Goal: Task Accomplishment & Management: Manage account settings

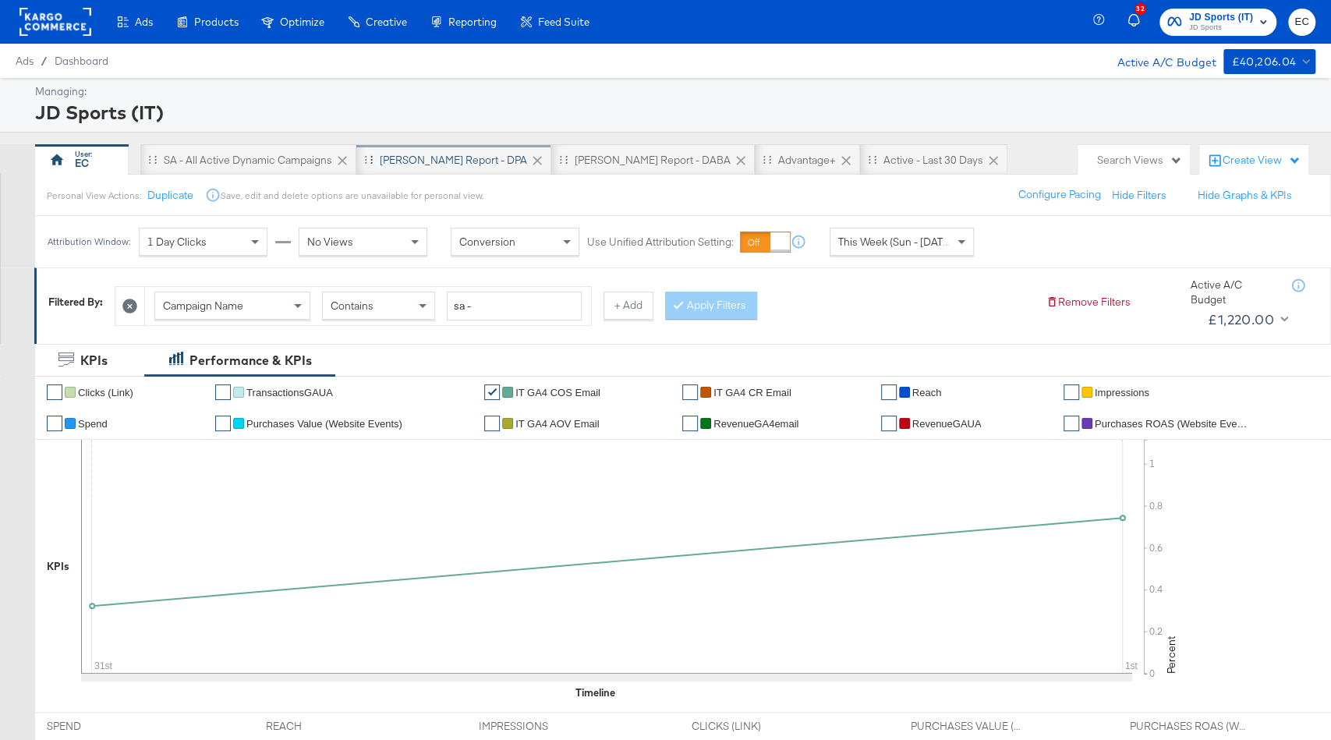
click at [436, 147] on div "[PERSON_NAME] Report - DPA" at bounding box center [453, 159] width 195 height 31
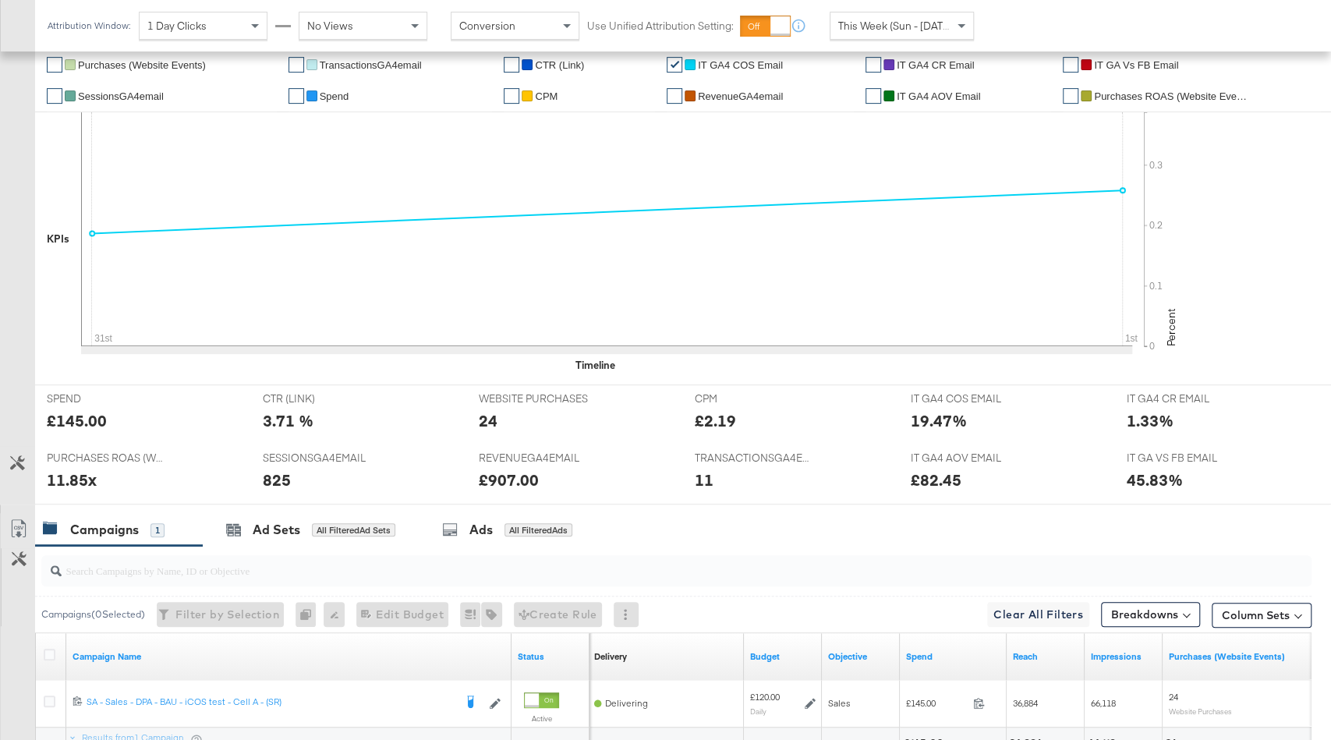
scroll to position [378, 0]
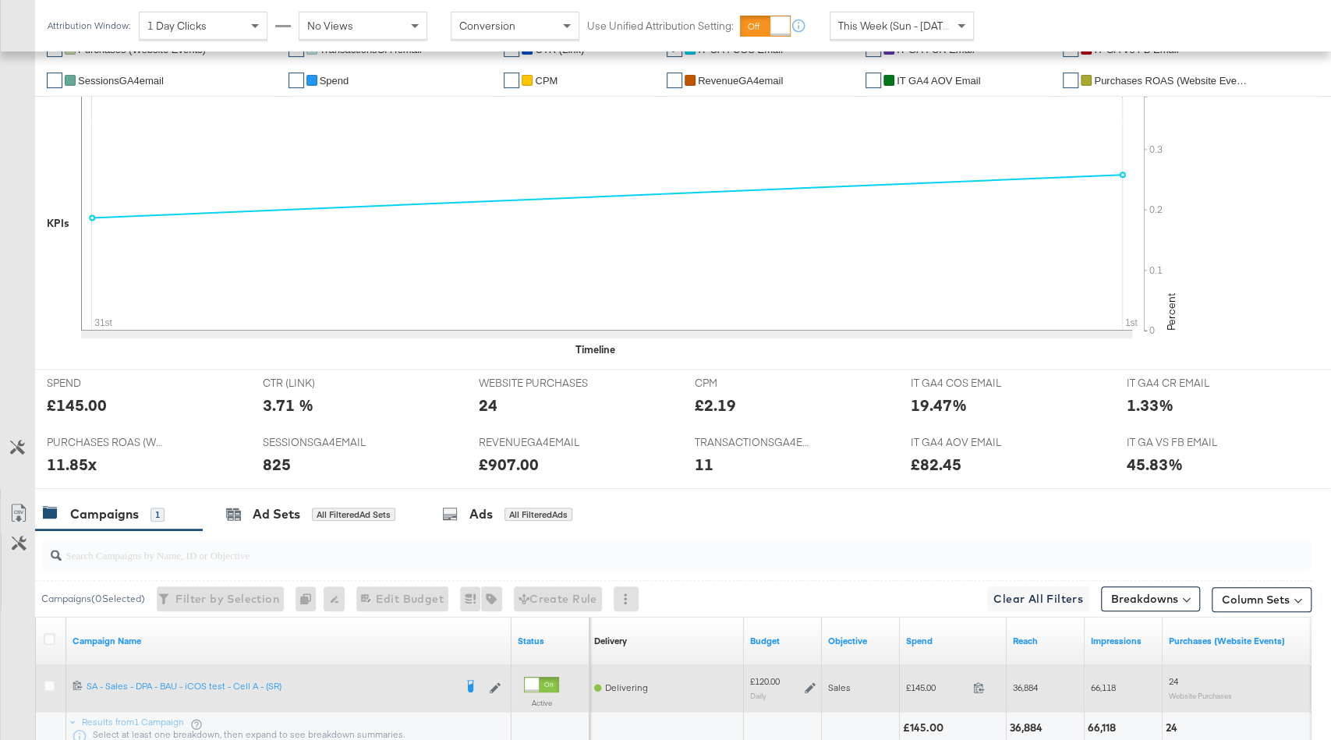
click at [811, 626] on icon at bounding box center [810, 687] width 11 height 11
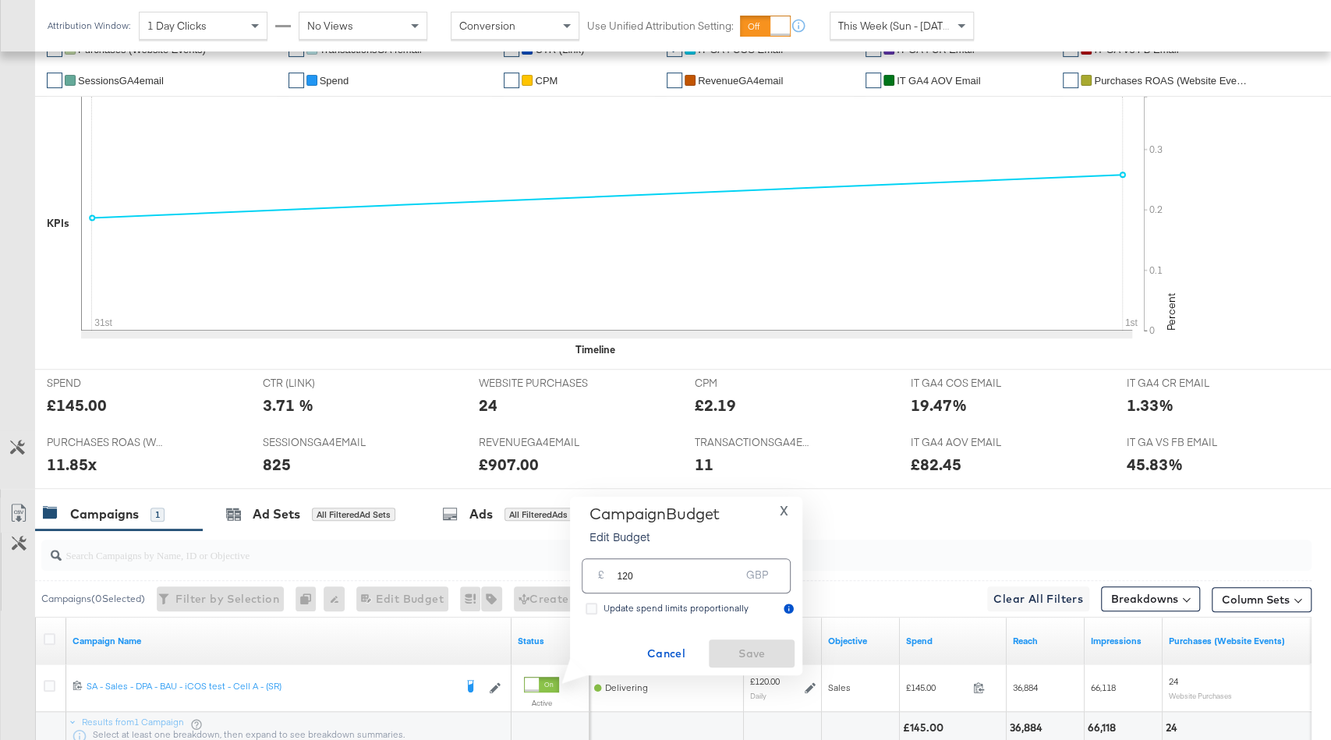
click at [628, 581] on input "120" at bounding box center [678, 570] width 123 height 34
type input "140"
click at [672, 626] on span "Cancel" at bounding box center [665, 653] width 73 height 19
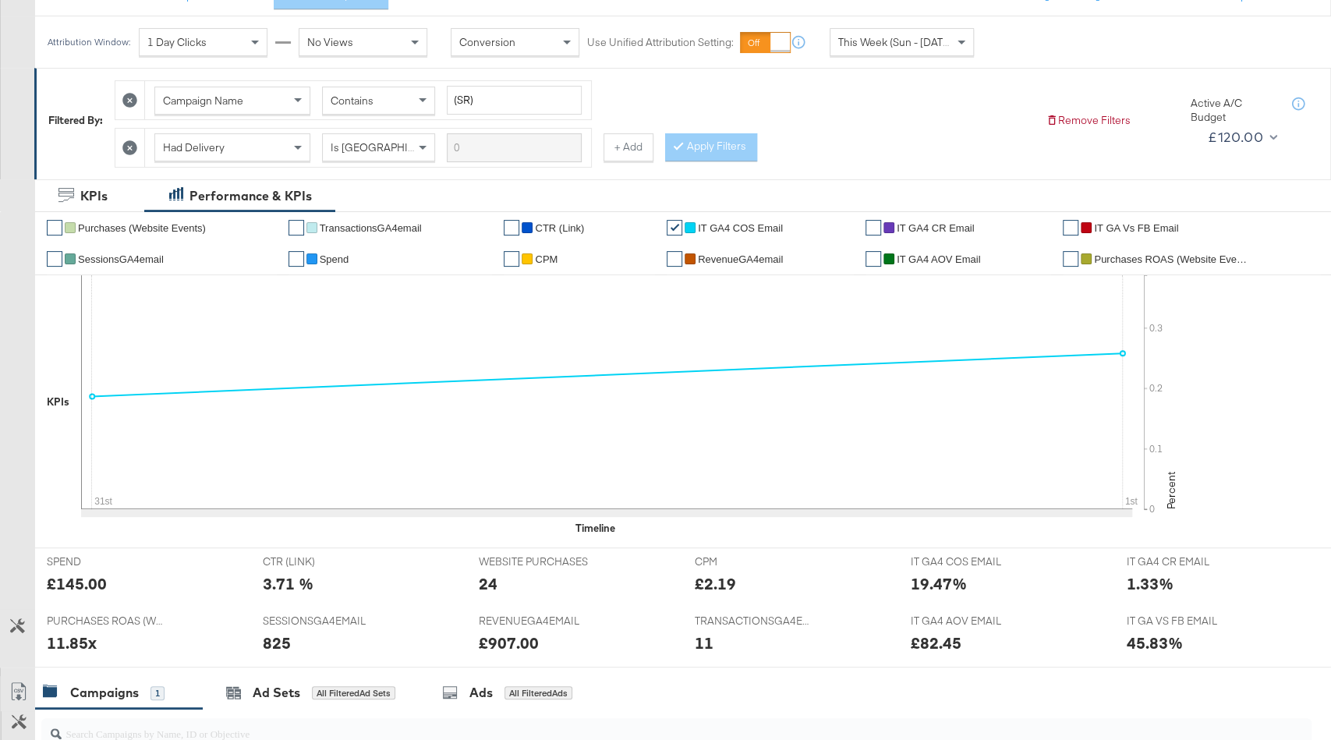
scroll to position [0, 0]
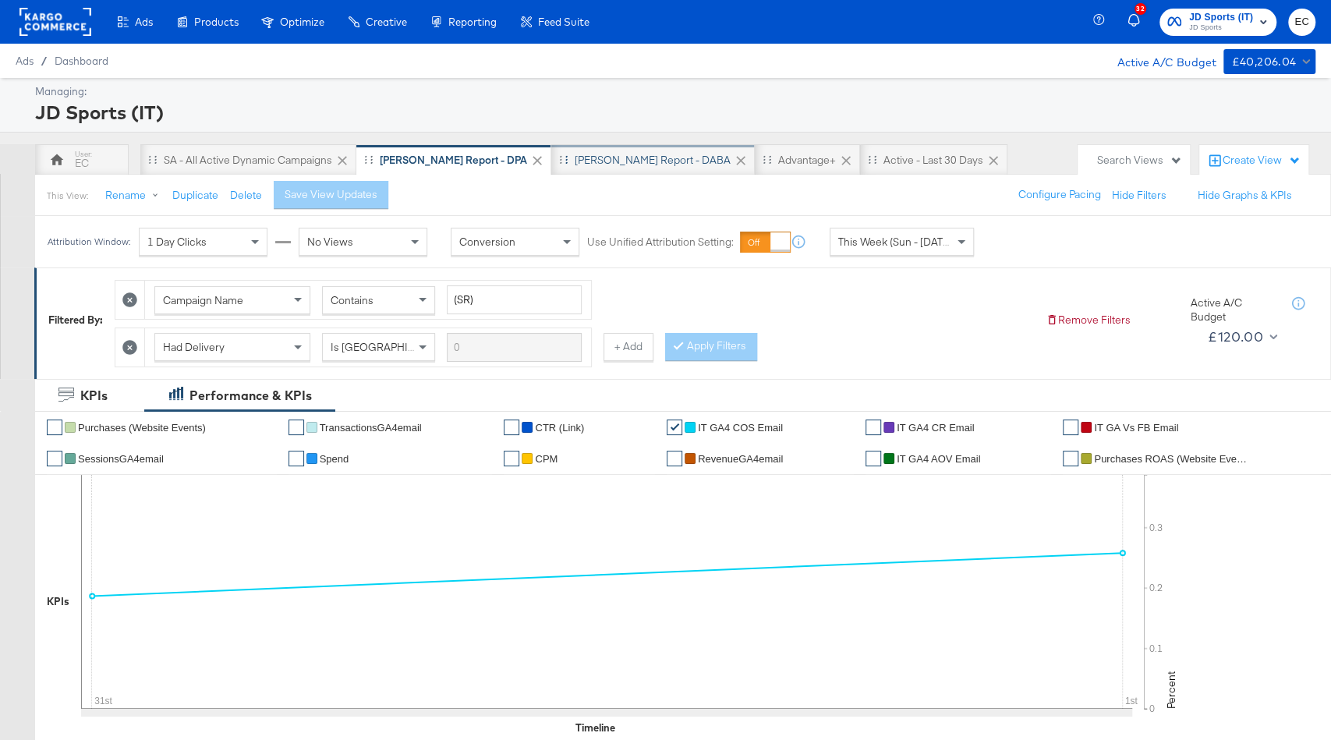
click at [576, 154] on div "[PERSON_NAME] Report - DABA" at bounding box center [653, 160] width 156 height 15
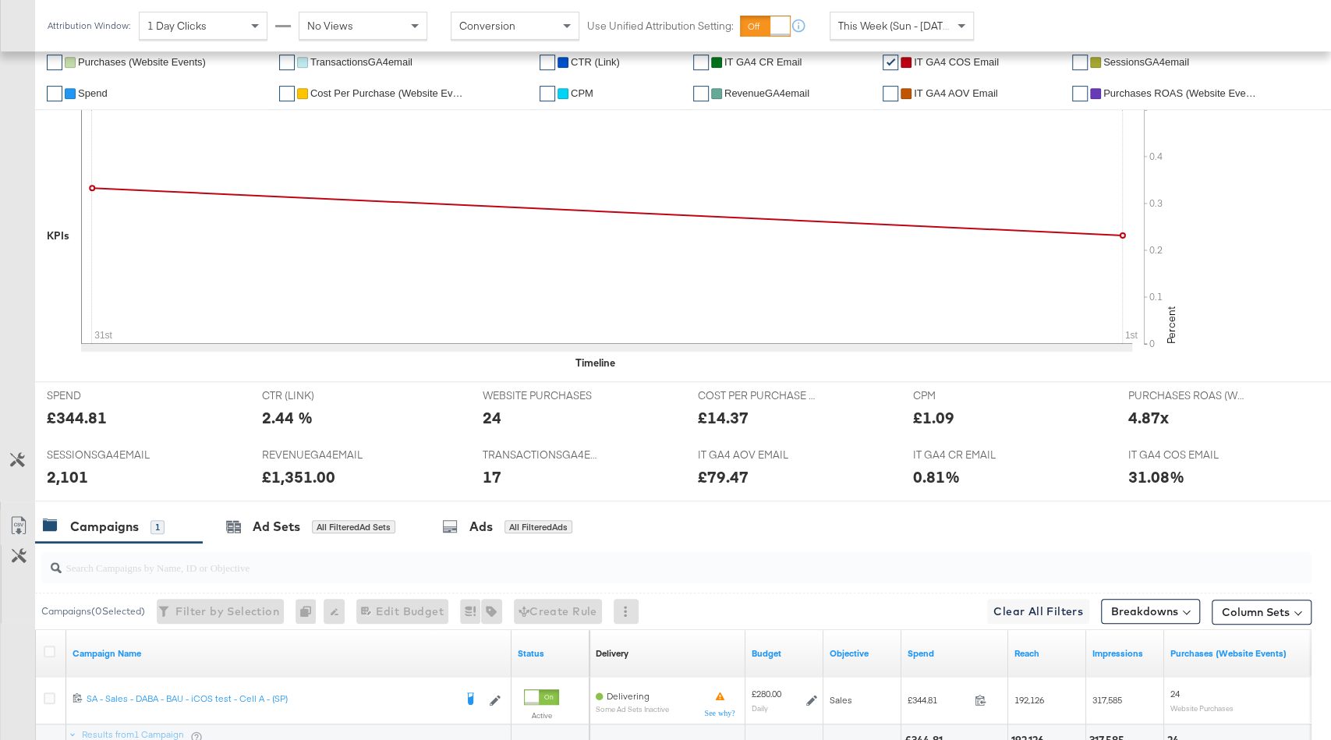
scroll to position [597, 0]
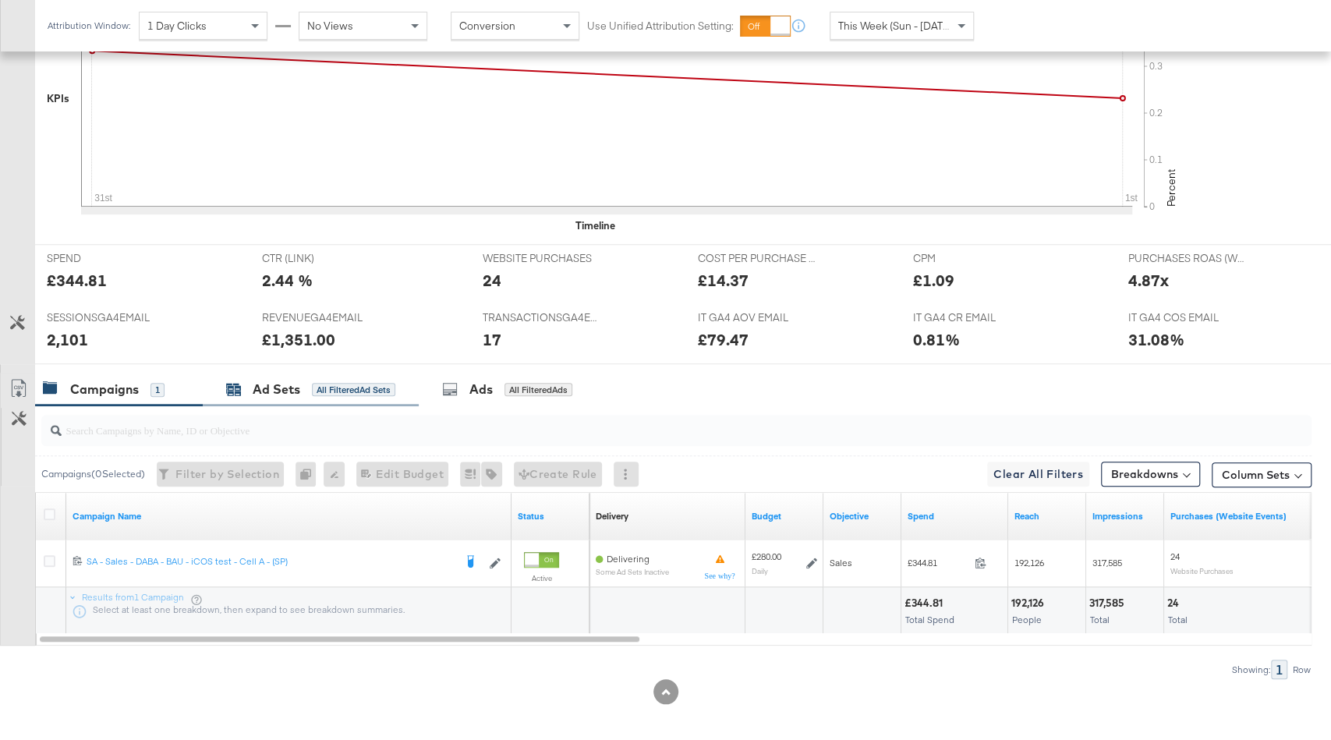
click at [352, 389] on div "Ad Sets All Filtered Ad Sets" at bounding box center [310, 390] width 169 height 18
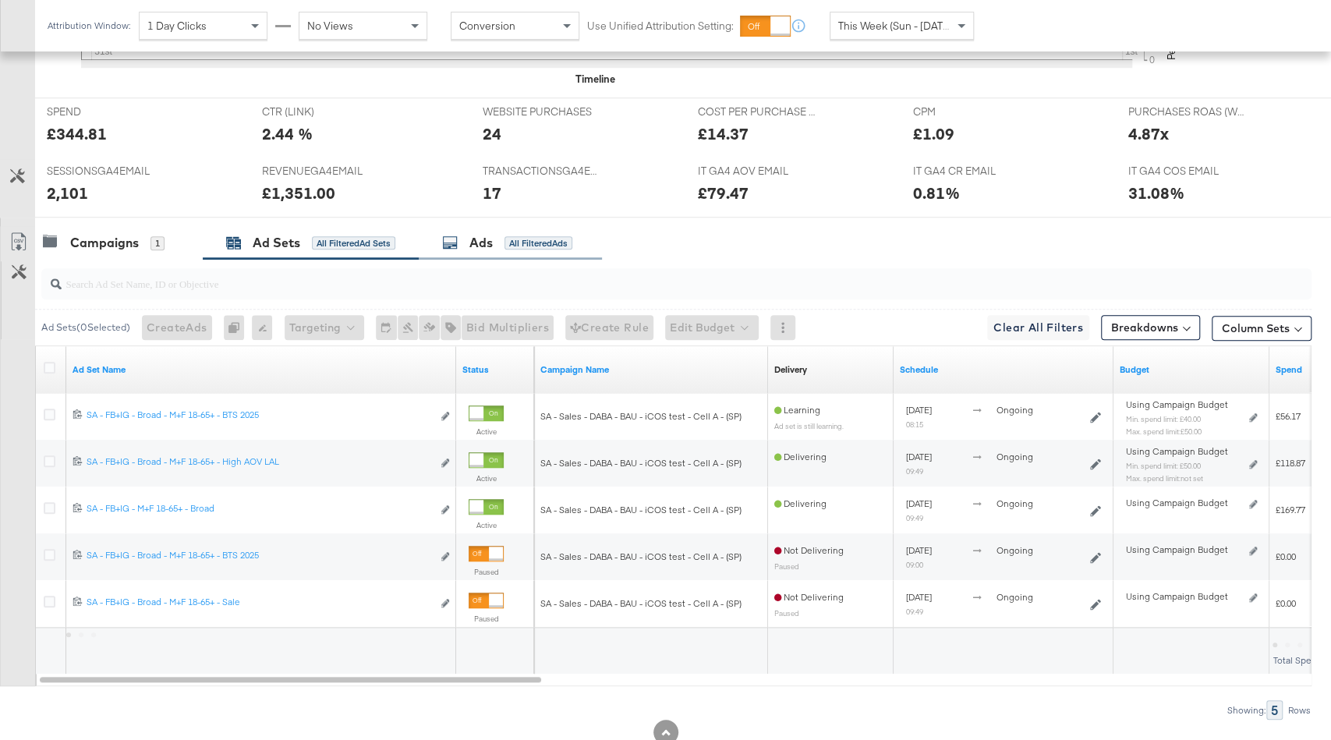
scroll to position [785, 0]
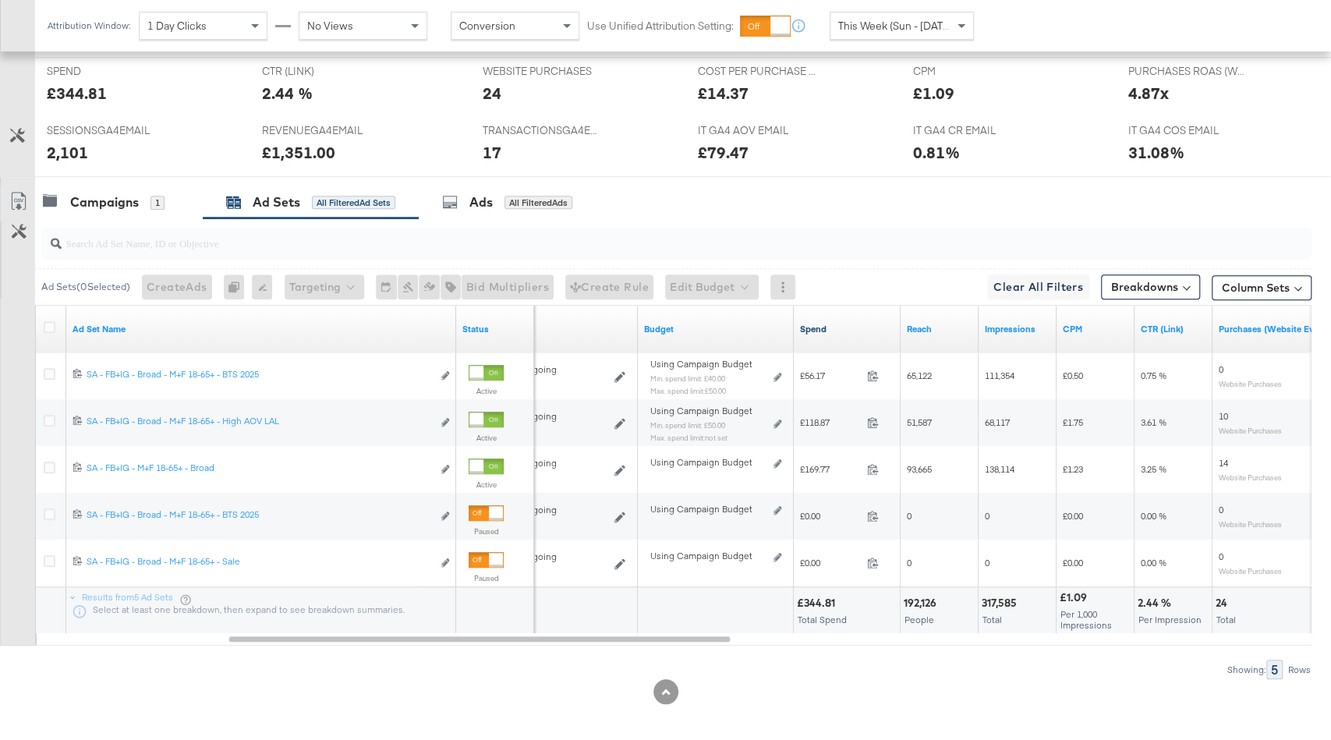
click at [839, 323] on link "Spend" at bounding box center [847, 329] width 94 height 12
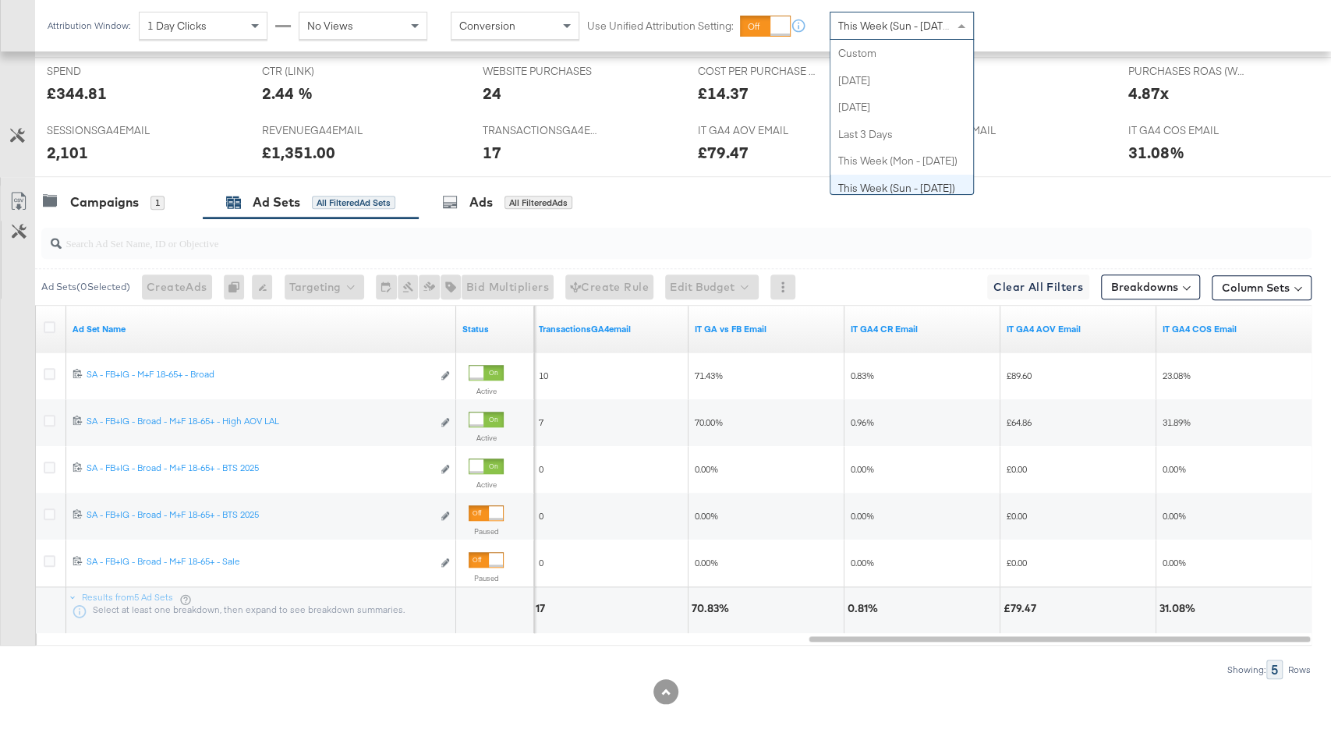
click at [860, 19] on span "This Week (Sun - [DATE])" at bounding box center [896, 26] width 117 height 14
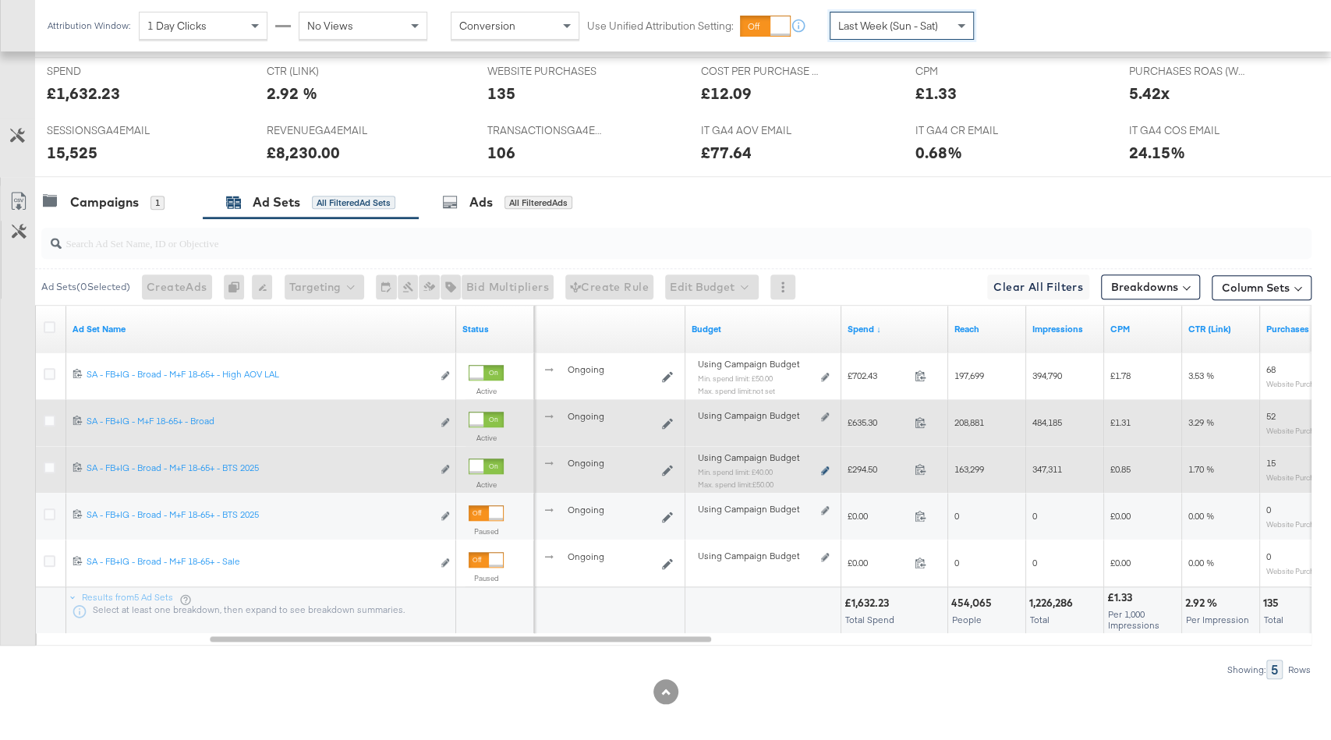
click at [823, 466] on icon at bounding box center [825, 470] width 8 height 9
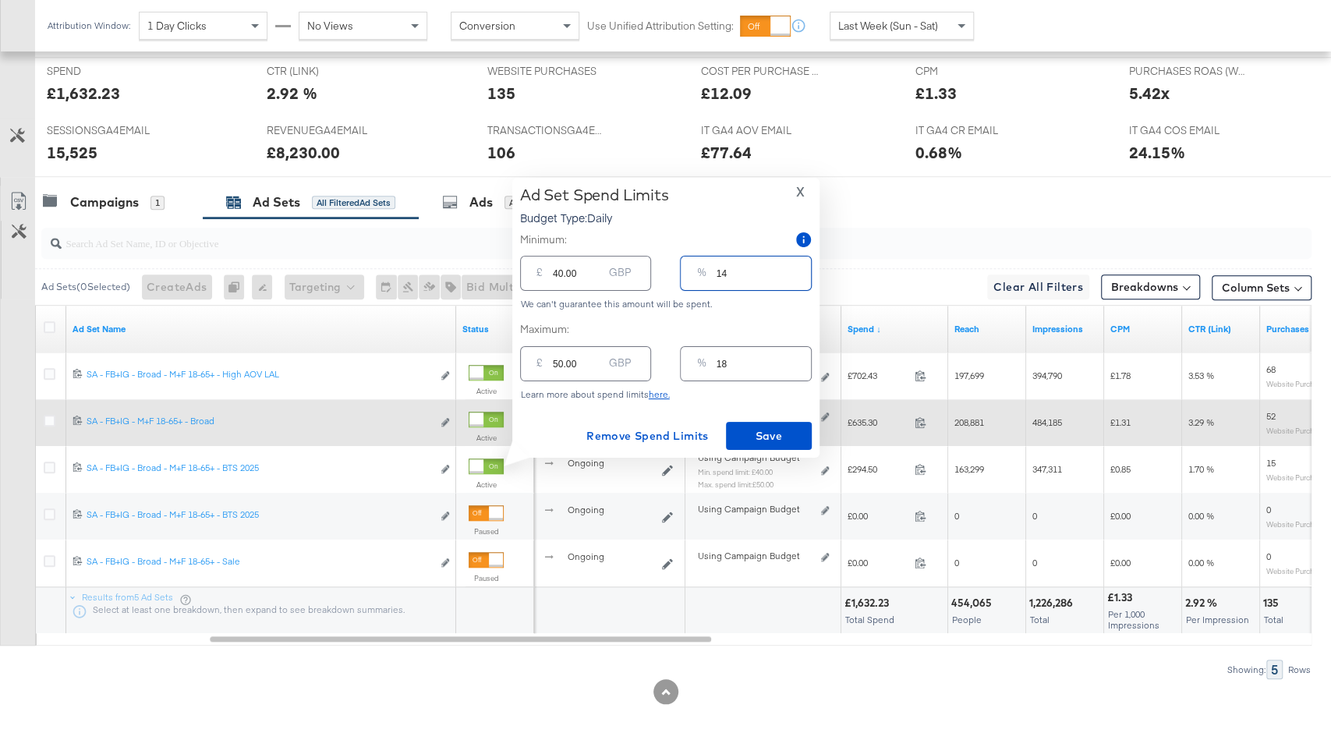
drag, startPoint x: 737, startPoint y: 271, endPoint x: 714, endPoint y: 271, distance: 23.4
click at [714, 271] on div "% 14" at bounding box center [745, 273] width 131 height 35
type input "8"
type input "22.40"
type input "8"
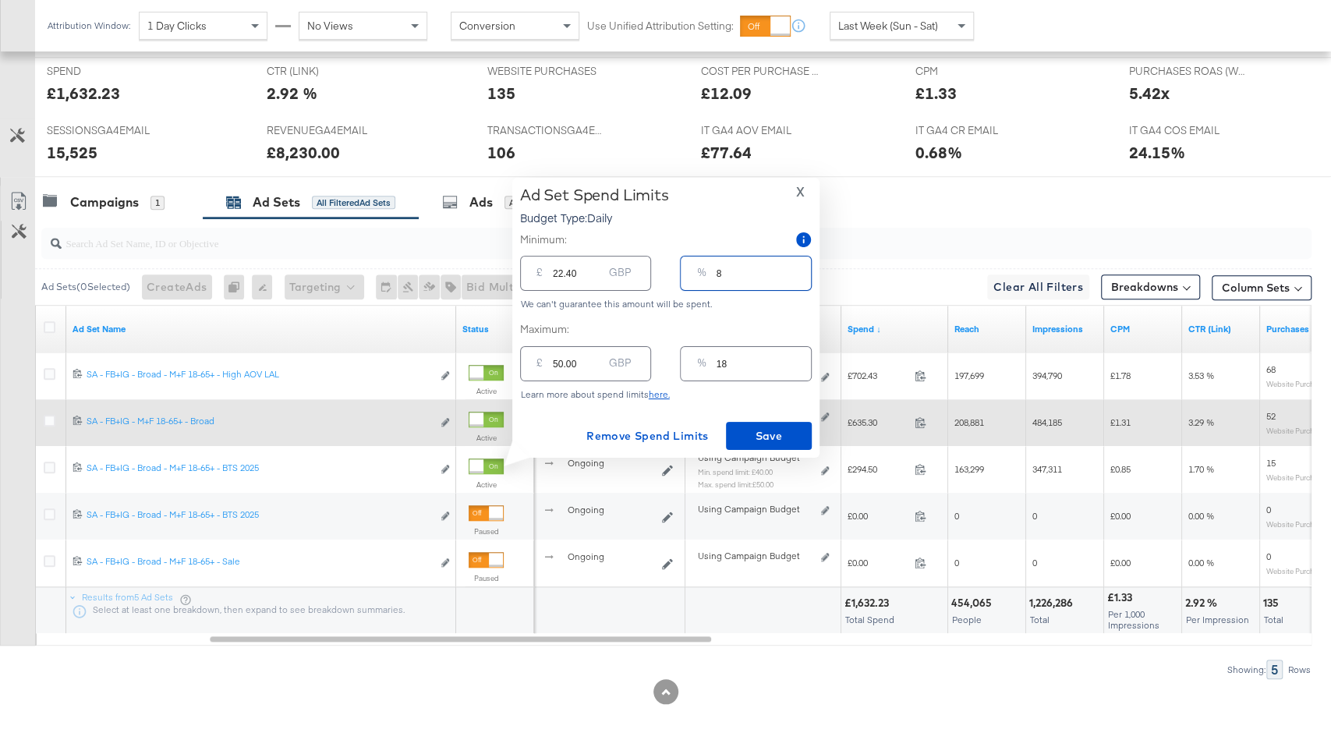
click at [732, 358] on input "18" at bounding box center [763, 358] width 94 height 34
type input "1"
type input "2.80"
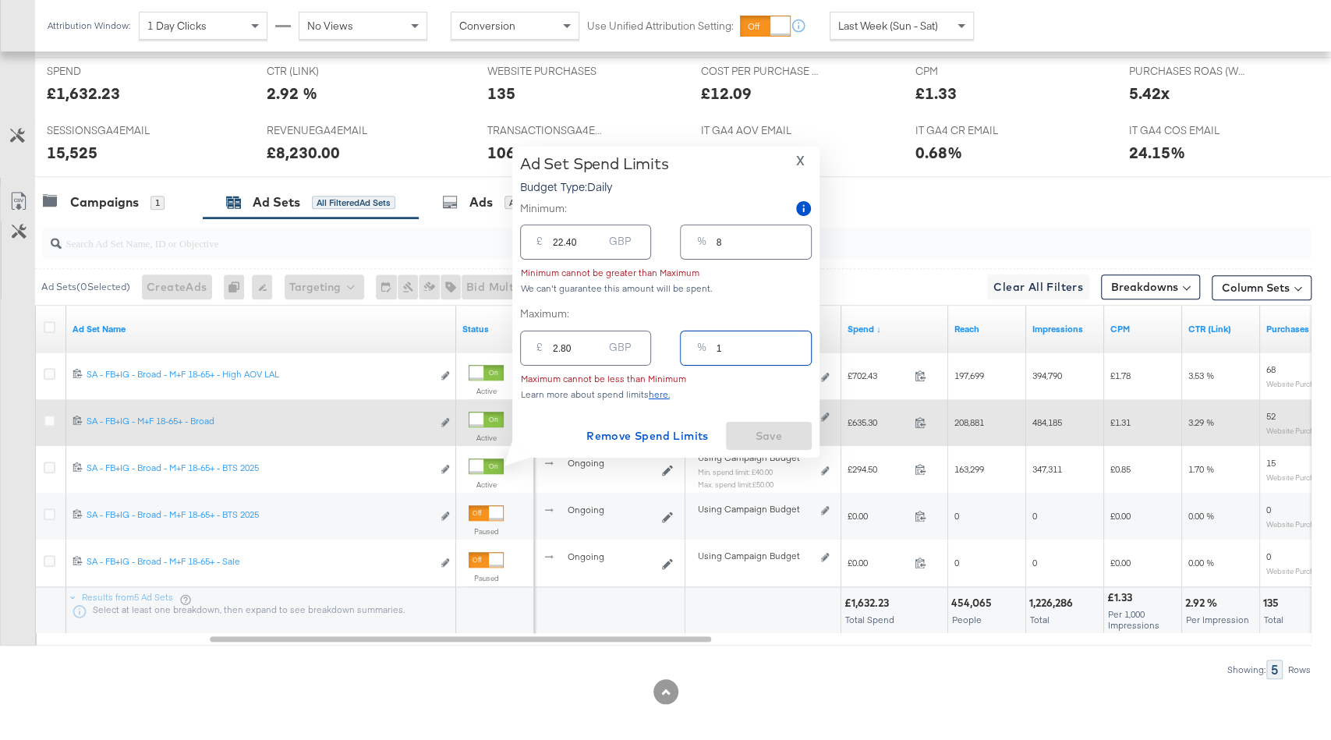
type input "10"
type input "28.00"
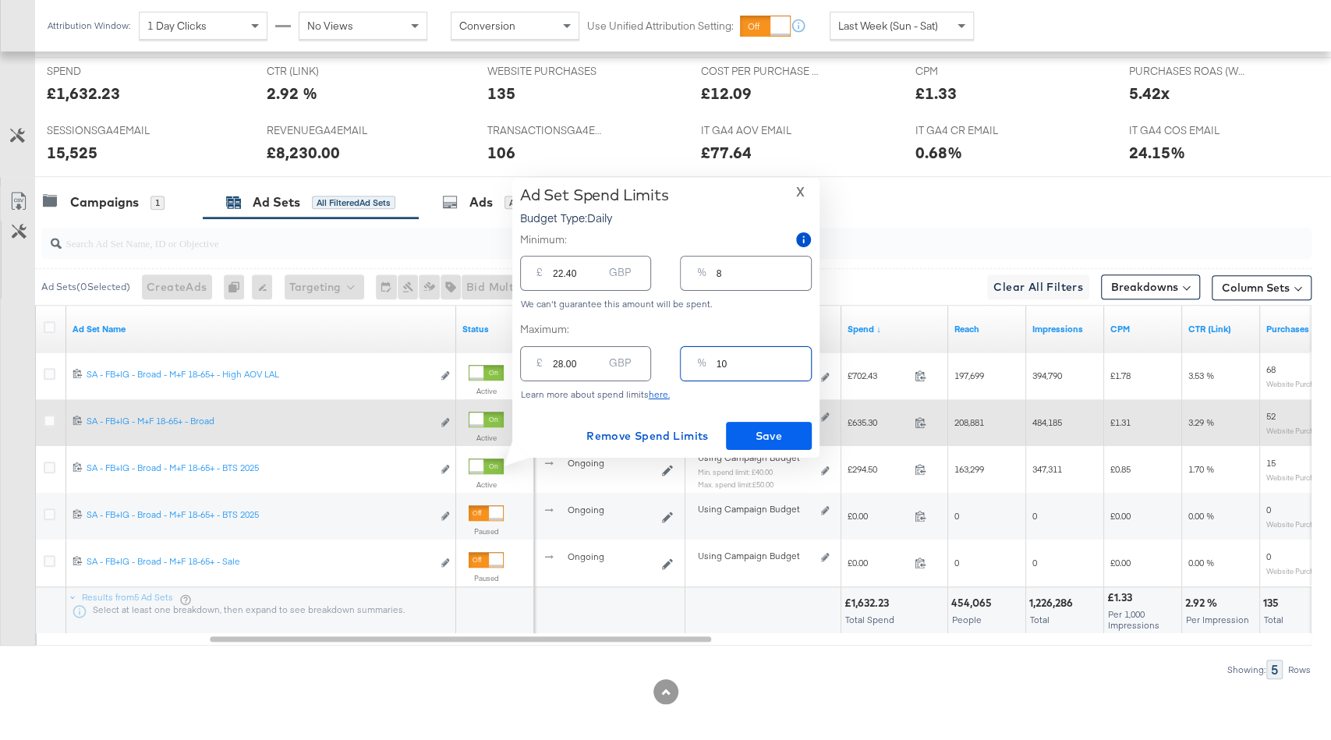
type input "10"
click at [769, 423] on button "Save" at bounding box center [769, 436] width 86 height 28
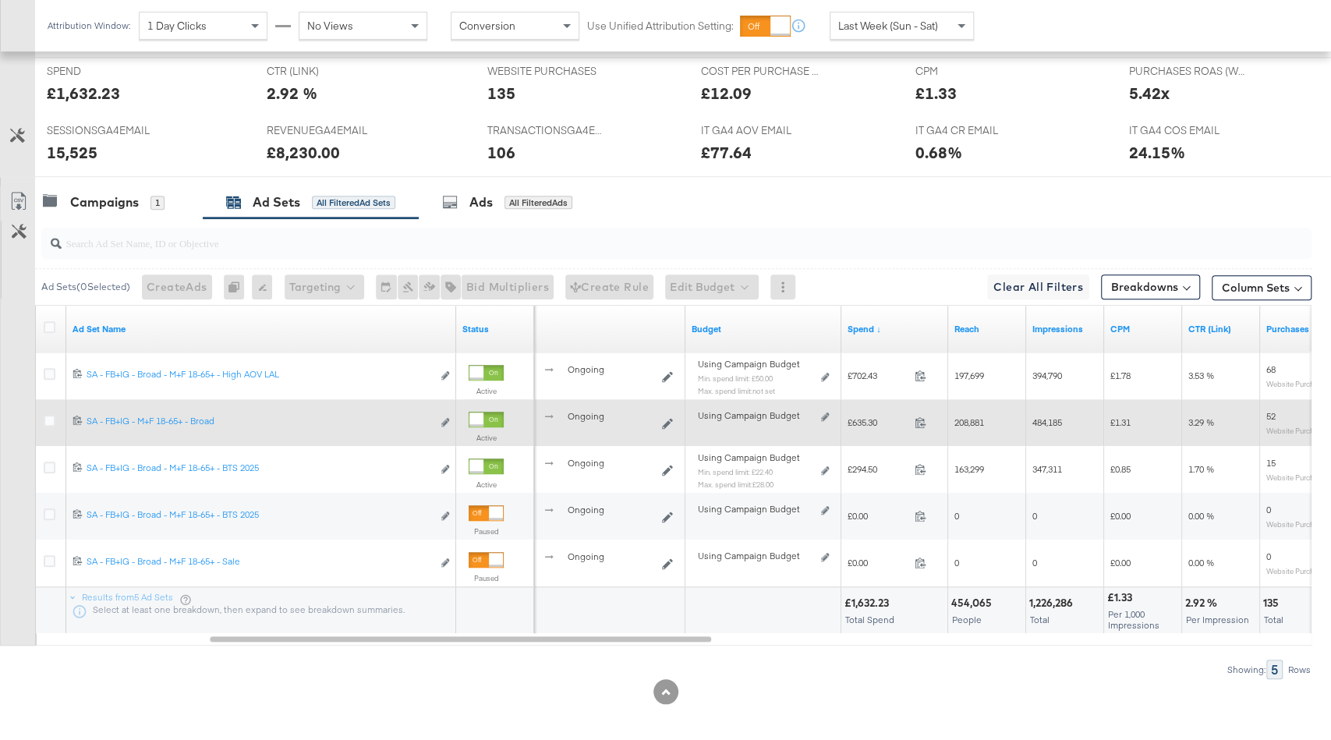
click at [881, 34] on div "Last Week (Sun - Sat)" at bounding box center [902, 25] width 143 height 27
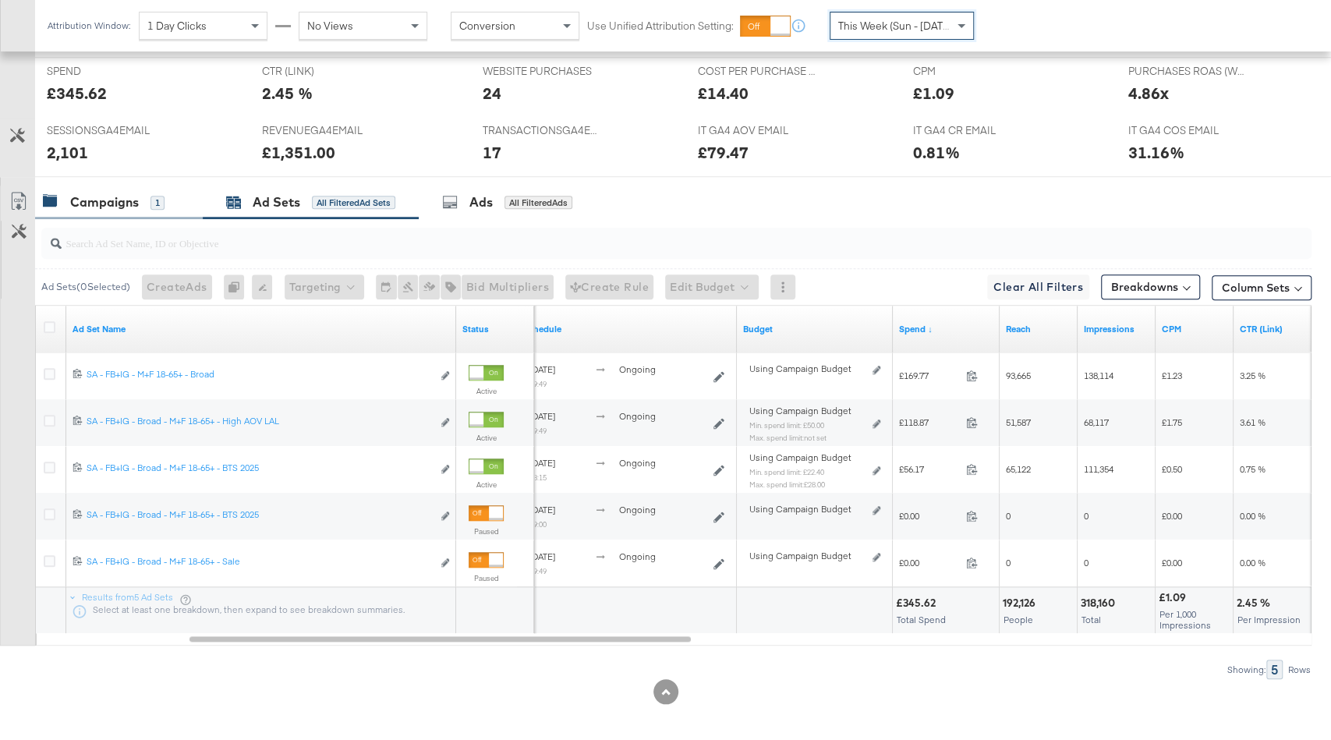
click at [124, 193] on div "Campaigns" at bounding box center [104, 202] width 69 height 18
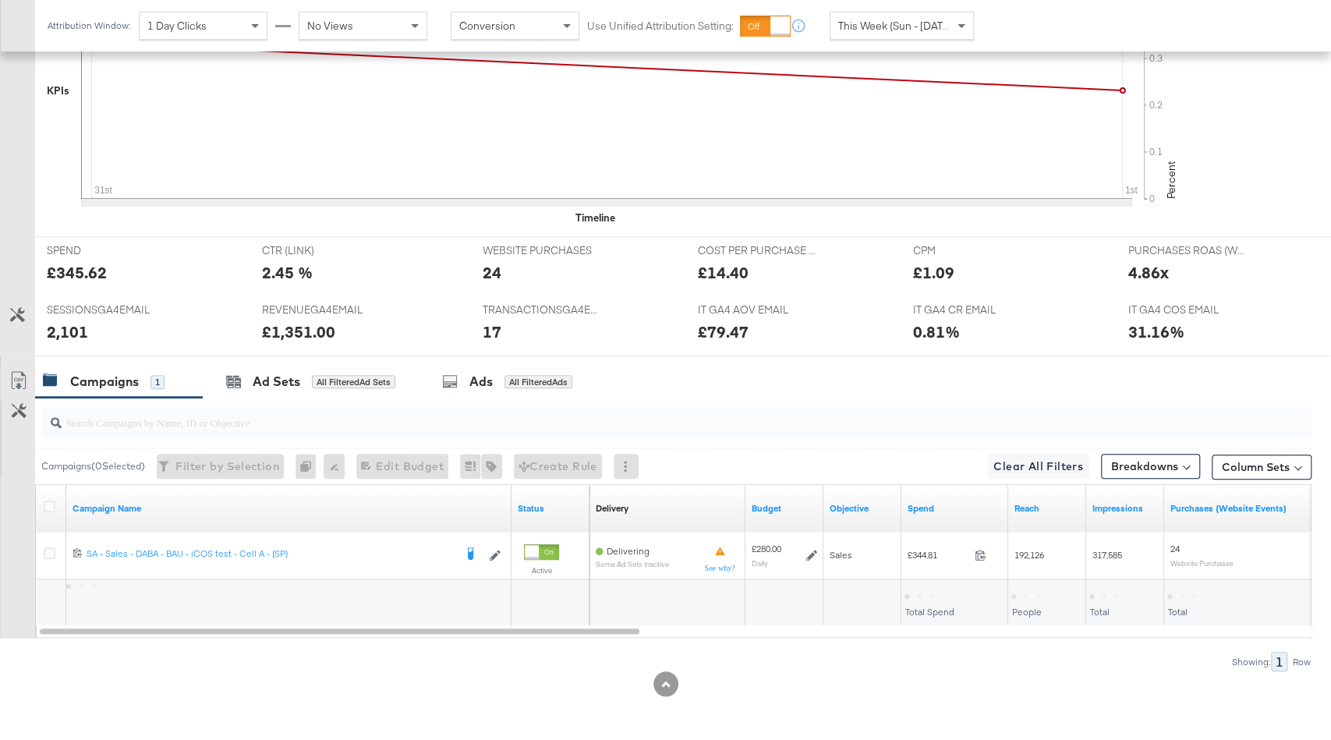
scroll to position [597, 0]
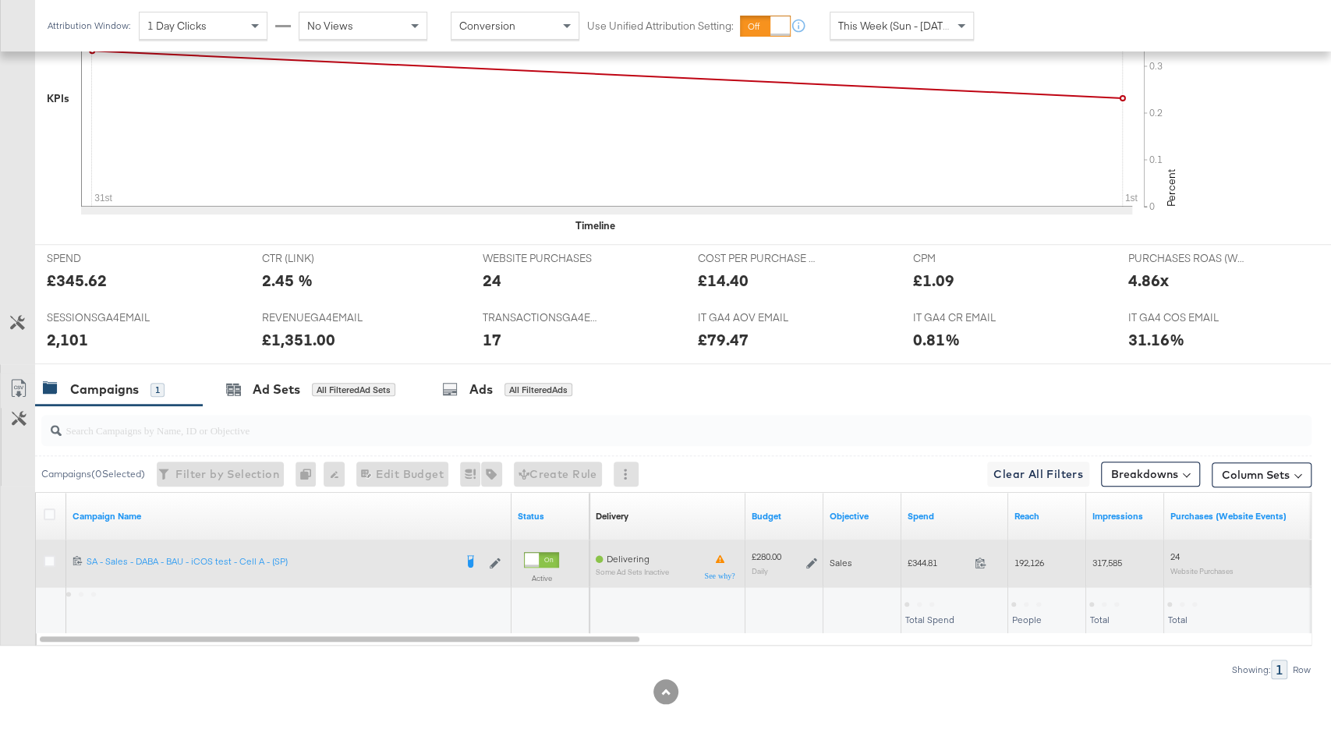
click at [810, 558] on icon at bounding box center [811, 563] width 11 height 11
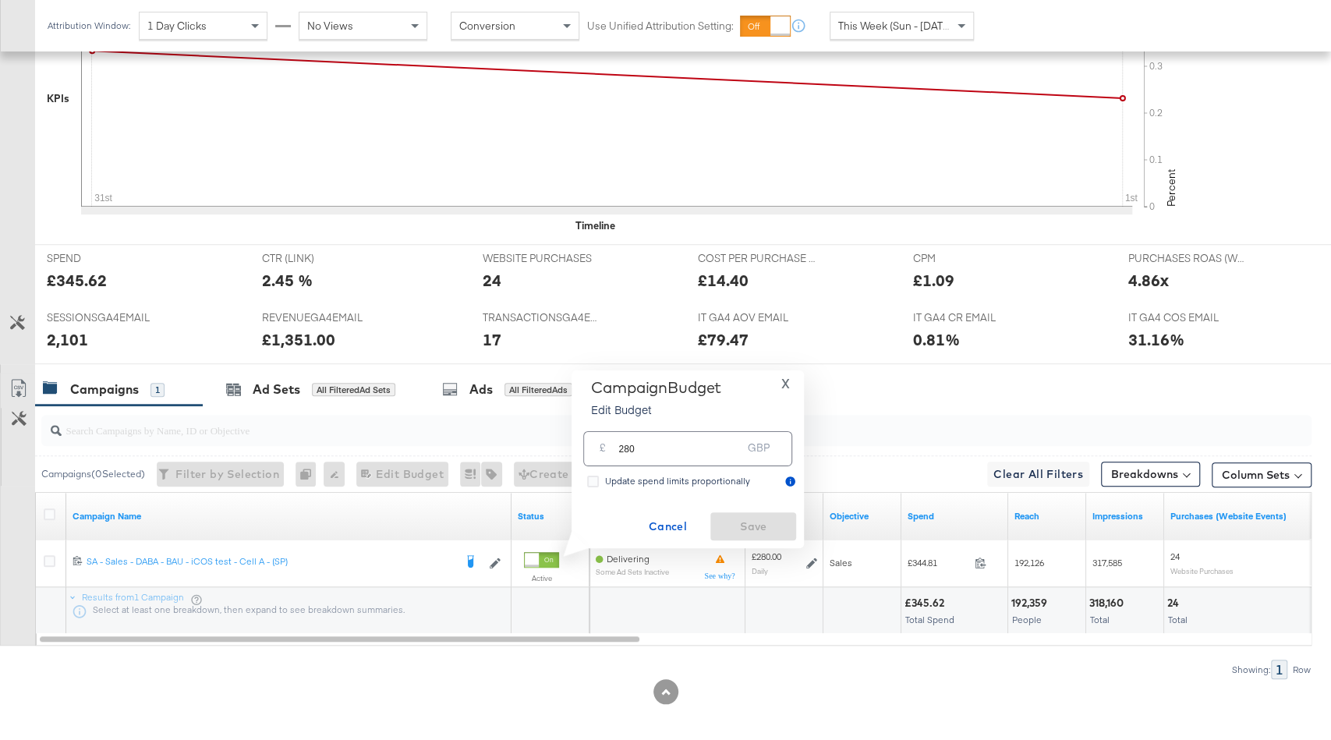
click at [627, 445] on input "280" at bounding box center [680, 443] width 123 height 34
type input "240"
click at [757, 526] on span "Save" at bounding box center [753, 526] width 73 height 19
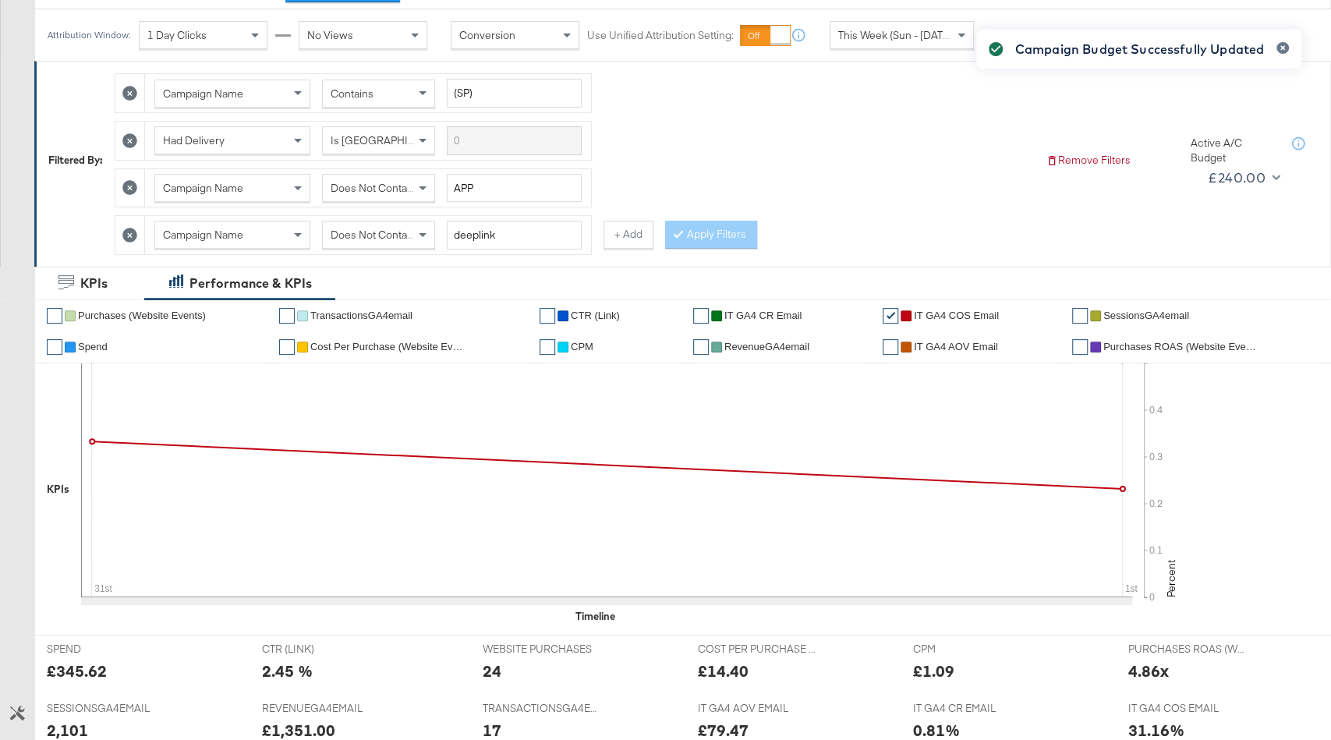
scroll to position [0, 0]
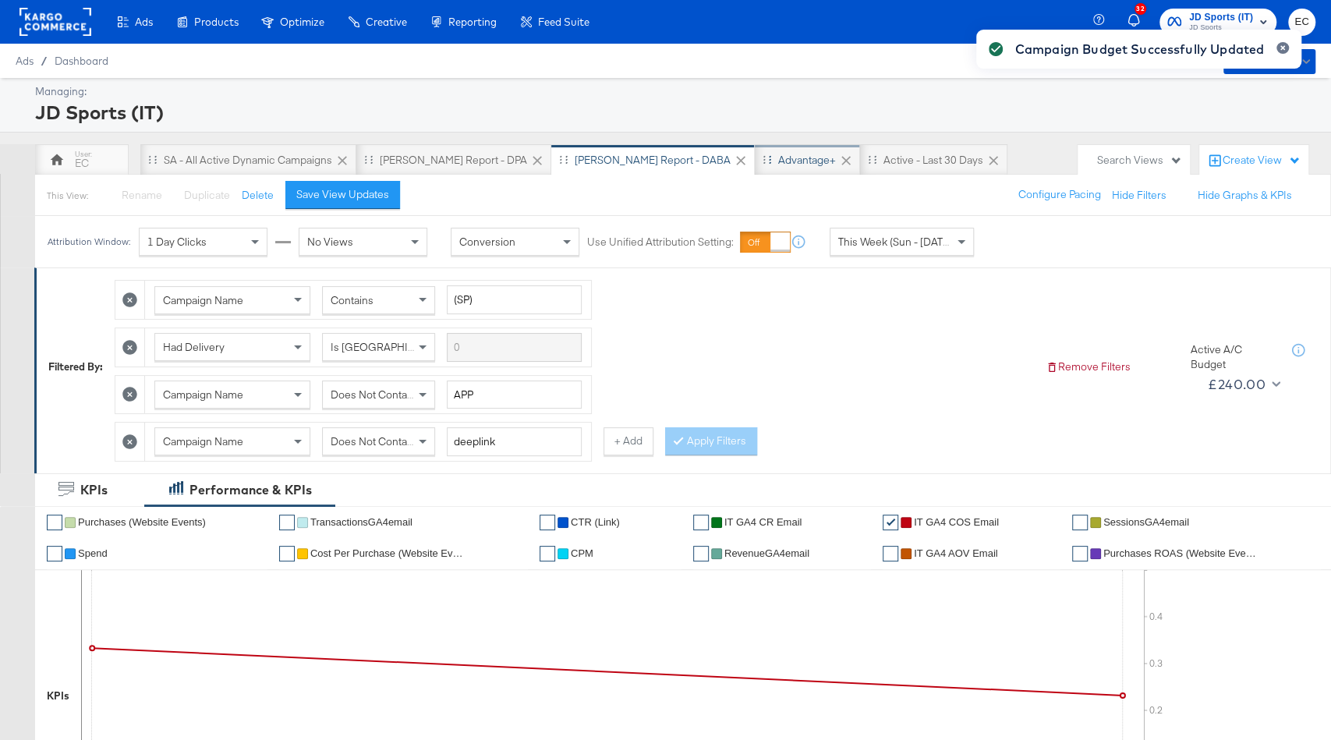
click at [778, 158] on div "Advantage+" at bounding box center [807, 160] width 58 height 15
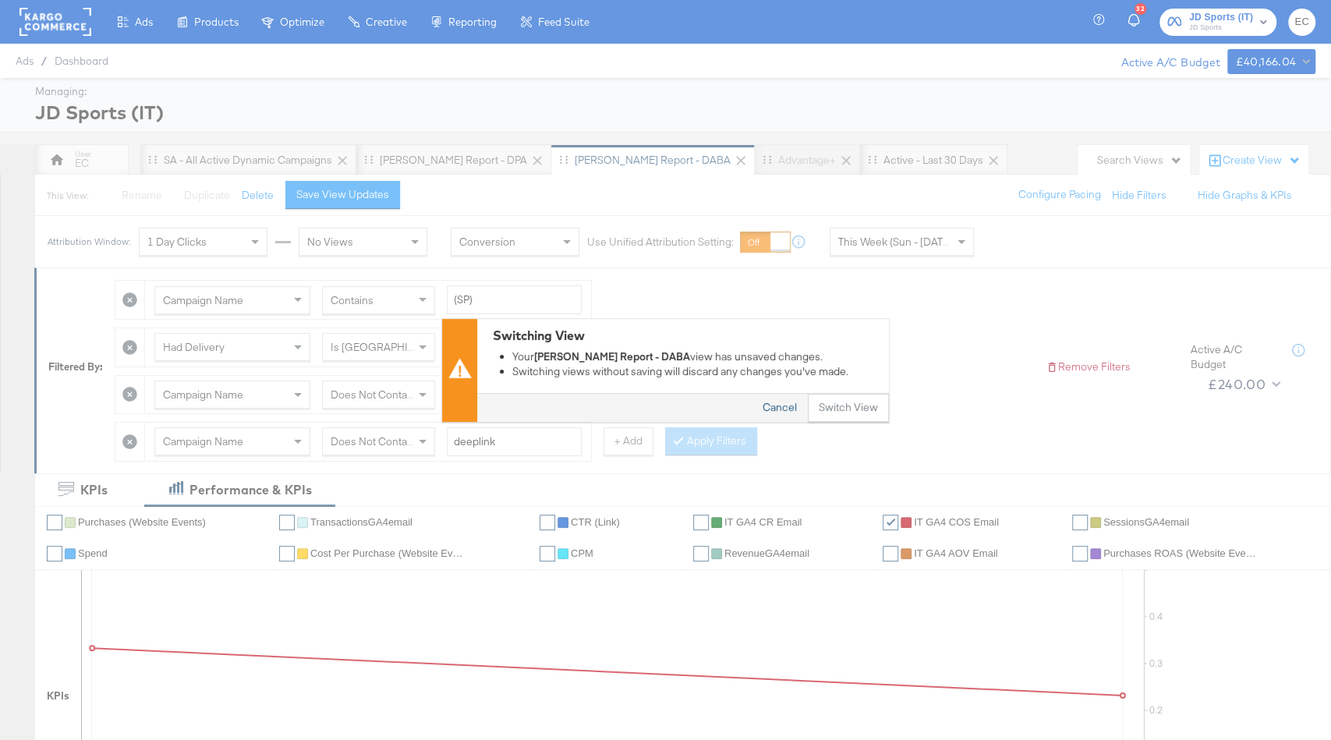
click at [779, 402] on button "Cancel" at bounding box center [780, 408] width 56 height 28
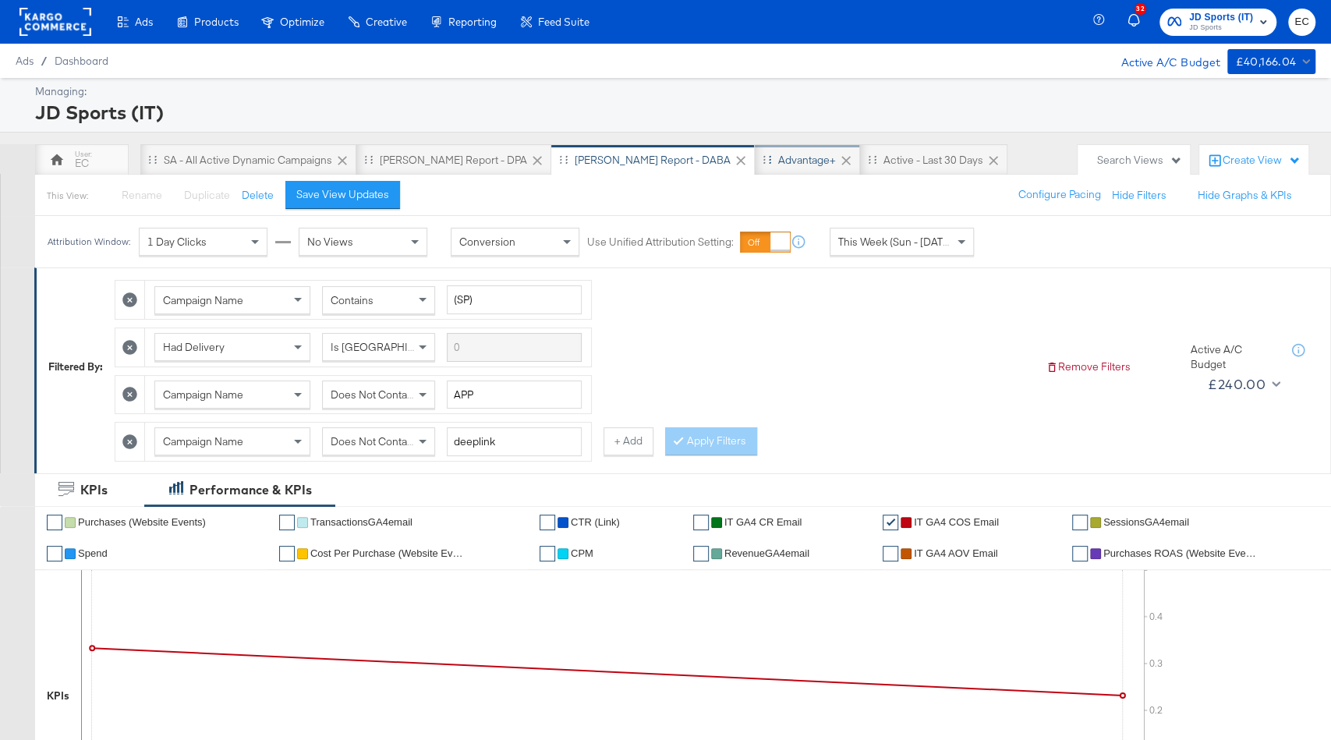
click at [778, 156] on div "Advantage+" at bounding box center [807, 160] width 58 height 15
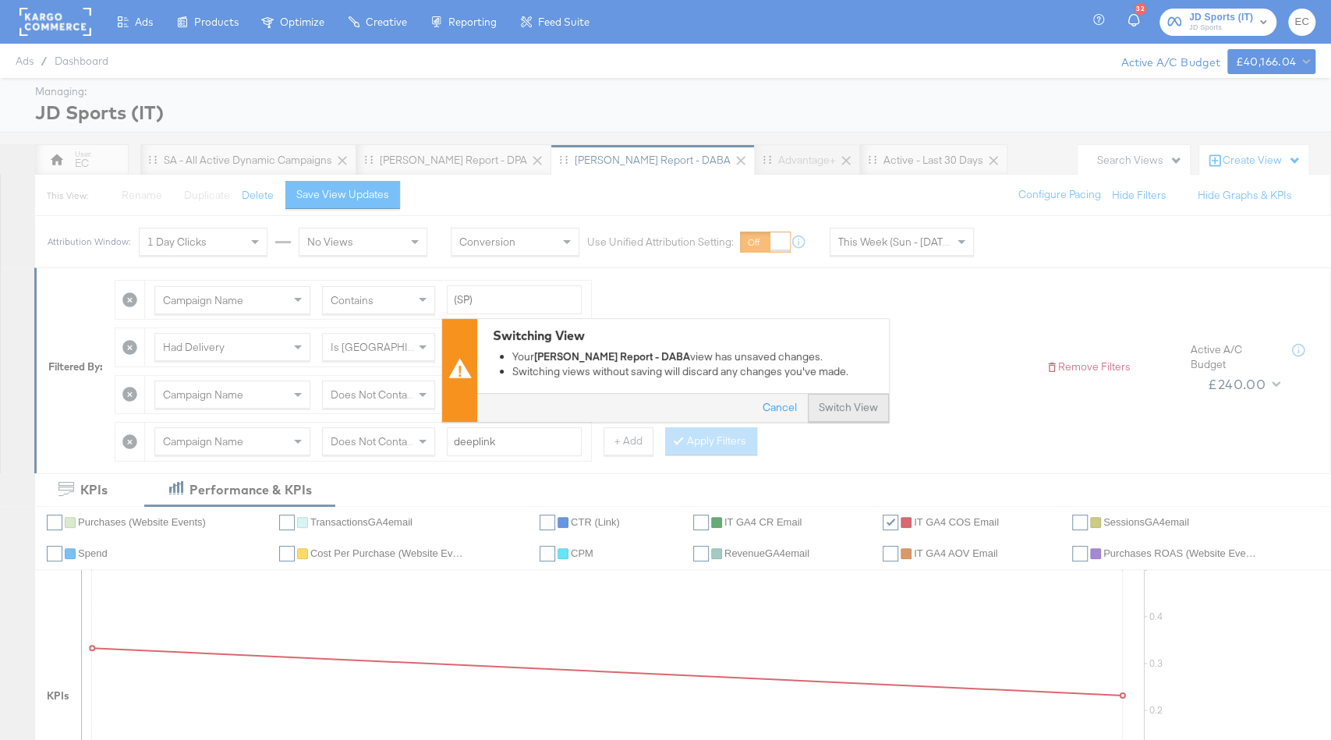
click at [838, 406] on button "Switch View" at bounding box center [848, 408] width 81 height 28
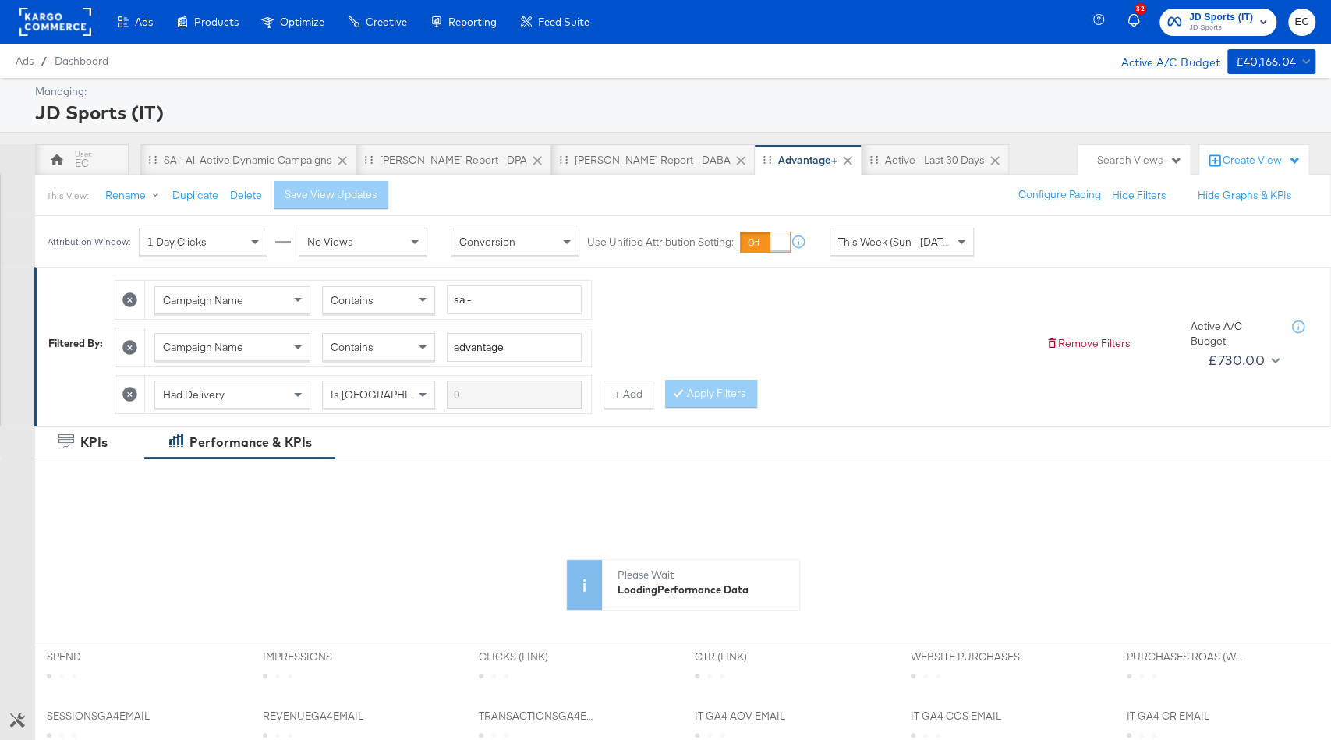
scroll to position [446, 0]
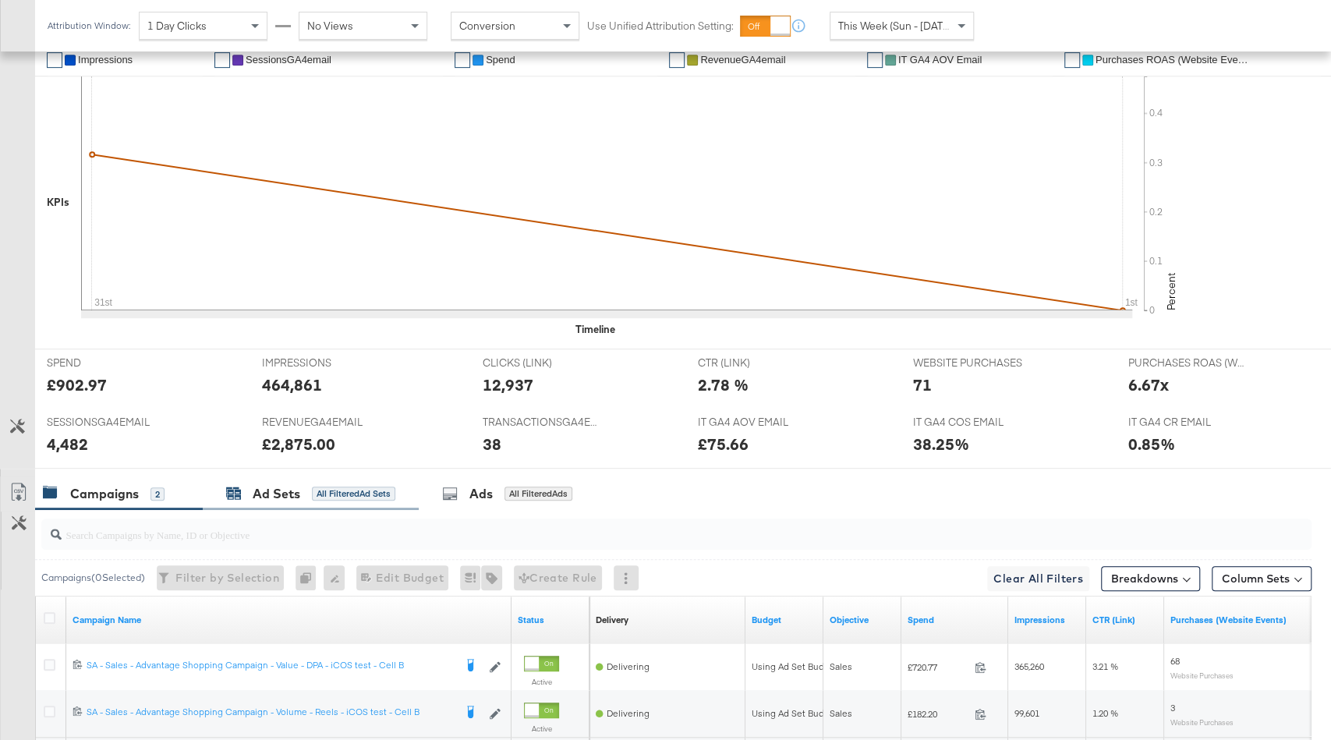
click at [359, 494] on div "Ad Sets All Filtered Ad Sets" at bounding box center [310, 494] width 169 height 18
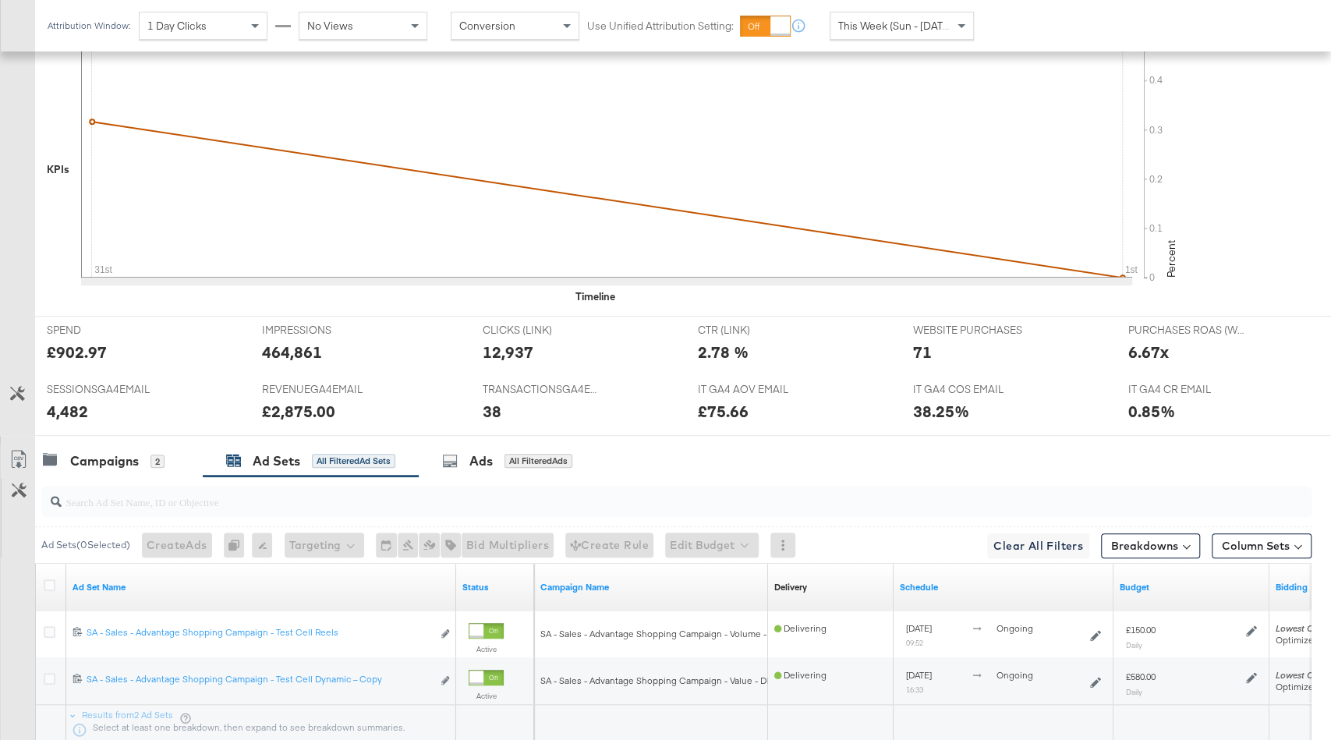
scroll to position [598, 0]
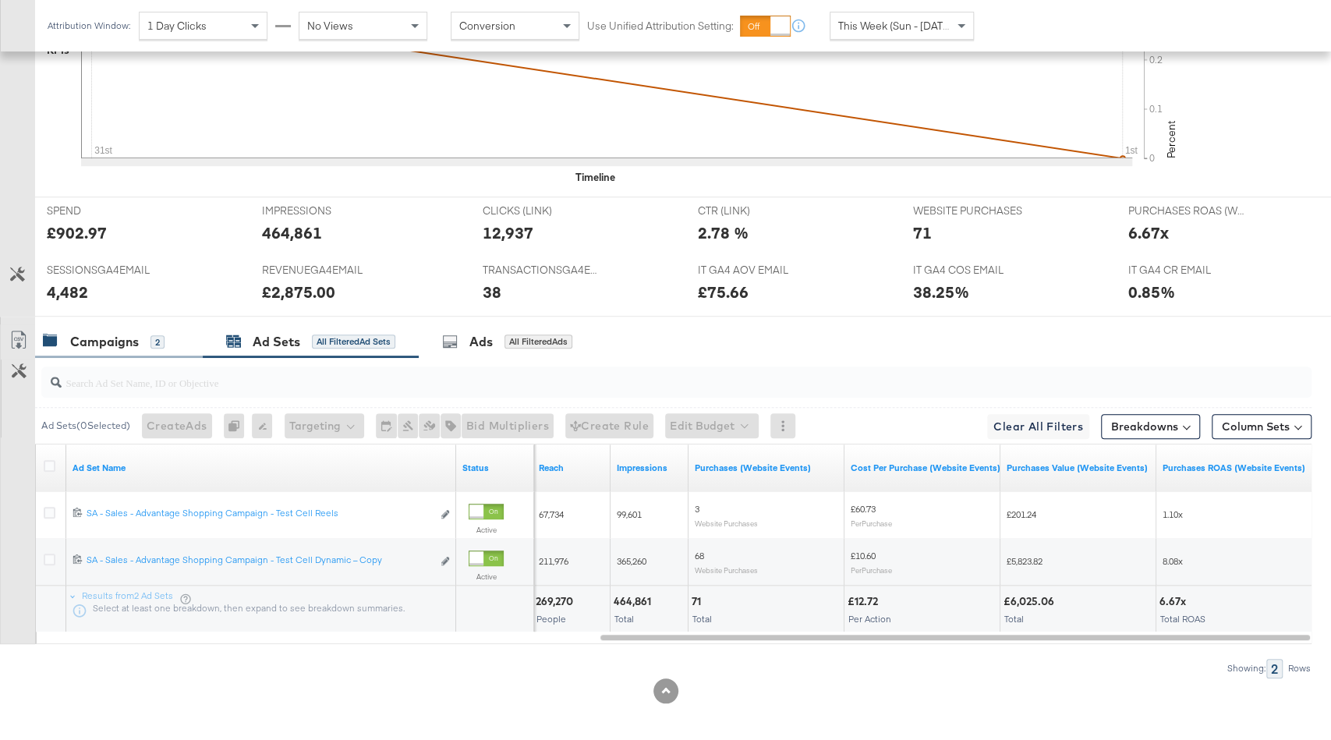
click at [97, 344] on div "Campaigns" at bounding box center [104, 342] width 69 height 18
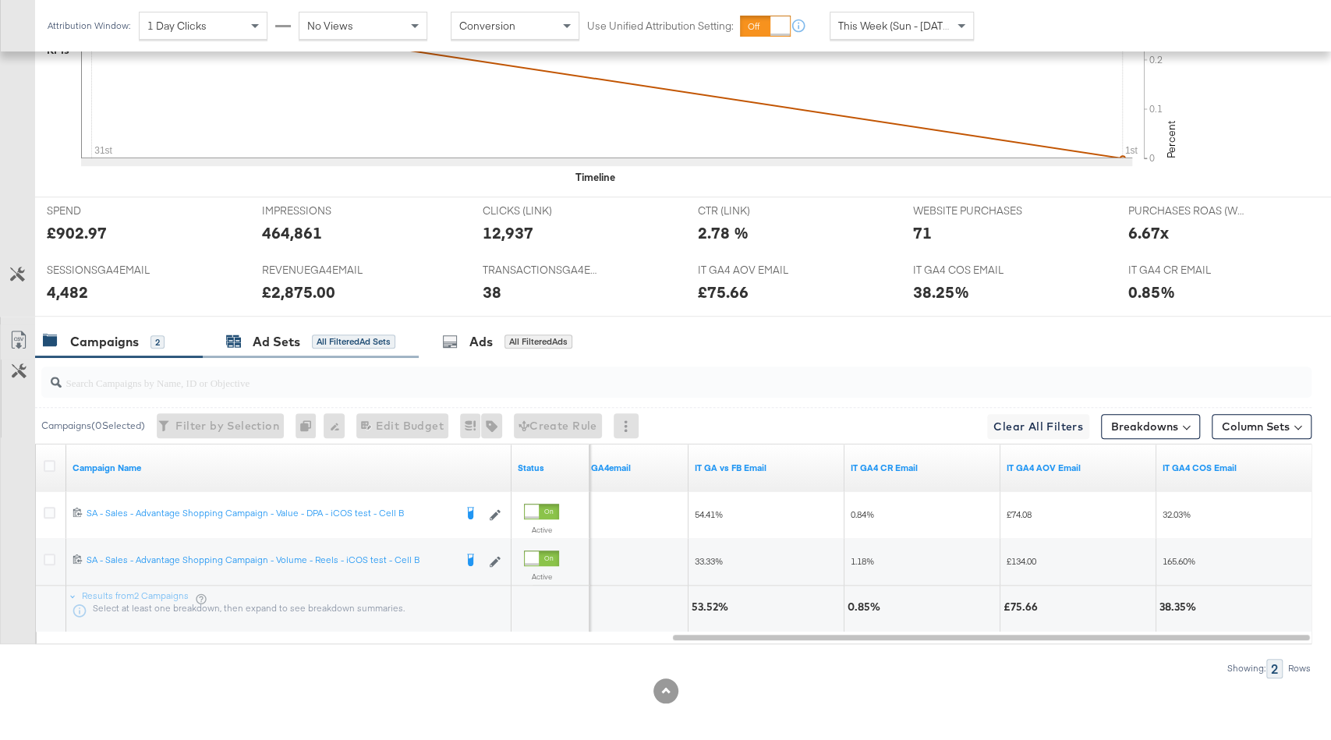
click at [355, 335] on div "All Filtered Ad Sets" at bounding box center [353, 342] width 83 height 14
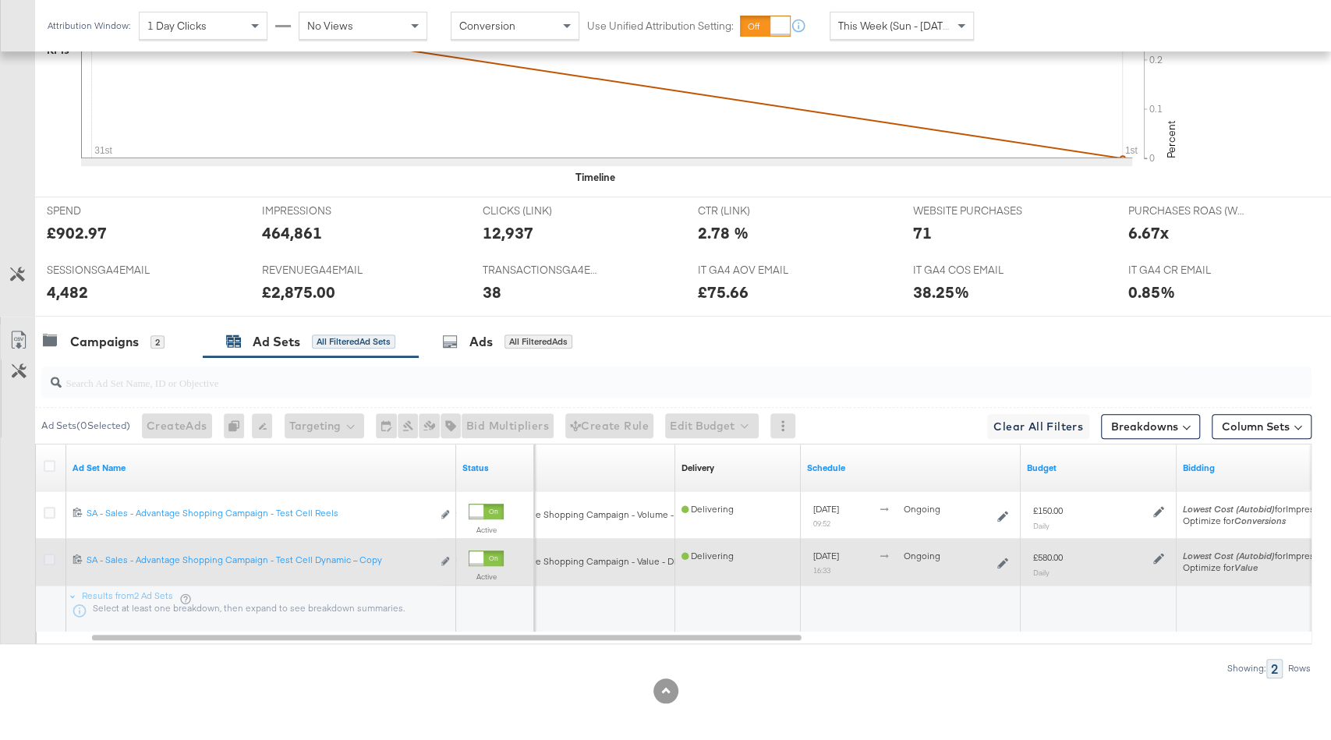
click at [46, 554] on icon at bounding box center [50, 560] width 12 height 12
click at [0, 0] on input "checkbox" at bounding box center [0, 0] width 0 height 0
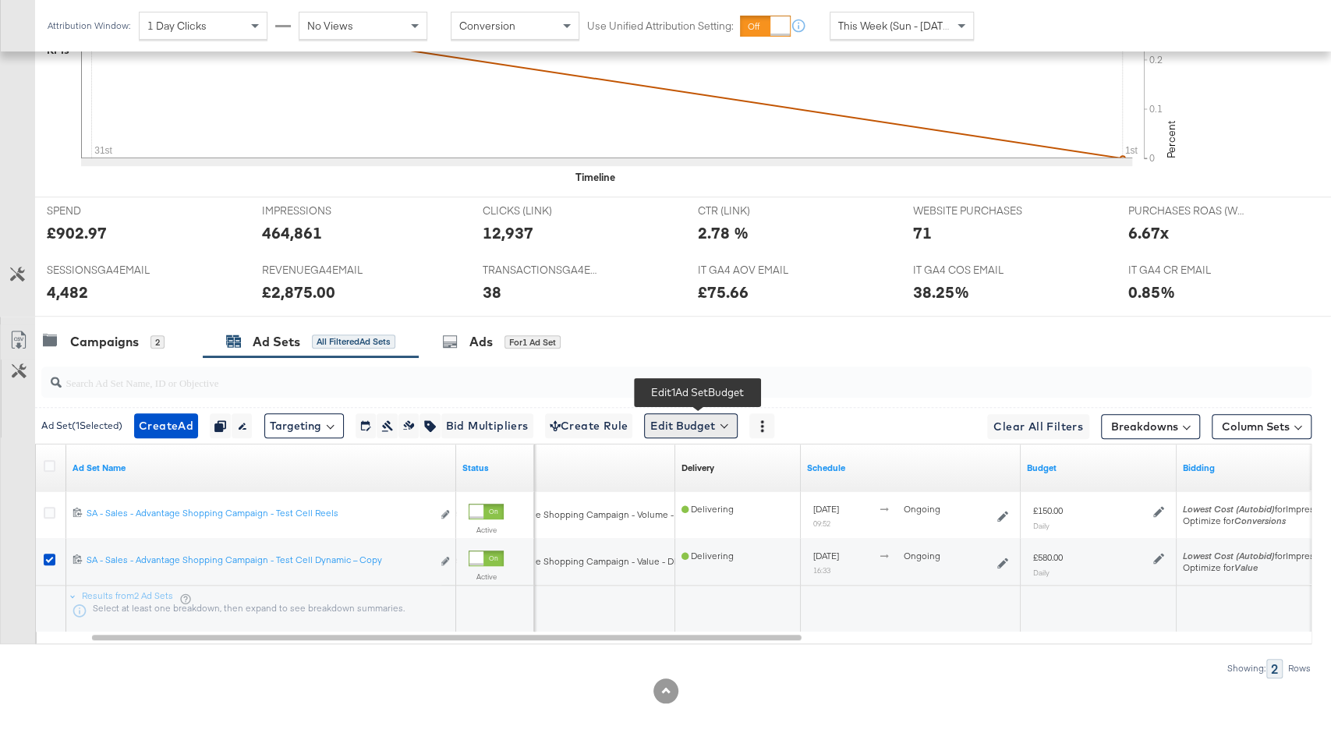
click at [689, 420] on button "Edit Budget" at bounding box center [691, 425] width 94 height 25
click at [702, 461] on span "Edit Ad Set Budget" at bounding box center [695, 466] width 89 height 20
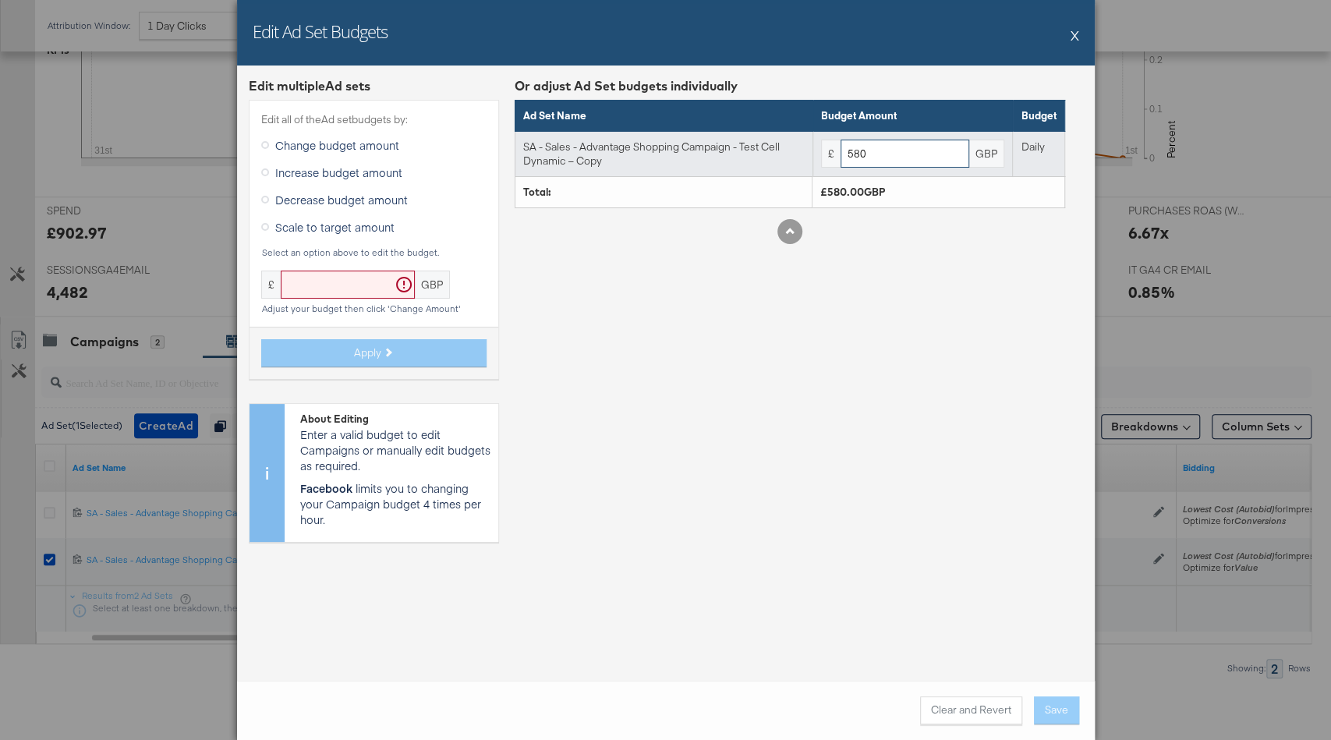
drag, startPoint x: 853, startPoint y: 151, endPoint x: 796, endPoint y: 151, distance: 57.7
click at [809, 151] on tr "SA - Sales - Advantage Shopping Campaign - Test Cell Dynamic – Copy £ 580 GBP D…" at bounding box center [790, 153] width 550 height 45
click at [855, 153] on input "580" at bounding box center [905, 154] width 129 height 29
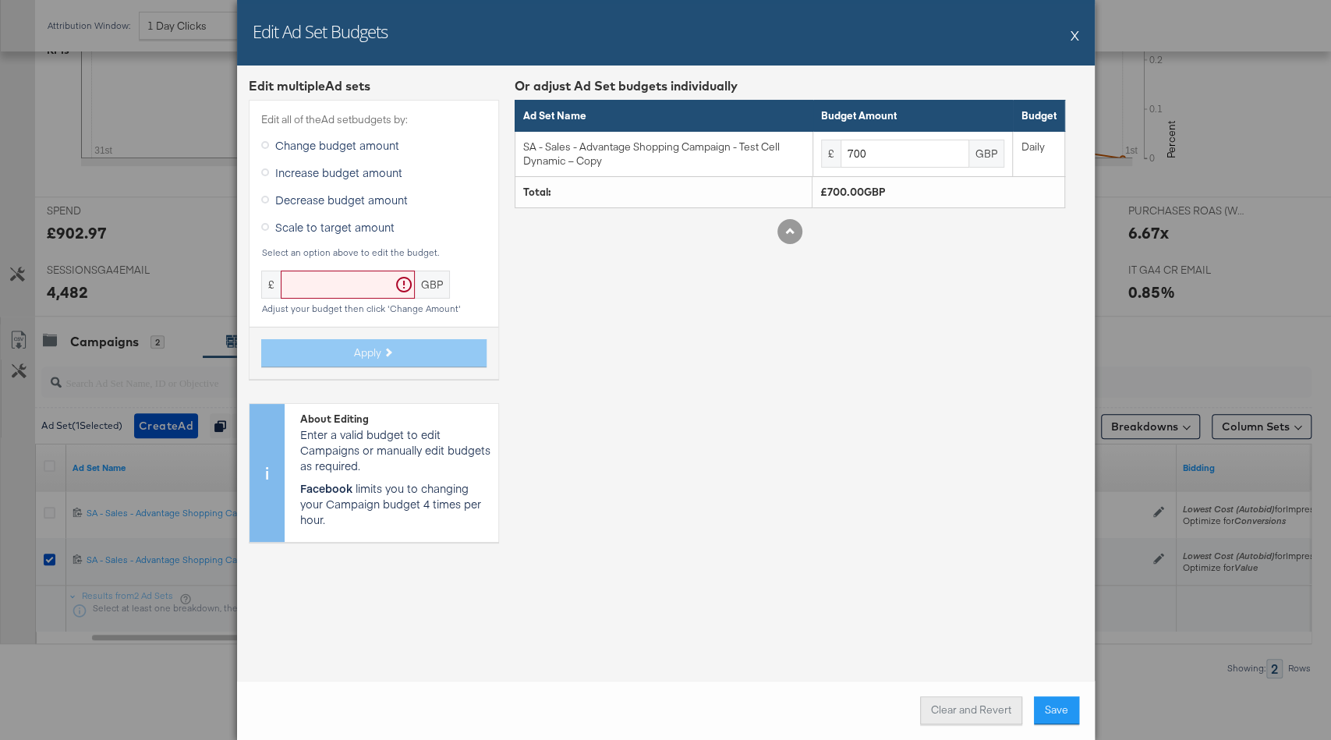
click at [967, 626] on button "Clear and Revert" at bounding box center [971, 711] width 102 height 28
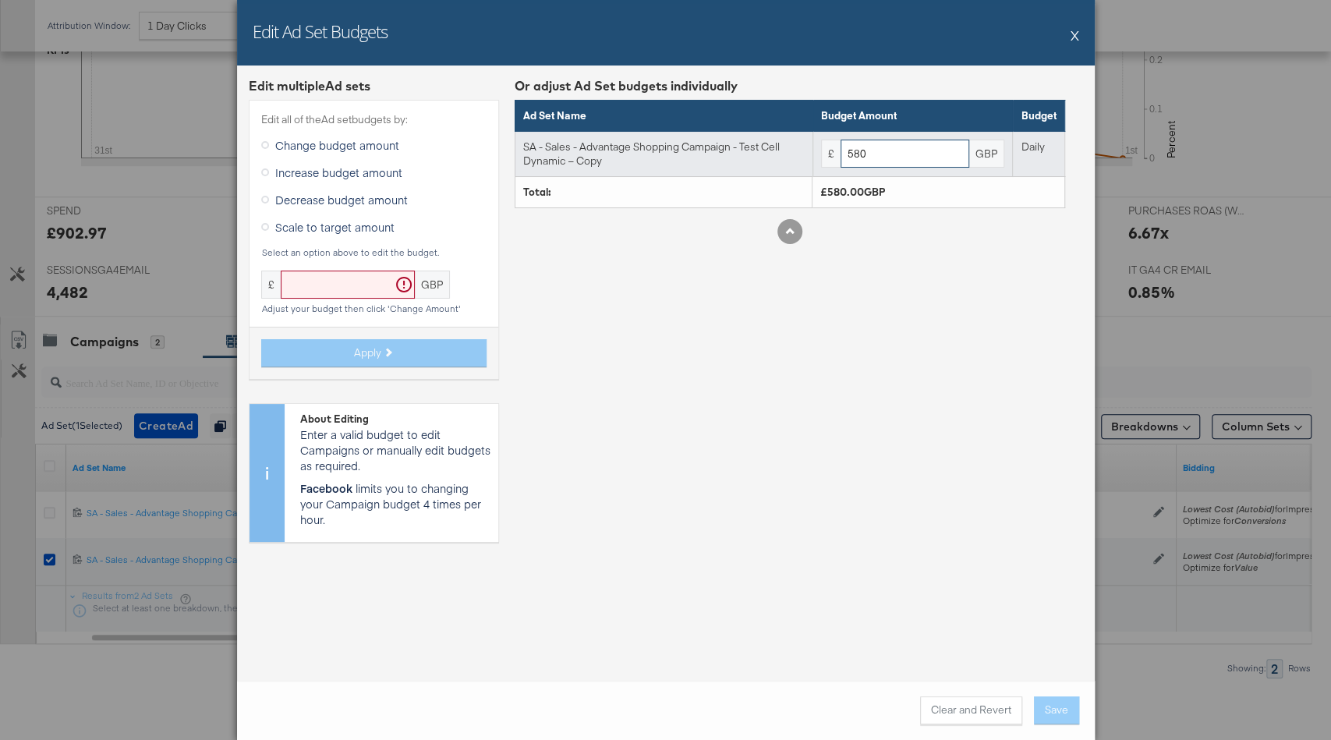
drag, startPoint x: 870, startPoint y: 146, endPoint x: 802, endPoint y: 143, distance: 67.9
click at [802, 143] on tr "SA - Sales - Advantage Shopping Campaign - Test Cell Dynamic – Copy £ 580 GBP D…" at bounding box center [790, 153] width 550 height 45
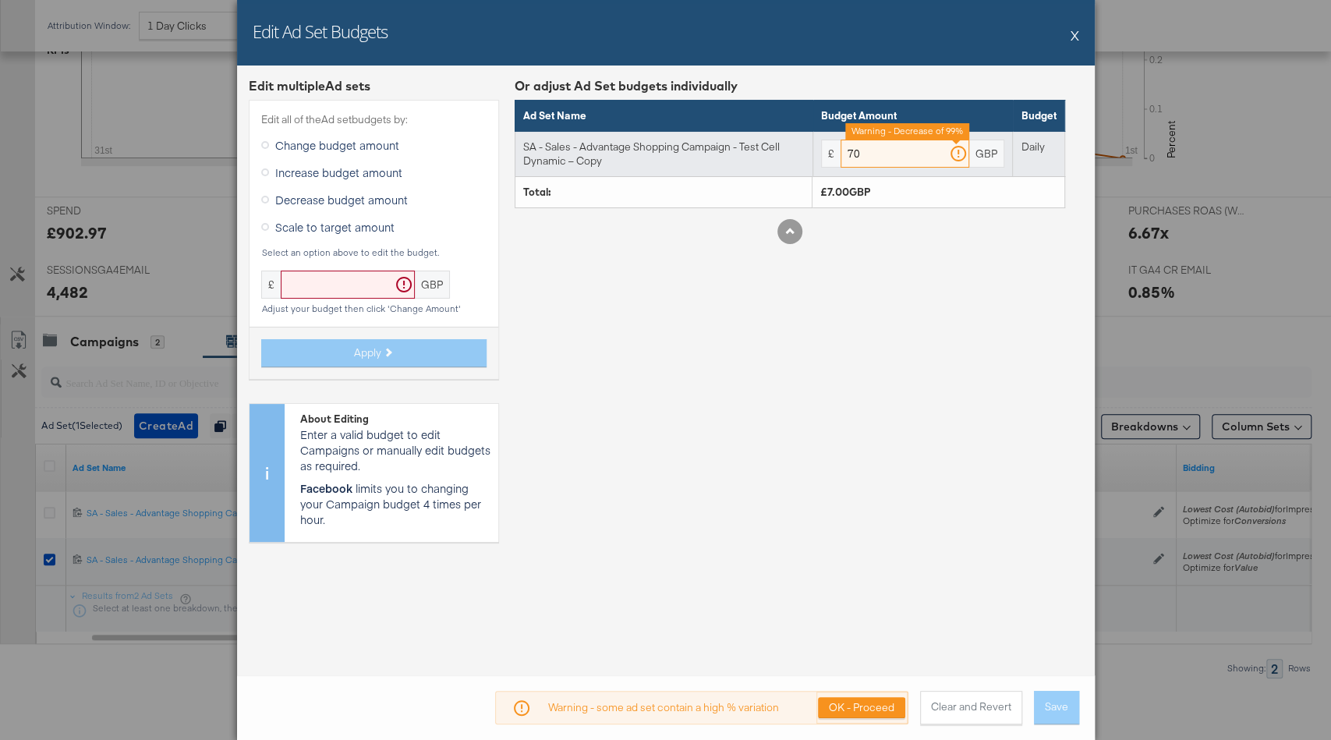
type input "700"
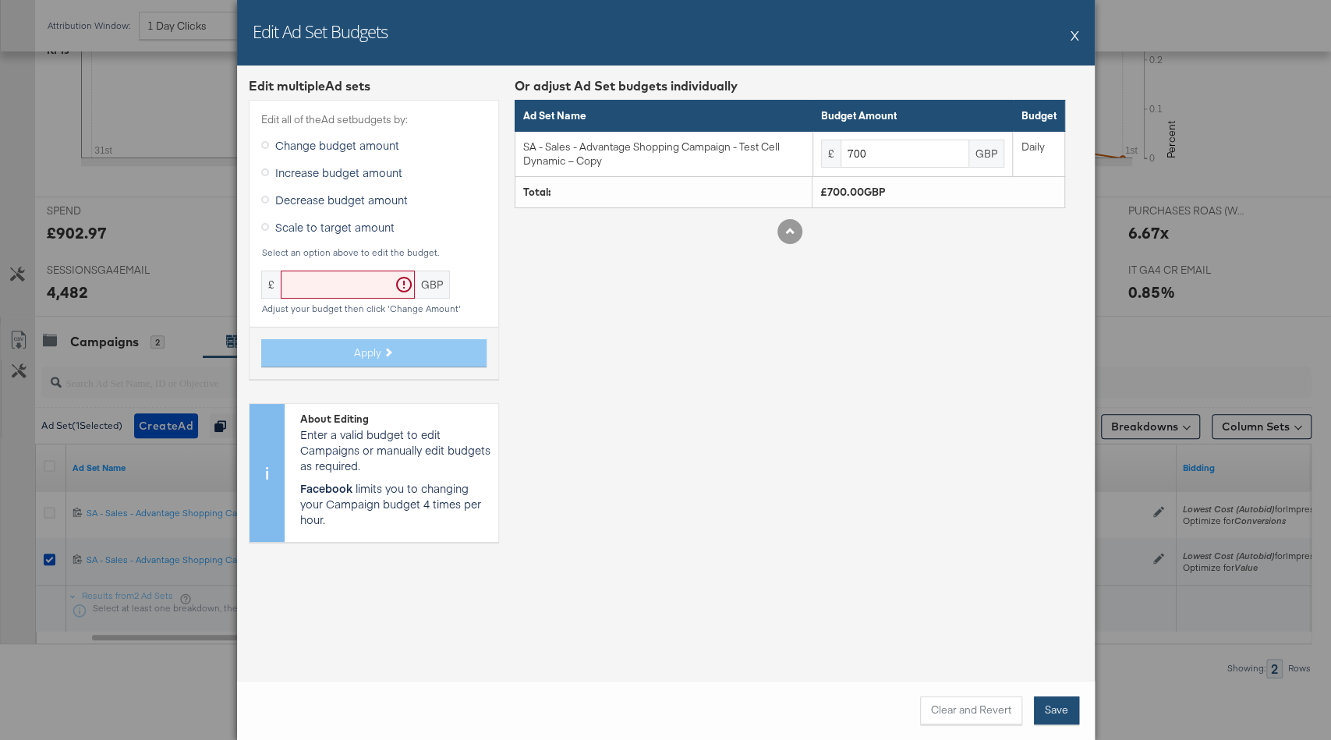
click at [1055, 626] on button "Save" at bounding box center [1056, 711] width 45 height 28
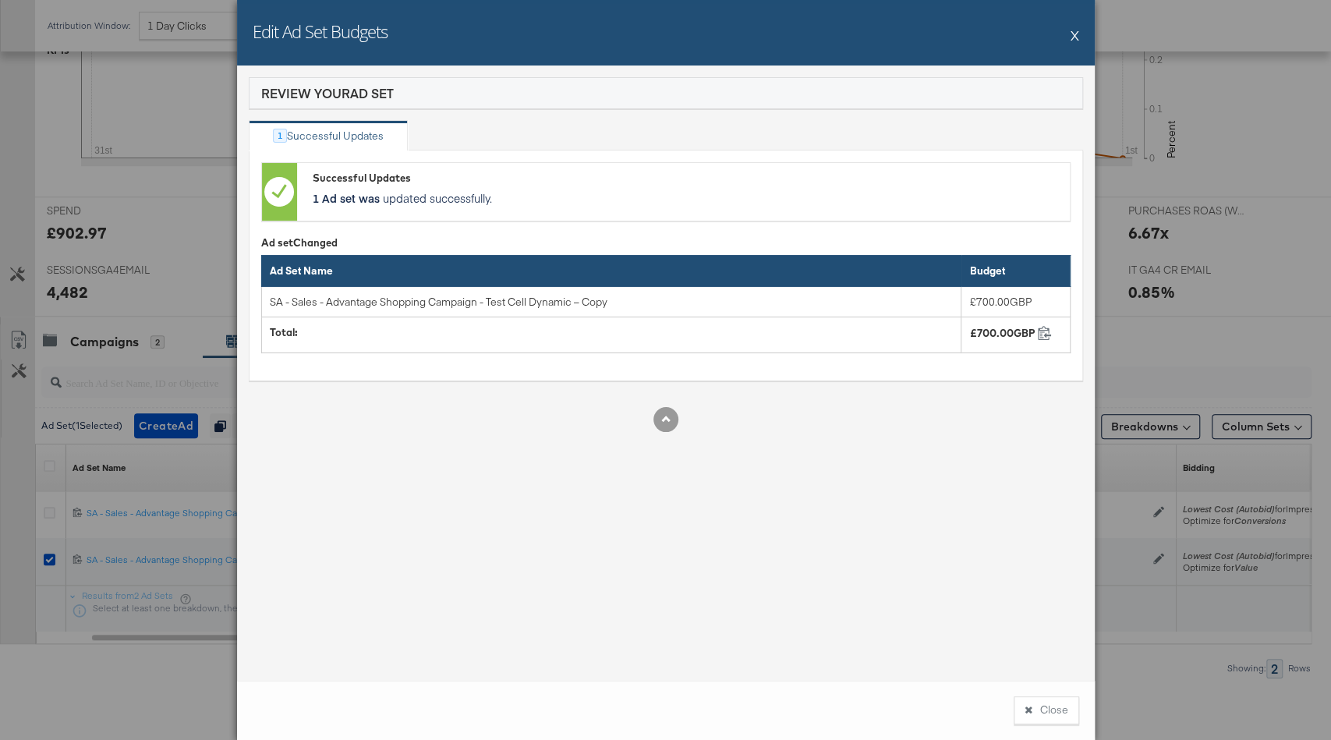
click at [1076, 34] on button "X" at bounding box center [1075, 34] width 9 height 31
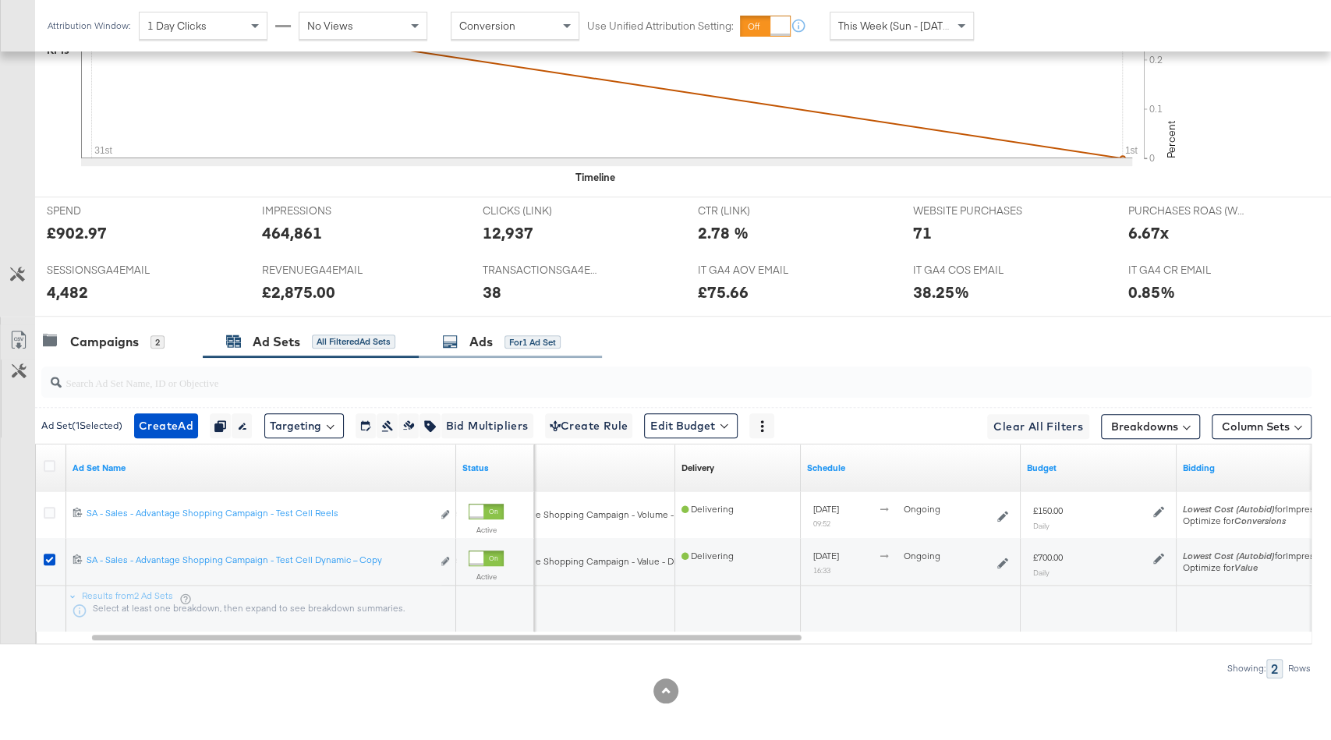
click at [521, 326] on div "Ads for 1 Ad Set" at bounding box center [510, 342] width 183 height 34
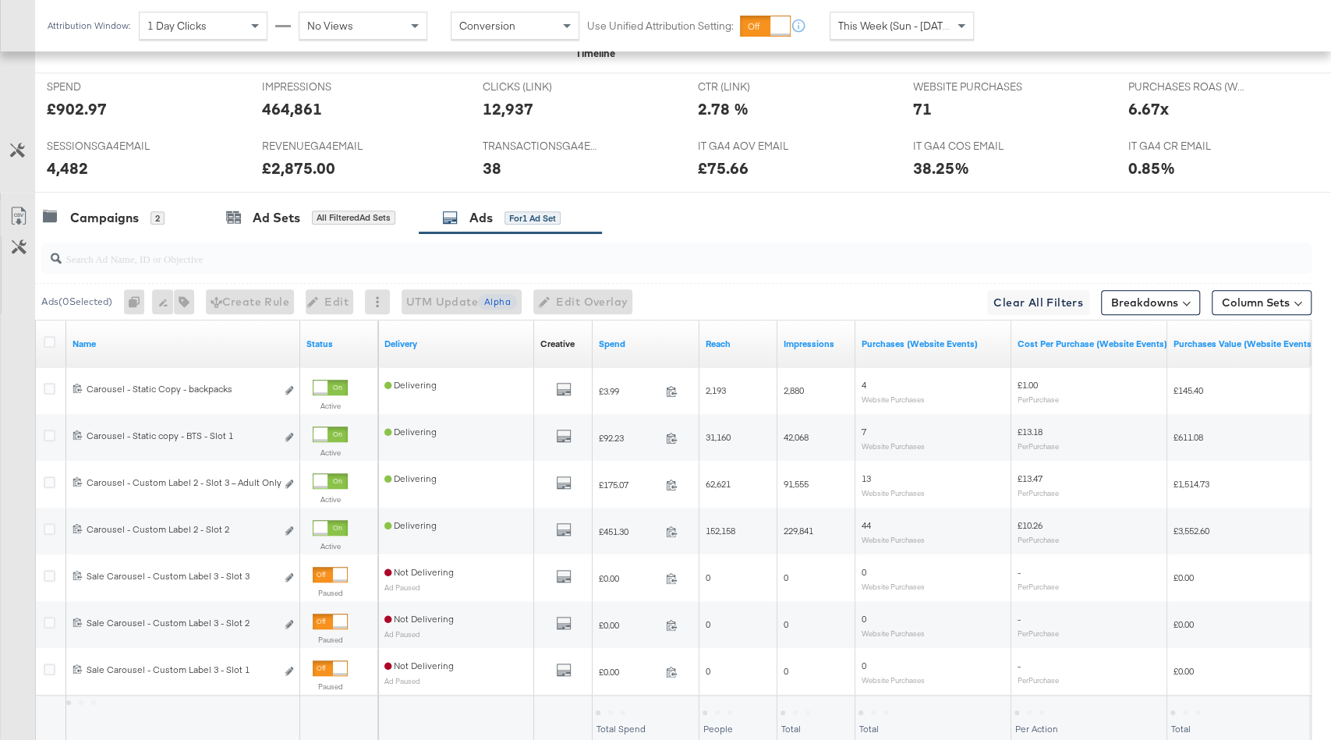
scroll to position [766, 0]
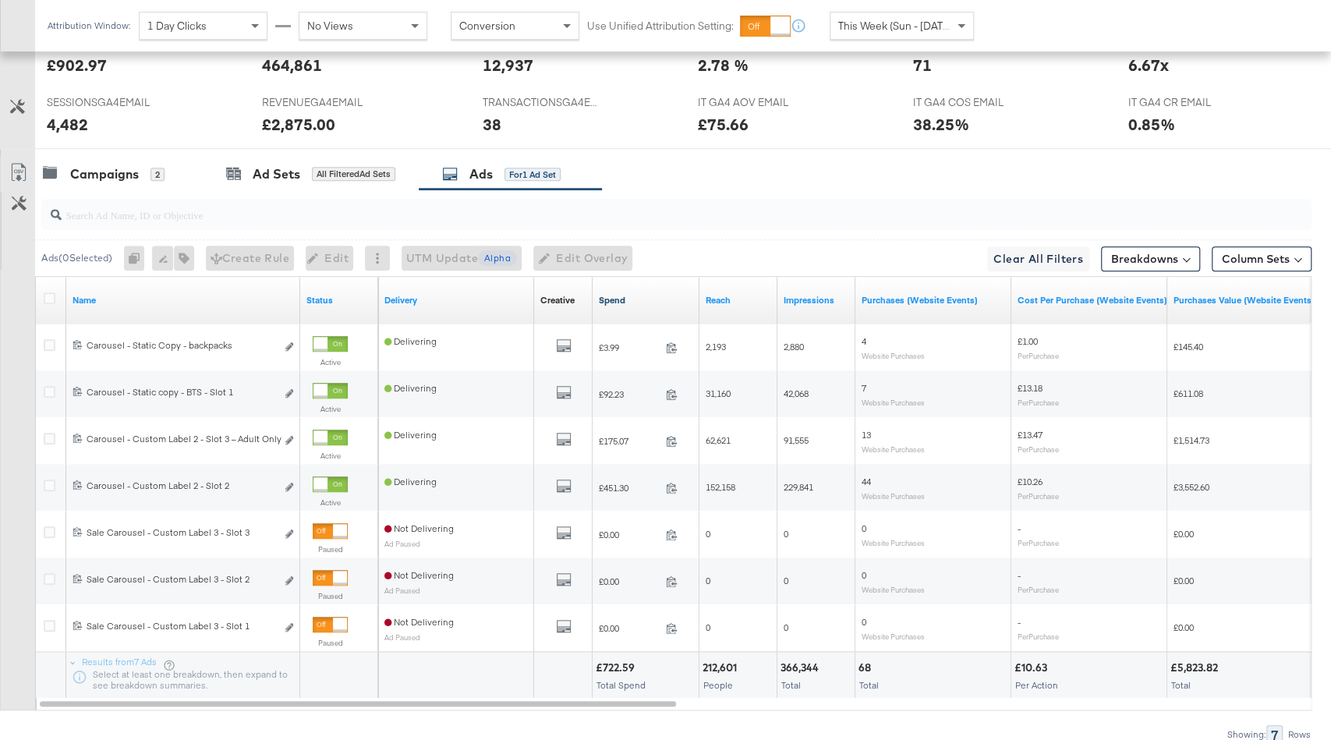
click at [658, 294] on link "Spend" at bounding box center [646, 300] width 94 height 12
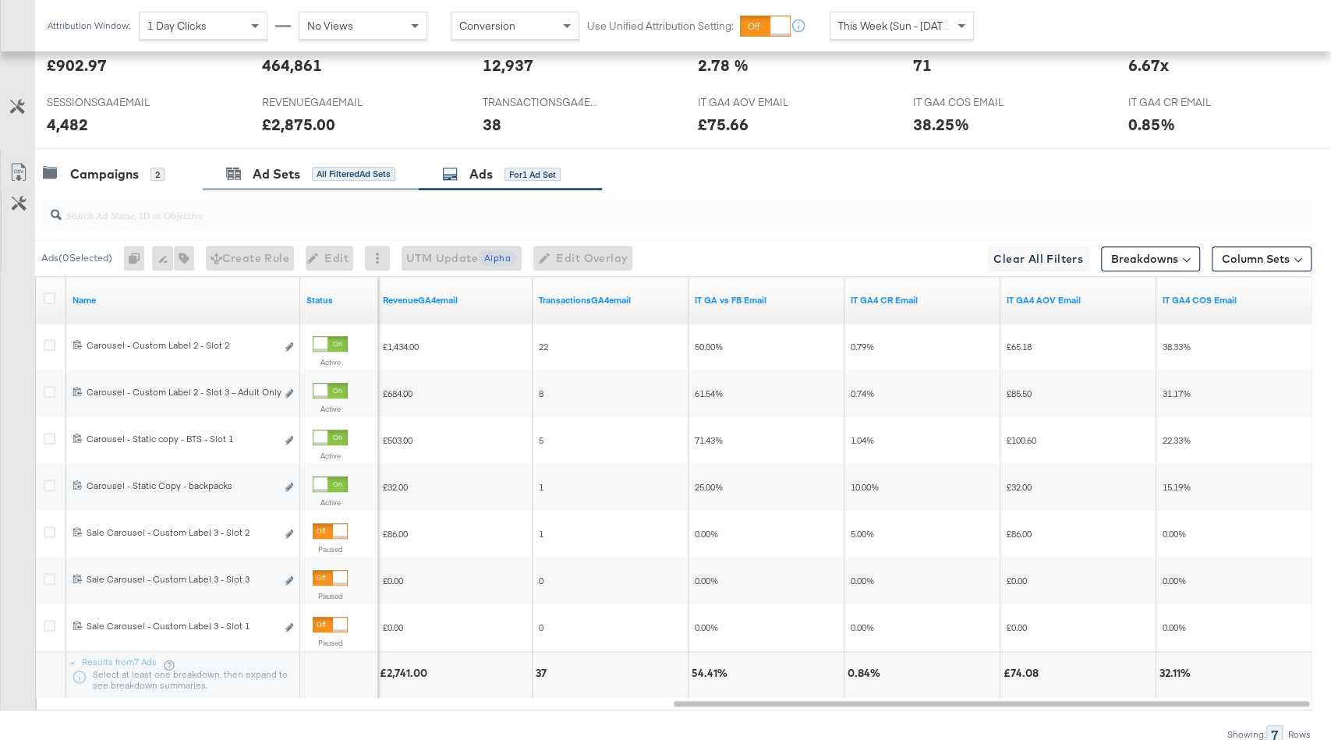
click at [359, 158] on div "Ad Sets All Filtered Ad Sets" at bounding box center [311, 175] width 216 height 34
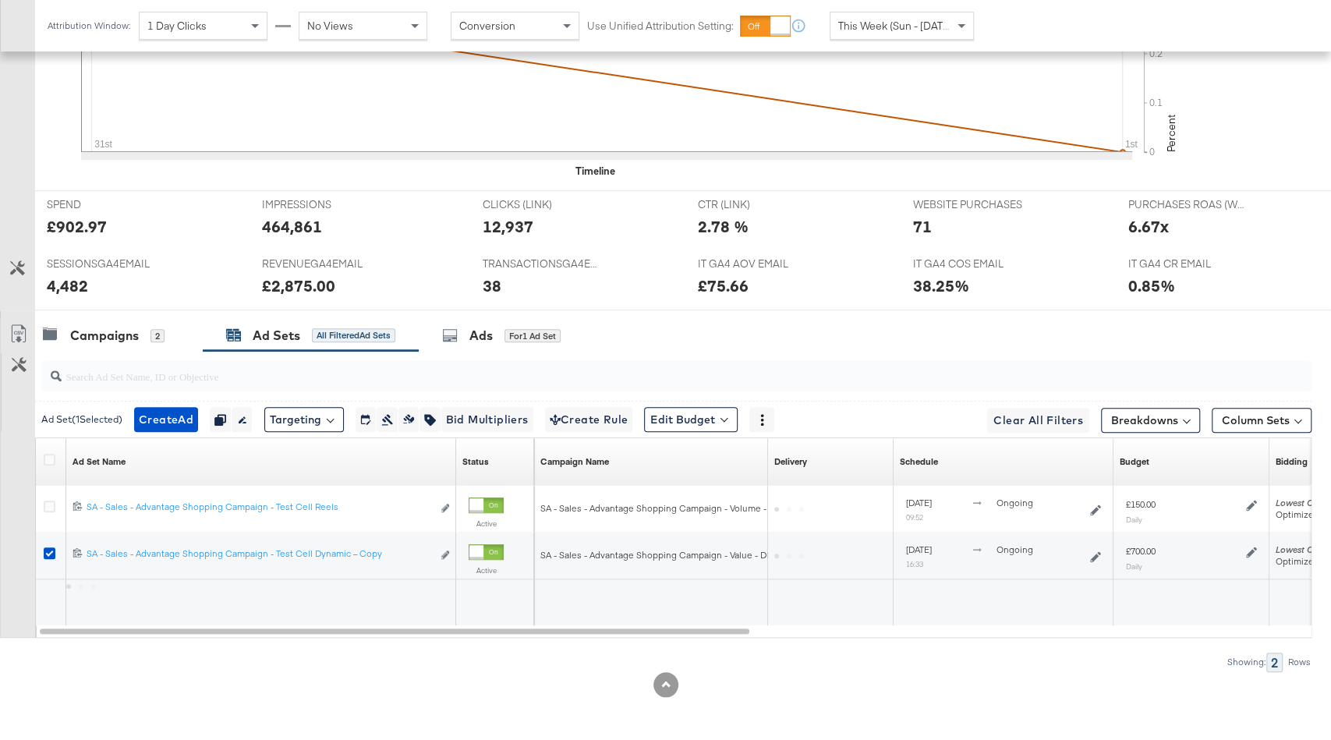
scroll to position [598, 0]
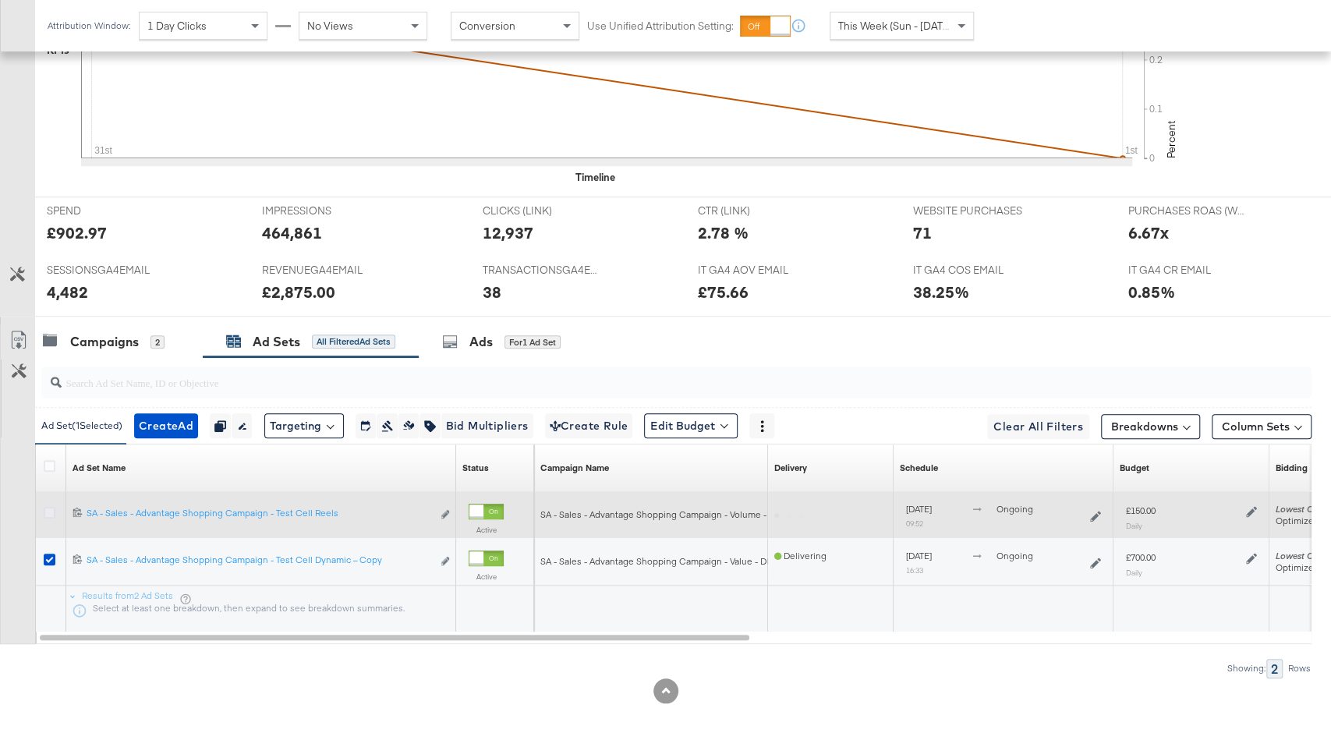
click at [44, 510] on icon at bounding box center [50, 513] width 12 height 12
click at [0, 0] on input "checkbox" at bounding box center [0, 0] width 0 height 0
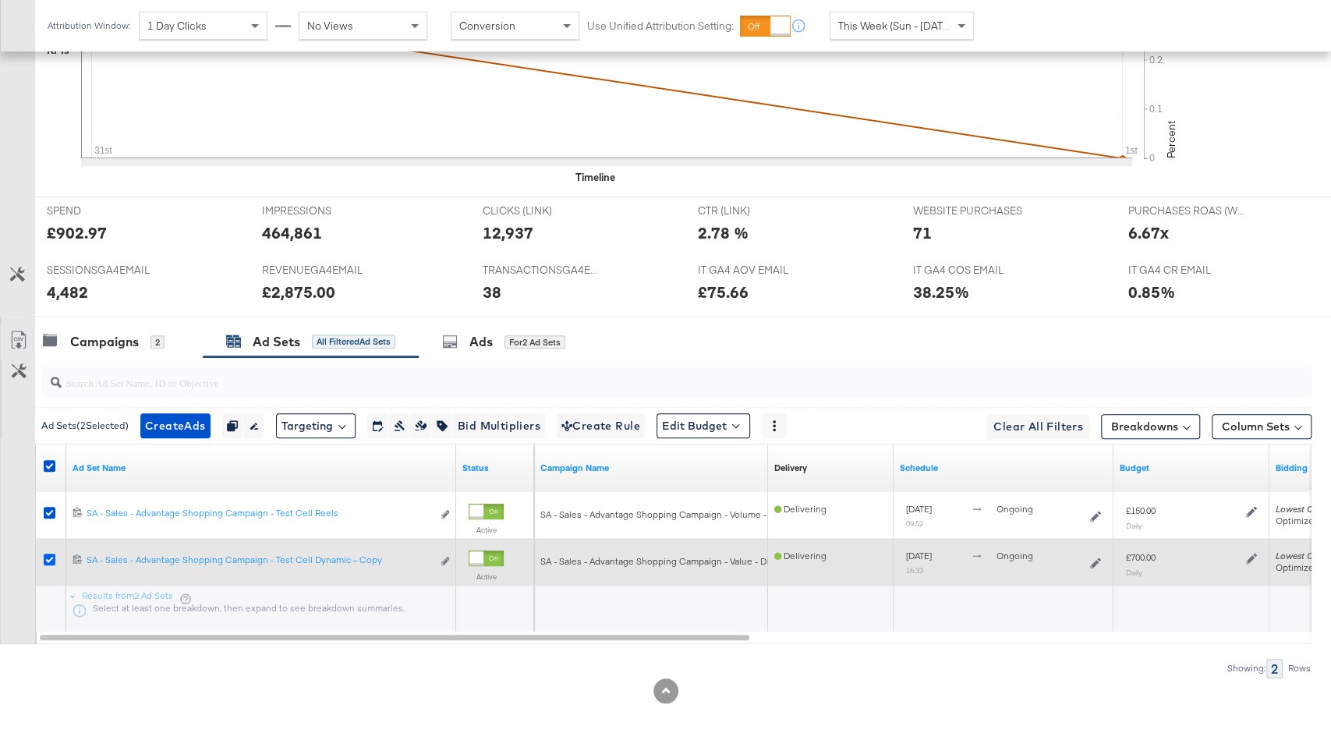
click at [49, 554] on icon at bounding box center [50, 560] width 12 height 12
click at [0, 0] on input "checkbox" at bounding box center [0, 0] width 0 height 0
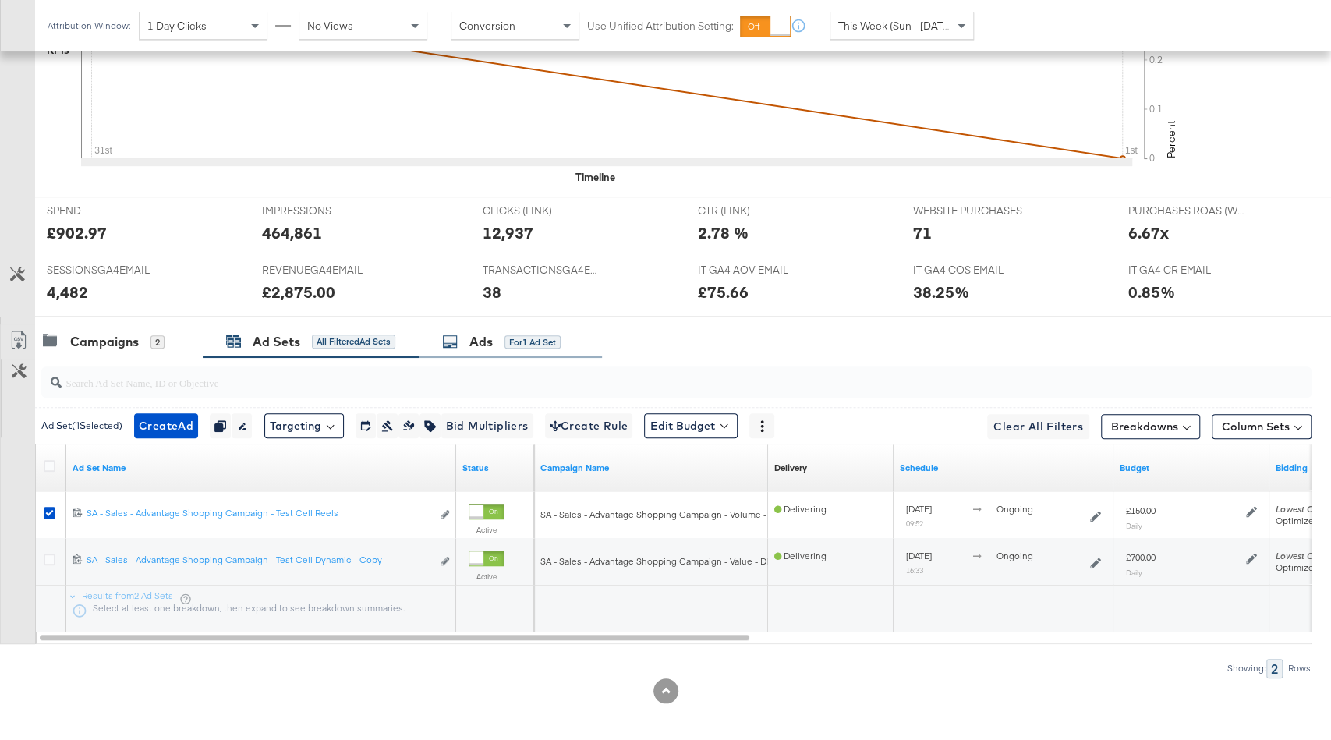
click at [469, 325] on div "Ads for 1 Ad Set" at bounding box center [510, 342] width 183 height 34
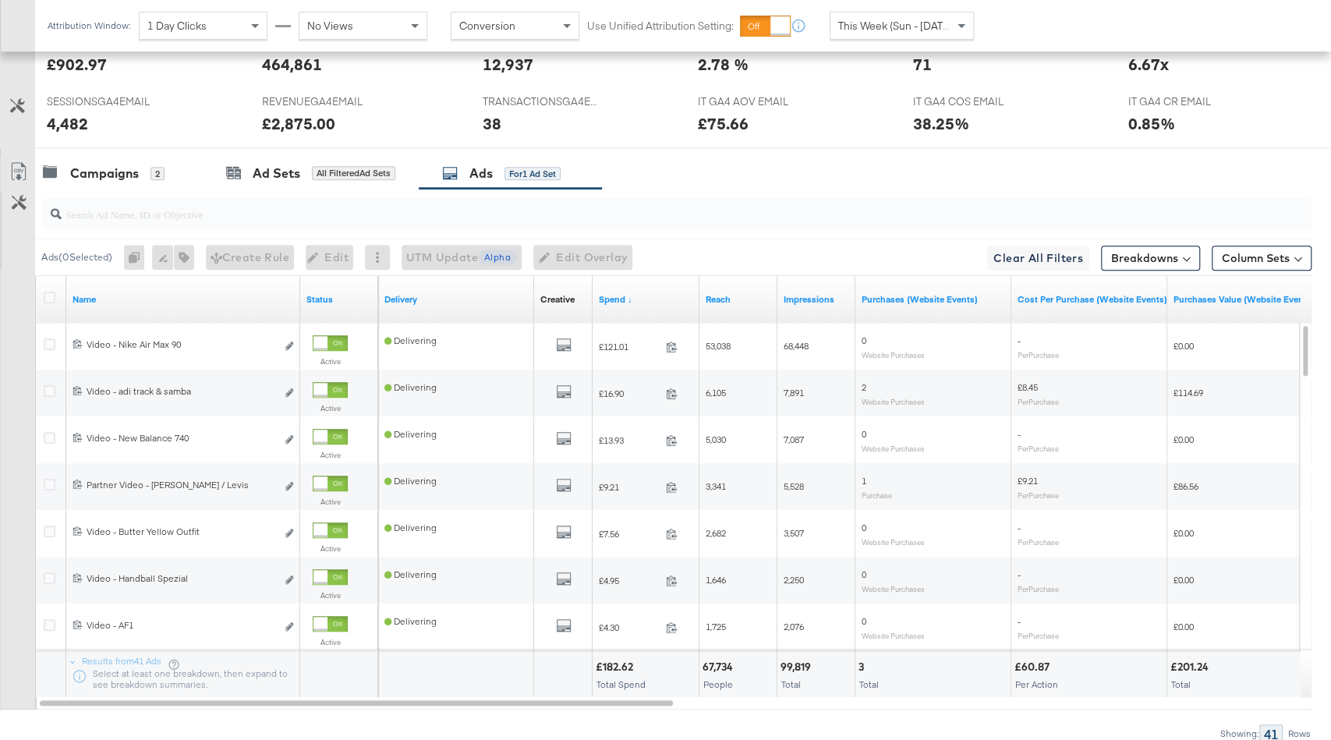
scroll to position [819, 0]
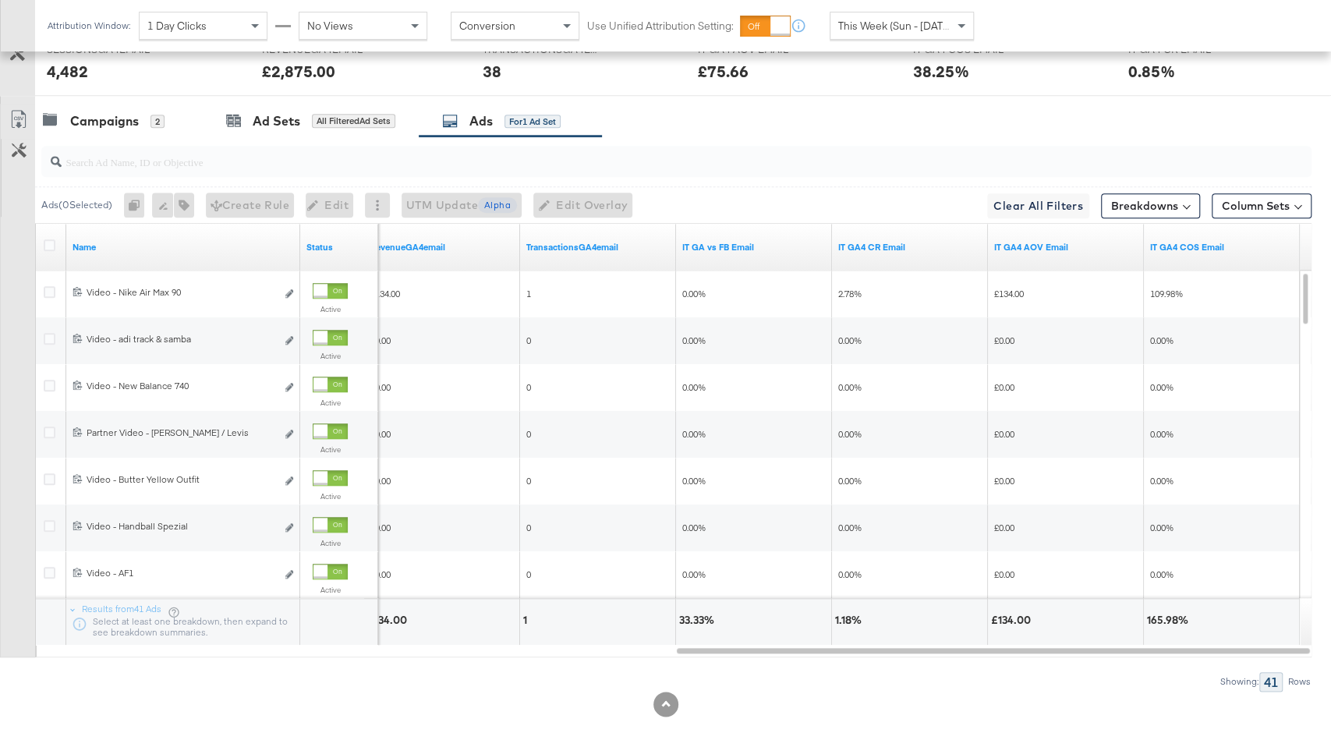
click at [883, 28] on span "This Week (Sun - [DATE])" at bounding box center [896, 26] width 117 height 14
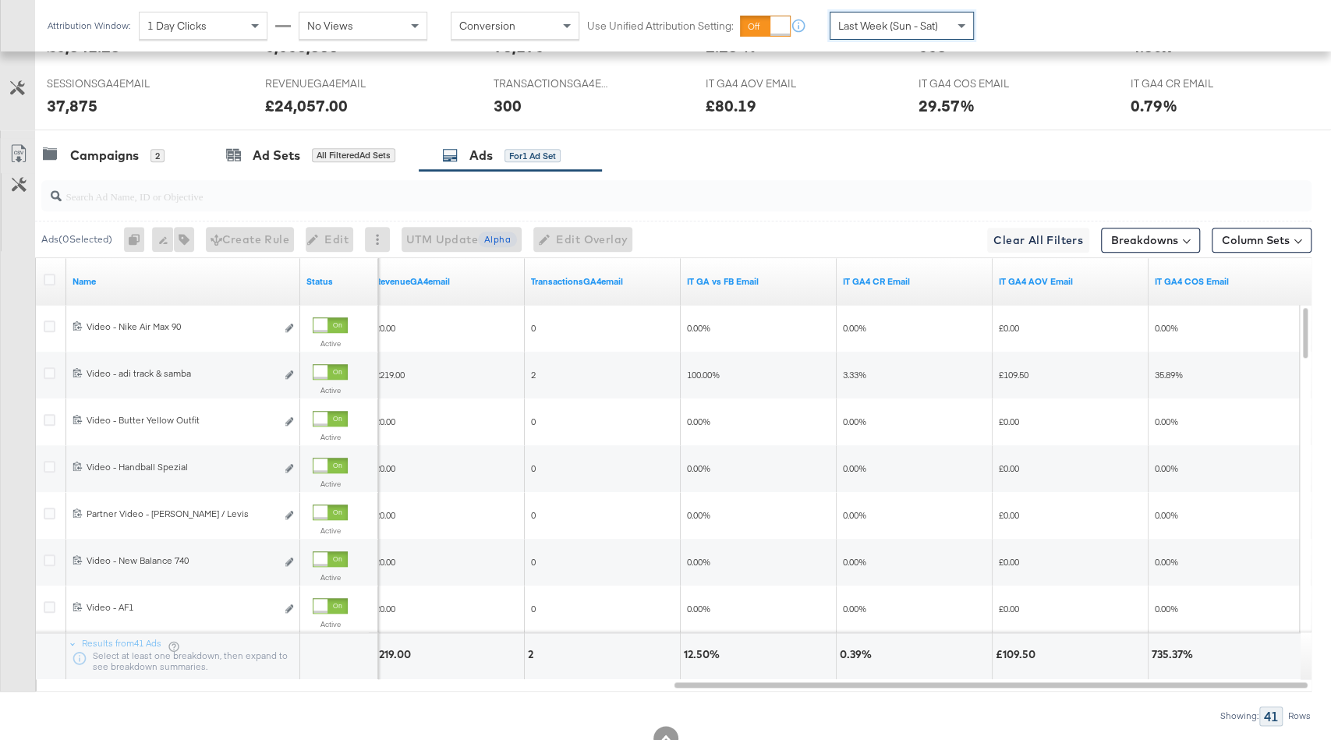
scroll to position [783, 0]
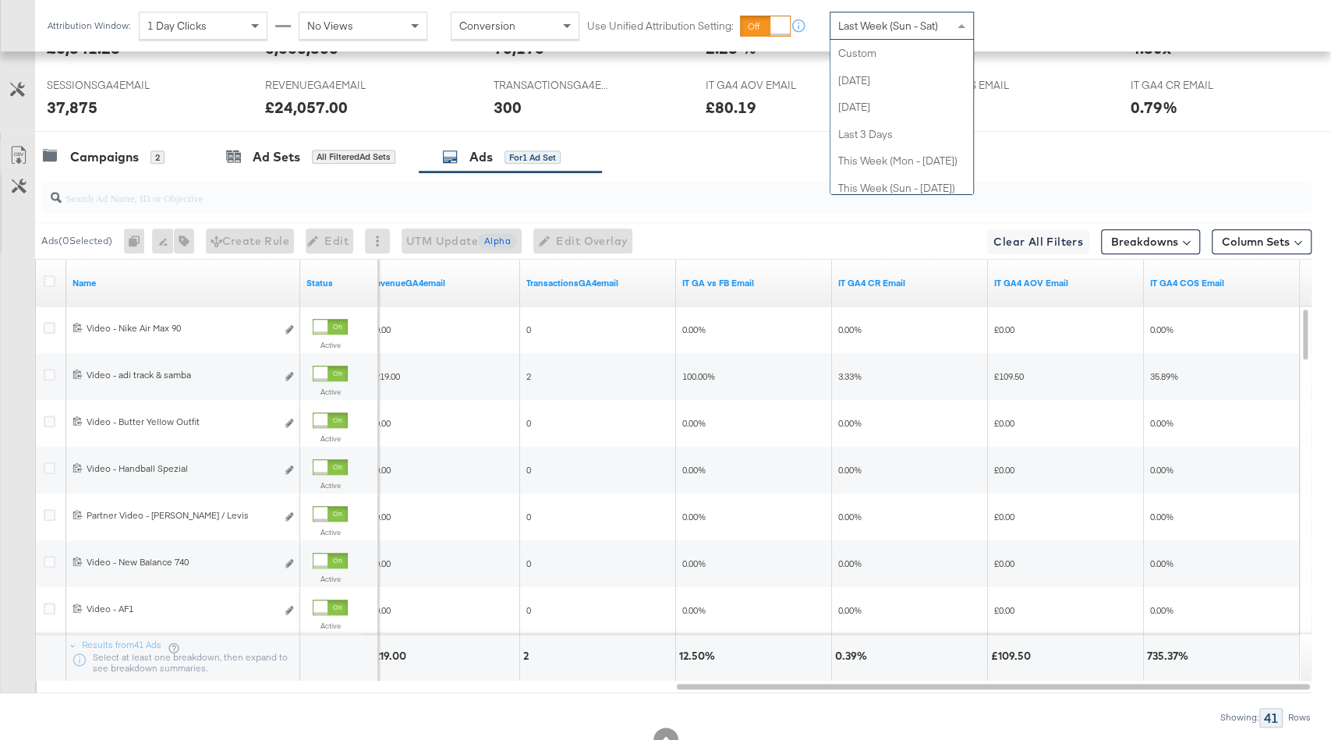
click at [906, 22] on span "Last Week (Sun - Sat)" at bounding box center [888, 26] width 100 height 14
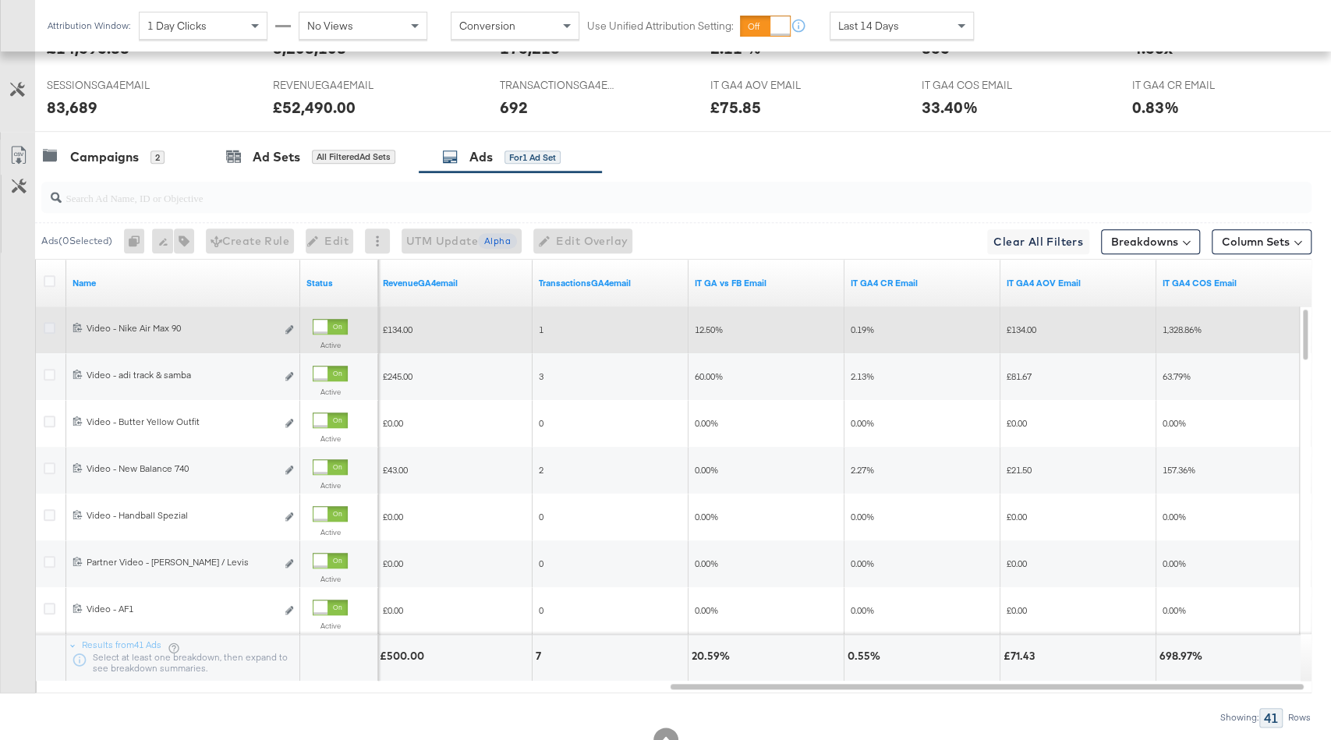
click at [48, 322] on icon at bounding box center [50, 328] width 12 height 12
click at [0, 0] on input "checkbox" at bounding box center [0, 0] width 0 height 0
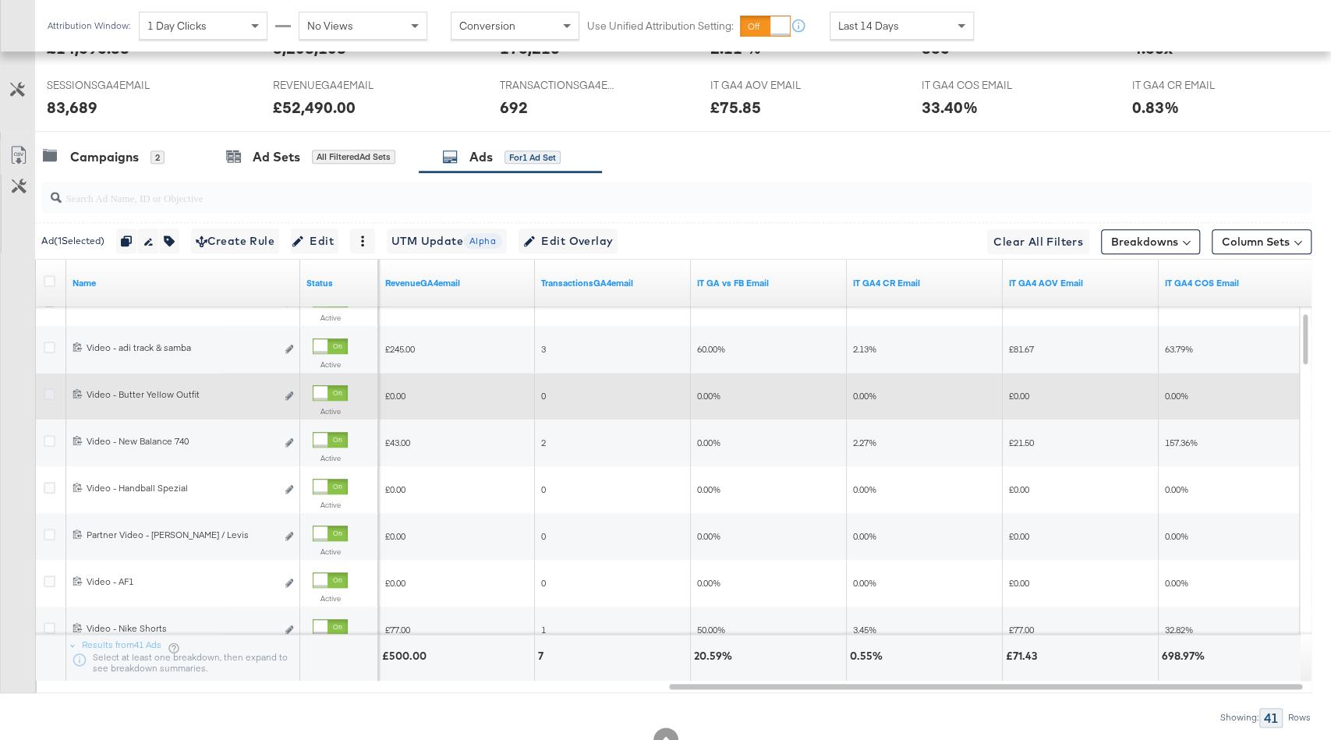
click at [52, 388] on icon at bounding box center [50, 394] width 12 height 12
click at [0, 0] on input "checkbox" at bounding box center [0, 0] width 0 height 0
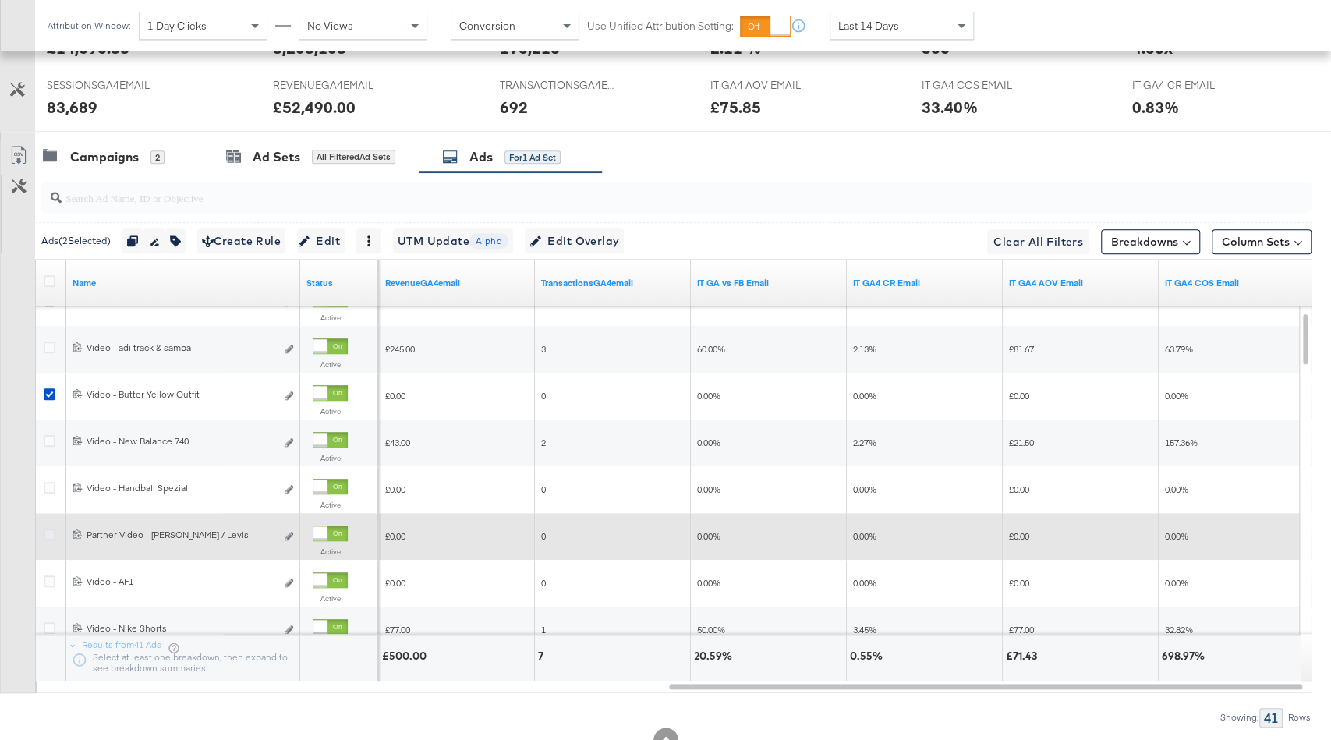
click at [46, 529] on icon at bounding box center [50, 535] width 12 height 12
click at [0, 0] on input "checkbox" at bounding box center [0, 0] width 0 height 0
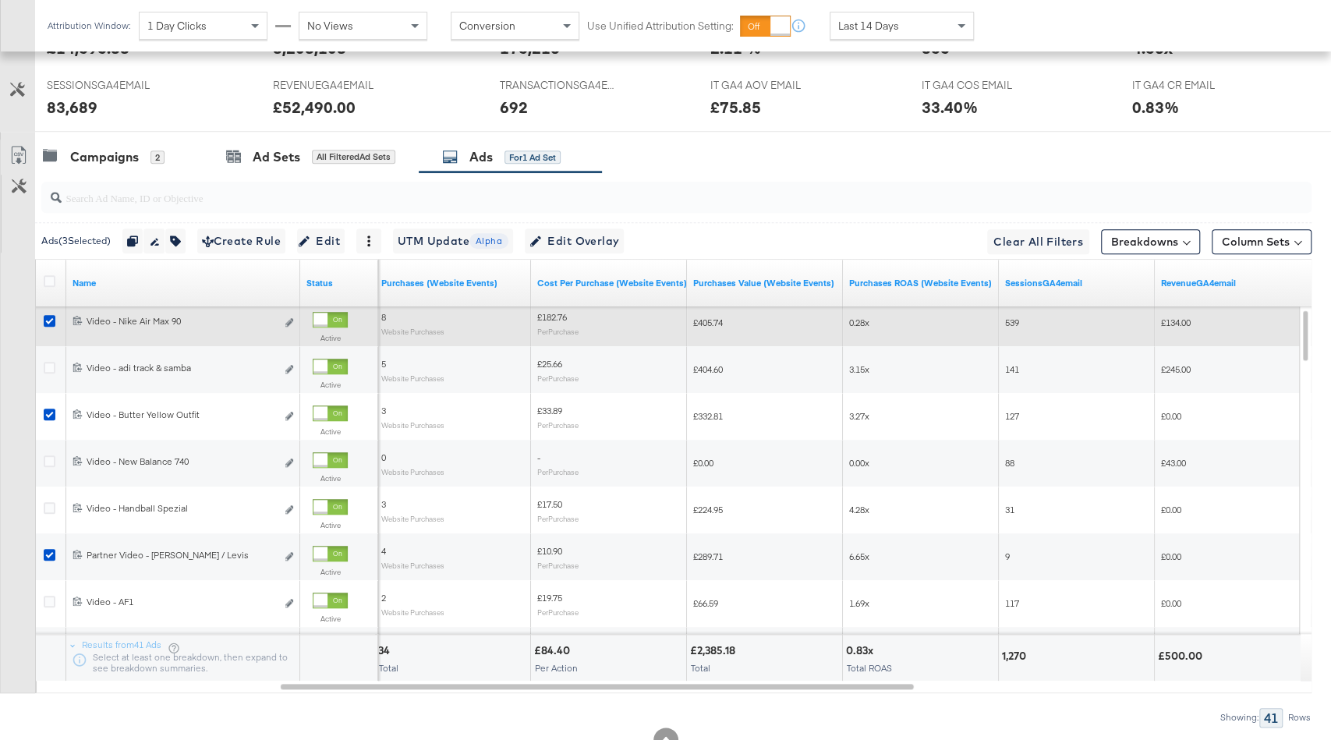
click at [331, 312] on div at bounding box center [330, 320] width 35 height 16
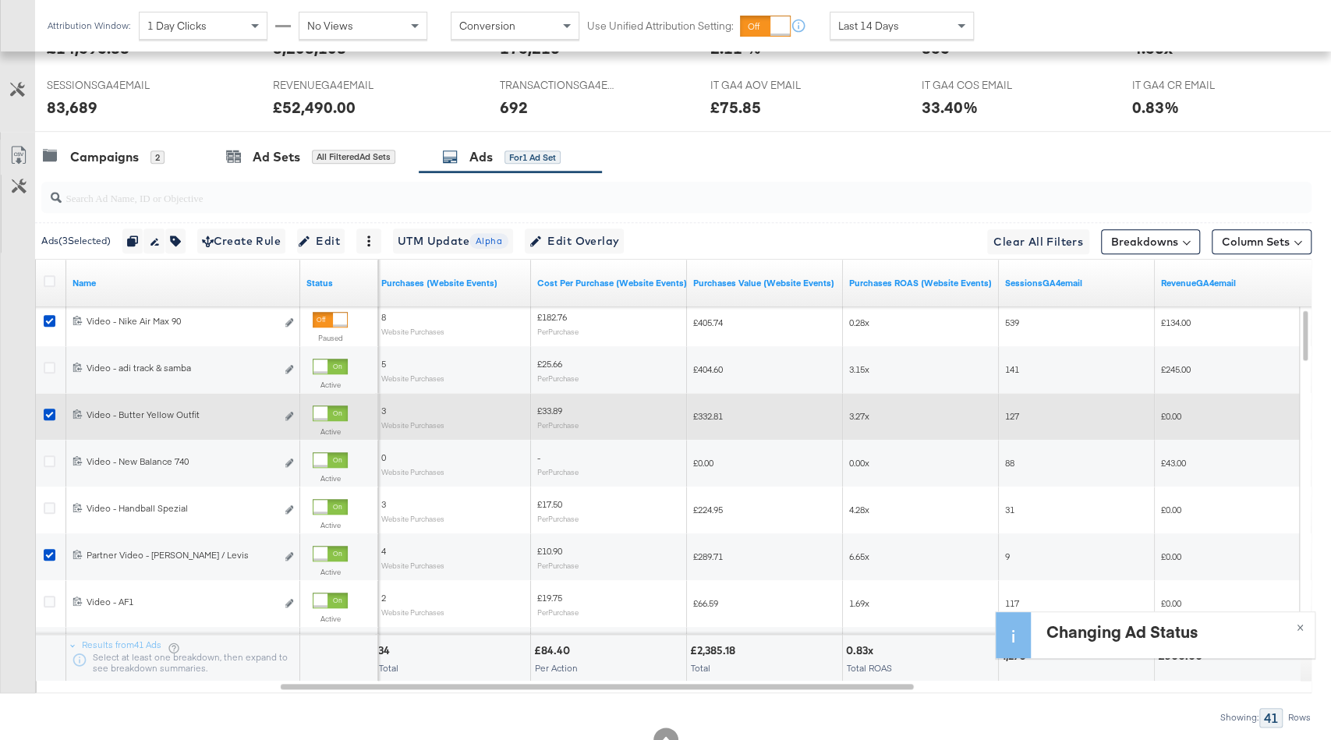
click at [331, 409] on div at bounding box center [330, 414] width 35 height 16
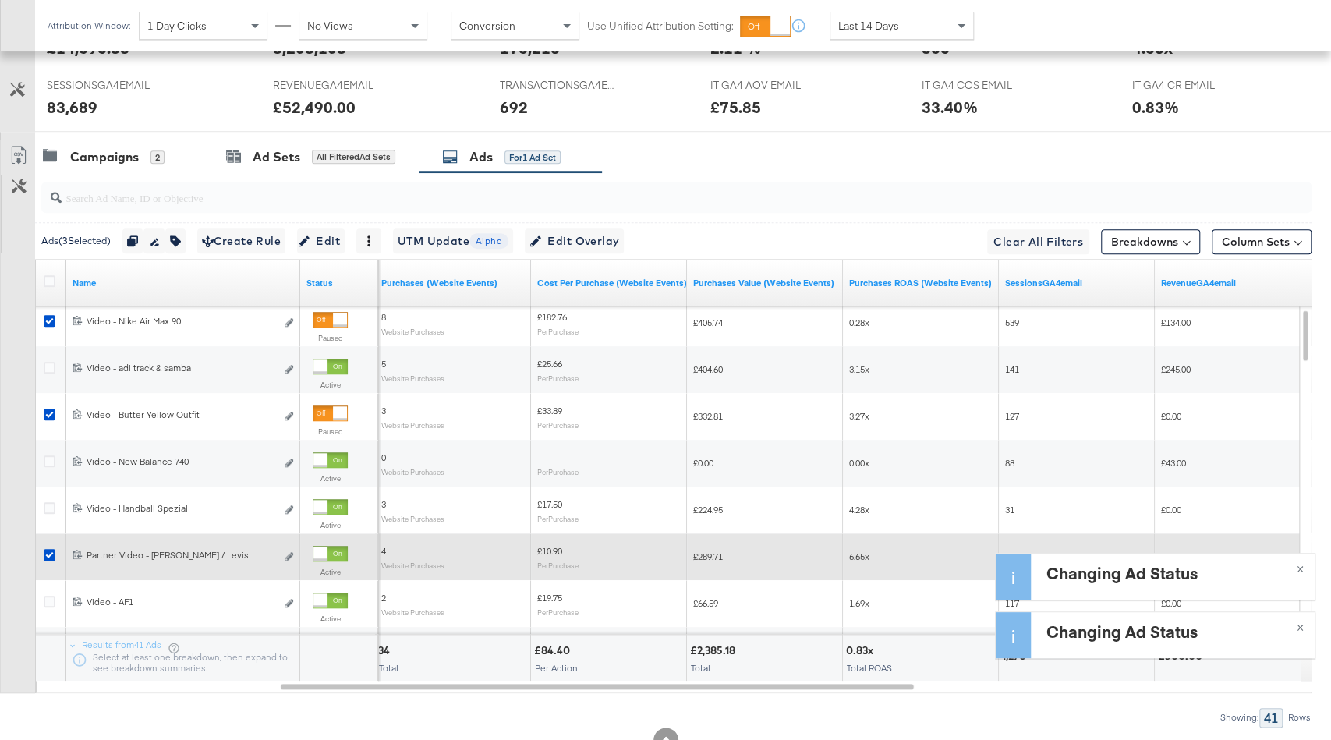
click at [328, 547] on div at bounding box center [321, 554] width 14 height 14
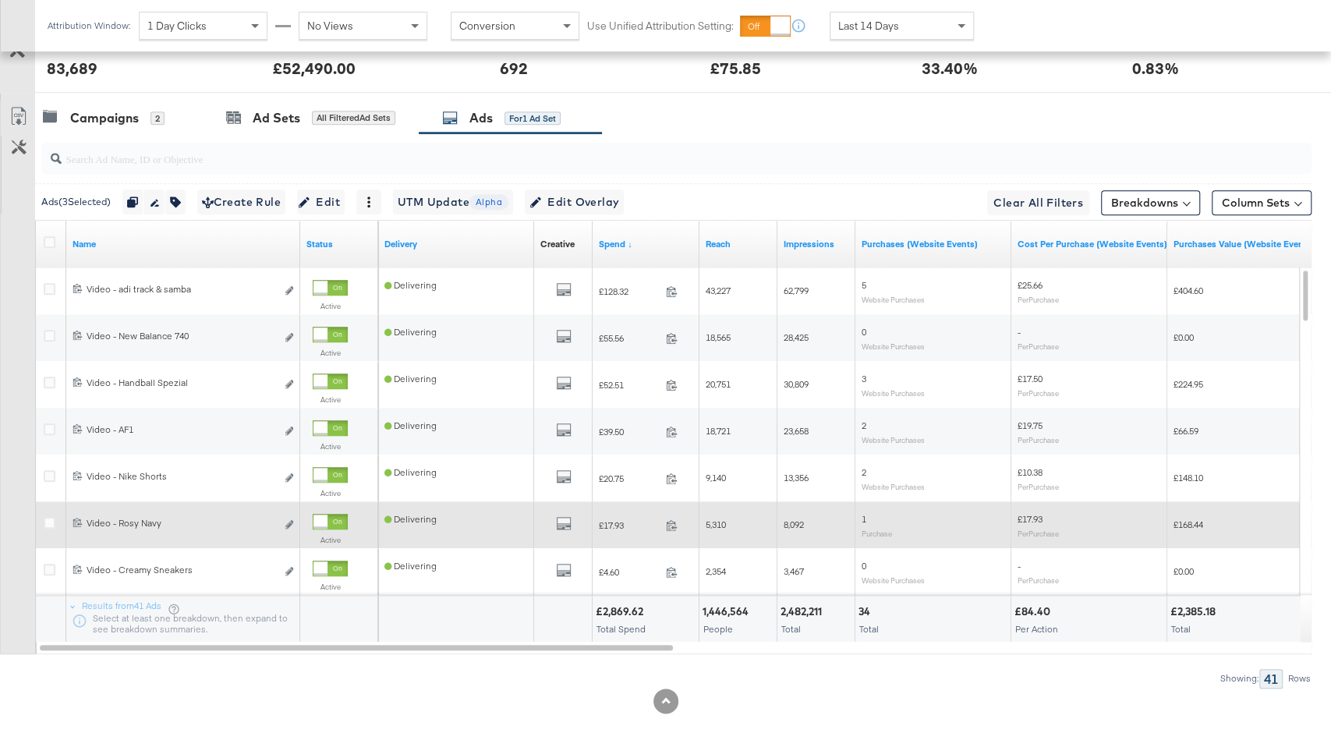
scroll to position [832, 0]
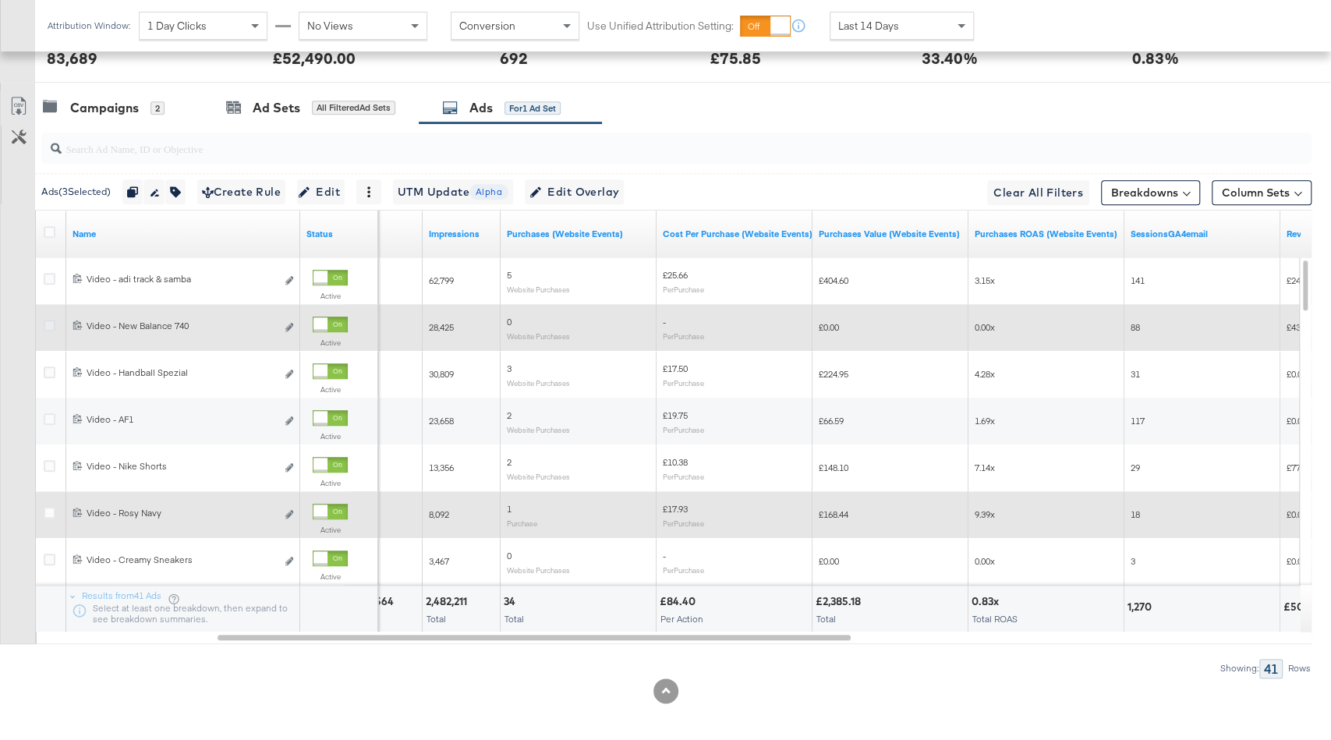
click at [48, 320] on icon at bounding box center [50, 326] width 12 height 12
click at [0, 0] on input "checkbox" at bounding box center [0, 0] width 0 height 0
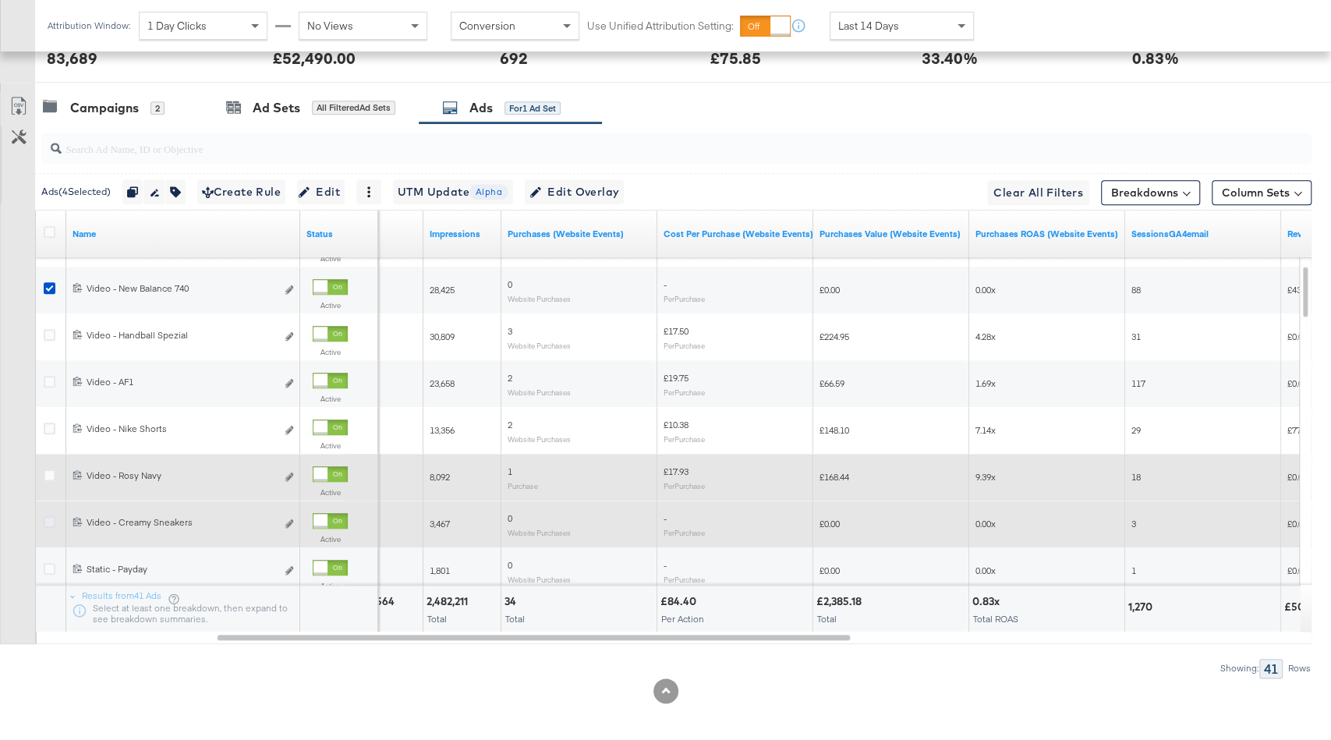
click at [48, 520] on icon at bounding box center [50, 522] width 12 height 12
click at [0, 0] on input "checkbox" at bounding box center [0, 0] width 0 height 0
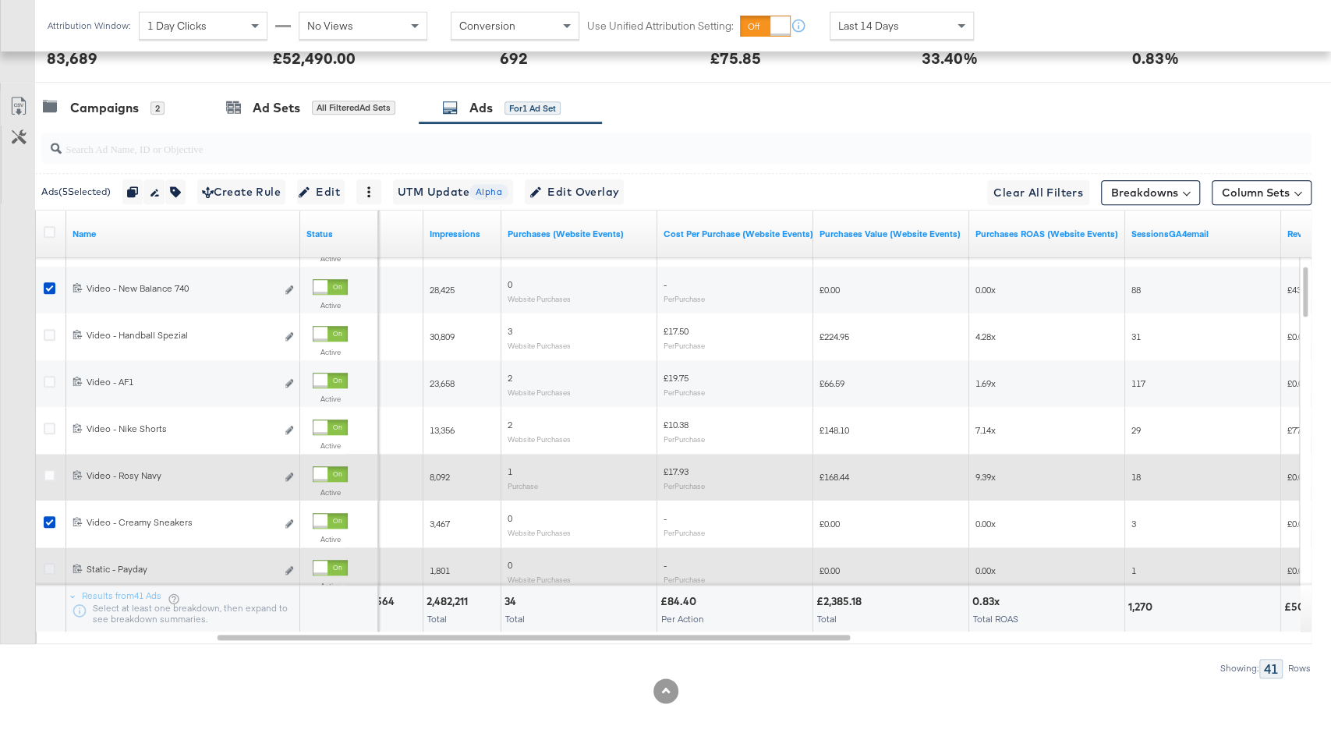
click at [47, 565] on icon at bounding box center [50, 569] width 12 height 12
click at [0, 0] on input "checkbox" at bounding box center [0, 0] width 0 height 0
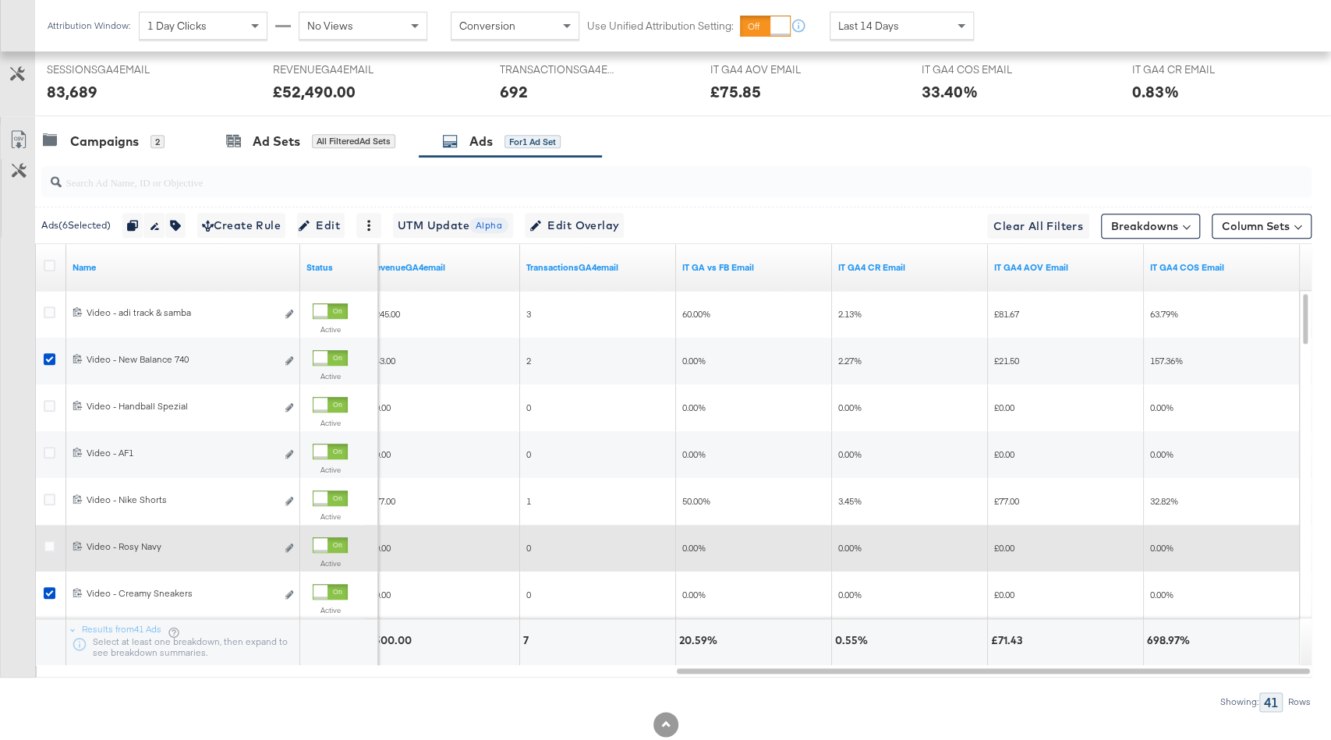
scroll to position [814, 0]
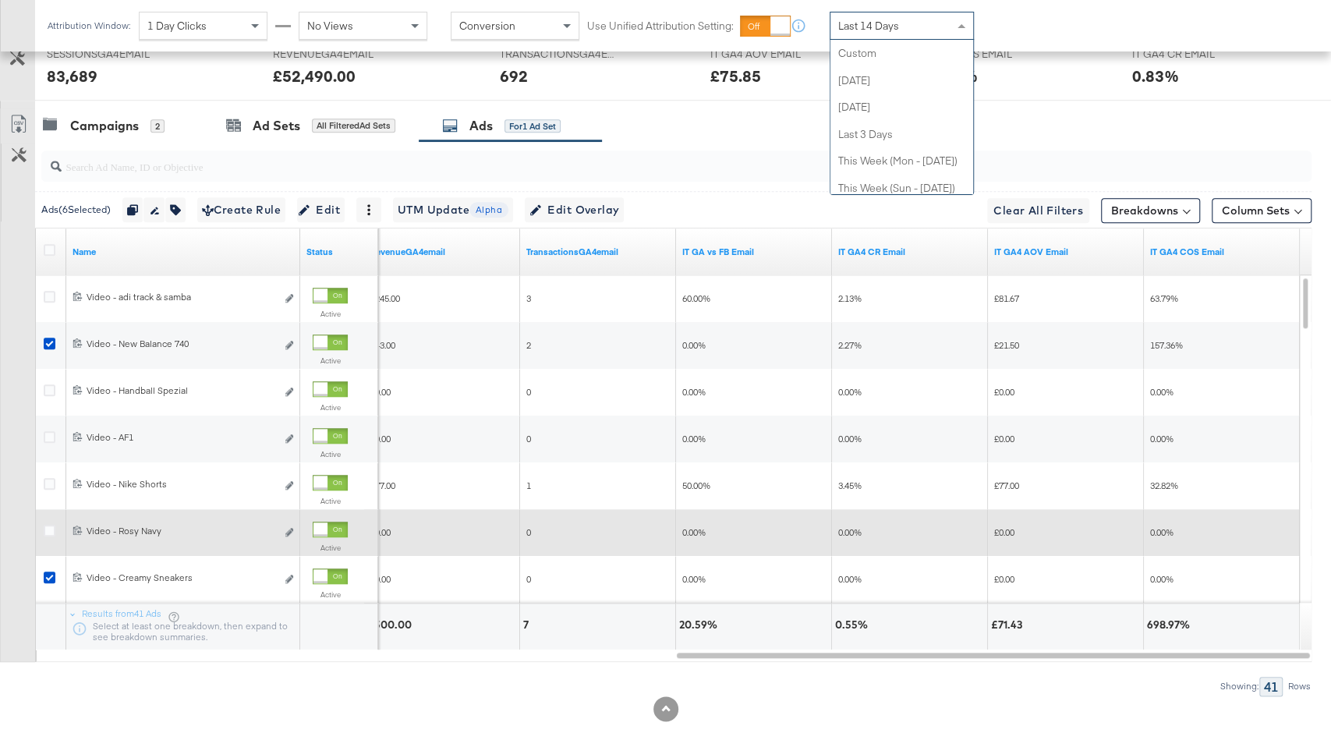
click at [868, 27] on span "Last 14 Days" at bounding box center [868, 26] width 61 height 14
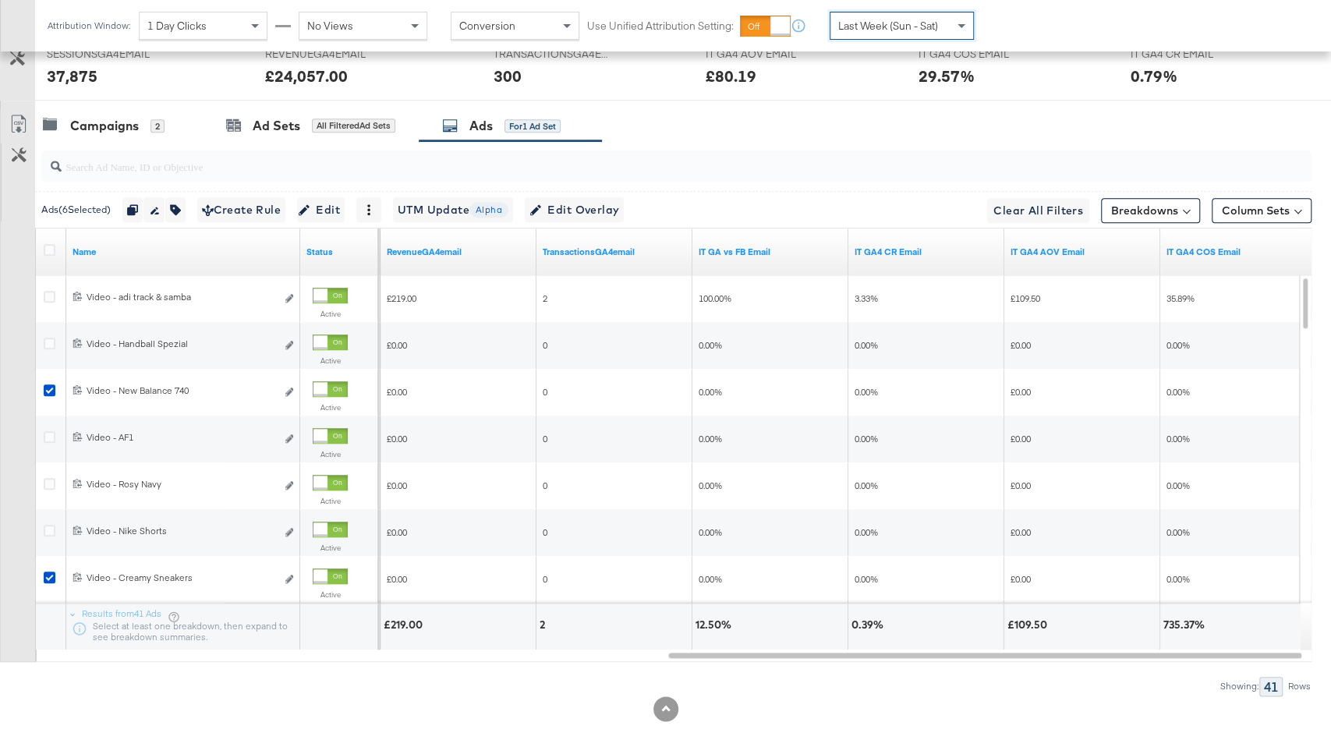
scroll to position [774, 0]
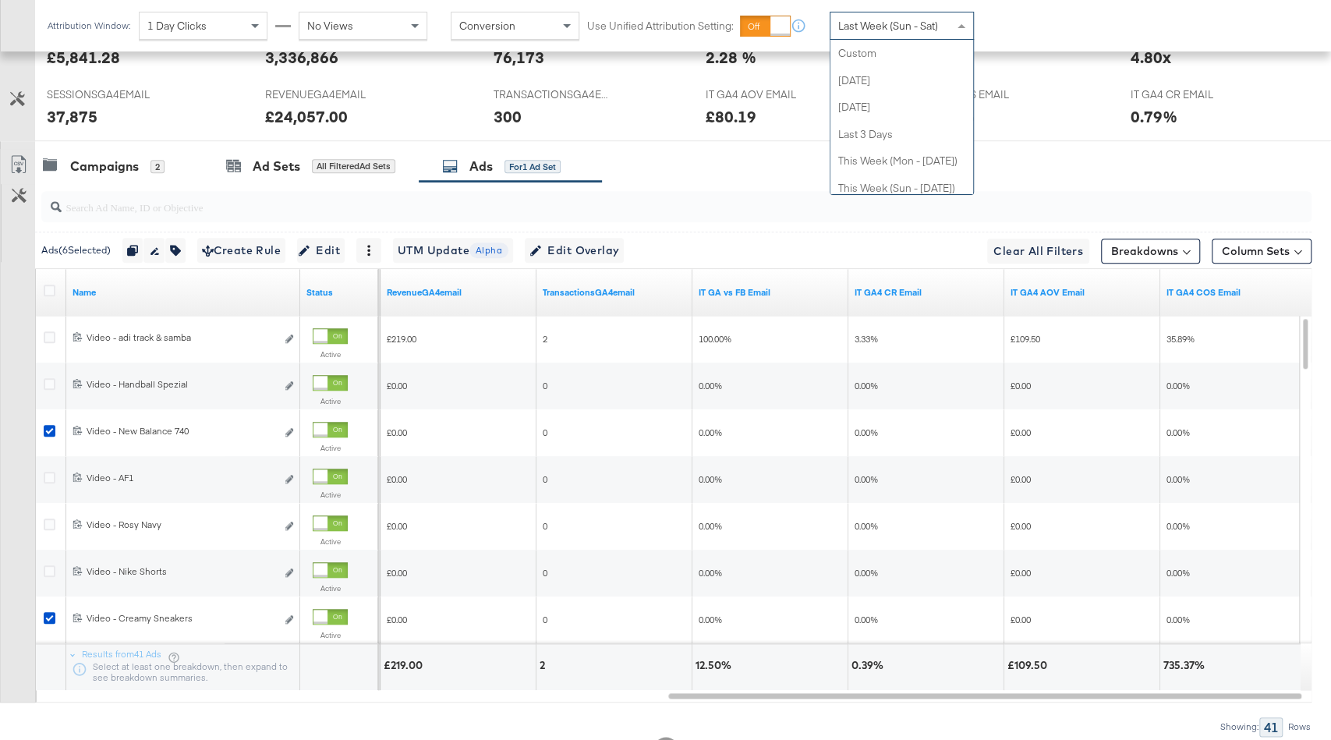
click at [875, 15] on div "Last Week (Sun - Sat)" at bounding box center [902, 25] width 143 height 27
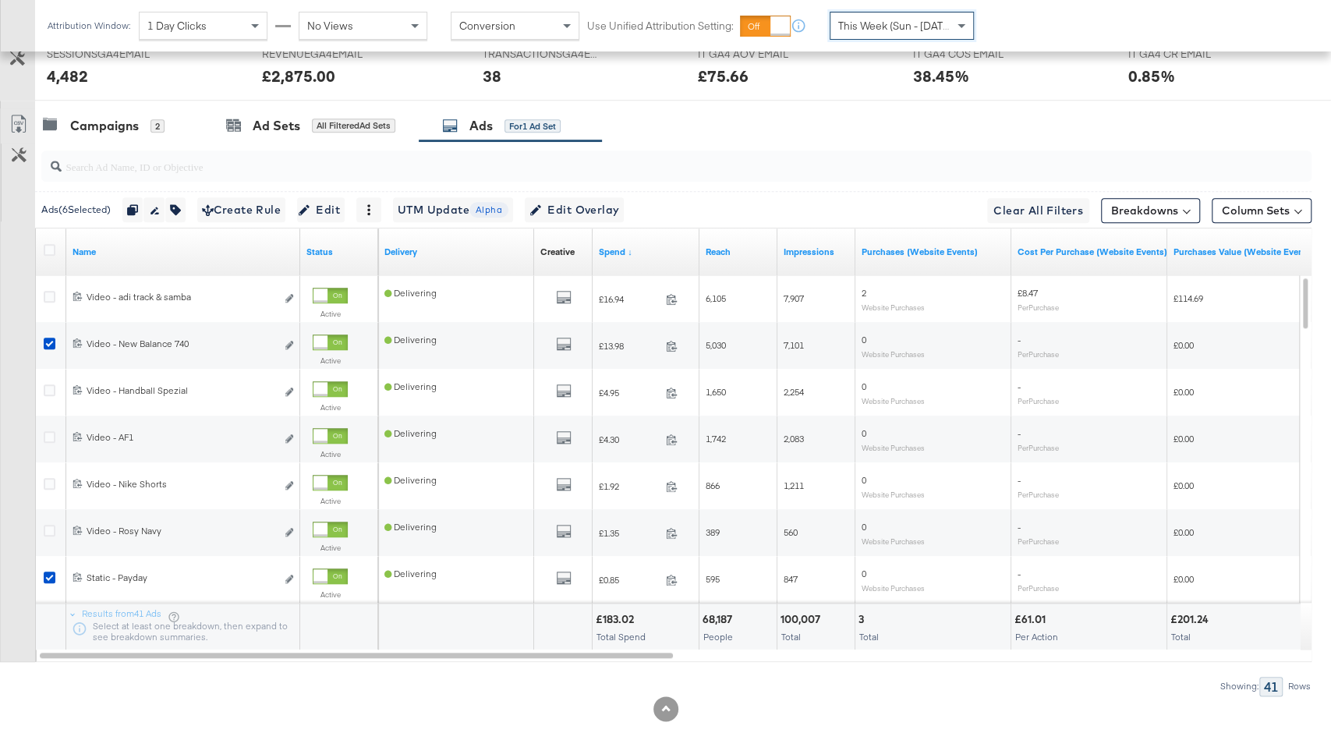
scroll to position [832, 0]
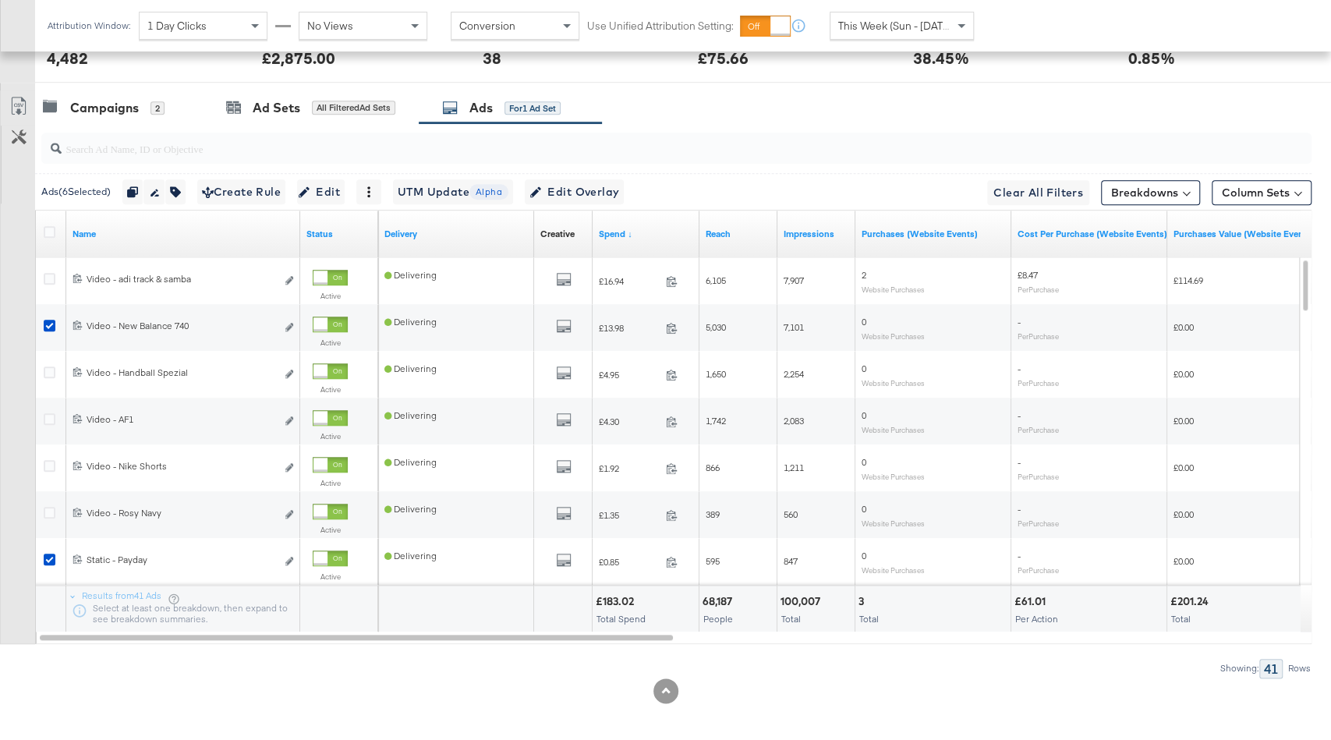
click at [44, 232] on div at bounding box center [52, 234] width 16 height 16
click at [48, 226] on icon at bounding box center [50, 232] width 12 height 12
click at [0, 0] on input "checkbox" at bounding box center [0, 0] width 0 height 0
click at [48, 226] on icon at bounding box center [50, 232] width 12 height 12
click at [0, 0] on input "checkbox" at bounding box center [0, 0] width 0 height 0
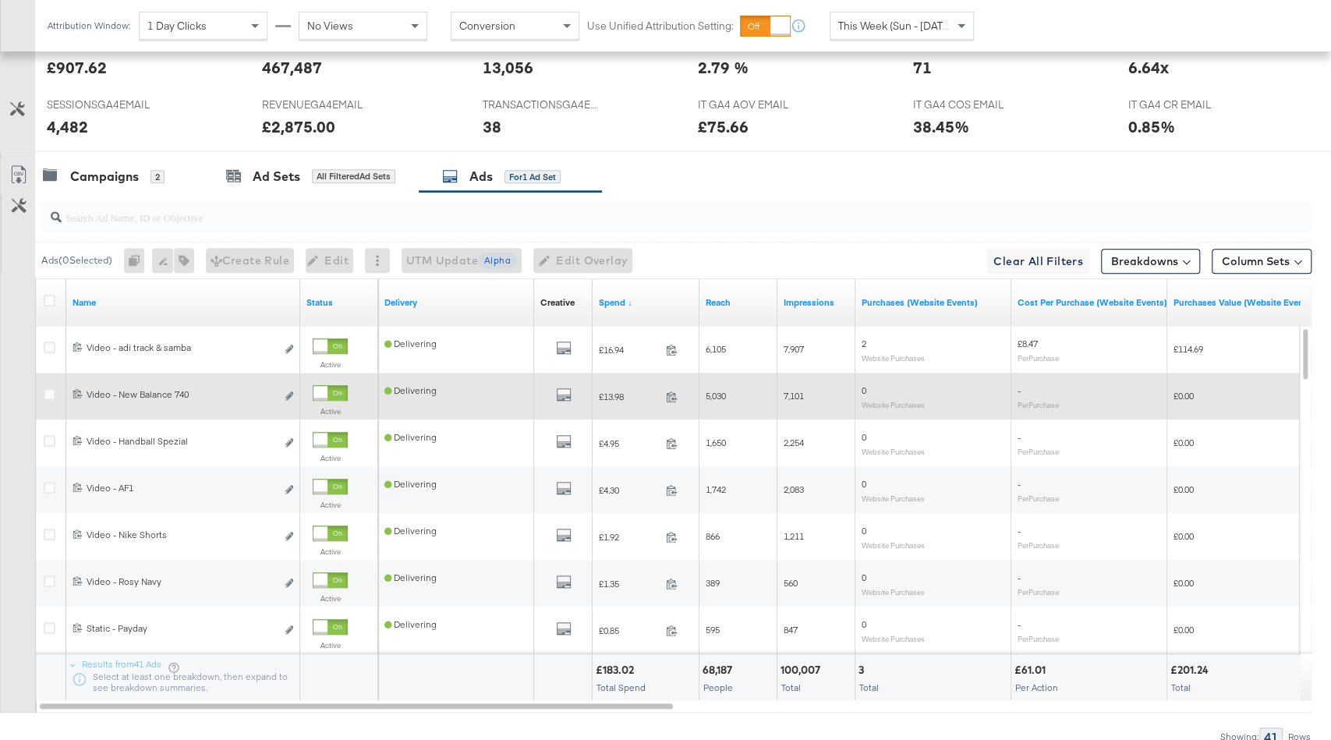
scroll to position [760, 0]
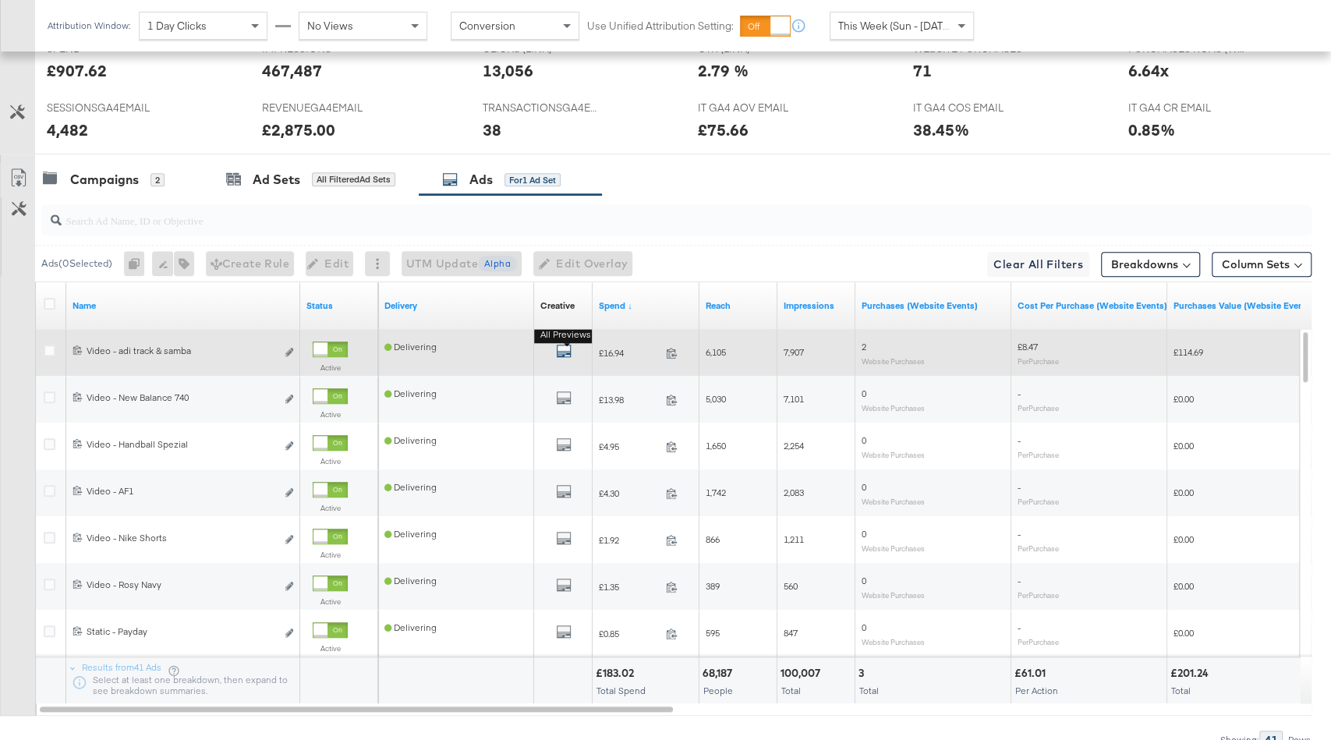
click at [567, 343] on icon "default" at bounding box center [564, 351] width 16 height 16
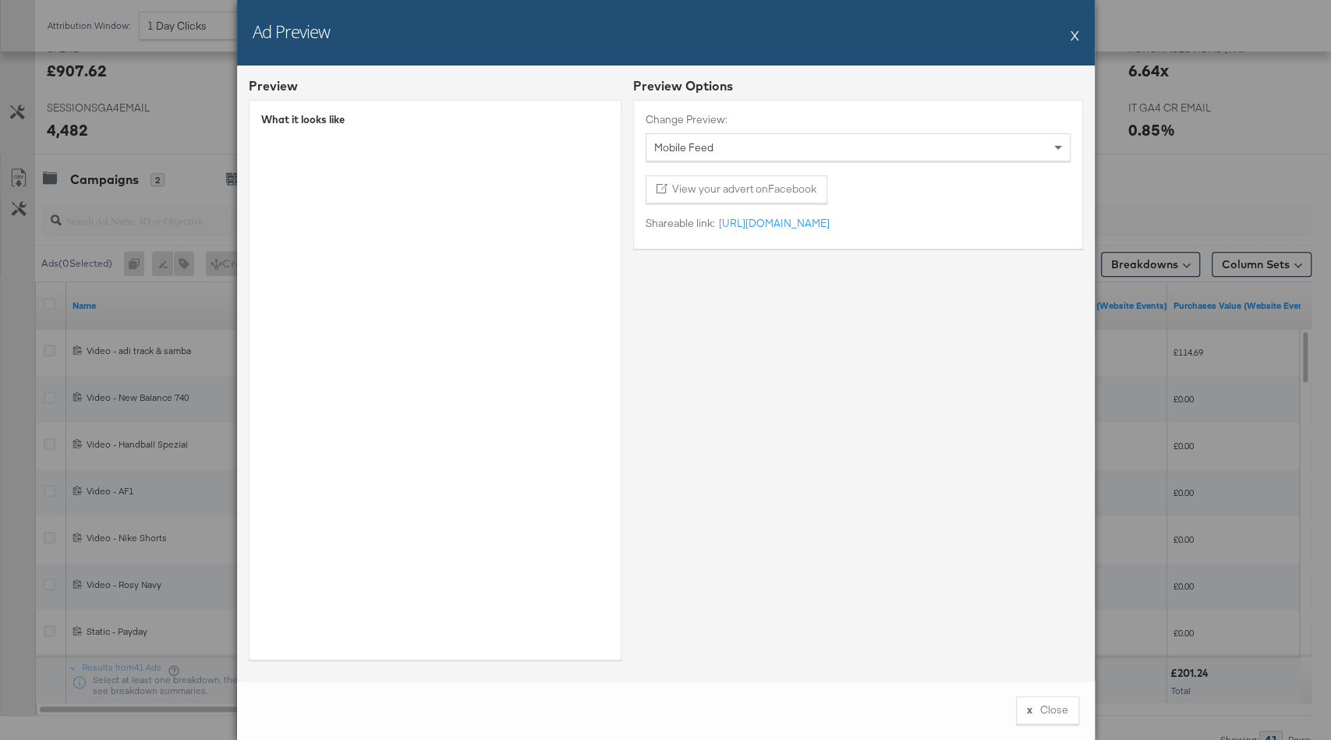
click at [1072, 37] on button "X" at bounding box center [1075, 34] width 9 height 31
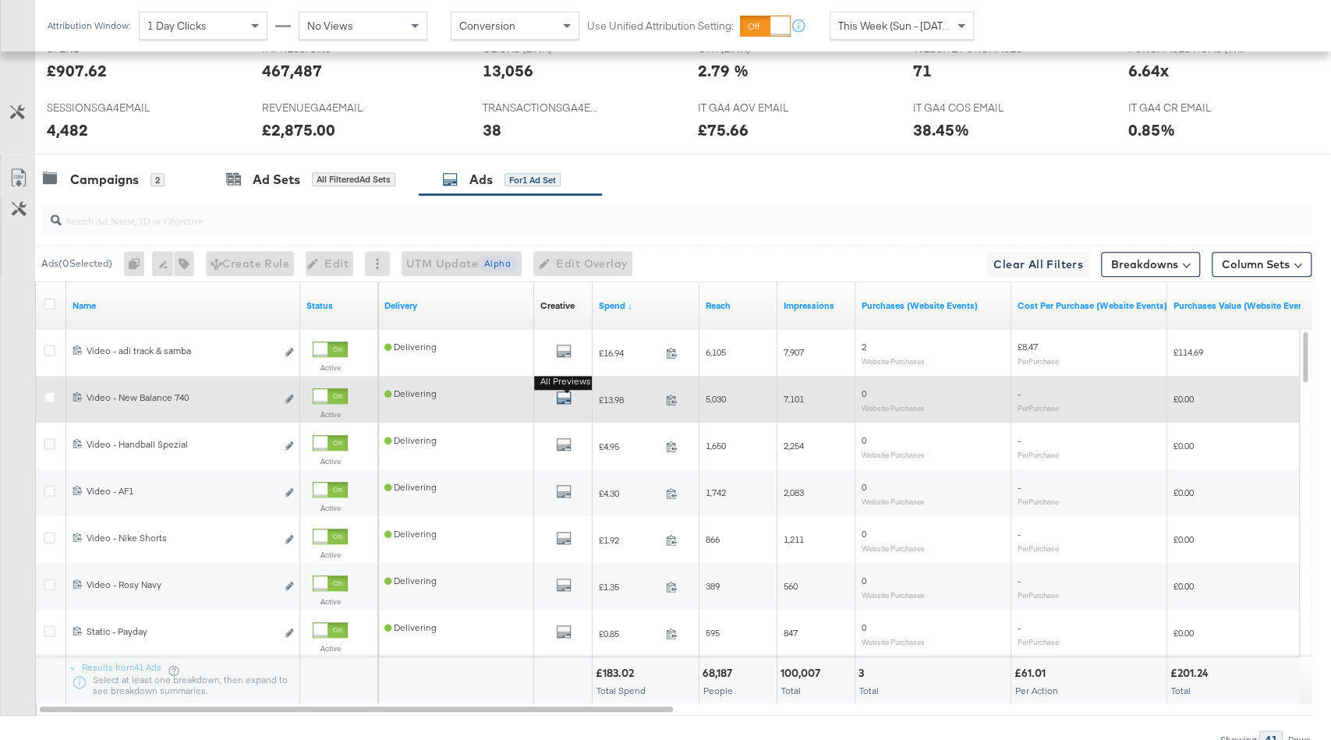
click at [564, 393] on icon "default" at bounding box center [564, 398] width 16 height 16
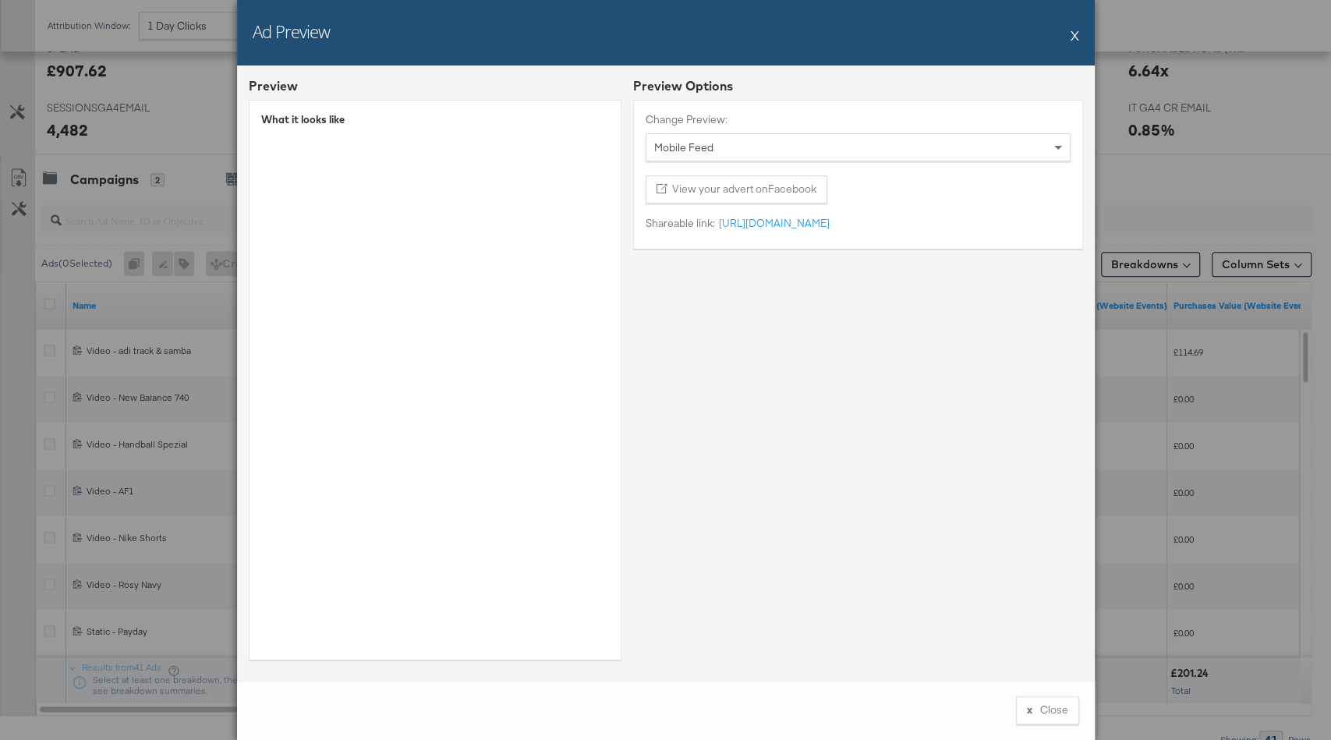
click at [1076, 34] on button "X" at bounding box center [1075, 34] width 9 height 31
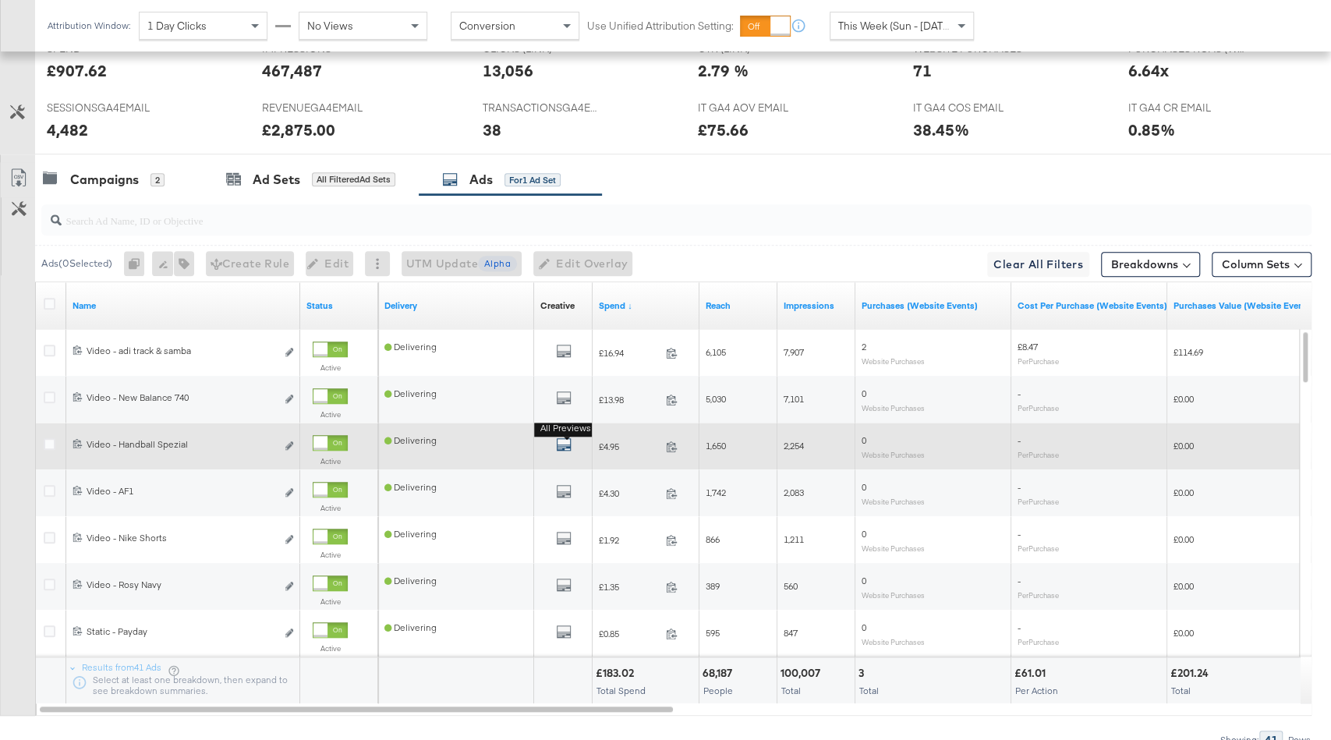
click at [563, 437] on icon "default" at bounding box center [564, 445] width 16 height 16
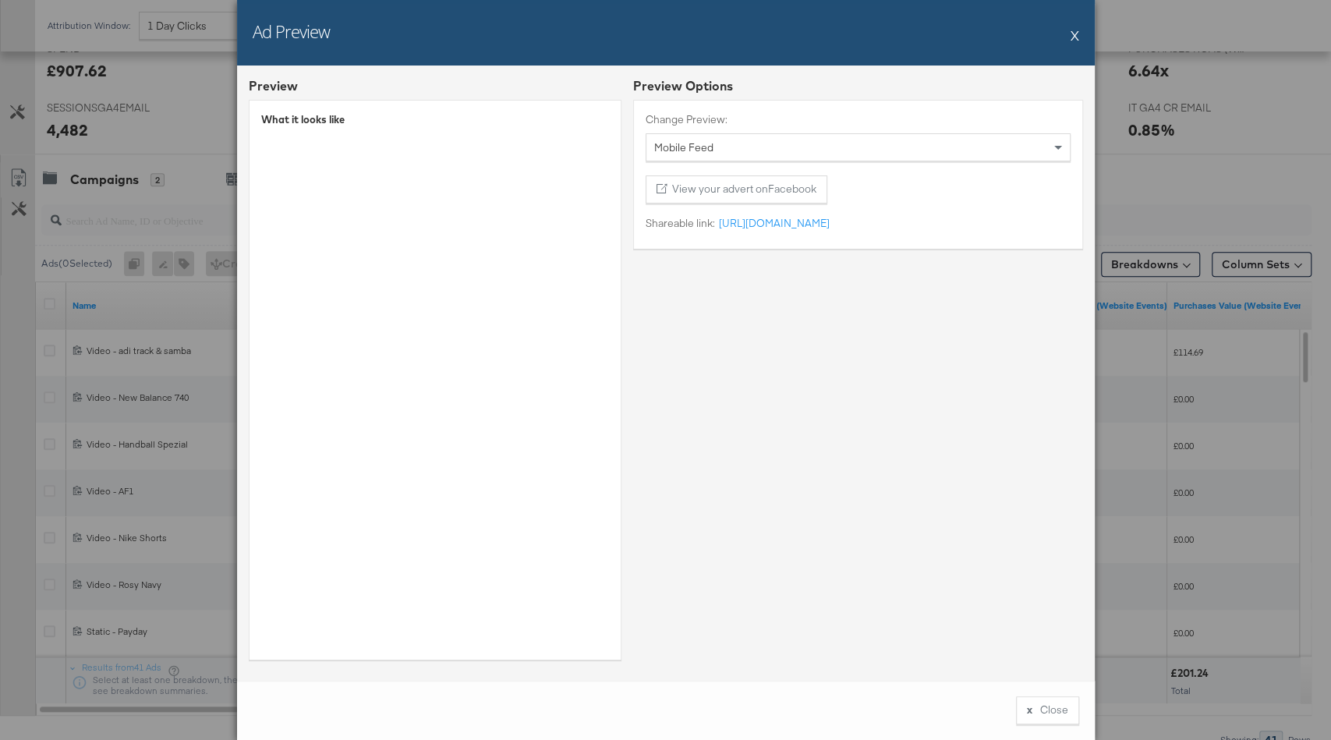
click at [1073, 34] on button "X" at bounding box center [1075, 34] width 9 height 31
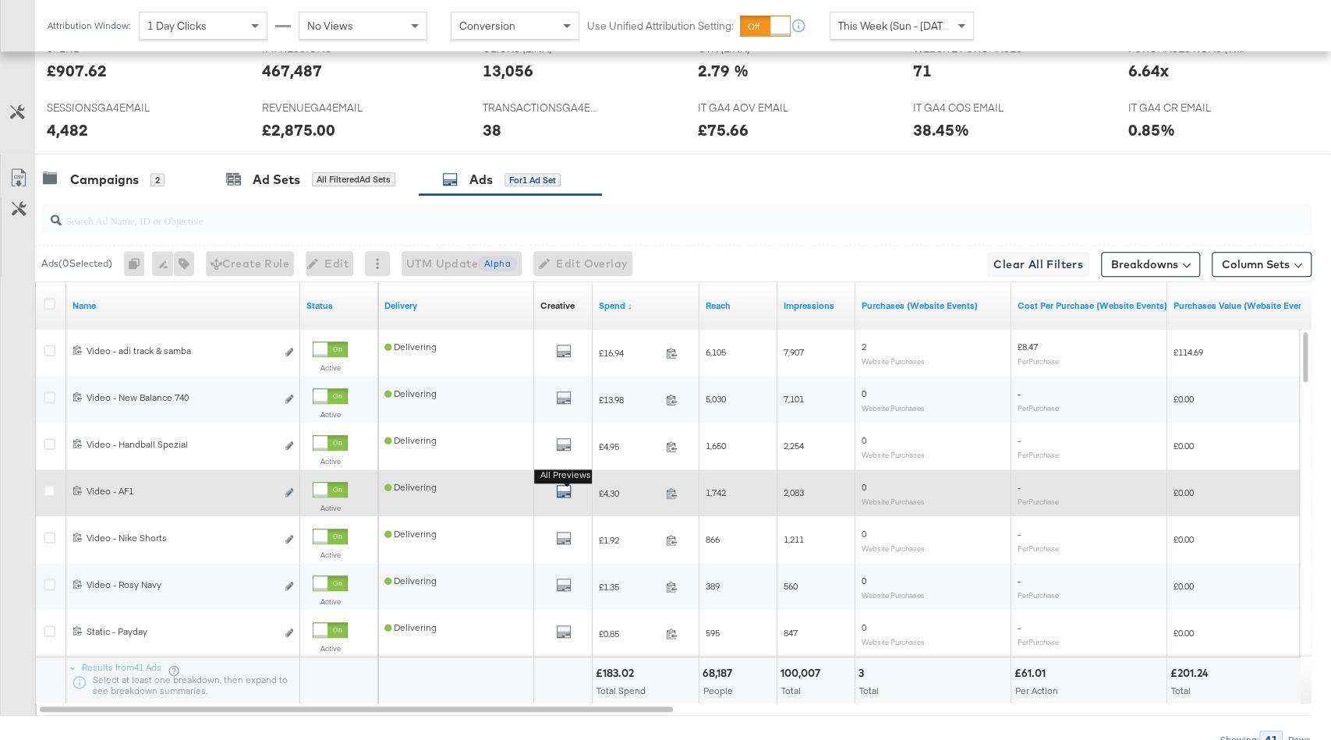
click at [569, 484] on icon "default" at bounding box center [564, 492] width 16 height 16
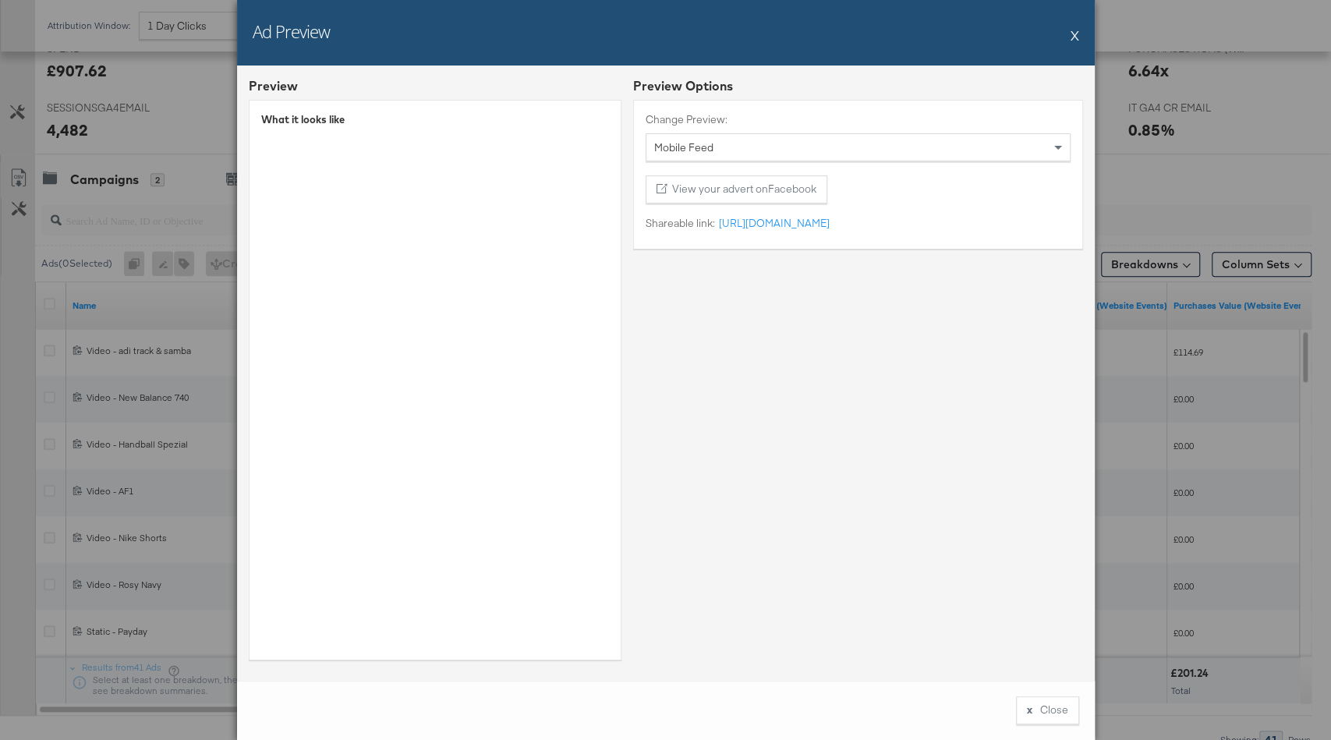
click at [1071, 34] on button "X" at bounding box center [1075, 34] width 9 height 31
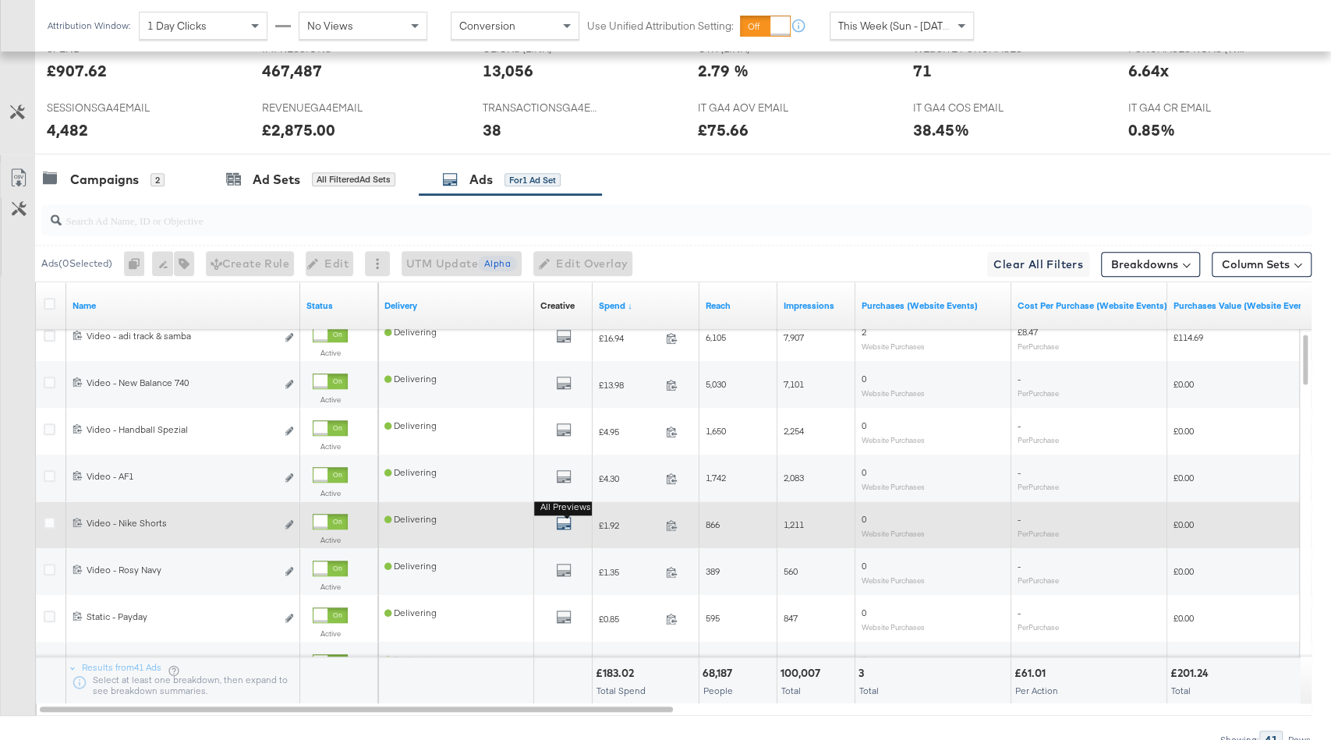
click at [567, 516] on icon "default" at bounding box center [564, 524] width 16 height 16
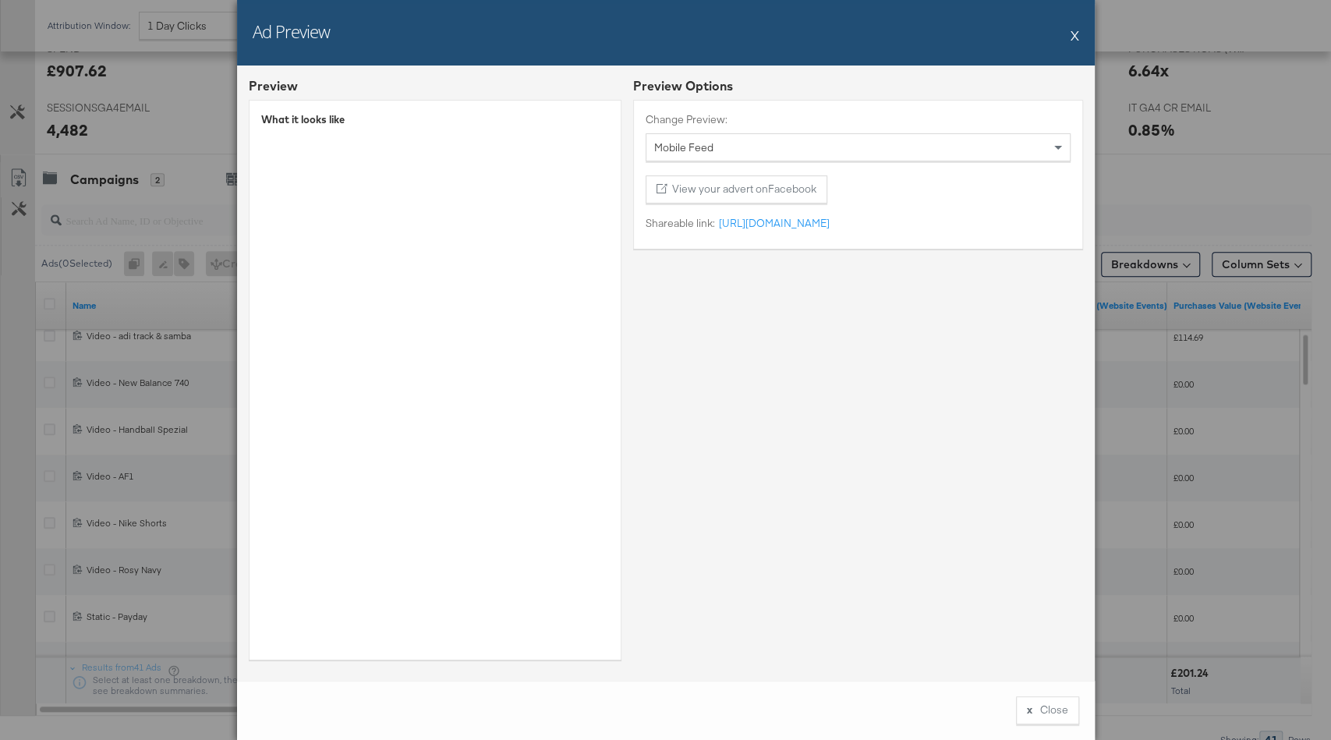
click at [1072, 35] on button "X" at bounding box center [1075, 34] width 9 height 31
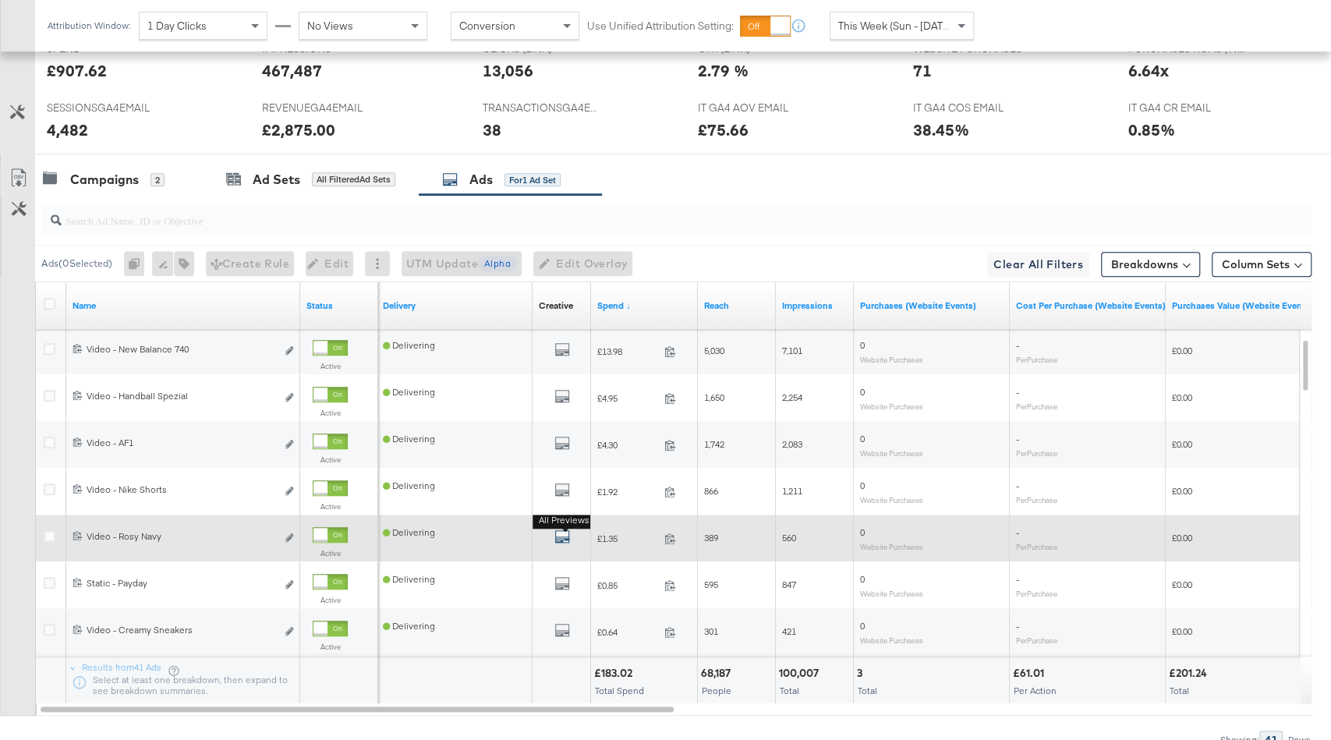
click at [568, 529] on icon "default" at bounding box center [563, 537] width 16 height 16
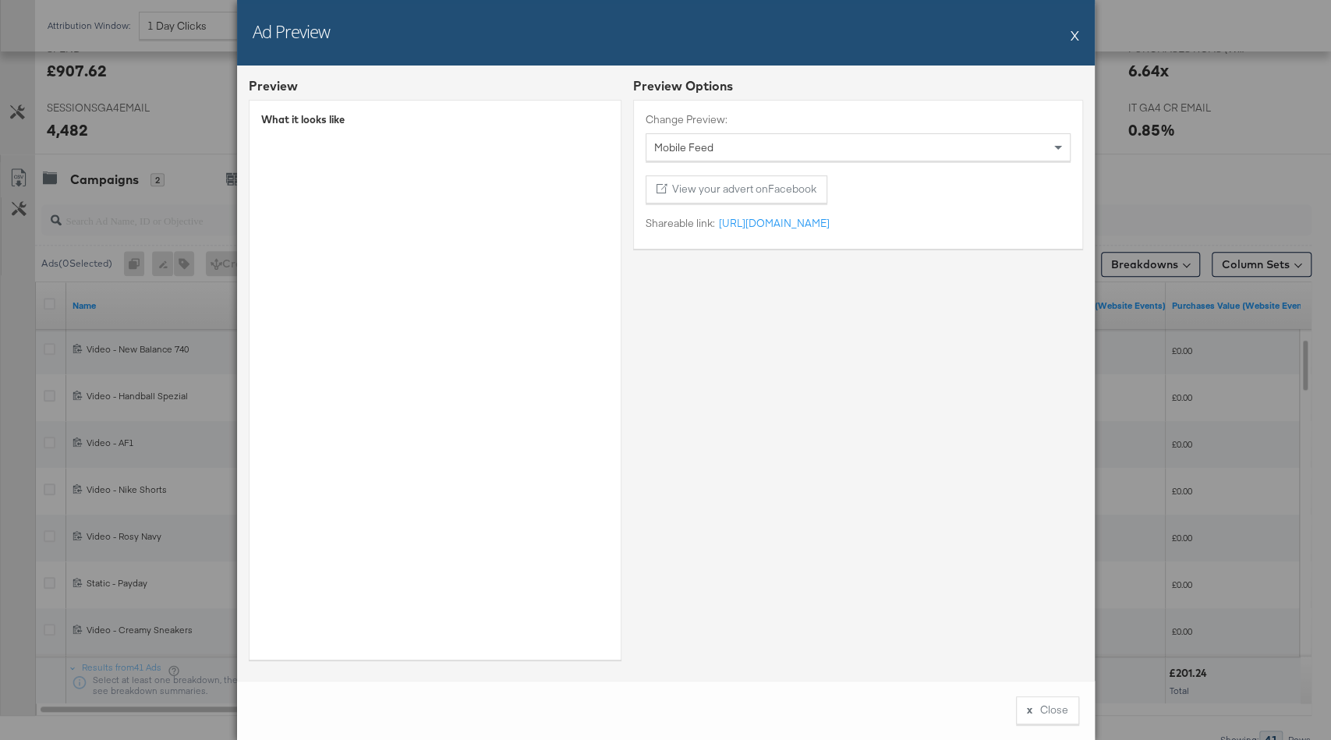
click at [1076, 35] on button "X" at bounding box center [1075, 34] width 9 height 31
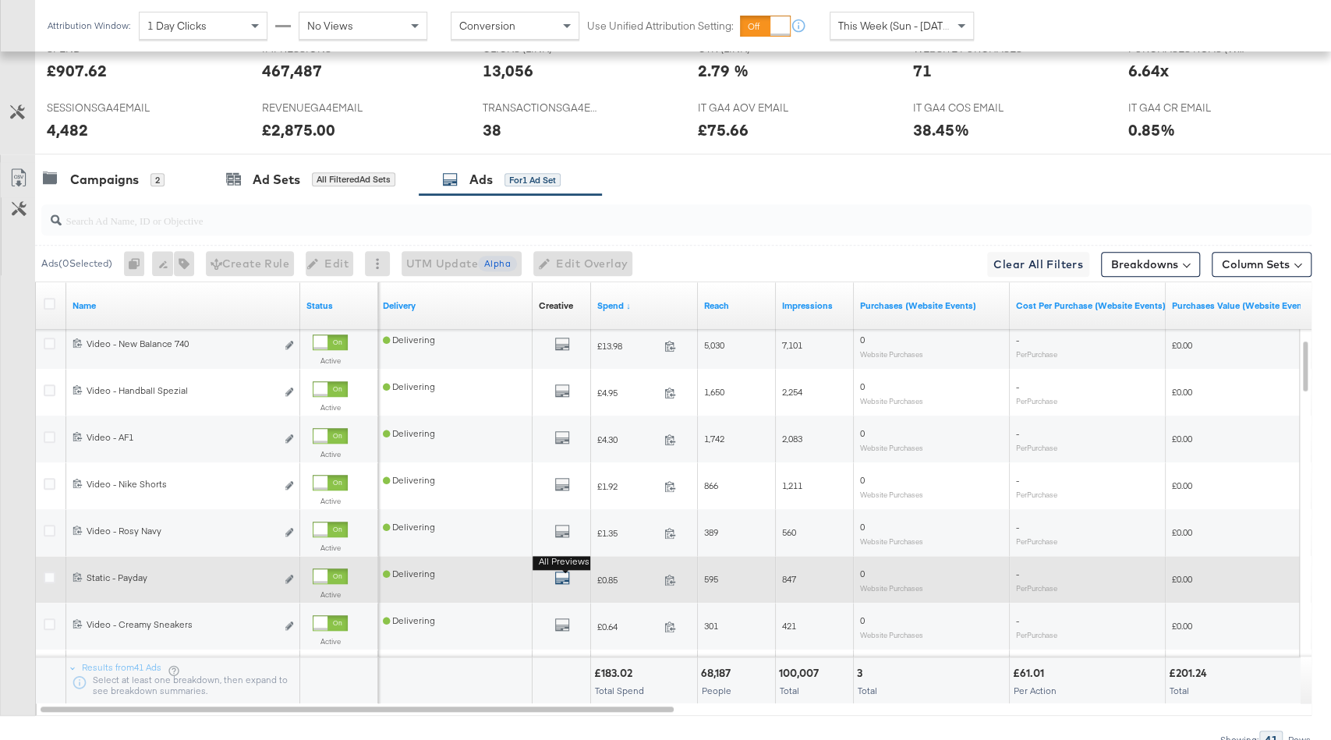
click at [562, 573] on icon "default" at bounding box center [563, 578] width 16 height 16
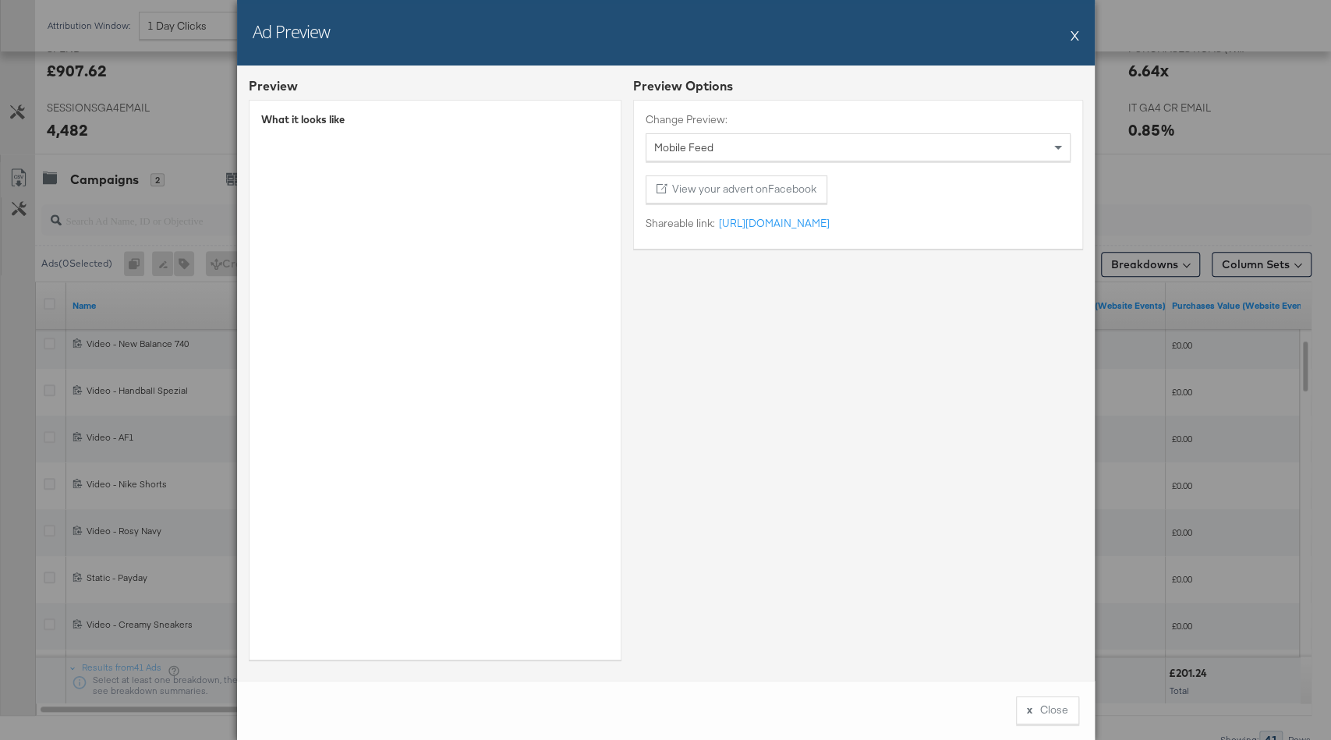
click at [1069, 31] on div "Ad Preview X" at bounding box center [666, 33] width 858 height 66
click at [1074, 36] on button "X" at bounding box center [1075, 34] width 9 height 31
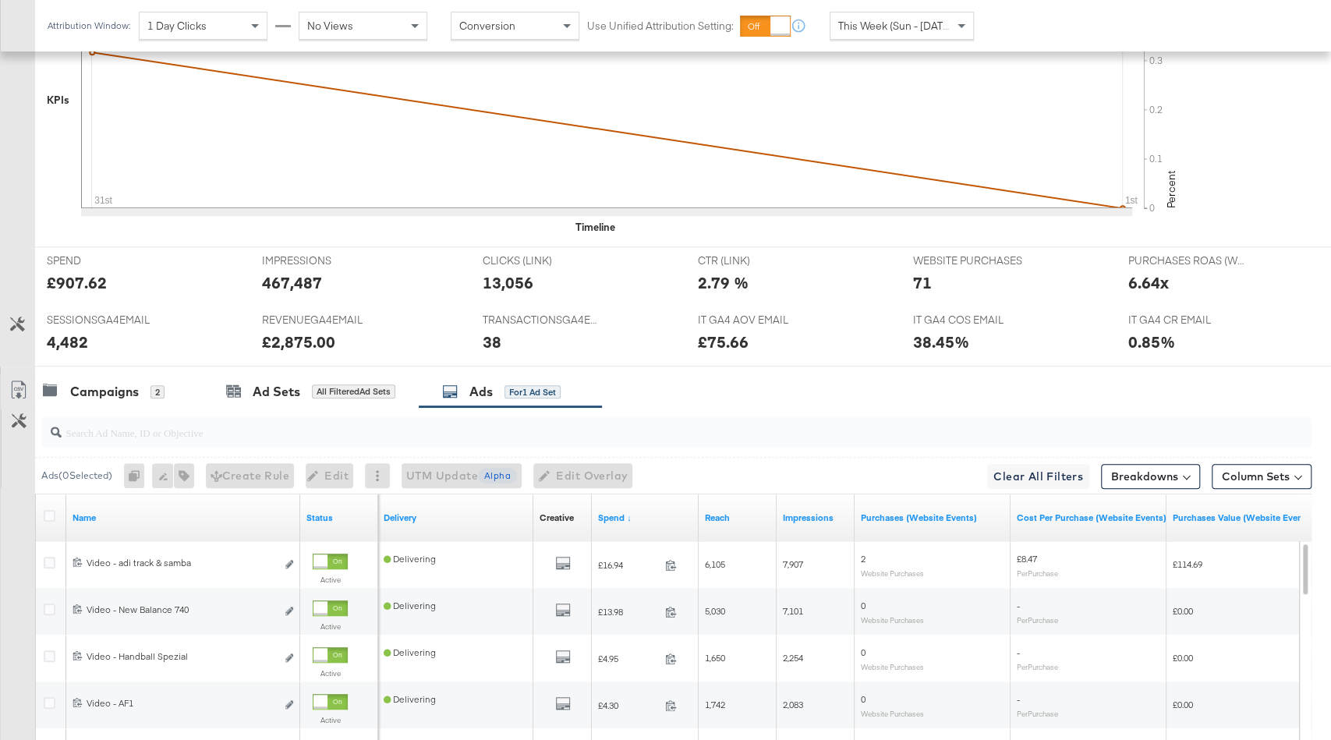
scroll to position [452, 0]
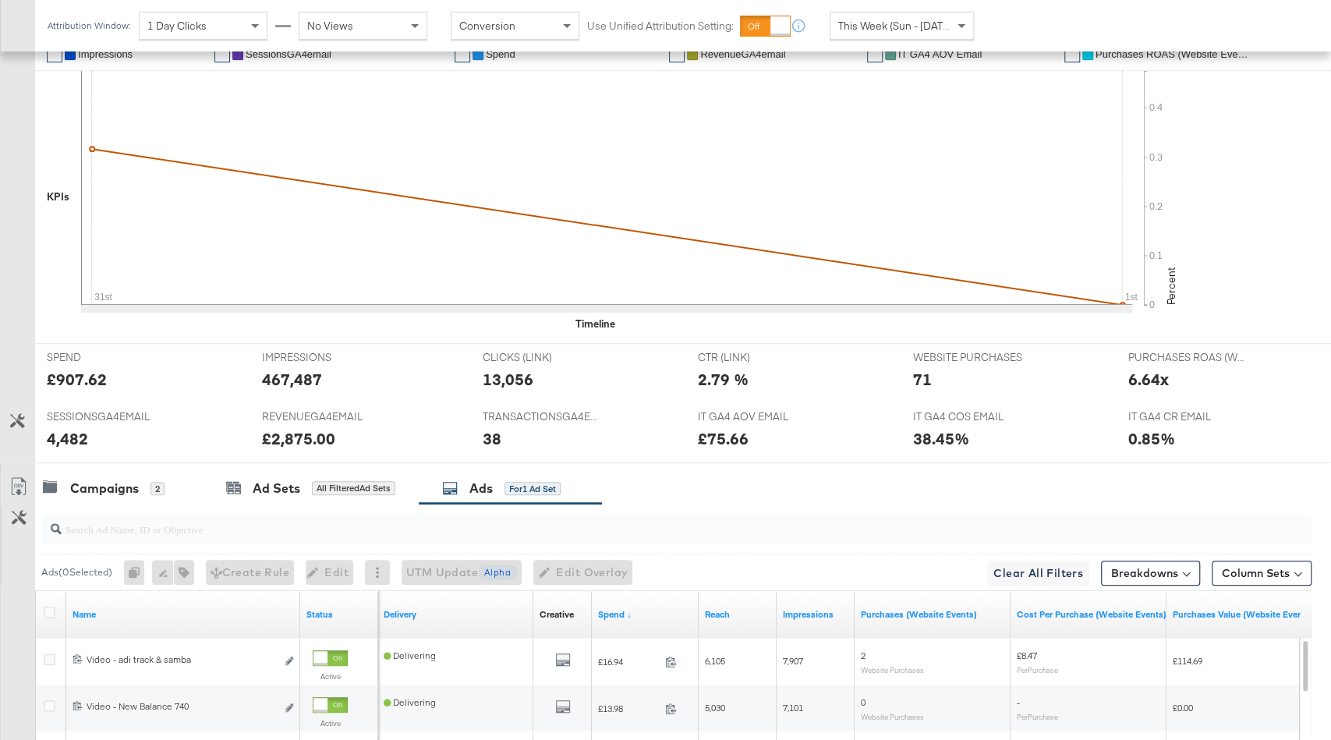
click at [115, 504] on div at bounding box center [673, 529] width 1277 height 50
click at [115, 481] on div "Campaigns" at bounding box center [104, 489] width 69 height 18
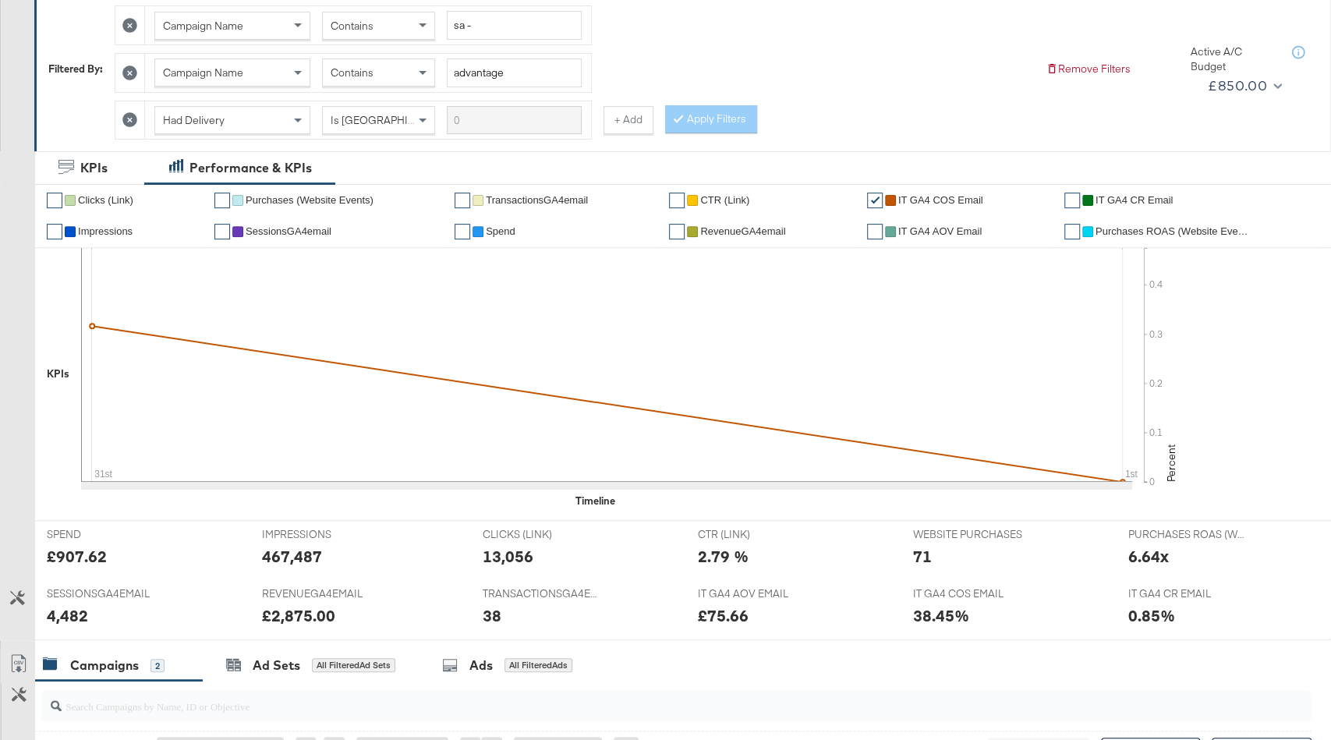
scroll to position [0, 0]
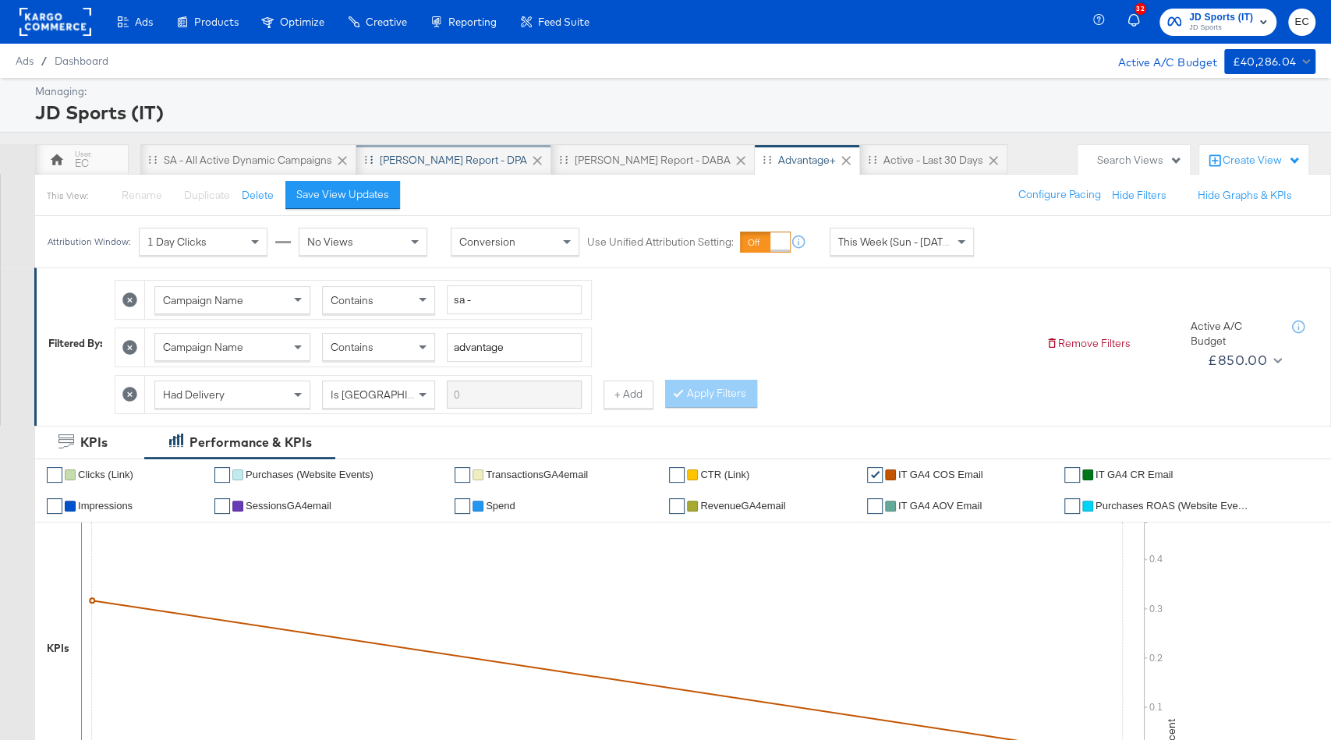
click at [428, 162] on div "SA - JD Report - DPA" at bounding box center [453, 160] width 147 height 15
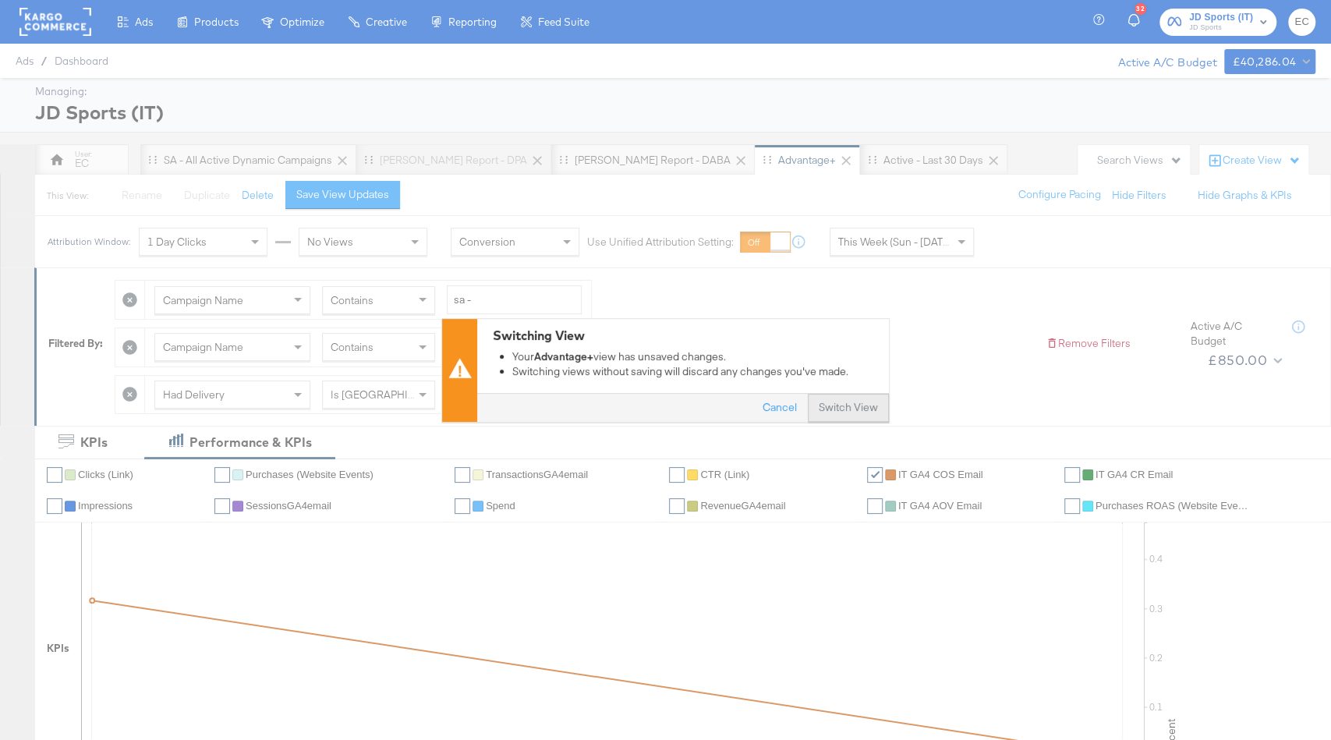
click at [845, 405] on button "Switch View" at bounding box center [848, 408] width 81 height 28
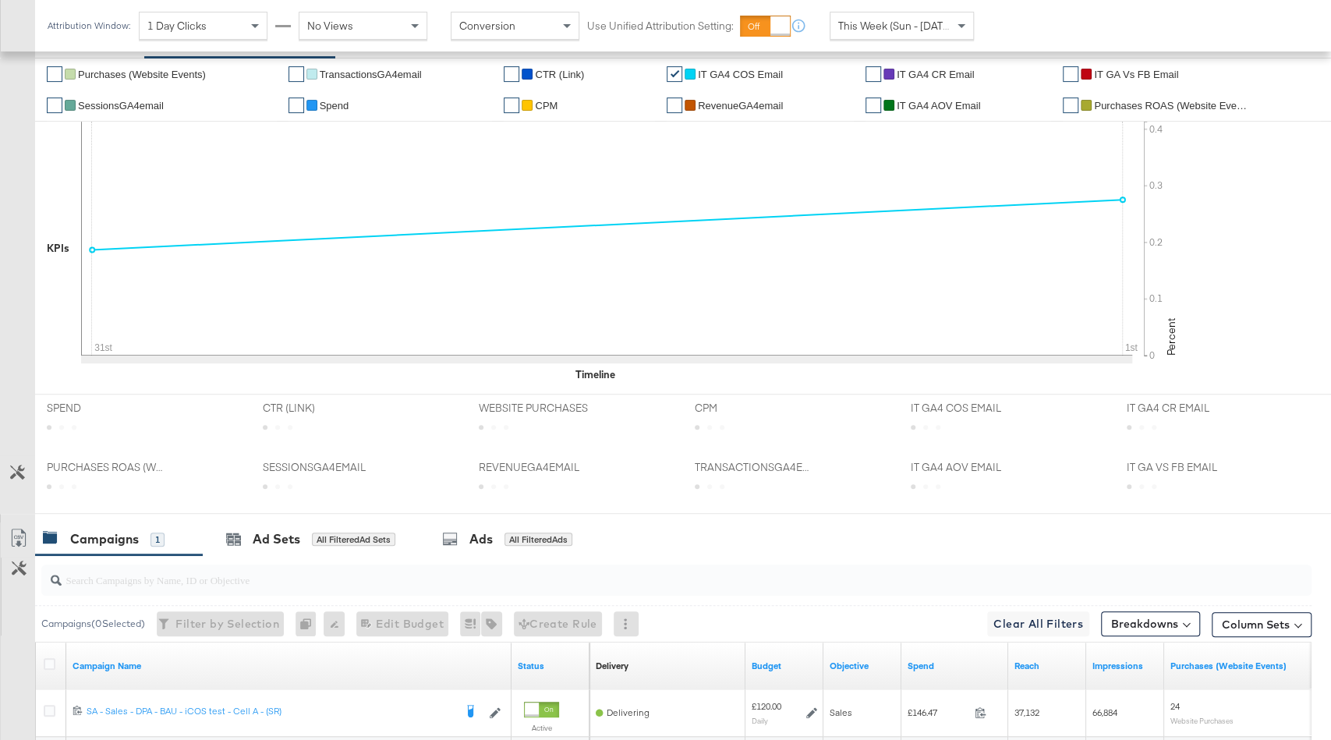
scroll to position [400, 0]
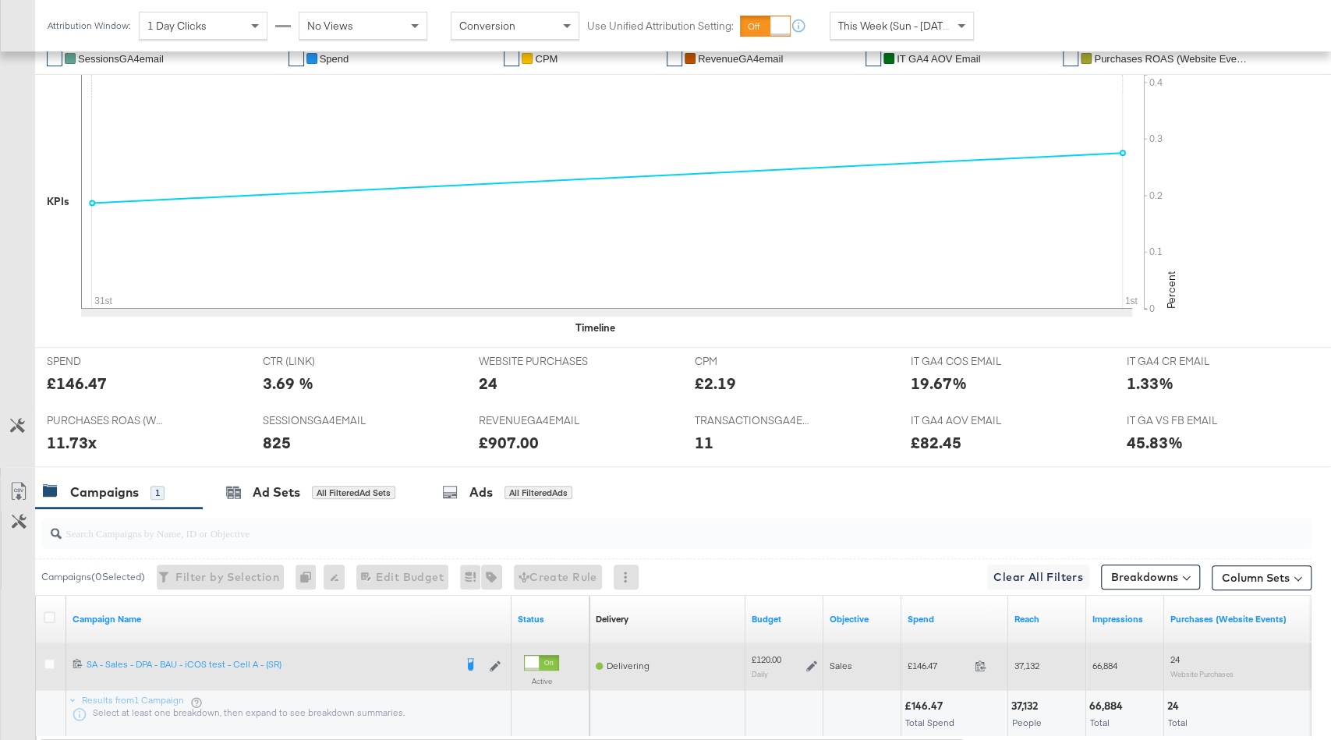
click at [811, 626] on icon at bounding box center [811, 666] width 11 height 11
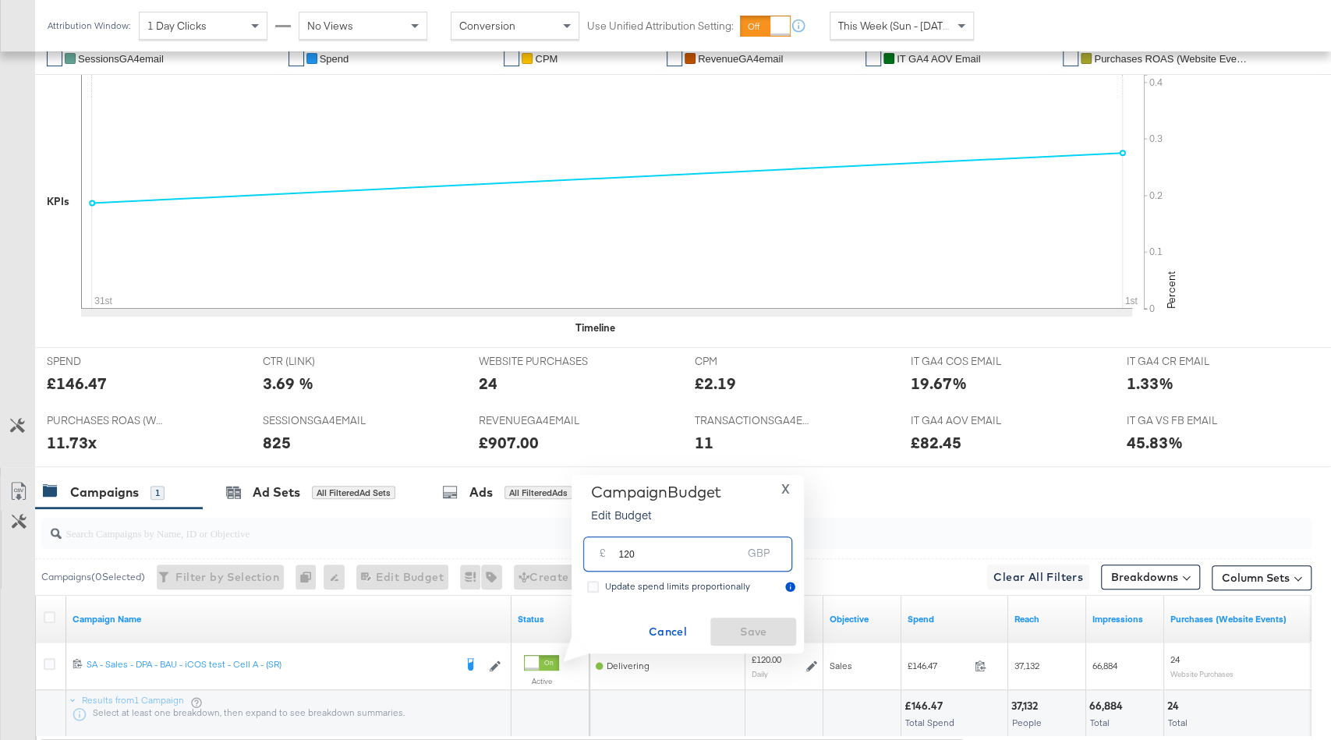
click at [630, 550] on input "120" at bounding box center [680, 548] width 123 height 34
type input "140"
click at [759, 626] on span "Save" at bounding box center [753, 631] width 73 height 19
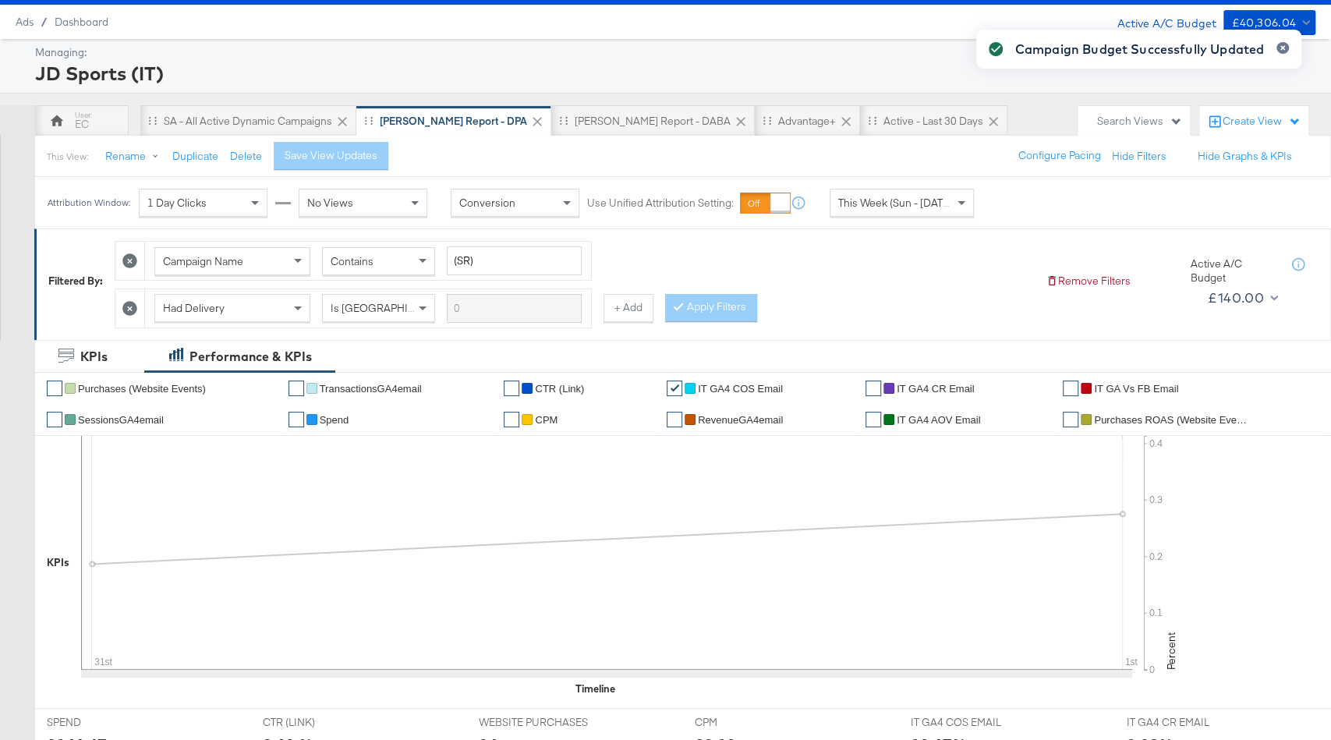
scroll to position [0, 0]
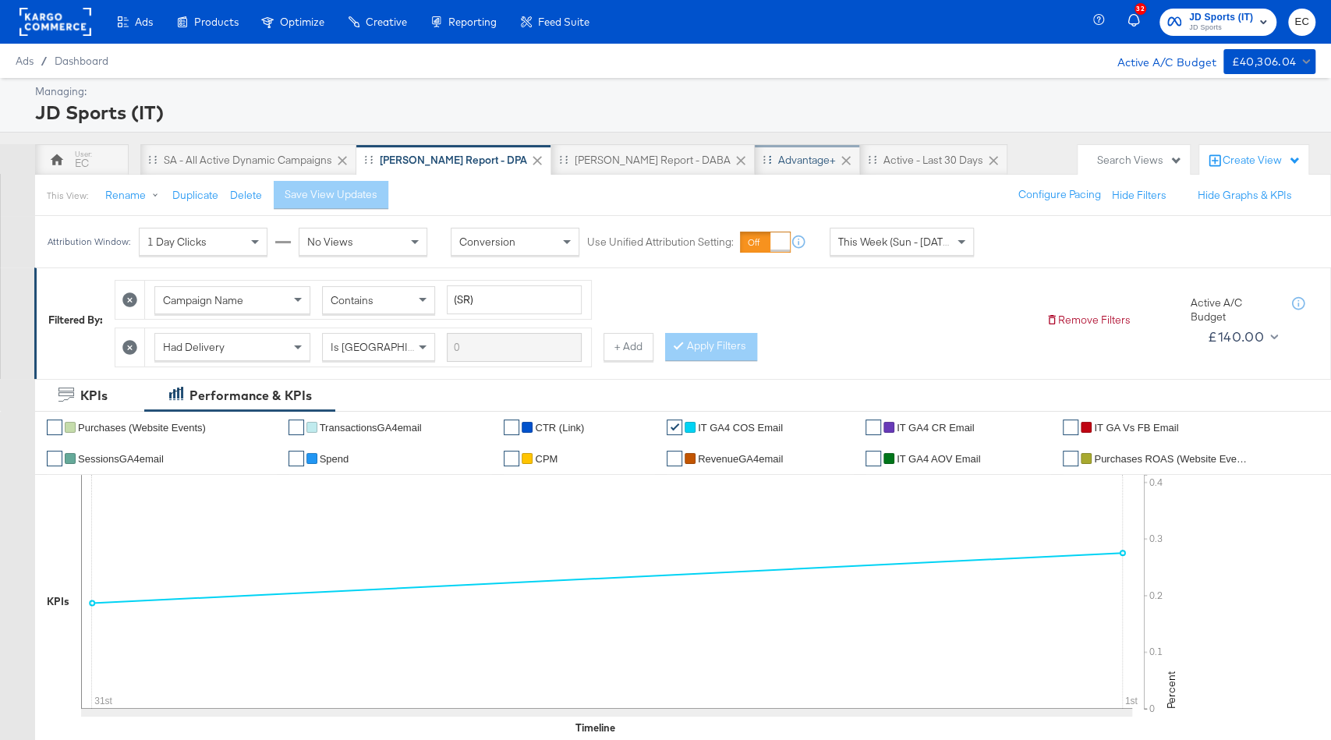
click at [778, 153] on div "Advantage+" at bounding box center [807, 160] width 58 height 15
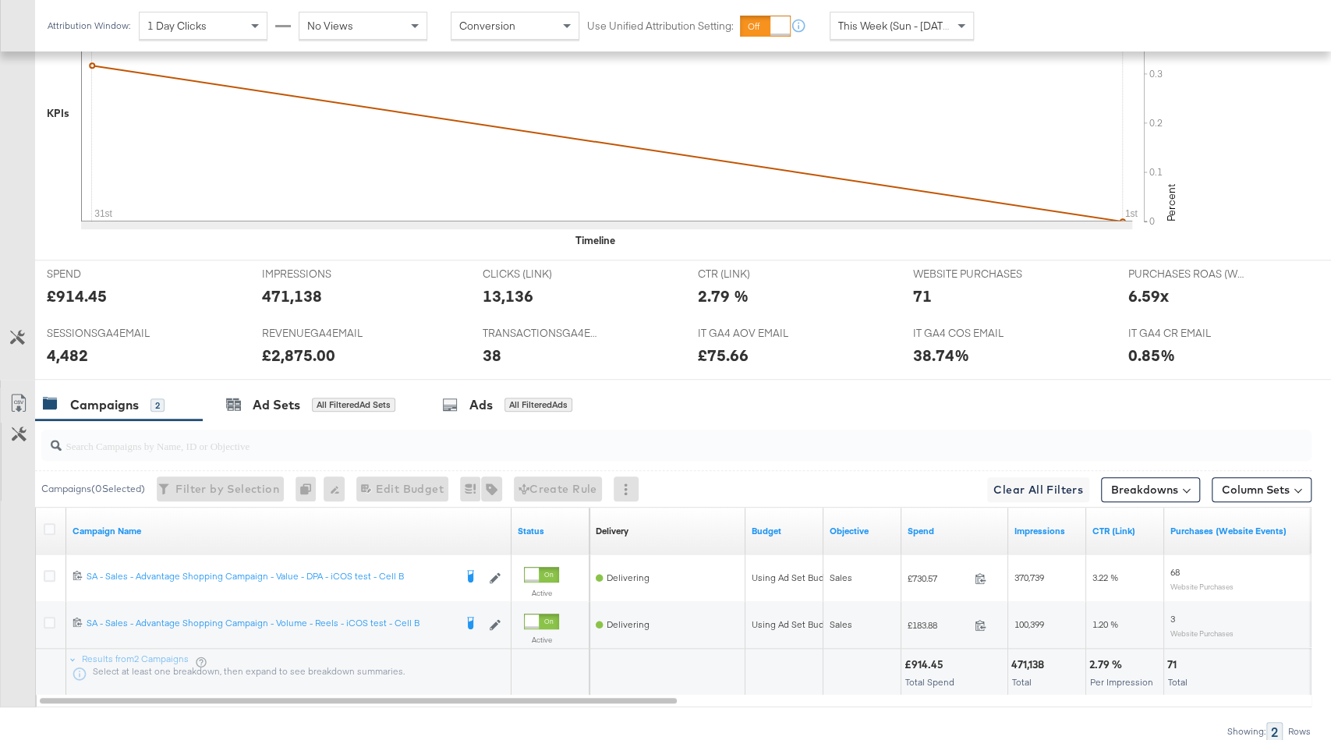
scroll to position [598, 0]
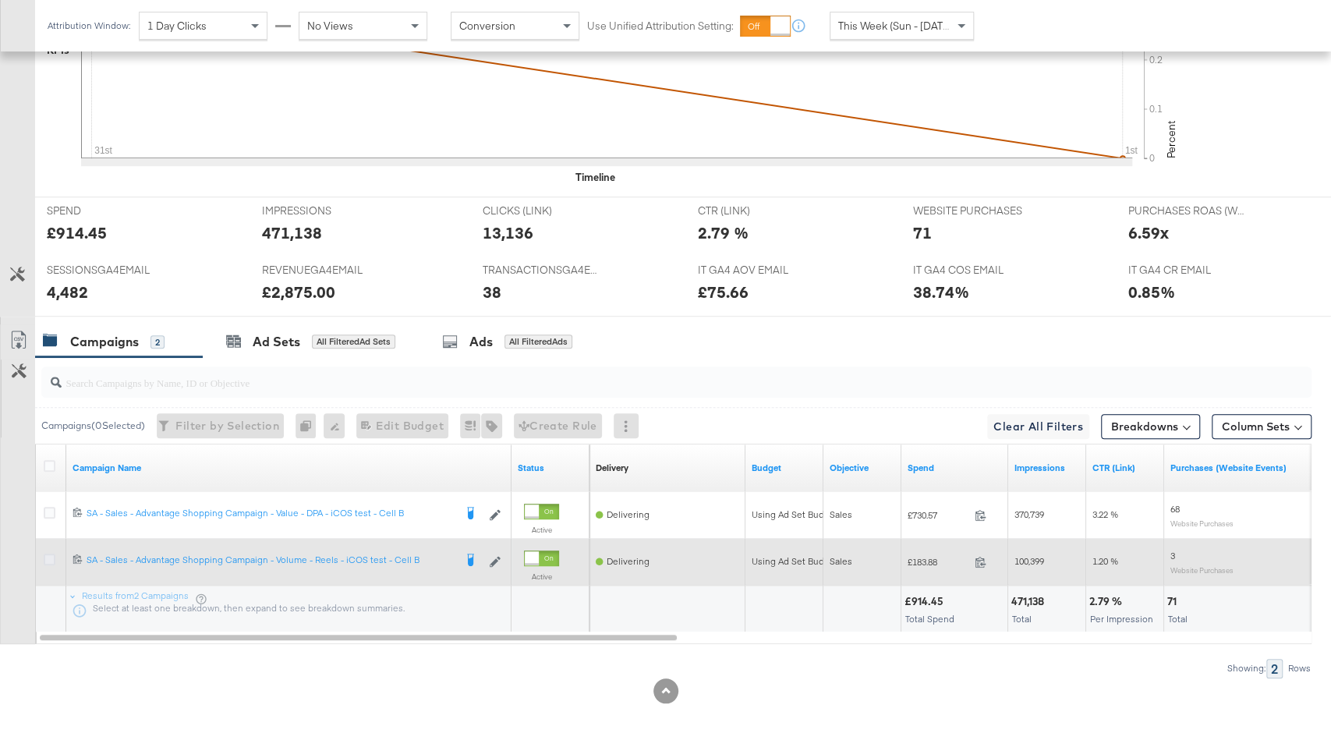
click at [44, 555] on icon at bounding box center [50, 560] width 12 height 12
click at [0, 0] on input "checkbox" at bounding box center [0, 0] width 0 height 0
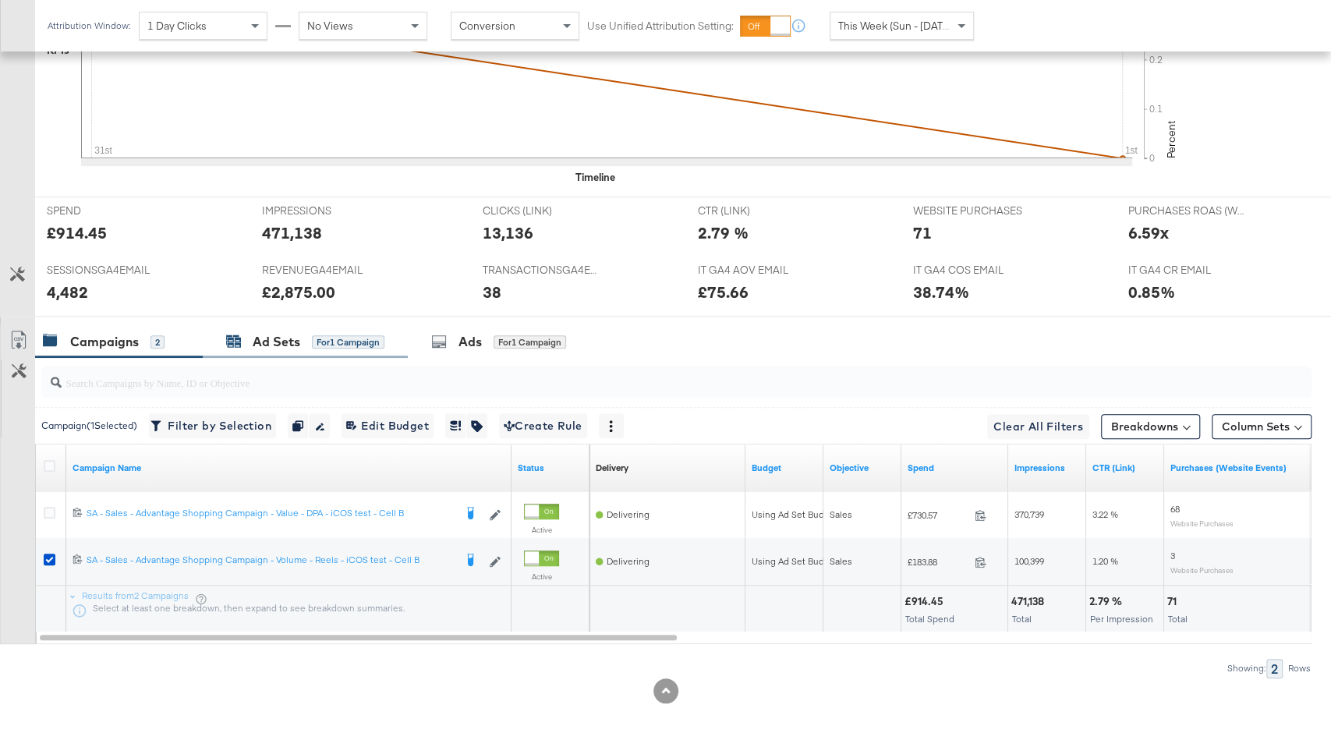
click at [347, 339] on div "for 1 Campaign" at bounding box center [348, 342] width 73 height 14
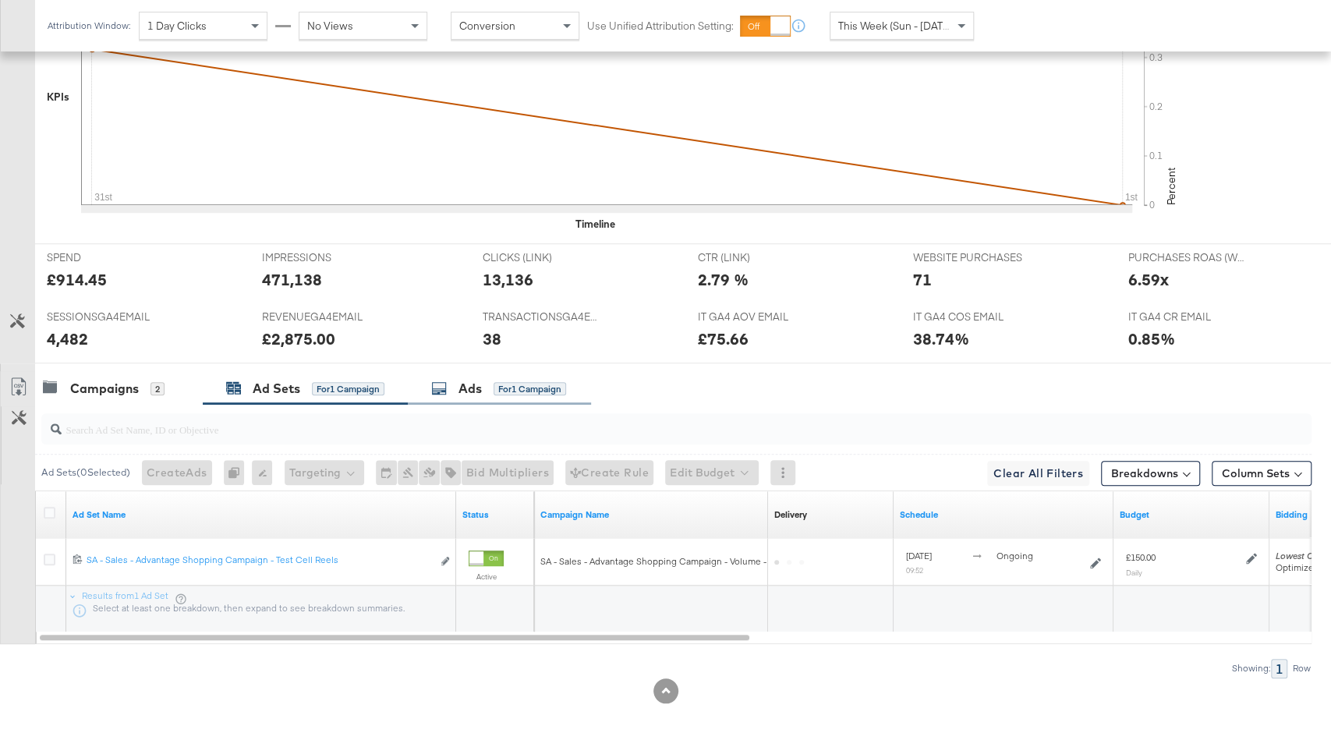
click at [456, 389] on div "Ads for 1 Campaign" at bounding box center [498, 389] width 135 height 18
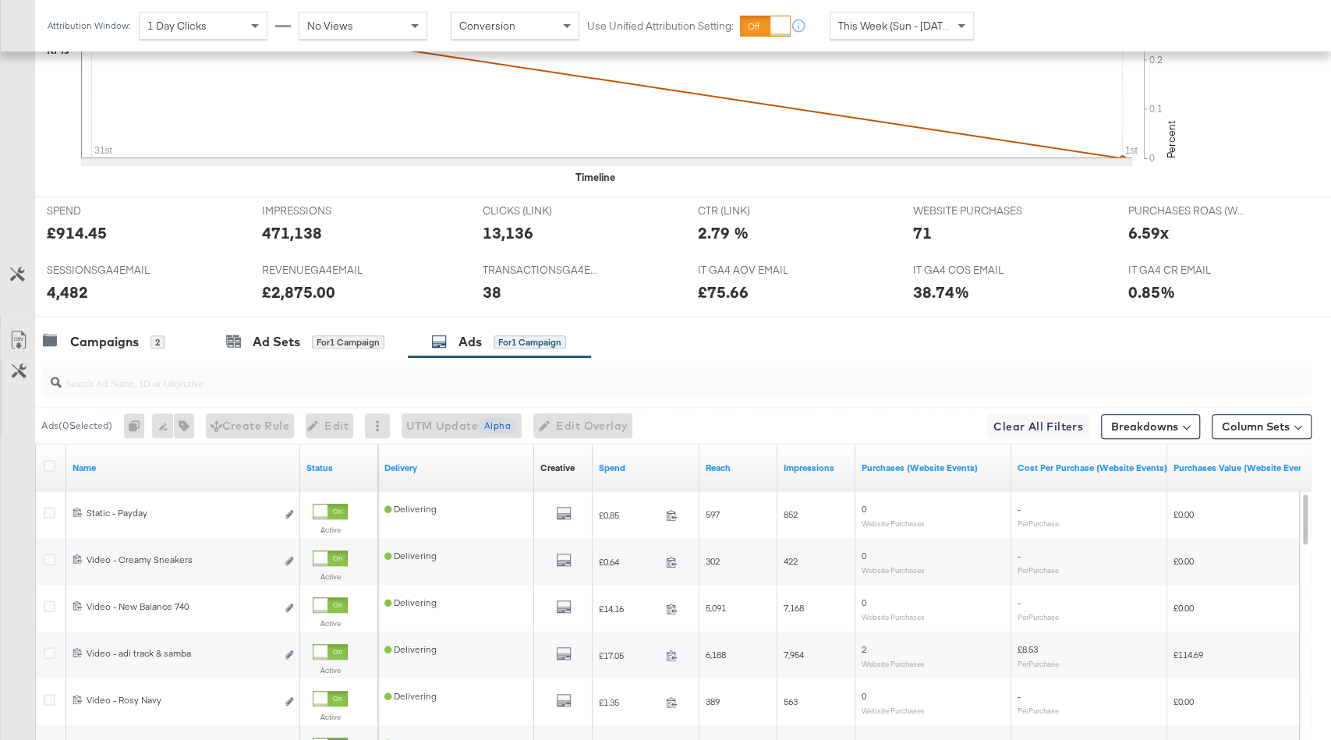
click at [645, 462] on link "Spend" at bounding box center [646, 468] width 94 height 12
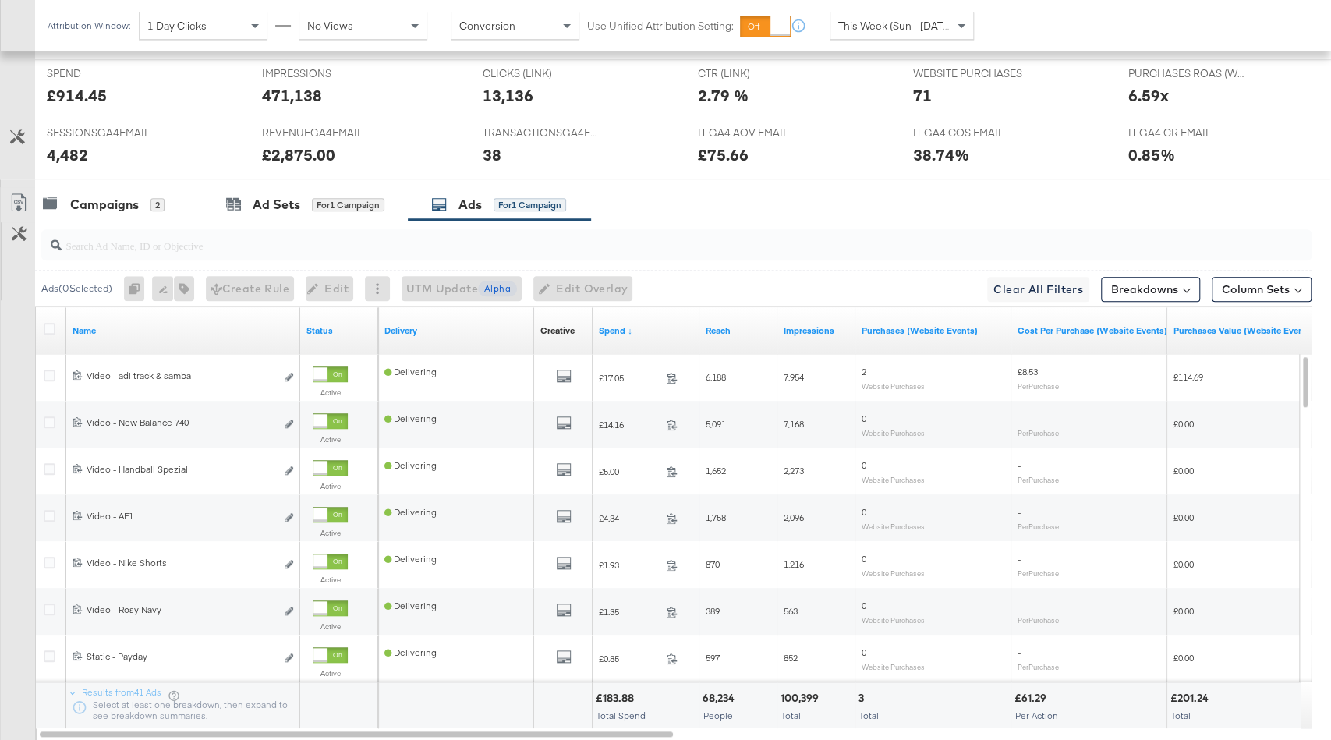
scroll to position [832, 0]
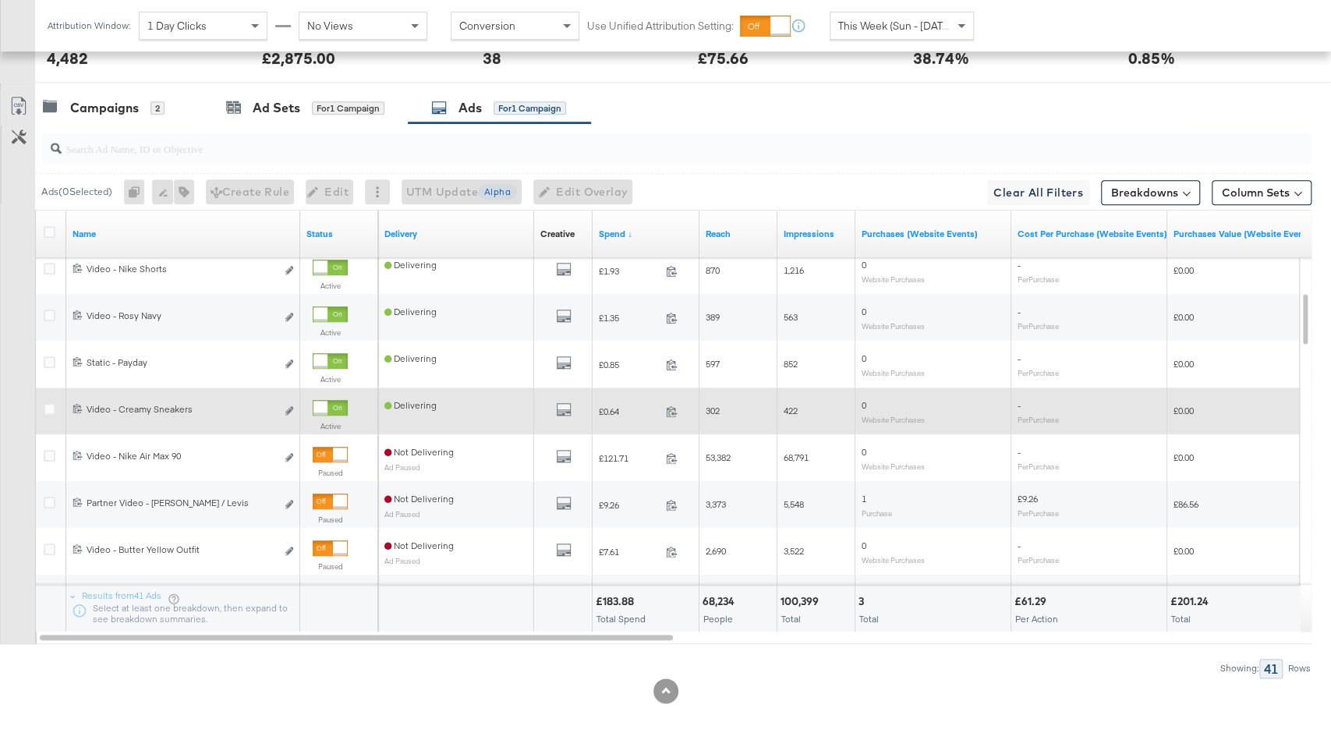
click at [328, 401] on div at bounding box center [321, 408] width 14 height 14
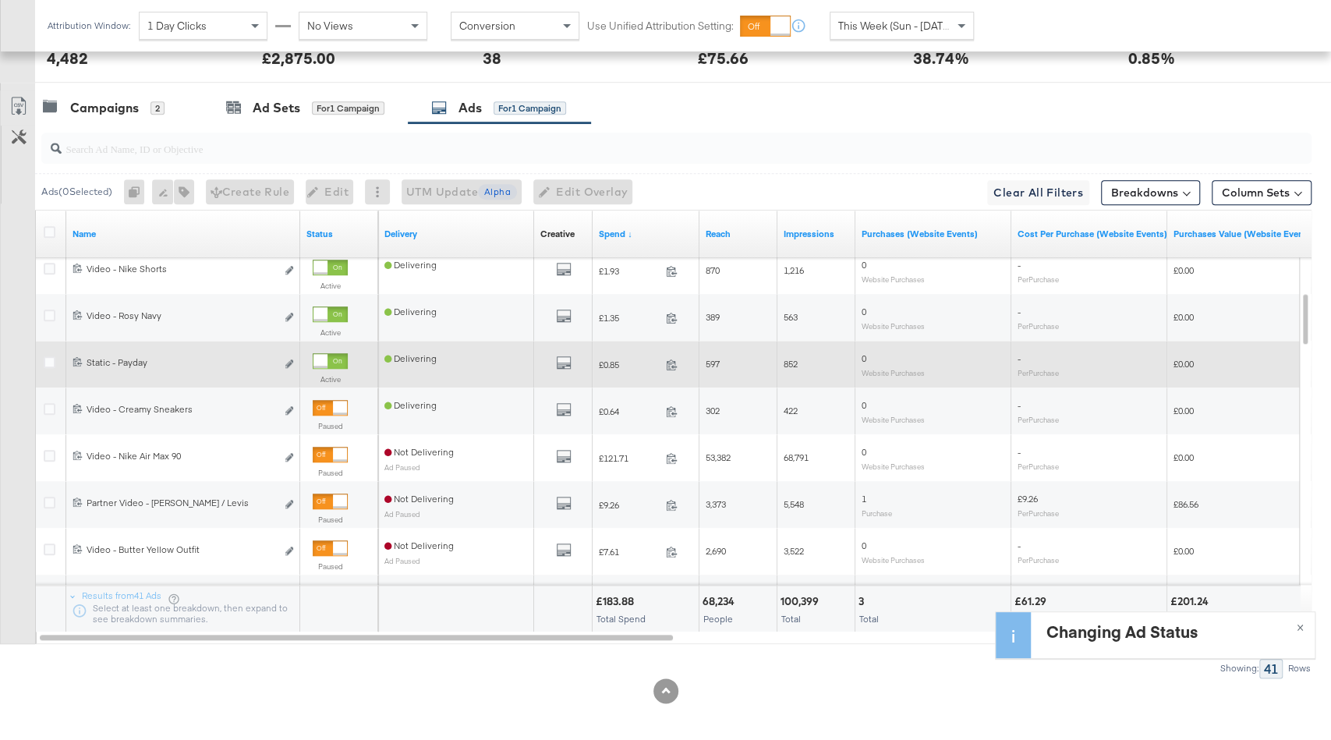
click at [328, 356] on div at bounding box center [321, 361] width 14 height 14
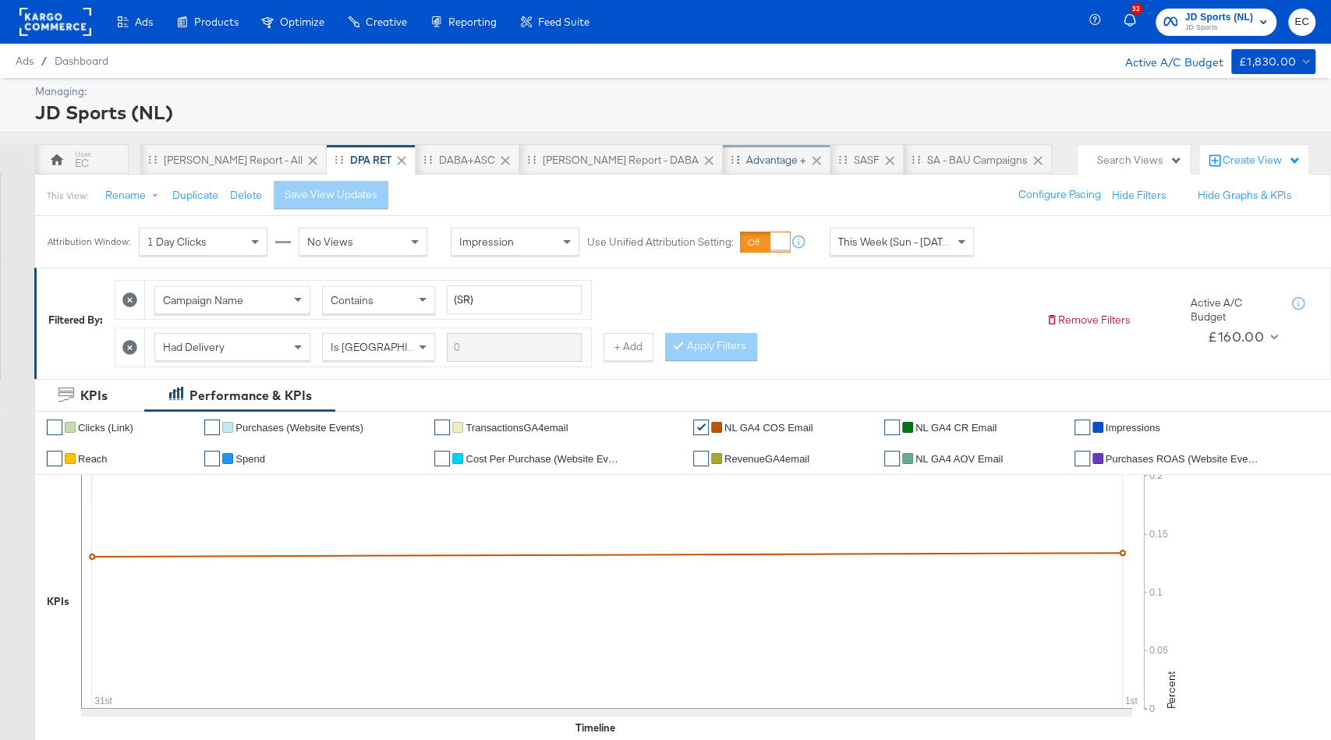
click at [746, 153] on div "Advantage +" at bounding box center [776, 160] width 60 height 15
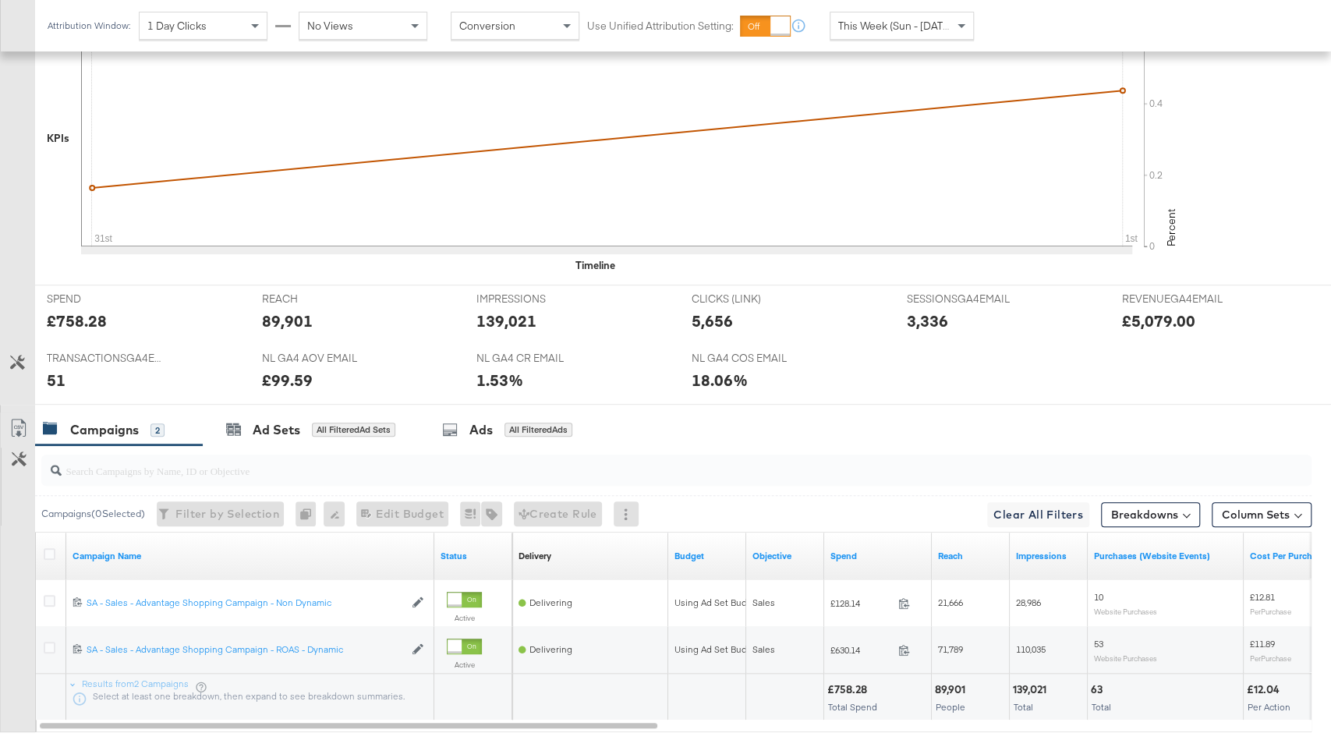
scroll to position [598, 0]
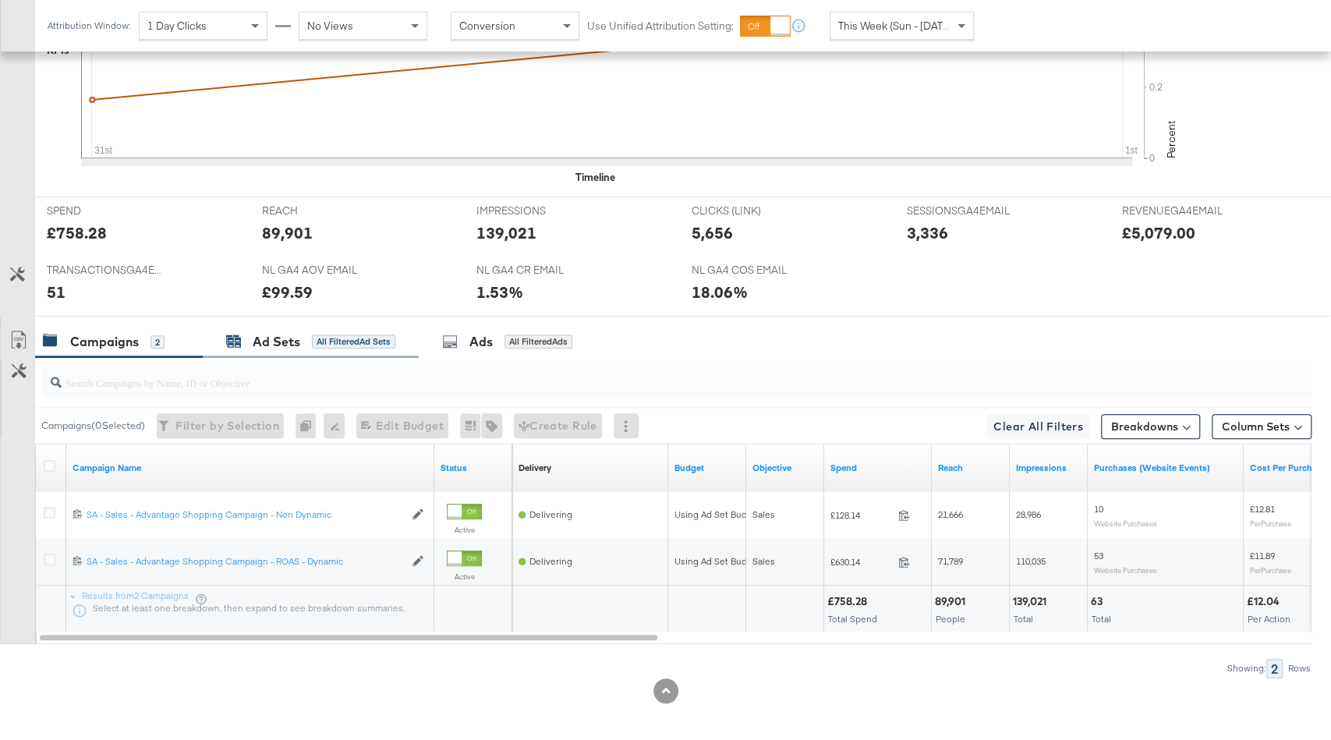
click at [373, 340] on div "All Filtered Ad Sets" at bounding box center [353, 342] width 83 height 14
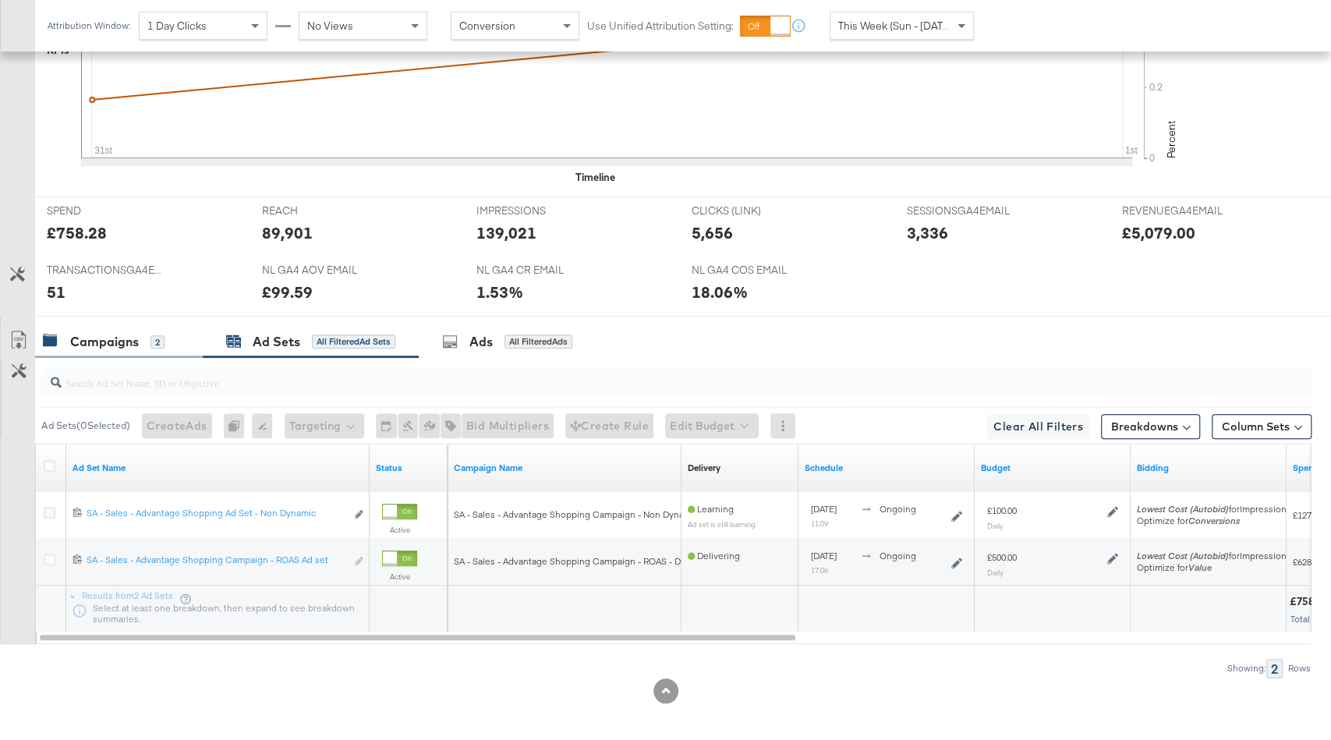
click at [121, 325] on div "Campaigns 2" at bounding box center [119, 342] width 168 height 34
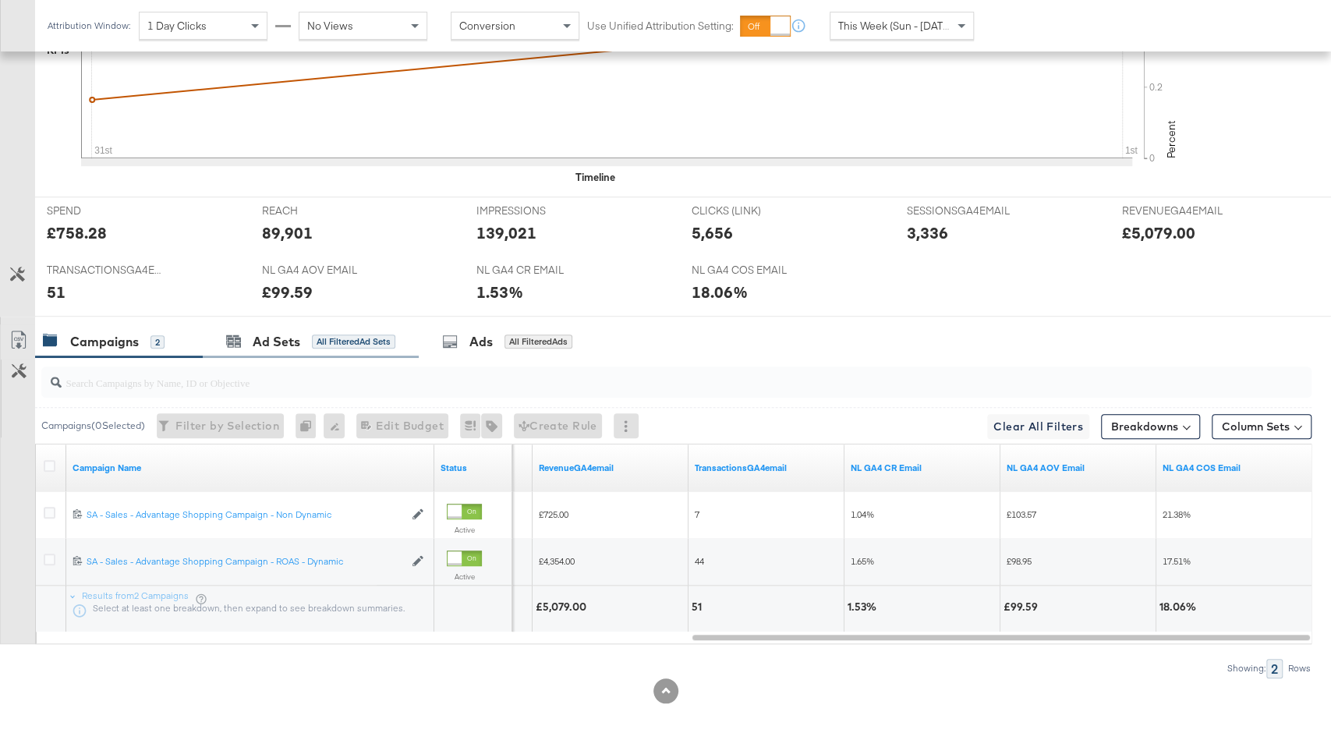
click at [339, 325] on div "Ad Sets All Filtered Ad Sets" at bounding box center [311, 342] width 216 height 34
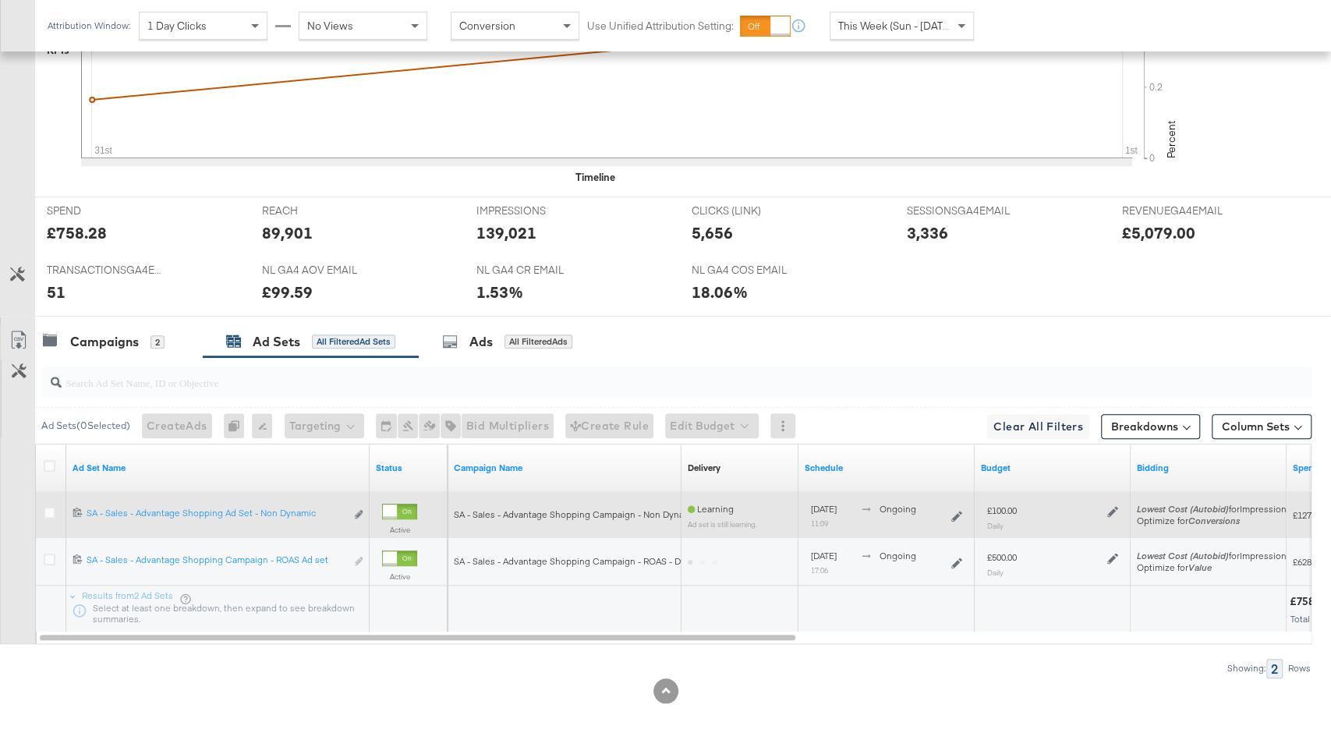
click at [1108, 508] on icon at bounding box center [1113, 512] width 11 height 11
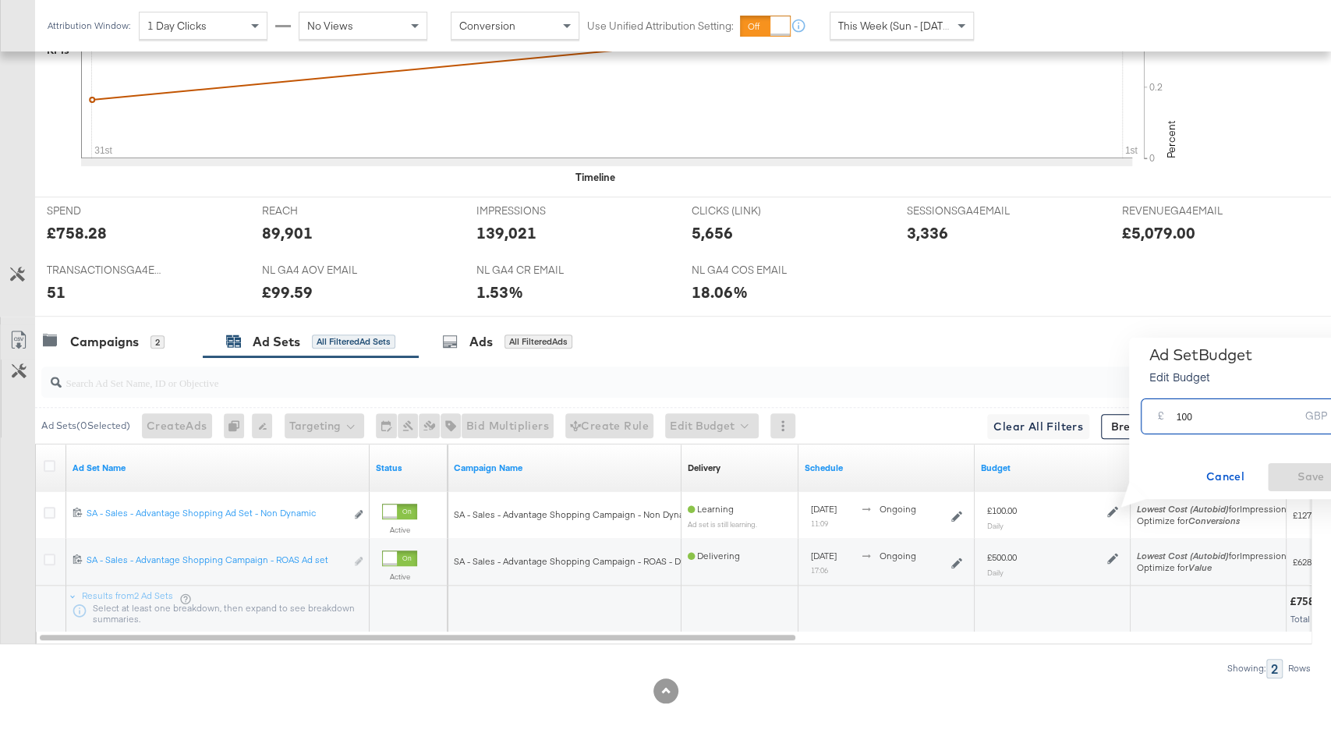
click at [1180, 421] on input "100" at bounding box center [1237, 410] width 123 height 34
click at [48, 460] on icon at bounding box center [50, 466] width 12 height 12
click at [0, 0] on input "checkbox" at bounding box center [0, 0] width 0 height 0
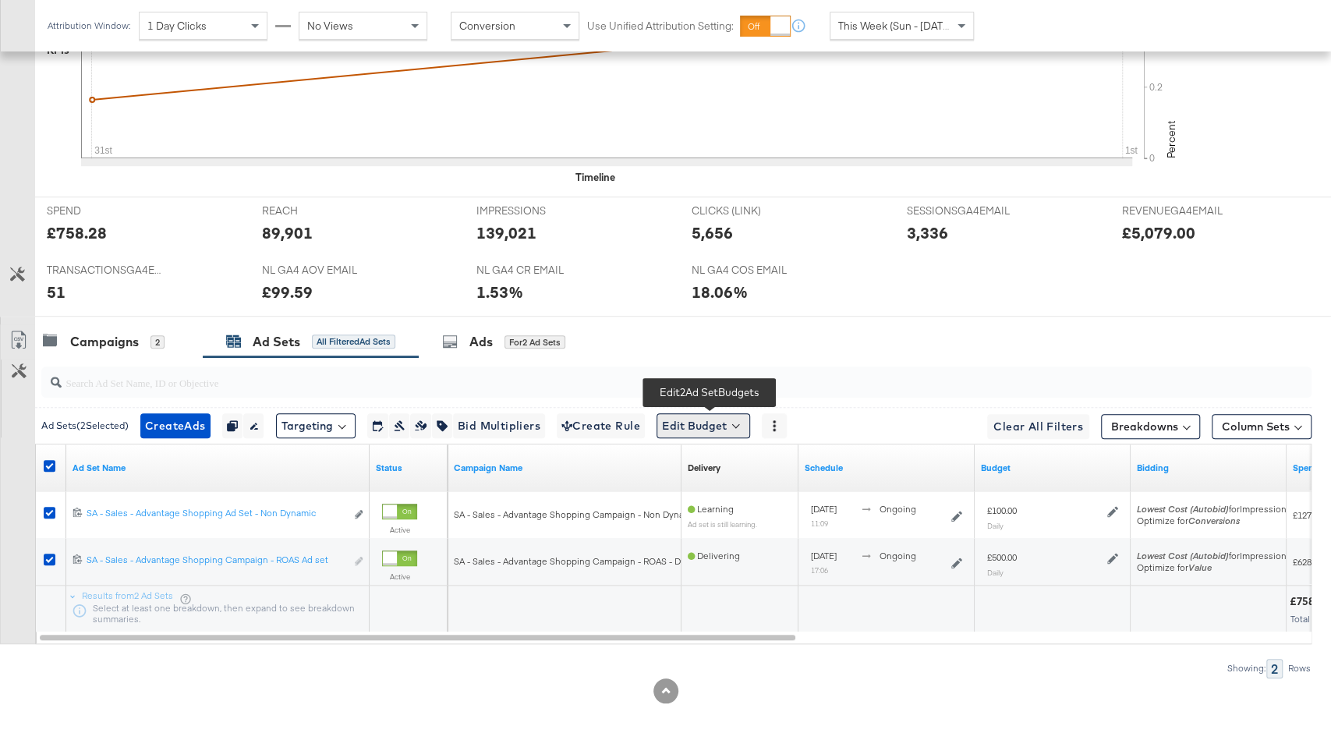
click at [687, 425] on button "Edit Budget" at bounding box center [704, 425] width 94 height 25
click at [705, 456] on span "Edit Ad Set Budget" at bounding box center [708, 466] width 89 height 20
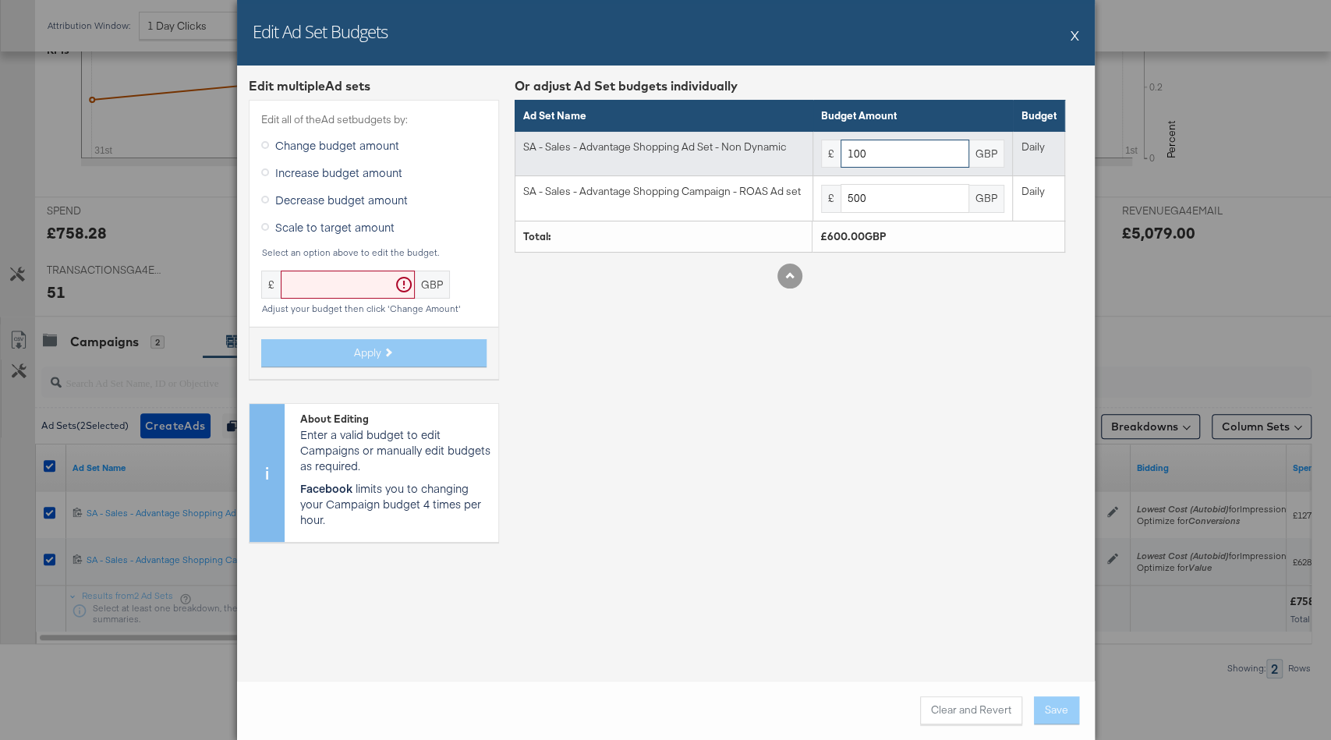
click at [874, 149] on input "100" at bounding box center [905, 154] width 129 height 29
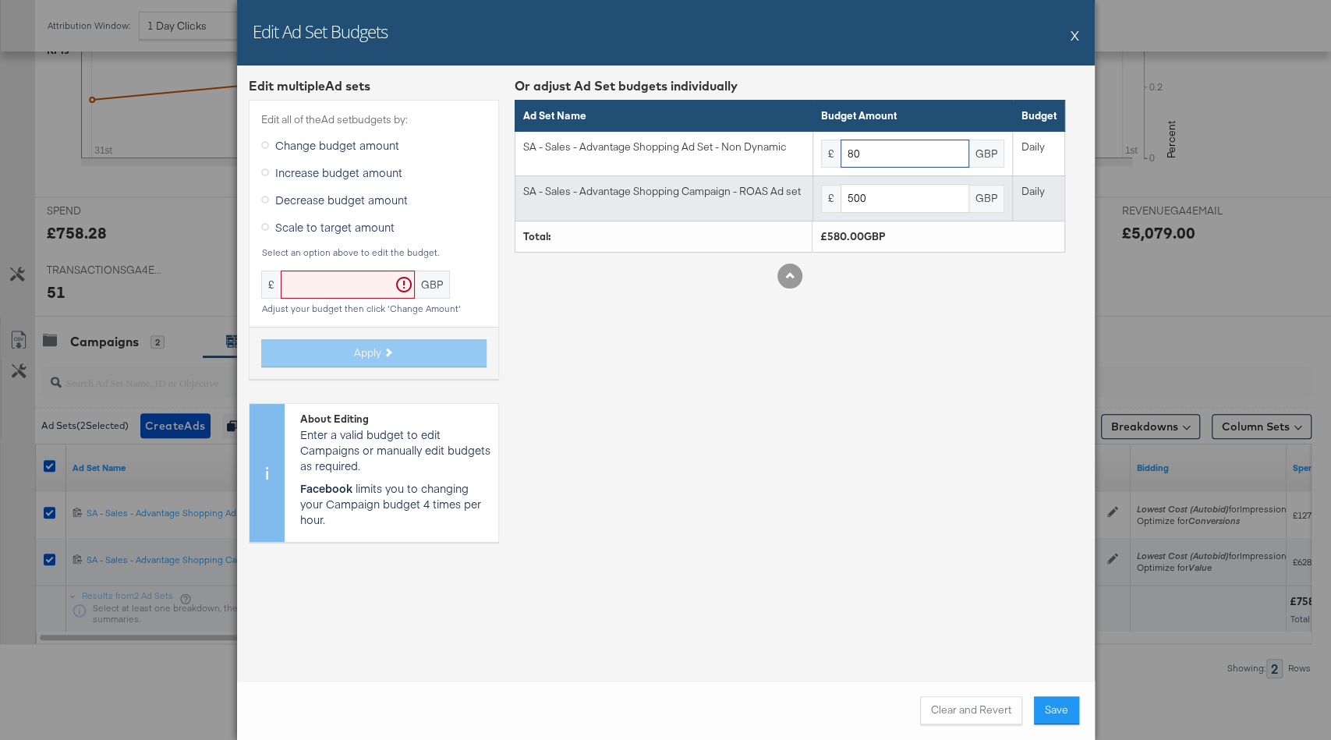
type input "80"
drag, startPoint x: 854, startPoint y: 199, endPoint x: 782, endPoint y: 199, distance: 72.5
click at [810, 199] on tr "SA - Sales - Advantage Shopping Campaign - ROAS Ad set £ 500 GBP Daily" at bounding box center [790, 198] width 550 height 45
click at [849, 196] on input "500" at bounding box center [905, 198] width 129 height 29
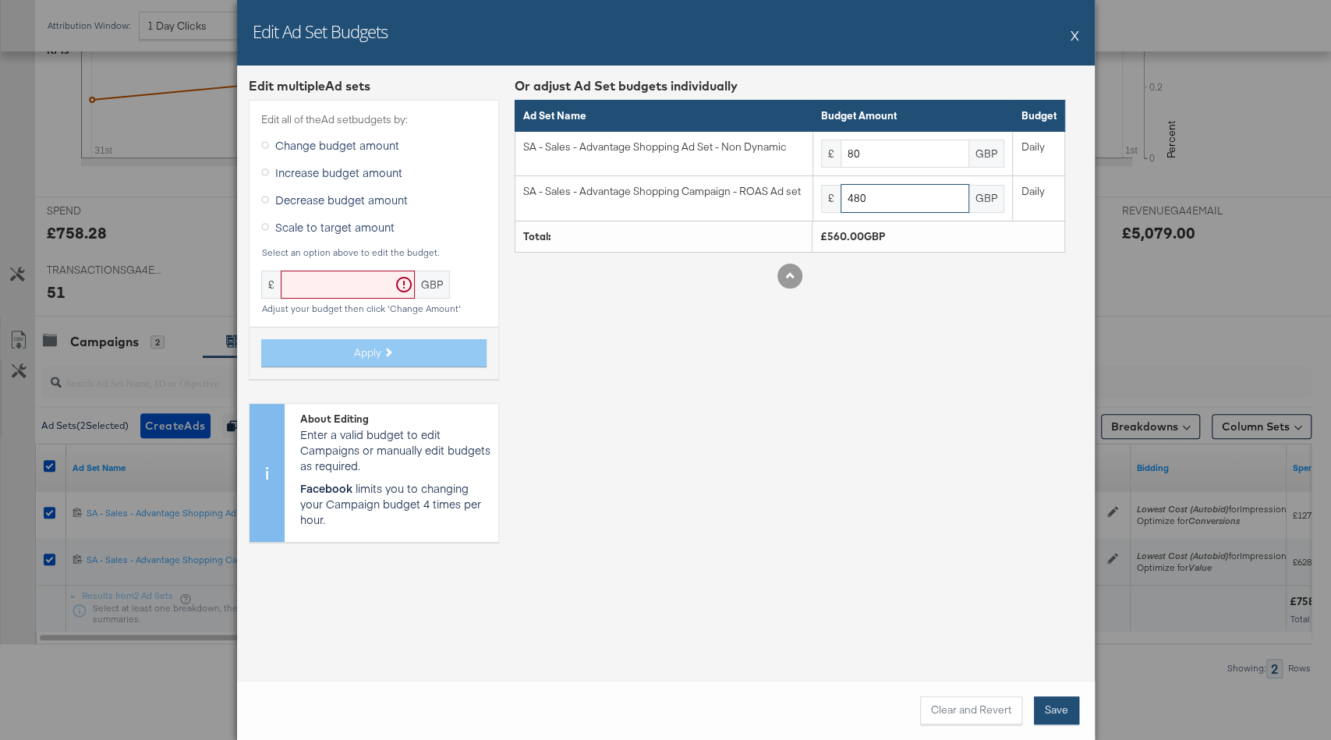
type input "480"
click at [1053, 708] on button "Save" at bounding box center [1056, 711] width 45 height 28
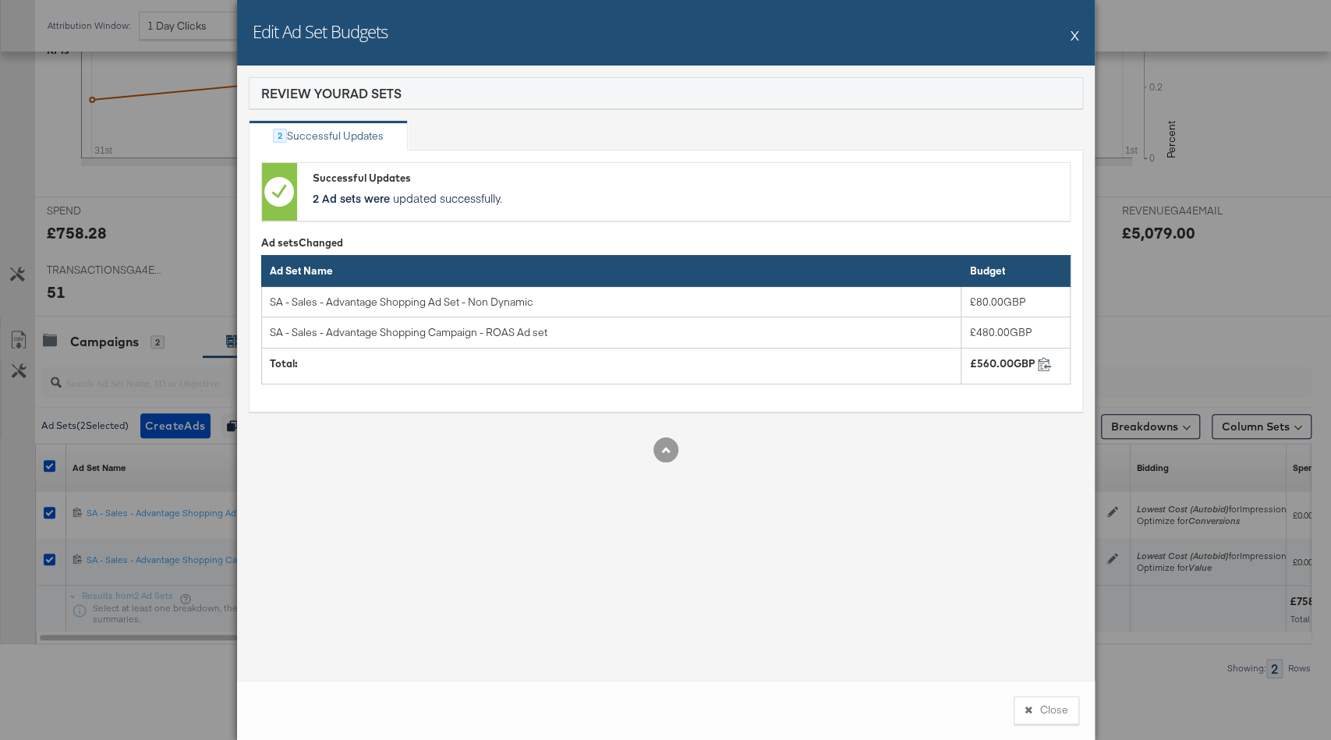
click at [1076, 23] on button "X" at bounding box center [1075, 34] width 9 height 31
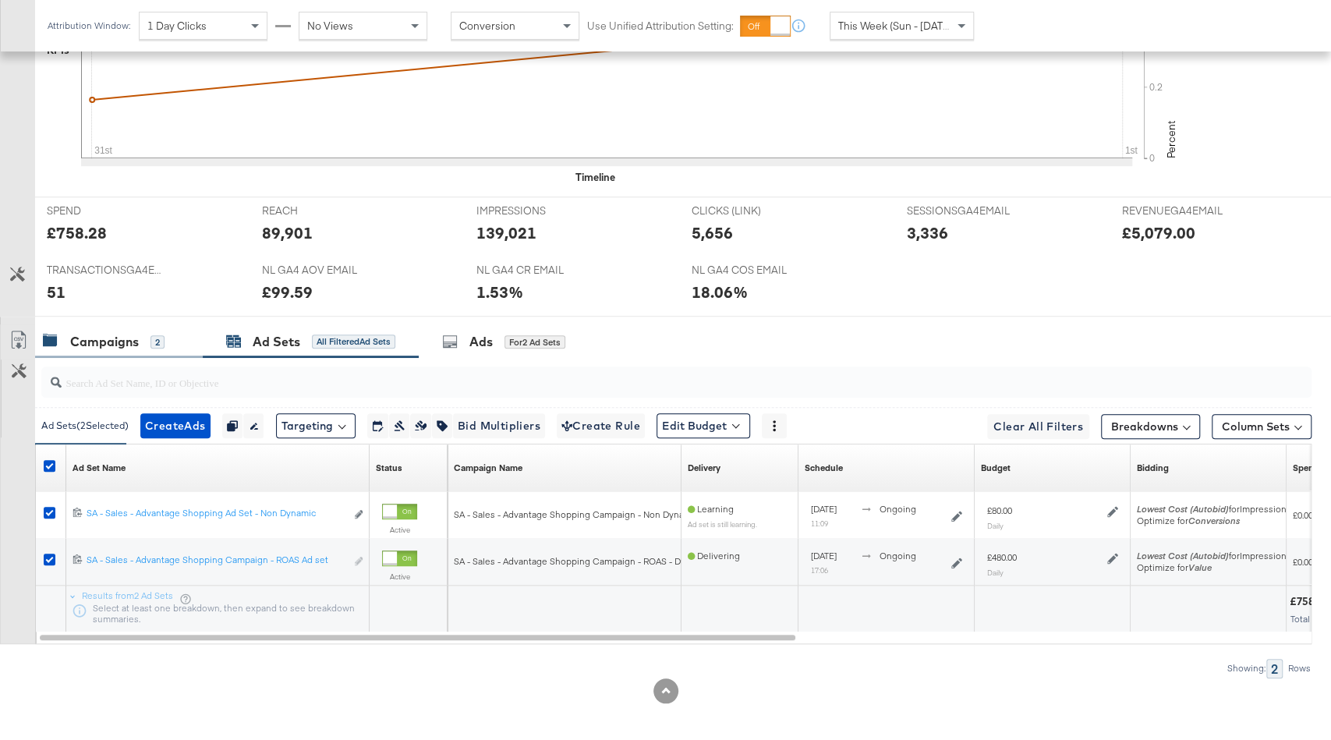
click at [147, 337] on div "Campaigns 2" at bounding box center [104, 342] width 122 height 18
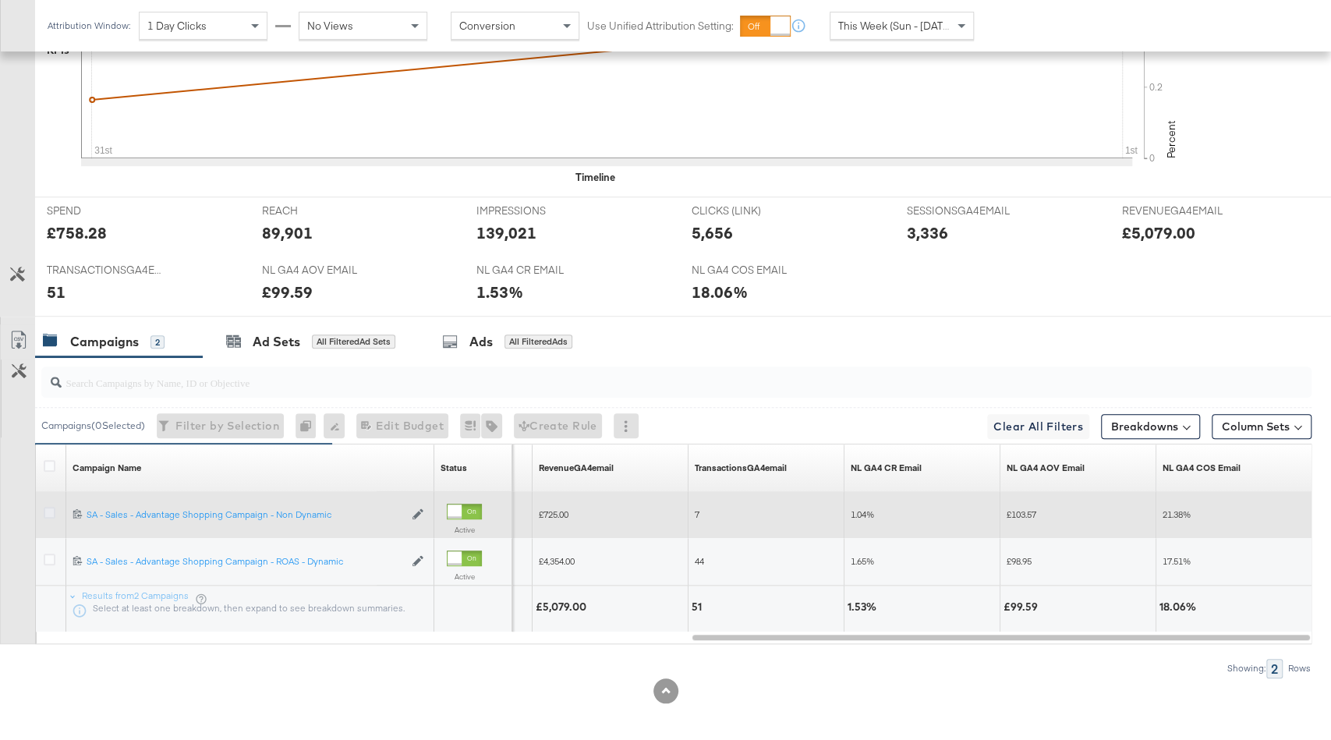
click at [46, 507] on icon at bounding box center [50, 513] width 12 height 12
click at [0, 0] on input "checkbox" at bounding box center [0, 0] width 0 height 0
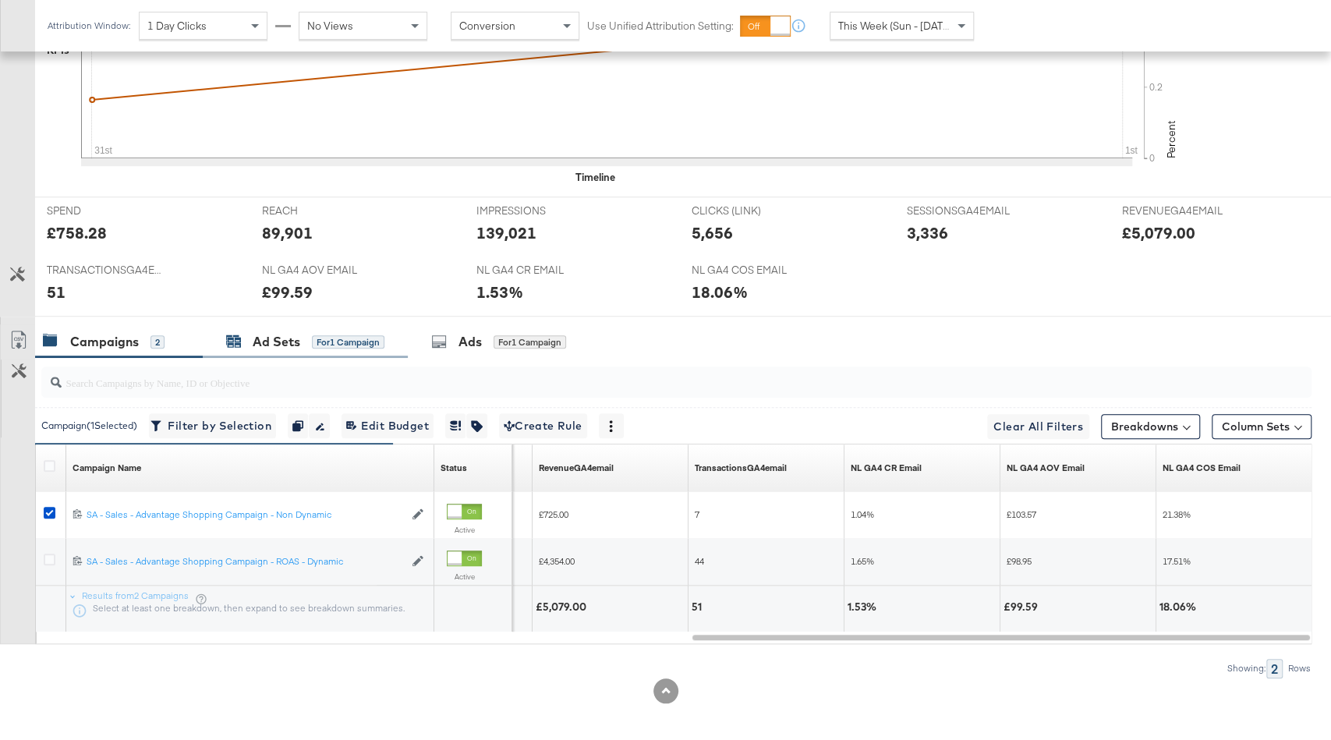
click at [314, 335] on div "for 1 Campaign" at bounding box center [348, 342] width 73 height 14
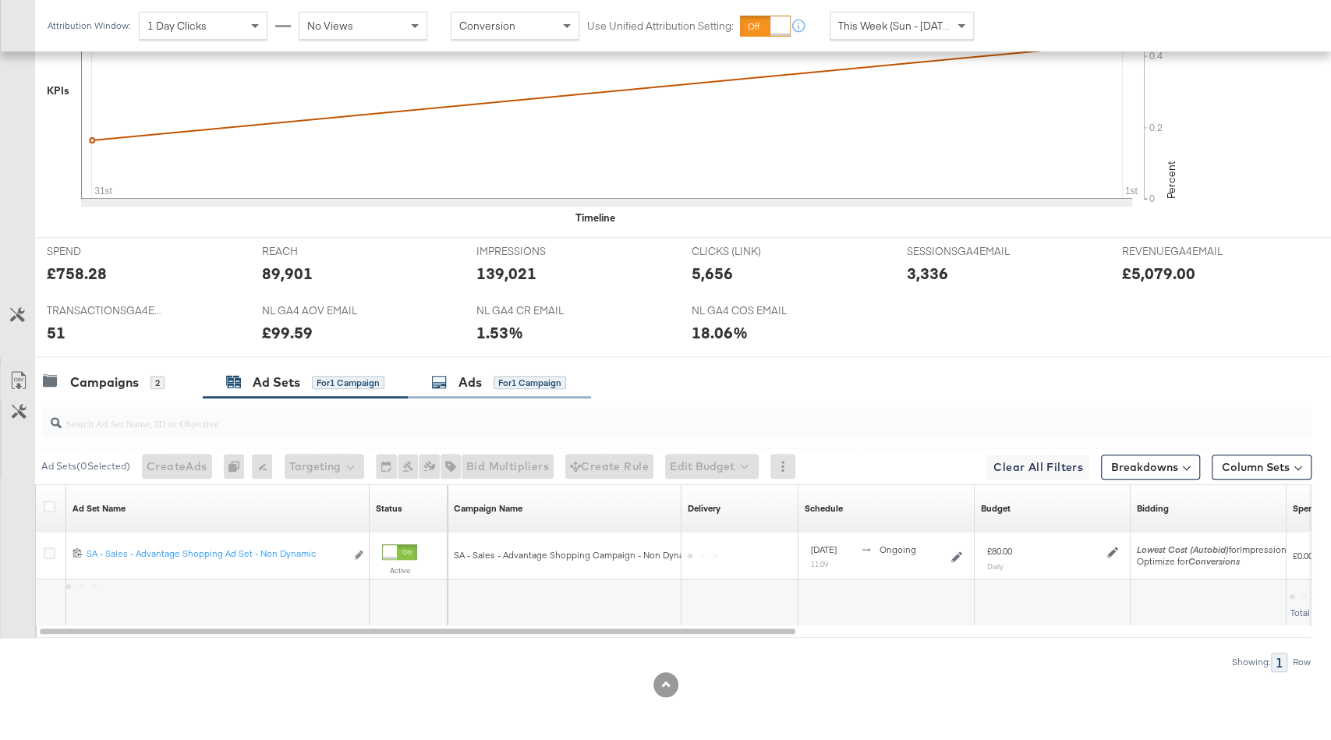
scroll to position [551, 0]
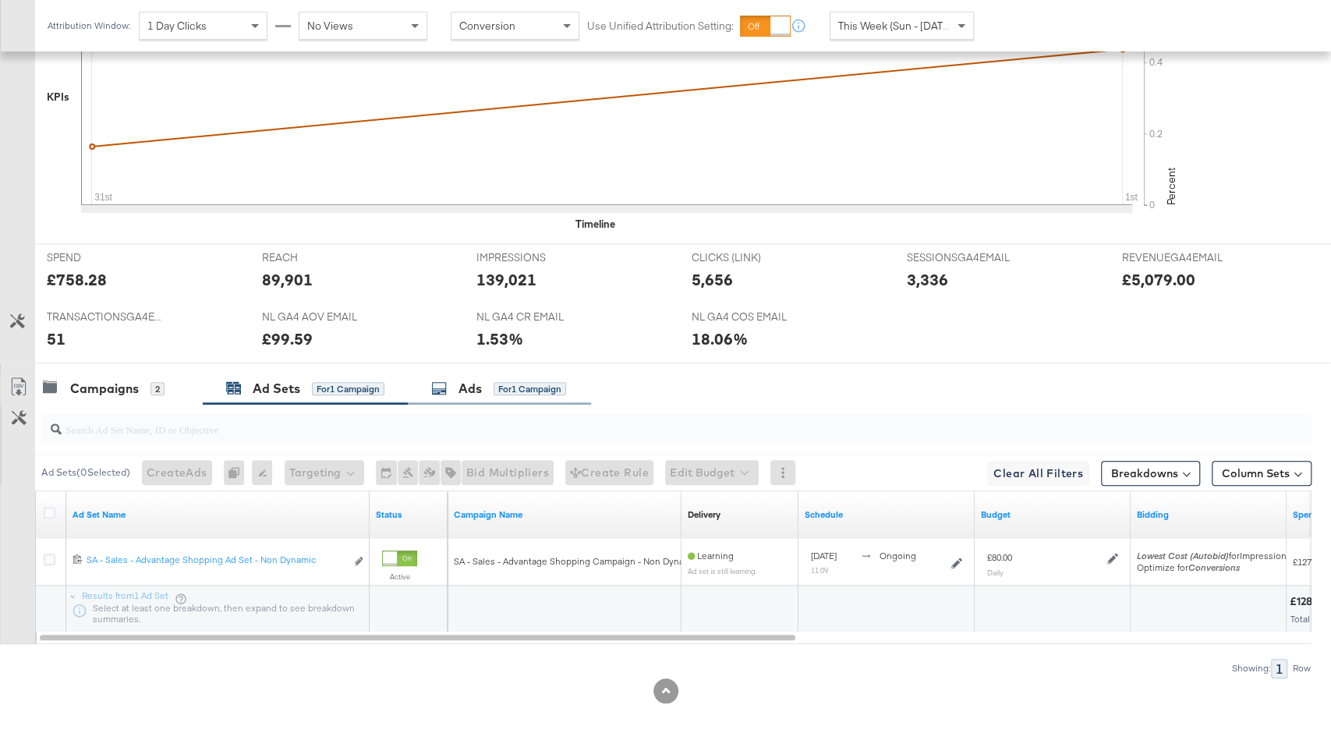
click at [512, 385] on div "for 1 Campaign" at bounding box center [530, 389] width 73 height 14
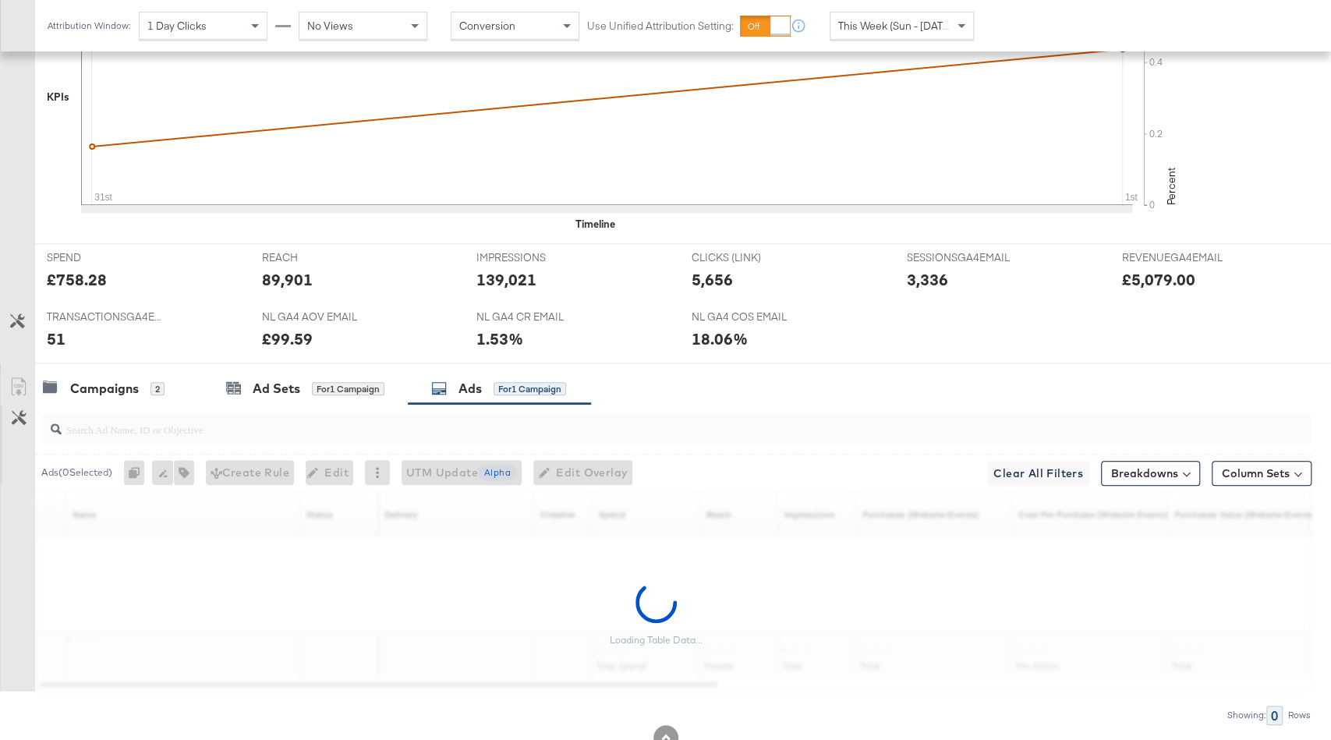
scroll to position [598, 0]
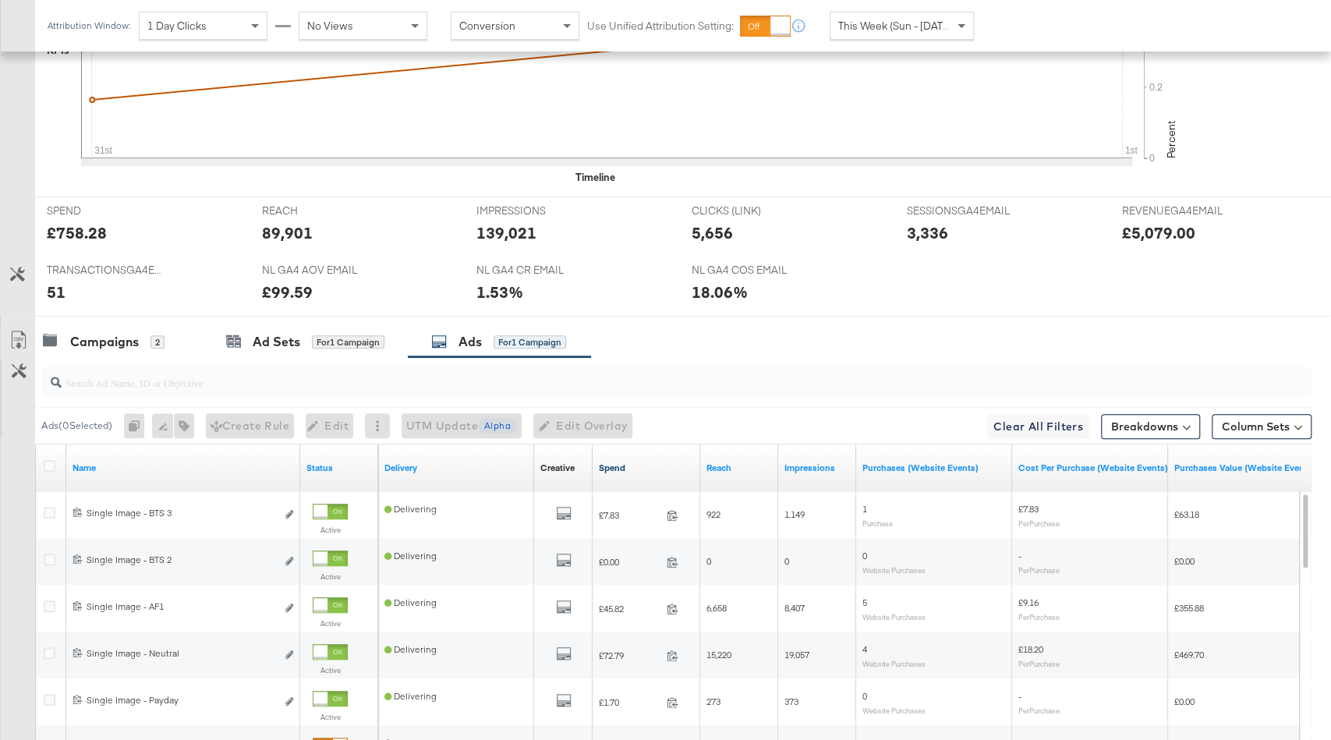
click at [642, 464] on link "Spend" at bounding box center [646, 468] width 95 height 12
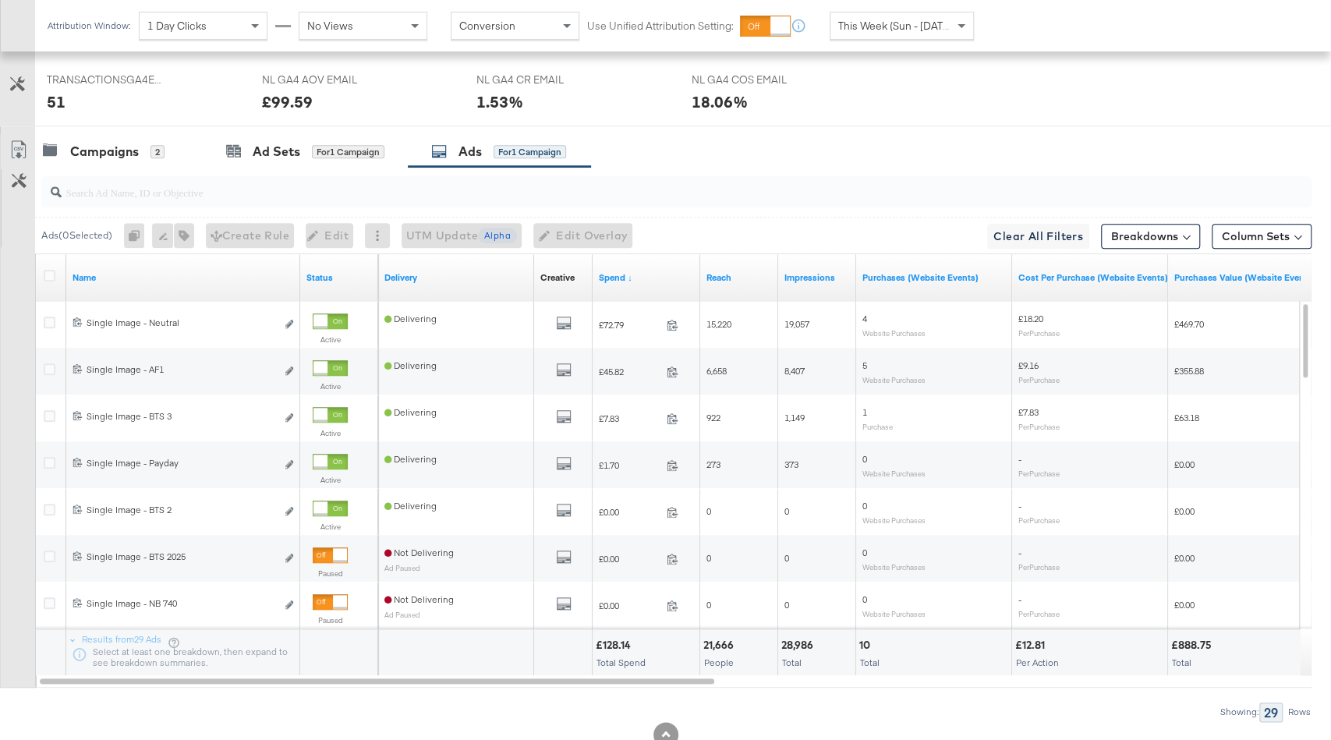
scroll to position [832, 0]
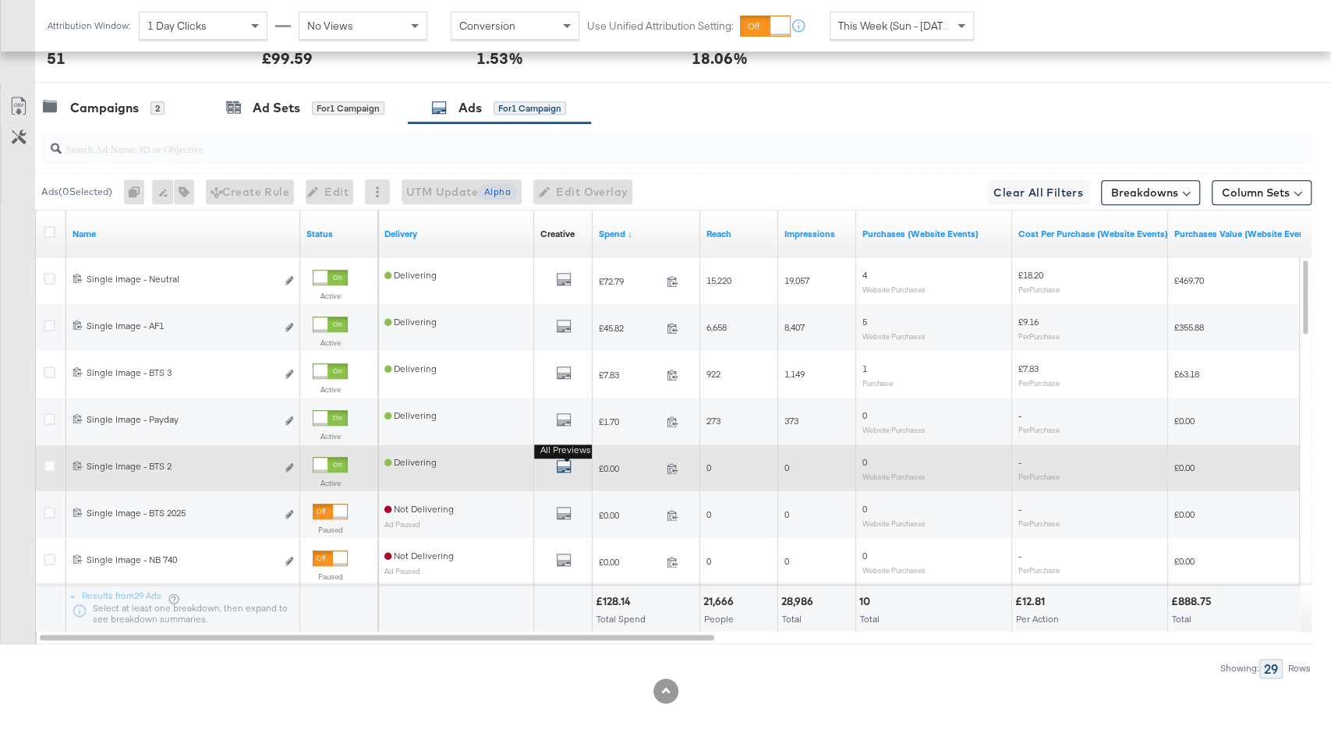
click at [560, 459] on icon "default" at bounding box center [564, 467] width 16 height 16
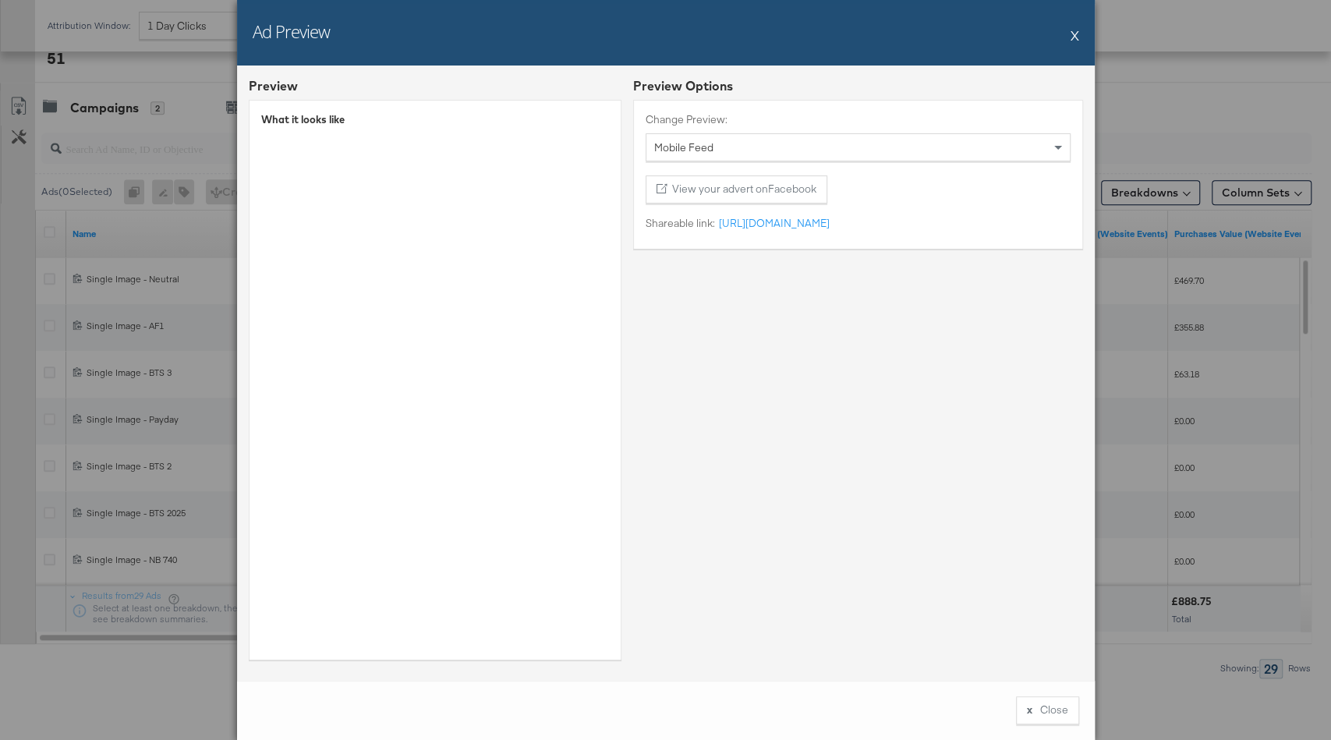
click at [1076, 37] on button "X" at bounding box center [1075, 34] width 9 height 31
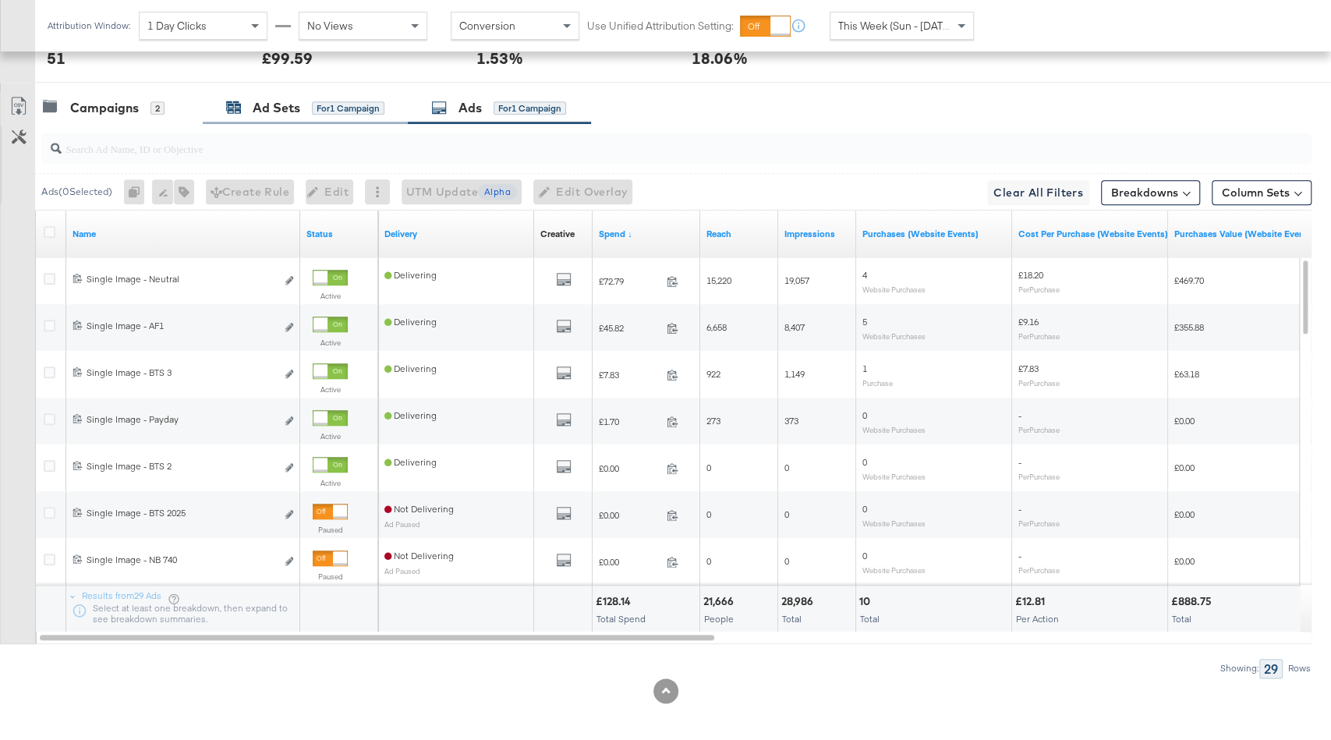
click at [360, 101] on div "for 1 Campaign" at bounding box center [348, 108] width 73 height 14
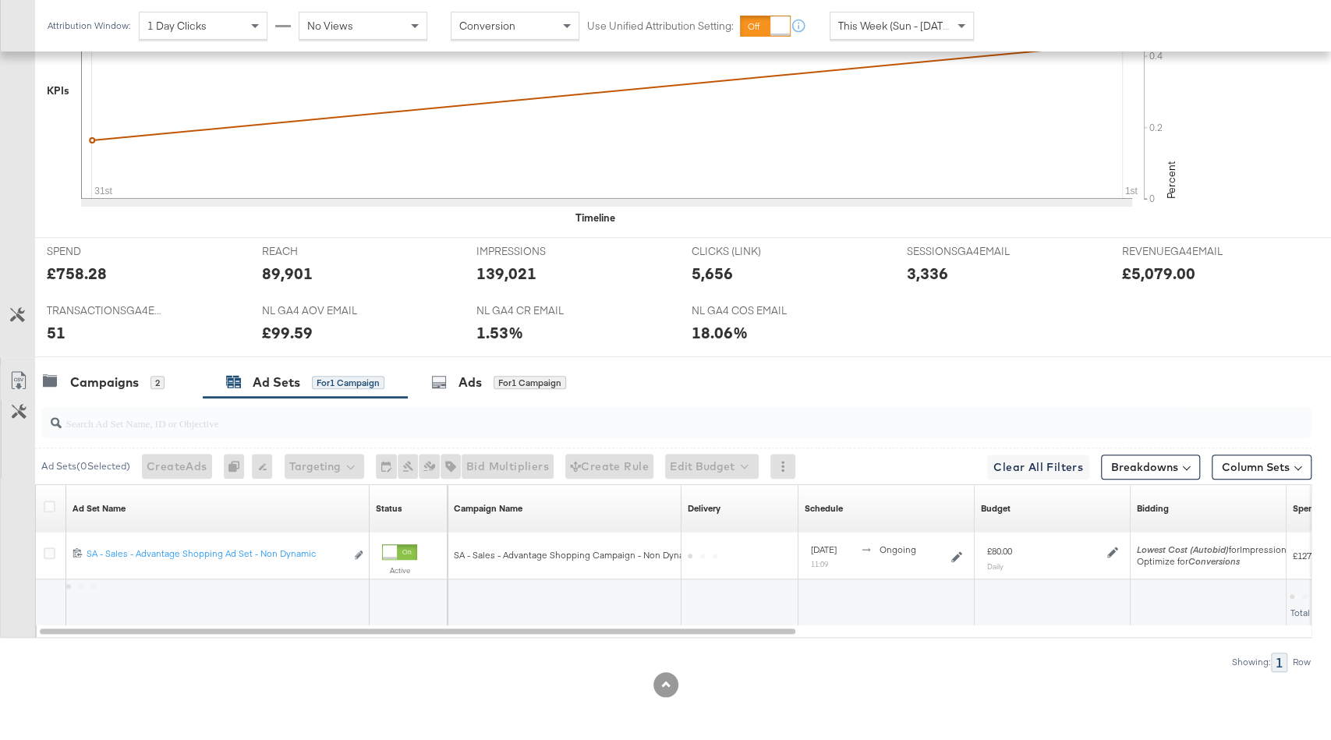
scroll to position [551, 0]
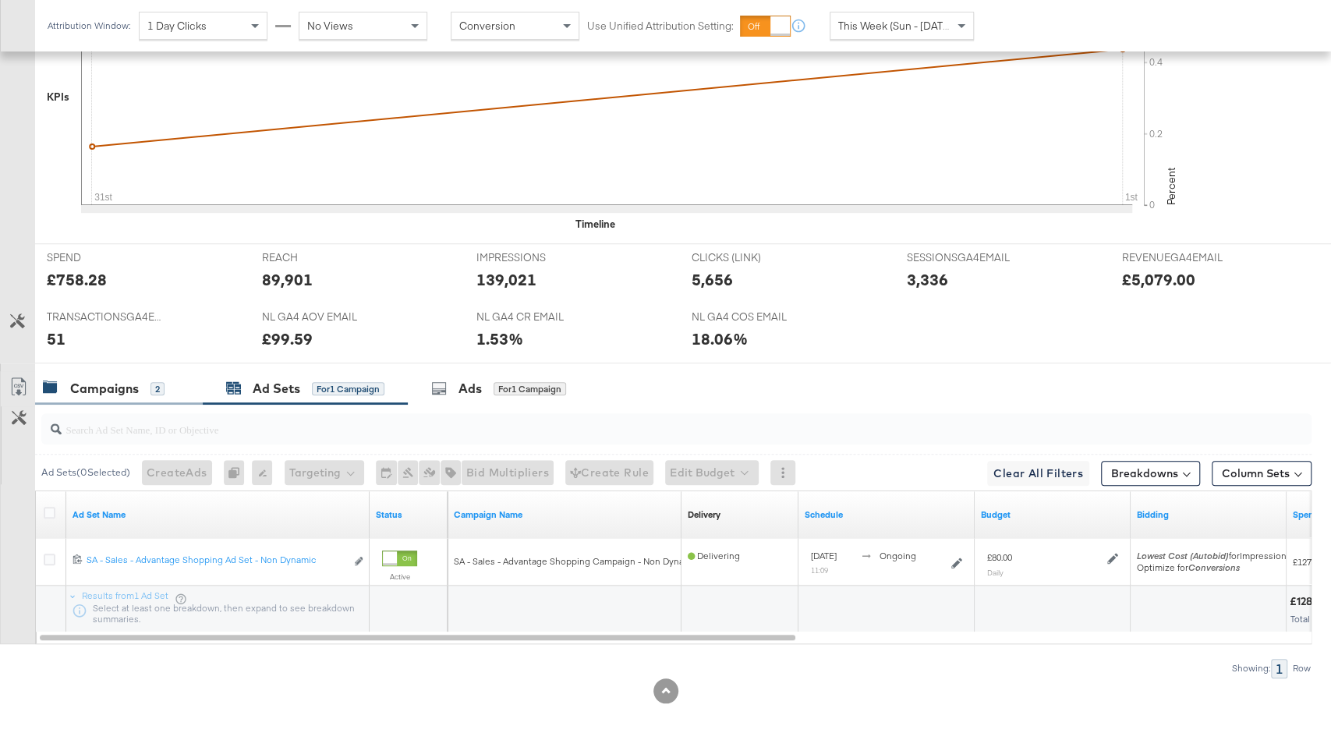
click at [140, 380] on div "Campaigns 2" at bounding box center [104, 389] width 122 height 18
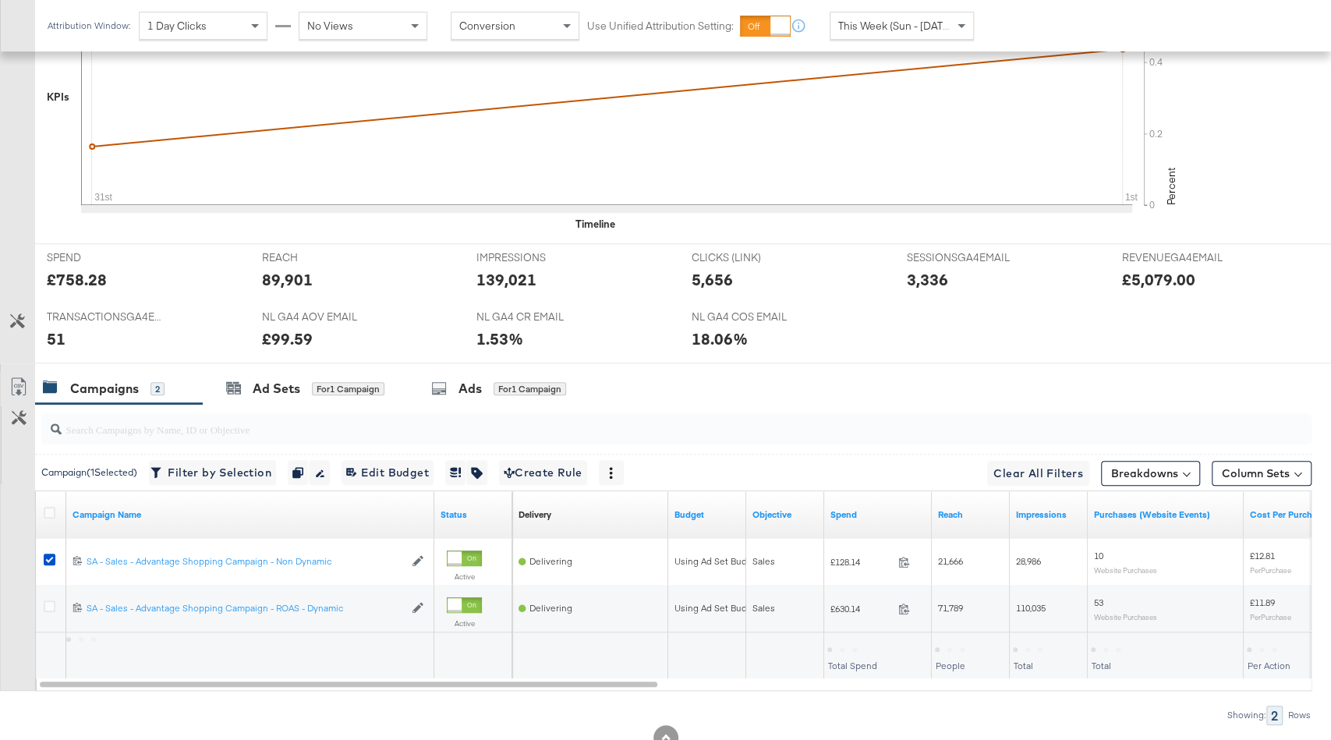
scroll to position [598, 0]
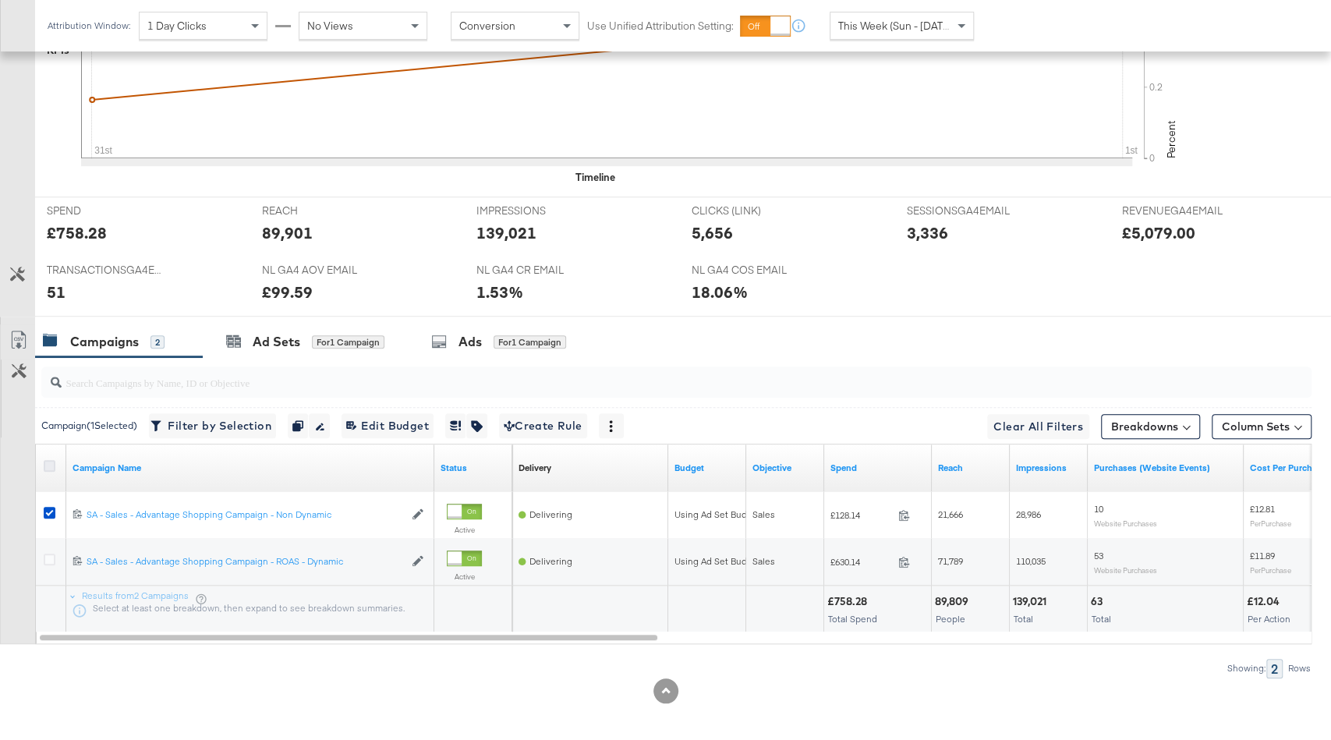
click at [49, 460] on icon at bounding box center [50, 466] width 12 height 12
click at [0, 0] on input "checkbox" at bounding box center [0, 0] width 0 height 0
click at [293, 333] on div "Ad Sets" at bounding box center [277, 342] width 48 height 18
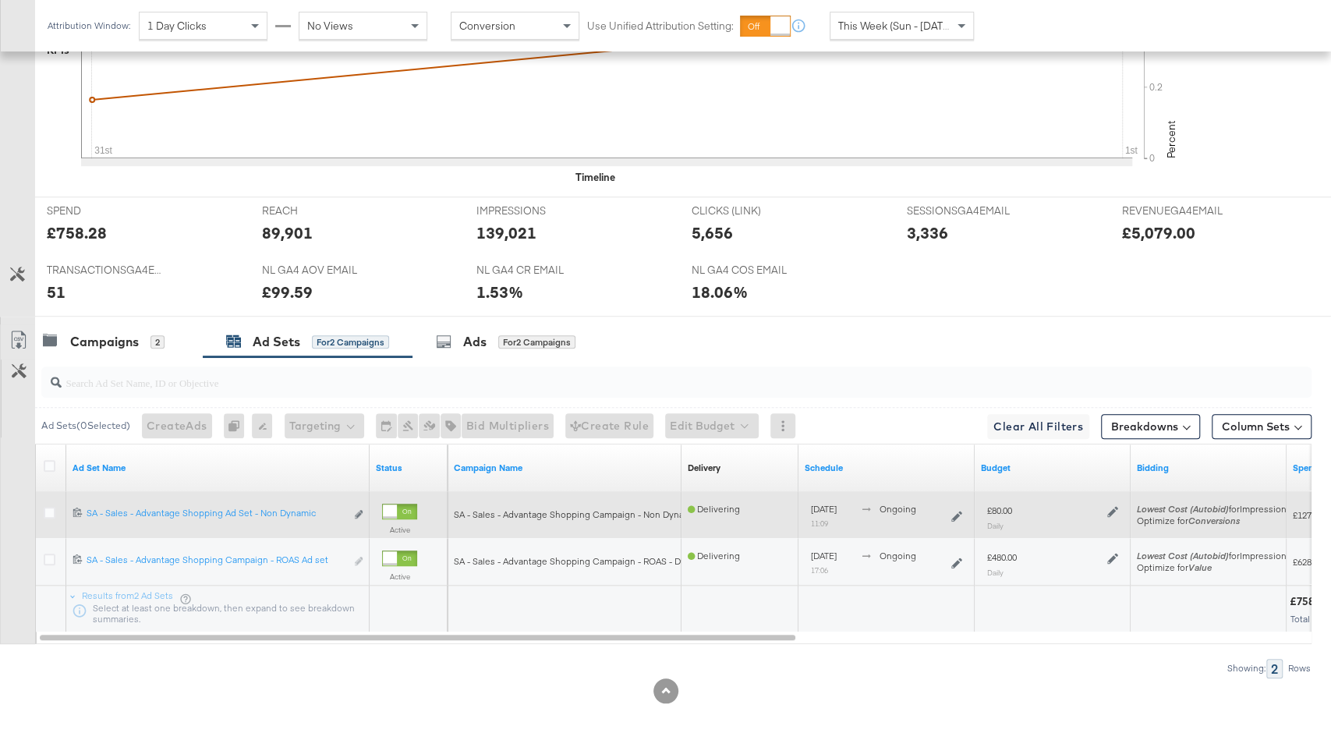
click at [1111, 507] on icon at bounding box center [1113, 512] width 11 height 11
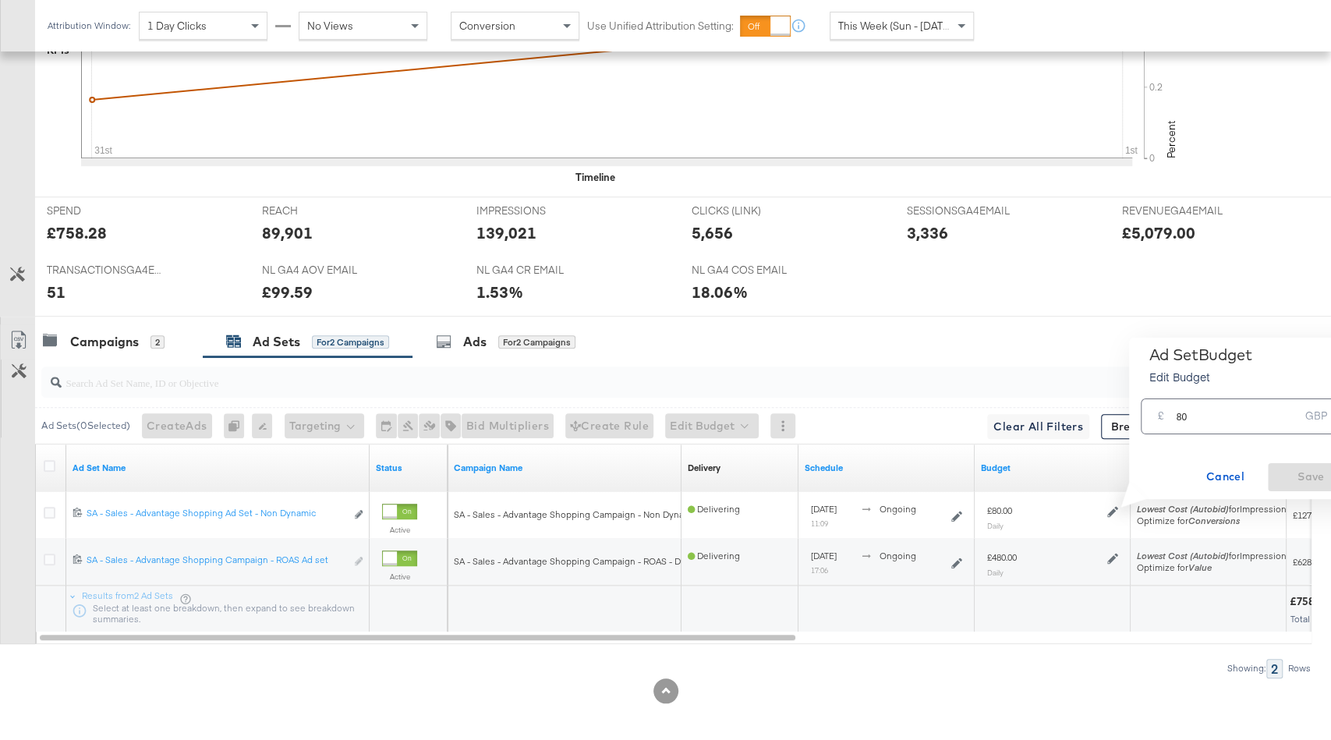
click at [1187, 419] on input "80" at bounding box center [1237, 410] width 123 height 34
type input "100"
click at [1288, 467] on span "Save" at bounding box center [1310, 476] width 73 height 19
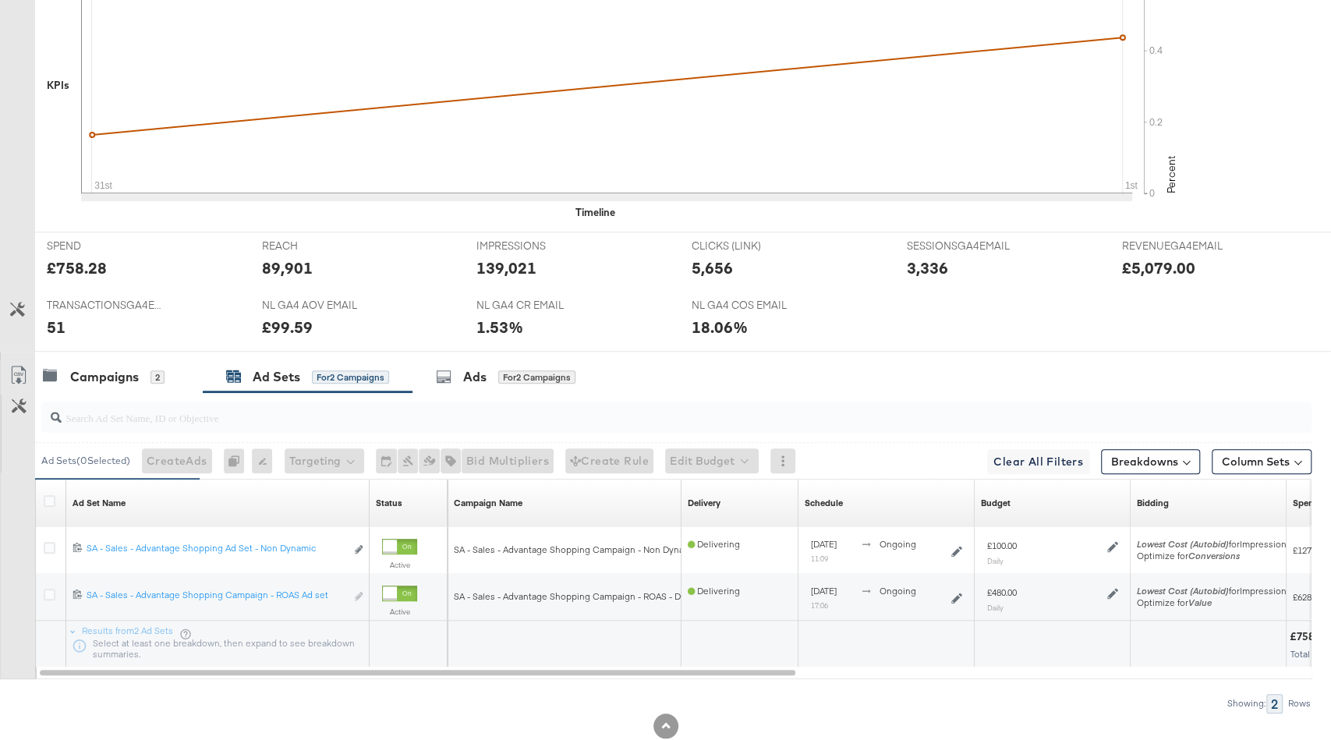
scroll to position [0, 0]
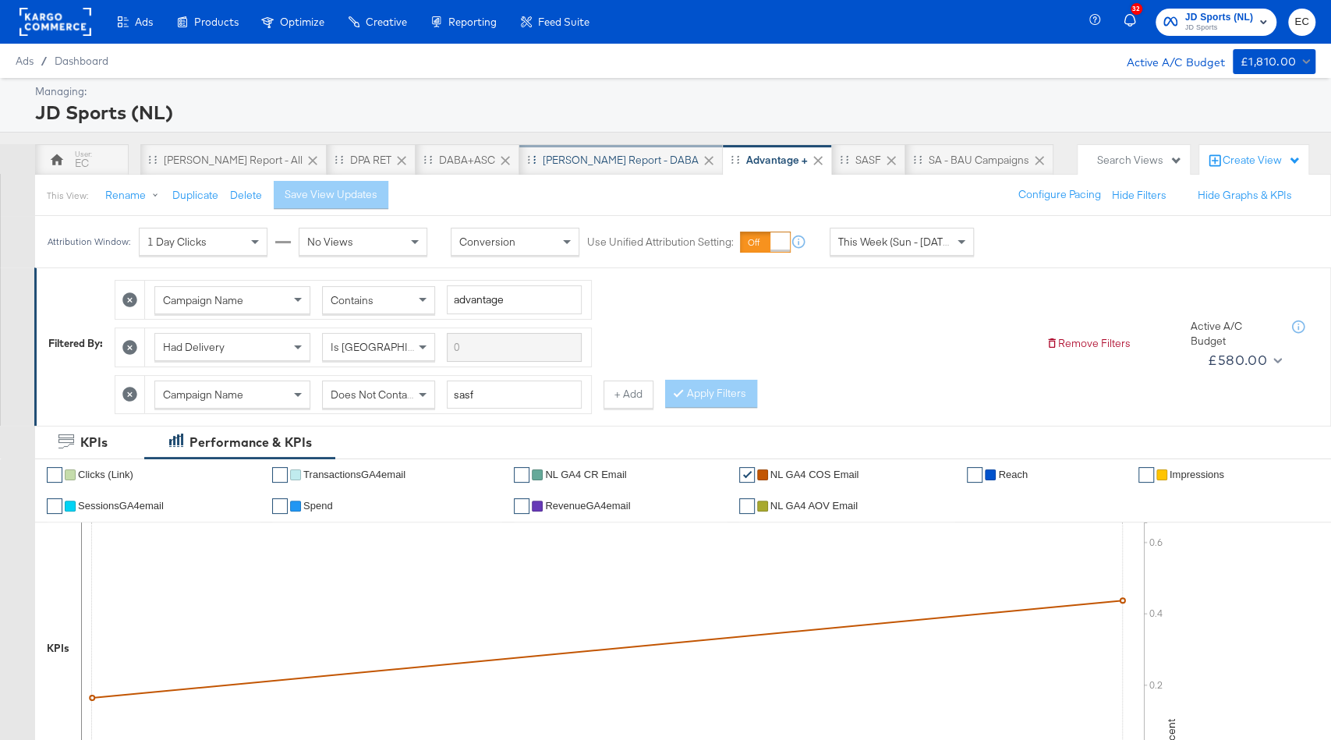
click at [544, 151] on div "[PERSON_NAME] Report - DABA" at bounding box center [621, 159] width 204 height 31
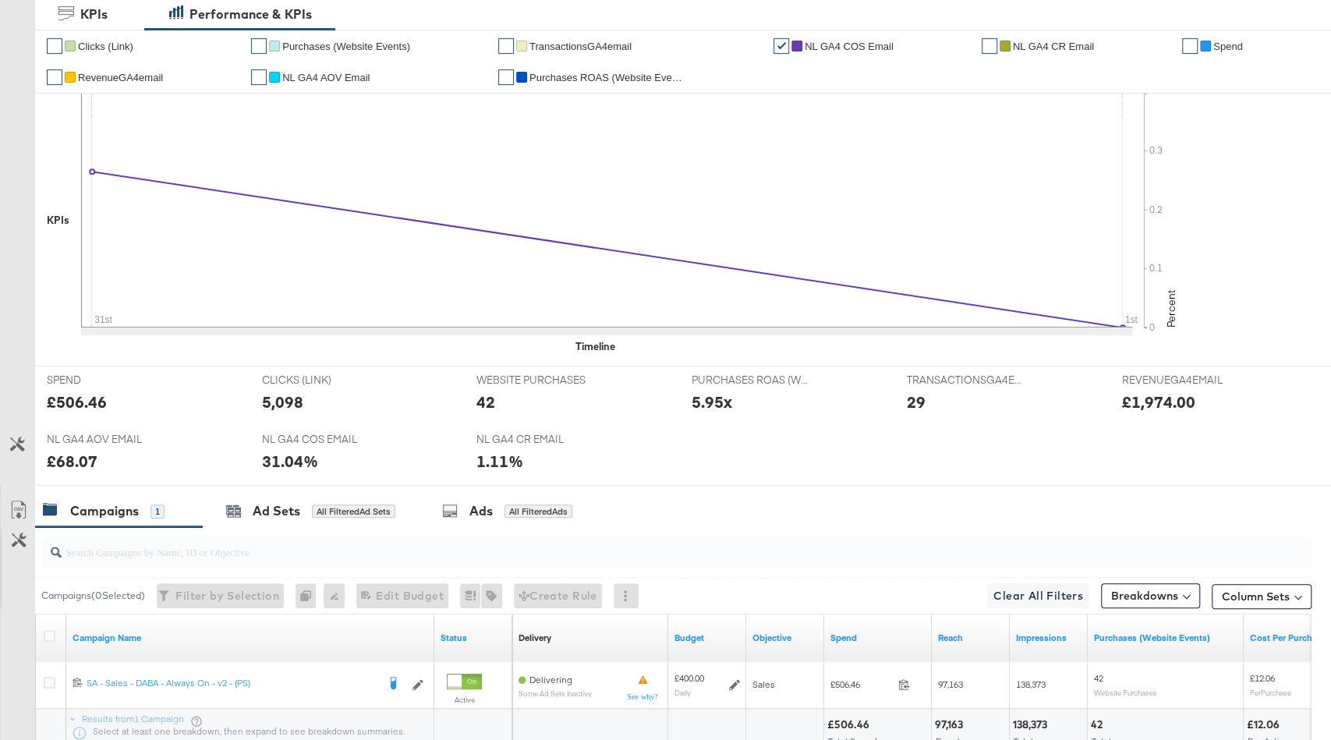
scroll to position [505, 0]
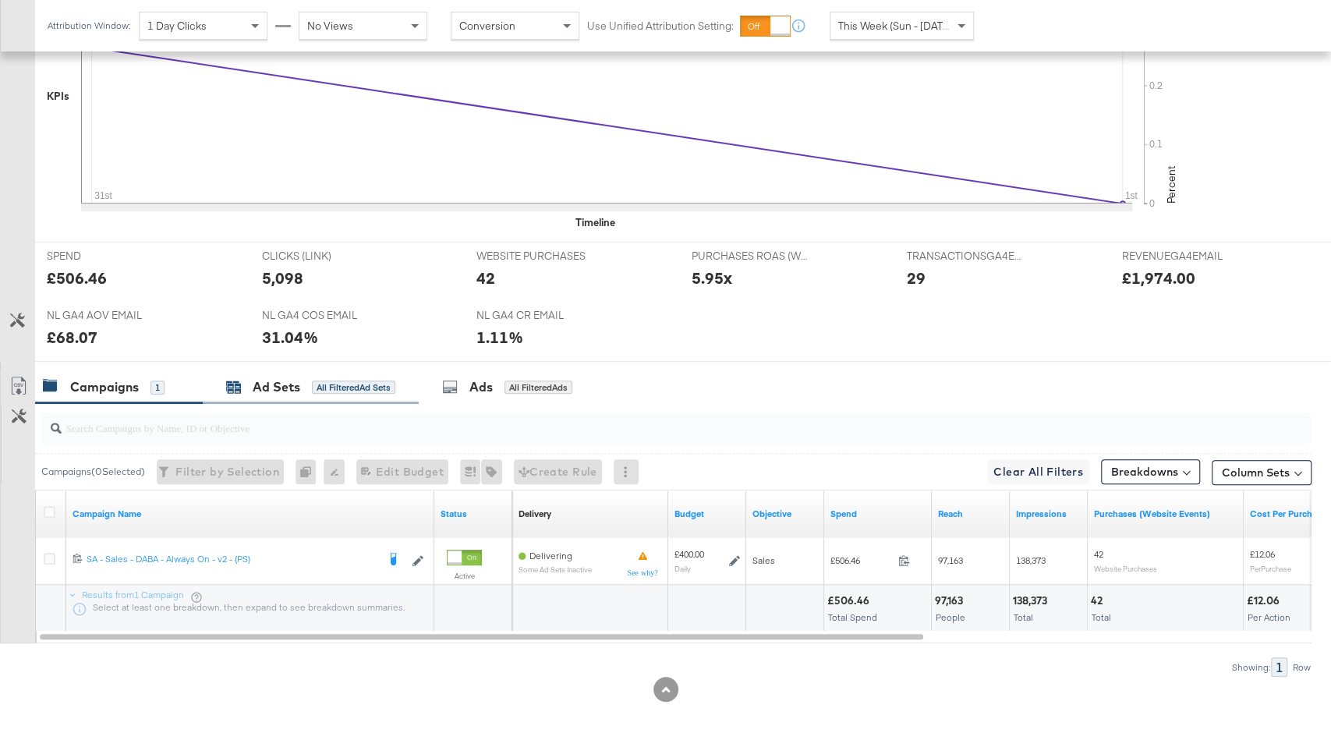
click at [314, 381] on div "All Filtered Ad Sets" at bounding box center [353, 388] width 83 height 14
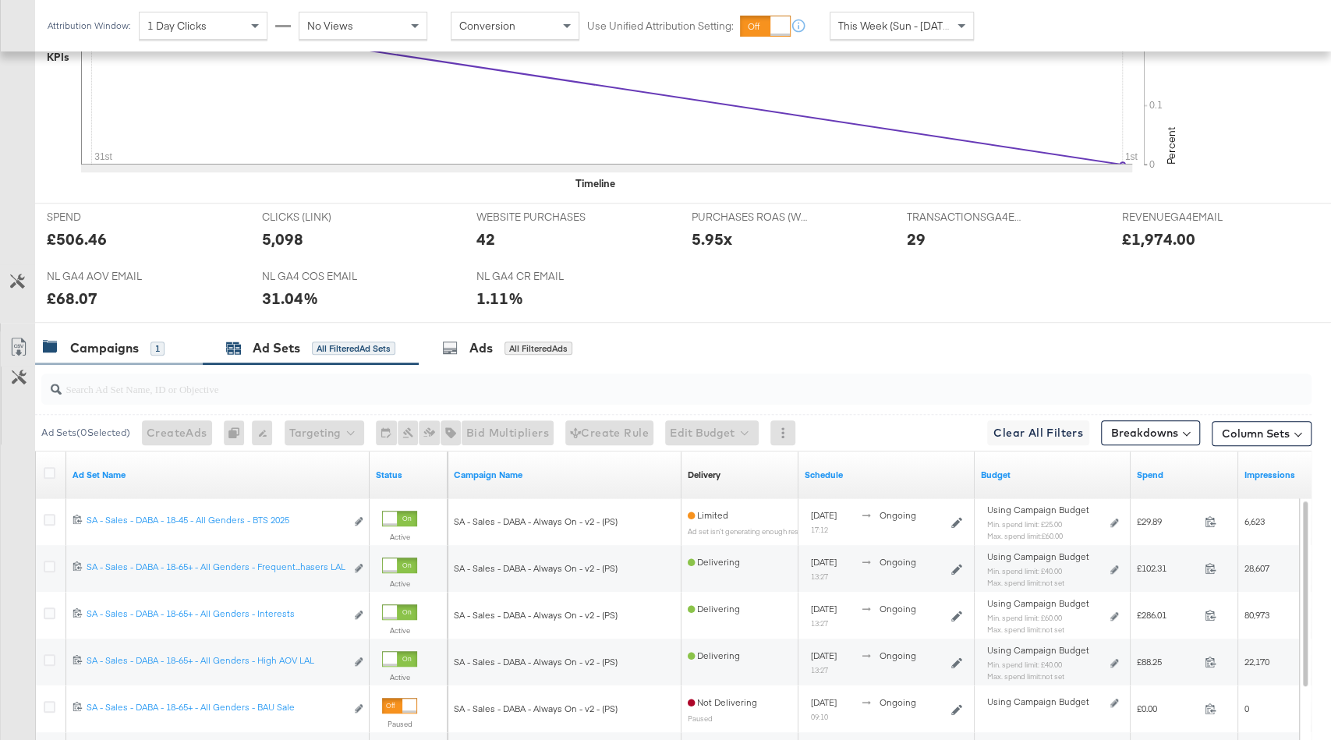
click at [135, 339] on div "Campaigns" at bounding box center [104, 348] width 69 height 18
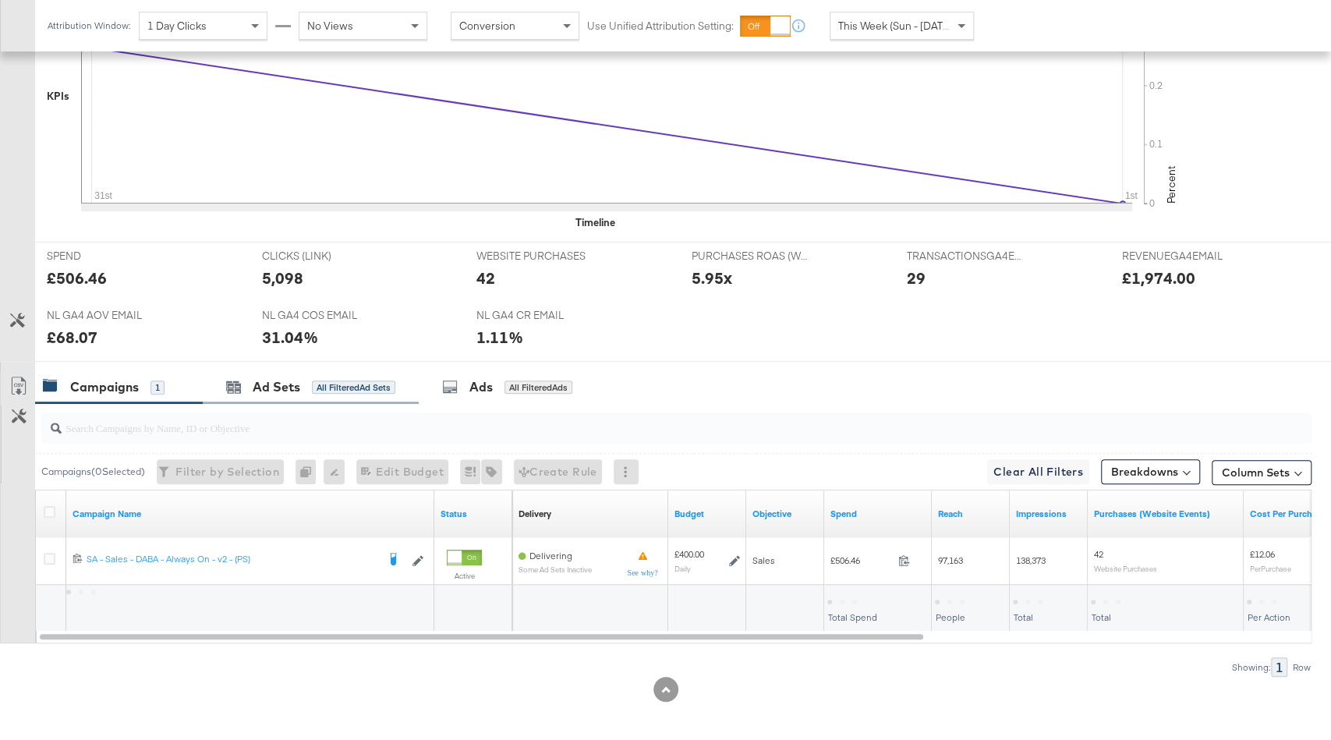
click at [329, 392] on div "Ad Sets All Filtered Ad Sets" at bounding box center [311, 387] width 216 height 34
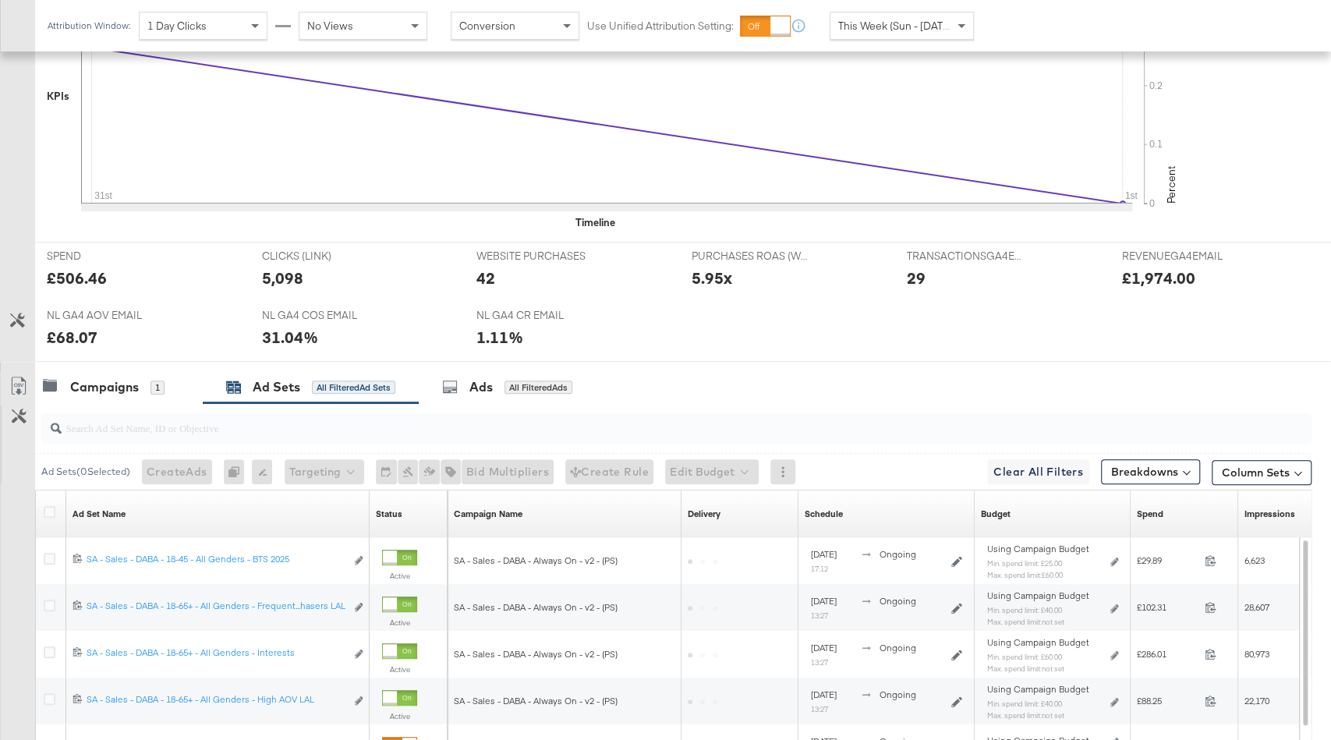
scroll to position [544, 0]
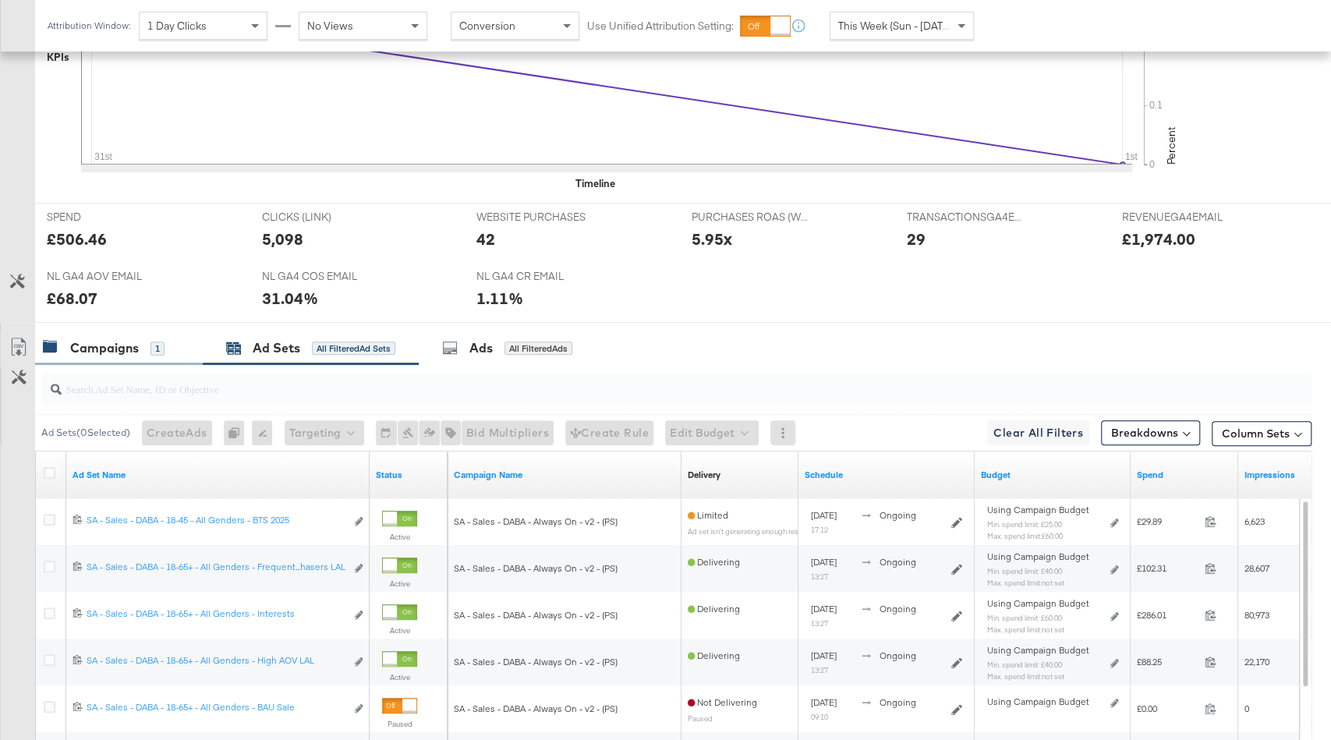
click at [140, 331] on div "Campaigns 1" at bounding box center [119, 348] width 168 height 34
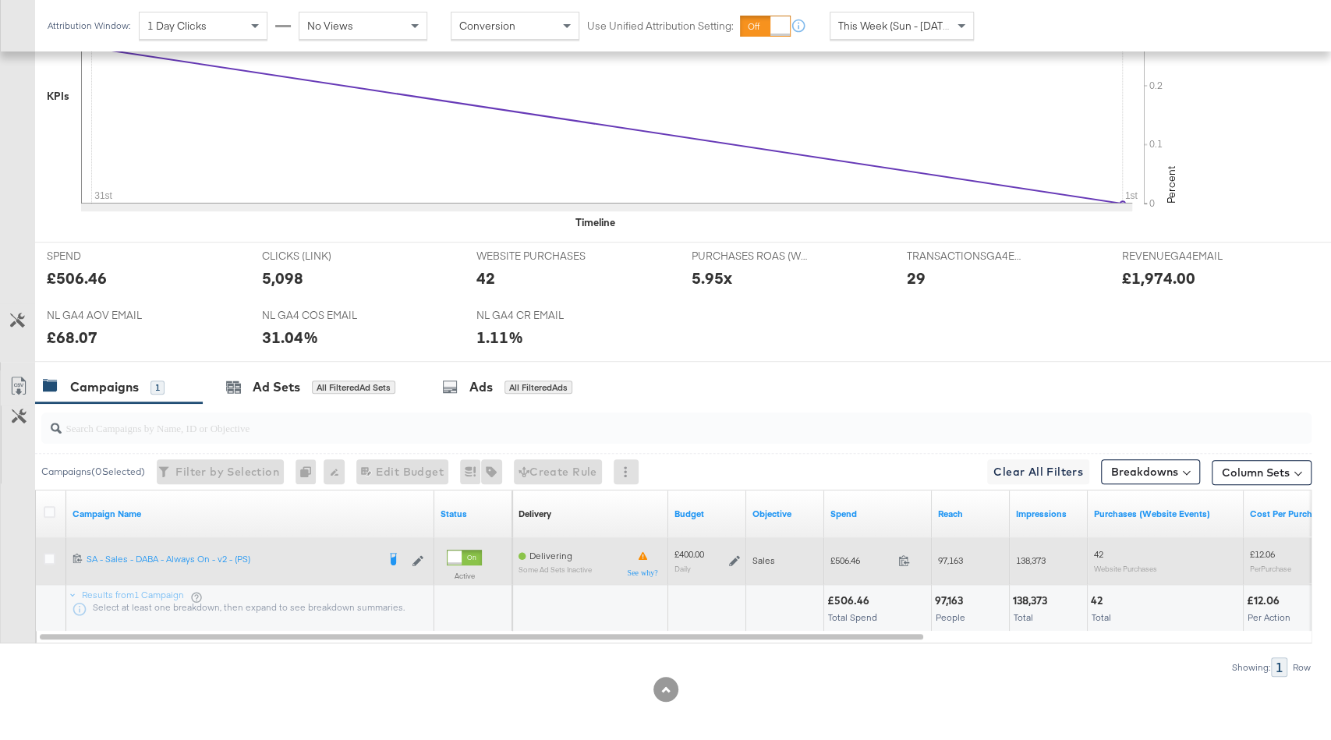
click at [732, 555] on icon at bounding box center [734, 560] width 11 height 11
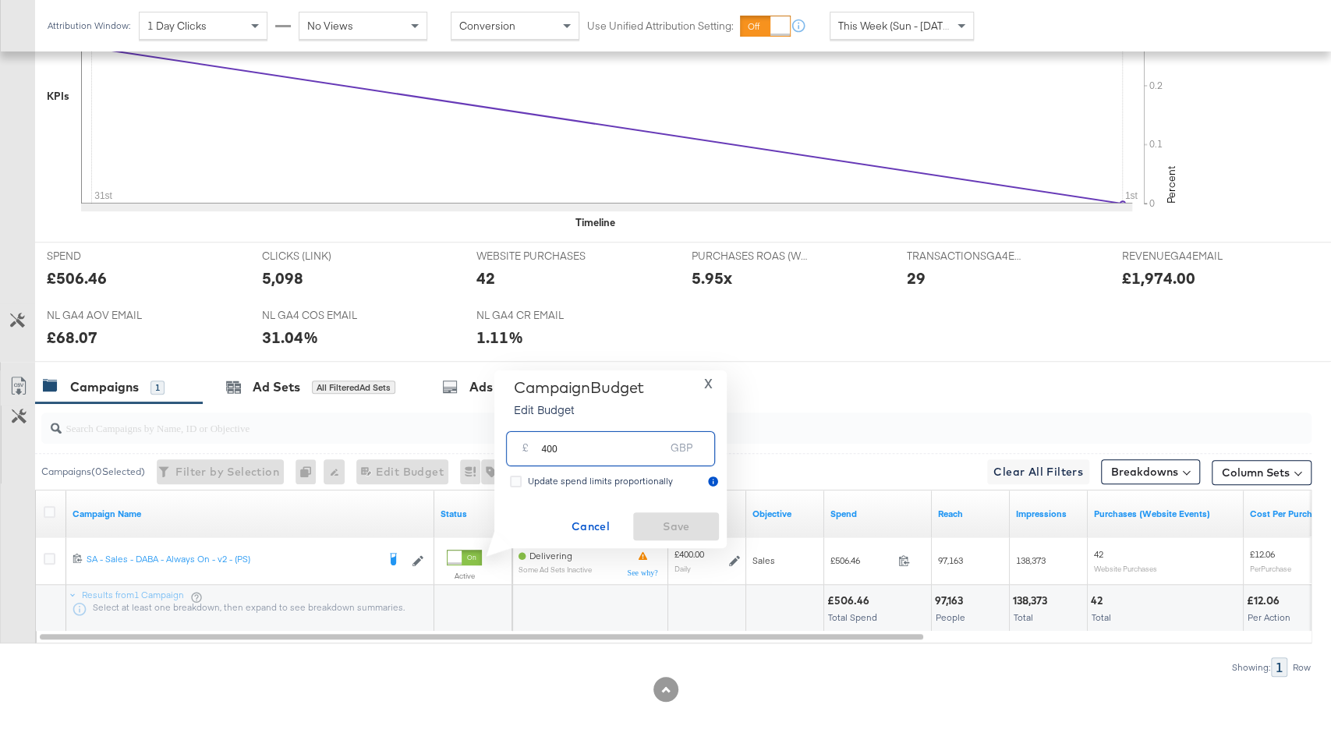
click at [626, 448] on input "400" at bounding box center [602, 443] width 123 height 34
type input "350"
click at [695, 518] on span "Save" at bounding box center [676, 526] width 73 height 19
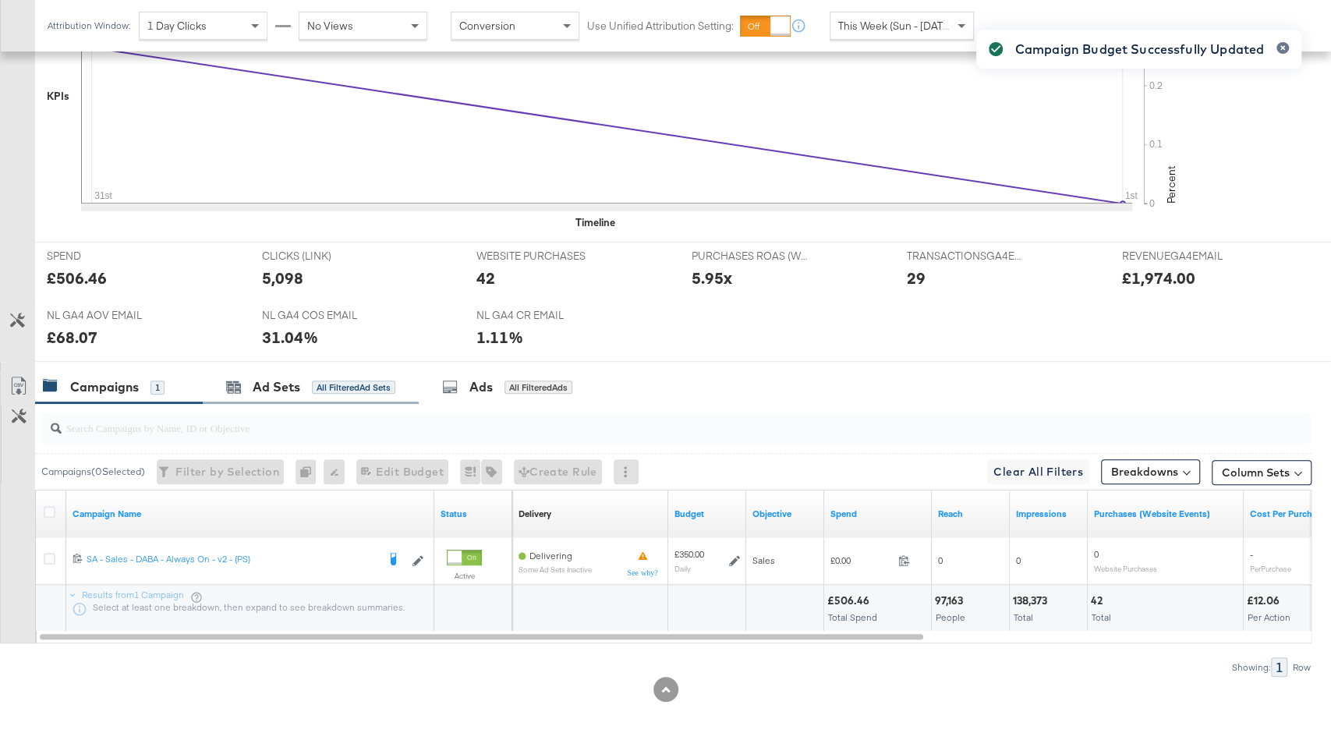
click at [356, 370] on div "Ad Sets All Filtered Ad Sets" at bounding box center [311, 387] width 216 height 34
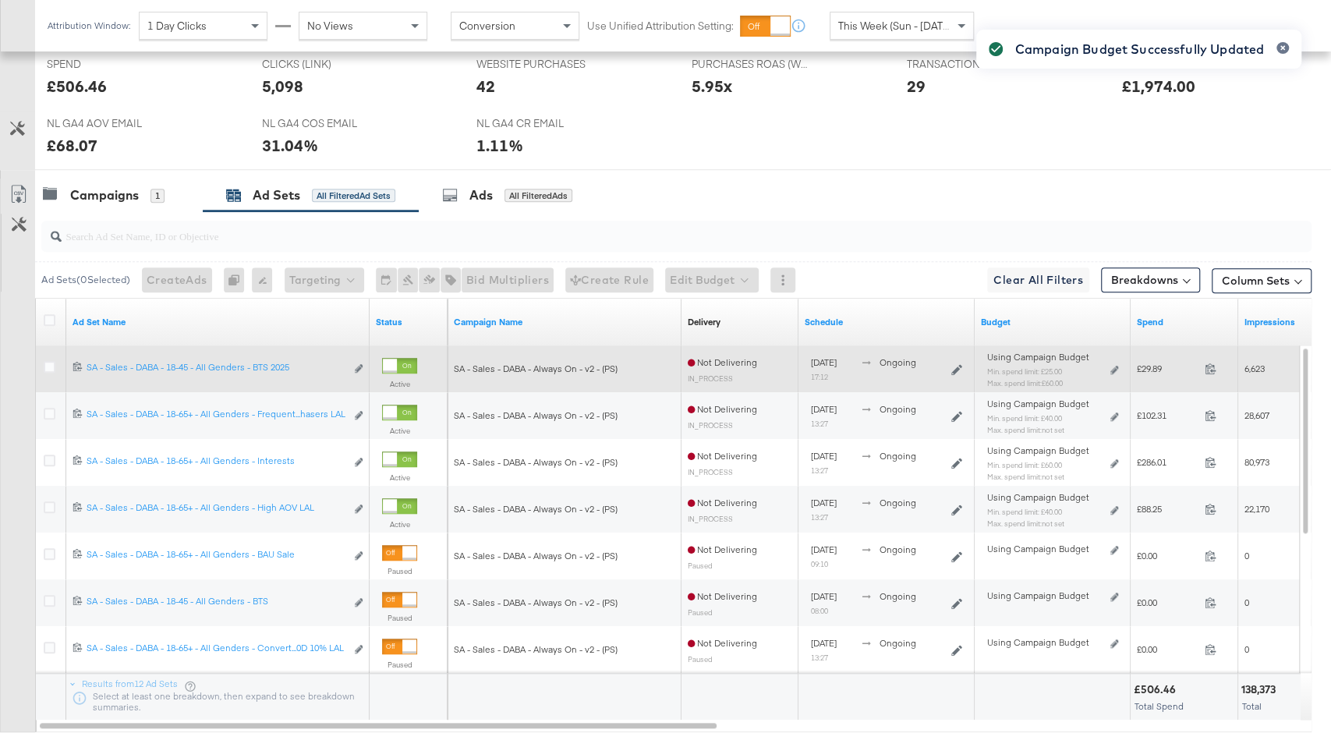
scroll to position [702, 0]
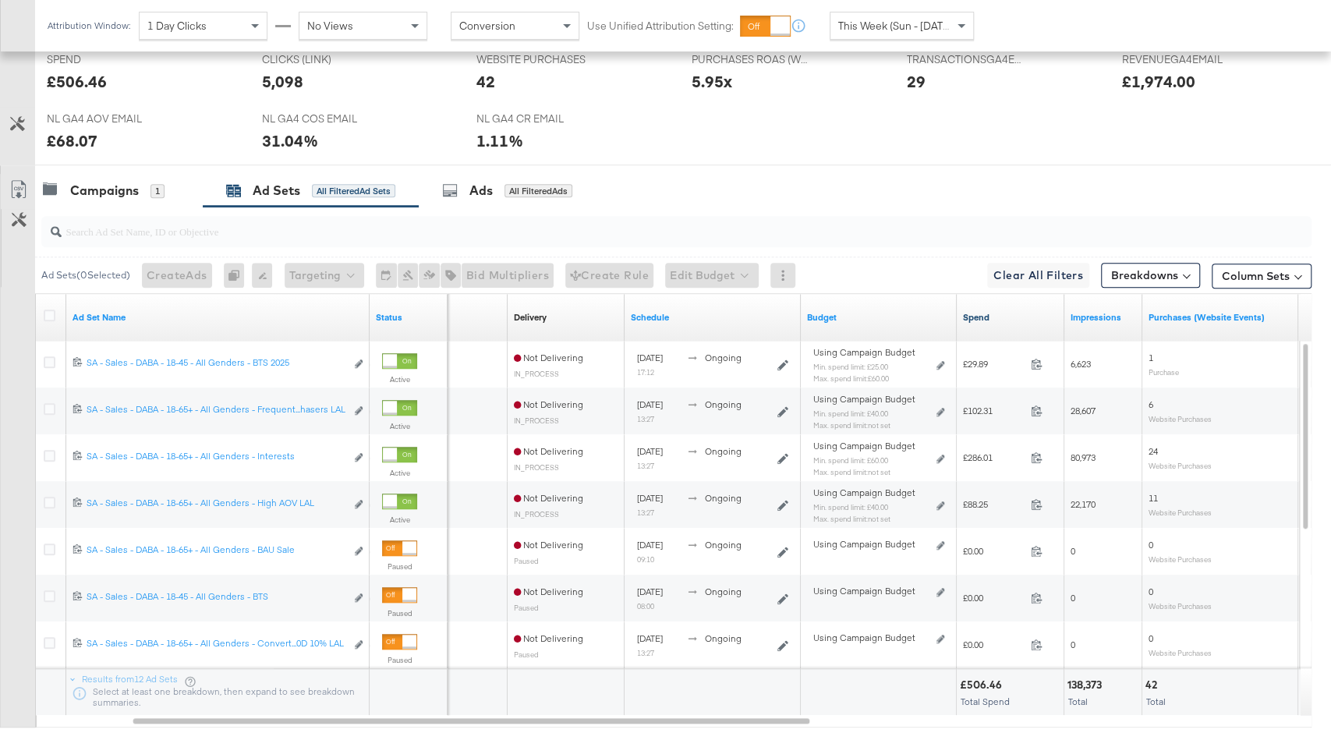
click at [999, 311] on link "Spend" at bounding box center [1010, 317] width 95 height 12
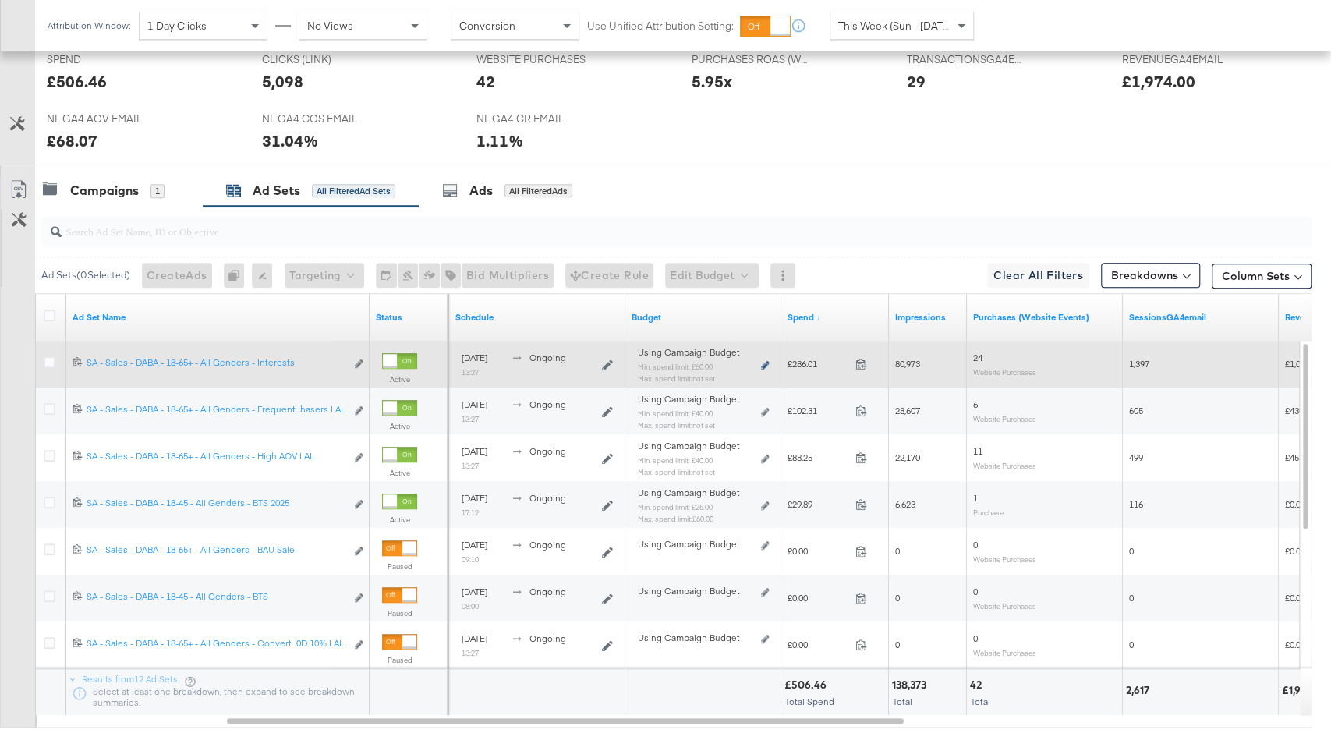
click at [765, 361] on icon at bounding box center [765, 365] width 8 height 9
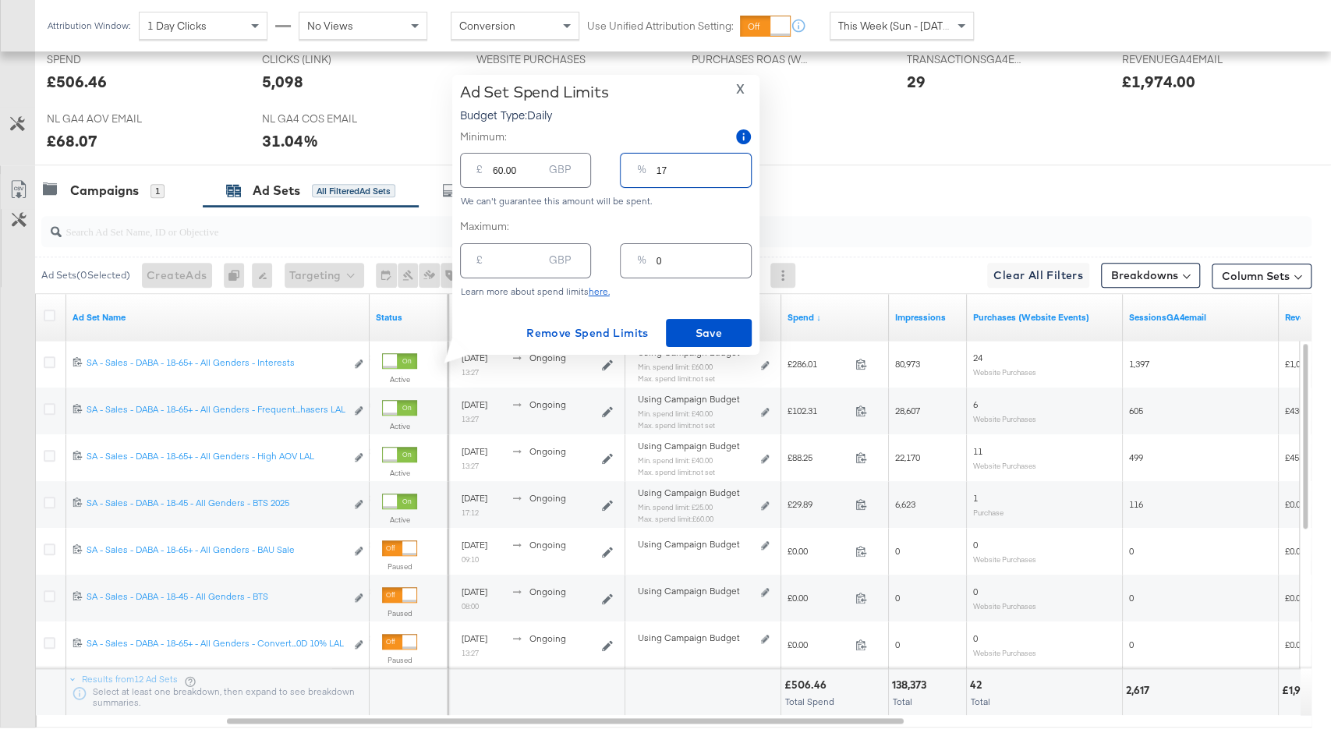
click at [676, 175] on input "17" at bounding box center [703, 164] width 94 height 34
type input "1"
type input "3.50"
type input "10"
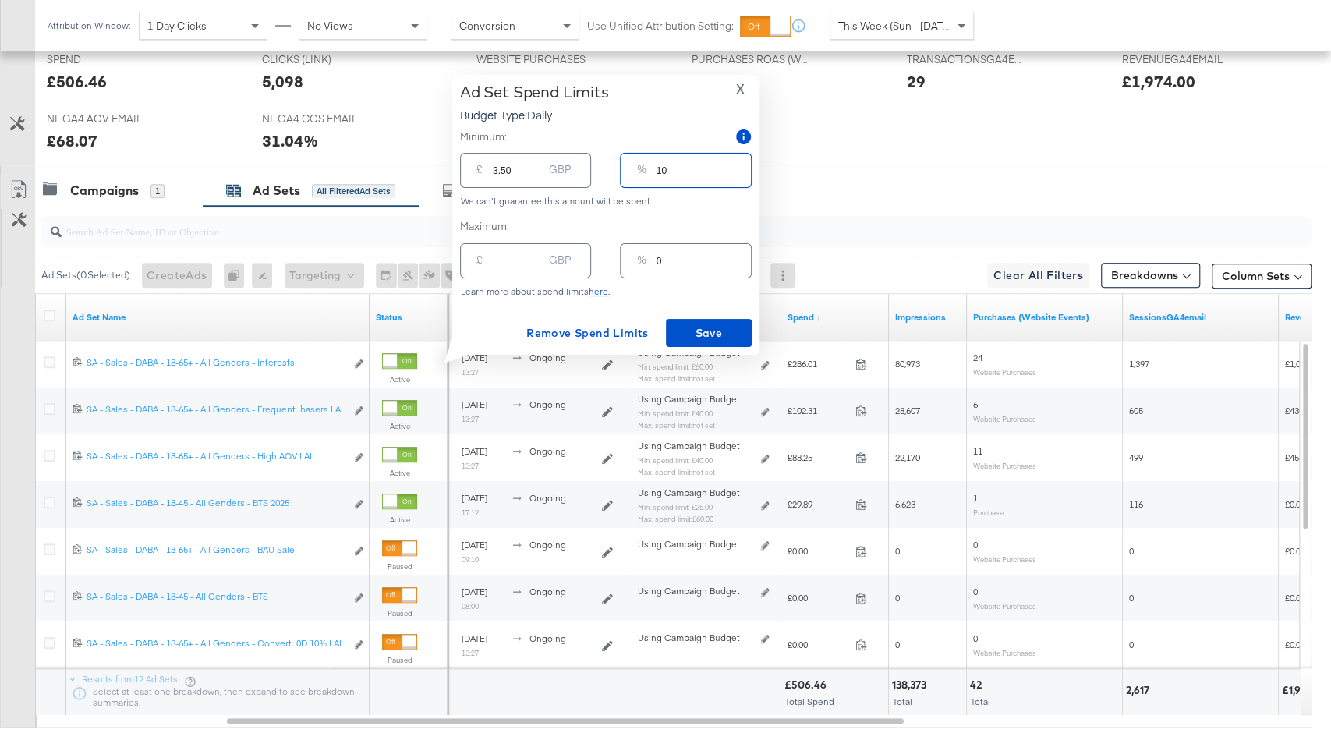
type input "35.00"
type input "10"
click at [703, 335] on span "Save" at bounding box center [708, 333] width 73 height 19
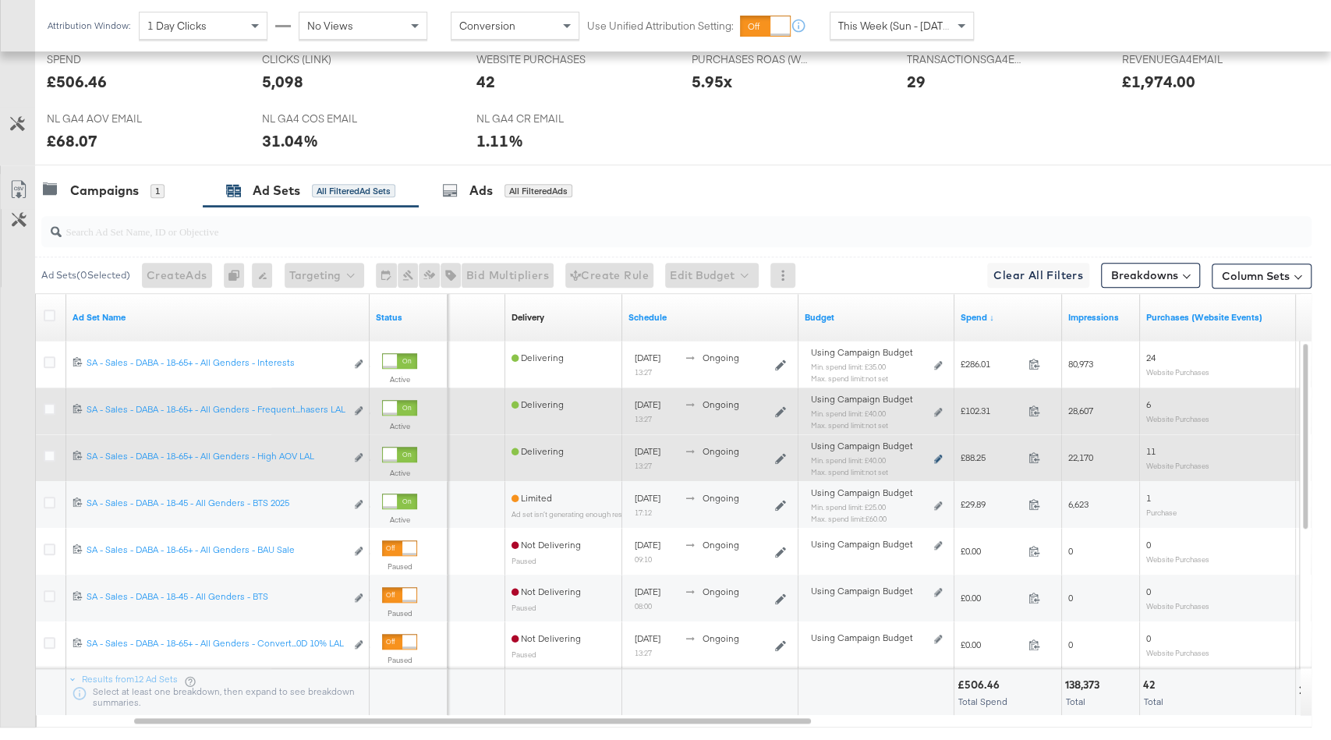
click at [938, 455] on icon at bounding box center [938, 459] width 8 height 9
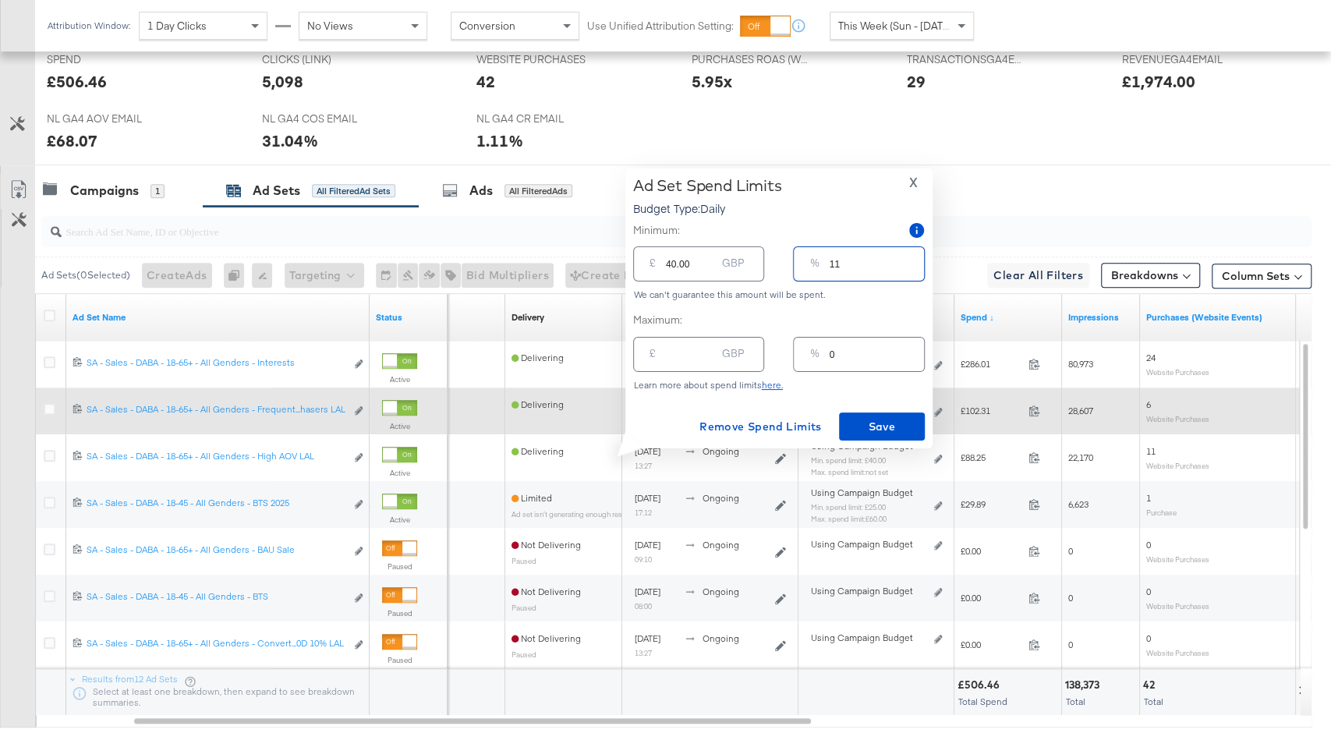
click at [837, 268] on input "11" at bounding box center [876, 258] width 94 height 34
type input "1"
type input "3.50"
type input "10"
type input "35.00"
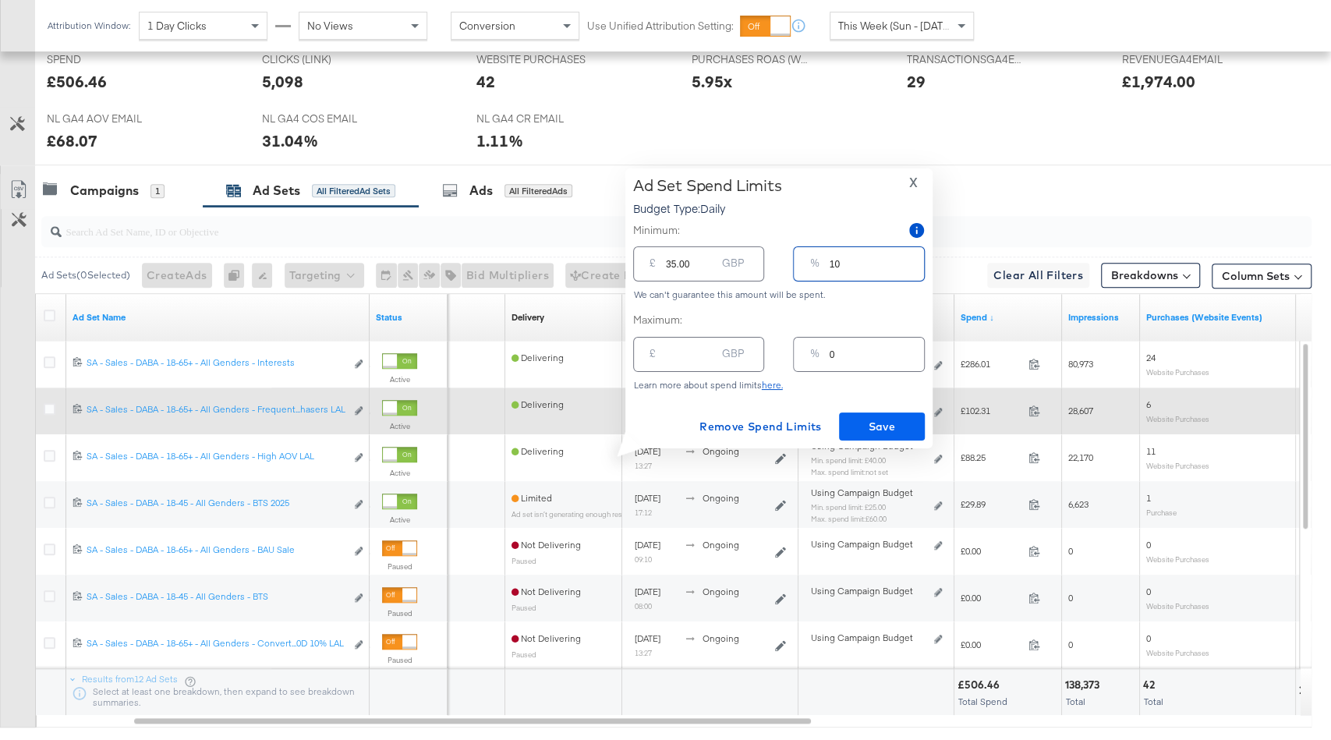
type input "10"
click at [888, 425] on span "Save" at bounding box center [881, 426] width 73 height 19
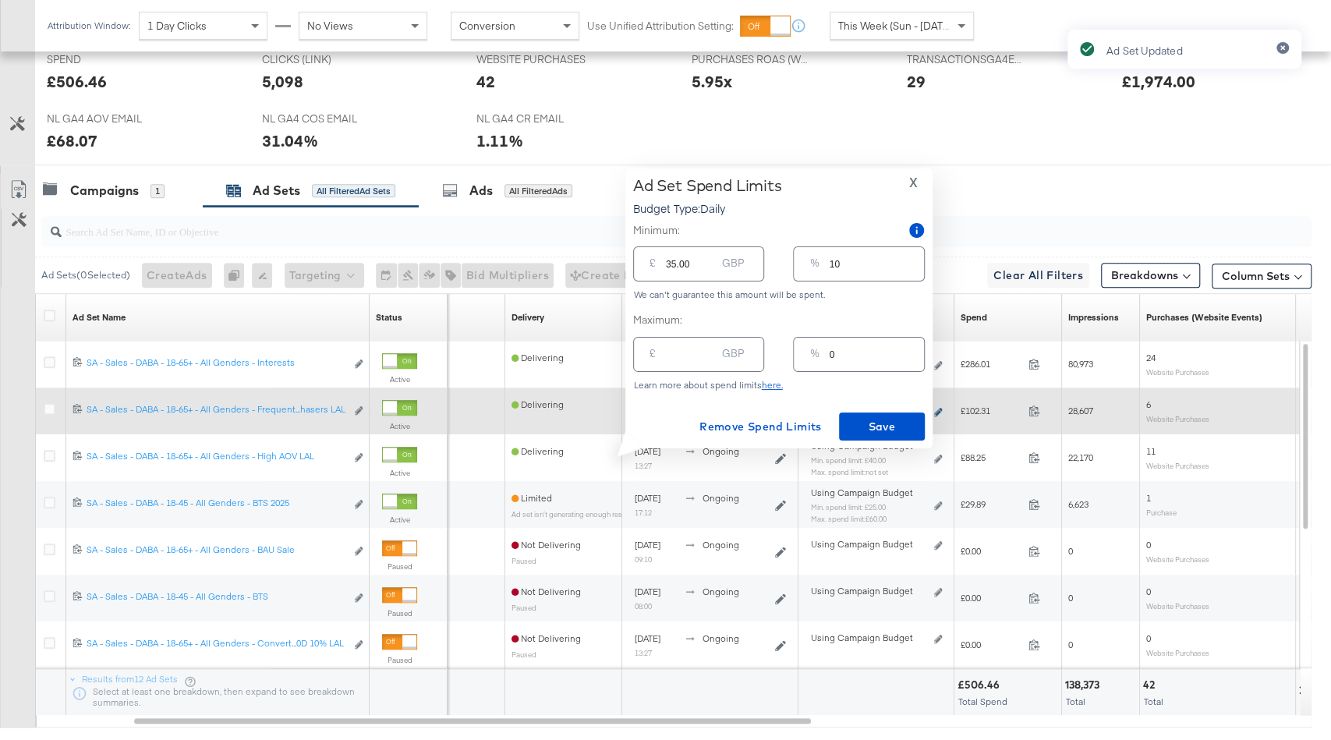
click at [940, 408] on icon at bounding box center [938, 412] width 8 height 9
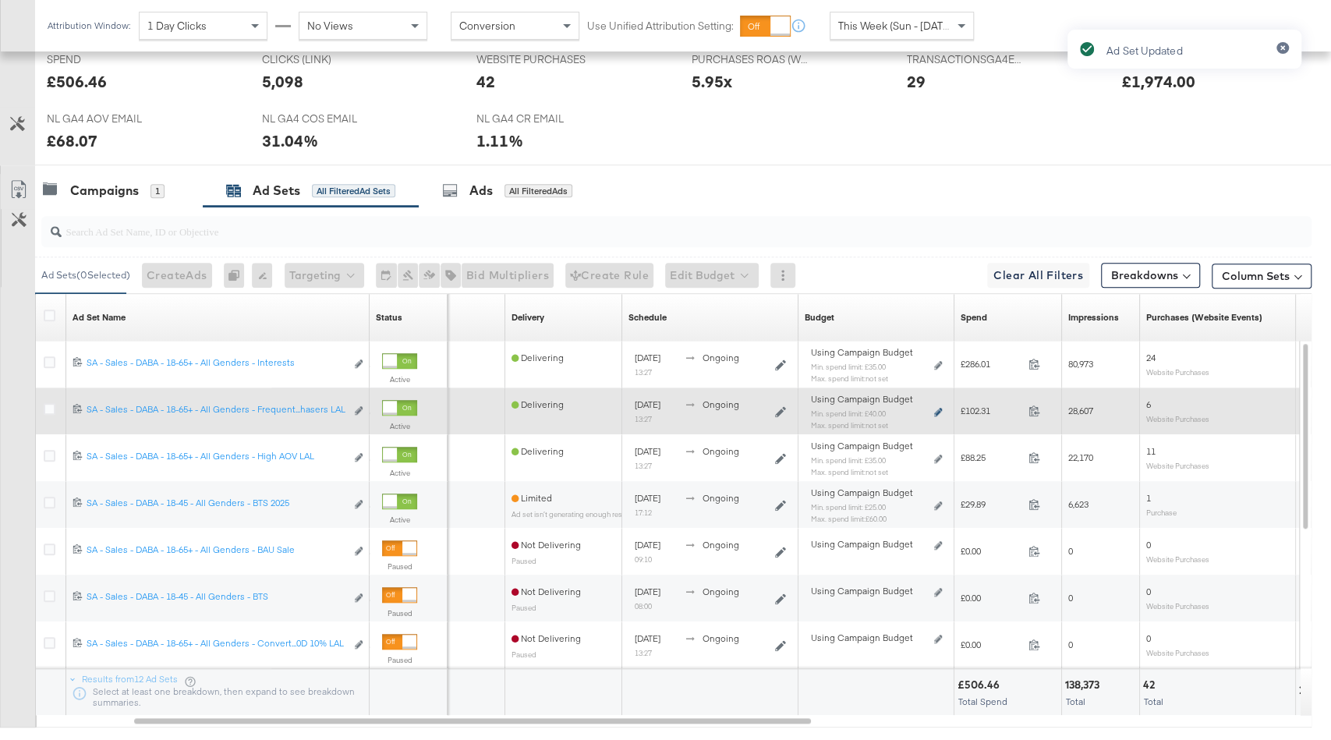
click at [940, 408] on icon at bounding box center [938, 412] width 8 height 9
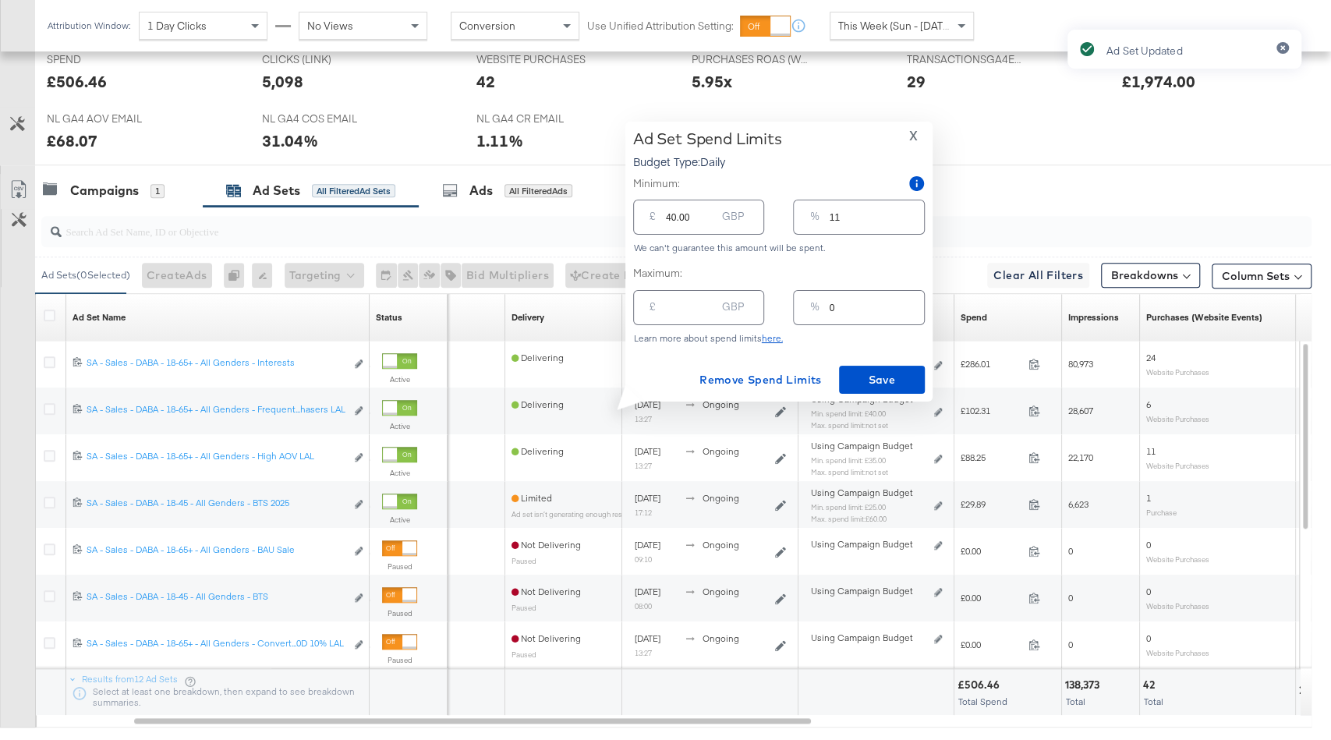
click at [856, 221] on input "11" at bounding box center [876, 211] width 94 height 34
type input "1"
type input "3.50"
type input "18"
type input "63.00"
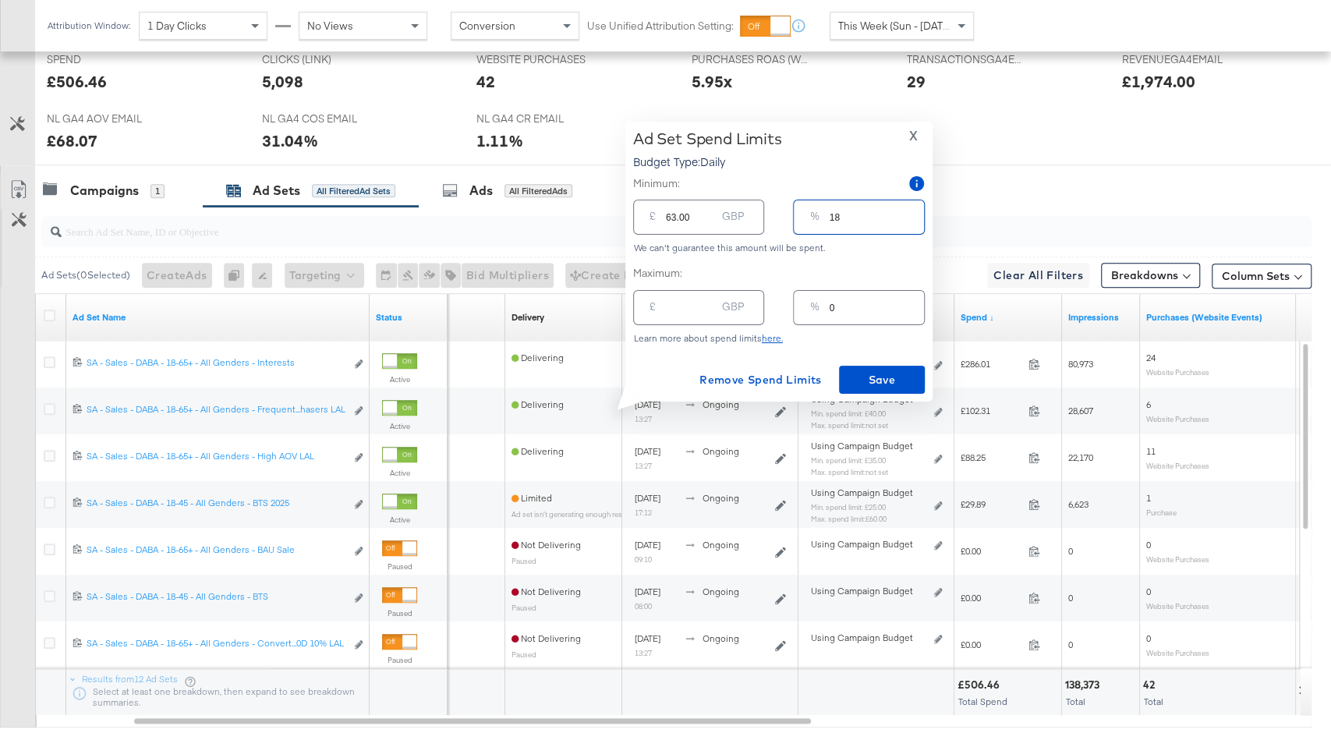
type input "8"
type input "28.00"
type input "8"
click at [875, 381] on span "Save" at bounding box center [881, 379] width 73 height 19
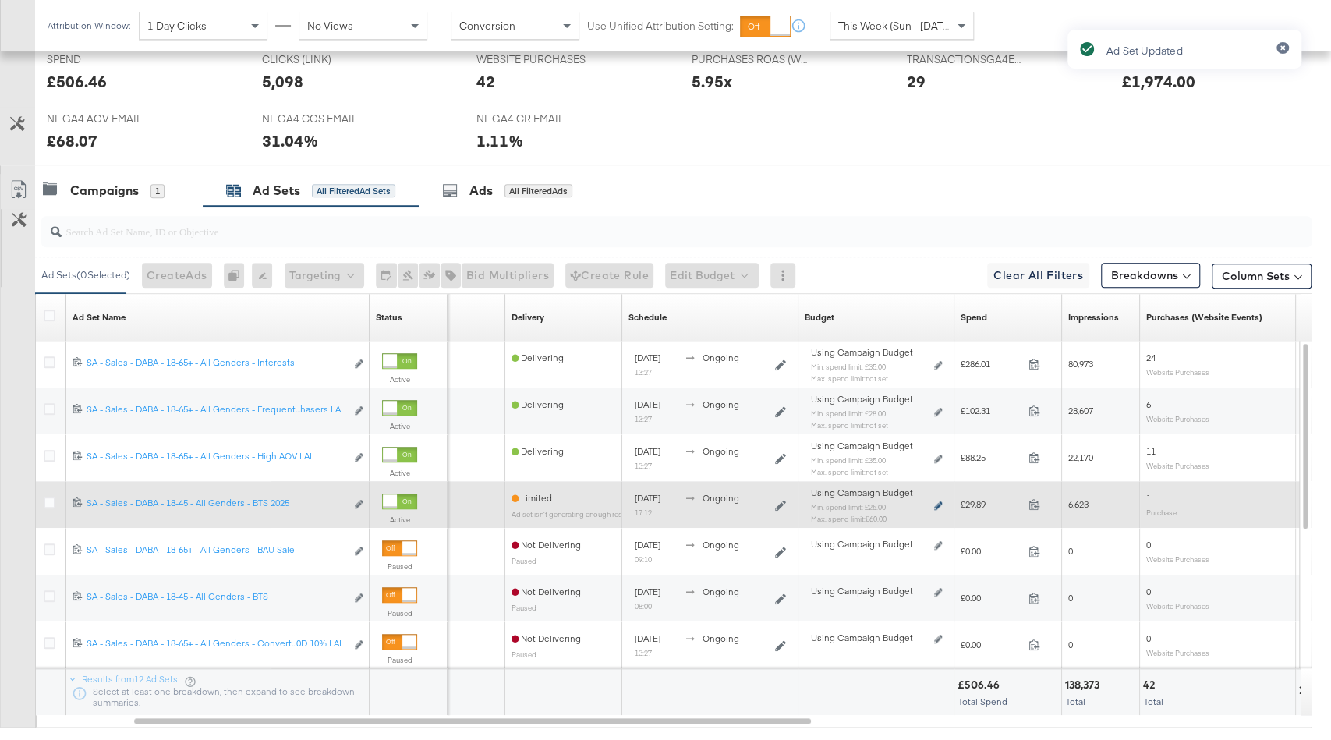
click at [936, 502] on icon at bounding box center [938, 506] width 8 height 9
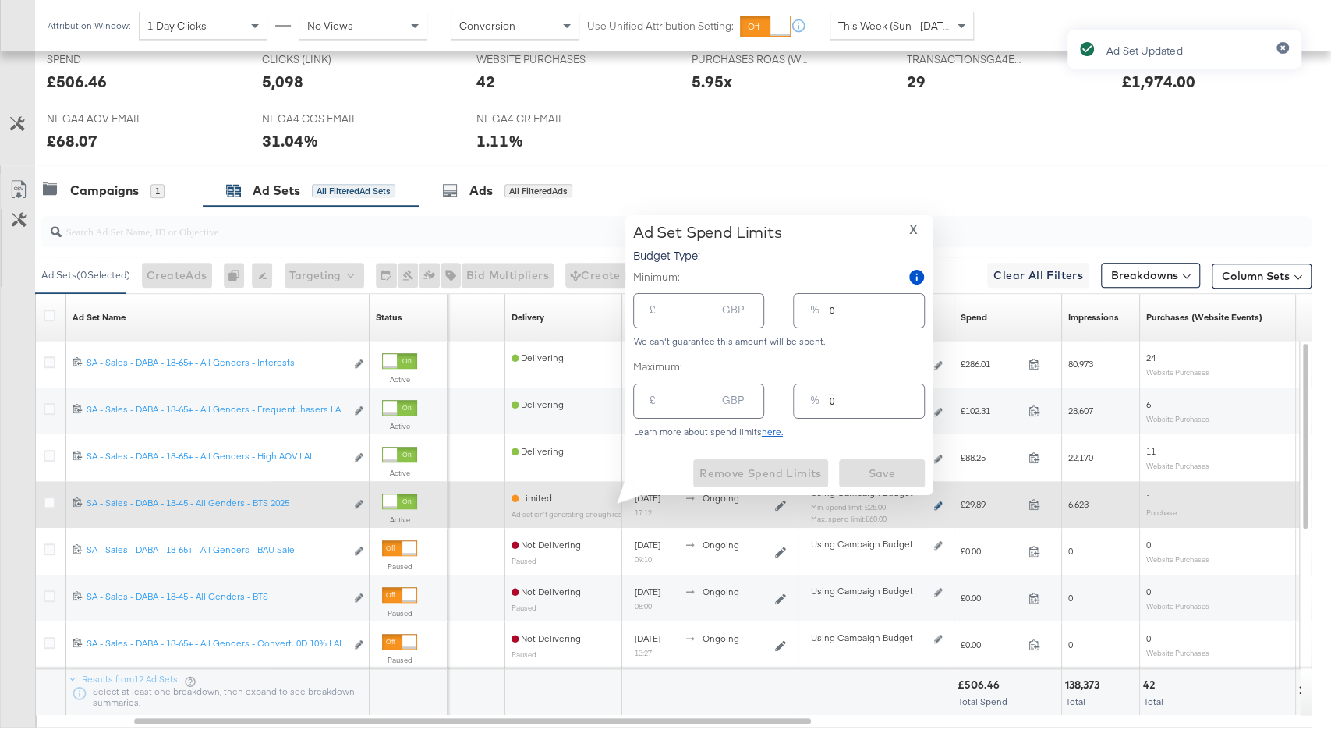
type input "25.00"
type input "7"
type input "60.00"
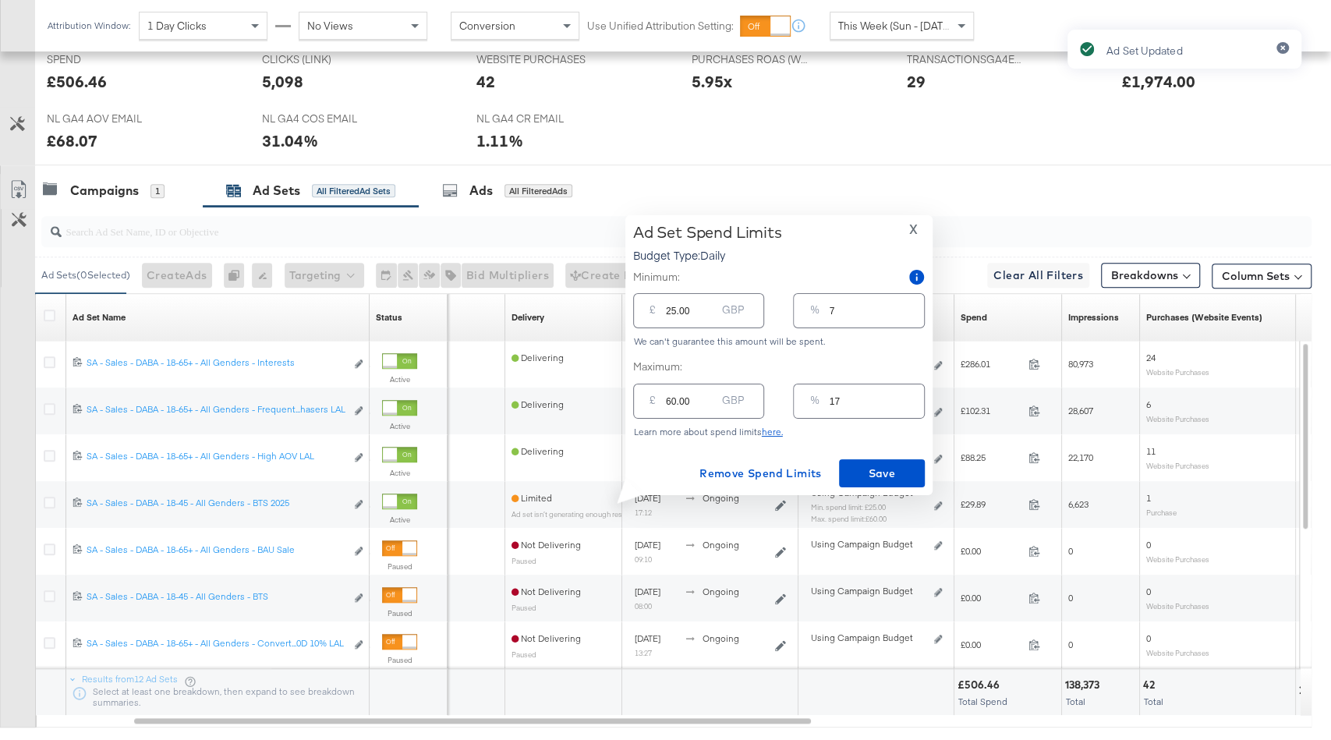
click at [849, 409] on input "17" at bounding box center [876, 395] width 94 height 34
type input "1"
type input "3.50"
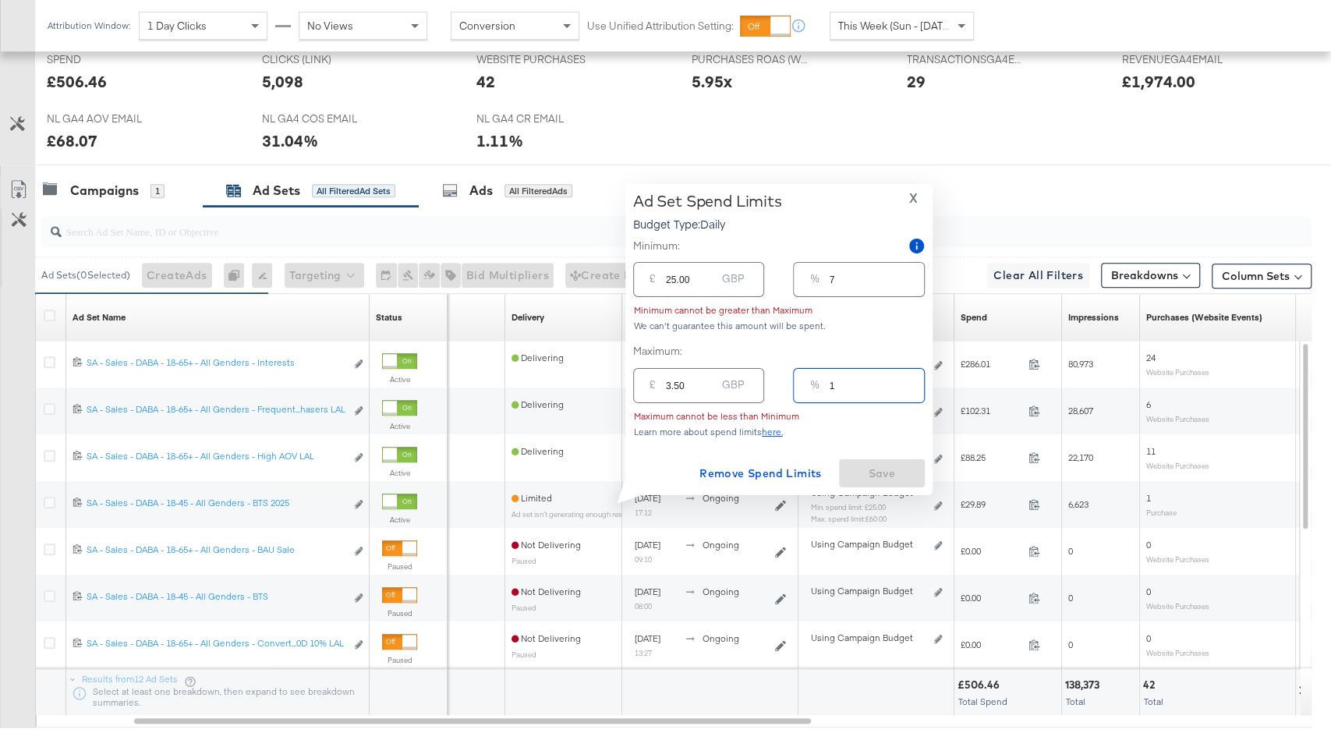
type input "15"
type input "52.50"
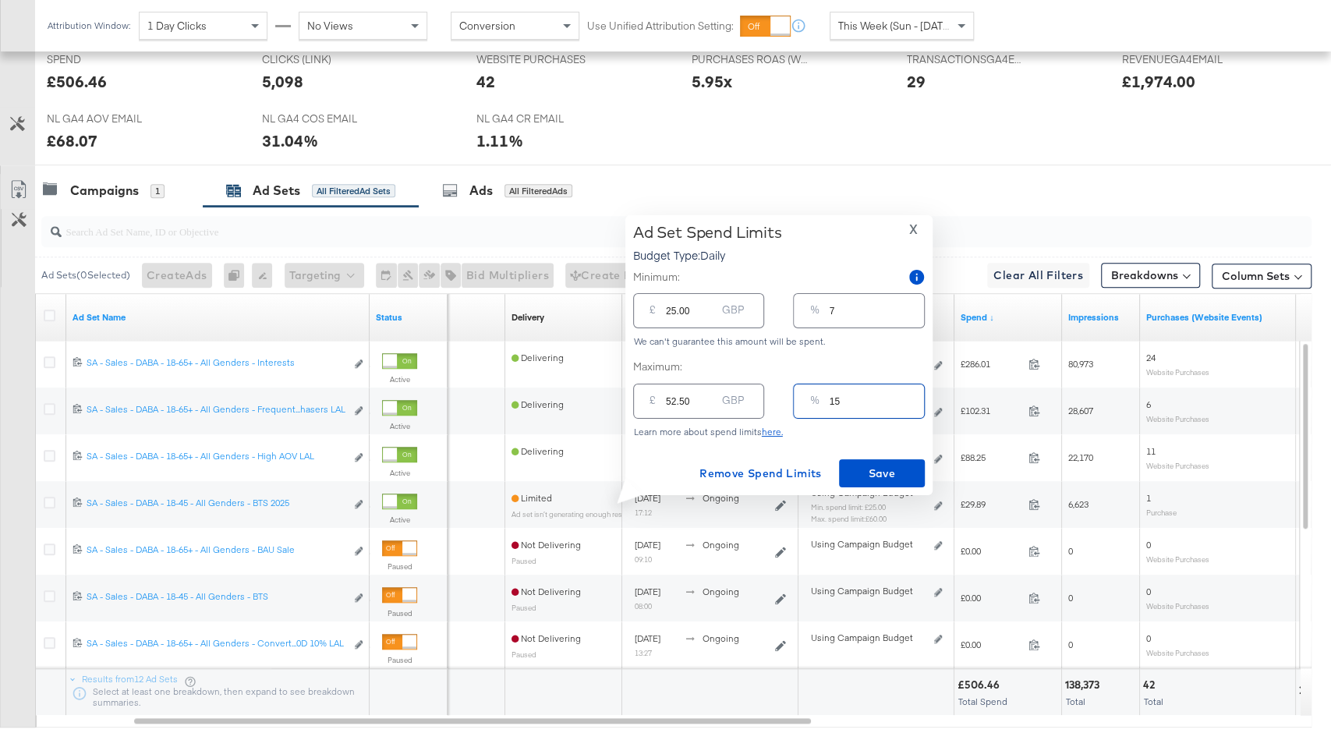
type input "15"
drag, startPoint x: 669, startPoint y: 399, endPoint x: 756, endPoint y: 399, distance: 86.6
click at [756, 399] on div "£ 52.50 GBP" at bounding box center [698, 401] width 131 height 35
drag, startPoint x: 700, startPoint y: 406, endPoint x: 672, endPoint y: 400, distance: 28.8
click at [672, 400] on input "52.50" at bounding box center [691, 395] width 50 height 34
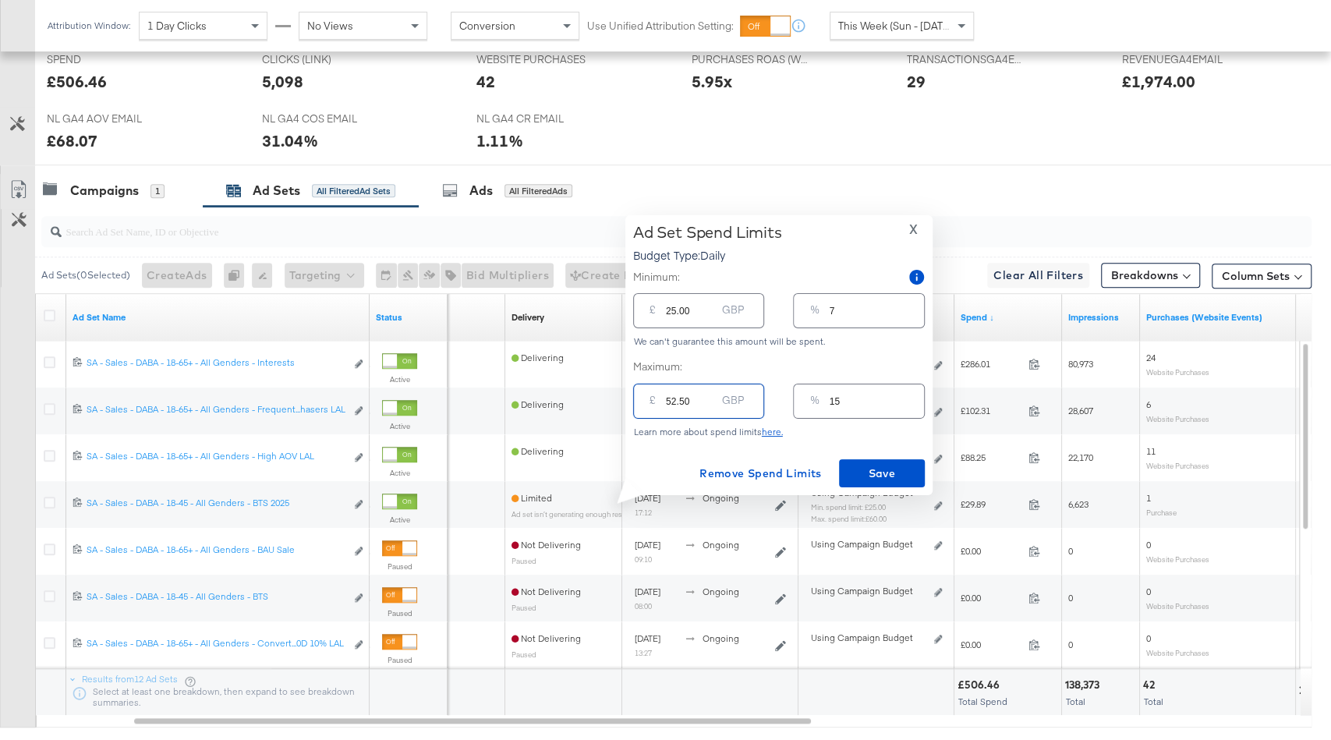
type input "50"
type input "14"
type input "50.00"
click at [891, 477] on span "Save" at bounding box center [881, 473] width 73 height 19
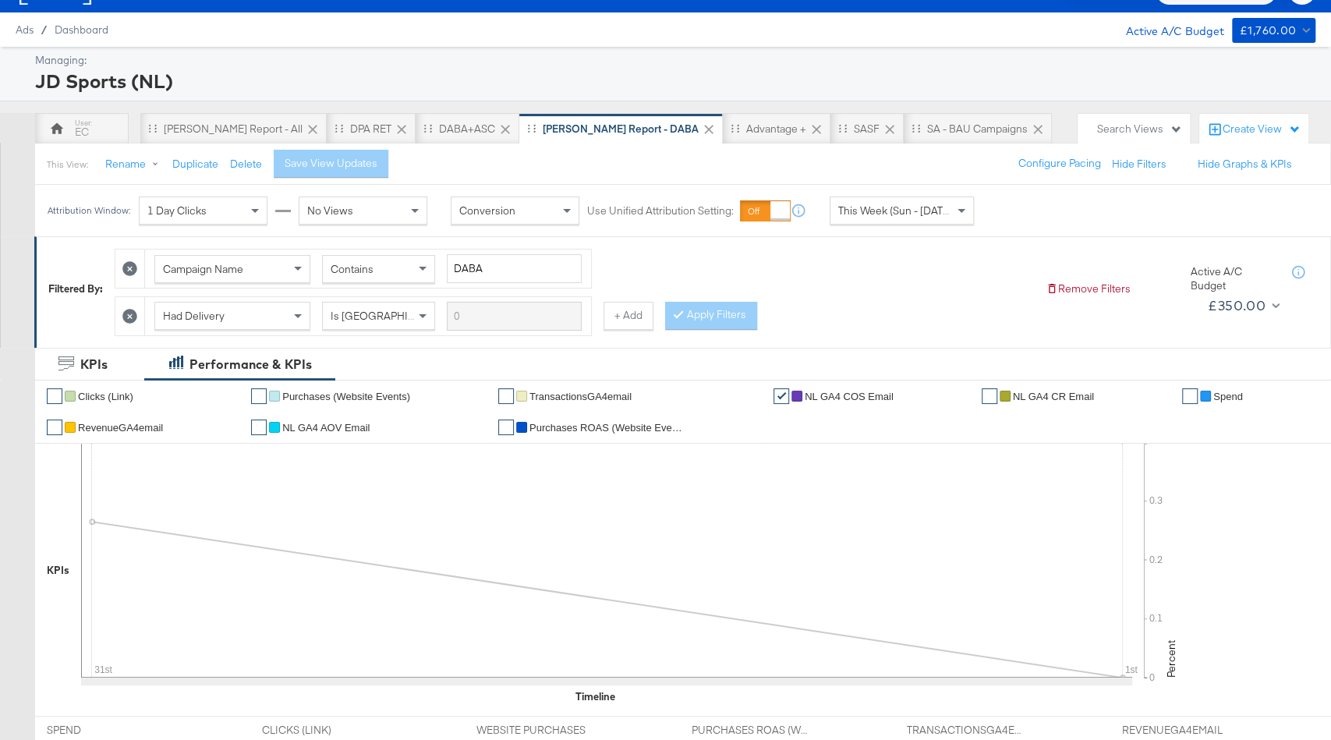
scroll to position [0, 0]
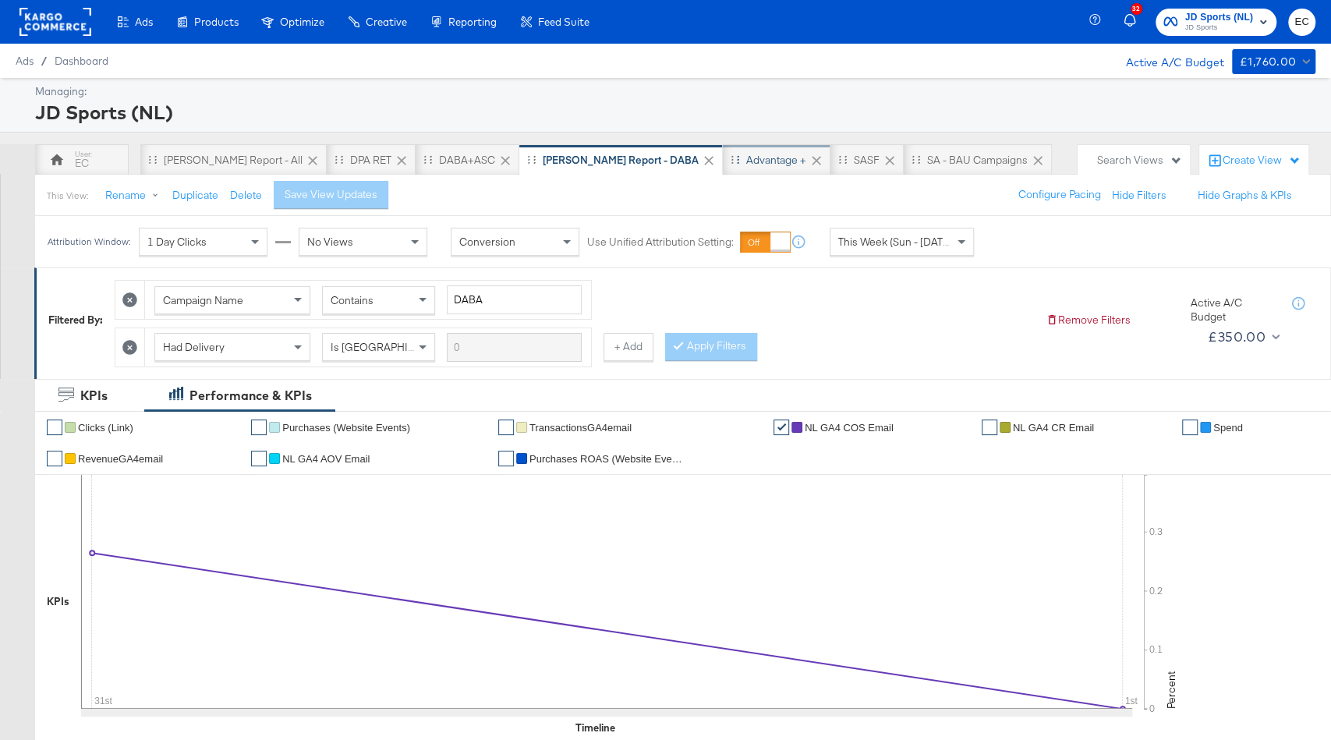
click at [746, 156] on div "Advantage +" at bounding box center [776, 160] width 60 height 15
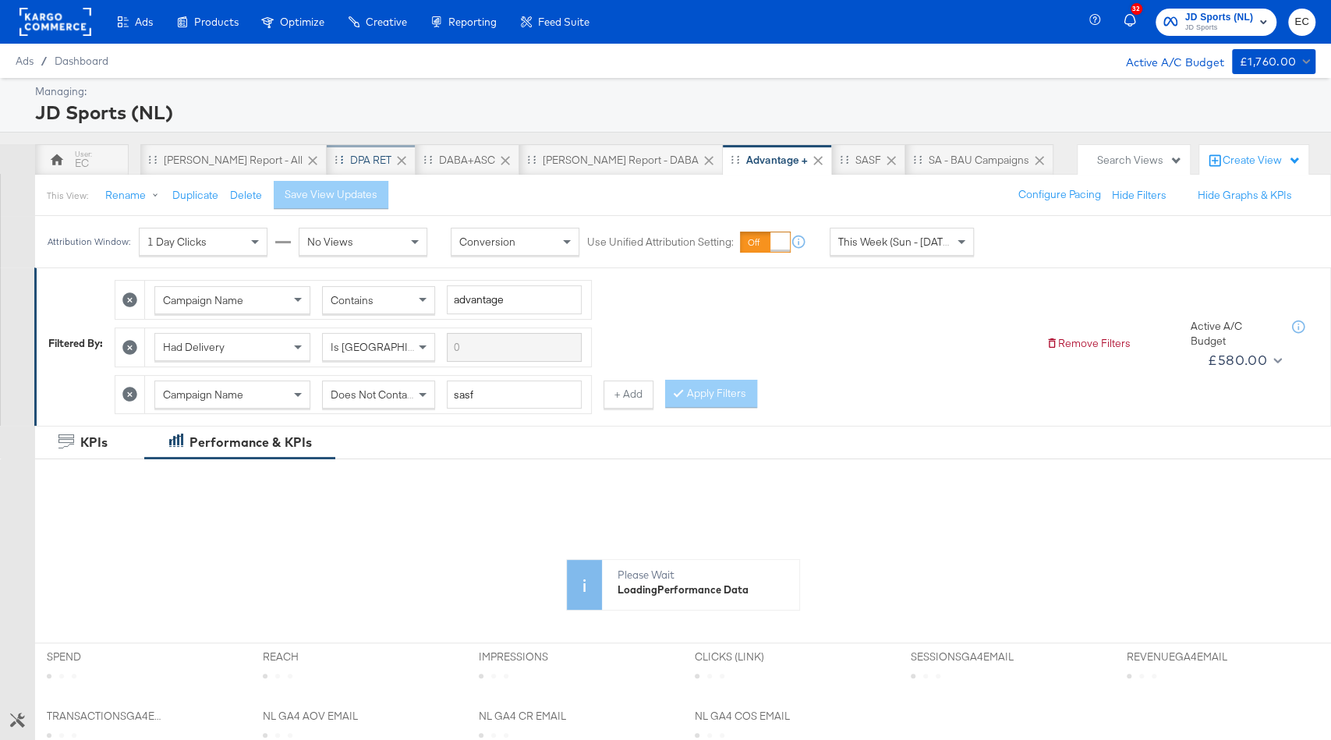
click at [329, 149] on div "DPA RET" at bounding box center [371, 159] width 89 height 31
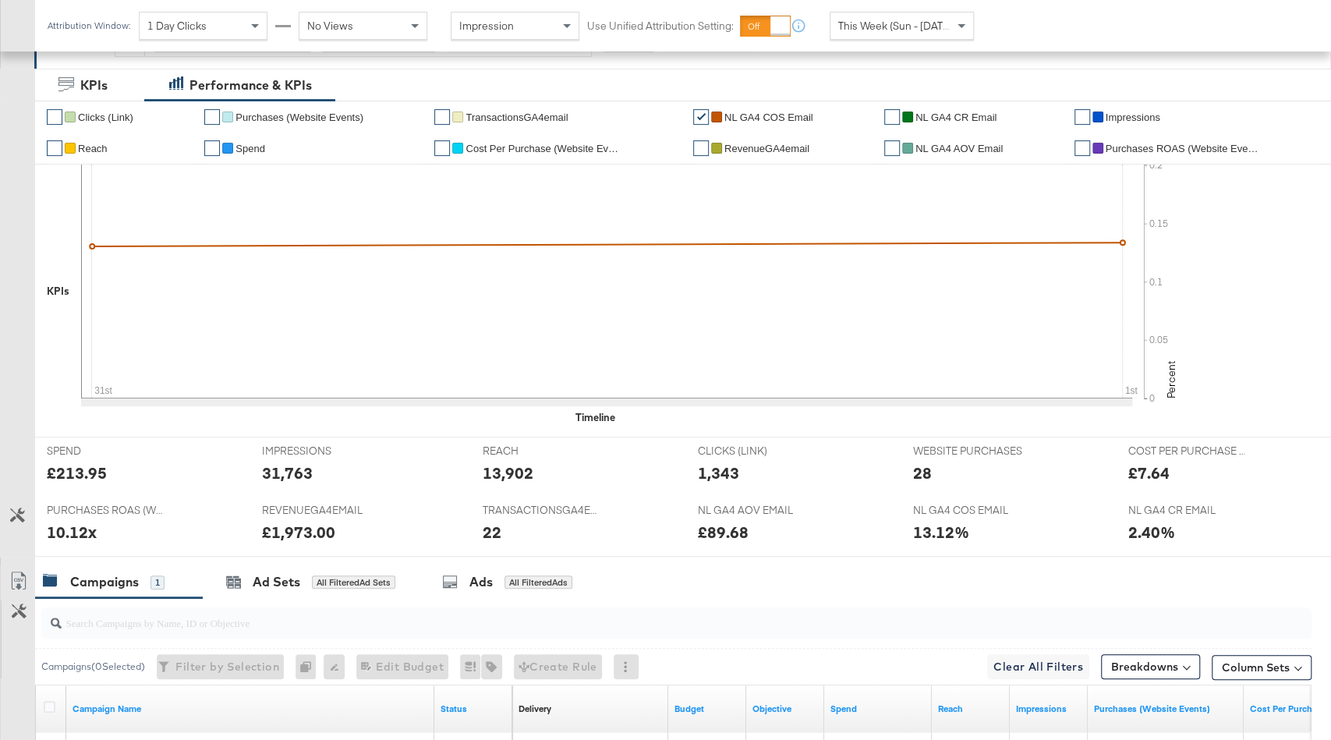
scroll to position [505, 0]
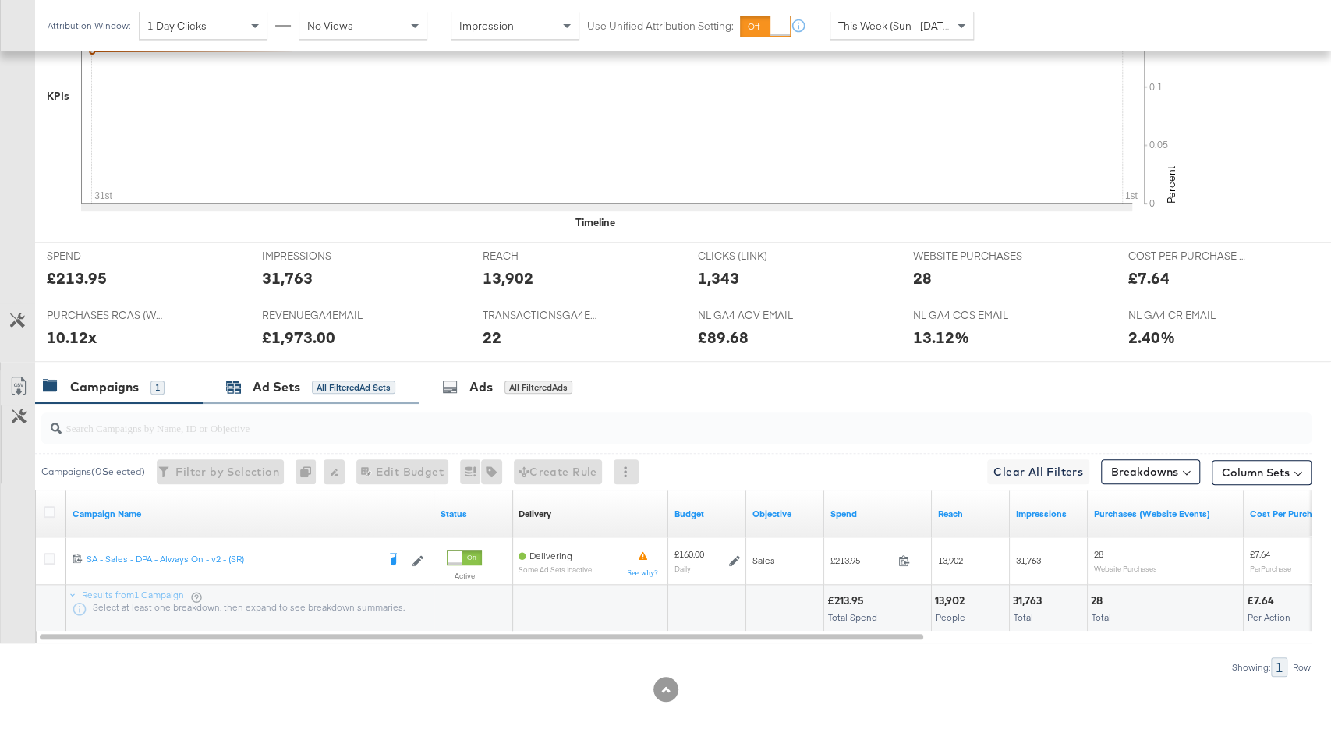
click at [318, 385] on div "All Filtered Ad Sets" at bounding box center [353, 388] width 83 height 14
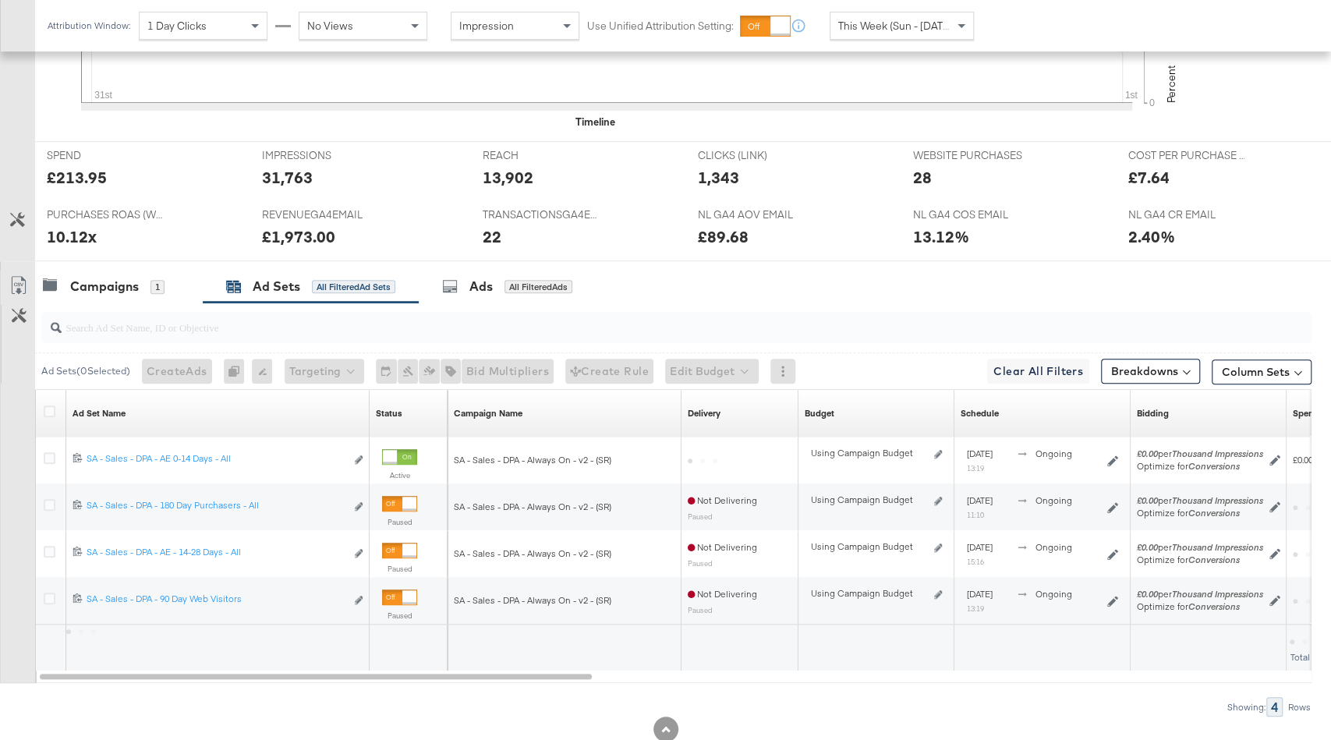
scroll to position [646, 0]
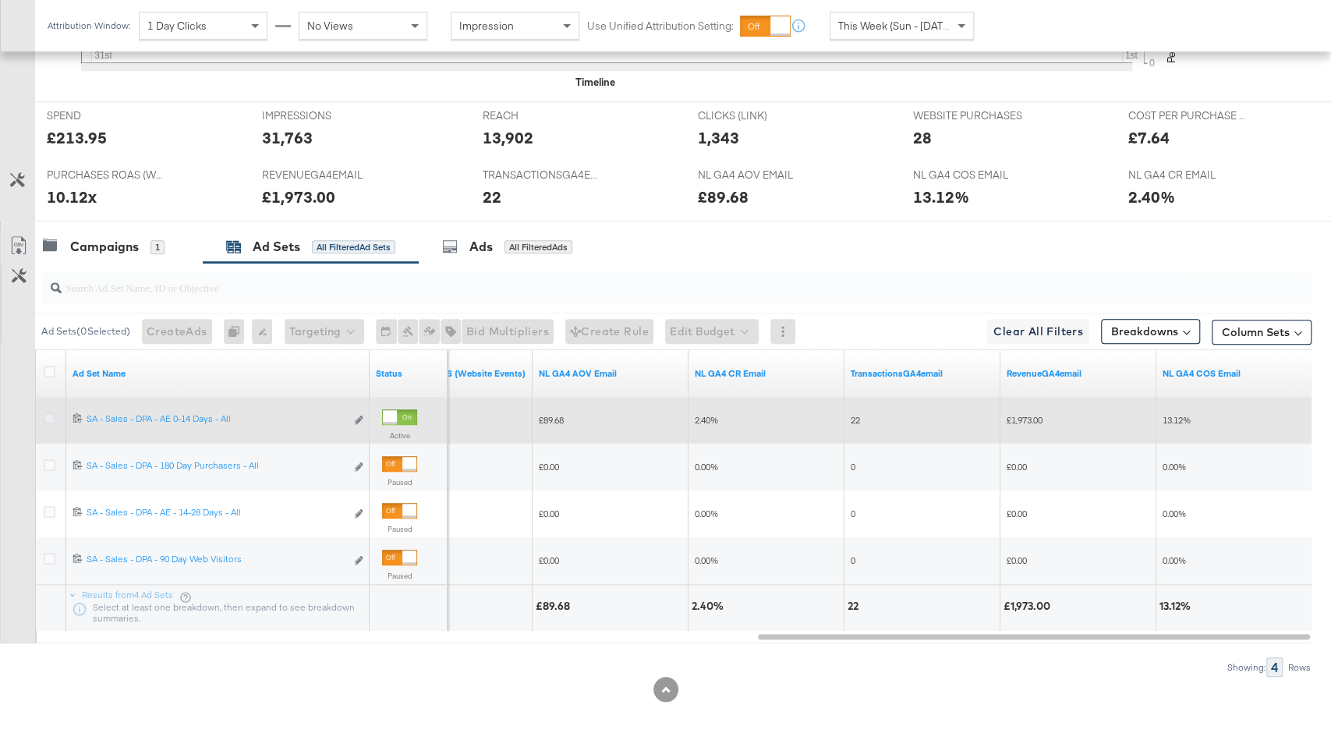
click at [48, 416] on icon at bounding box center [50, 419] width 12 height 12
click at [0, 0] on input "checkbox" at bounding box center [0, 0] width 0 height 0
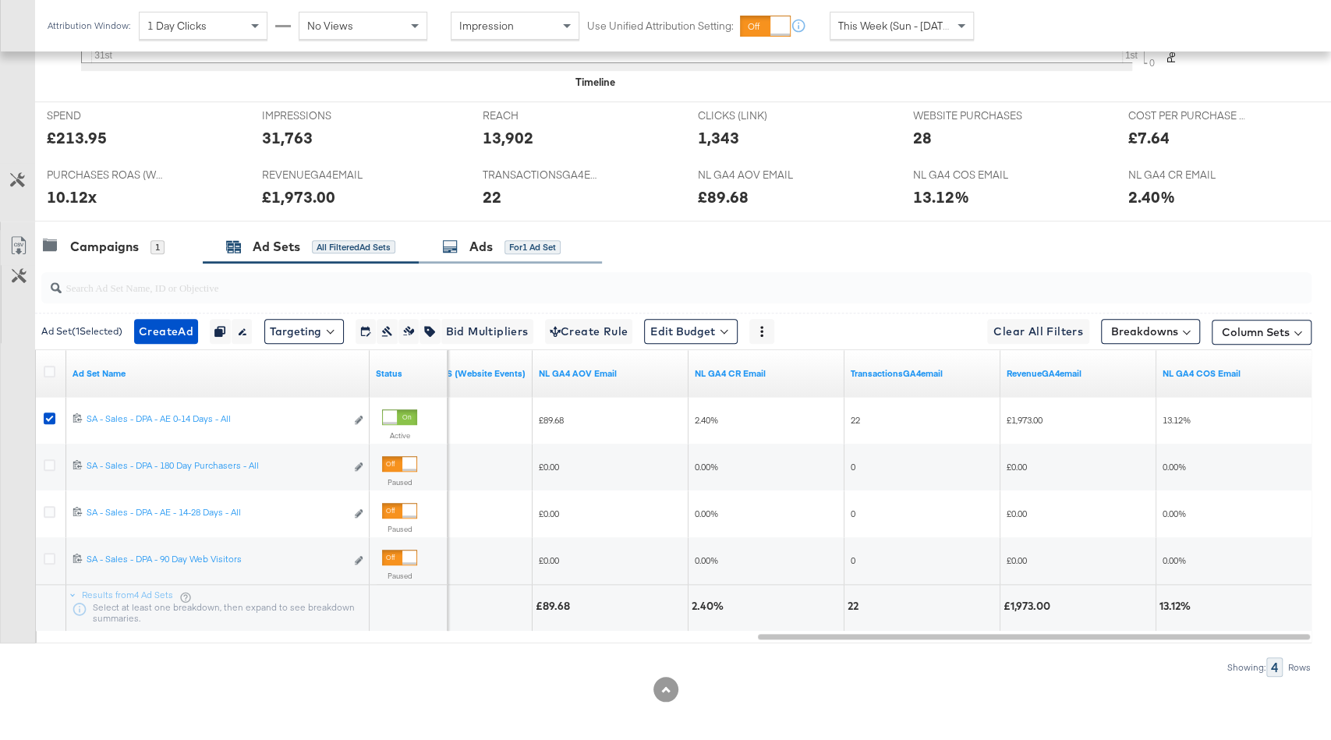
click at [525, 238] on div "Ads for 1 Ad Set" at bounding box center [501, 247] width 119 height 18
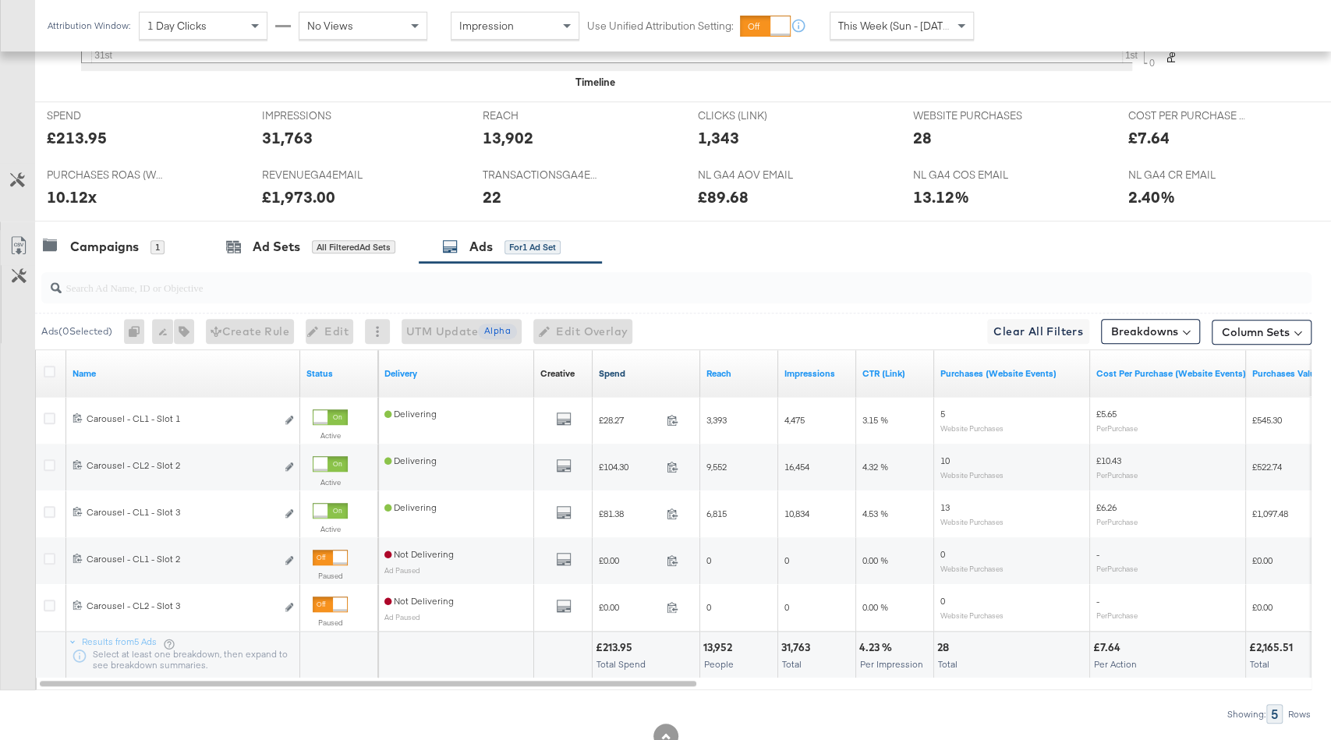
click at [647, 370] on link "Spend" at bounding box center [646, 373] width 95 height 12
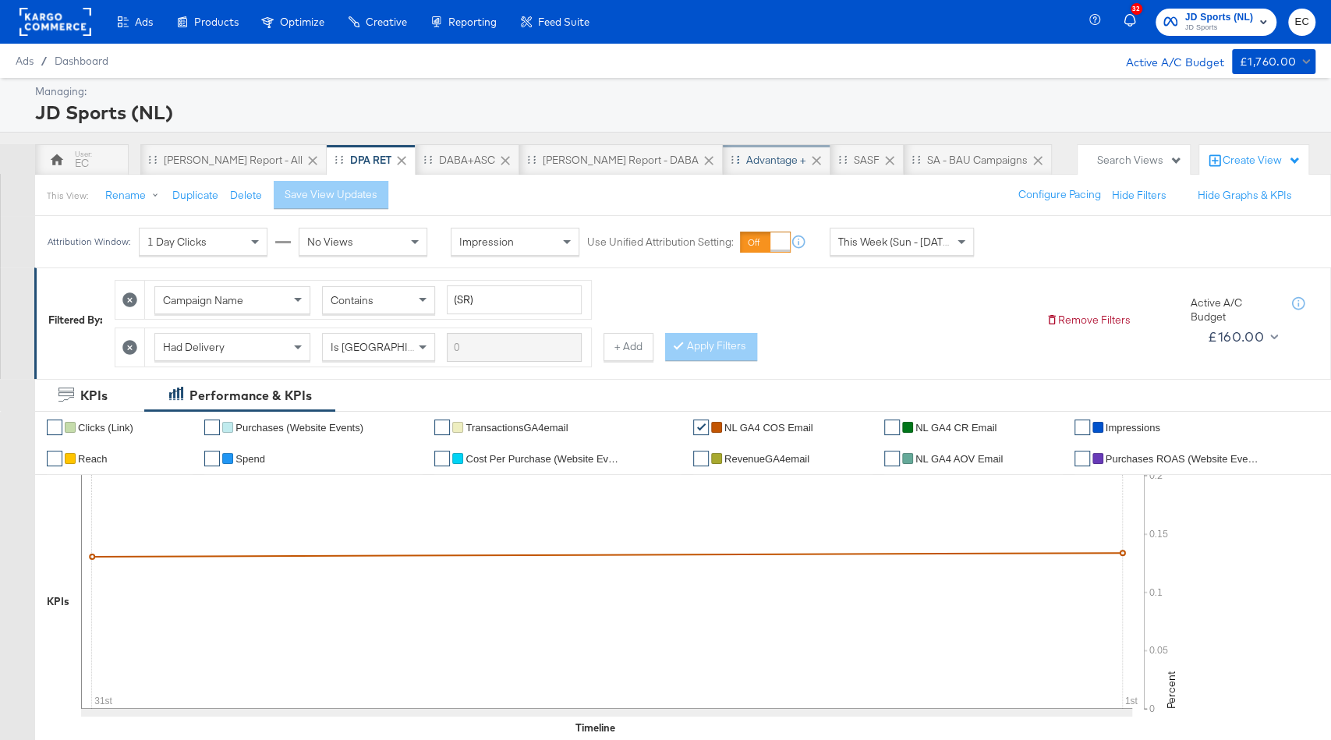
click at [746, 161] on div "Advantage +" at bounding box center [776, 160] width 60 height 15
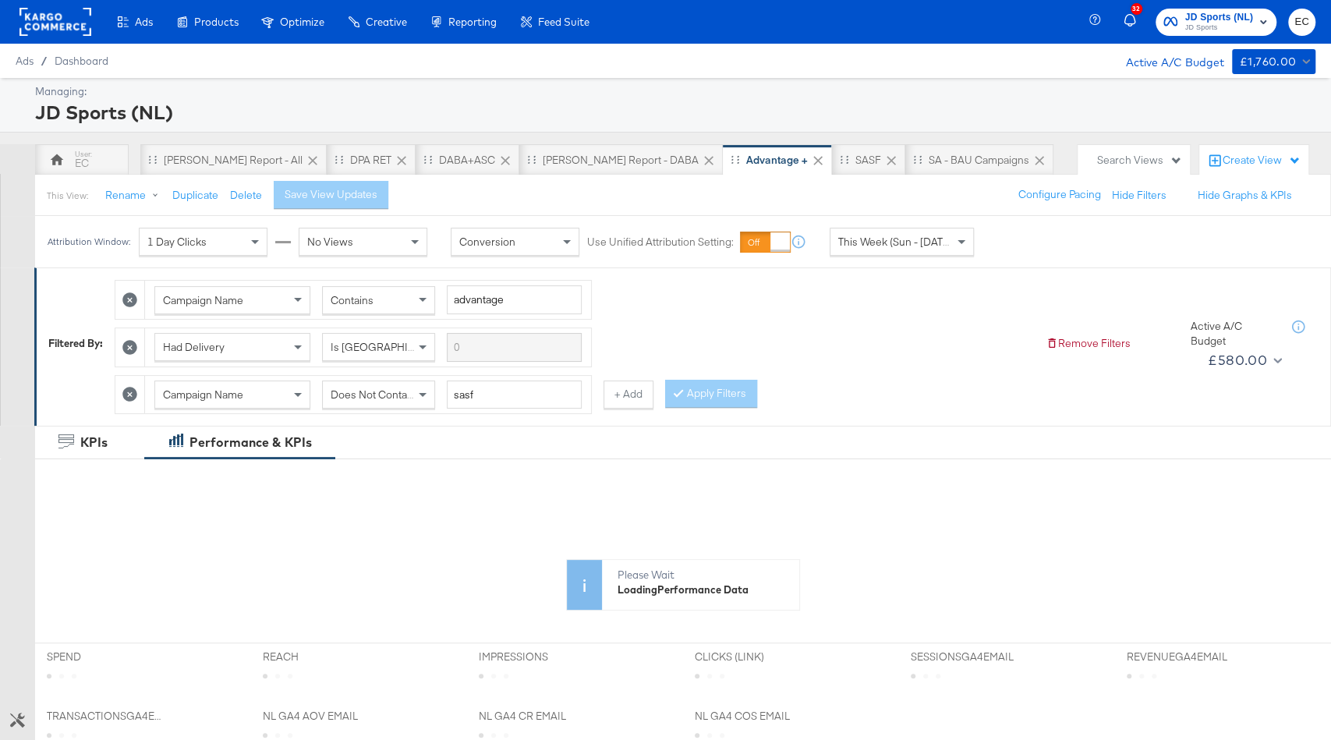
scroll to position [446, 0]
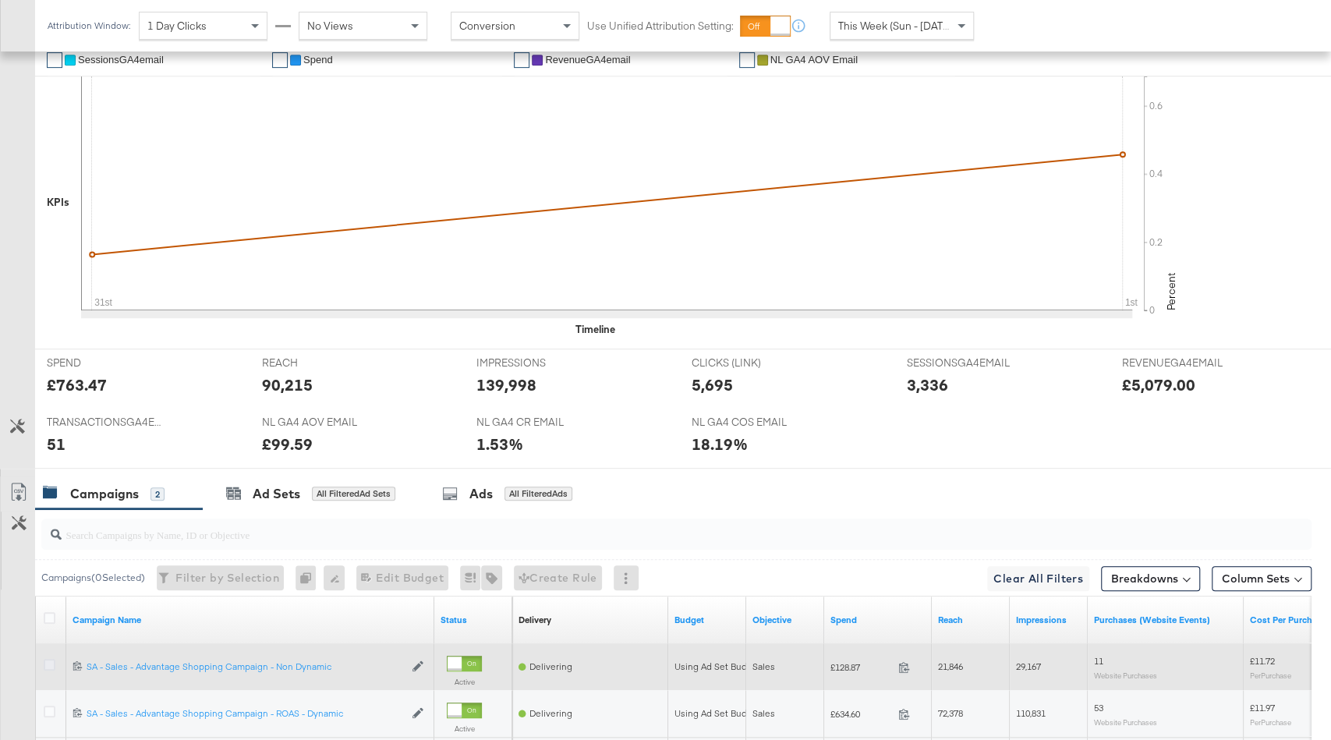
click at [51, 659] on icon at bounding box center [50, 665] width 12 height 12
click at [0, 0] on input "checkbox" at bounding box center [0, 0] width 0 height 0
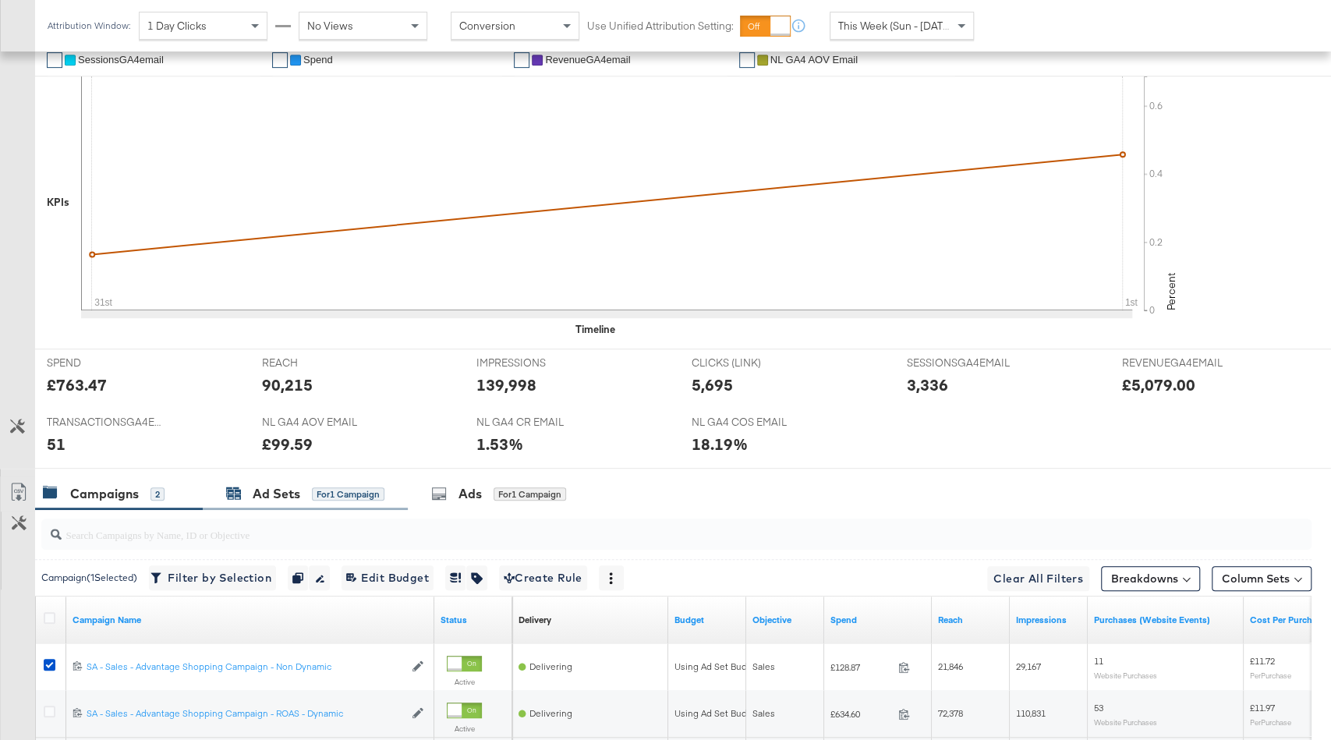
click at [312, 491] on div "for 1 Campaign" at bounding box center [348, 494] width 73 height 14
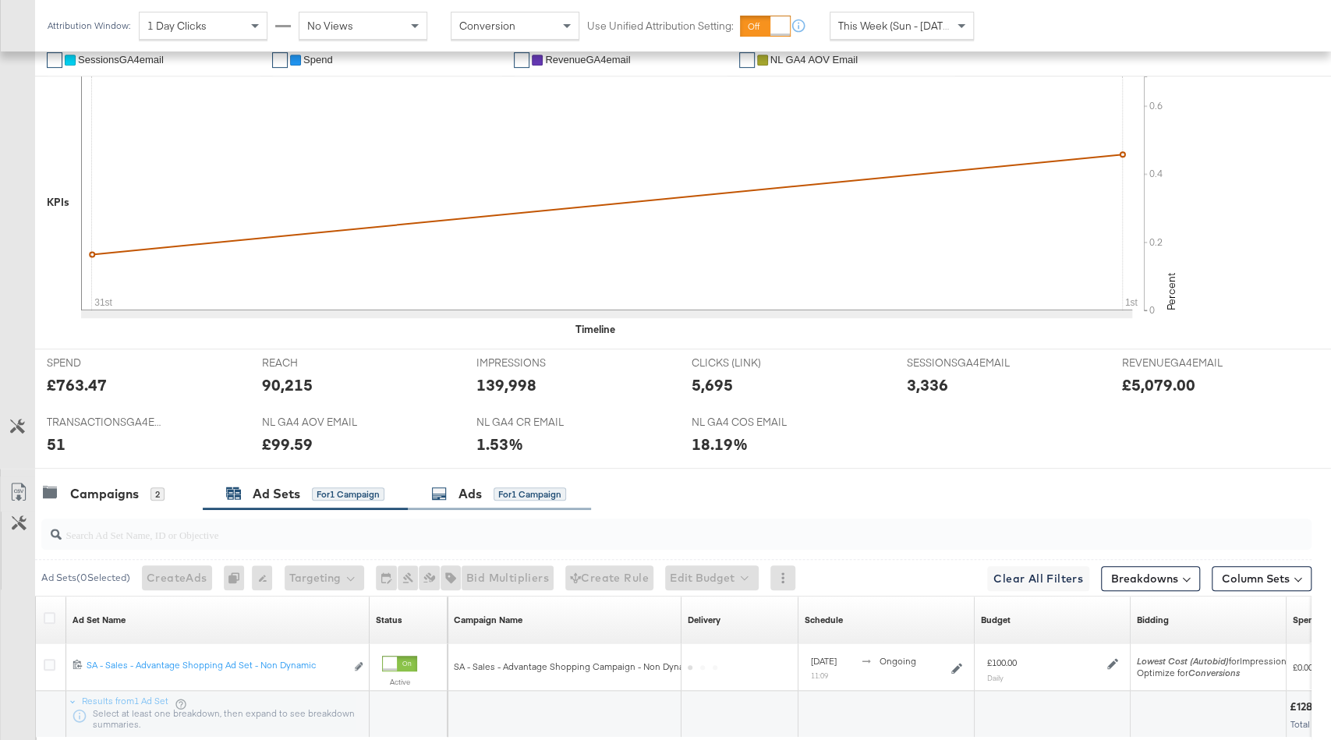
click at [490, 496] on div "Ads for 1 Campaign" at bounding box center [498, 494] width 135 height 18
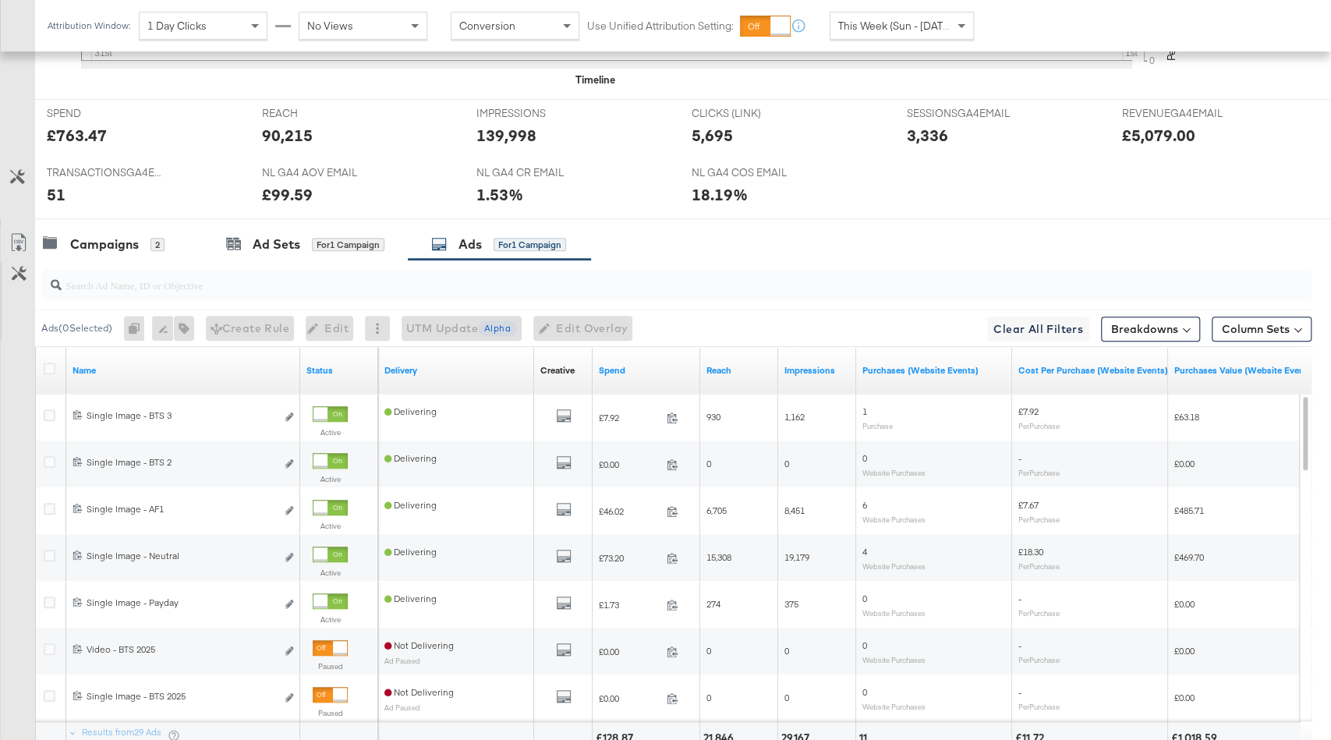
scroll to position [832, 0]
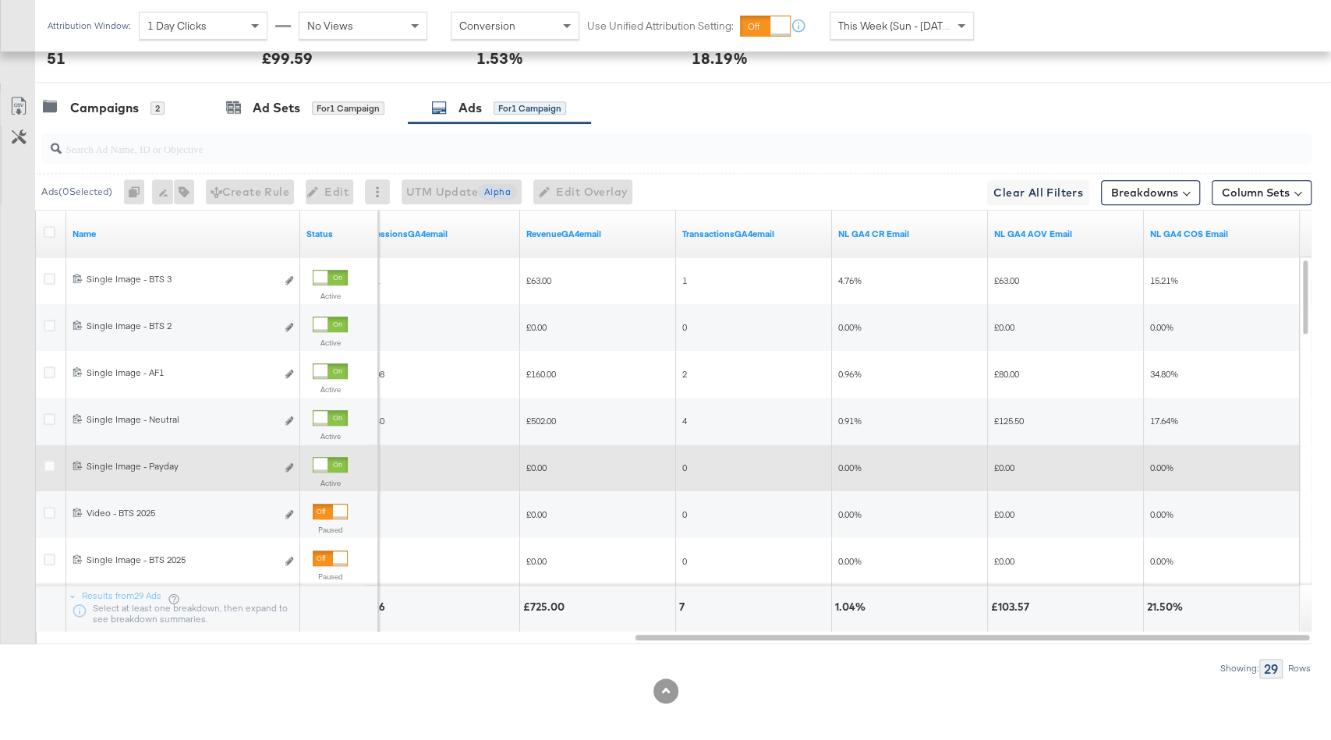
click at [328, 458] on div at bounding box center [321, 465] width 14 height 14
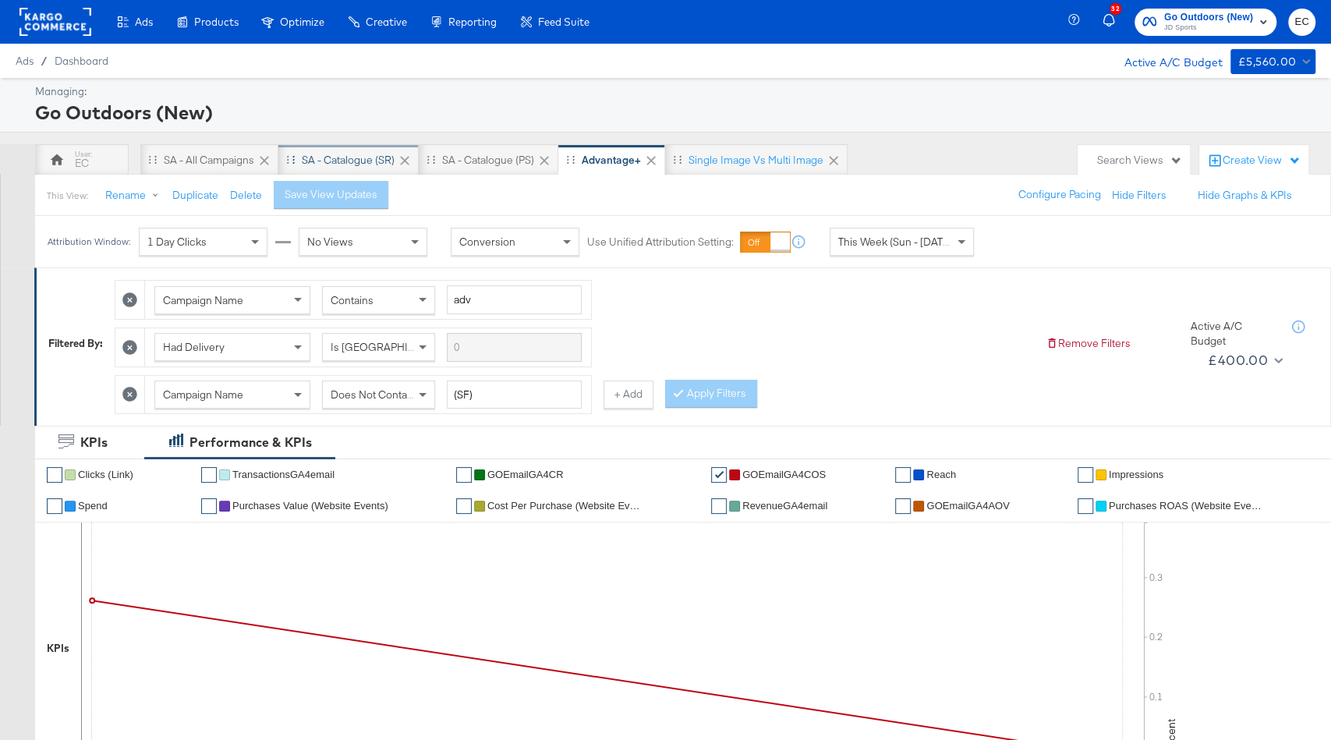
click at [363, 158] on div "SA - Catalogue (SR)" at bounding box center [348, 160] width 93 height 15
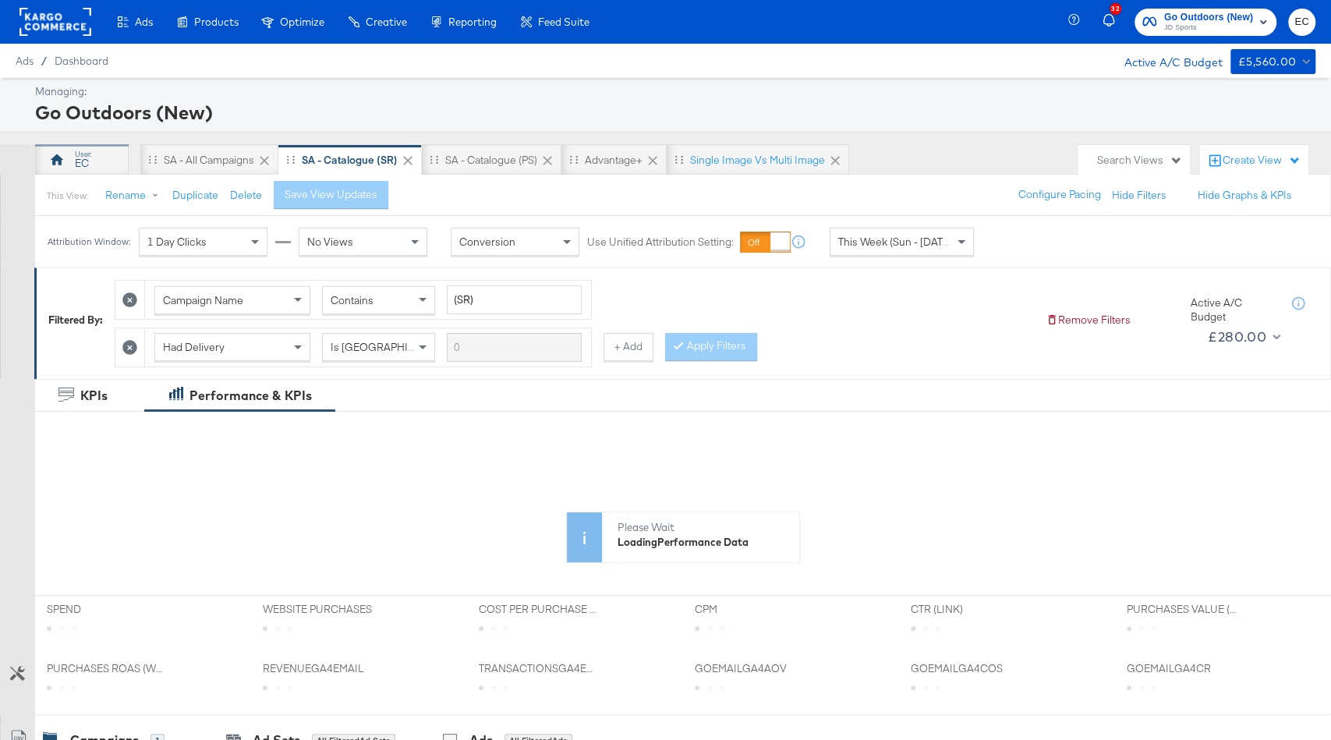
drag, startPoint x: 99, startPoint y: 148, endPoint x: 120, endPoint y: 148, distance: 21.1
click at [99, 148] on div "EC" at bounding box center [82, 159] width 94 height 31
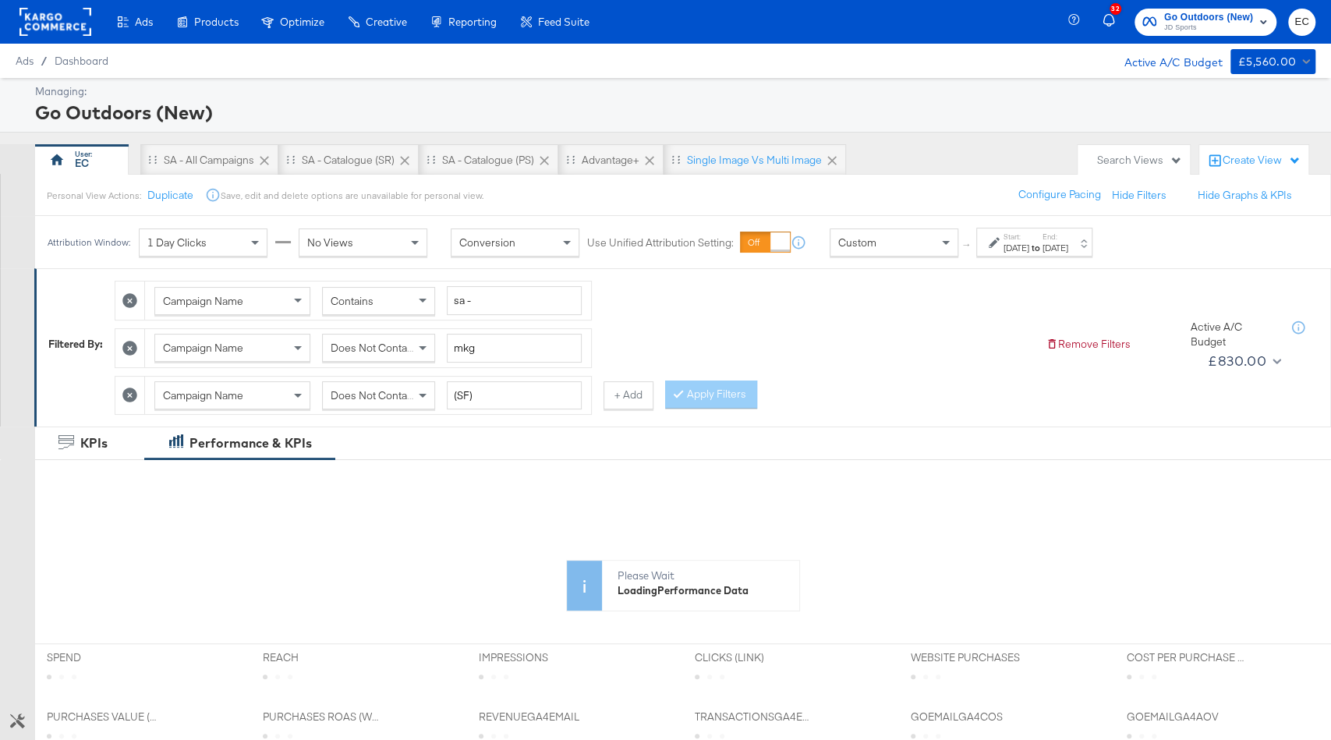
click at [1069, 249] on div "Aug 28th 2025" at bounding box center [1056, 248] width 26 height 12
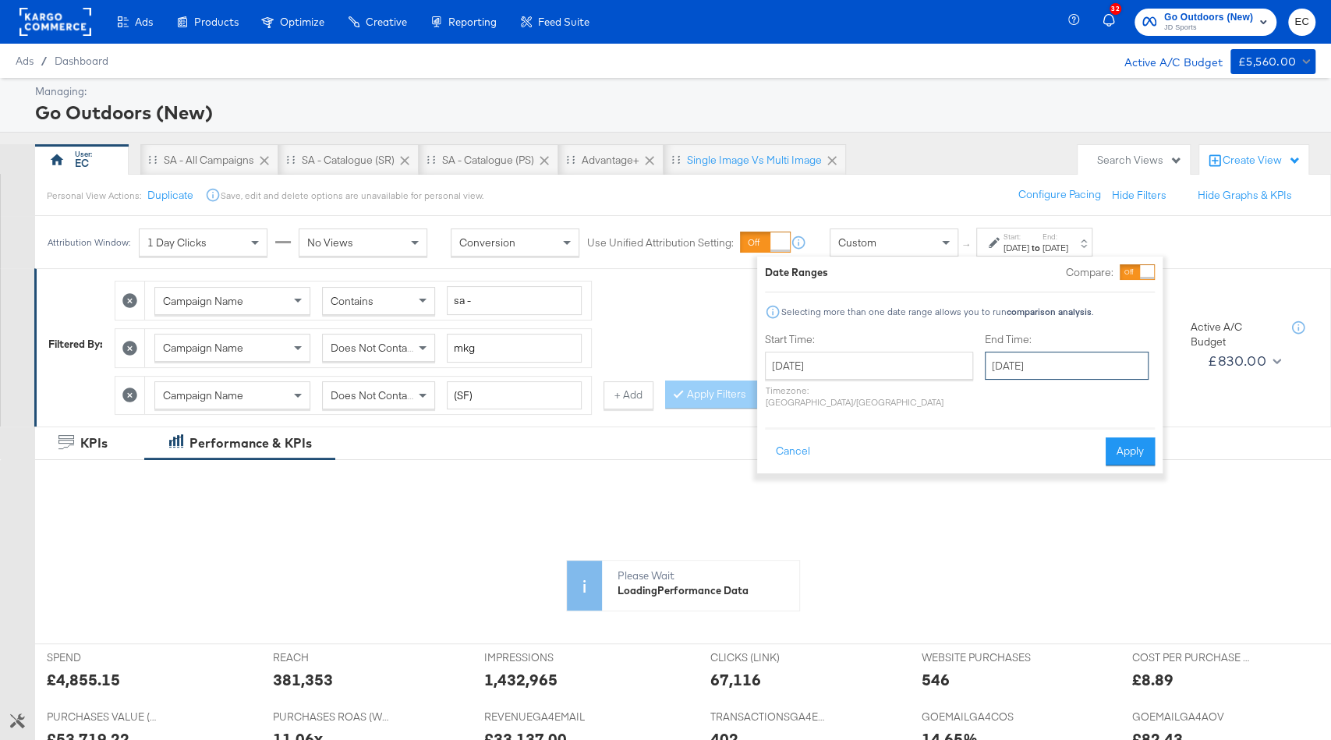
click at [1033, 368] on input "August 28th 2025" at bounding box center [1067, 366] width 164 height 28
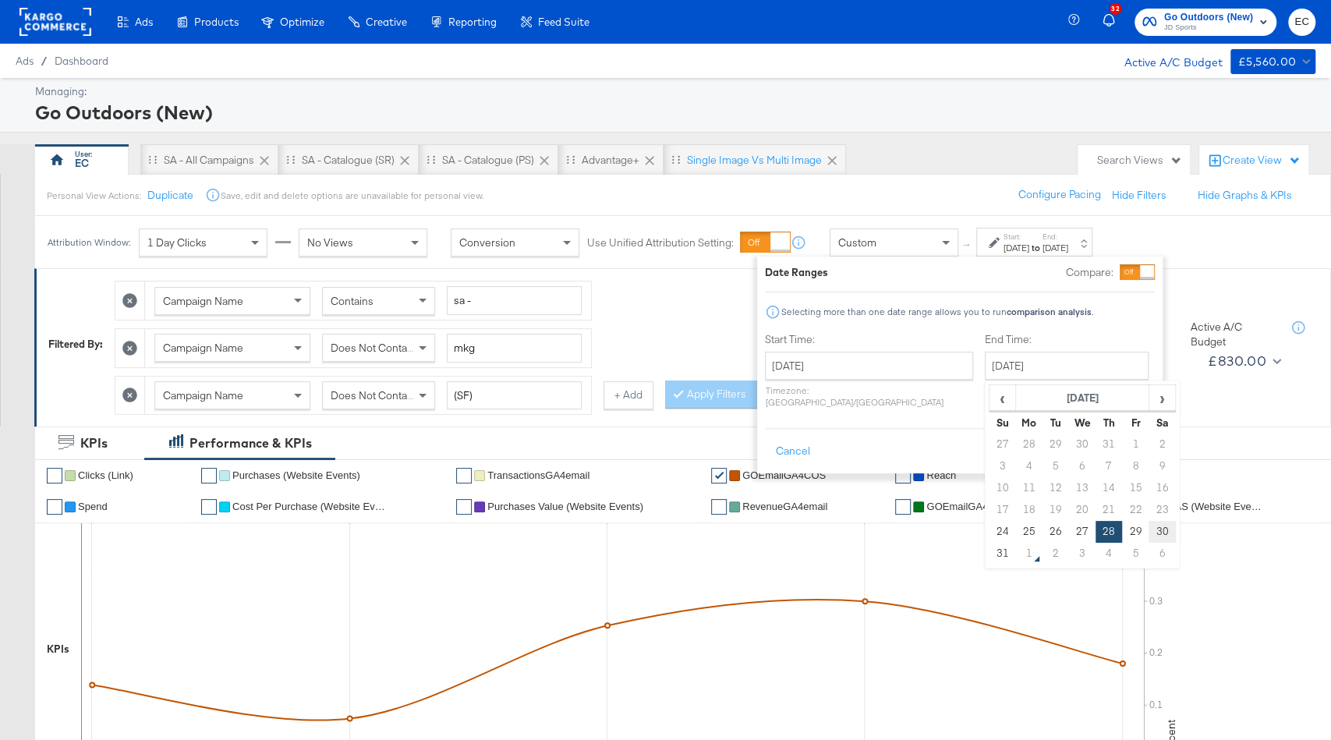
click at [1149, 536] on td "30" at bounding box center [1162, 532] width 27 height 22
type input "August 30th 2025"
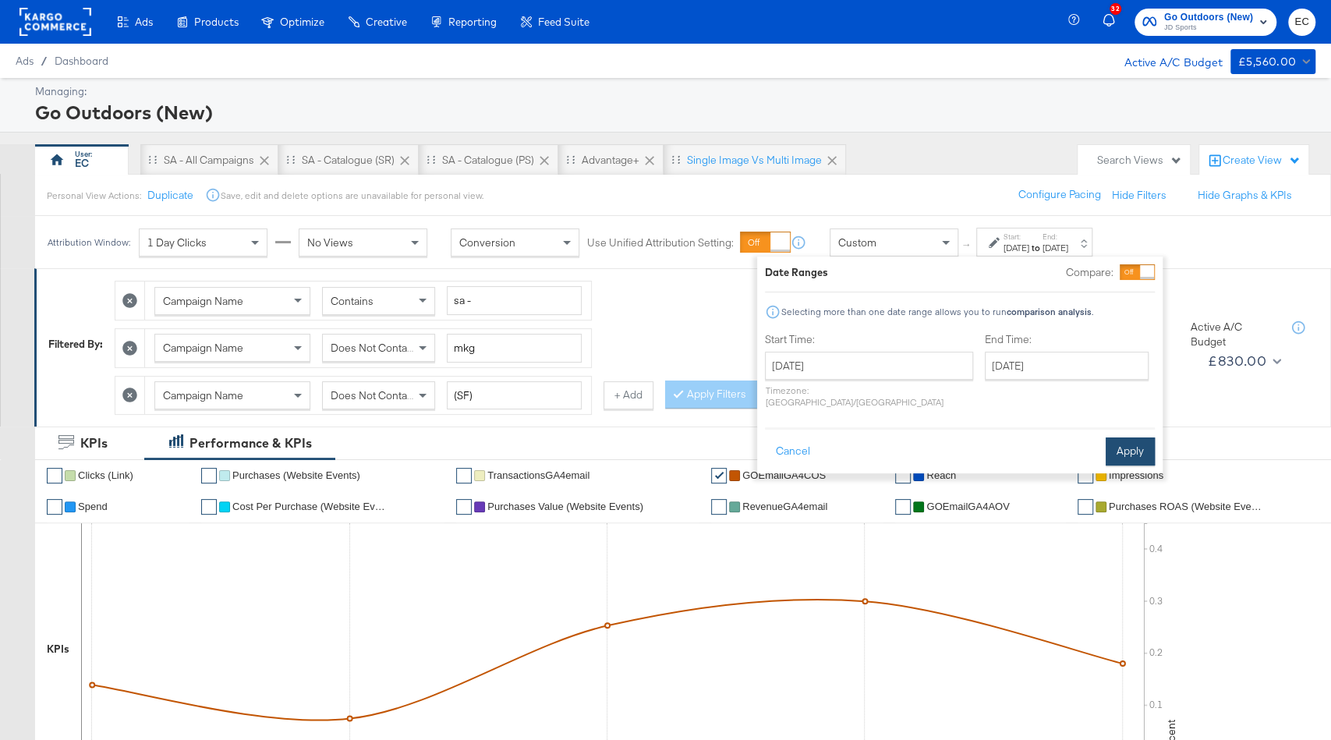
click at [1137, 438] on button "Apply" at bounding box center [1130, 452] width 49 height 28
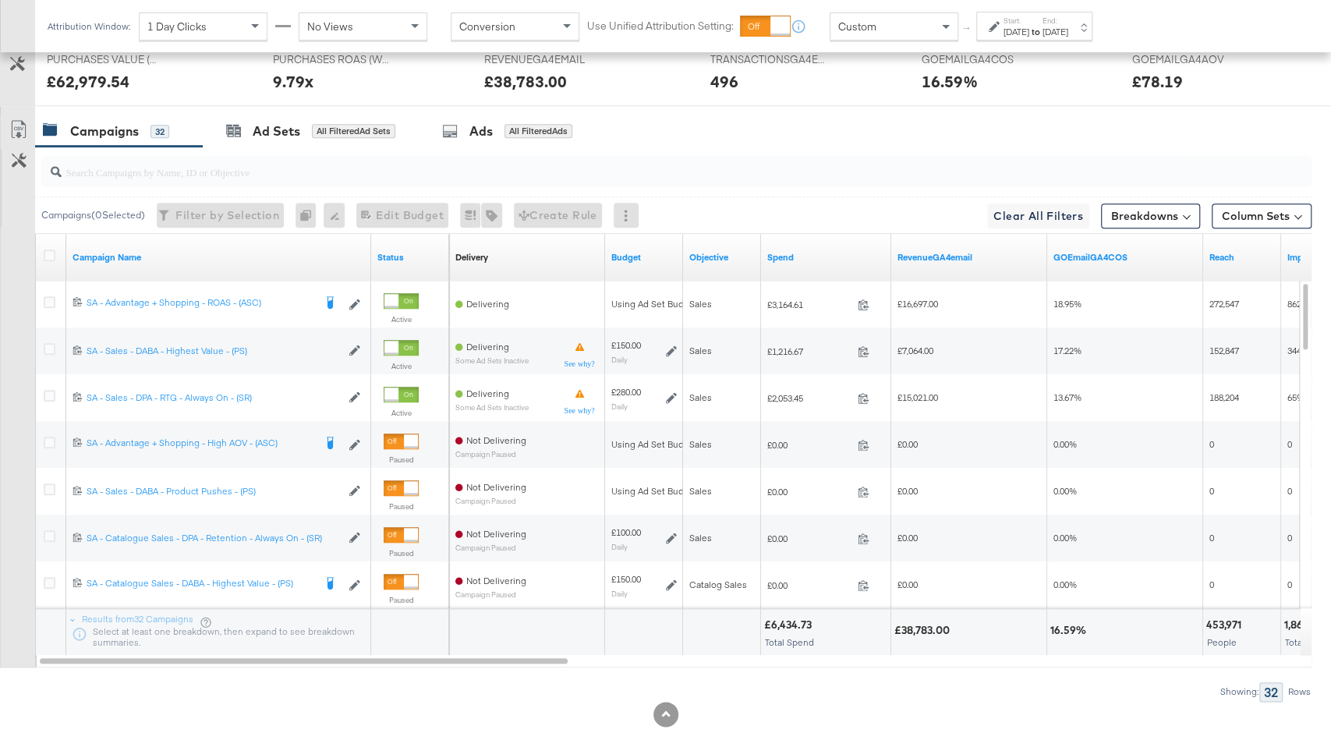
scroll to position [813, 0]
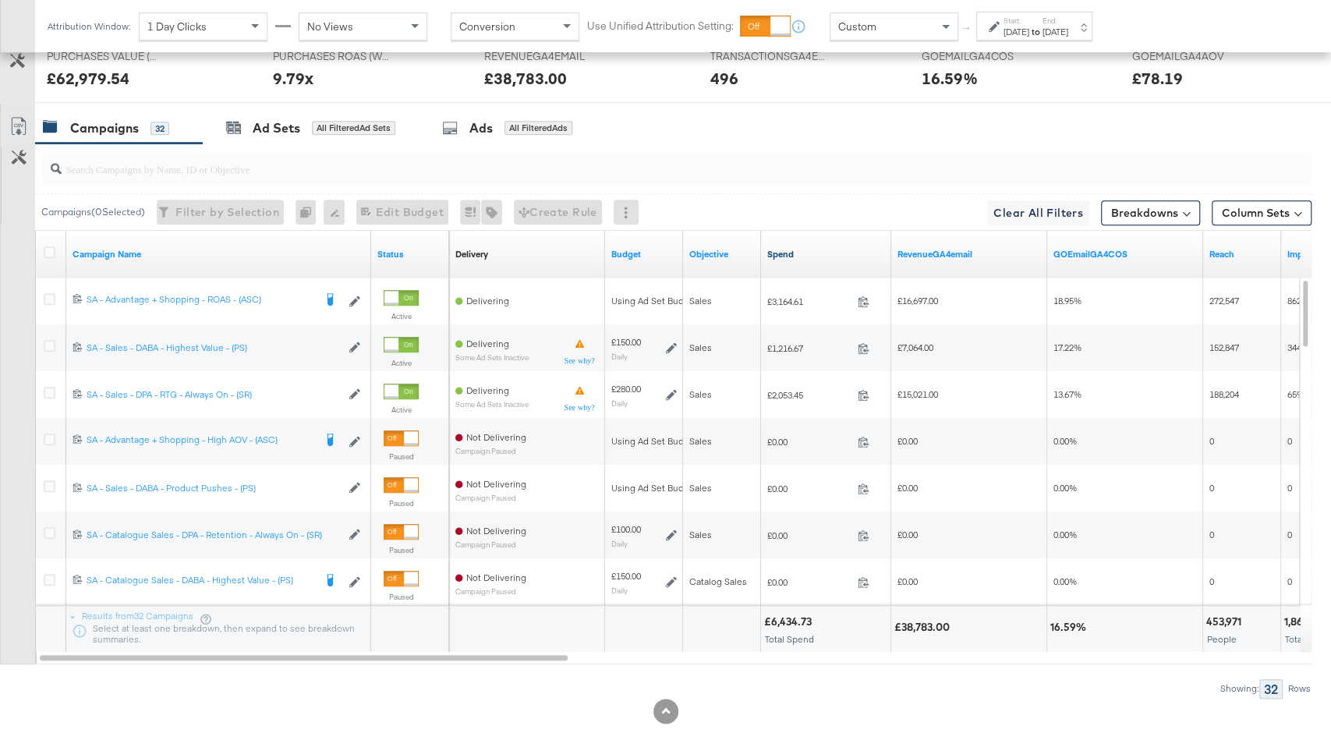
click at [801, 253] on link "Spend" at bounding box center [826, 254] width 118 height 12
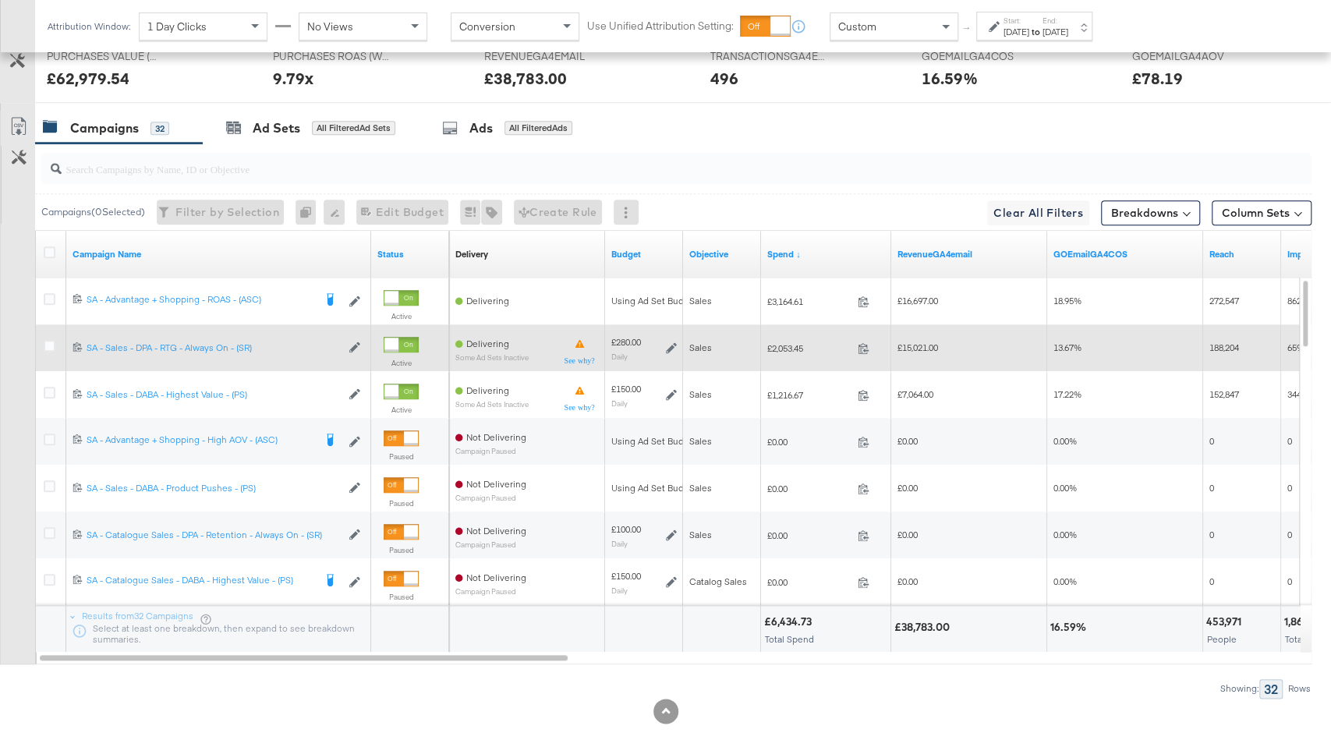
click at [792, 342] on span "£2,053.45" at bounding box center [809, 348] width 84 height 12
copy span "2,053.45"
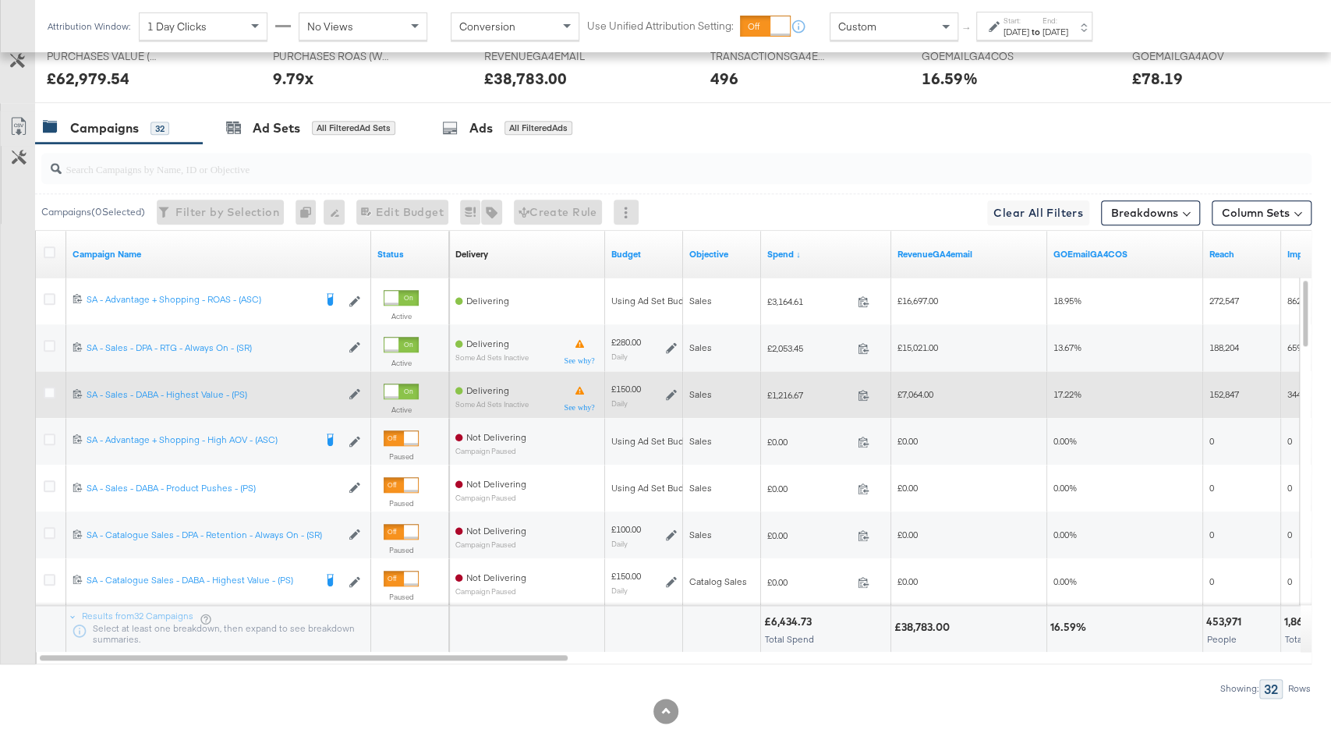
click at [792, 389] on span "£1,216.67" at bounding box center [809, 395] width 84 height 12
copy span "1,216.67"
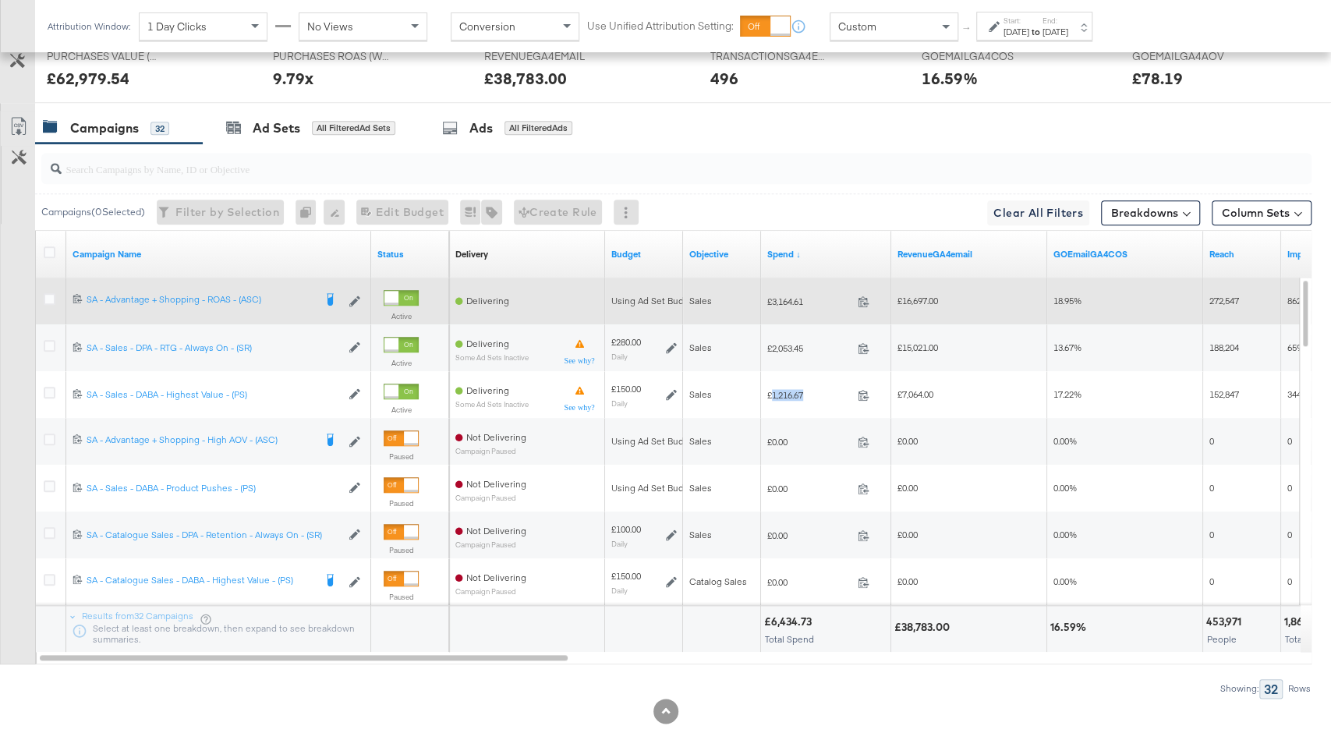
click at [806, 296] on span "£3,164.61" at bounding box center [809, 302] width 84 height 12
click at [791, 296] on span "£3,164.61" at bounding box center [809, 302] width 84 height 12
copy span "3,164.61"
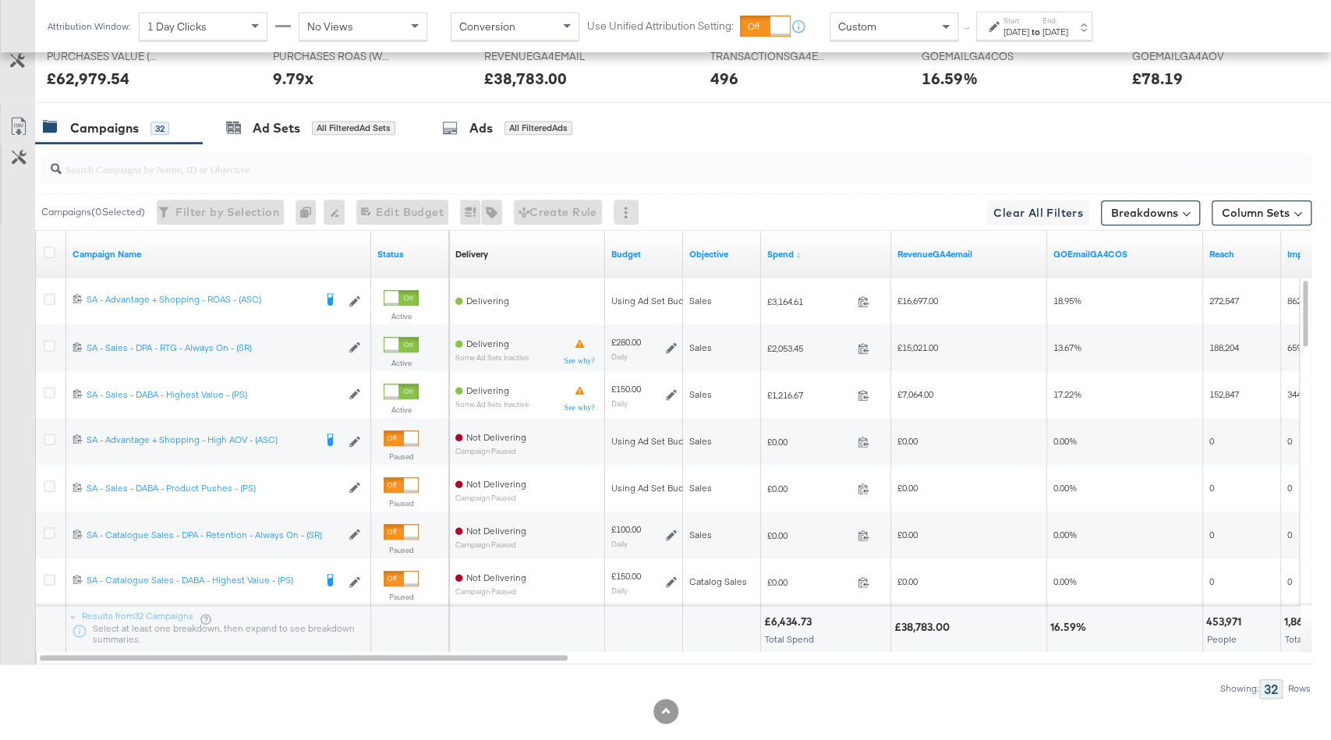
click at [1030, 29] on div "Aug 24th 2025" at bounding box center [1017, 32] width 26 height 12
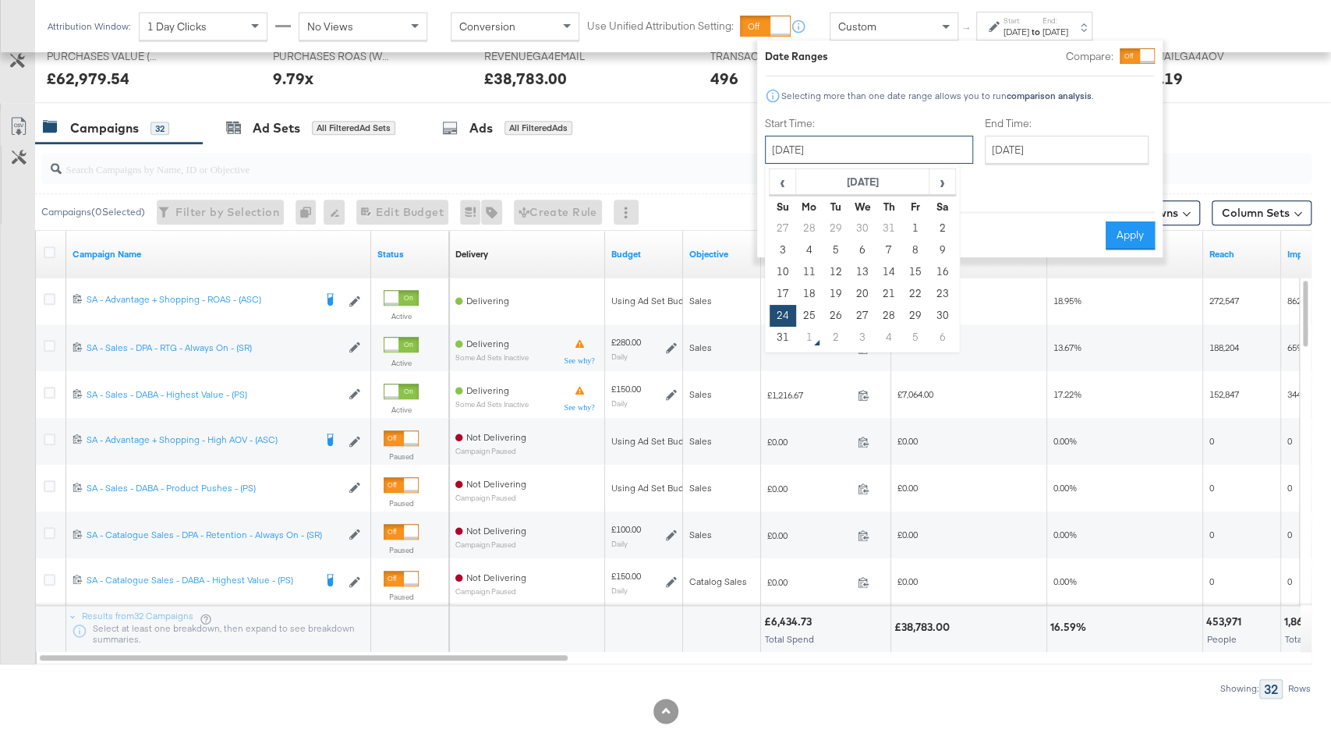
click at [850, 145] on input "August 24th 2025" at bounding box center [869, 150] width 208 height 28
click at [1058, 191] on div "Date Ranges Compare: Selecting more than one date range allows you to run compa…" at bounding box center [960, 148] width 390 height 201
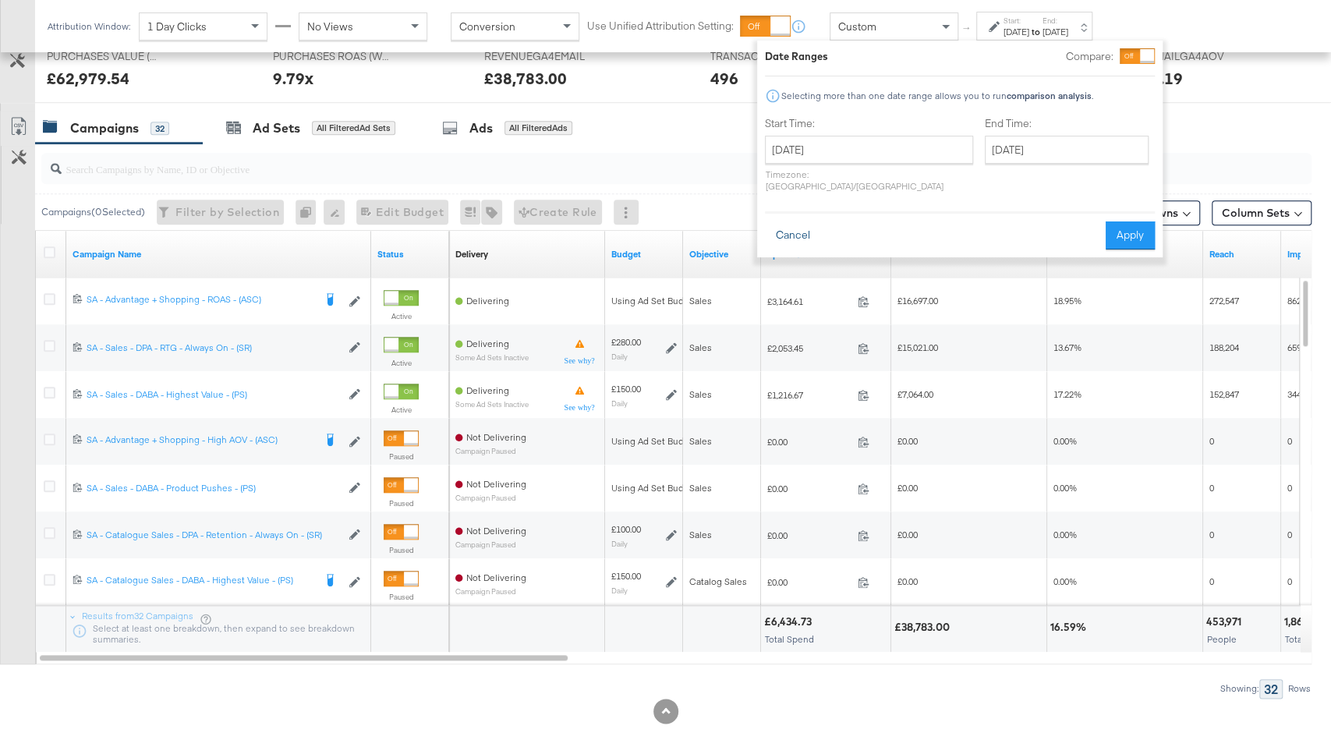
click at [797, 226] on button "Cancel" at bounding box center [793, 236] width 56 height 28
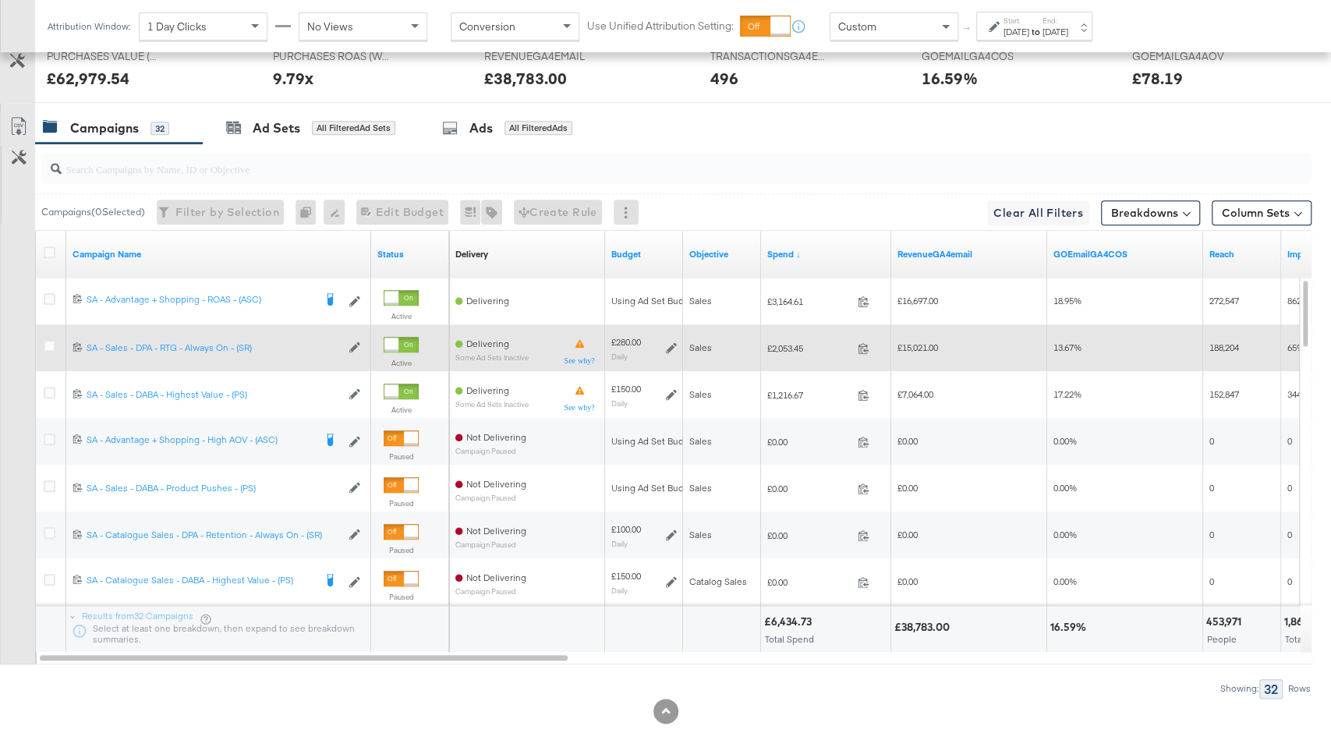
click at [922, 342] on span "£15,021.00" at bounding box center [918, 348] width 41 height 12
copy span "15,021.00"
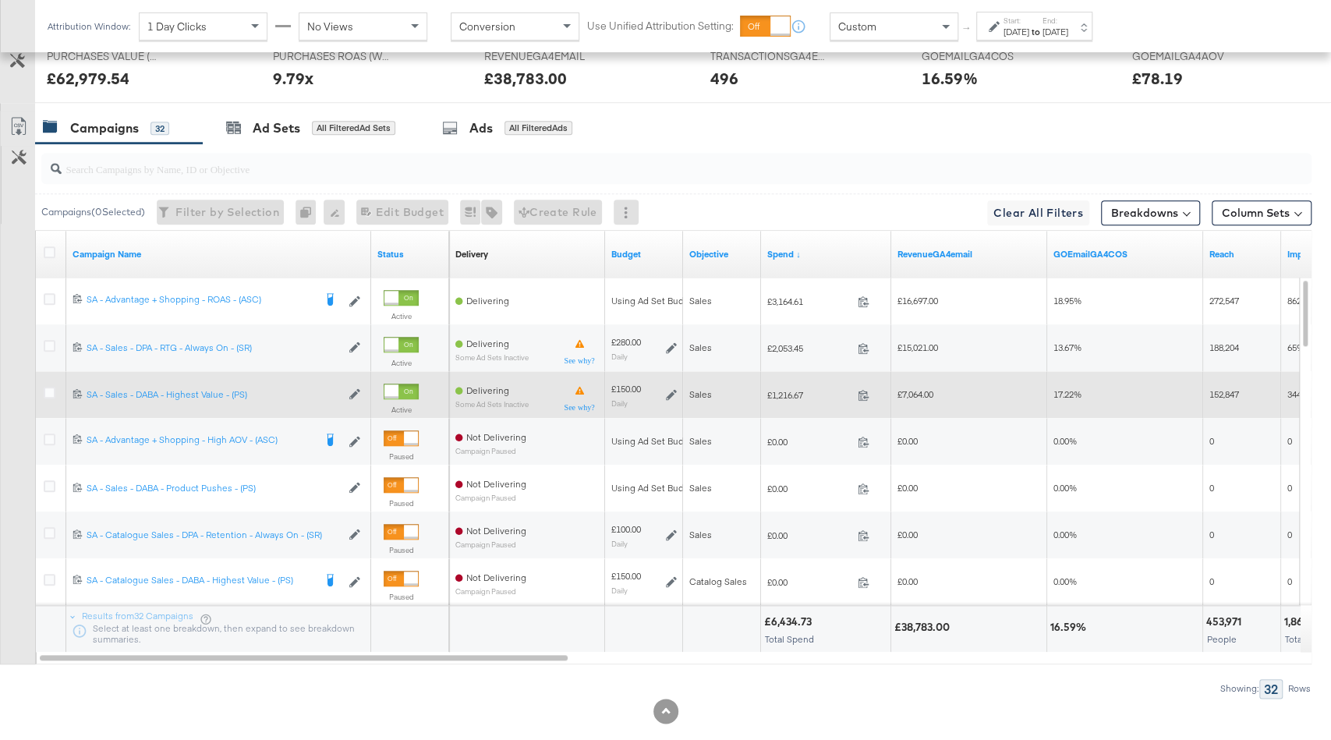
click at [924, 388] on span "£7,064.00" at bounding box center [916, 394] width 36 height 12
copy span "7,064.00"
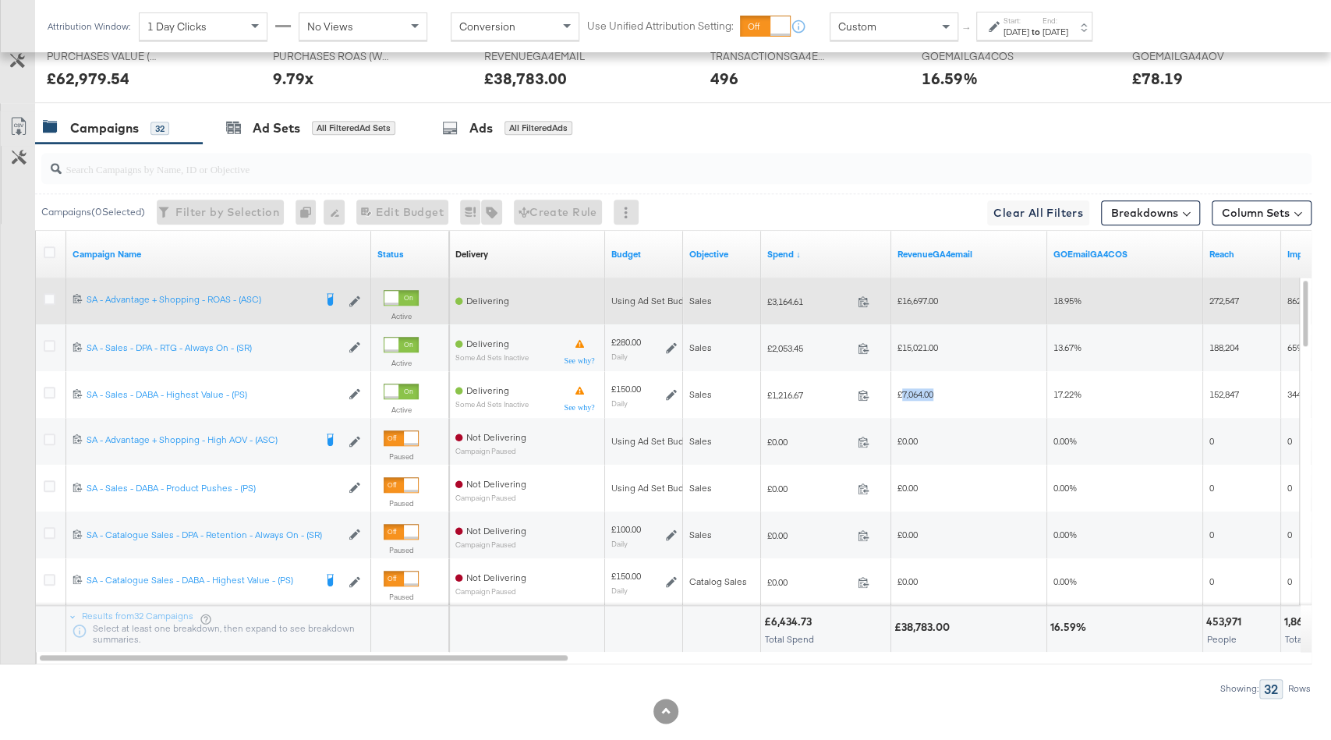
click at [933, 295] on span "£16,697.00" at bounding box center [918, 301] width 41 height 12
copy span "16,697.00"
click at [48, 295] on icon at bounding box center [50, 299] width 12 height 12
click at [0, 0] on input "checkbox" at bounding box center [0, 0] width 0 height 0
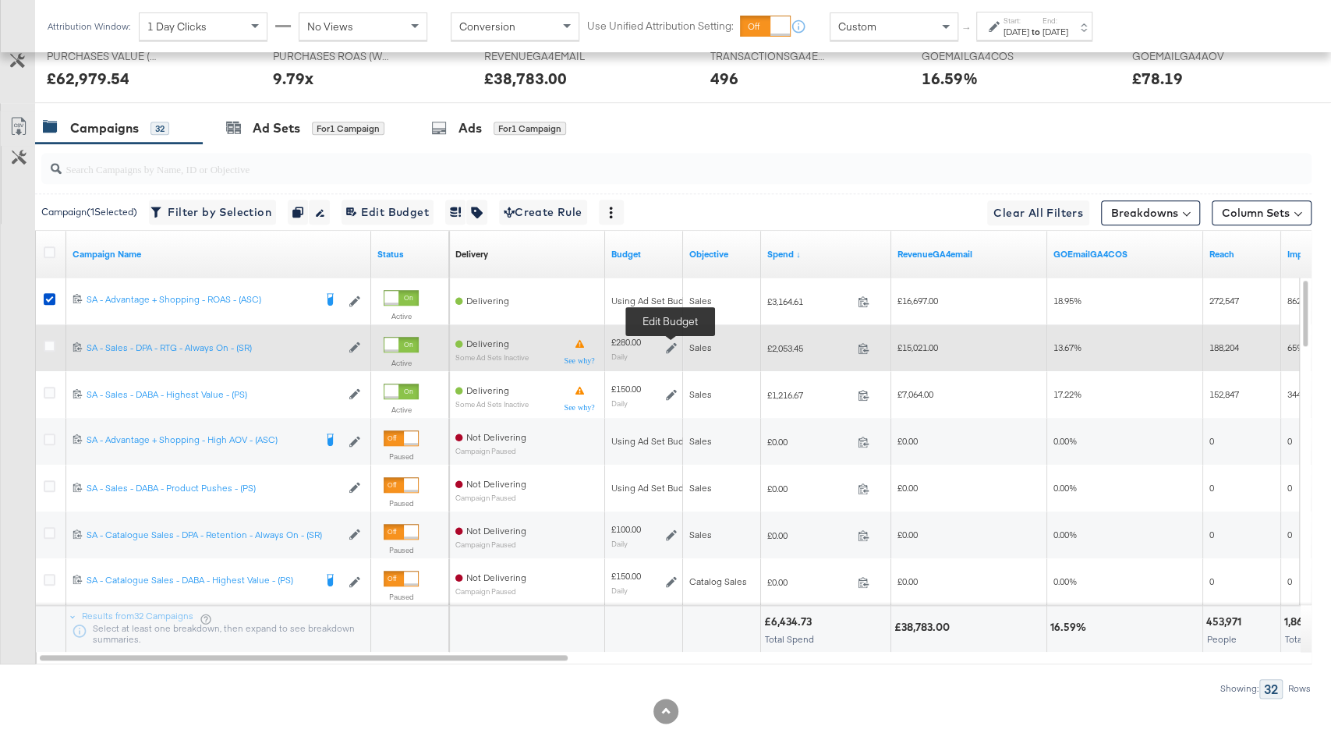
click at [671, 342] on icon at bounding box center [671, 347] width 11 height 11
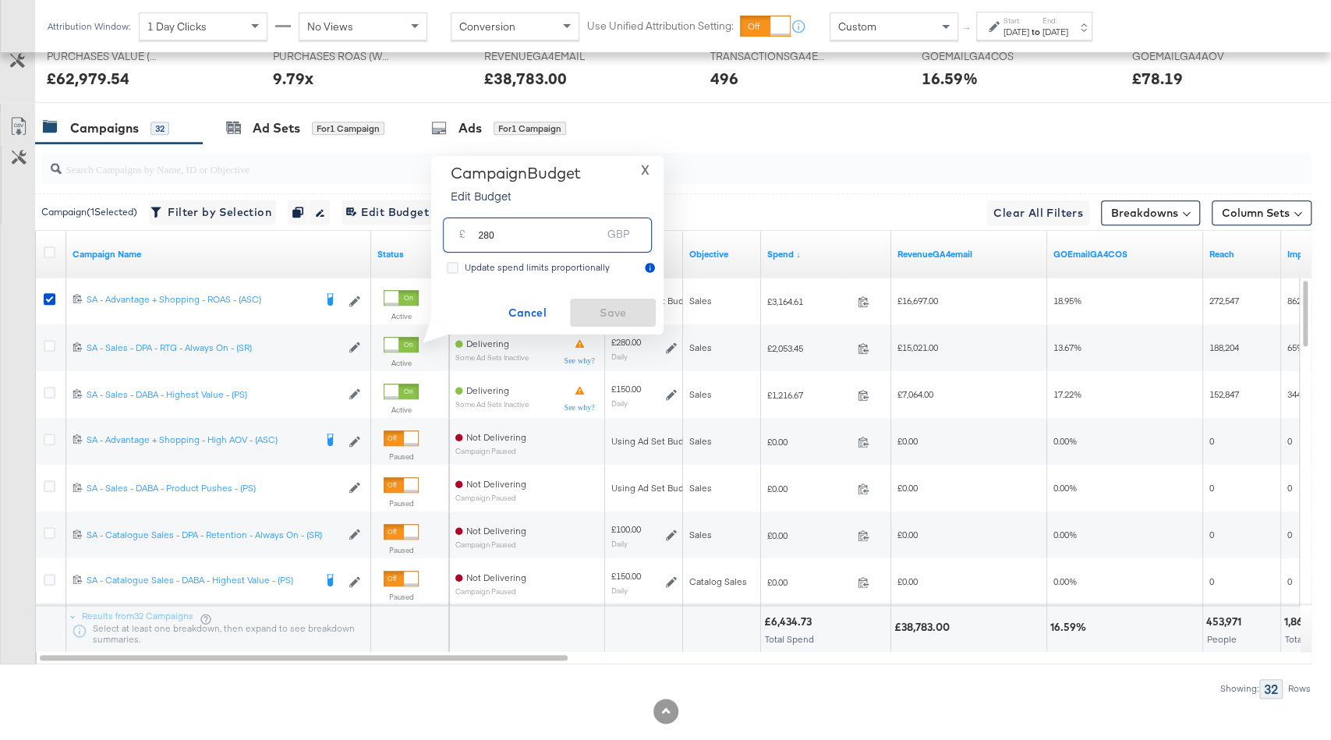
drag, startPoint x: 485, startPoint y: 234, endPoint x: 466, endPoint y: 234, distance: 18.7
click at [466, 234] on div "£ 280 GBP" at bounding box center [547, 235] width 209 height 35
click at [500, 236] on input "280" at bounding box center [539, 229] width 123 height 34
type input "200"
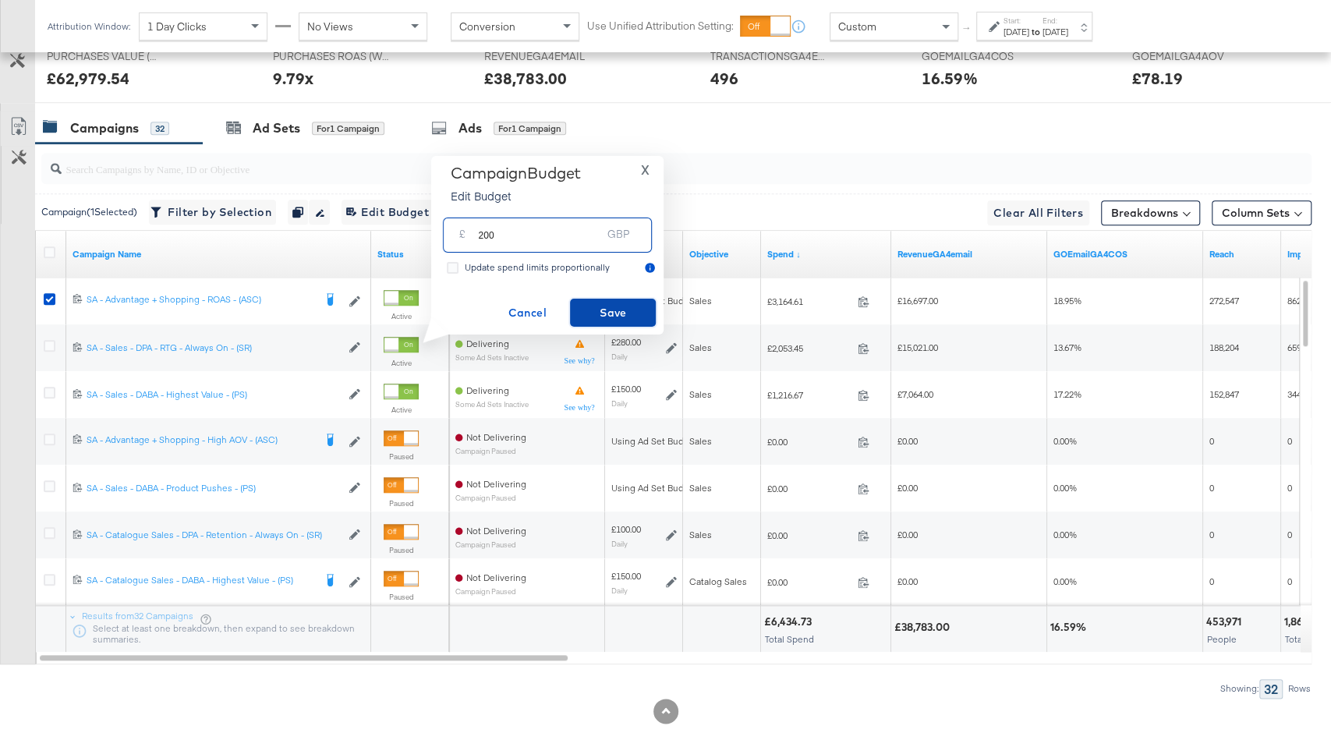
click at [598, 310] on span "Save" at bounding box center [612, 312] width 73 height 19
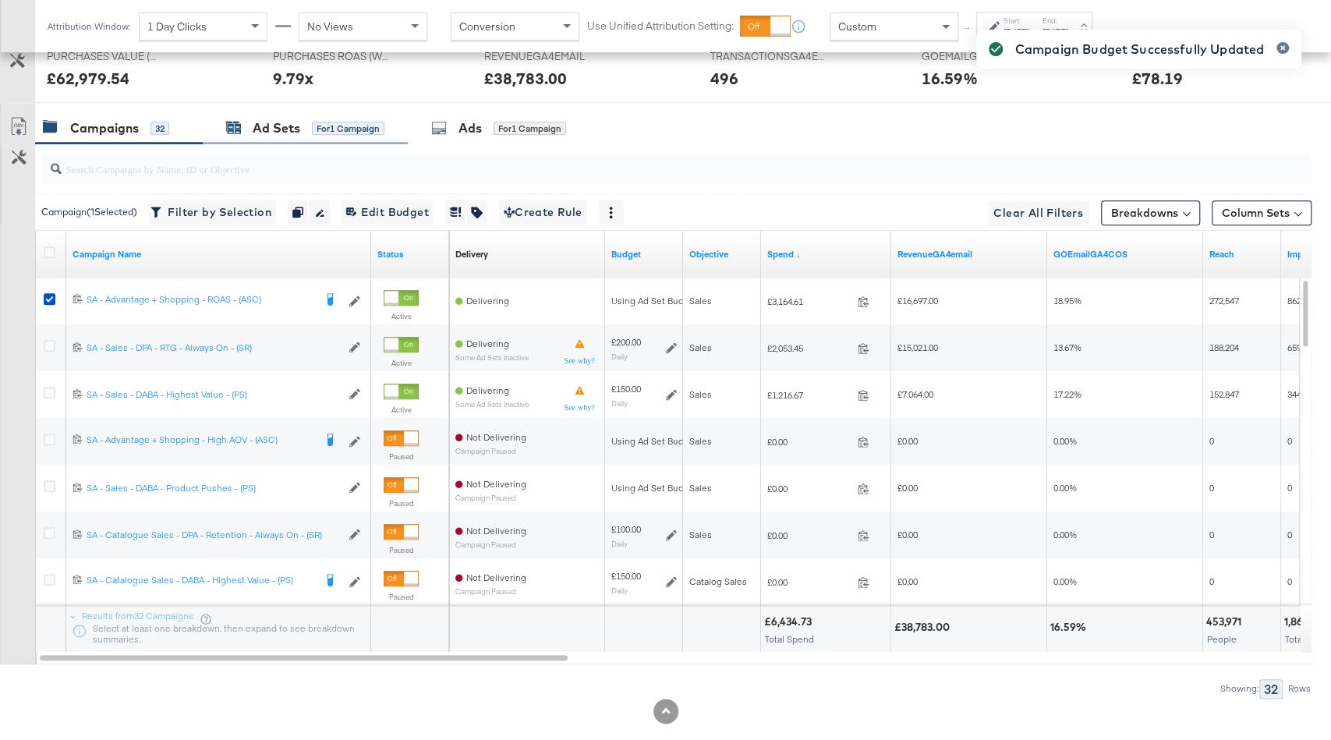
click at [309, 124] on div "Ad Sets for 1 Campaign" at bounding box center [305, 128] width 158 height 18
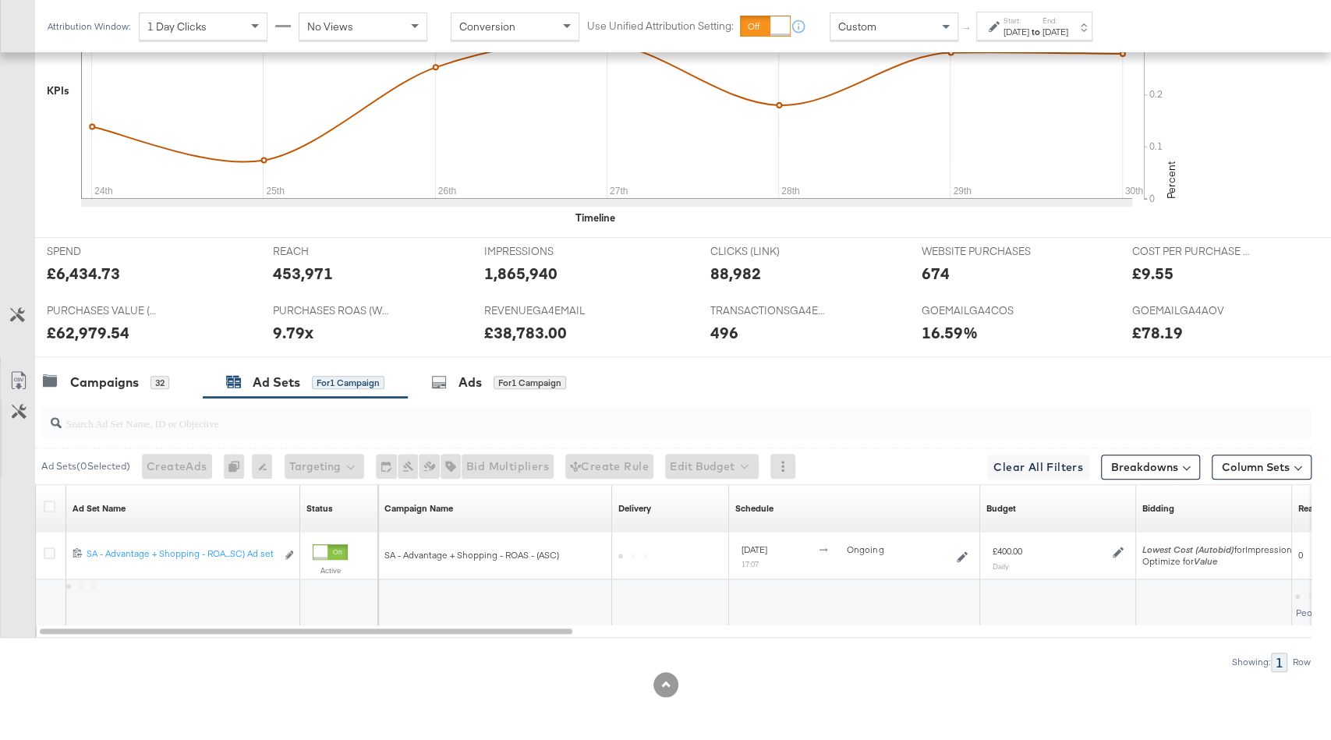
scroll to position [552, 0]
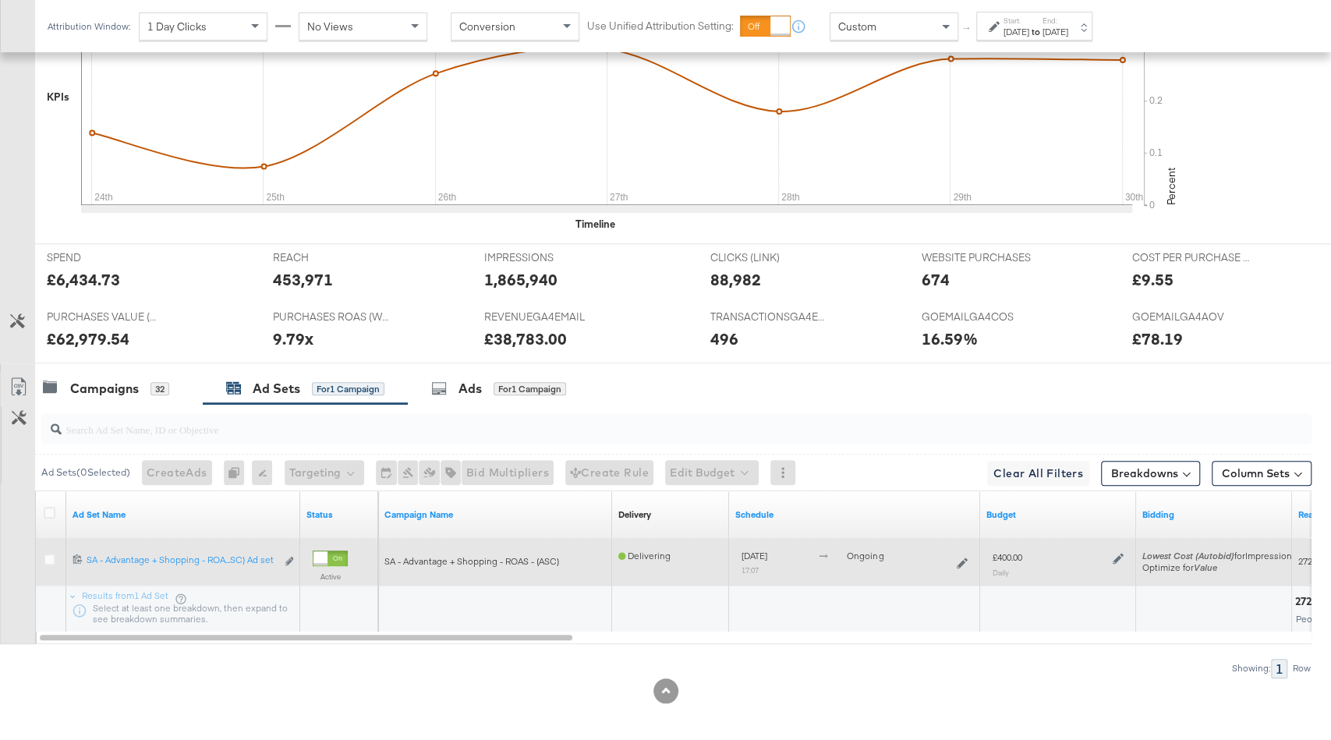
click at [1115, 555] on icon at bounding box center [1118, 559] width 11 height 11
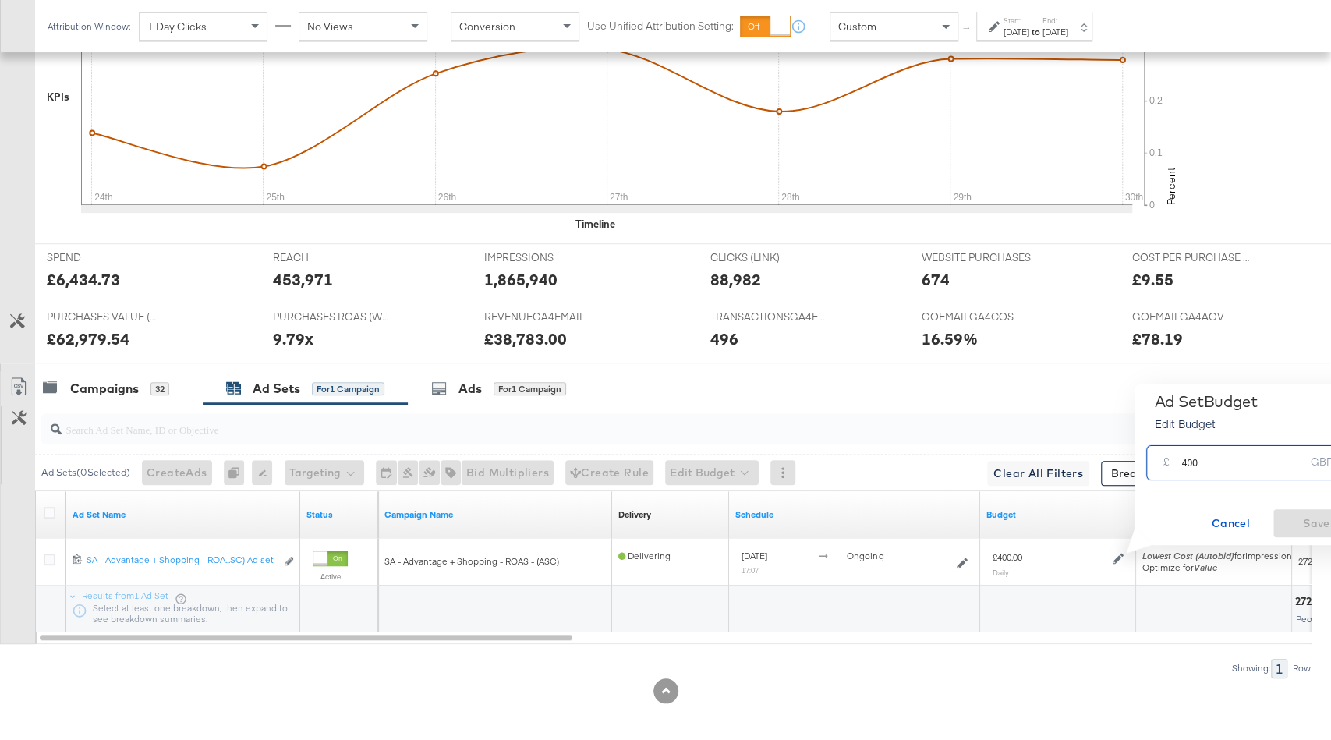
drag, startPoint x: 1188, startPoint y: 466, endPoint x: 1146, endPoint y: 466, distance: 42.1
click at [1147, 466] on div "£ 400 GBP" at bounding box center [1251, 462] width 209 height 35
type input "300"
click at [1306, 516] on span "Save" at bounding box center [1316, 523] width 73 height 19
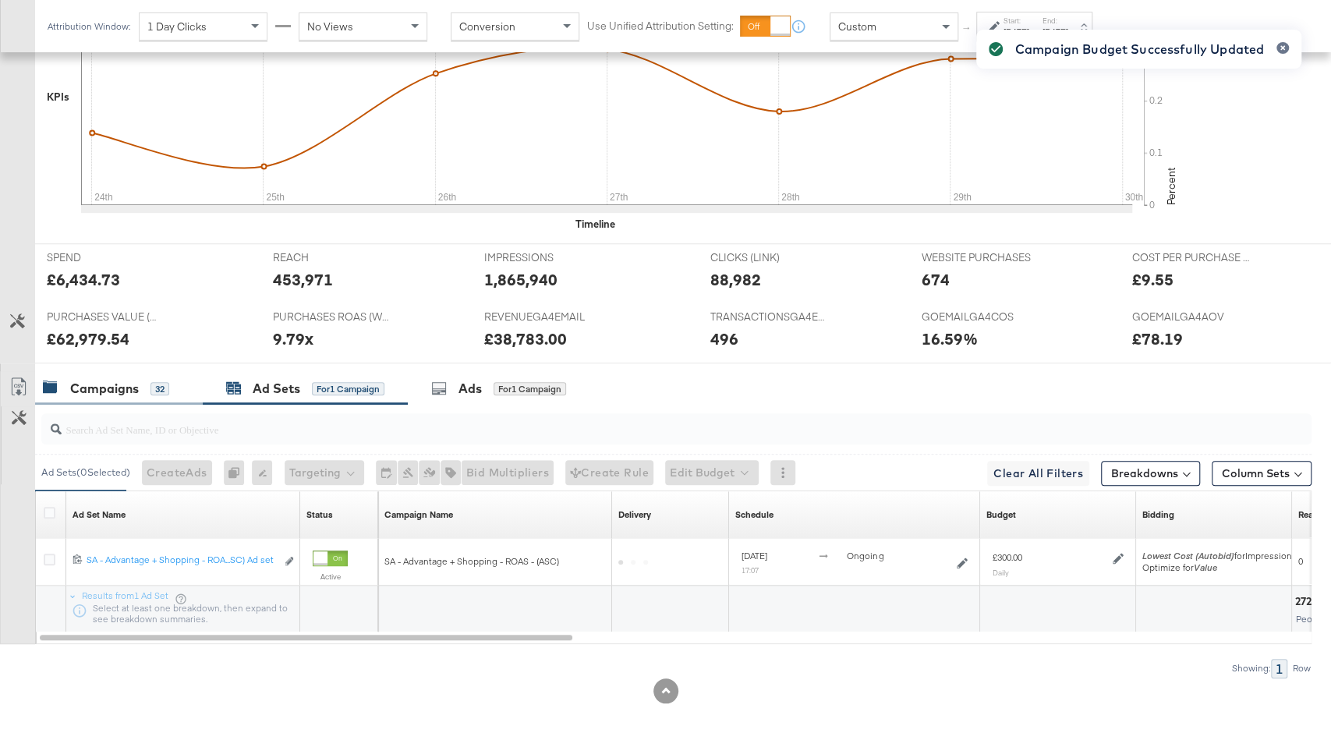
click at [126, 380] on div "Campaigns" at bounding box center [104, 389] width 69 height 18
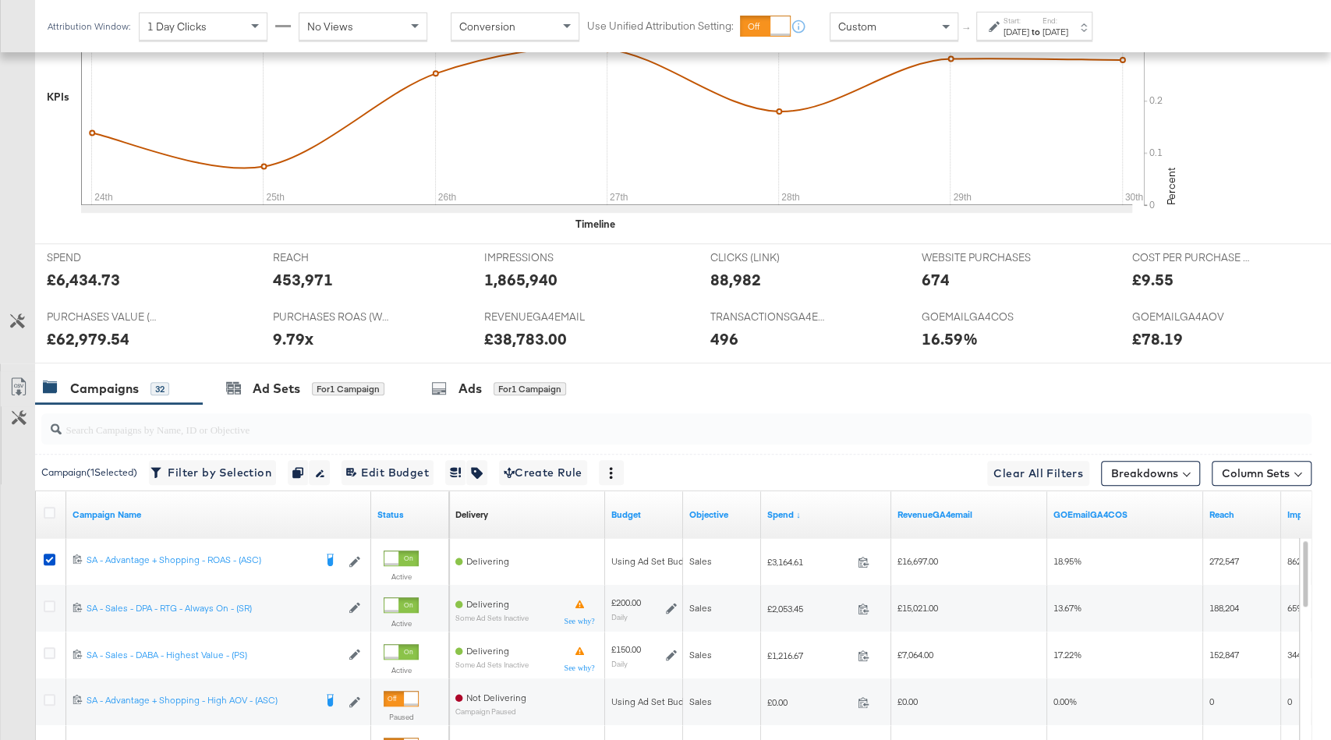
click at [1029, 34] on div "Aug 24th 2025" at bounding box center [1017, 32] width 26 height 12
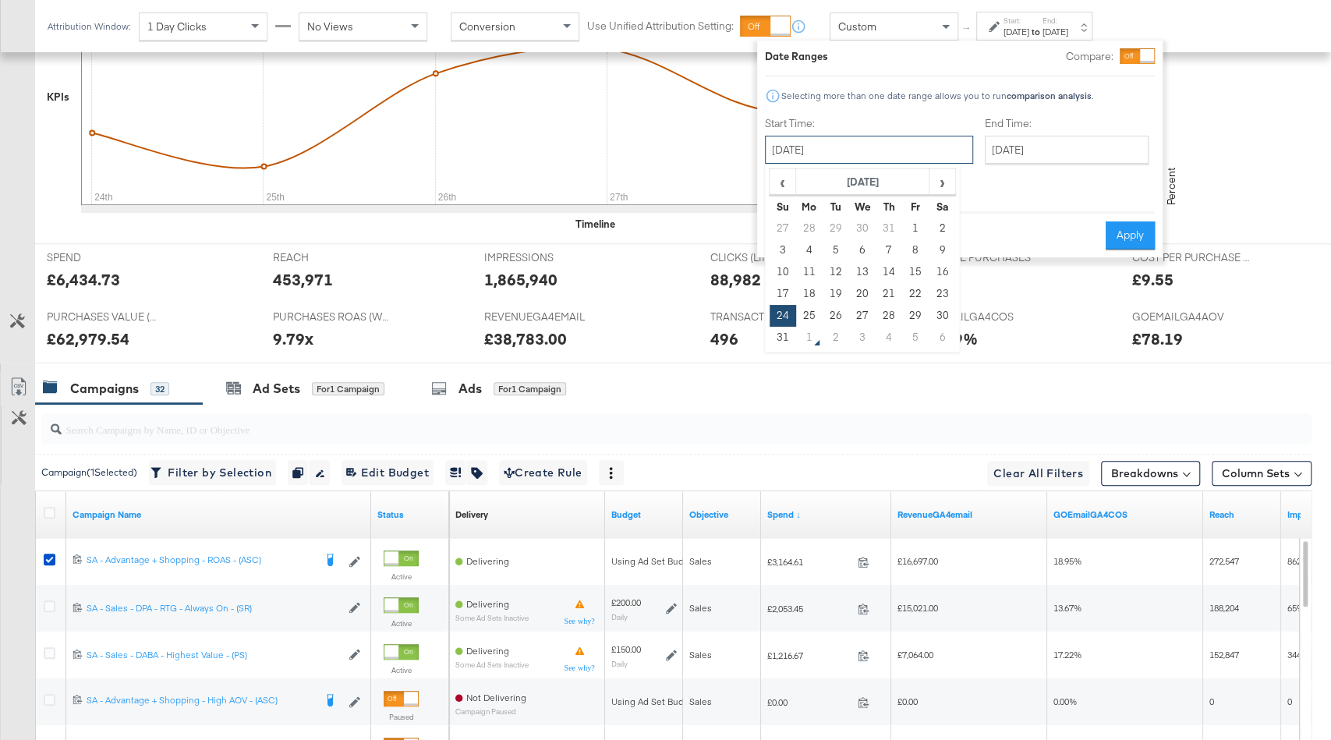
click at [849, 157] on input "August 24th 2025" at bounding box center [869, 150] width 208 height 28
click at [774, 337] on td "31" at bounding box center [783, 338] width 27 height 22
type input "August 31st 2025"
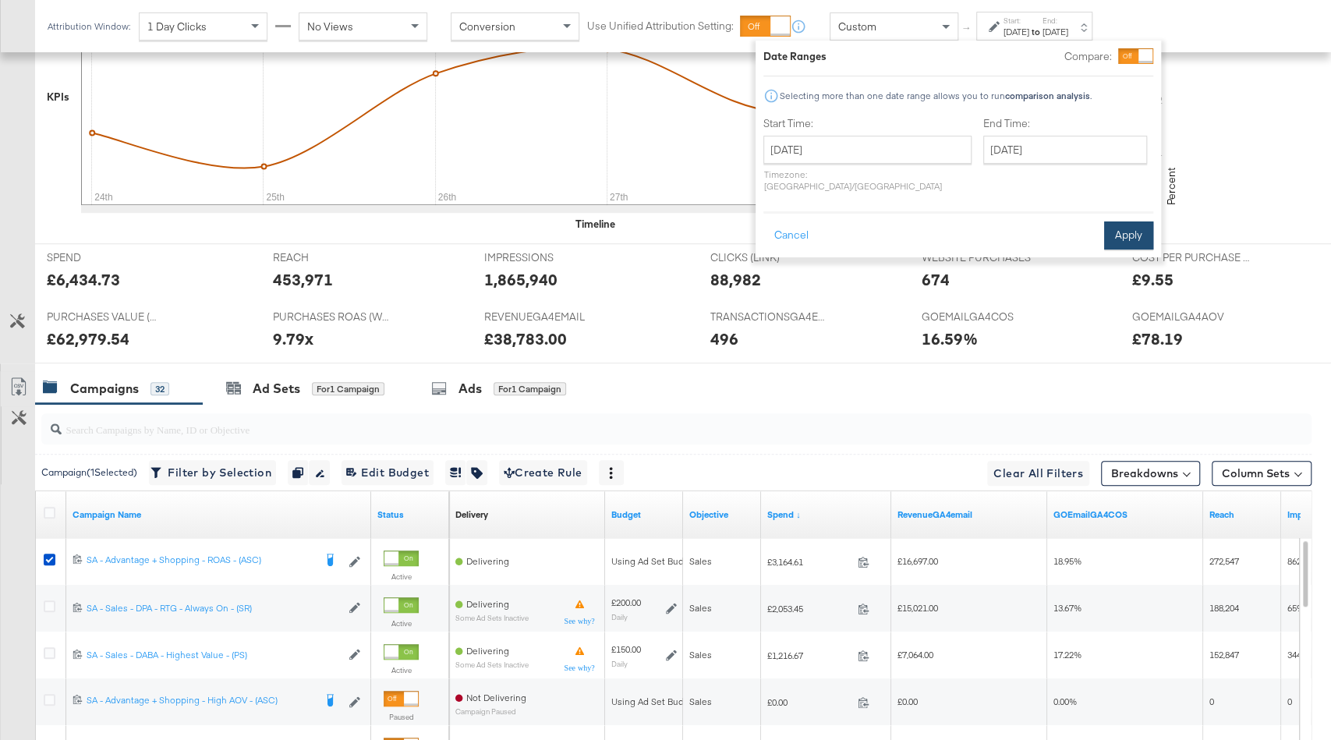
click at [1126, 222] on button "Apply" at bounding box center [1128, 236] width 49 height 28
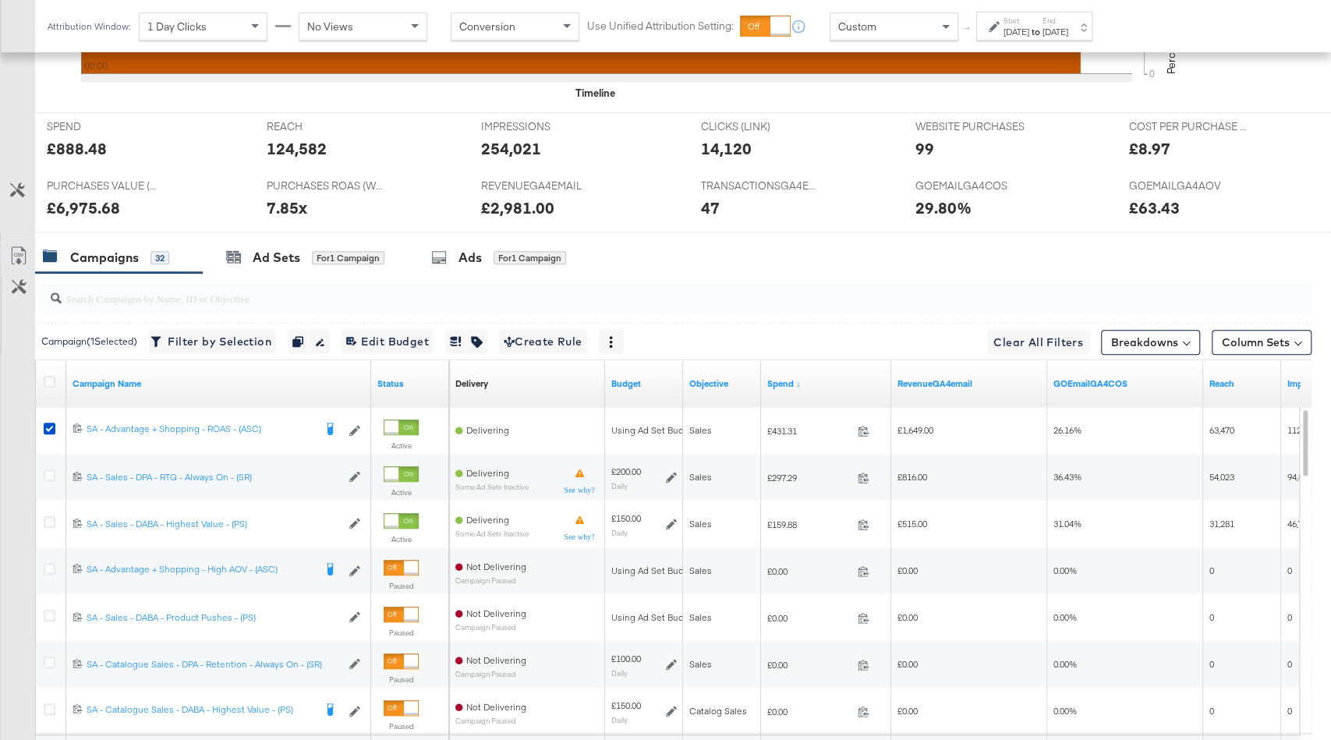
scroll to position [714, 0]
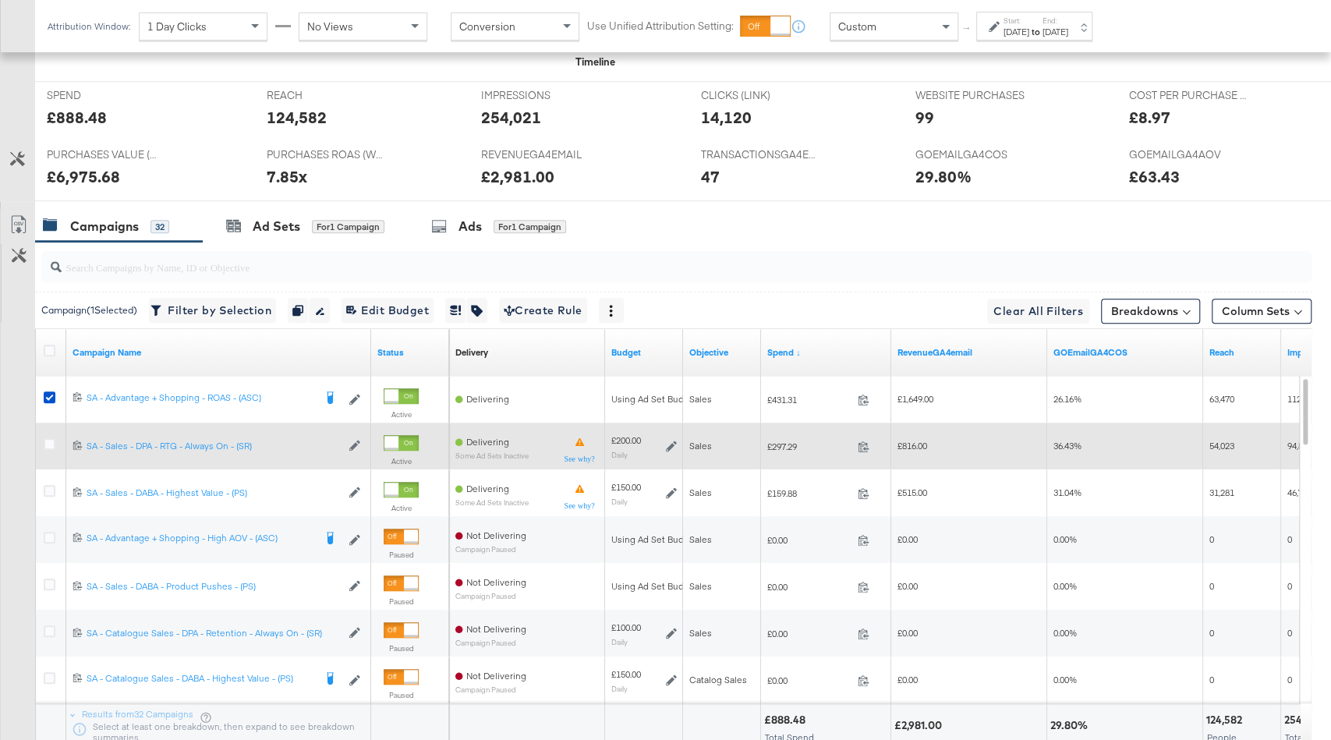
click at [782, 445] on span "£297.29" at bounding box center [809, 447] width 84 height 12
copy span "297.29"
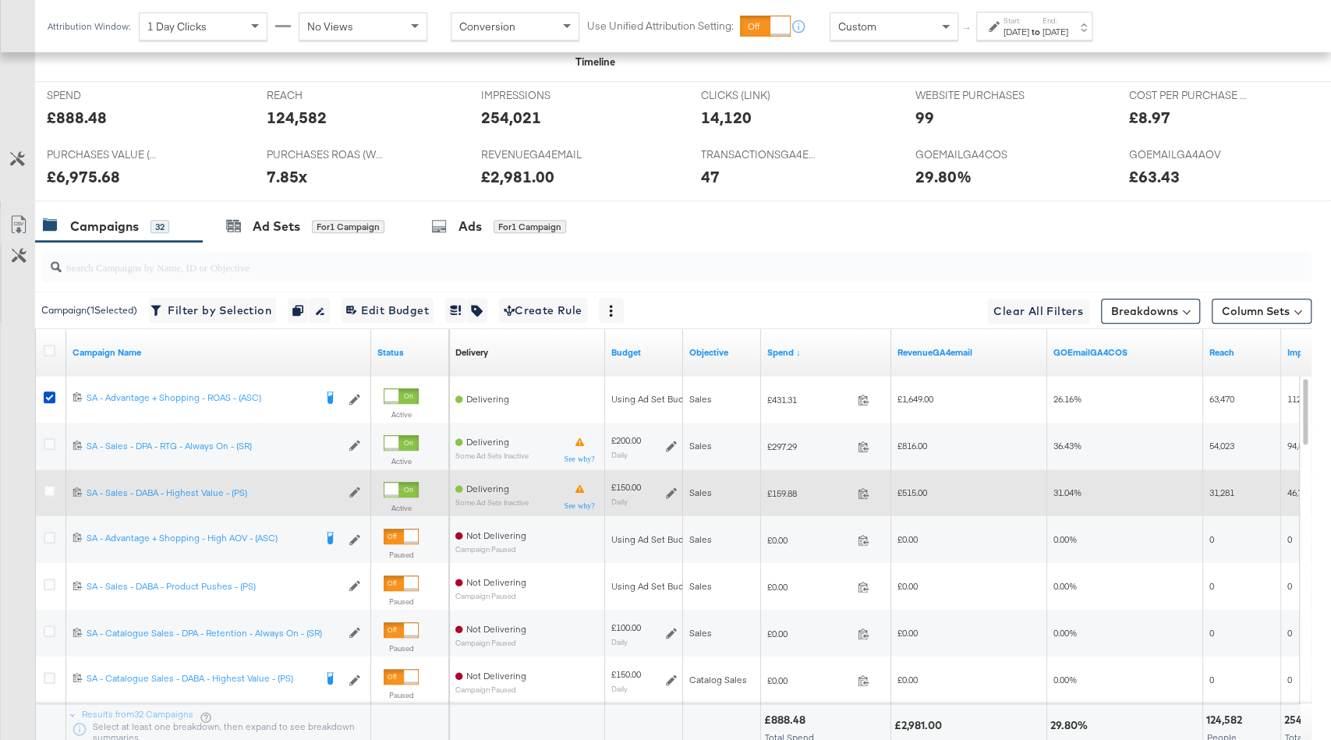
click at [670, 488] on icon at bounding box center [671, 493] width 11 height 11
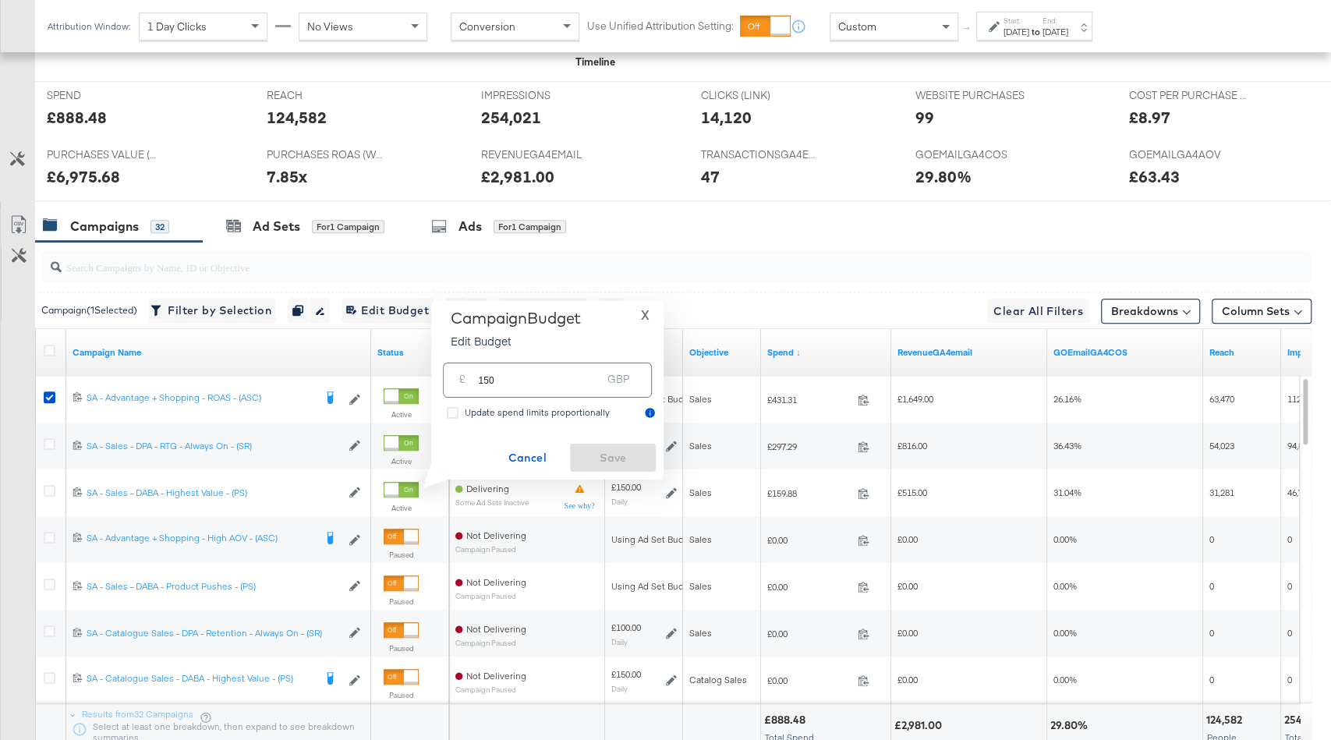
click at [488, 379] on input "150" at bounding box center [539, 374] width 123 height 34
type input "120"
click at [628, 456] on span "Save" at bounding box center [612, 457] width 73 height 19
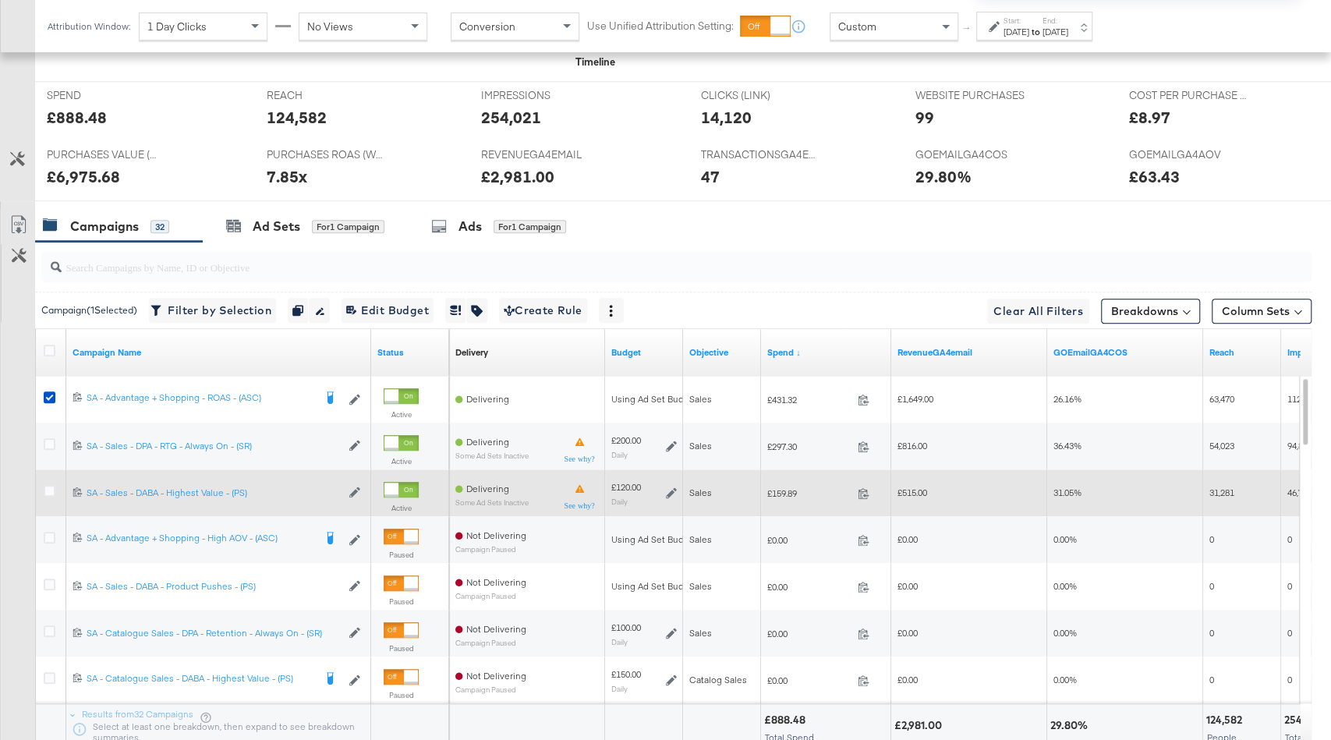
click at [785, 487] on span "£159.89" at bounding box center [809, 493] width 84 height 12
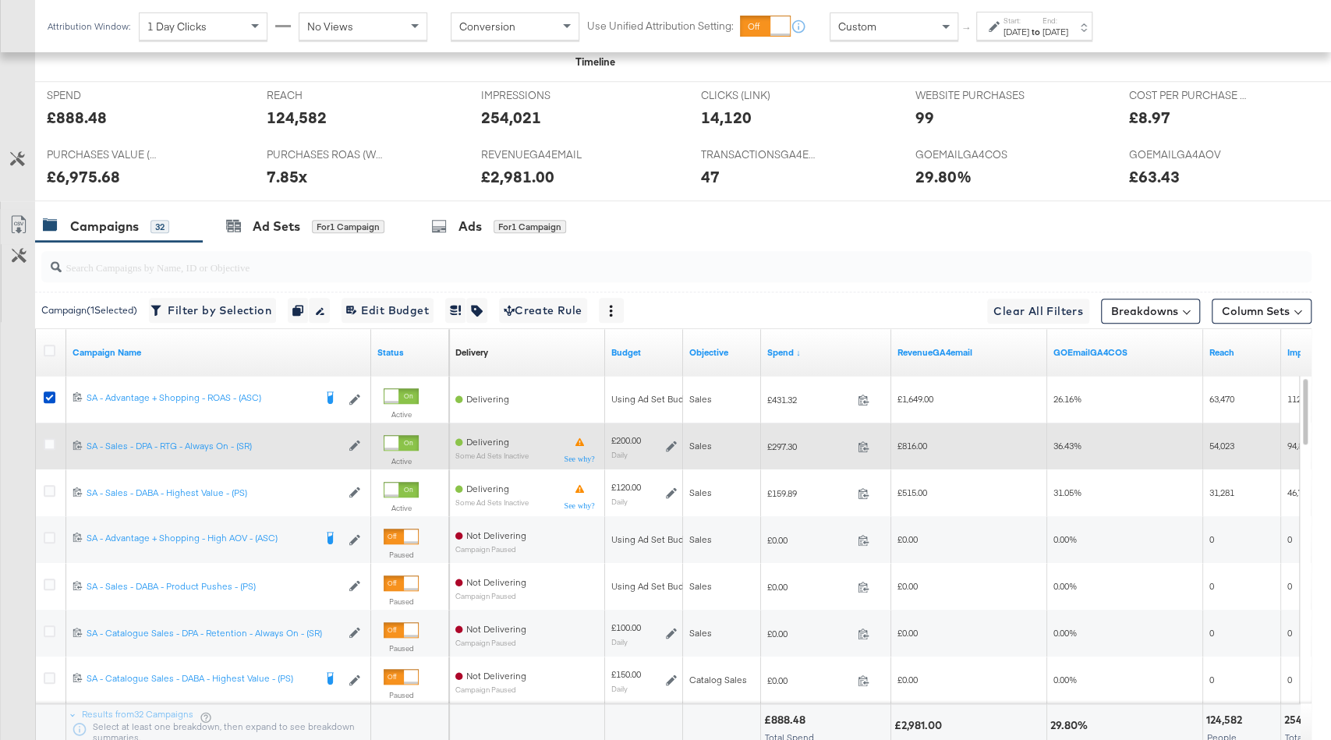
click at [785, 441] on span "£297.30" at bounding box center [809, 447] width 84 height 12
click at [664, 436] on div "£200.00 Daily" at bounding box center [644, 446] width 66 height 24
click at [673, 441] on icon at bounding box center [671, 446] width 11 height 11
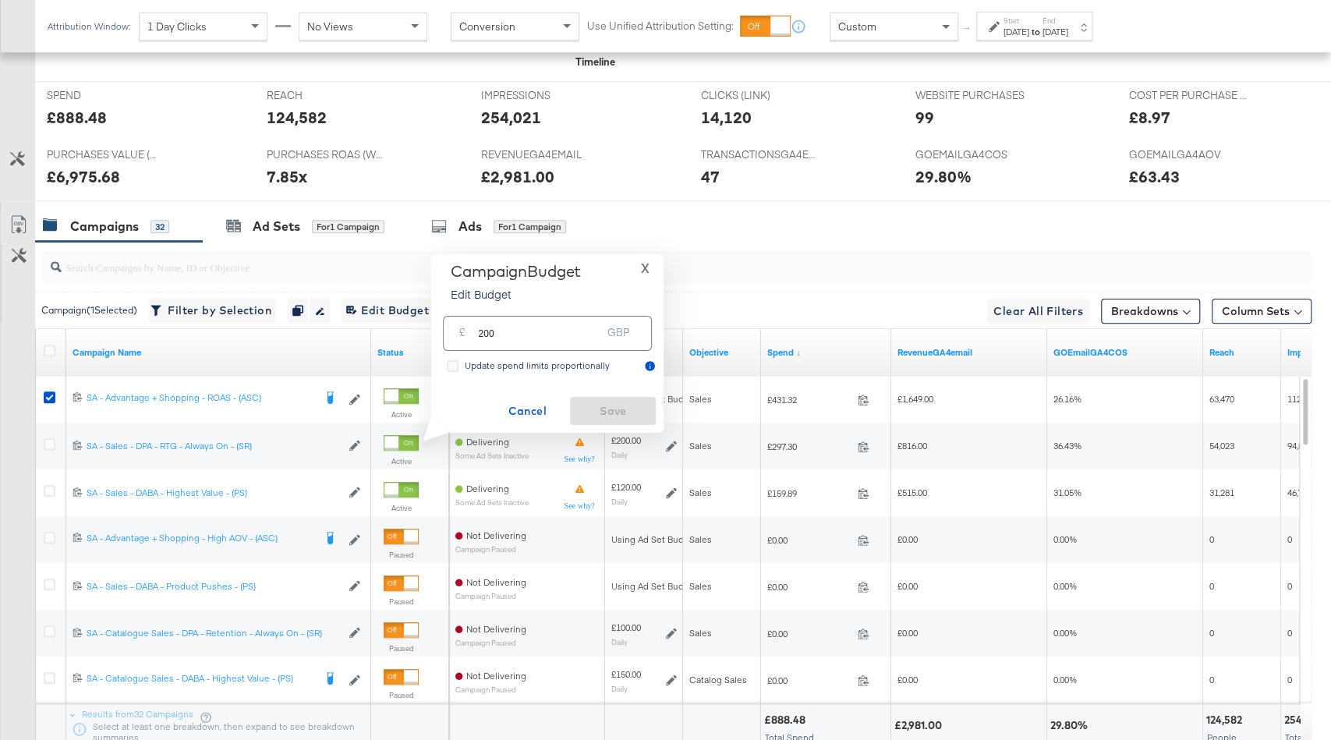
click at [483, 339] on input "200" at bounding box center [539, 327] width 123 height 34
type input "180"
click at [615, 408] on span "Save" at bounding box center [612, 411] width 73 height 19
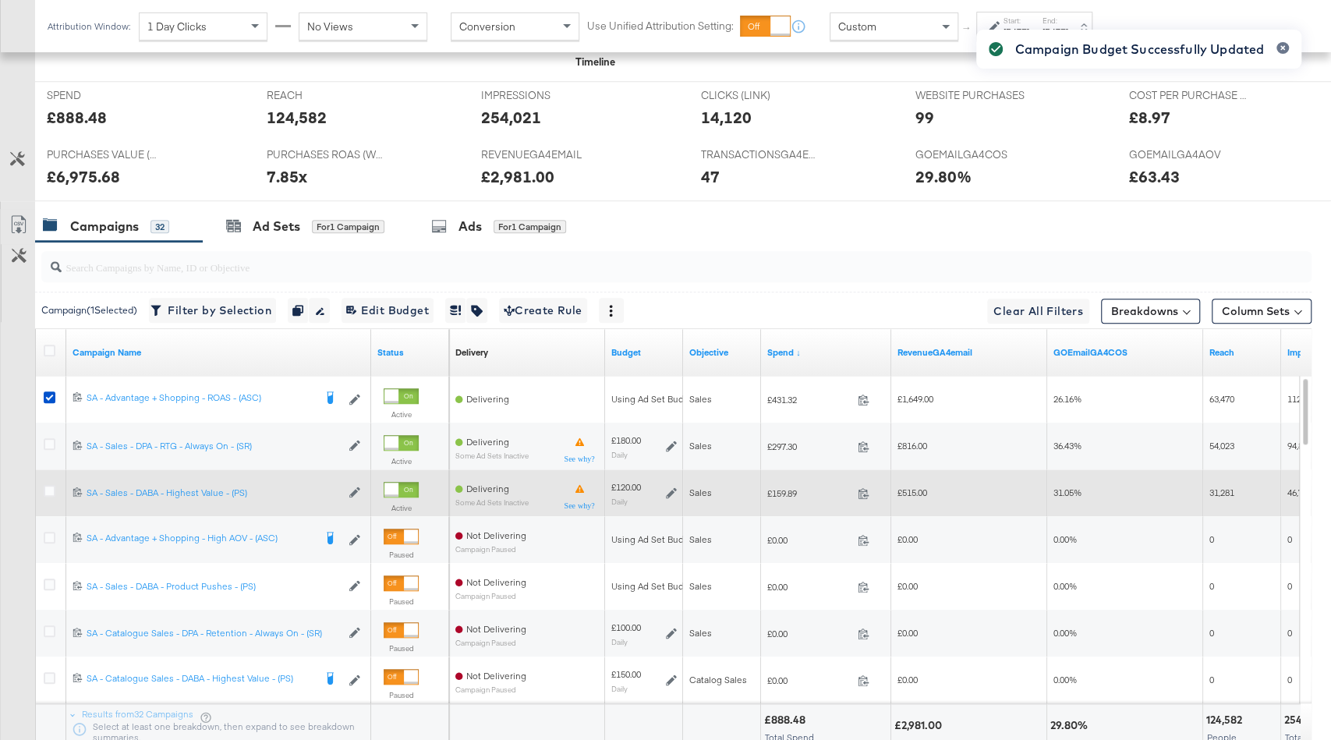
click at [785, 487] on span "£159.89" at bounding box center [809, 493] width 84 height 12
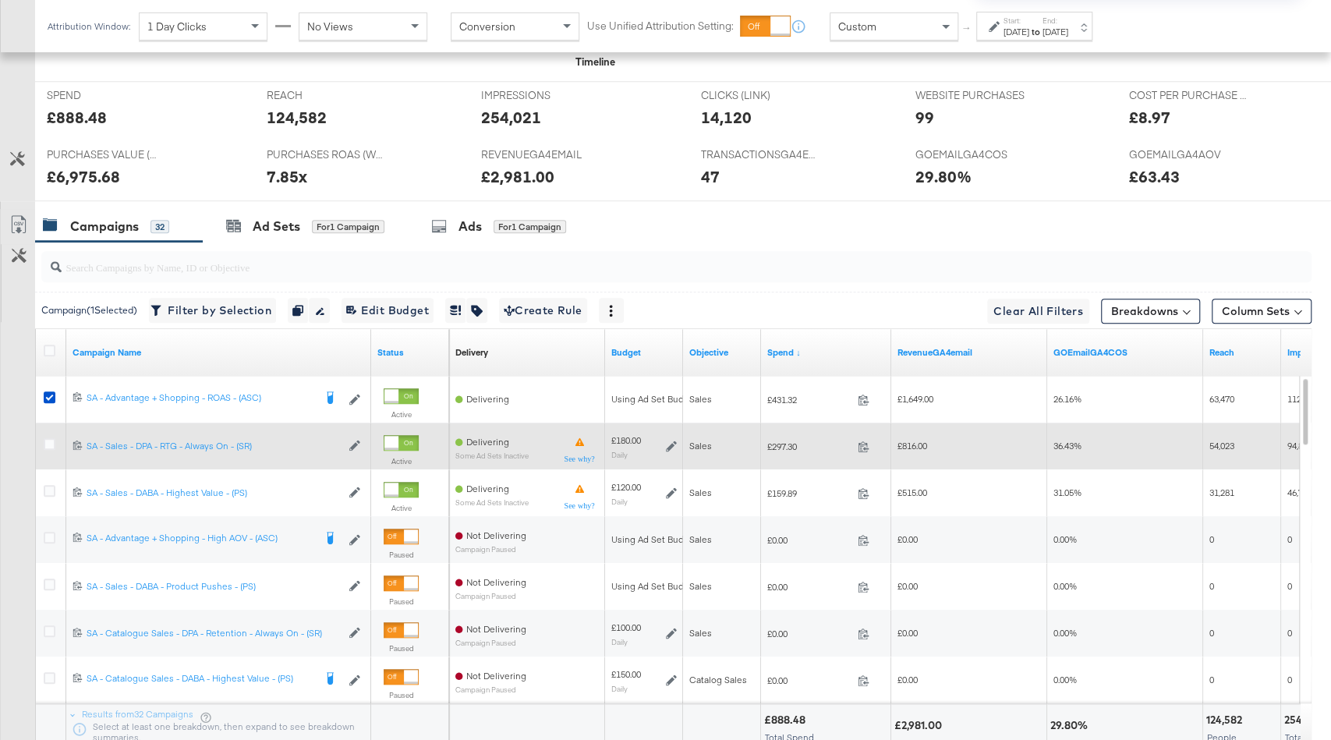
click at [781, 442] on span "£297.30" at bounding box center [809, 447] width 84 height 12
copy span "297.30"
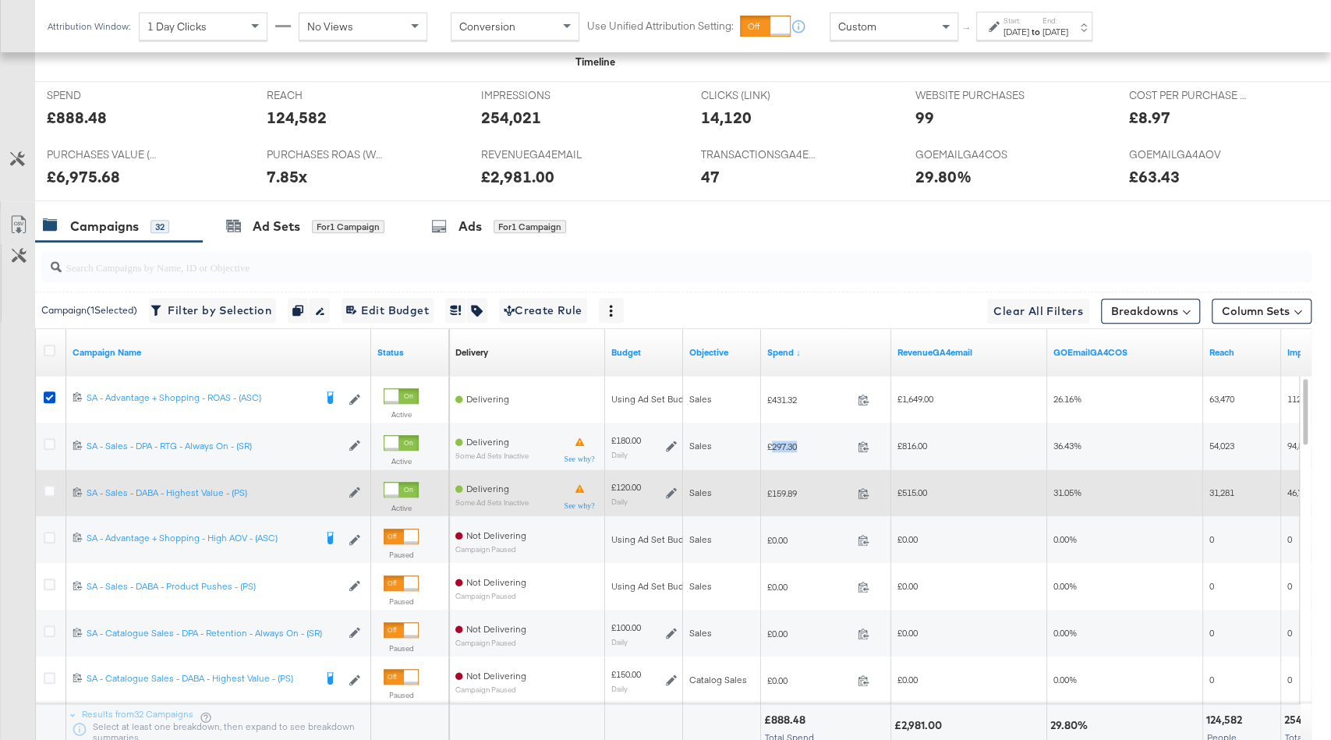
click at [786, 487] on span "£159.89" at bounding box center [809, 493] width 84 height 12
copy span "159.89"
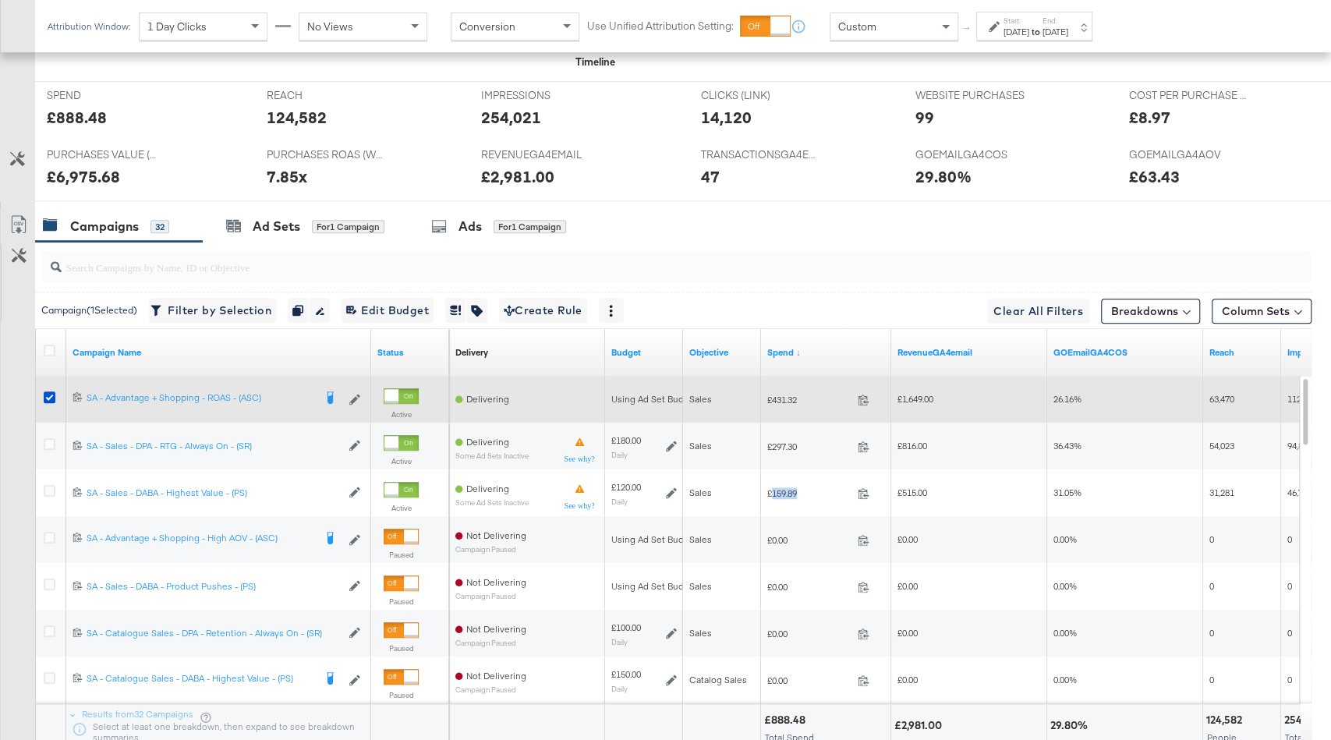
click at [787, 394] on span "£431.32" at bounding box center [809, 400] width 84 height 12
copy span "431.32"
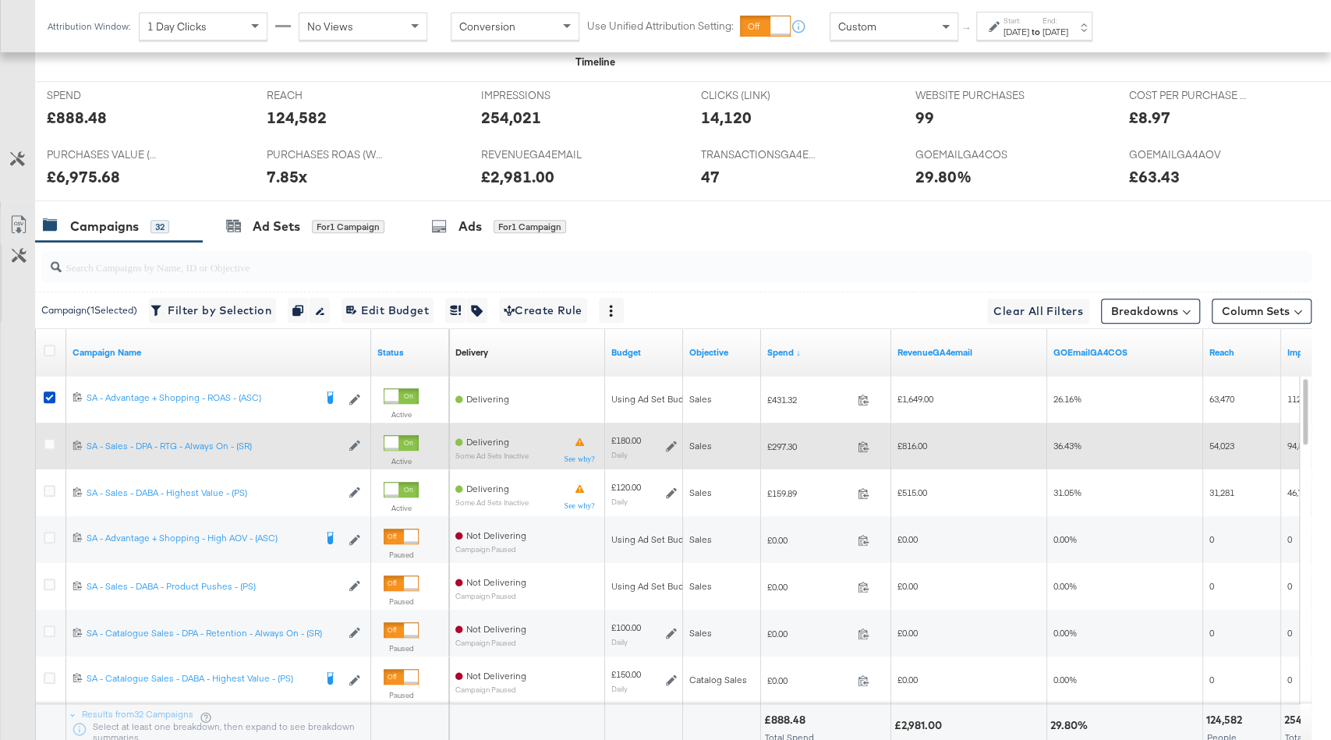
click at [910, 444] on span "£816.00" at bounding box center [913, 446] width 30 height 12
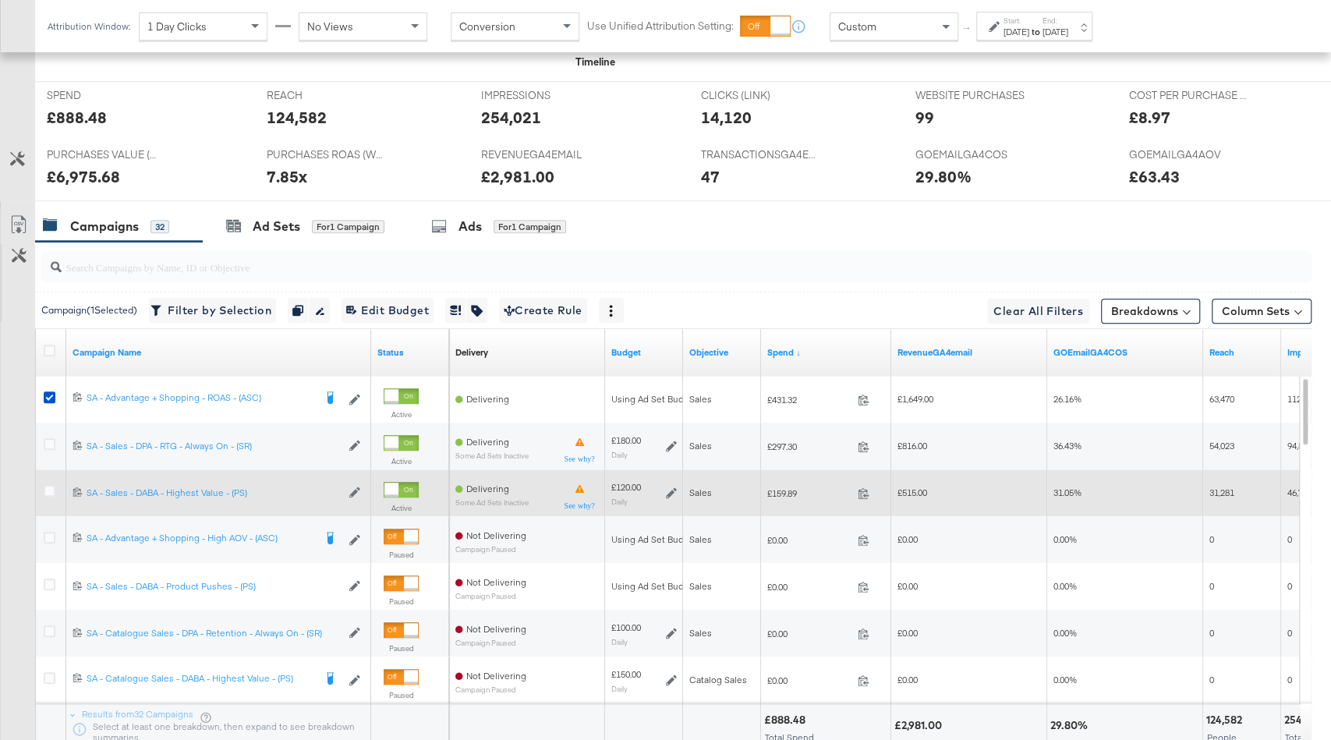
click at [910, 489] on span "£515.00" at bounding box center [913, 493] width 30 height 12
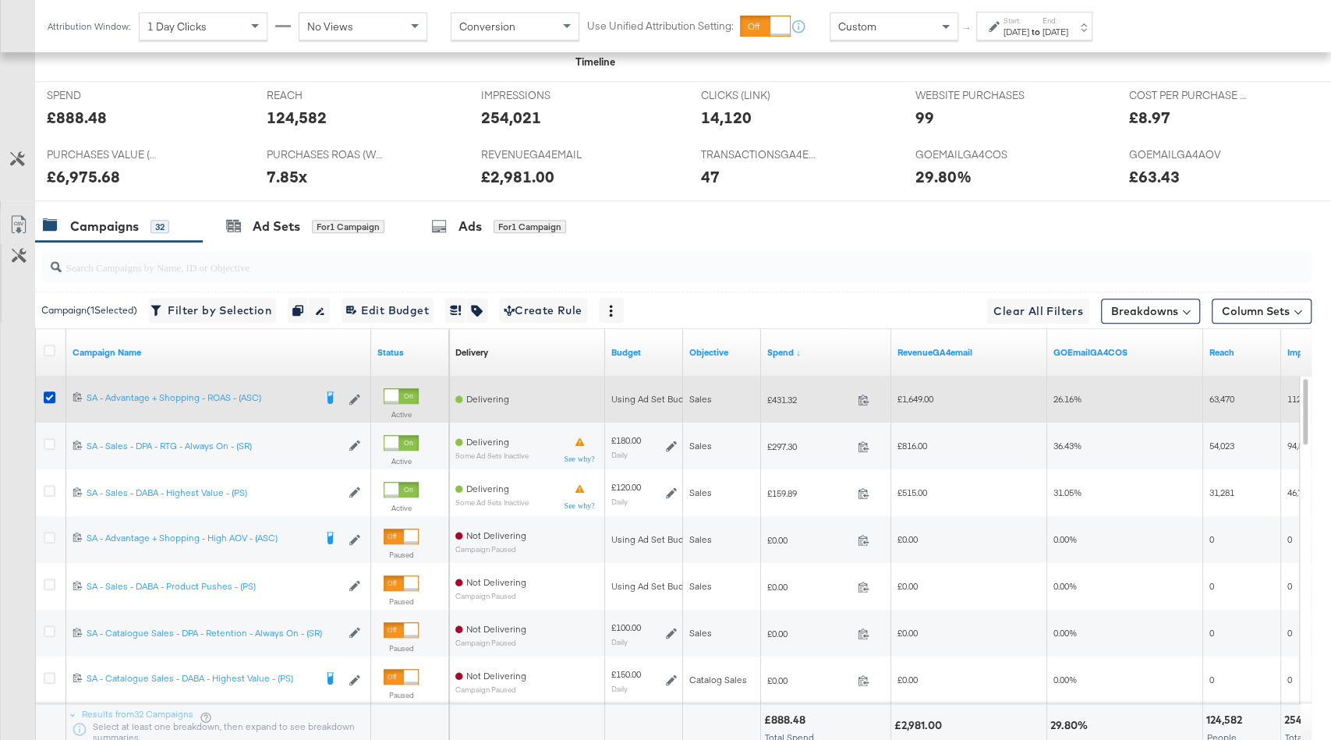
click at [923, 397] on span "£1,649.00" at bounding box center [916, 399] width 36 height 12
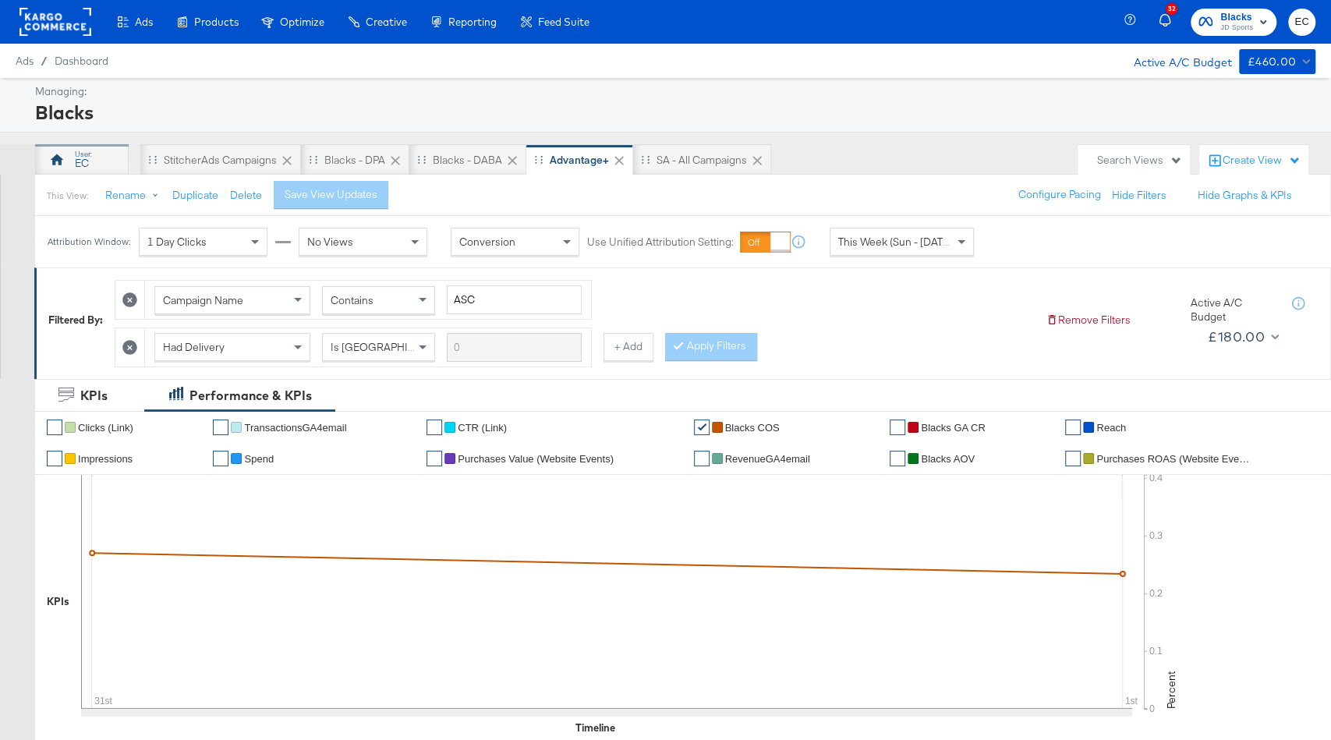
click at [94, 160] on div "EC" at bounding box center [82, 159] width 94 height 31
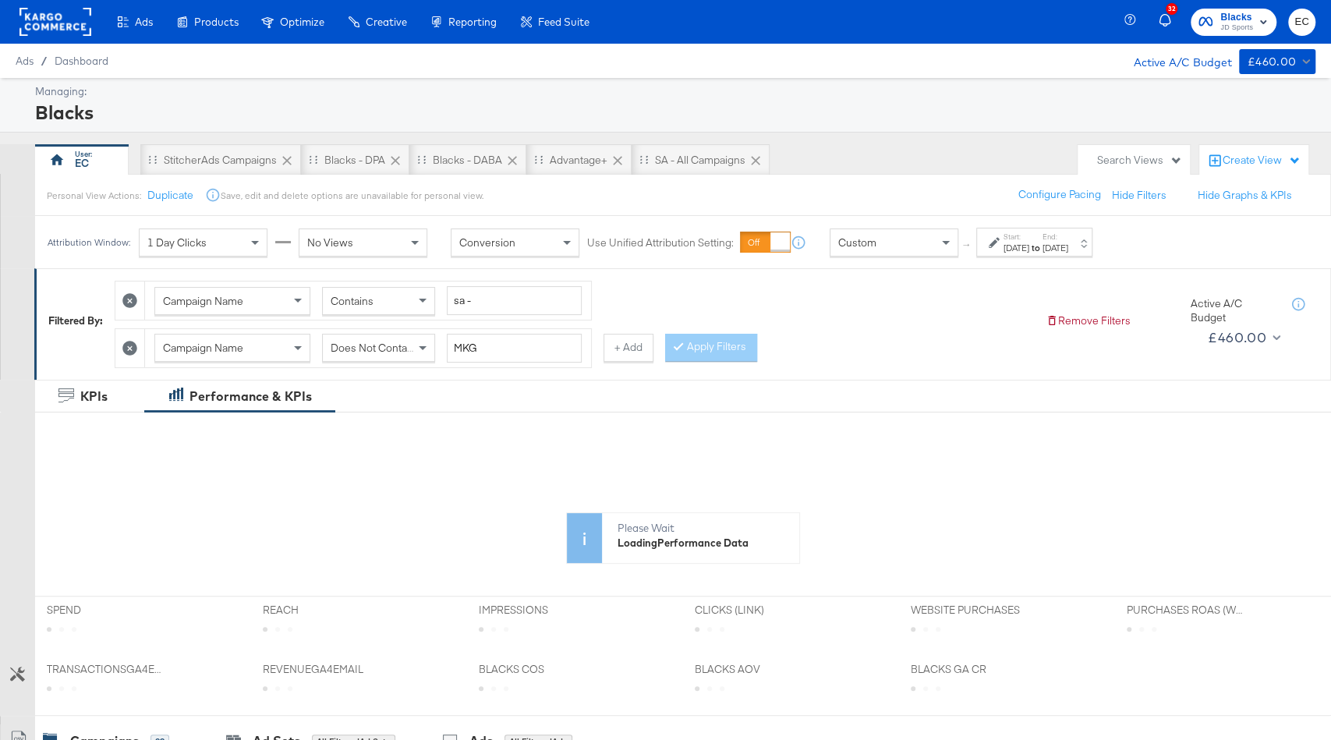
click at [1093, 252] on div "Start: Aug 24th 2025 to End: Aug 26th 2025" at bounding box center [1035, 242] width 116 height 29
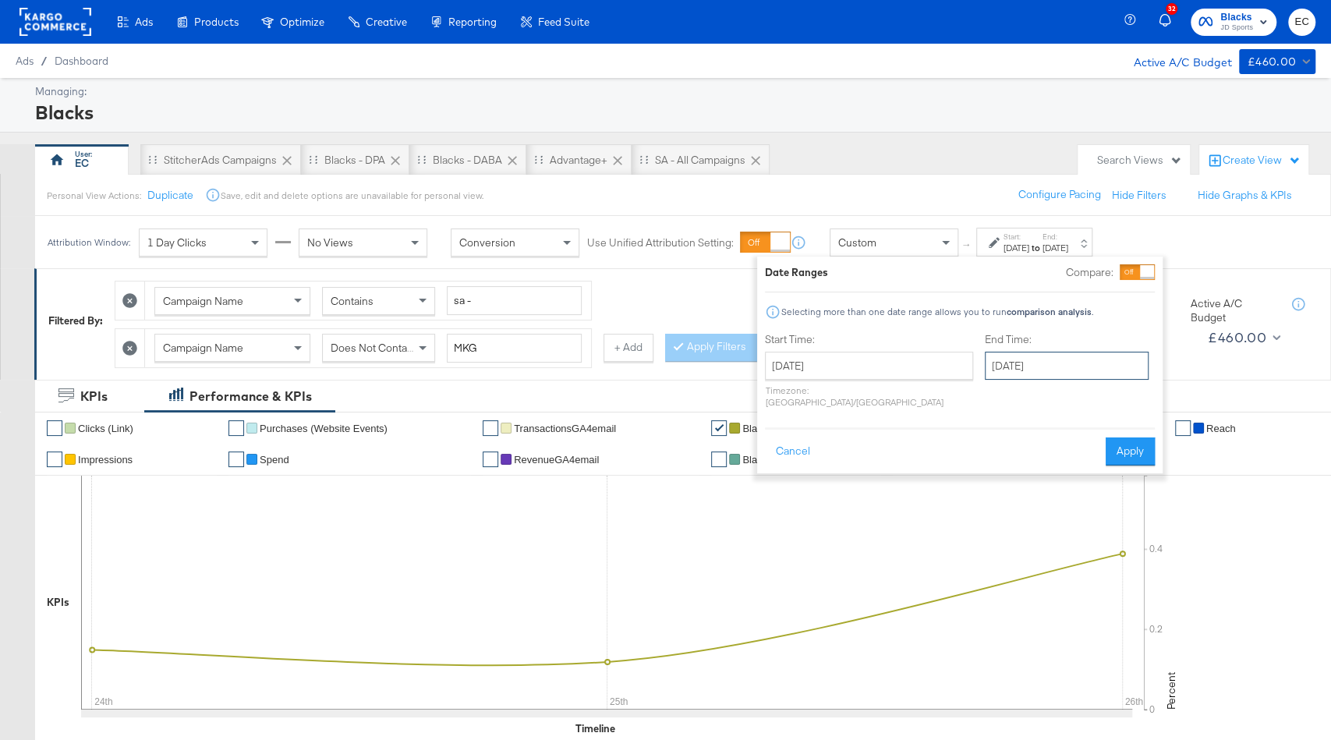
click at [1072, 373] on input "August 26th 2025" at bounding box center [1067, 366] width 164 height 28
click at [1149, 533] on td "30" at bounding box center [1162, 532] width 27 height 22
type input "August 30th 2025"
click at [1123, 438] on button "Apply" at bounding box center [1130, 452] width 49 height 28
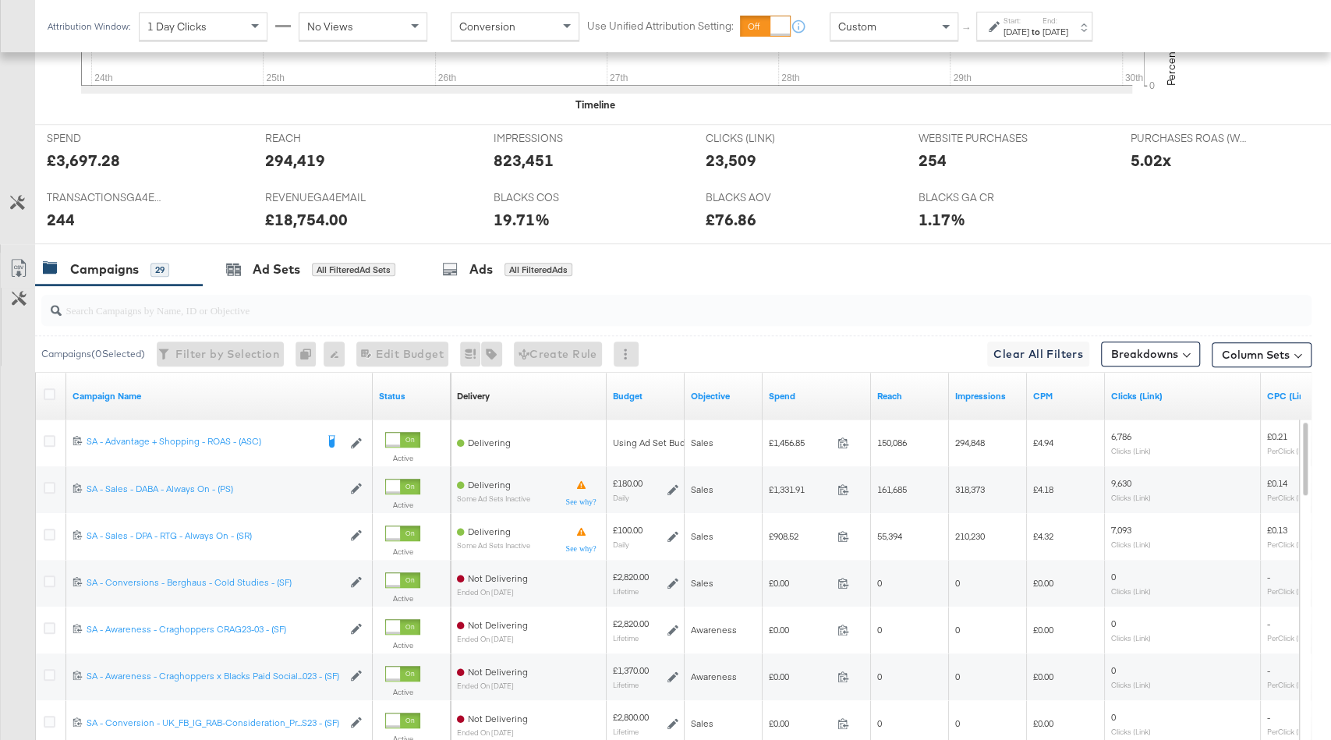
scroll to position [637, 0]
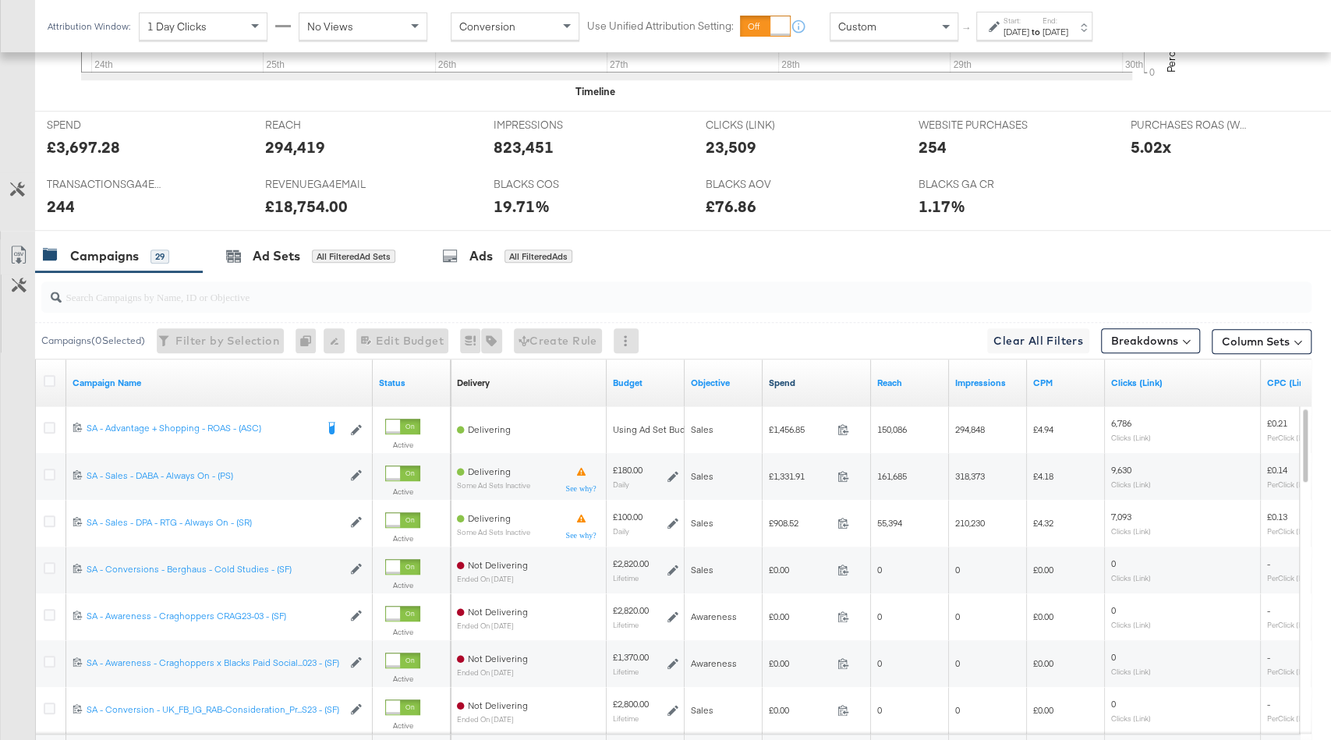
click at [814, 377] on link "Spend" at bounding box center [817, 383] width 96 height 12
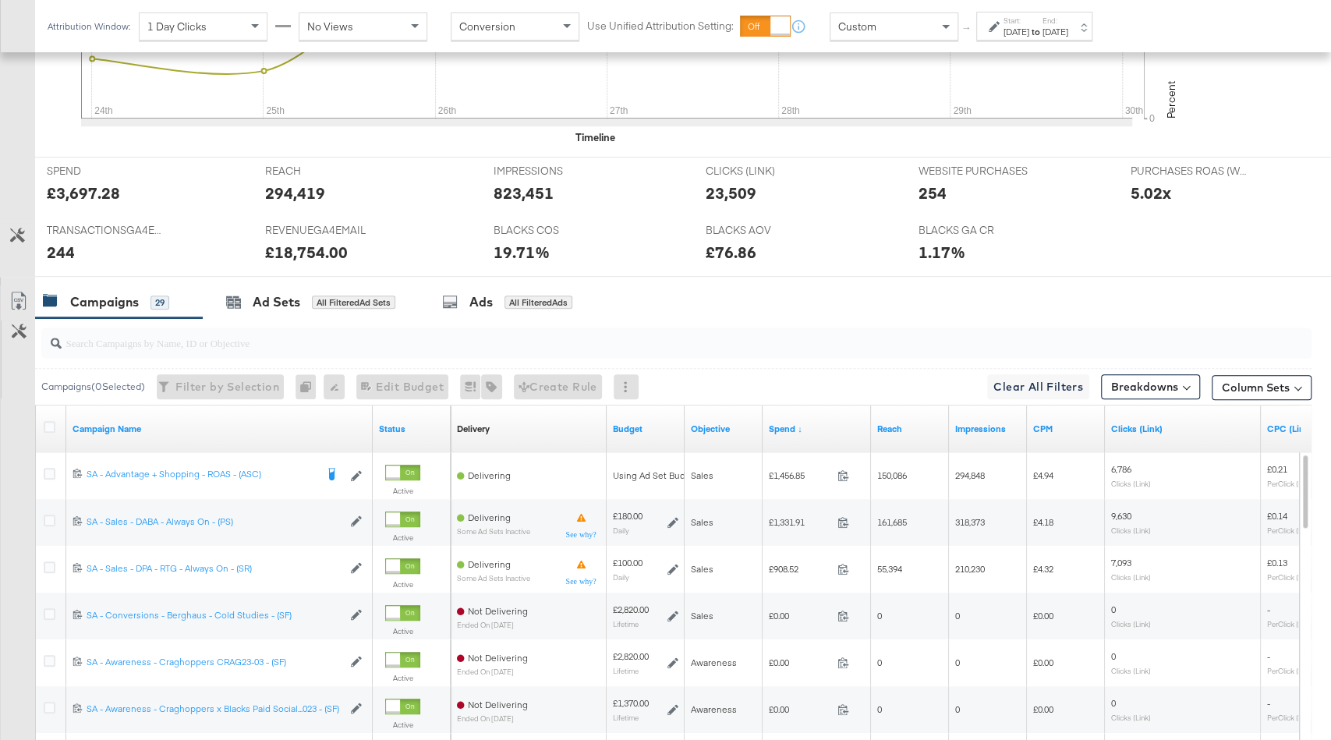
scroll to position [647, 0]
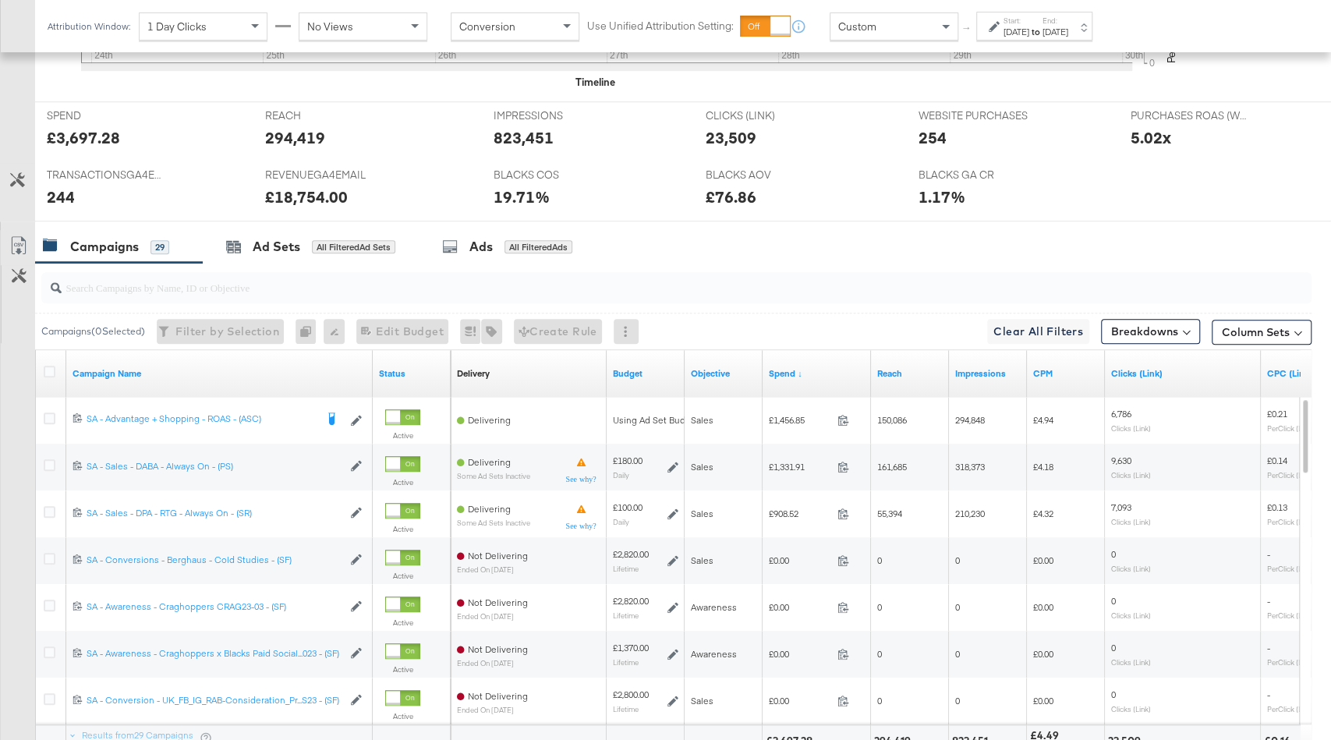
click at [1030, 29] on div "Aug 24th 2025" at bounding box center [1017, 32] width 26 height 12
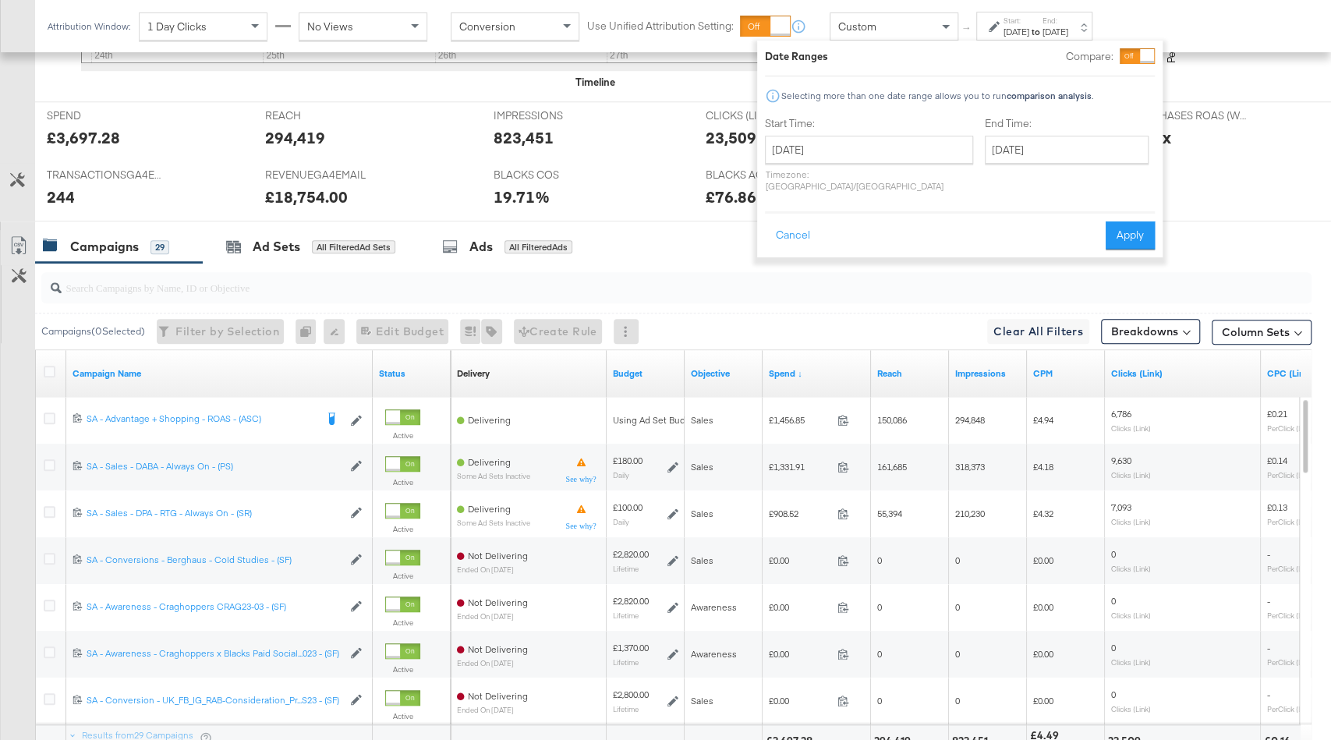
click at [1030, 29] on div "Aug 24th 2025" at bounding box center [1017, 32] width 26 height 12
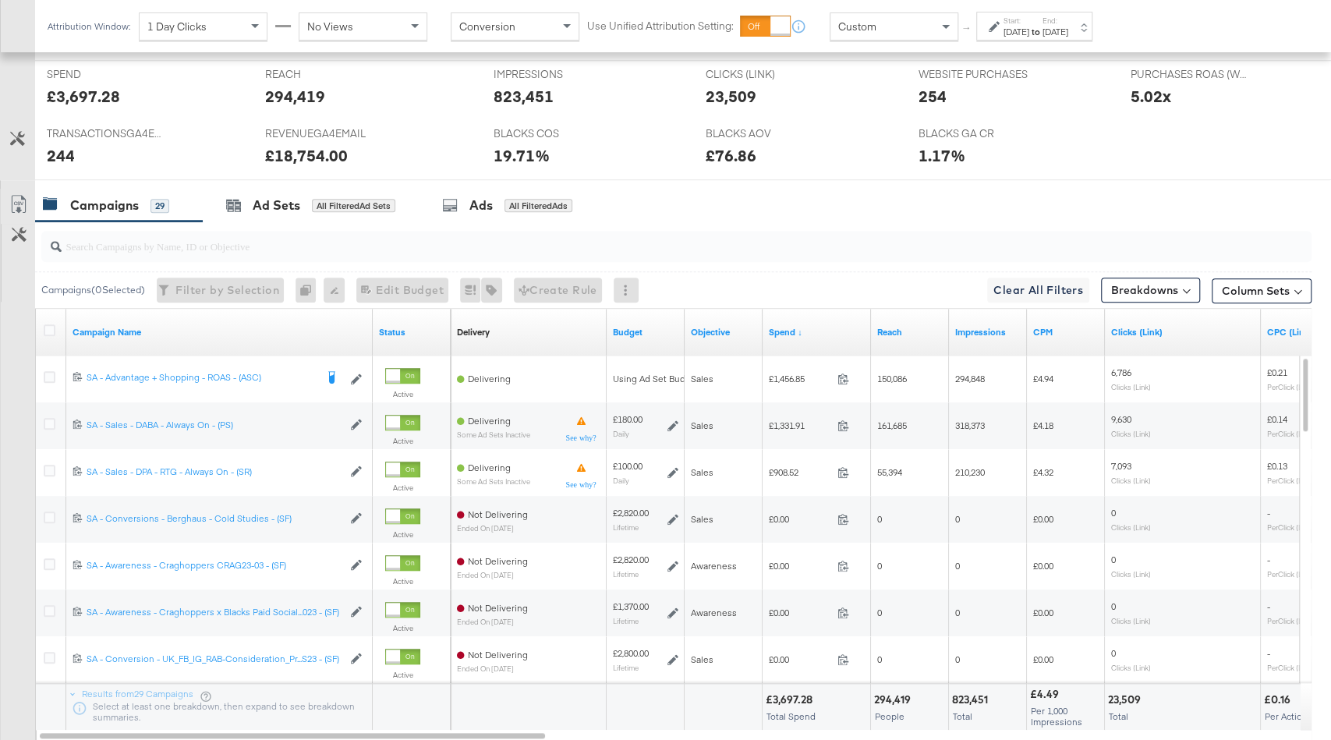
scroll to position [732, 0]
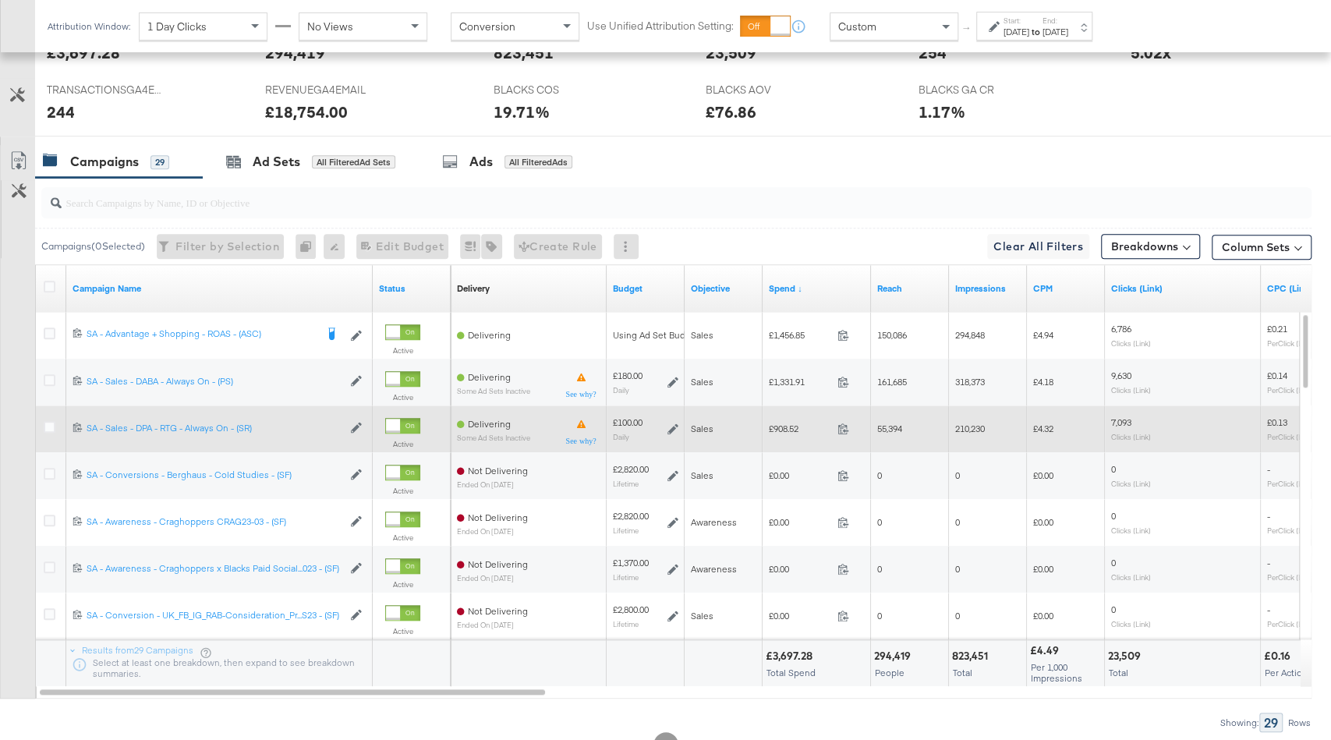
click at [774, 423] on span "£908.52" at bounding box center [800, 429] width 62 height 12
copy span "908.52"
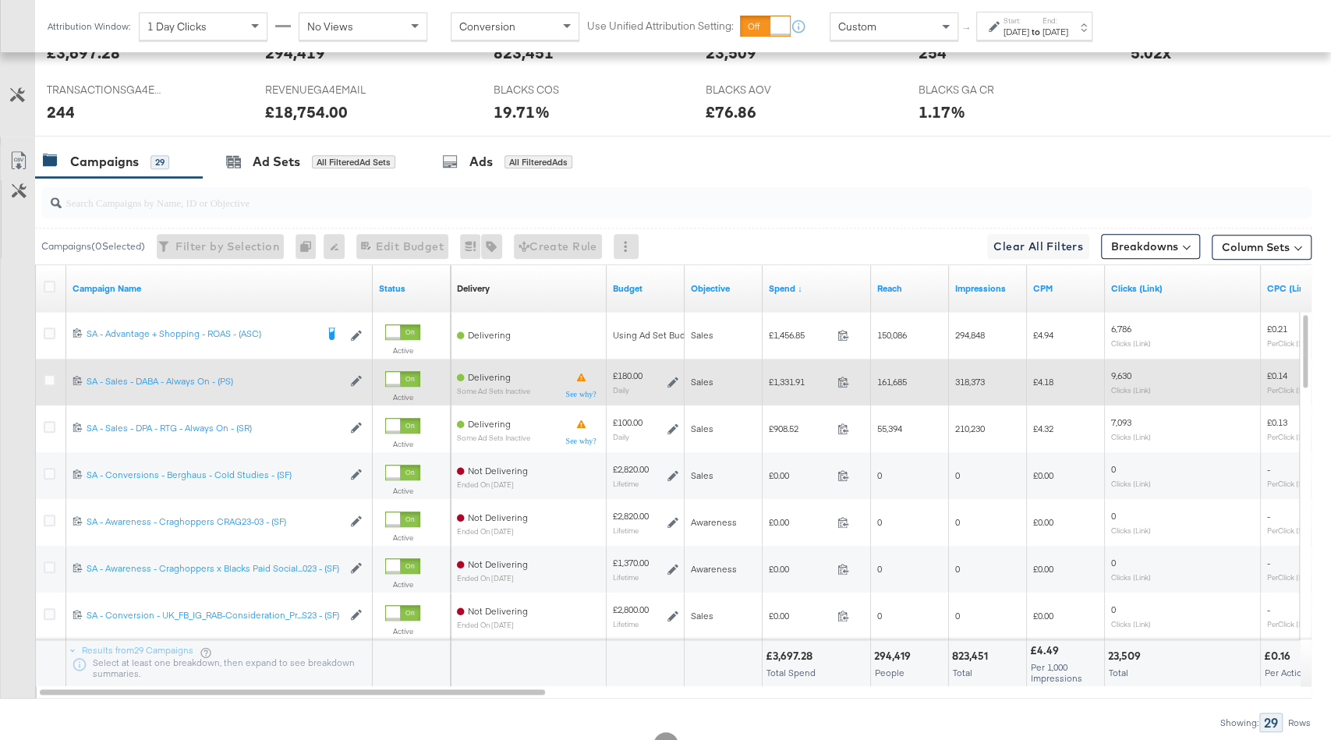
click at [789, 376] on span "£1,331.91" at bounding box center [800, 382] width 62 height 12
copy span "1,331.91"
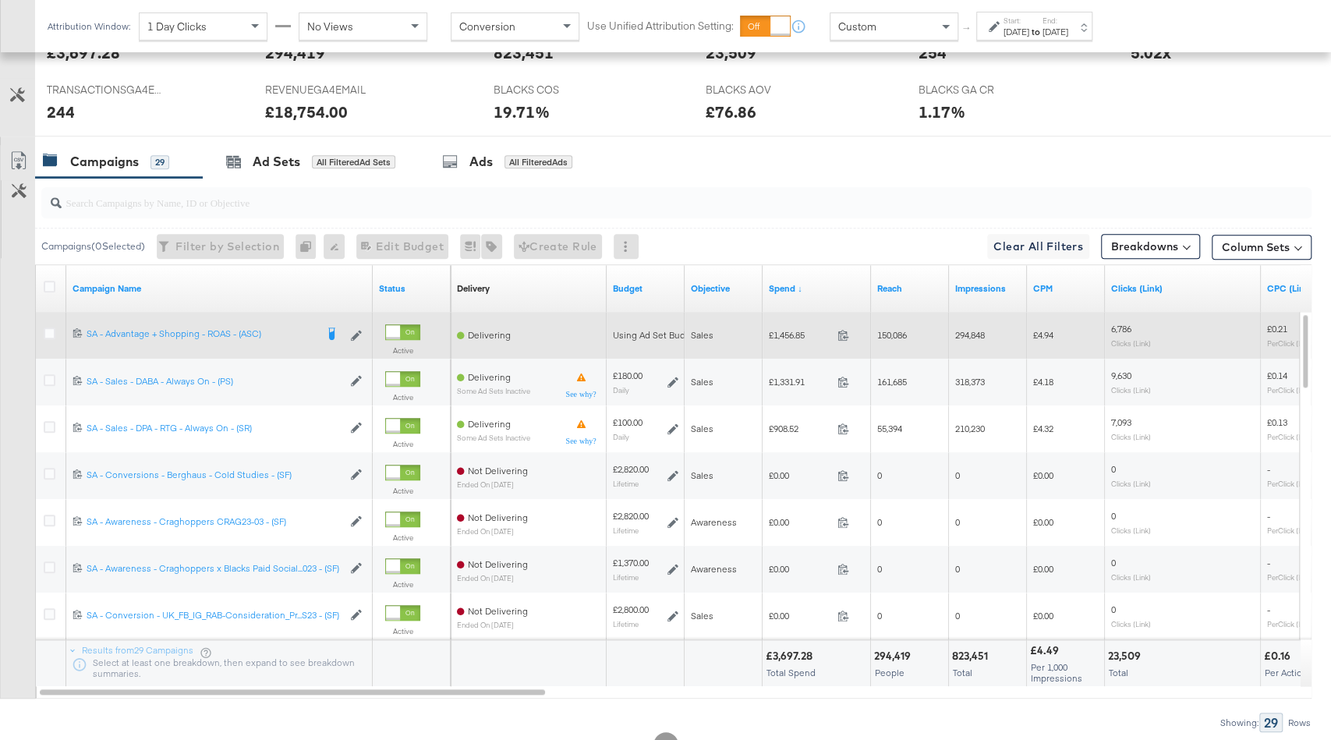
click at [789, 329] on span "£1,456.85" at bounding box center [800, 335] width 62 height 12
copy span "1,456.85"
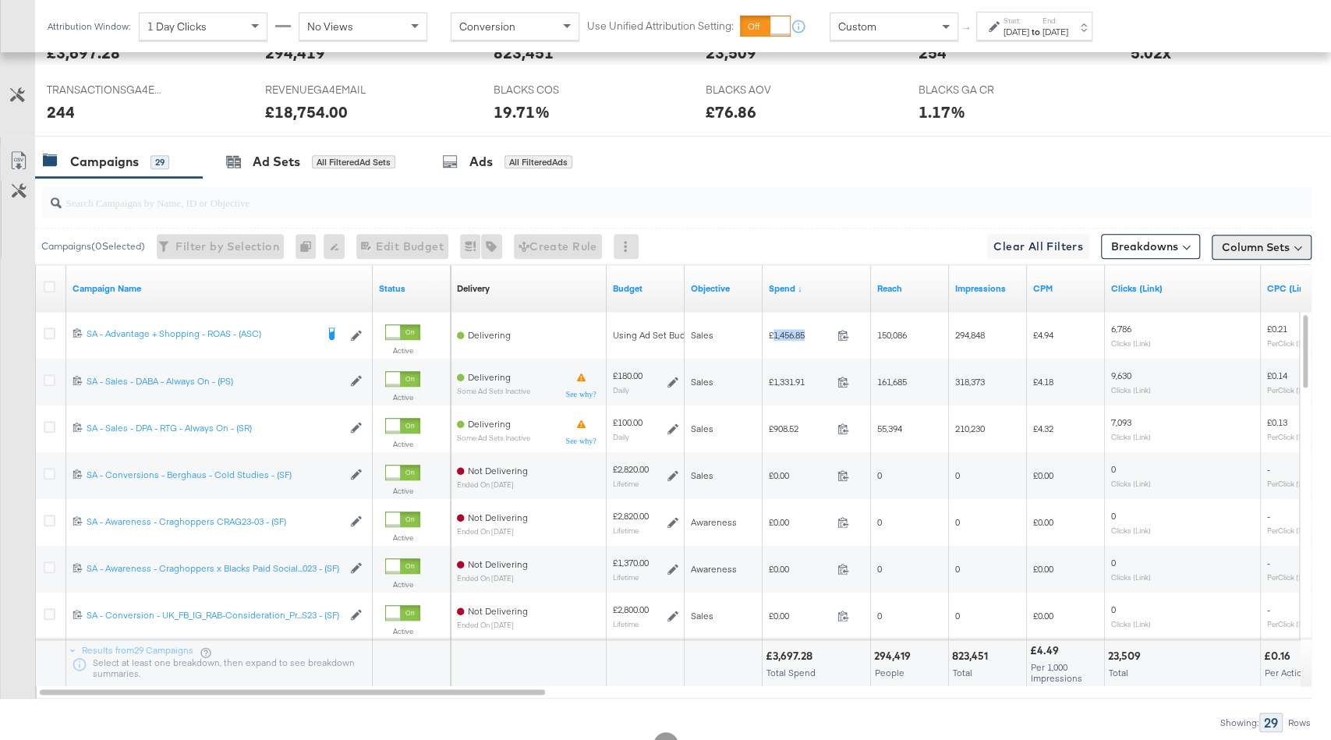
click at [1257, 243] on button "Column Sets" at bounding box center [1262, 247] width 100 height 25
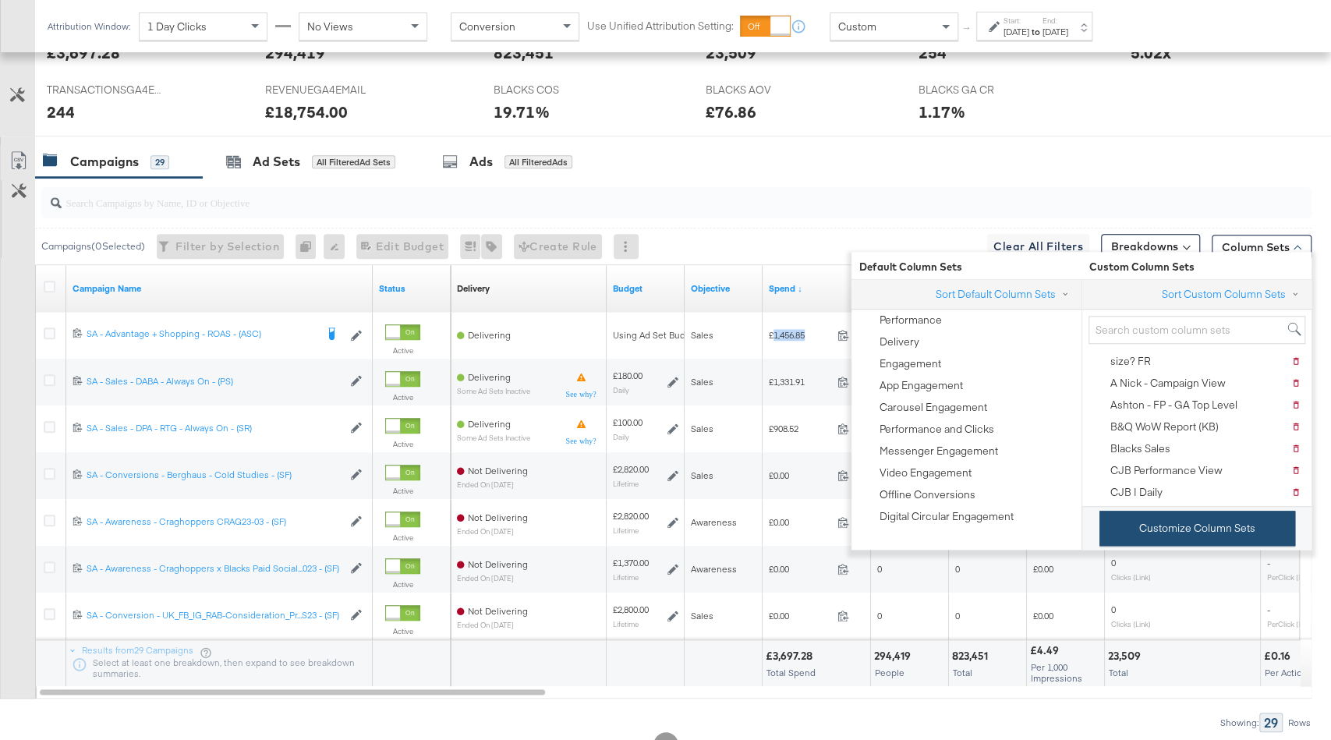
click at [1205, 526] on button "Customize Column Sets" at bounding box center [1198, 528] width 196 height 35
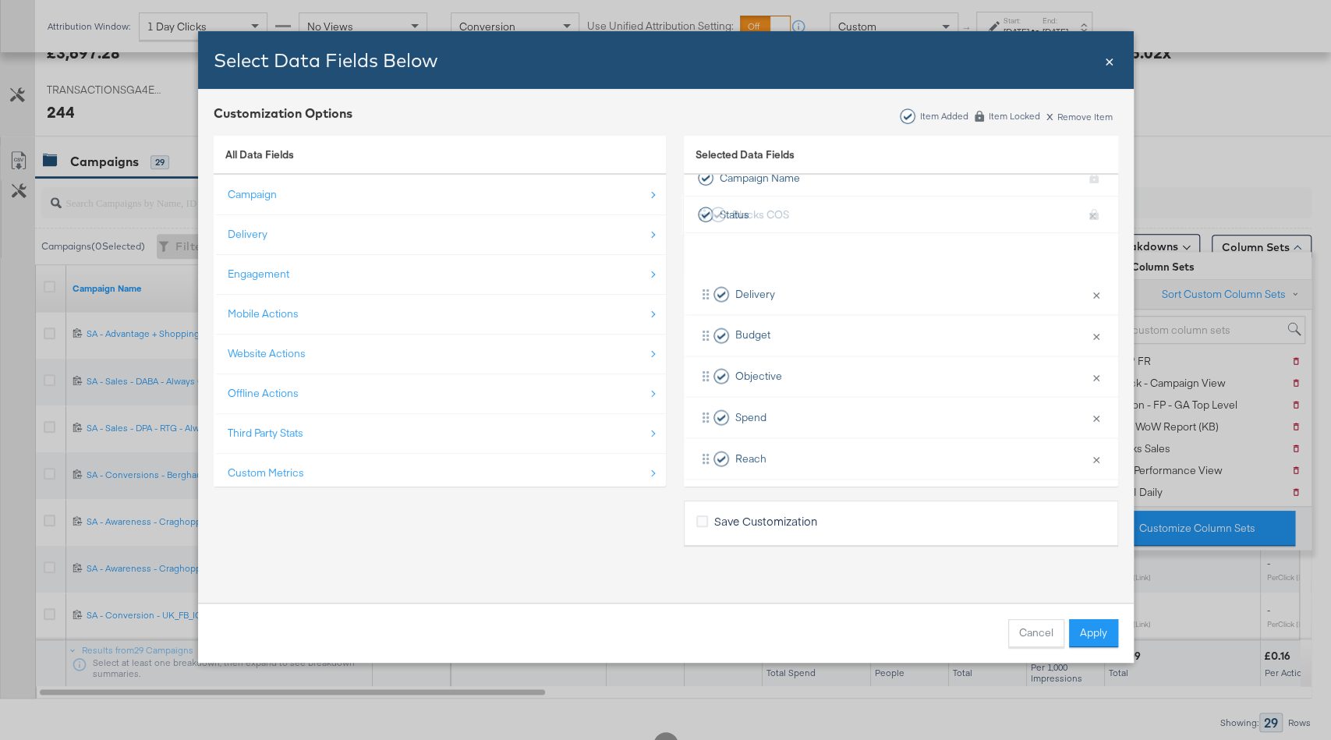
scroll to position [11, 0]
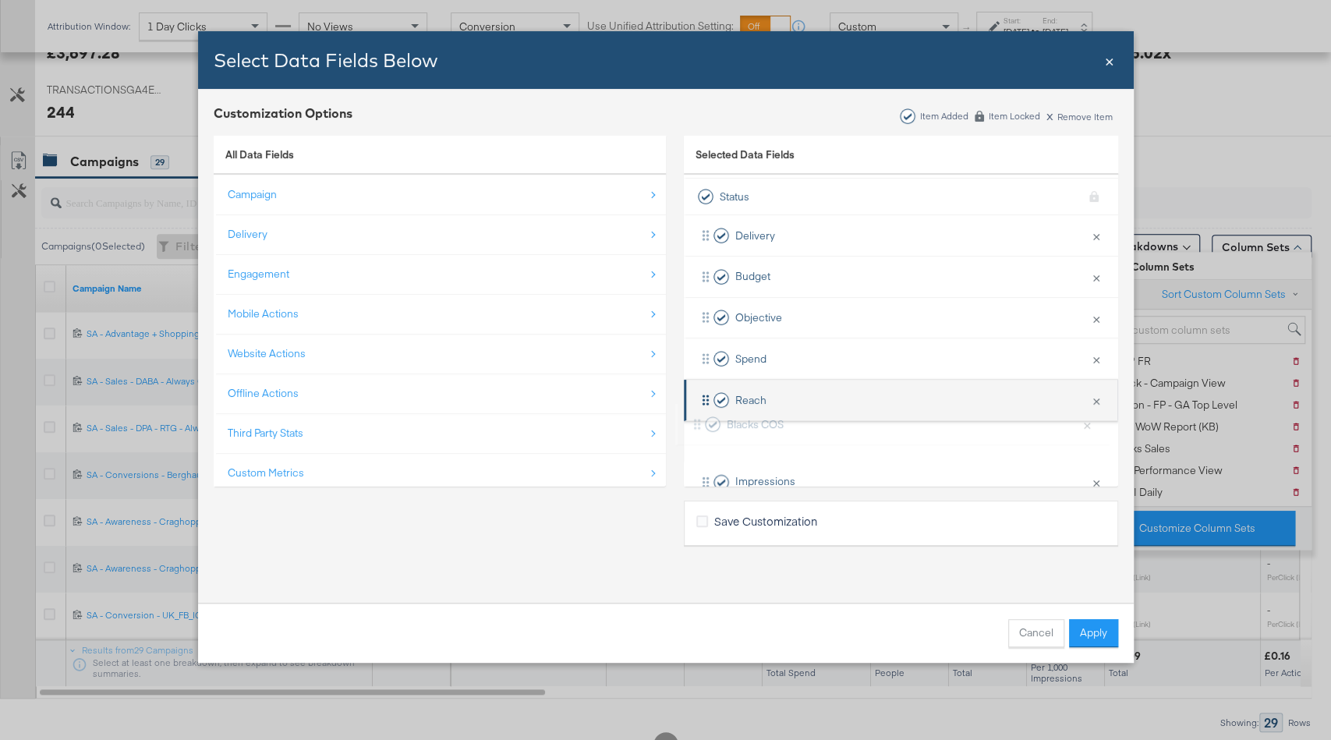
drag, startPoint x: 869, startPoint y: 395, endPoint x: 860, endPoint y: 399, distance: 10.1
click at [860, 400] on div "Delivery × Remove from KPIs Budget × Remove from KPIs Objective × Remove from K…" at bounding box center [901, 646] width 434 height 863
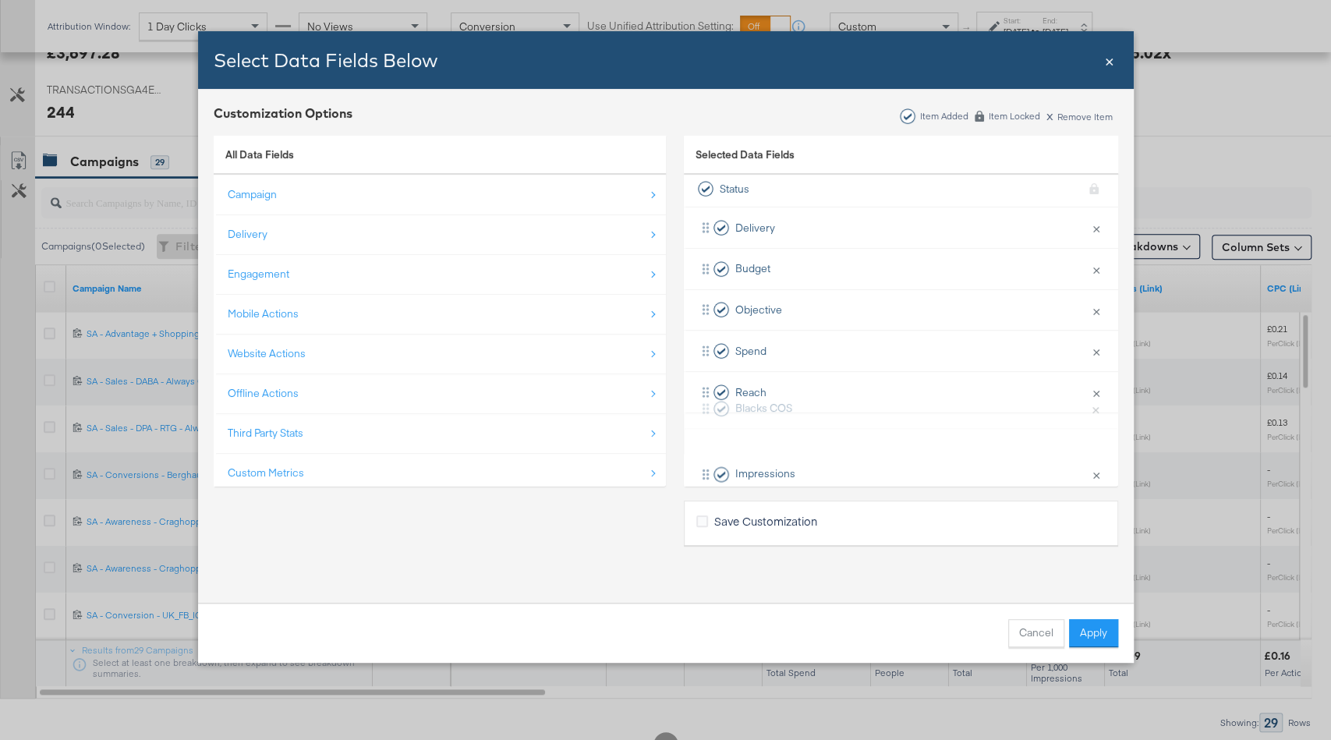
scroll to position [45, 0]
drag, startPoint x: 852, startPoint y: 431, endPoint x: 852, endPoint y: 389, distance: 41.3
click at [852, 389] on div "Delivery × Remove from KPIs Budget × Remove from KPIs Objective × Remove from K…" at bounding box center [901, 634] width 434 height 863
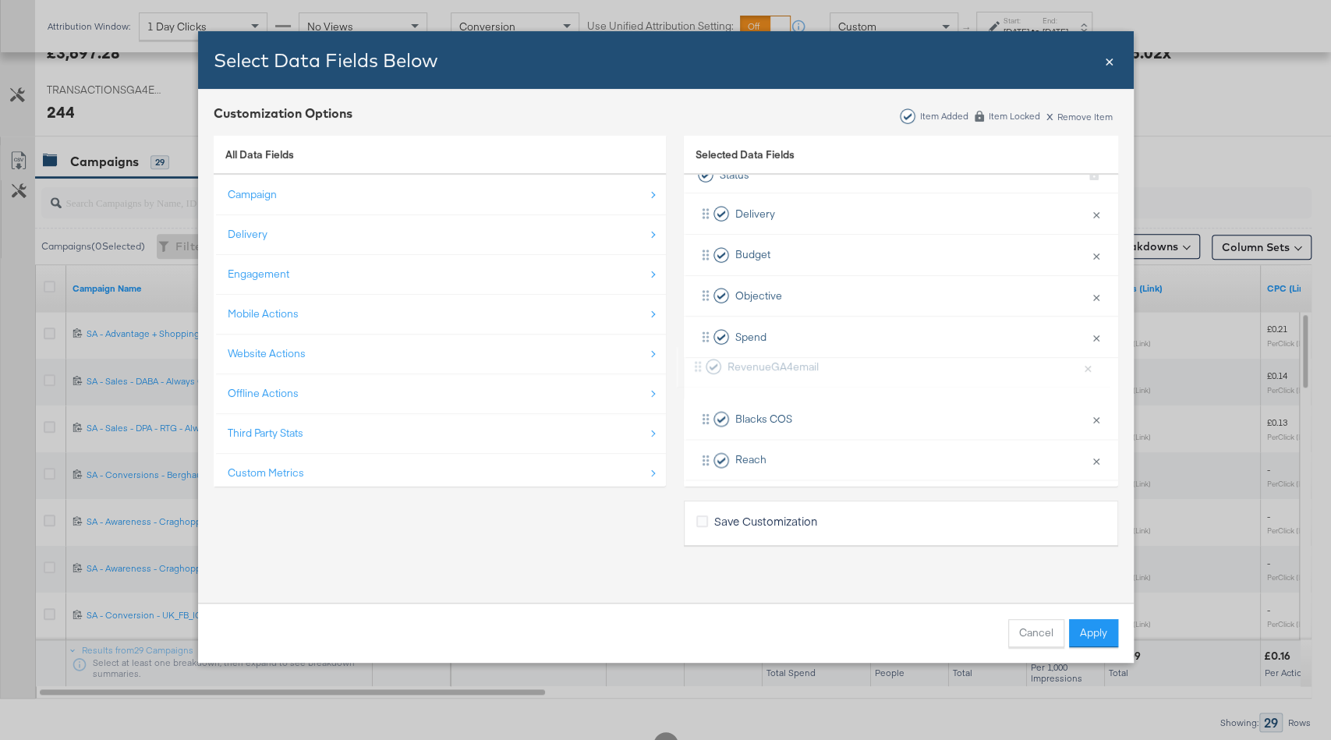
drag, startPoint x: 850, startPoint y: 407, endPoint x: 842, endPoint y: 342, distance: 65.2
click at [842, 342] on div "Delivery × Remove from KPIs Budget × Remove from KPIs Objective × Remove from K…" at bounding box center [901, 624] width 434 height 863
click at [1094, 635] on button "Apply" at bounding box center [1093, 633] width 49 height 28
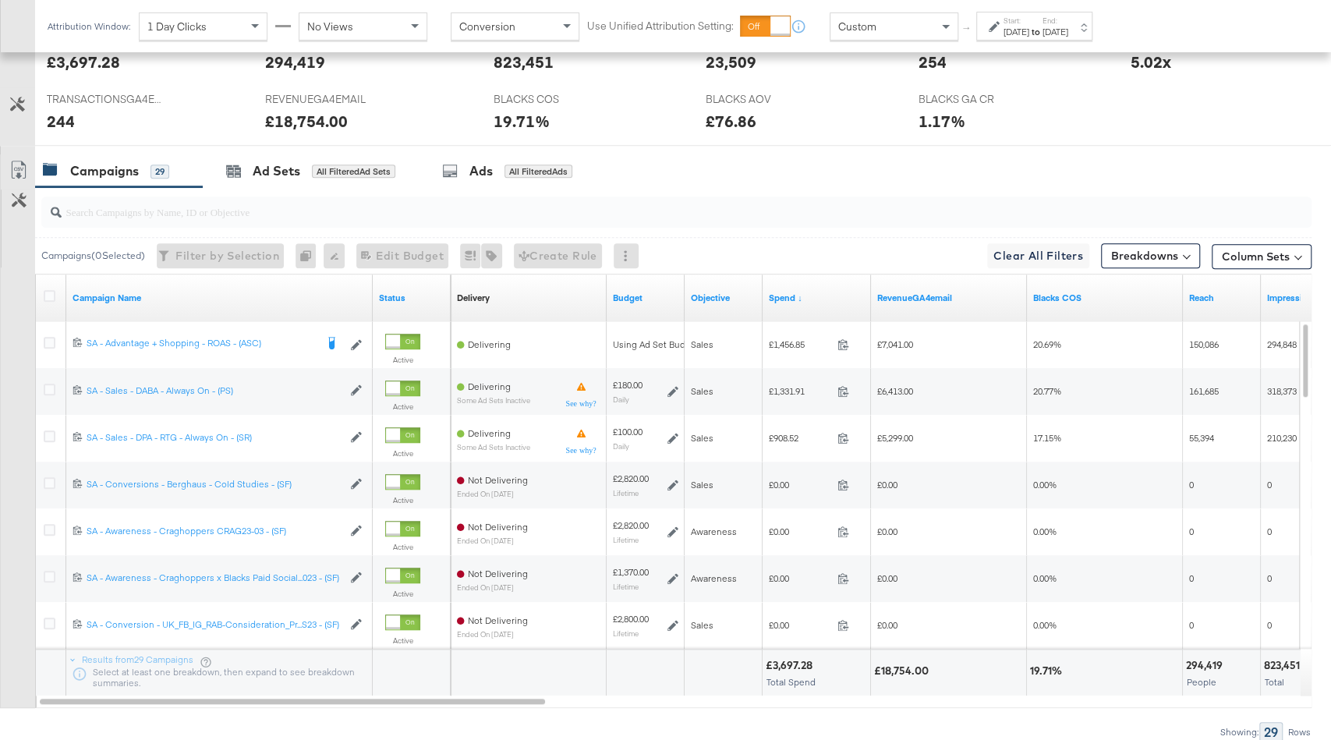
scroll to position [787, 0]
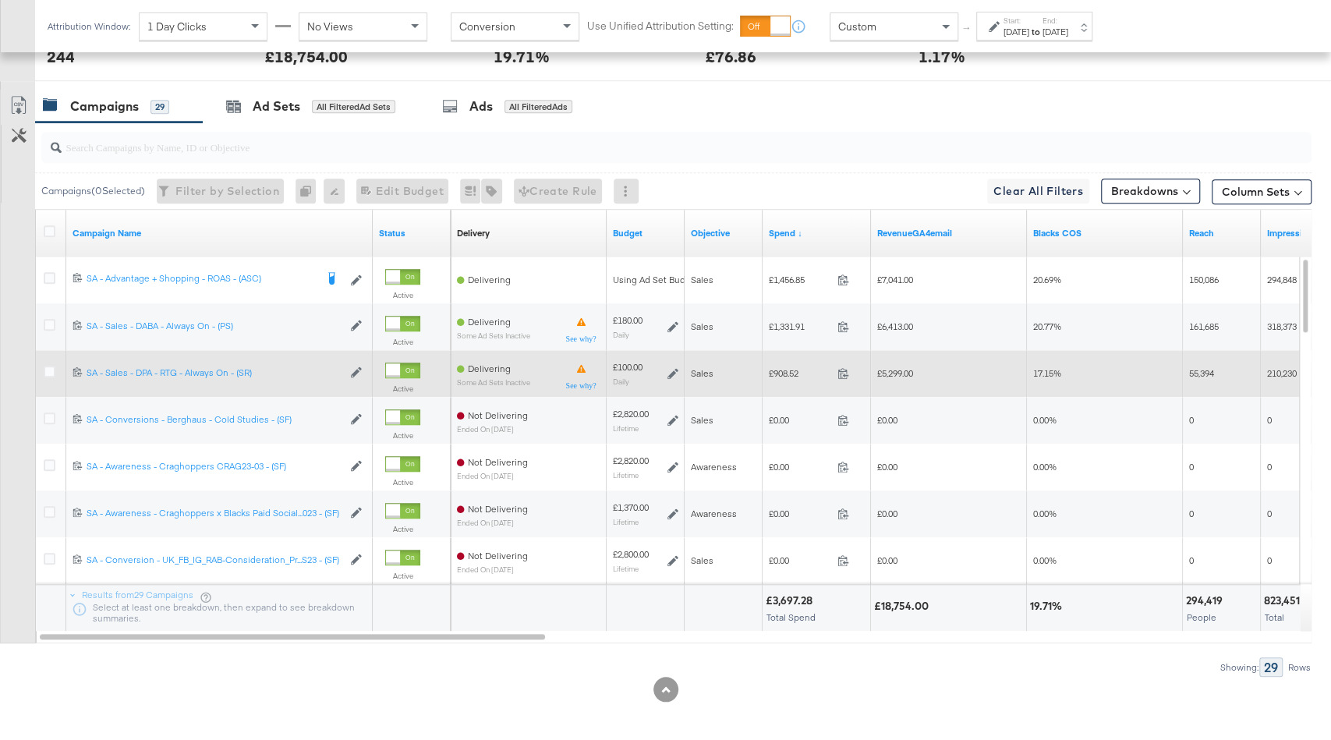
click at [892, 367] on span "£5,299.00" at bounding box center [895, 373] width 36 height 12
copy span "5,299.00"
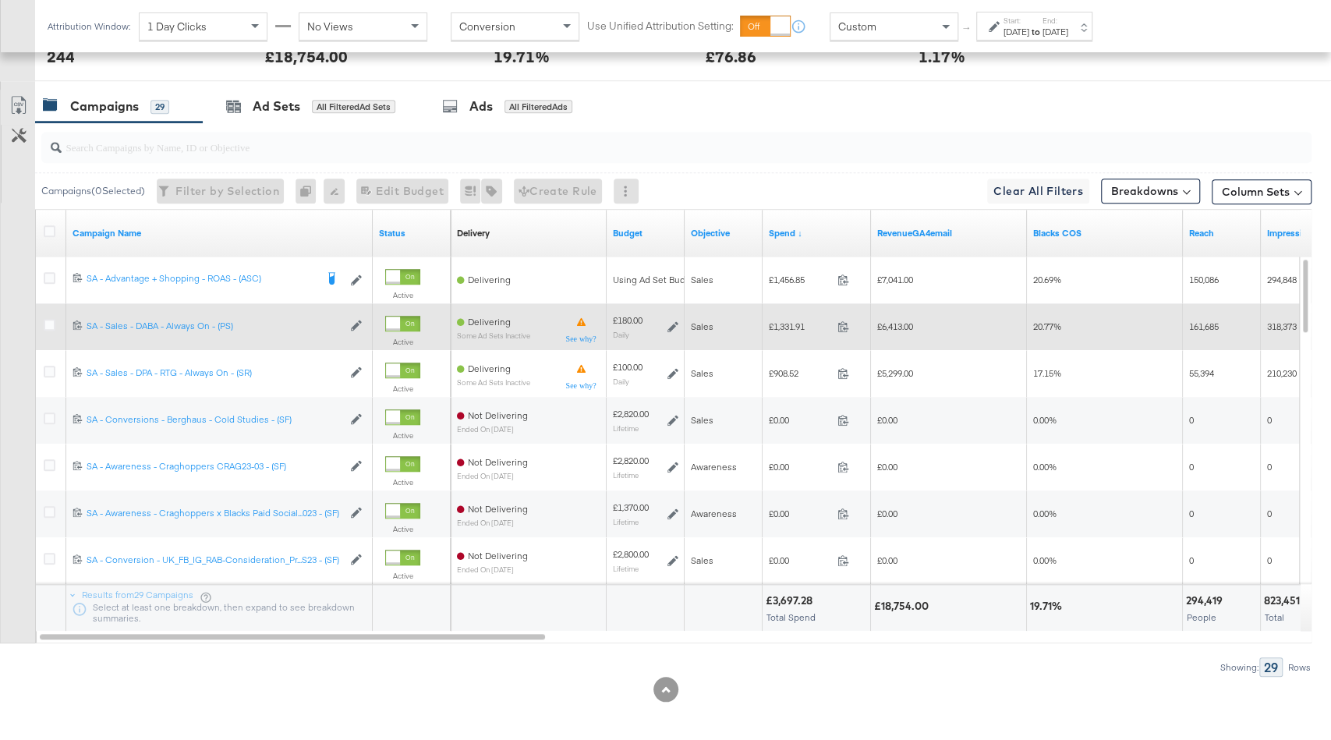
click at [906, 328] on div "£6,413.00" at bounding box center [949, 326] width 156 height 25
click at [905, 325] on span "£6,413.00" at bounding box center [895, 327] width 36 height 12
copy span "6,413.00"
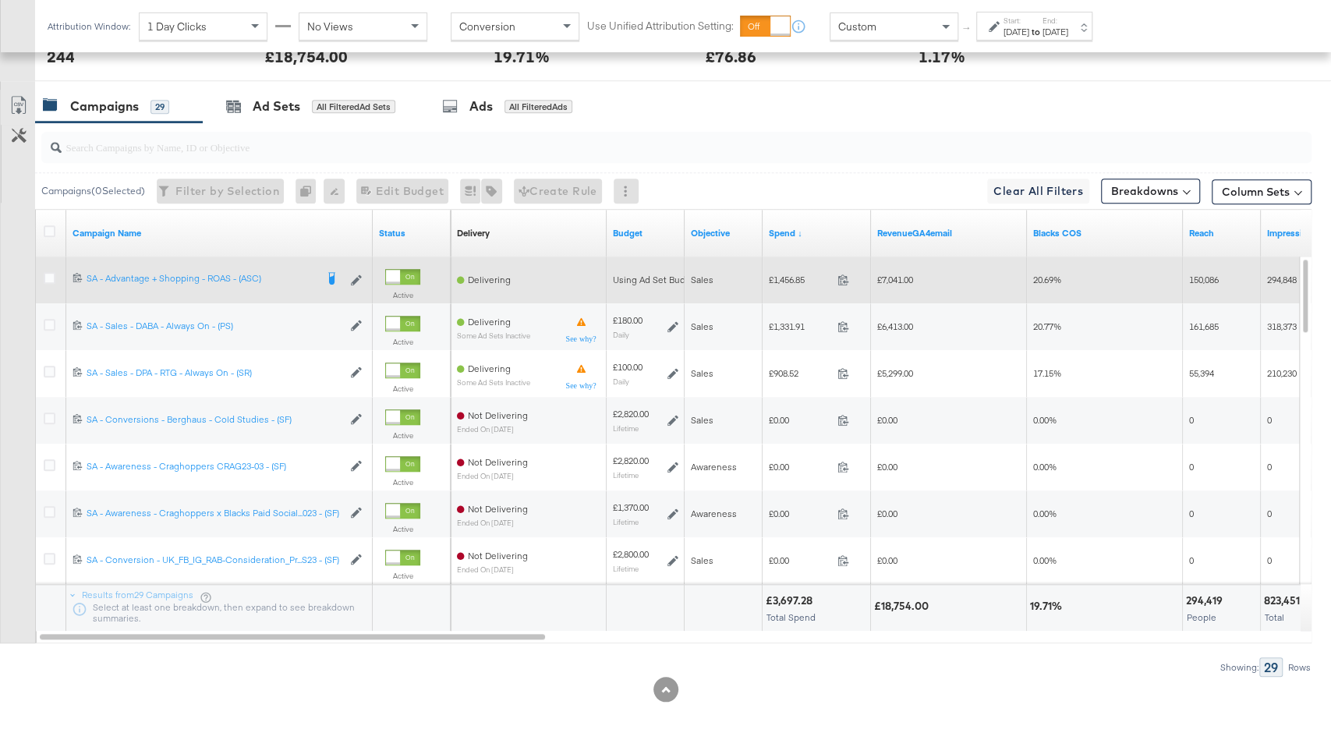
click at [905, 278] on span "£7,041.00" at bounding box center [895, 280] width 36 height 12
copy span "7,041.00"
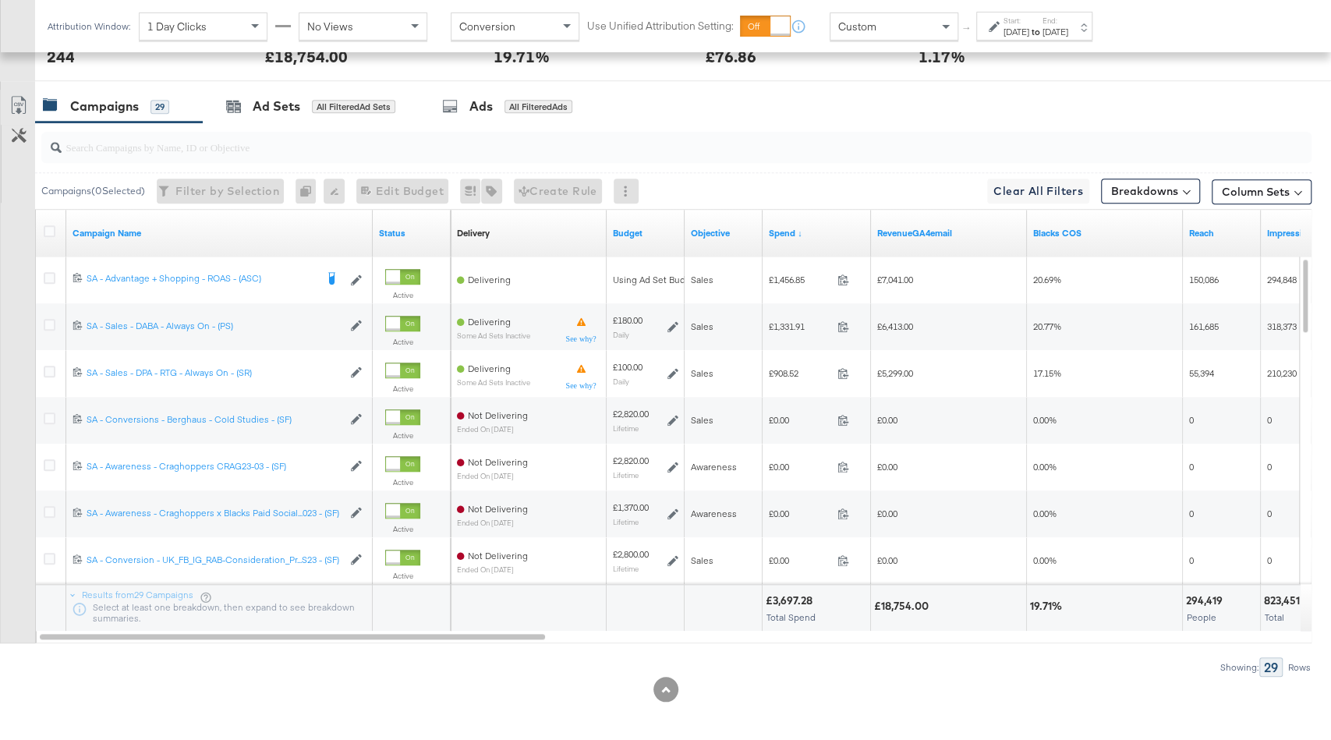
click at [1030, 26] on div "Aug 24th 2025" at bounding box center [1017, 32] width 26 height 12
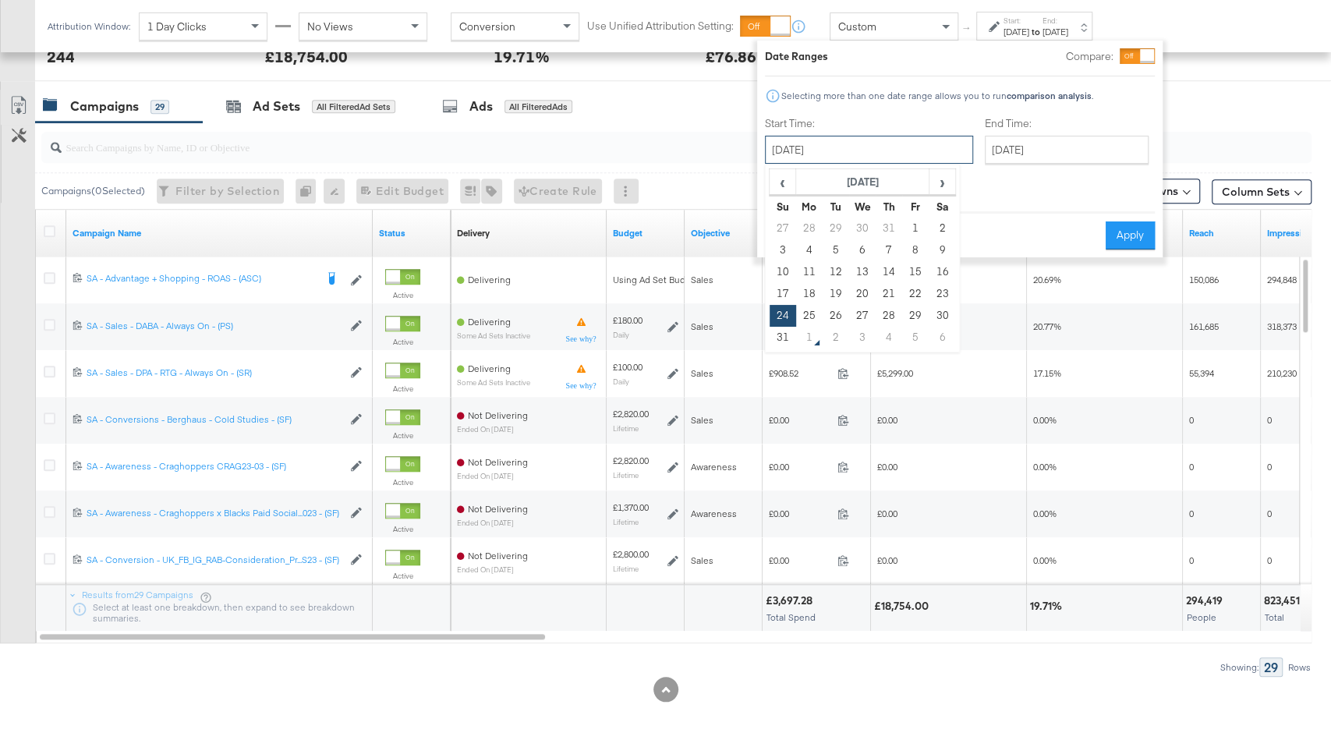
click at [877, 151] on input "August 24th 2025" at bounding box center [869, 150] width 208 height 28
click at [774, 334] on td "31" at bounding box center [783, 338] width 27 height 22
type input "August 31st 2025"
click at [1129, 229] on button "Apply" at bounding box center [1128, 236] width 49 height 28
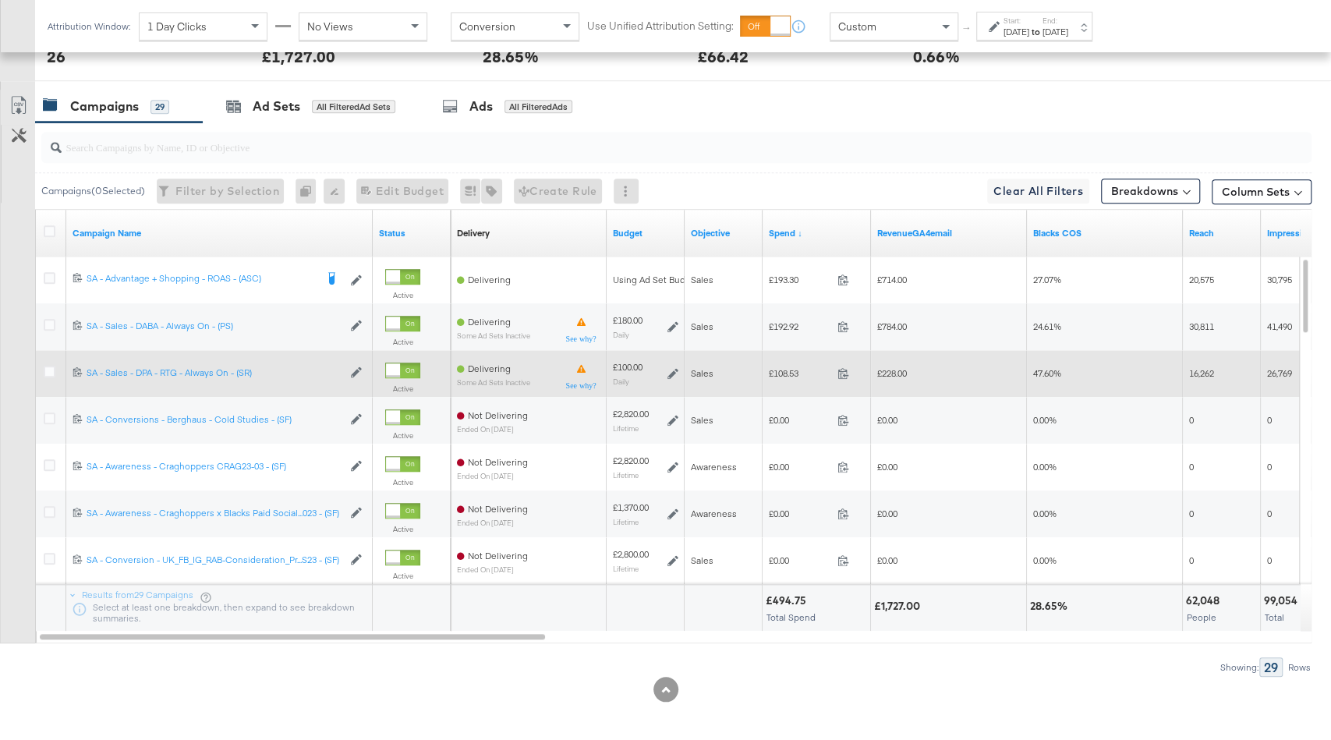
click at [778, 370] on span "£108.53" at bounding box center [800, 373] width 62 height 12
copy span "108.53"
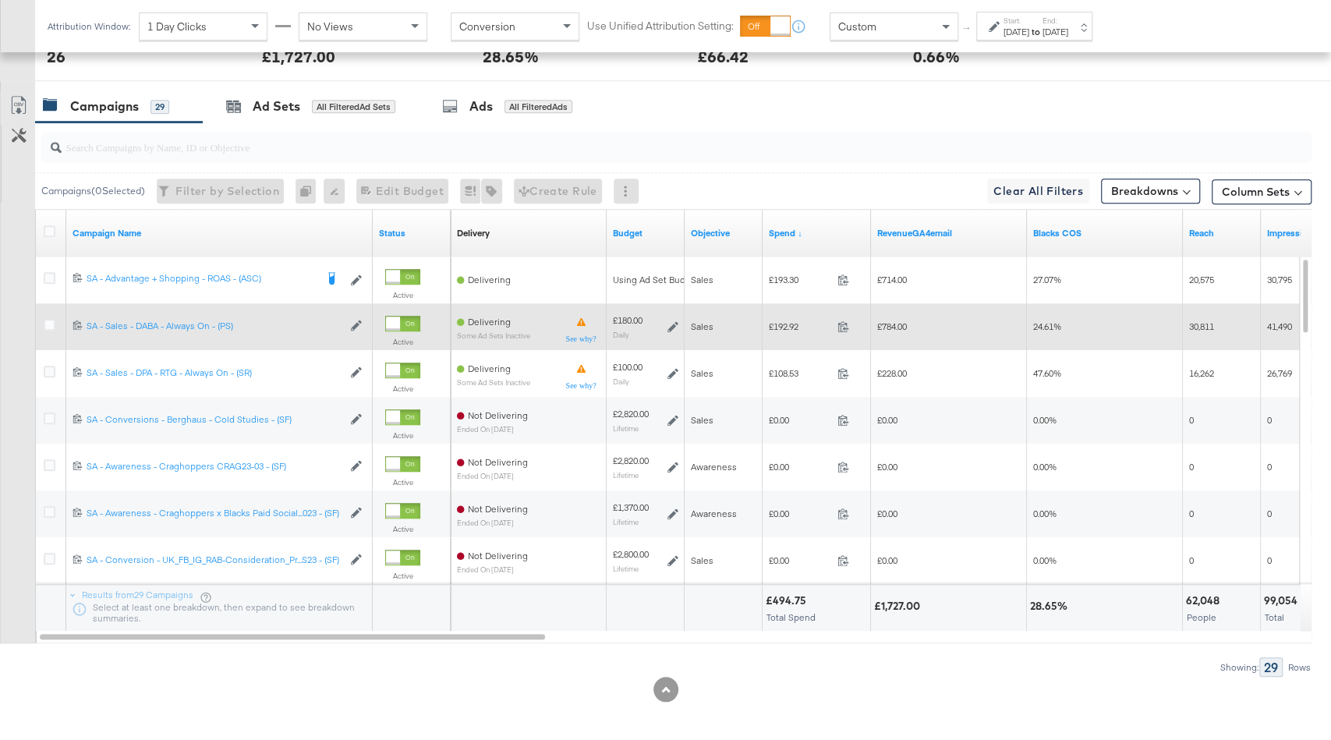
click at [783, 321] on span "£192.92" at bounding box center [800, 327] width 62 height 12
copy span "192.92"
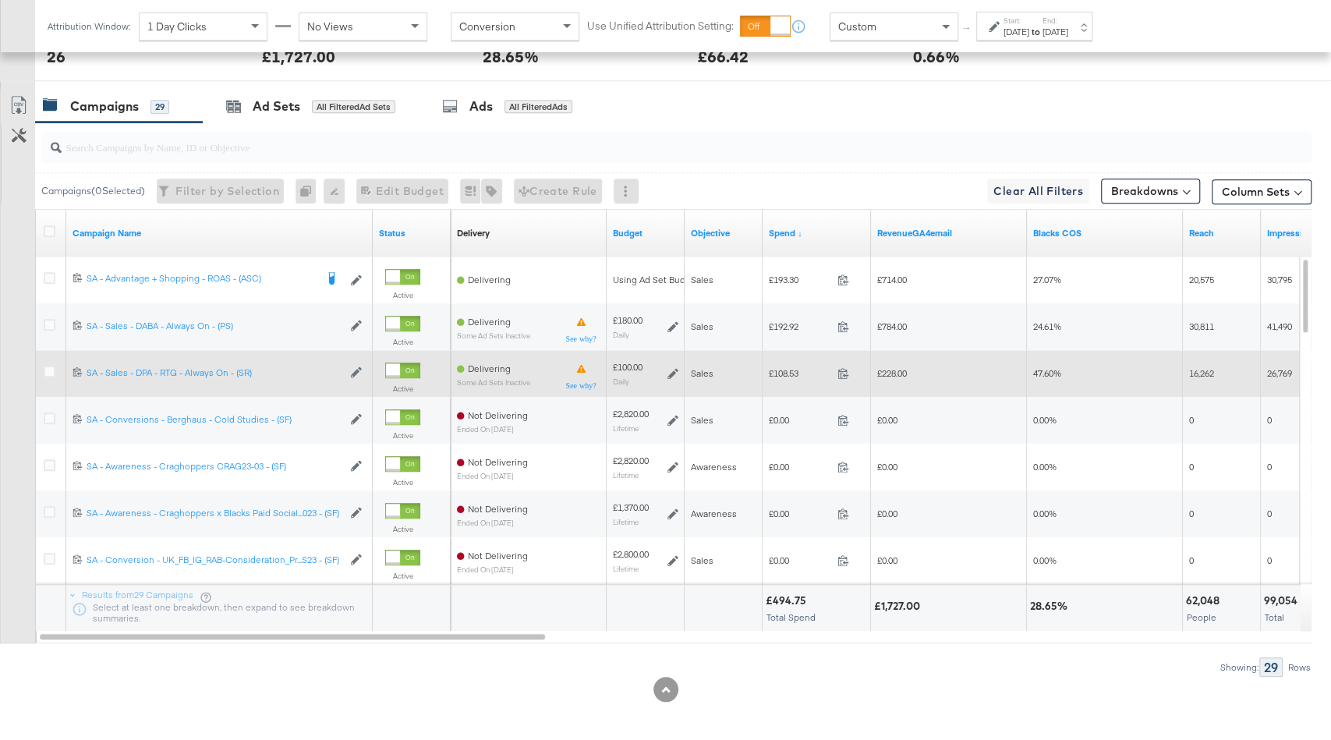
click at [888, 374] on span "£228.00" at bounding box center [892, 373] width 30 height 12
copy span "228.00"
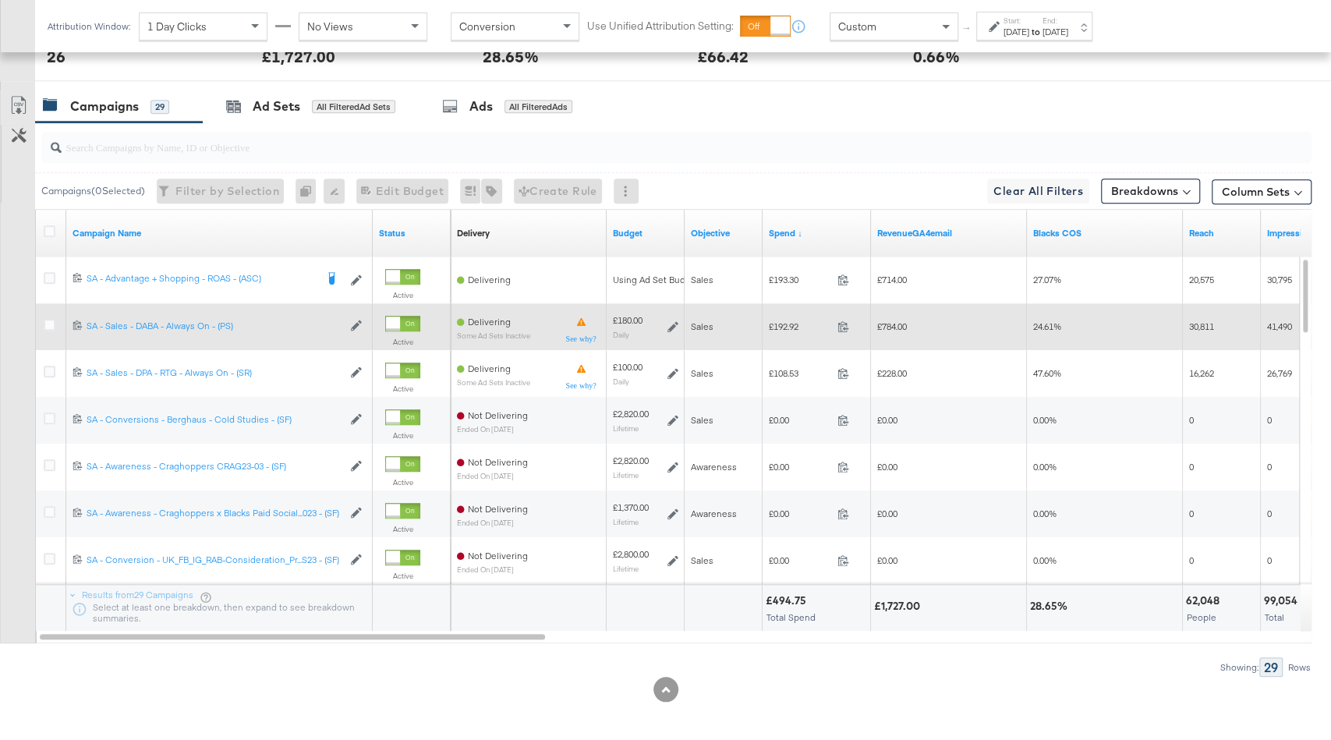
click at [779, 322] on span "£192.92" at bounding box center [800, 327] width 62 height 12
copy span "192.92"
click at [897, 321] on span "£784.00" at bounding box center [892, 327] width 30 height 12
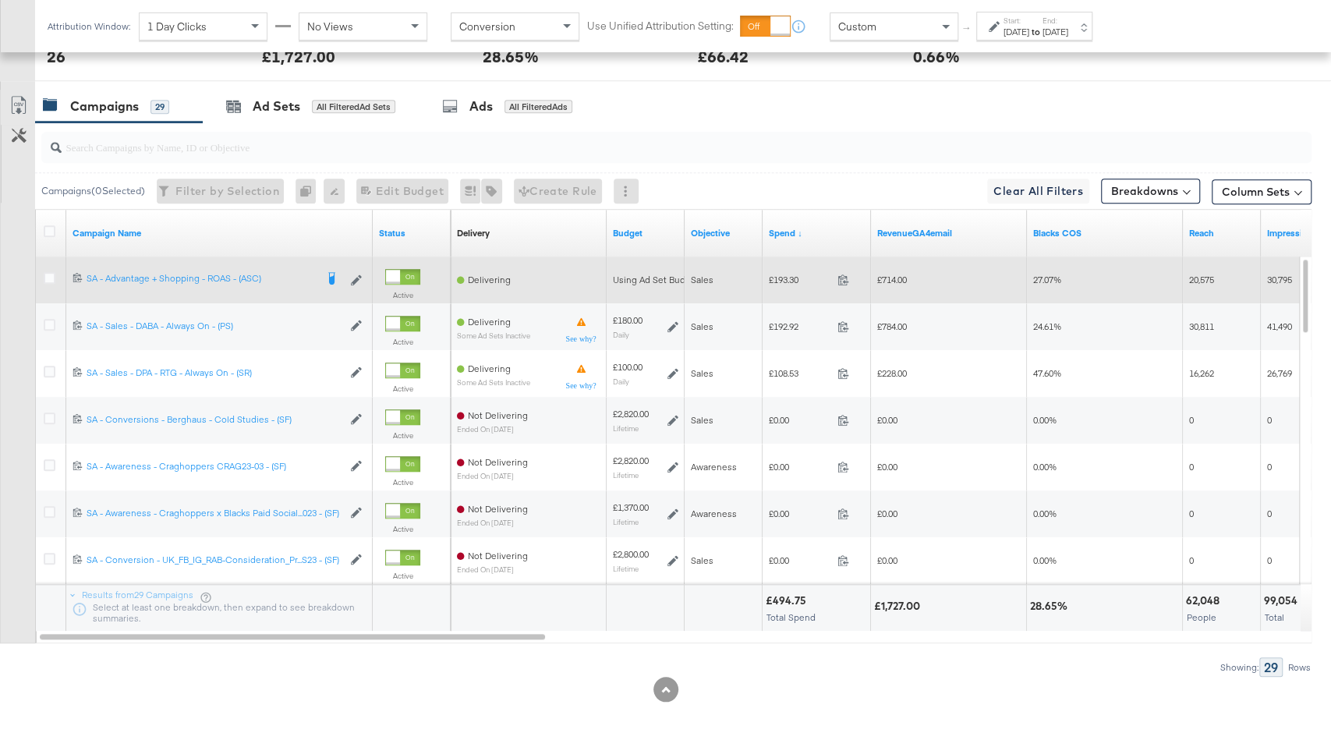
click at [785, 276] on span "£193.30" at bounding box center [800, 280] width 62 height 12
click at [891, 274] on span "£714.00" at bounding box center [892, 280] width 30 height 12
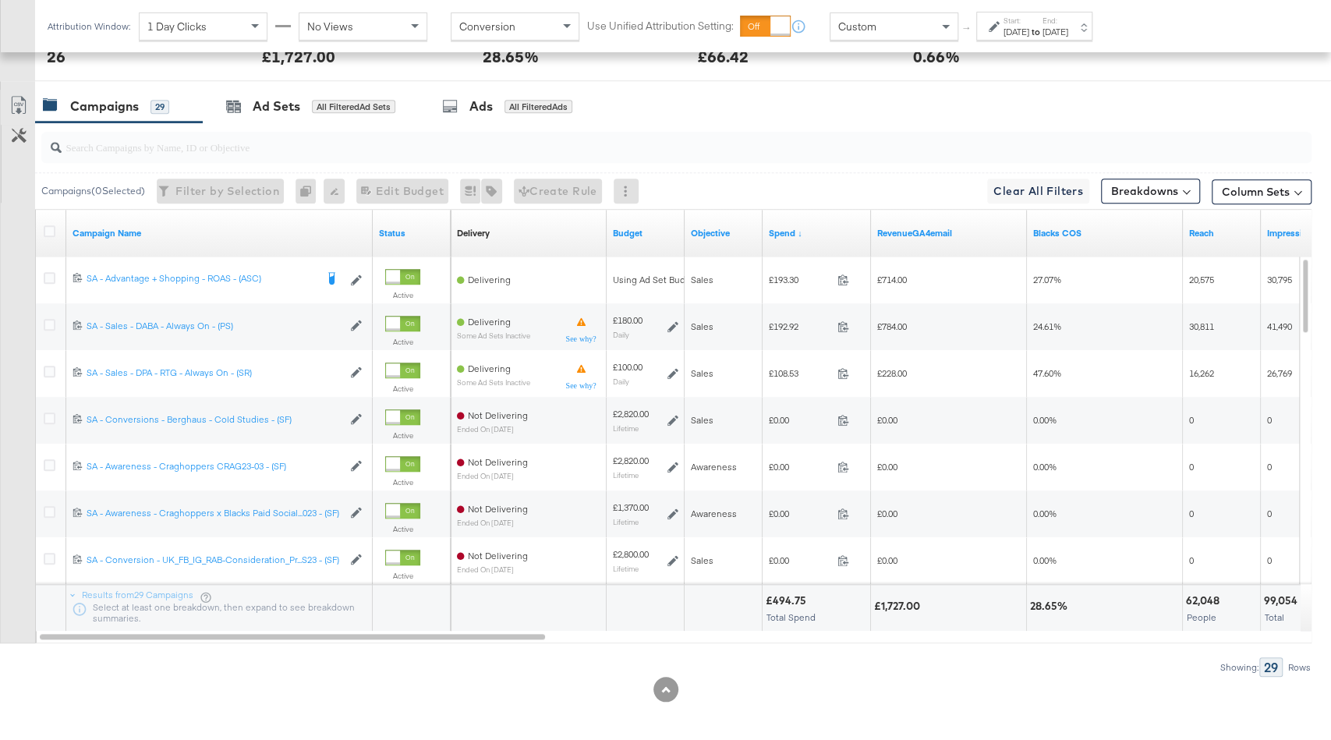
click at [1043, 34] on strong "to" at bounding box center [1036, 32] width 13 height 12
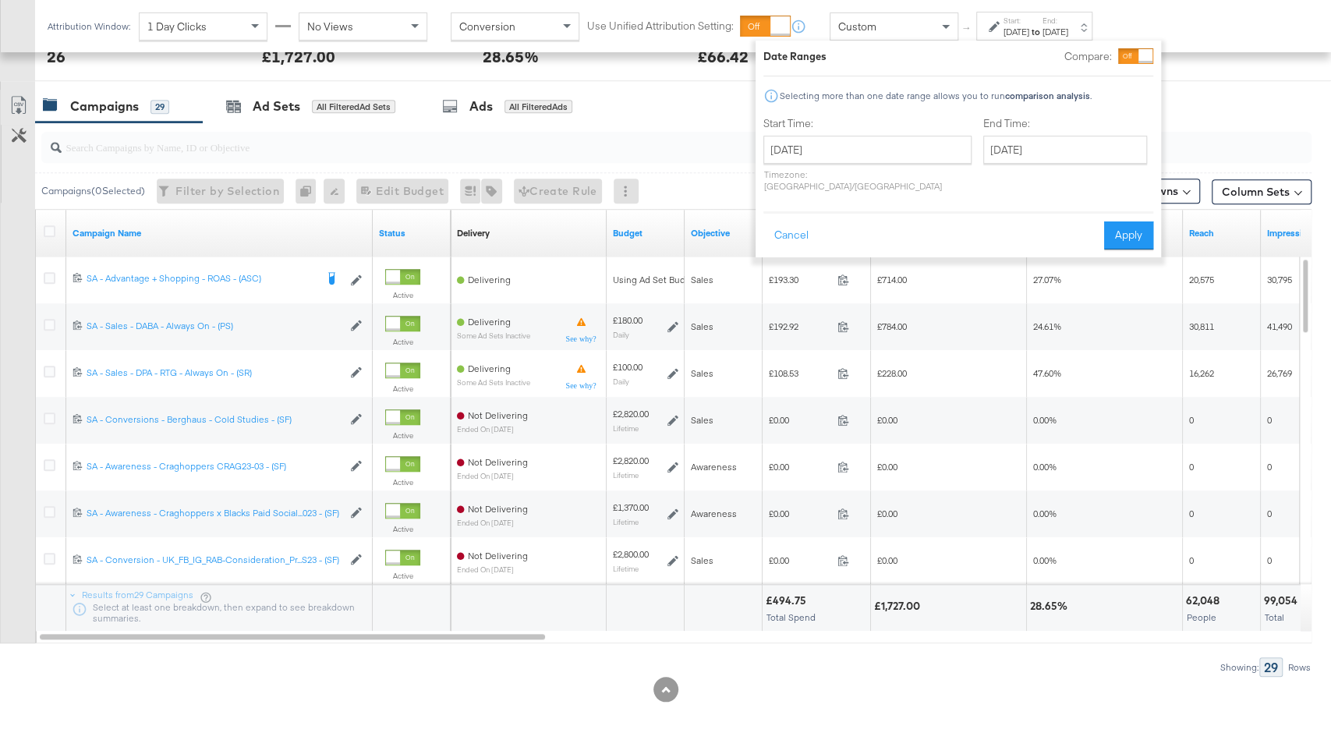
click at [1043, 34] on strong "to" at bounding box center [1036, 32] width 13 height 12
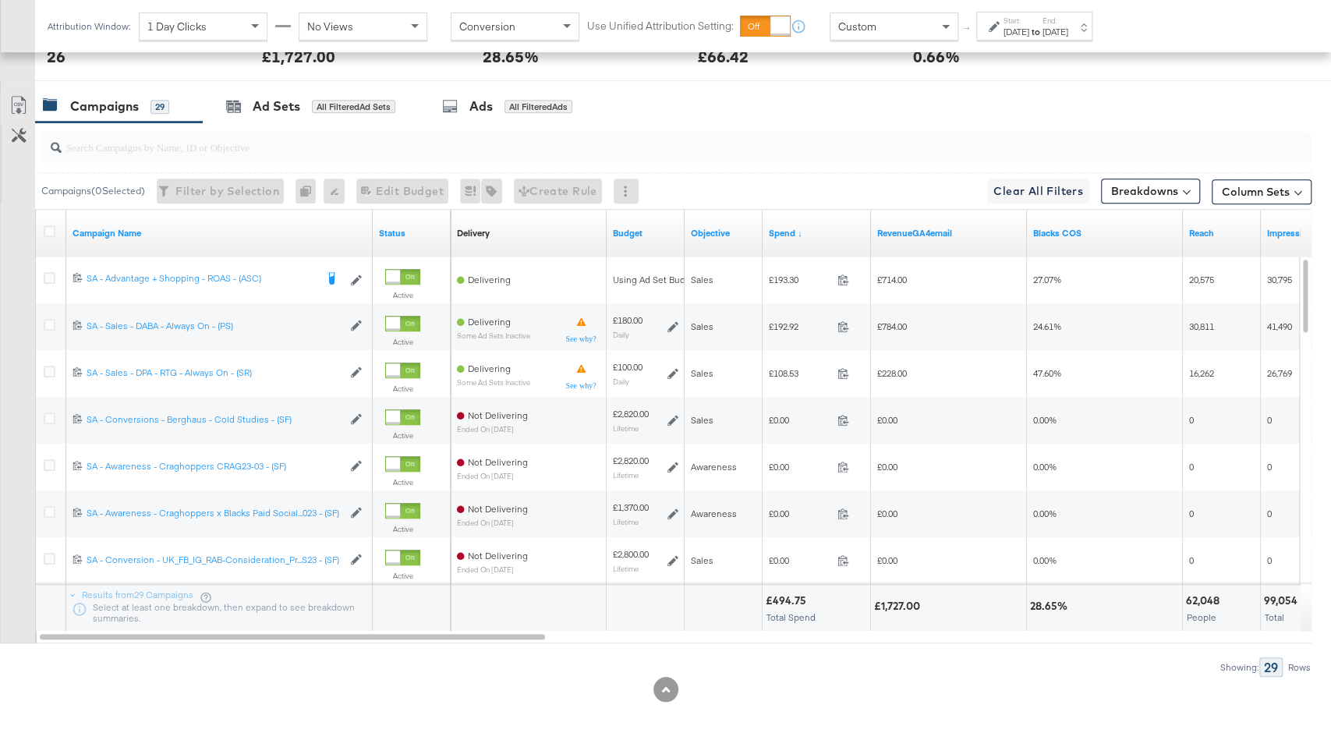
click at [1046, 39] on div "Start: Aug 31st 2025 to End: Aug 31st 2025" at bounding box center [1035, 26] width 116 height 29
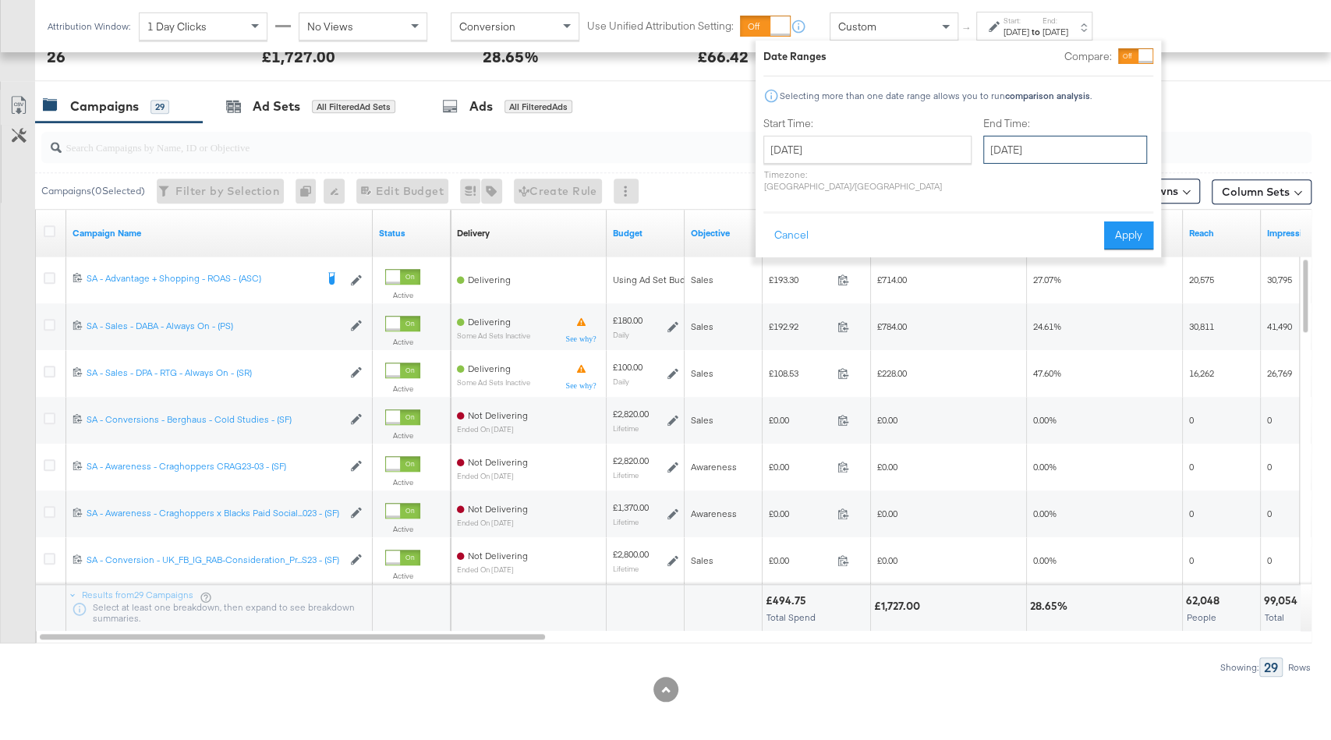
click at [984, 152] on input "August 31st 2025" at bounding box center [1066, 150] width 164 height 28
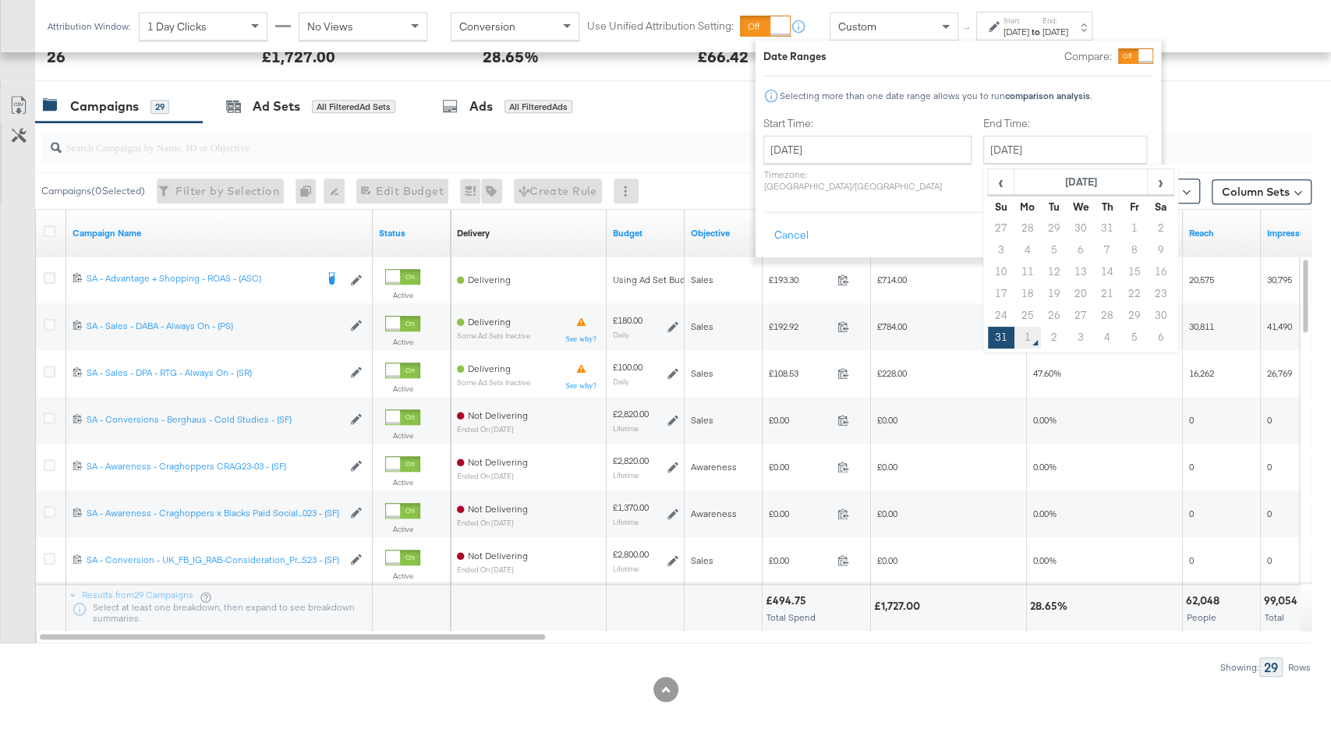
click at [1015, 342] on td "1" at bounding box center [1028, 338] width 27 height 22
type input "September 1st 2025"
click at [1116, 222] on button "Apply" at bounding box center [1123, 236] width 49 height 28
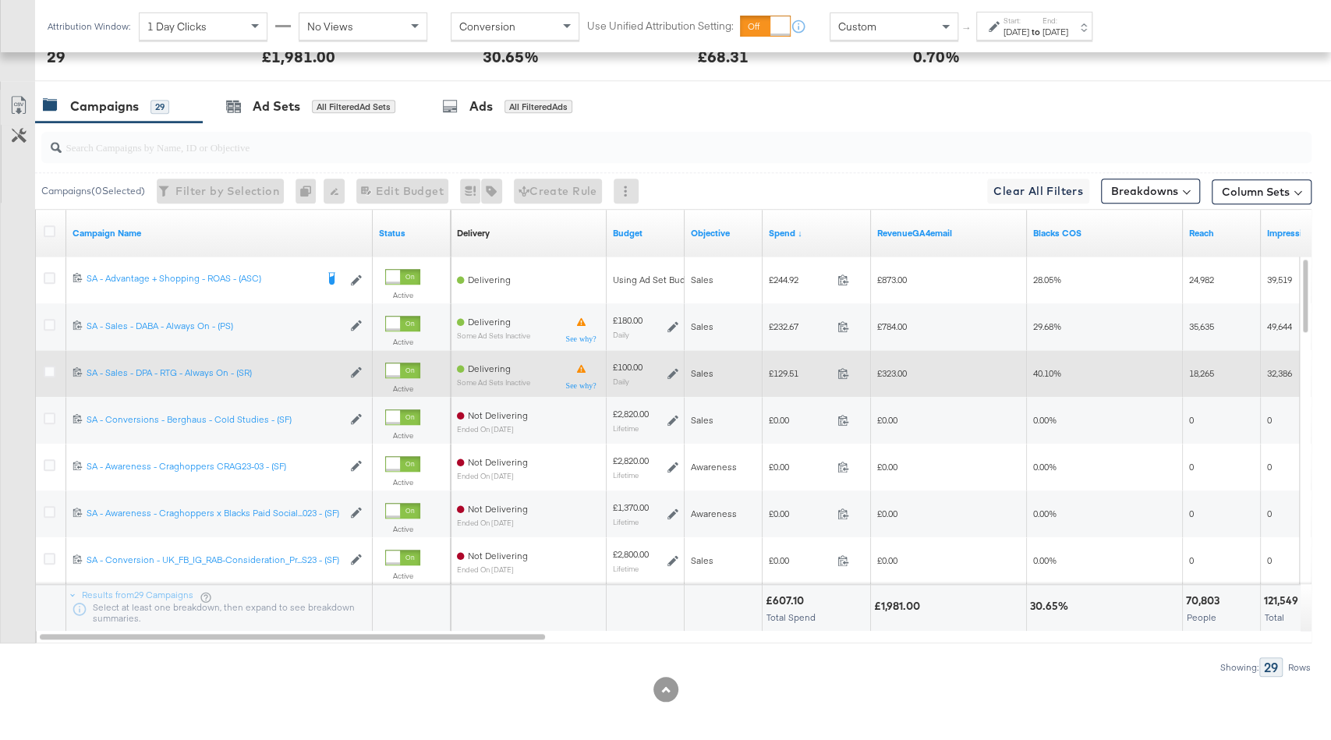
click at [676, 368] on icon at bounding box center [673, 373] width 11 height 11
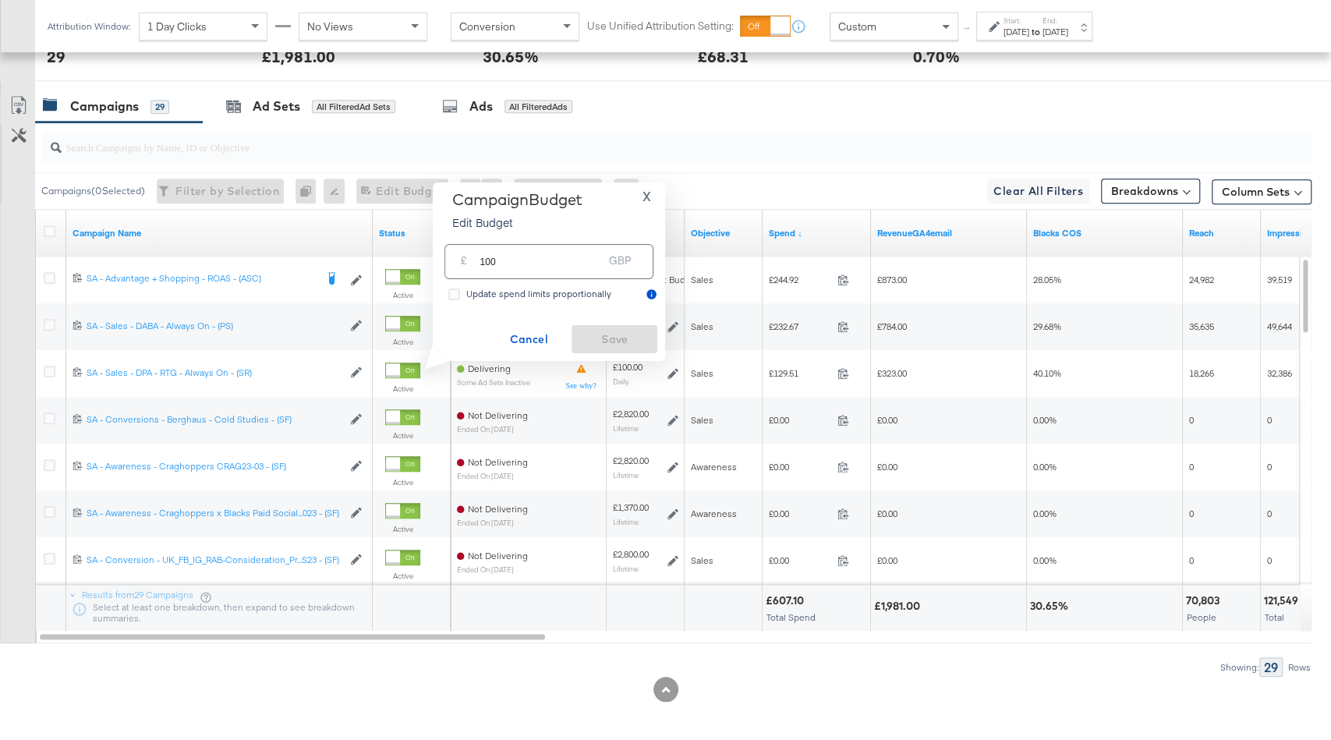
click at [581, 255] on input "100" at bounding box center [541, 256] width 123 height 34
type input "80"
click at [610, 336] on span "Save" at bounding box center [614, 339] width 73 height 19
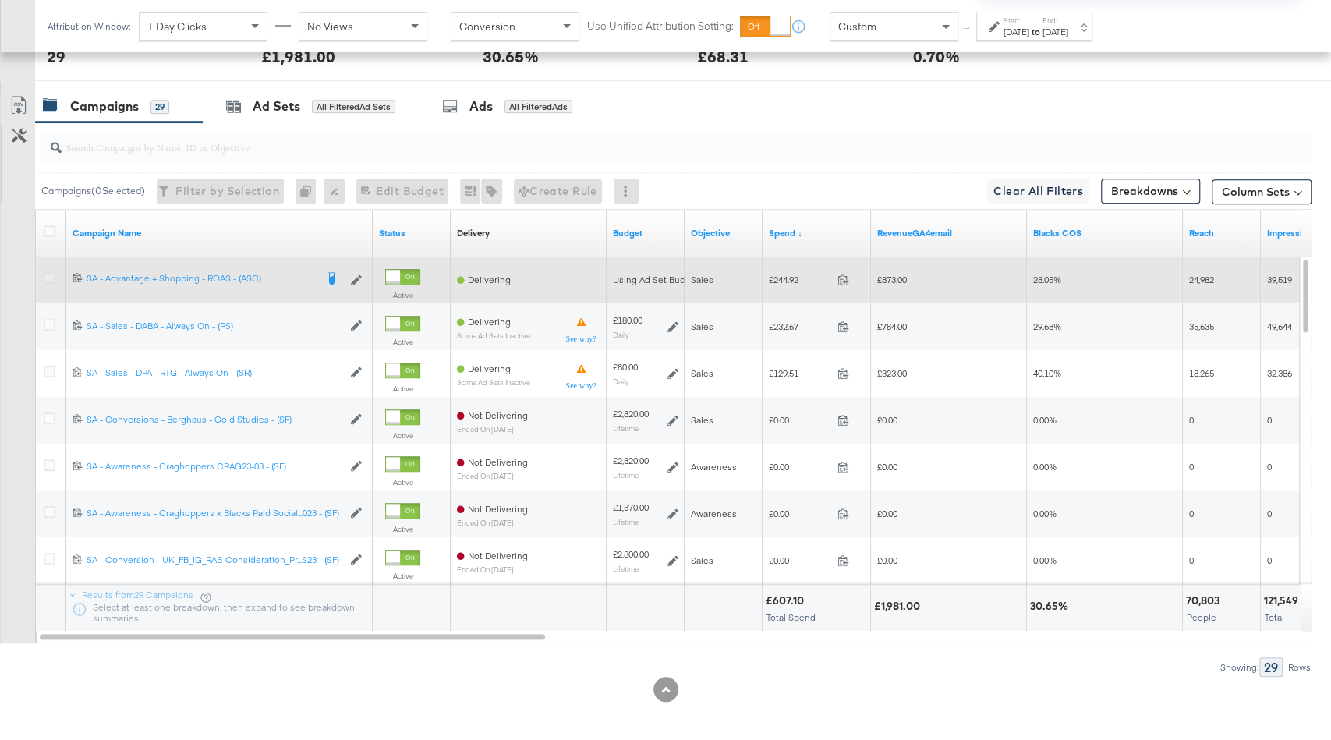
click at [48, 272] on icon at bounding box center [50, 278] width 12 height 12
click at [0, 0] on input "checkbox" at bounding box center [0, 0] width 0 height 0
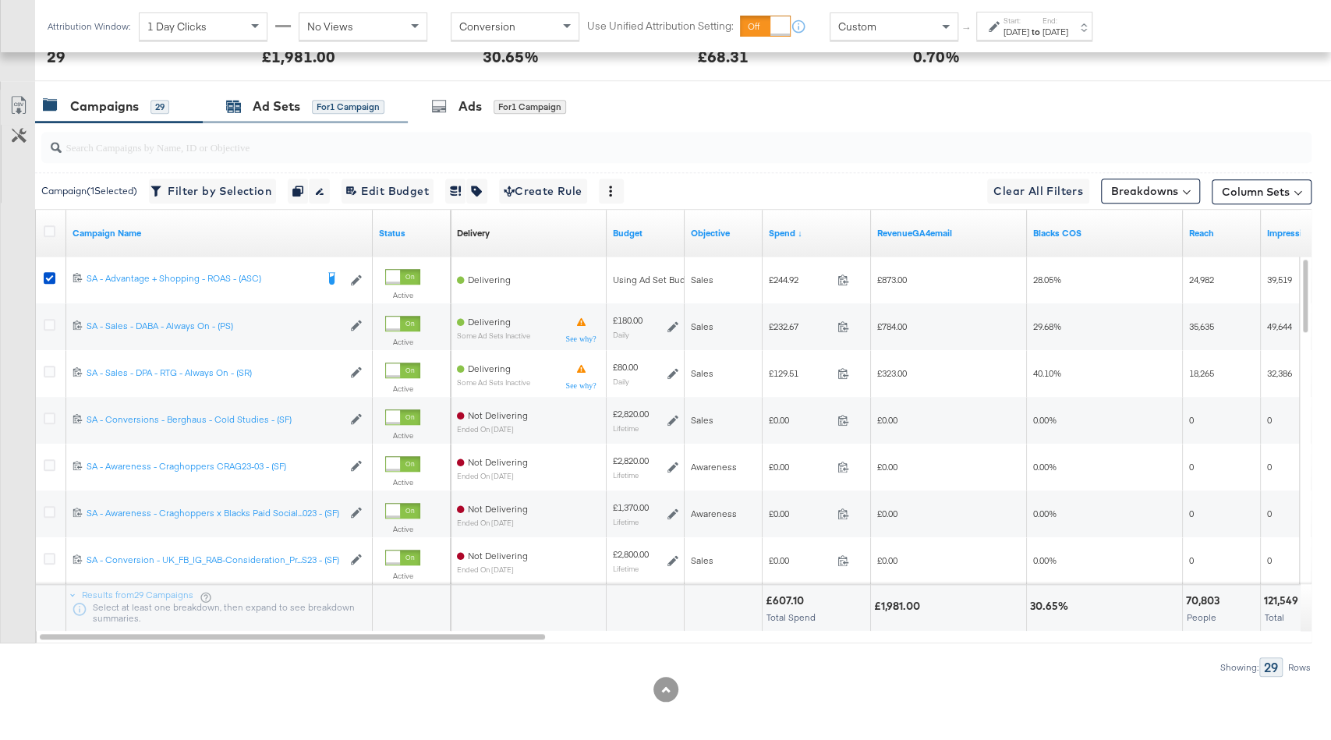
click at [350, 108] on div "for 1 Campaign" at bounding box center [348, 107] width 73 height 14
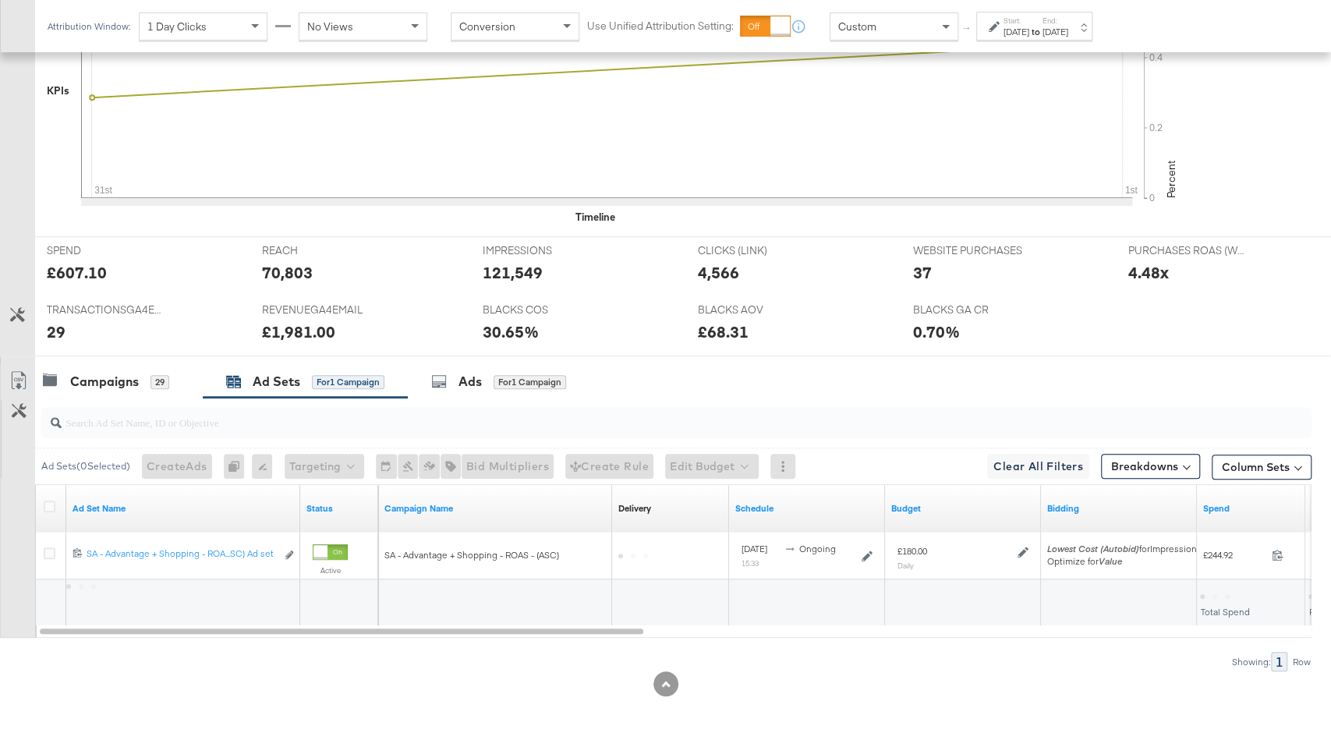
scroll to position [506, 0]
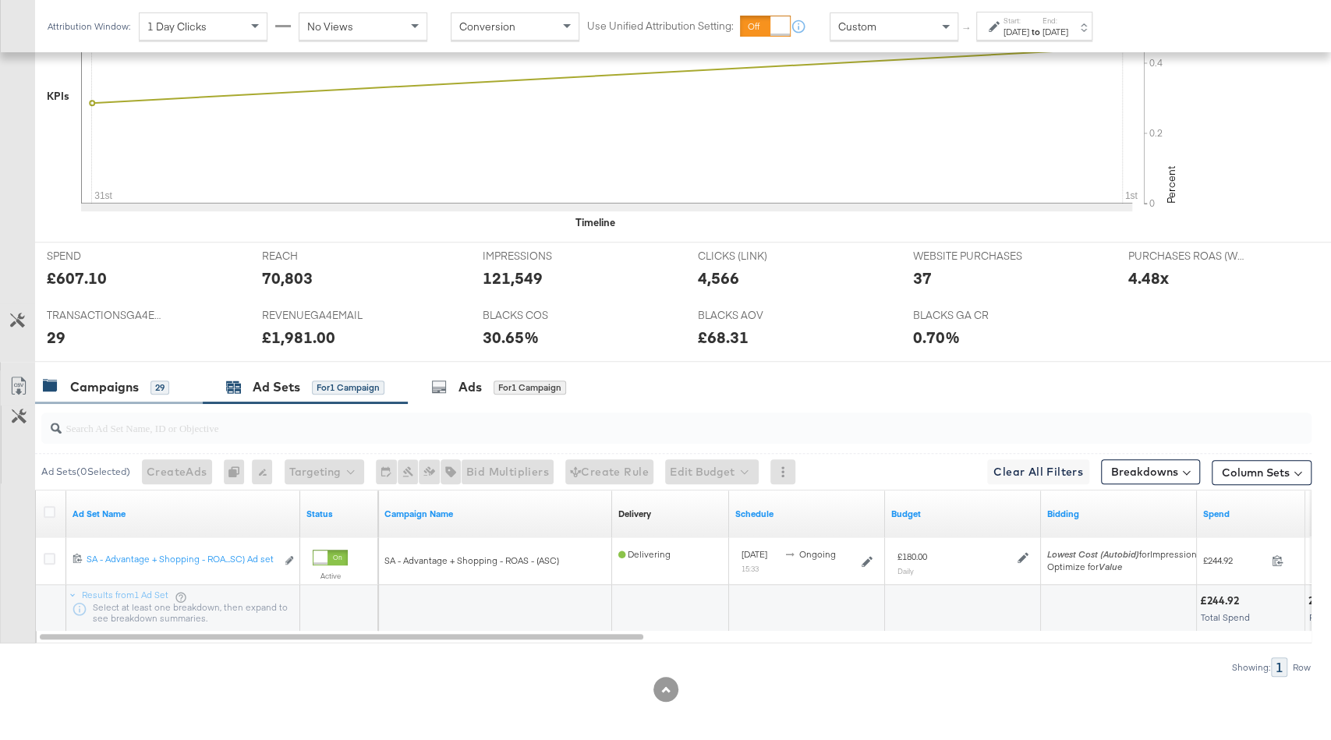
click at [71, 380] on div "Campaigns" at bounding box center [104, 387] width 69 height 18
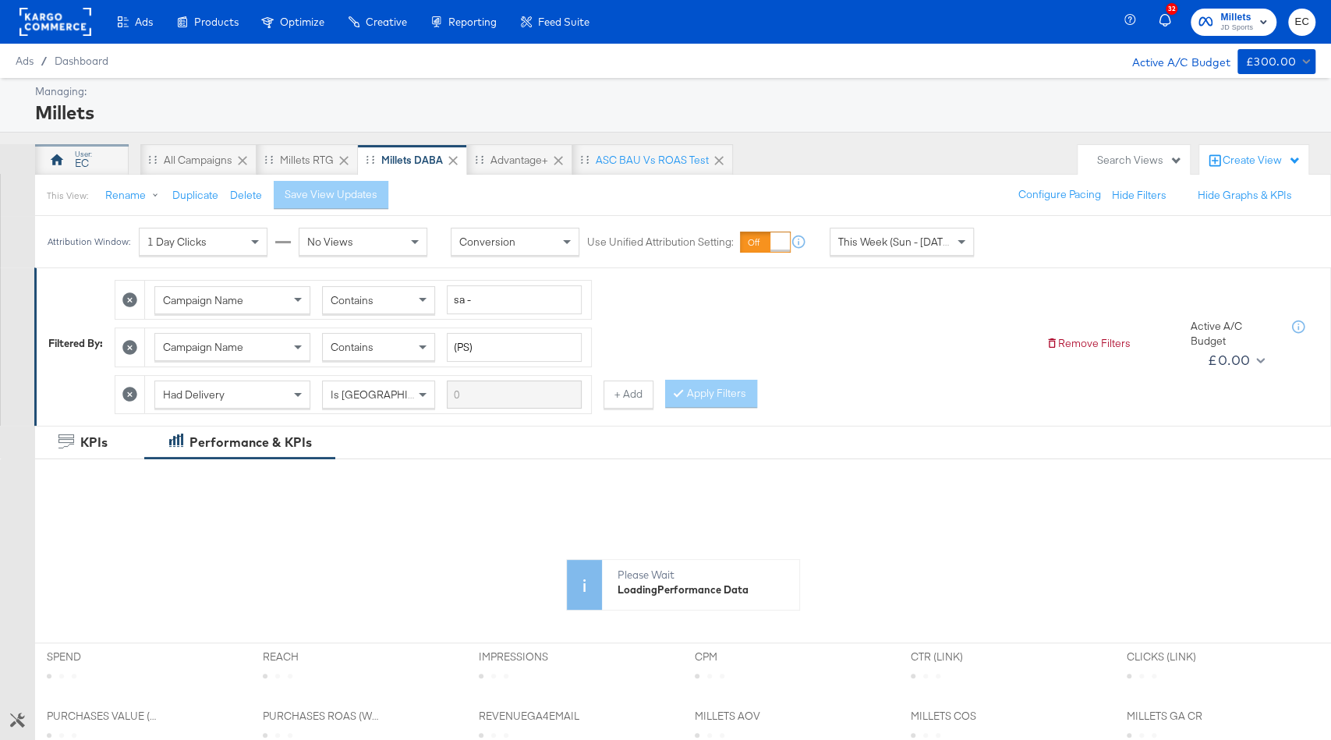
click at [88, 165] on div "EC" at bounding box center [82, 159] width 94 height 31
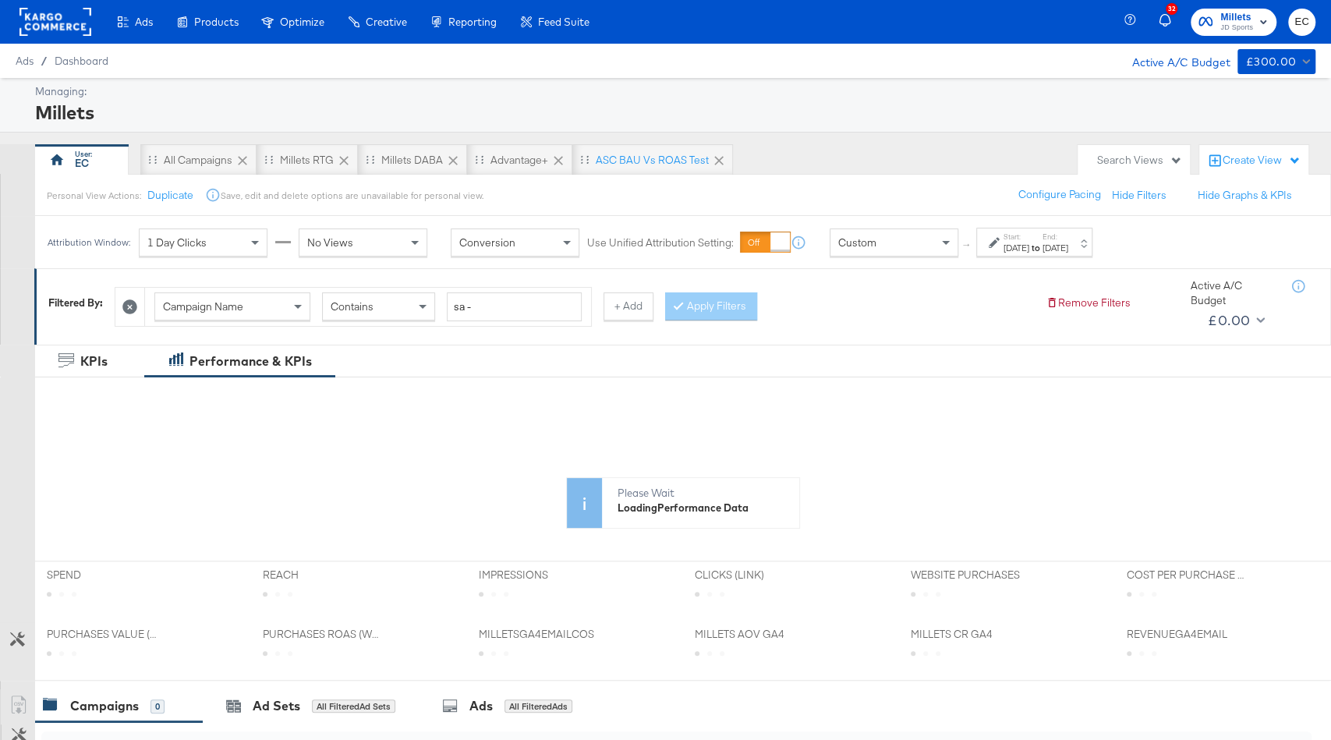
click at [1069, 245] on div "[DATE]" at bounding box center [1056, 248] width 26 height 12
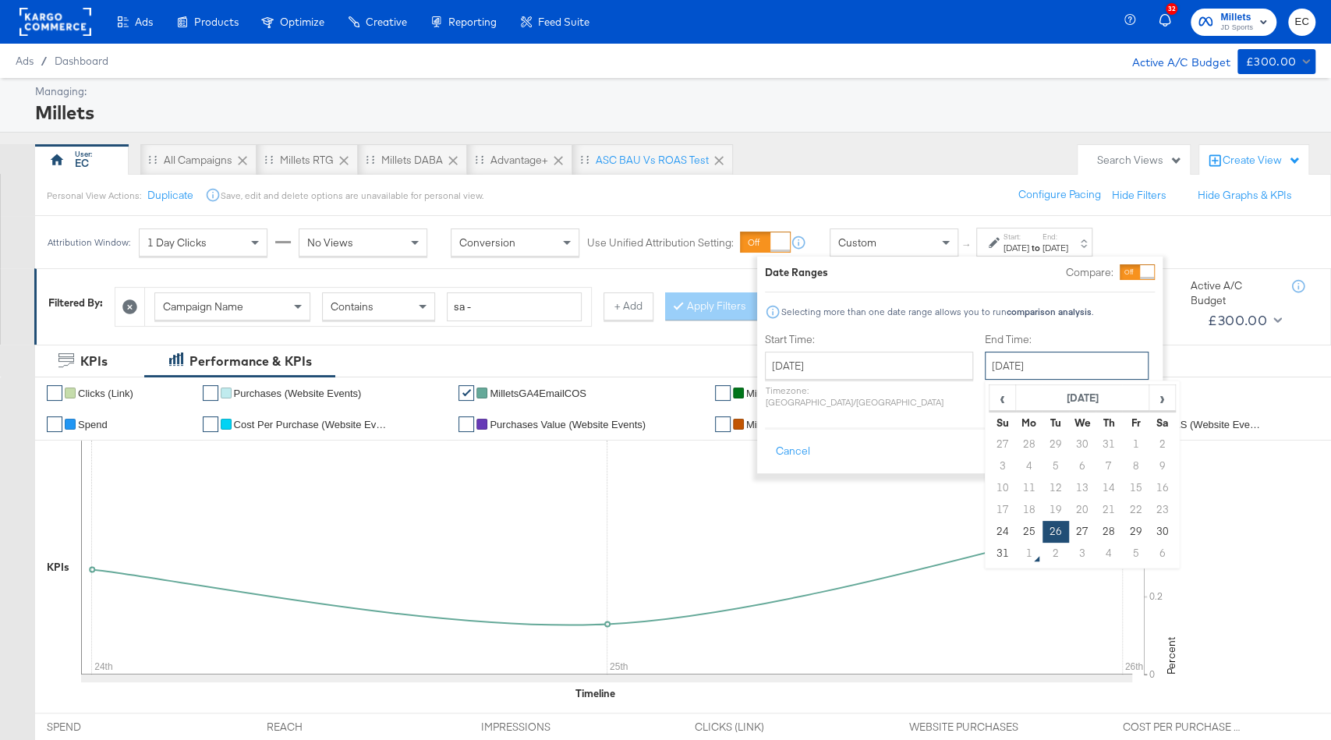
click at [1051, 354] on input "[DATE]" at bounding box center [1067, 366] width 164 height 28
click at [1149, 535] on td "30" at bounding box center [1162, 532] width 27 height 22
type input "[DATE]"
click at [1129, 438] on button "Apply" at bounding box center [1130, 452] width 49 height 28
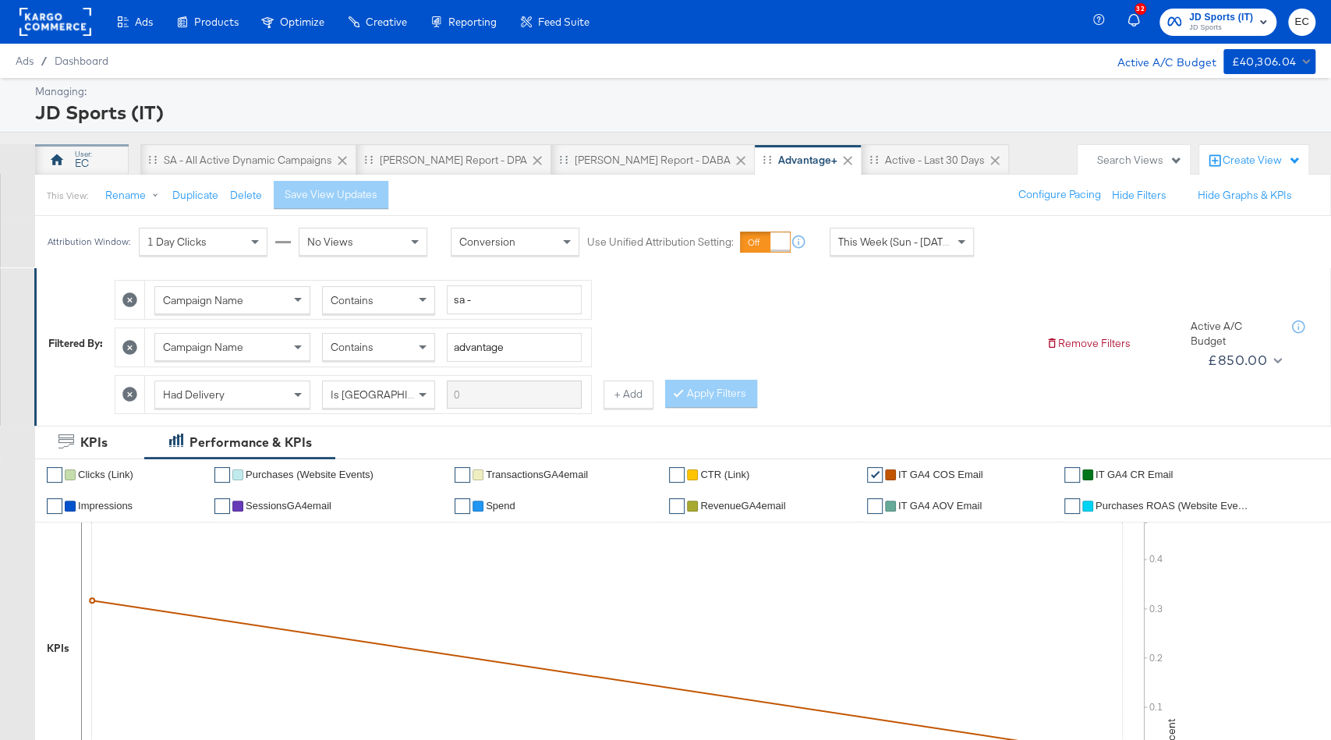
click at [82, 156] on div "EC" at bounding box center [82, 163] width 14 height 15
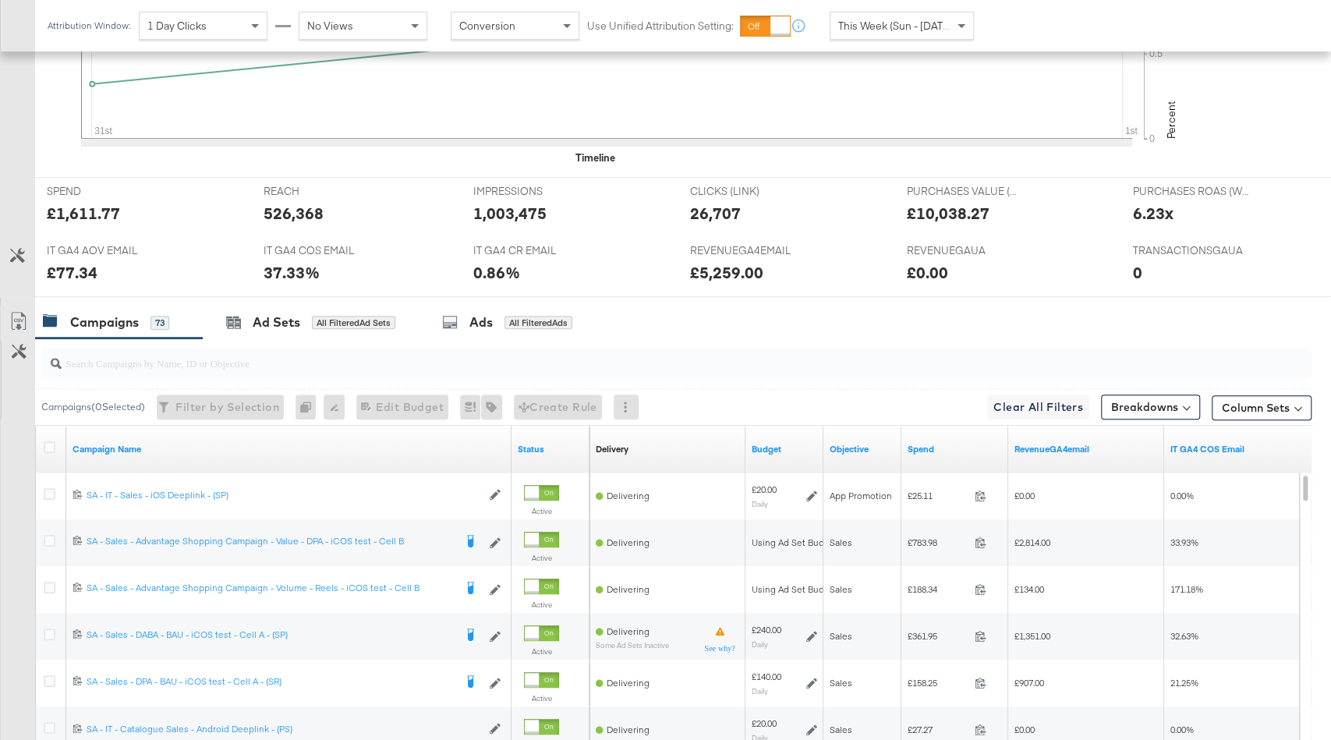
scroll to position [749, 0]
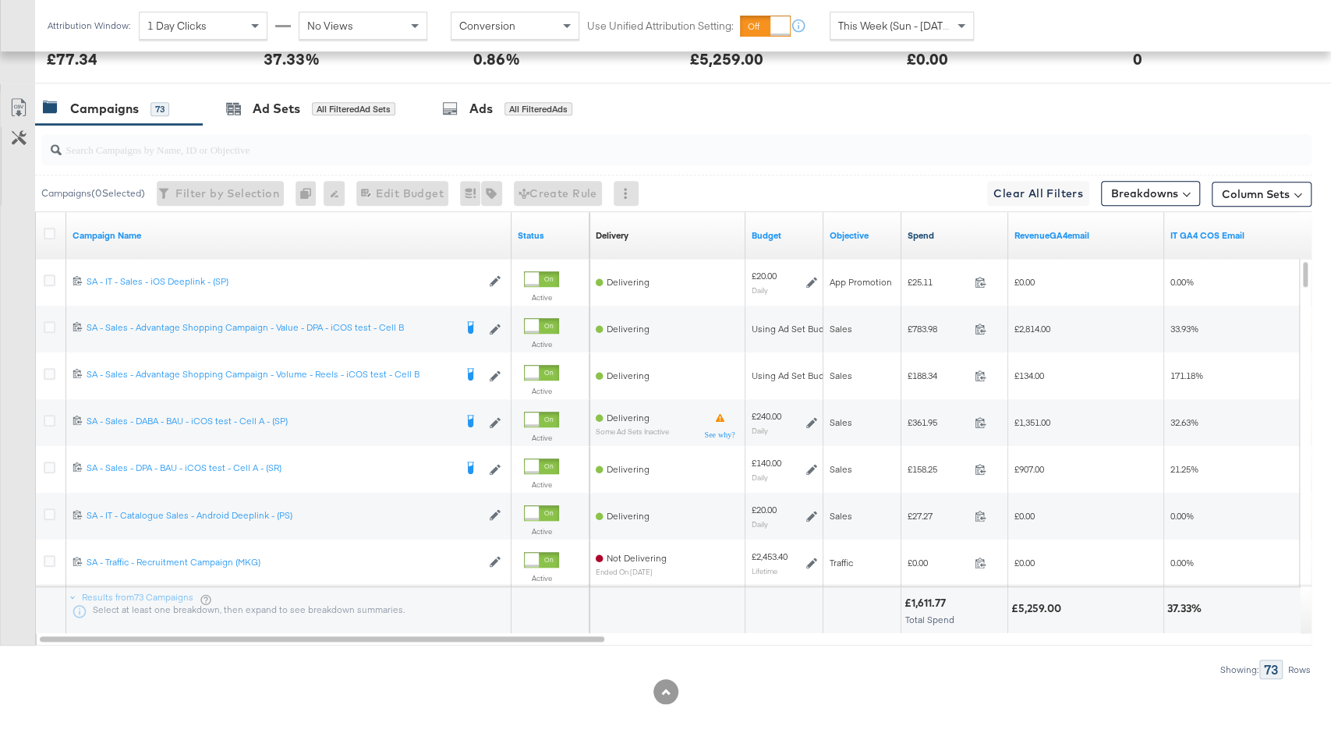
click at [938, 236] on link "Spend" at bounding box center [955, 235] width 94 height 12
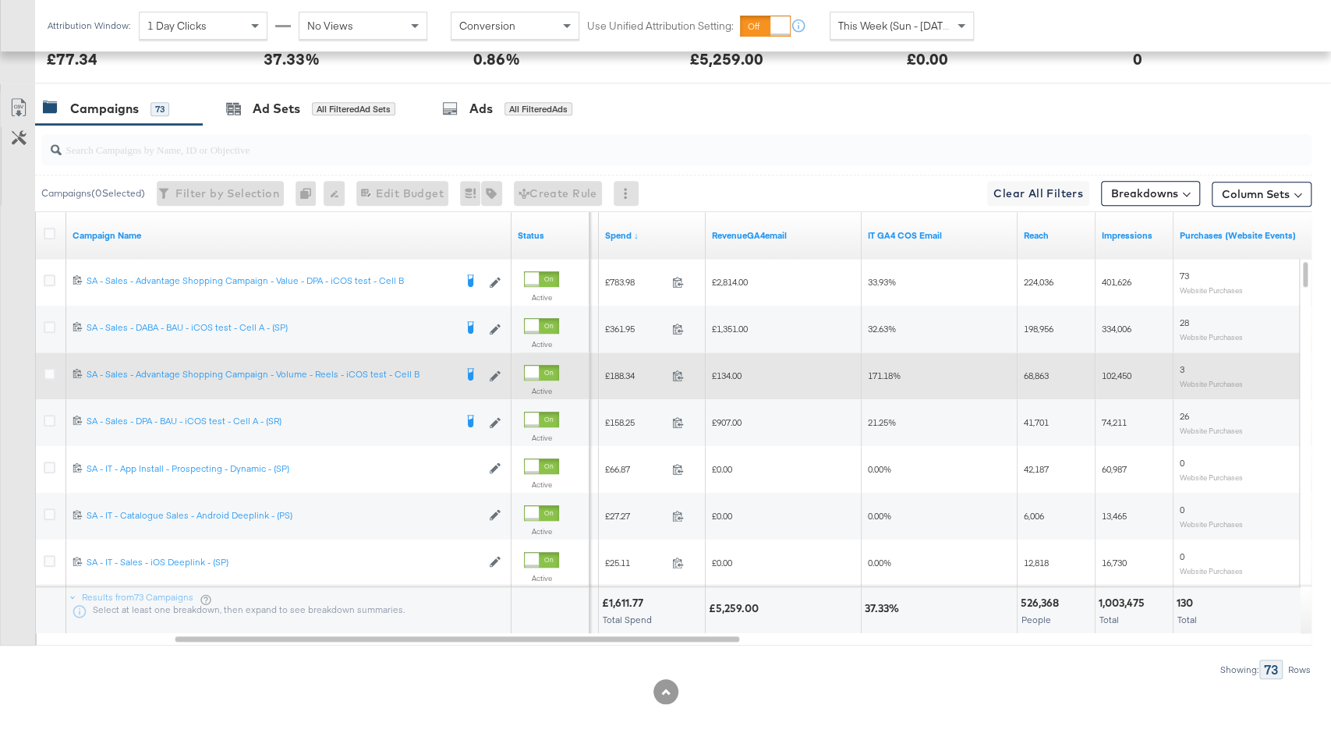
click at [887, 374] on span "171.18%" at bounding box center [884, 376] width 33 height 12
copy span "171.18"
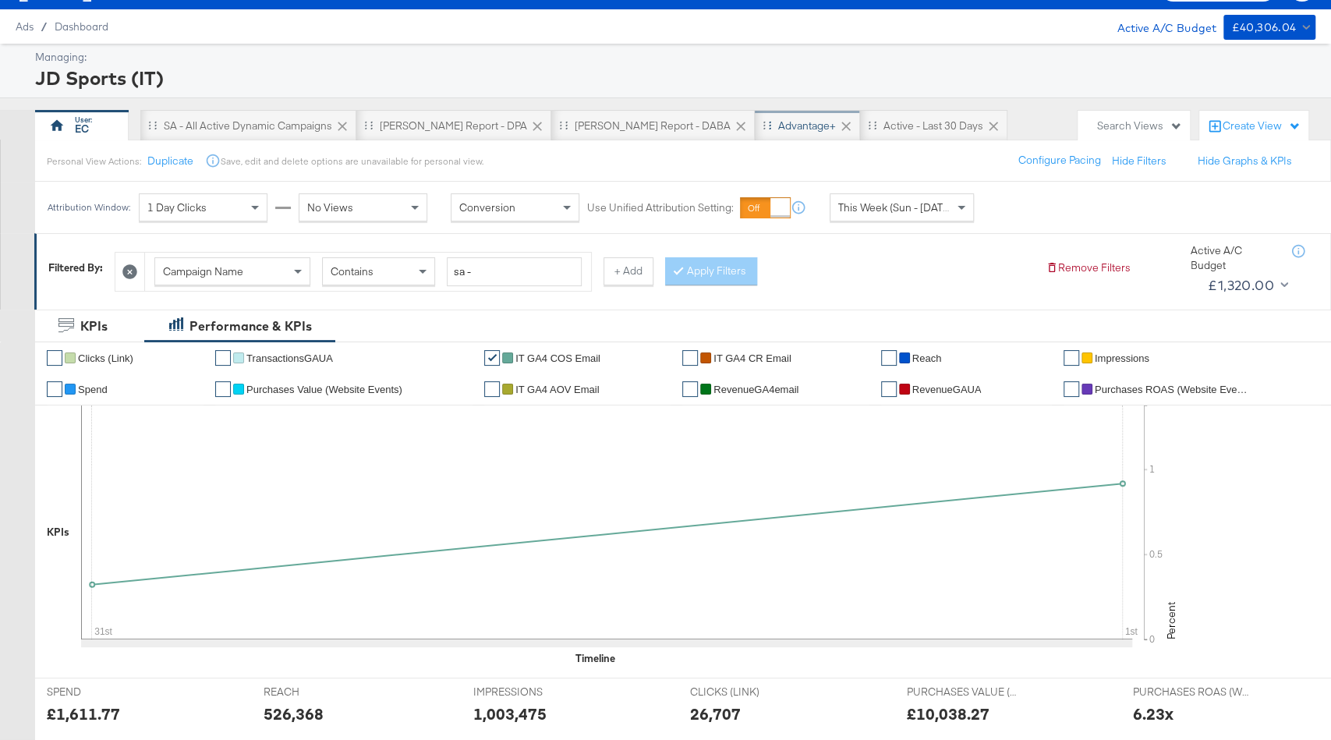
scroll to position [0, 0]
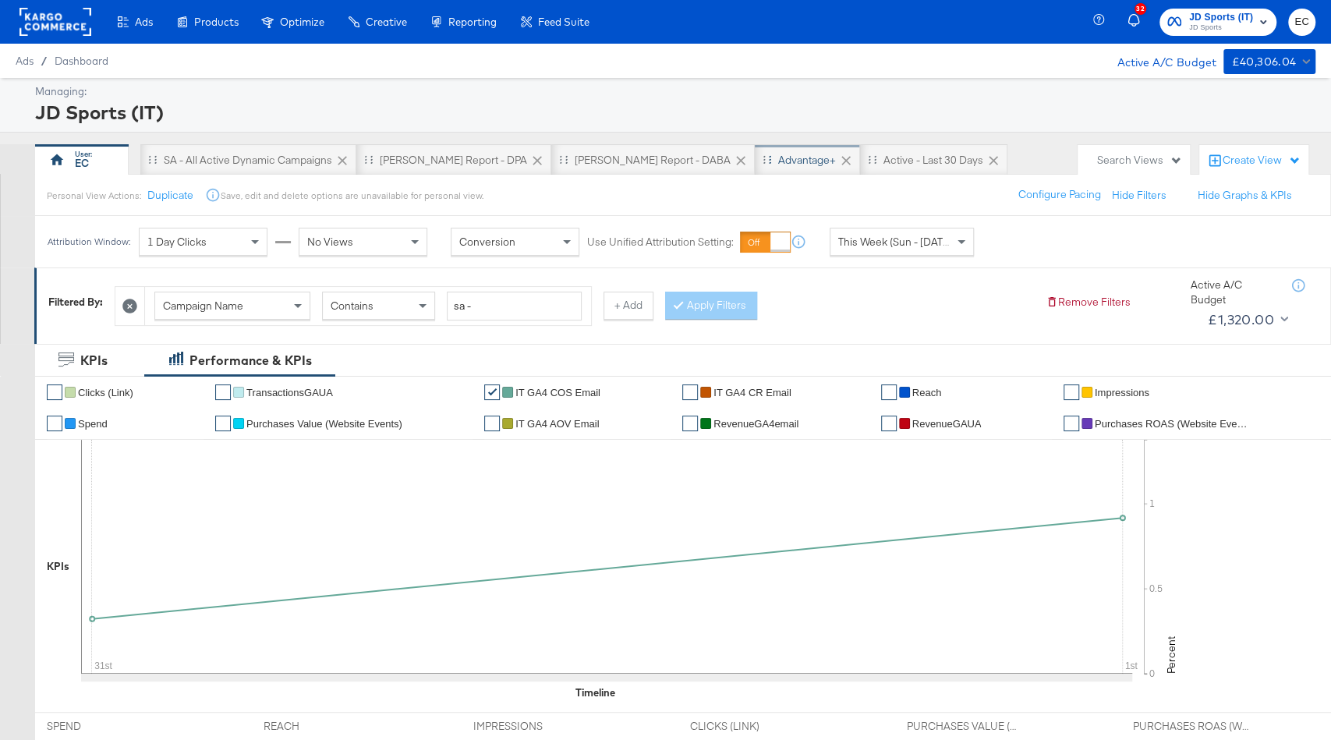
click at [755, 169] on div "Advantage+" at bounding box center [807, 159] width 105 height 31
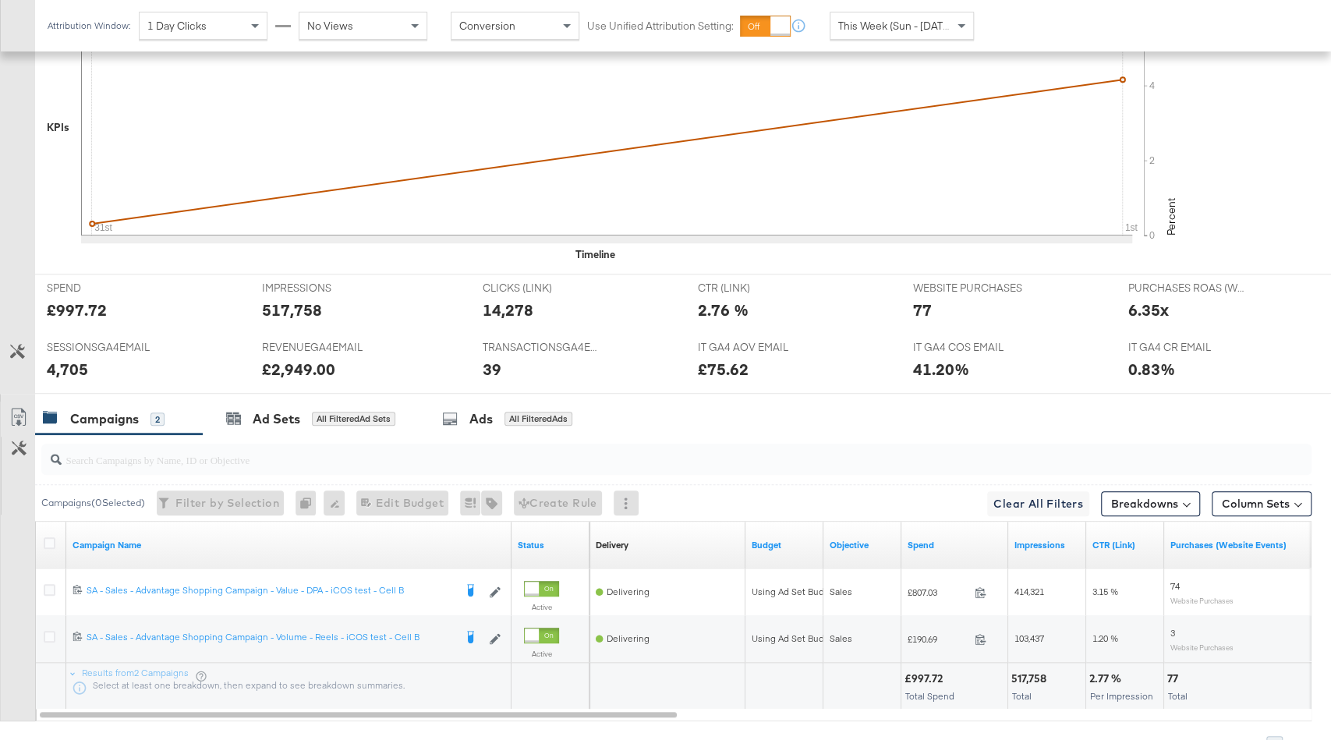
scroll to position [592, 0]
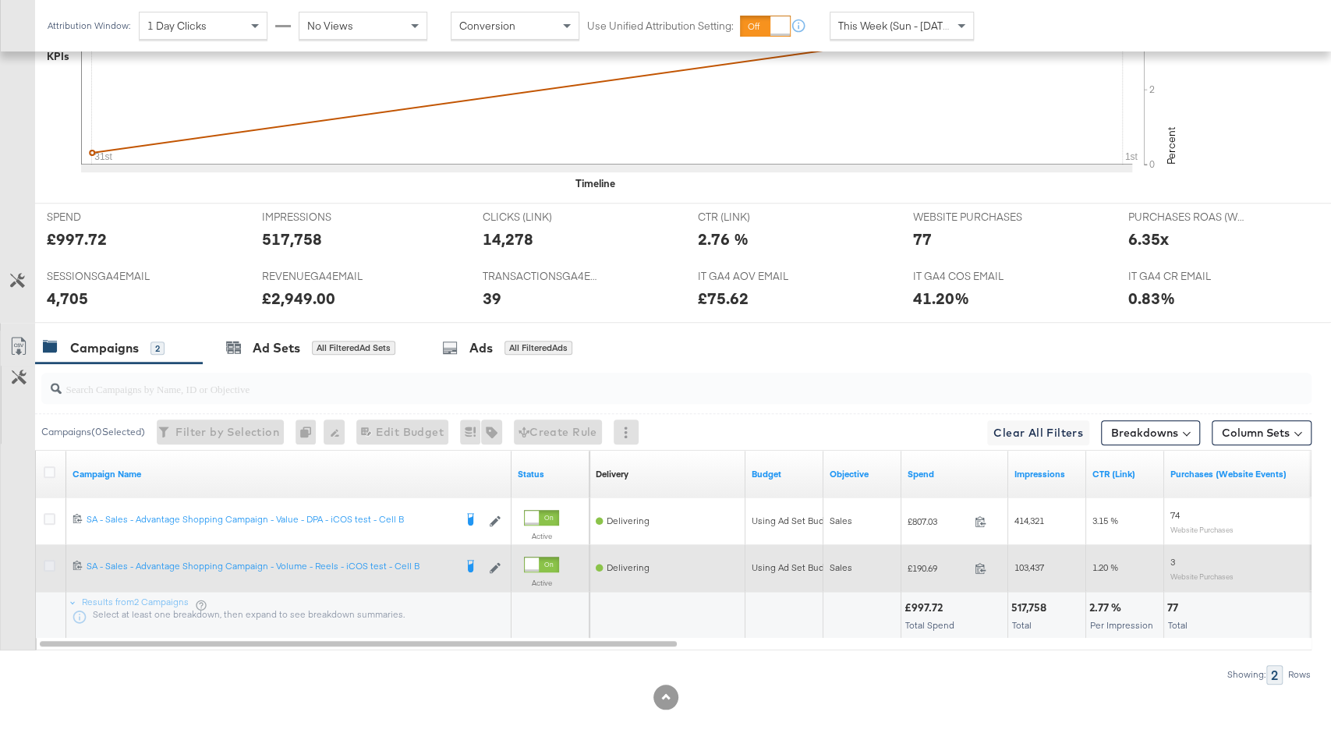
click at [48, 560] on icon at bounding box center [50, 566] width 12 height 12
click at [0, 0] on input "checkbox" at bounding box center [0, 0] width 0 height 0
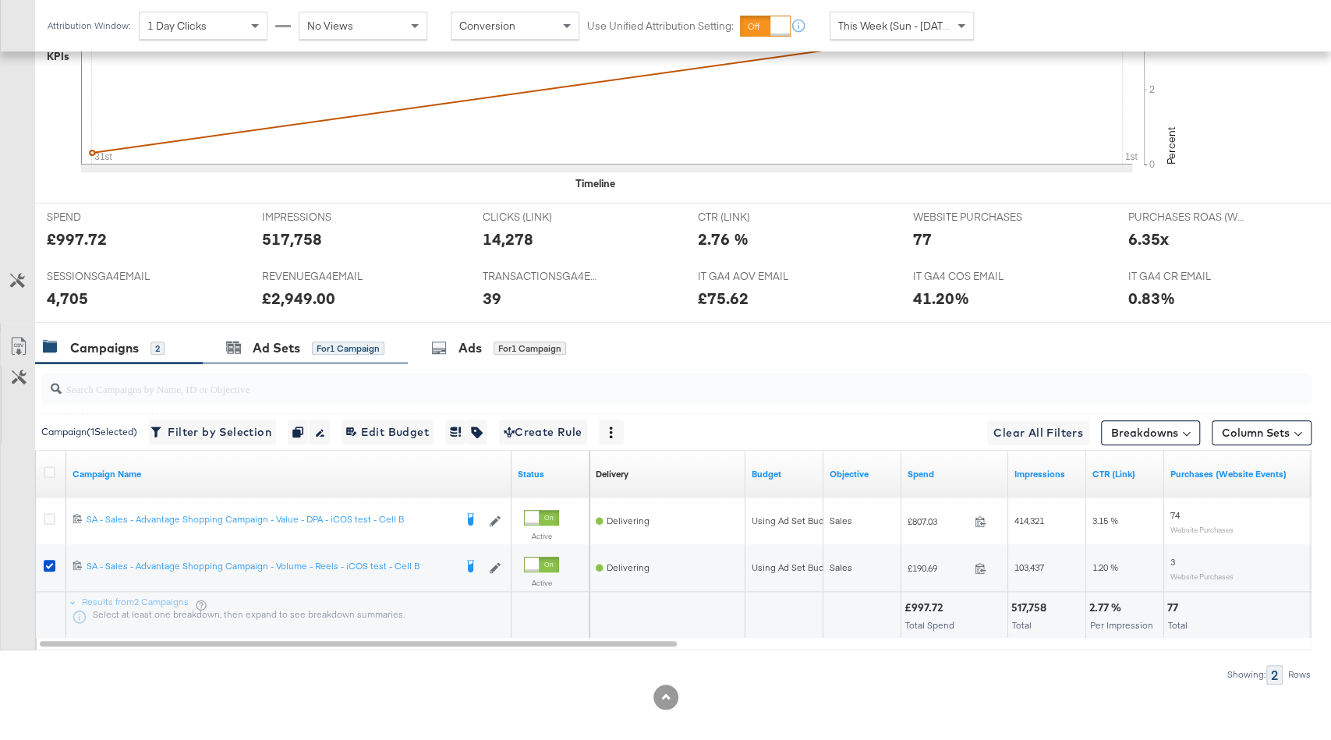
click at [291, 356] on div "Ad Sets for 1 Campaign" at bounding box center [305, 348] width 205 height 34
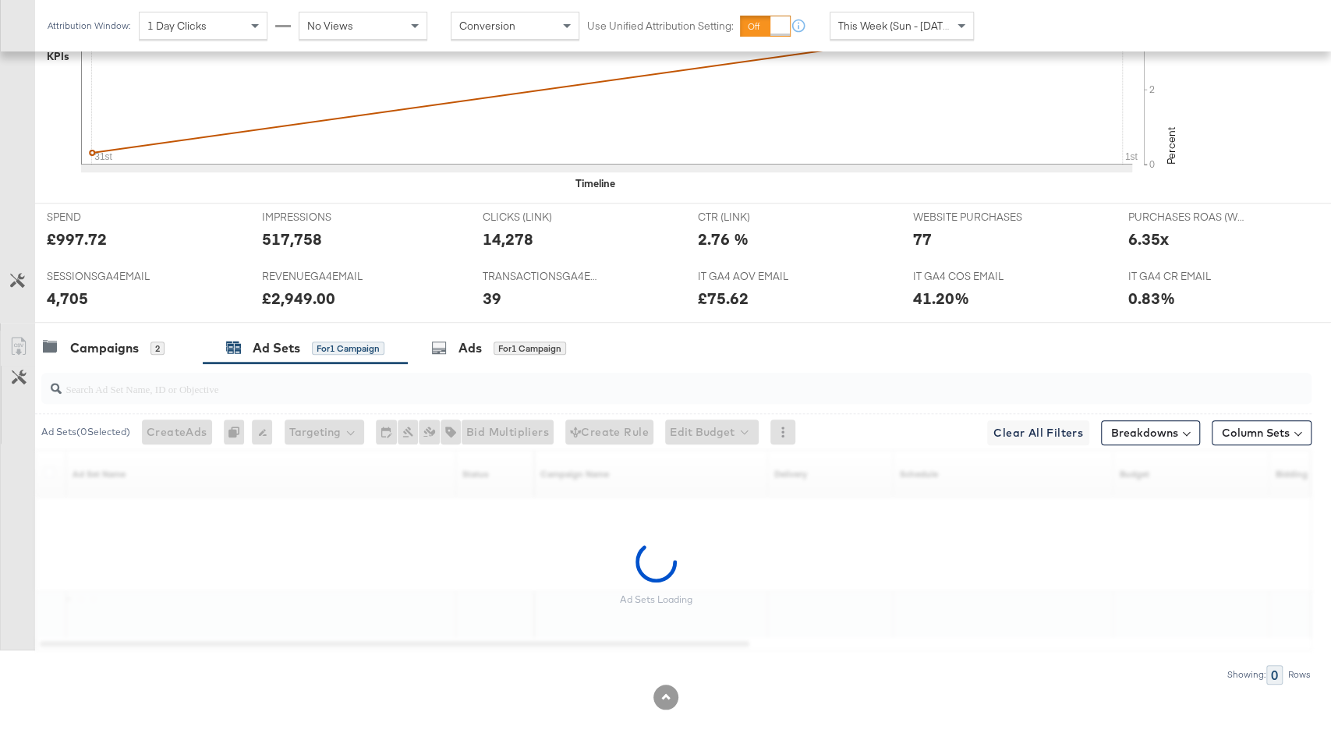
scroll to position [551, 0]
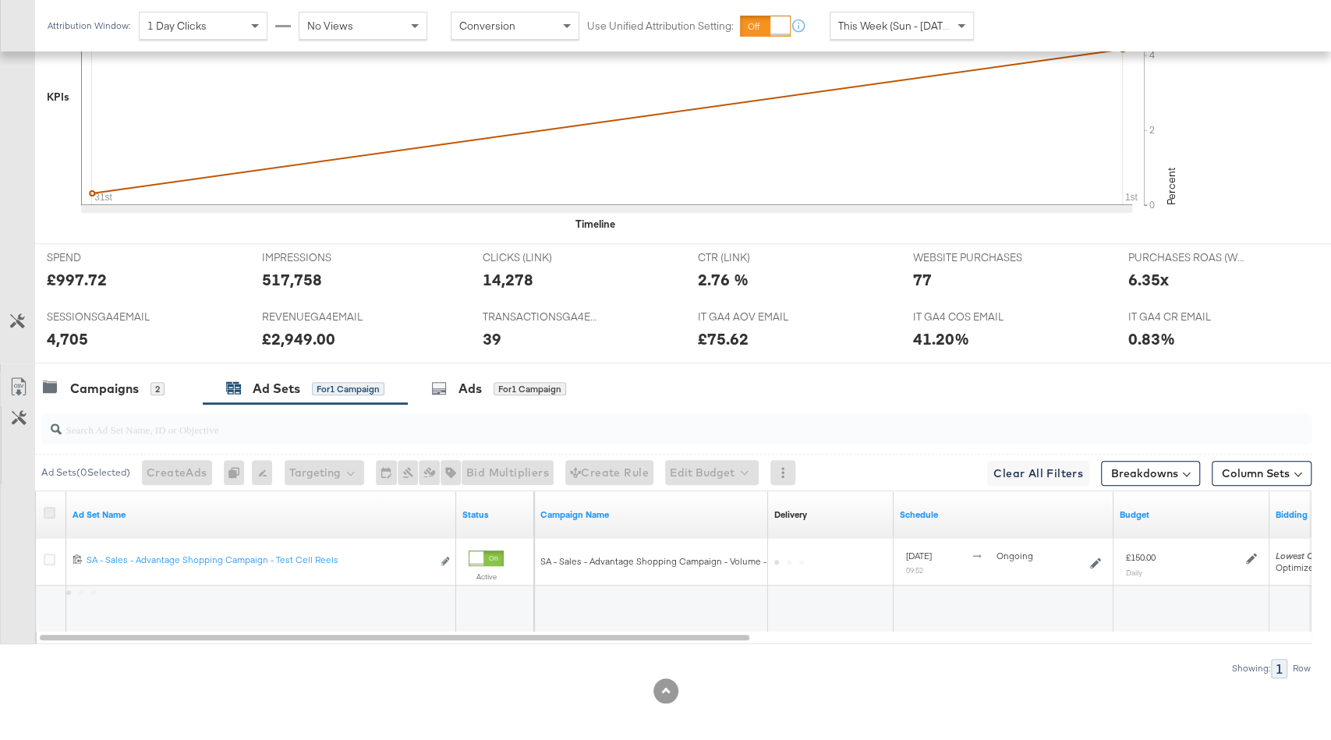
click at [51, 507] on icon at bounding box center [50, 513] width 12 height 12
click at [0, 0] on input "checkbox" at bounding box center [0, 0] width 0 height 0
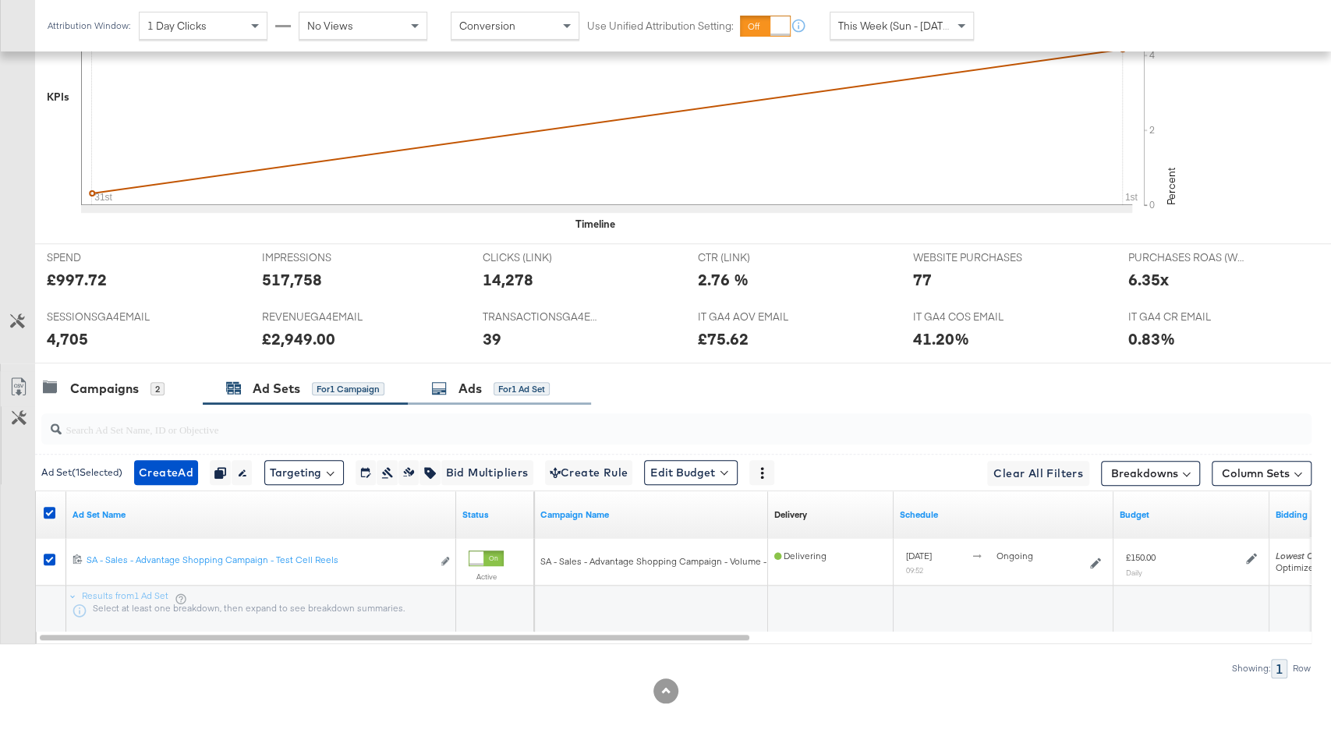
click at [464, 380] on div "Ads" at bounding box center [470, 389] width 23 height 18
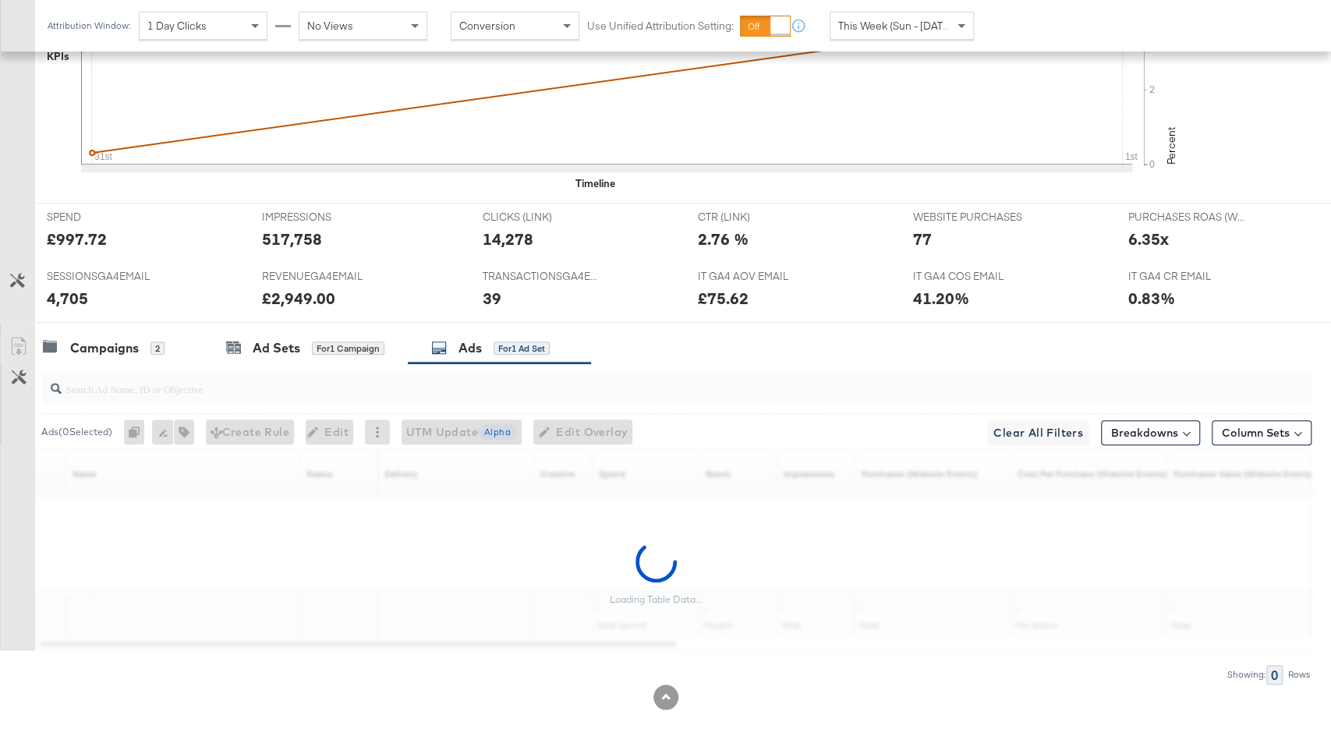
scroll to position [598, 0]
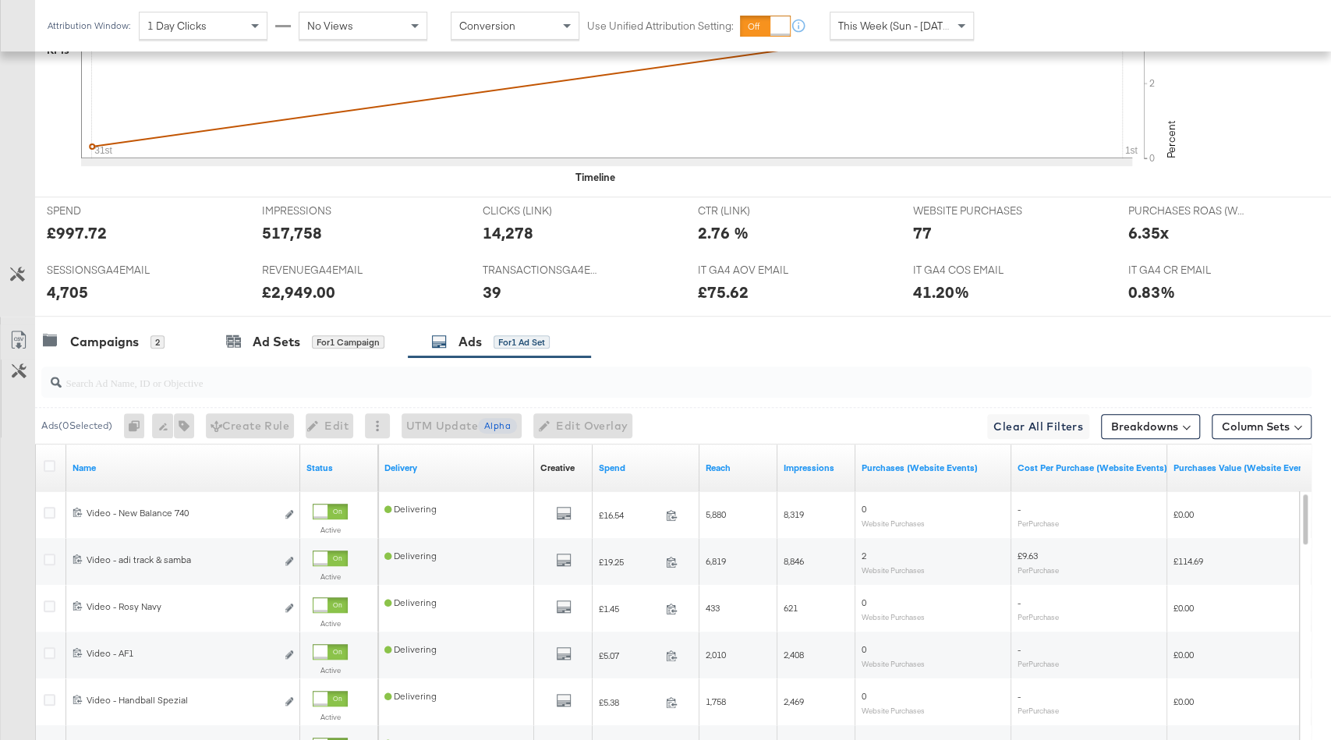
click at [663, 455] on div "Spend" at bounding box center [646, 467] width 107 height 25
click at [655, 455] on div "Spend" at bounding box center [646, 467] width 107 height 25
click at [642, 463] on link "Spend" at bounding box center [646, 468] width 94 height 12
click at [881, 29] on span "This Week (Sun - Today)" at bounding box center [896, 26] width 117 height 14
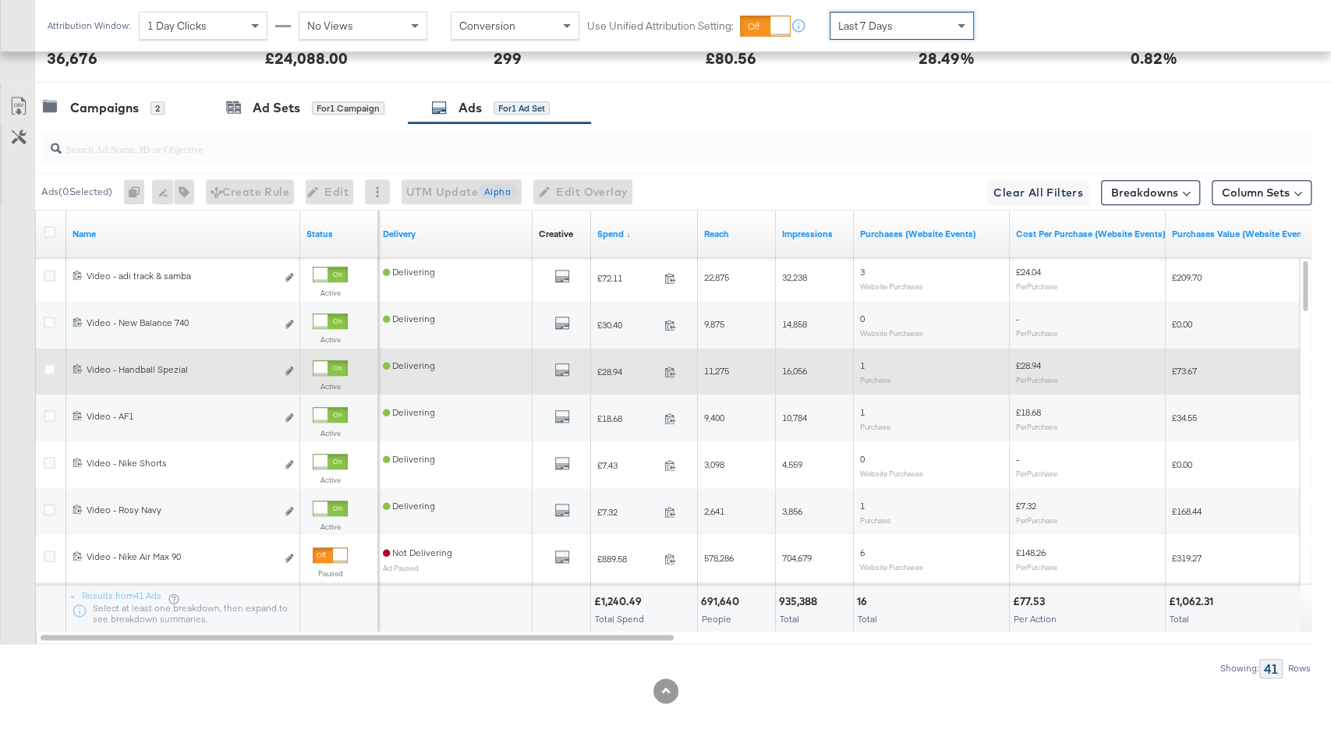
scroll to position [831, 0]
click at [94, 111] on div "Campaigns" at bounding box center [104, 109] width 69 height 18
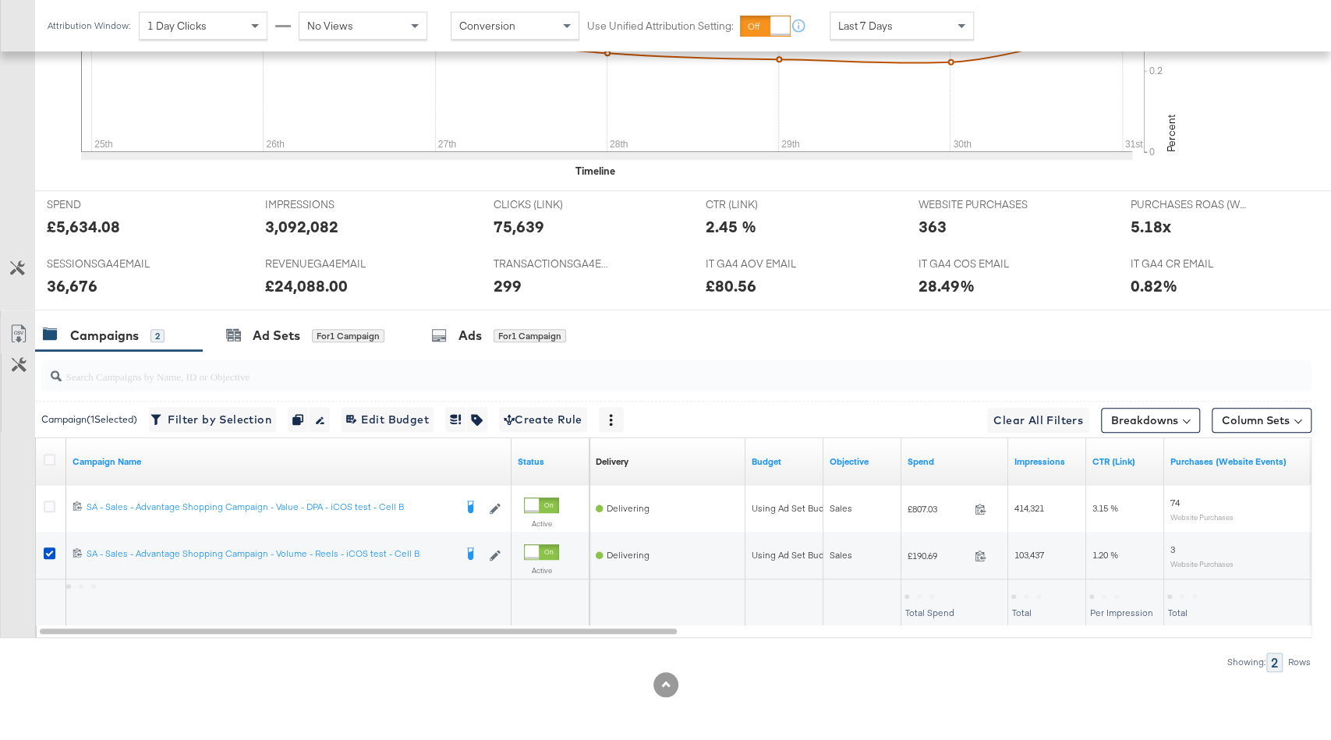
scroll to position [598, 0]
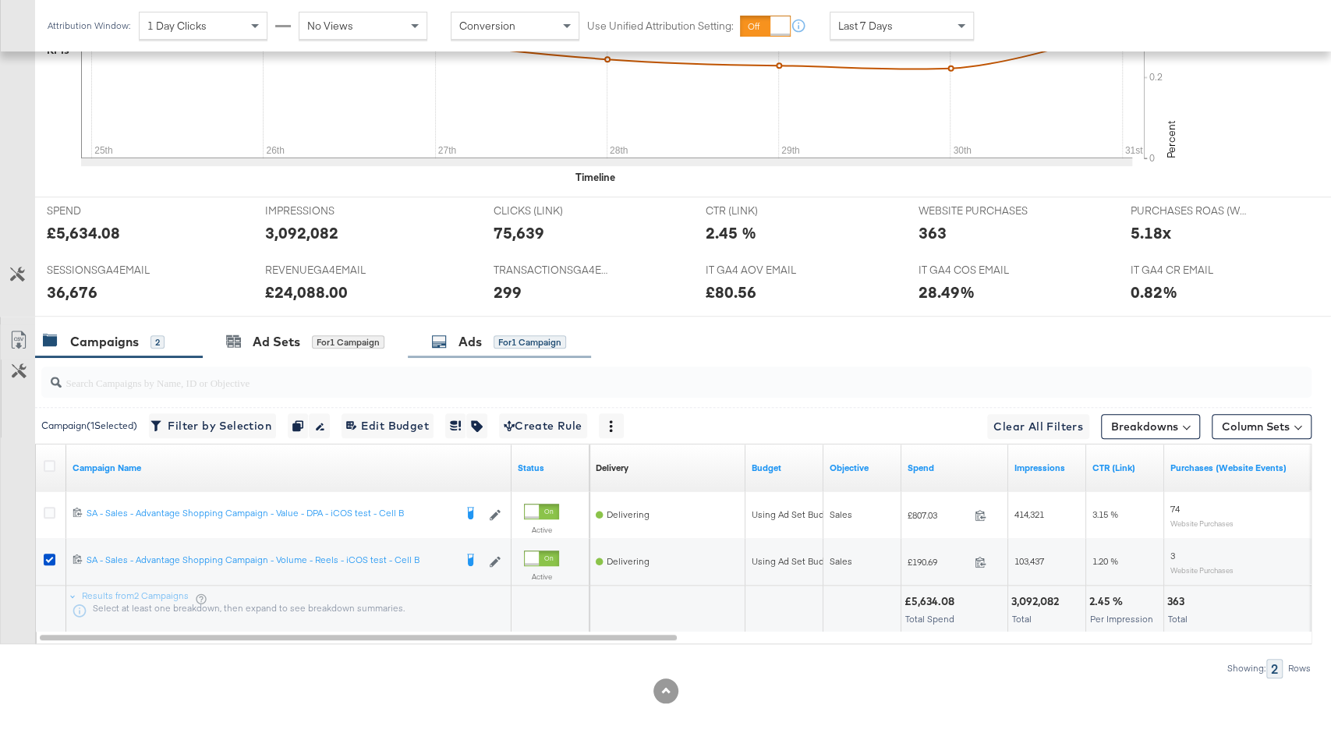
click at [528, 341] on div "for 1 Campaign" at bounding box center [530, 342] width 73 height 14
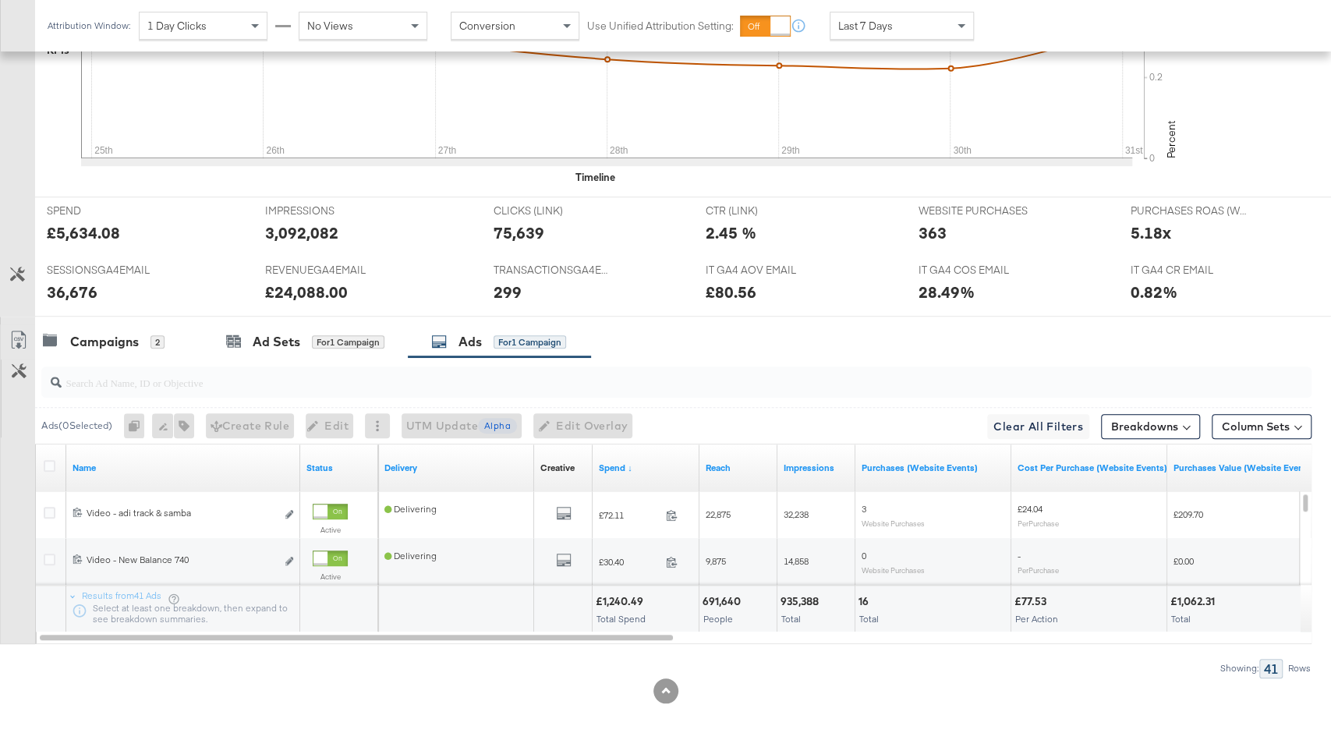
scroll to position [831, 0]
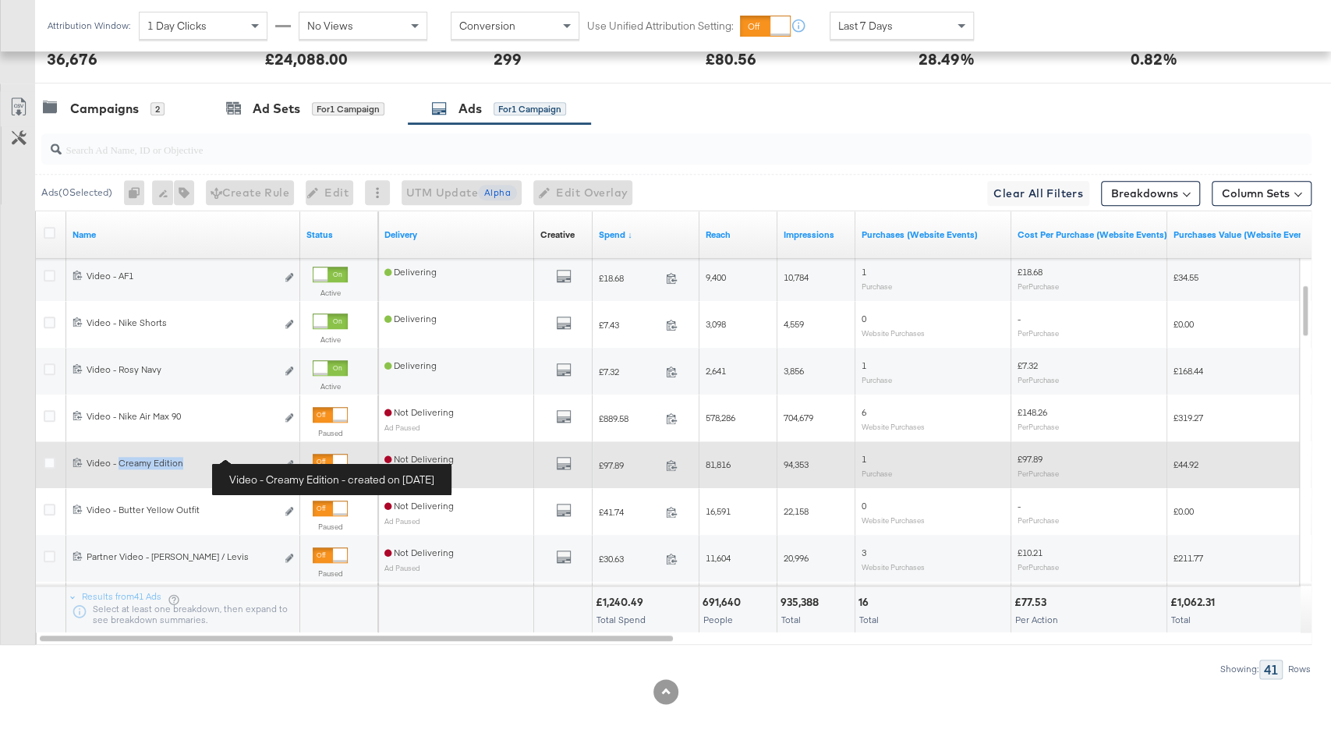
drag, startPoint x: 119, startPoint y: 457, endPoint x: 221, endPoint y: 456, distance: 101.4
click at [222, 457] on div "Video - Creamy Edition Video - Creamy Edition" at bounding box center [182, 463] width 190 height 12
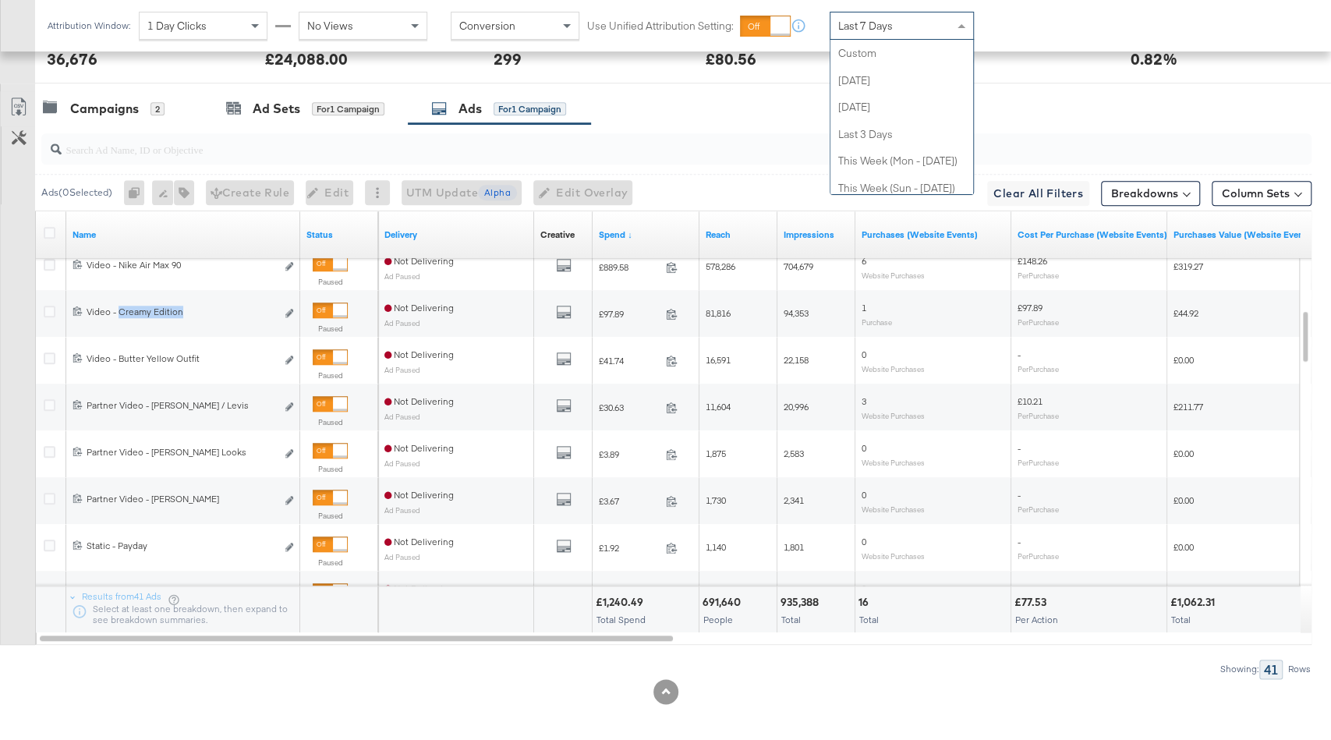
click at [870, 30] on span "Last 7 Days" at bounding box center [865, 26] width 55 height 14
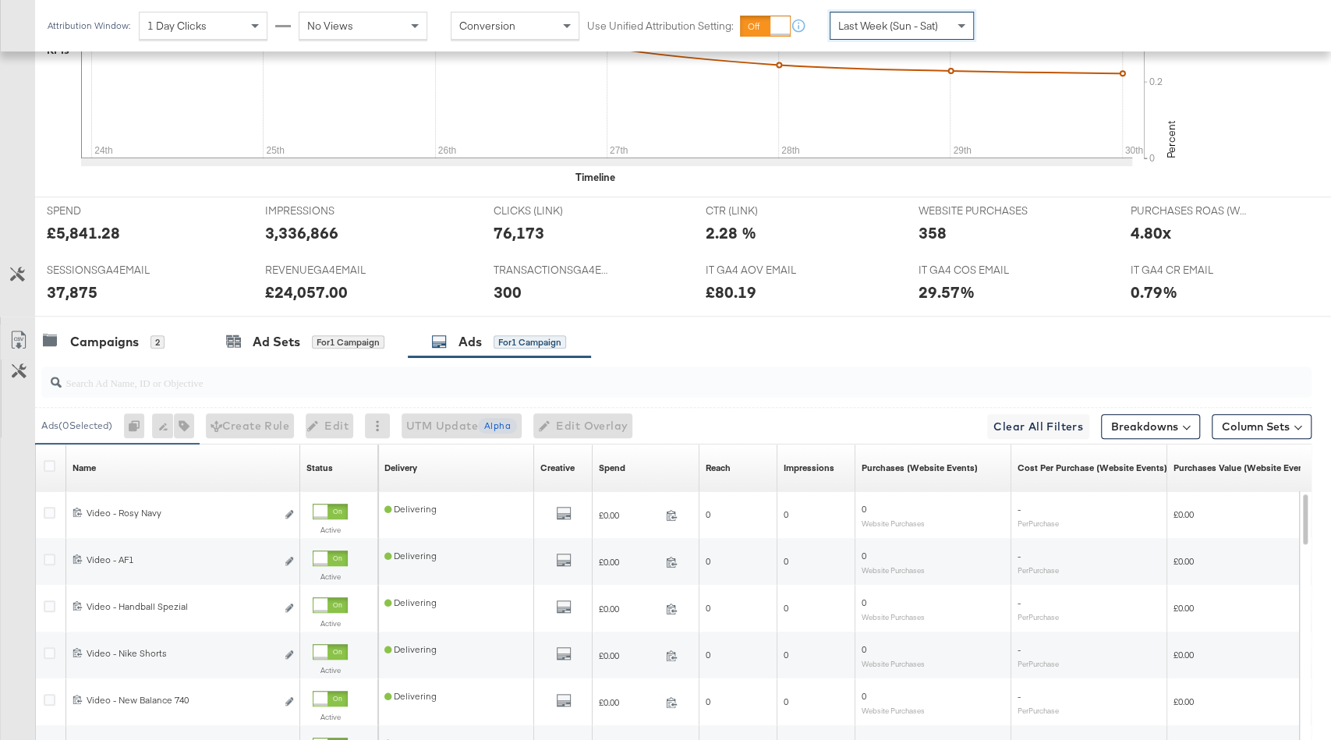
scroll to position [832, 0]
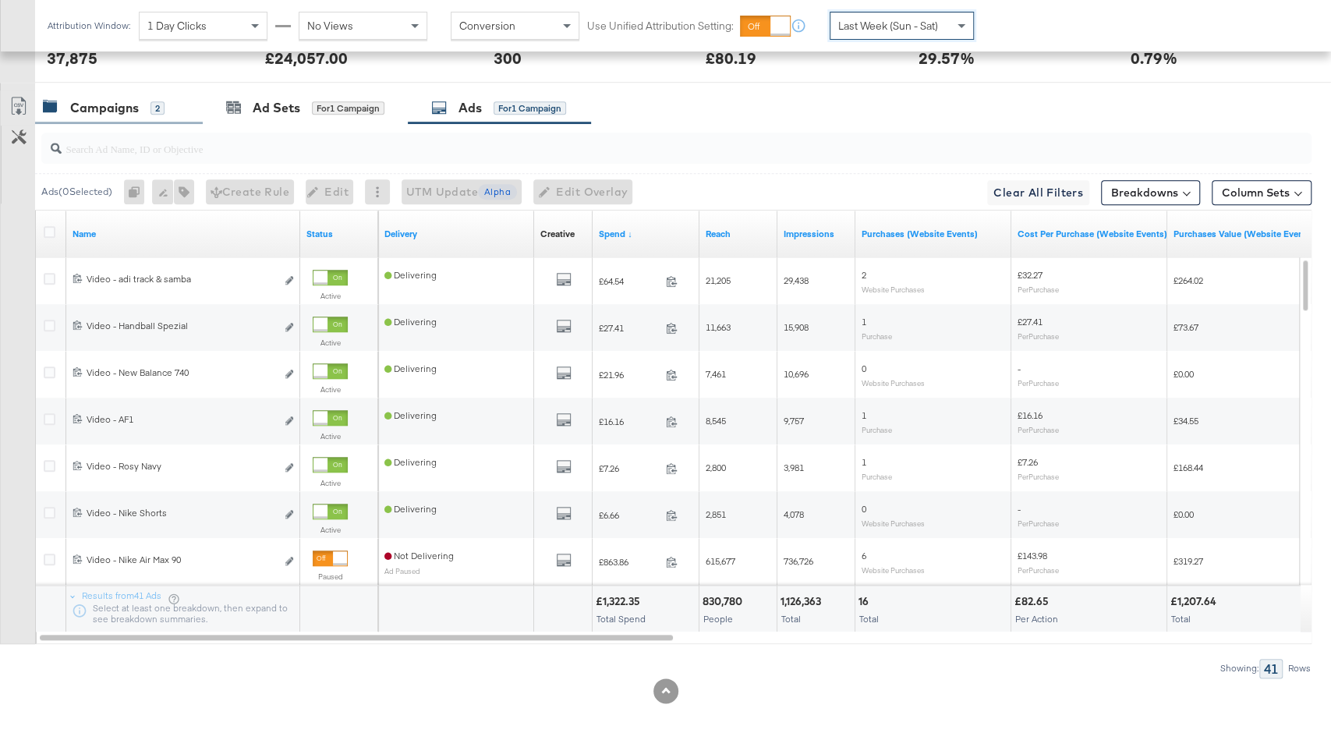
click at [107, 99] on div "Campaigns" at bounding box center [104, 108] width 69 height 18
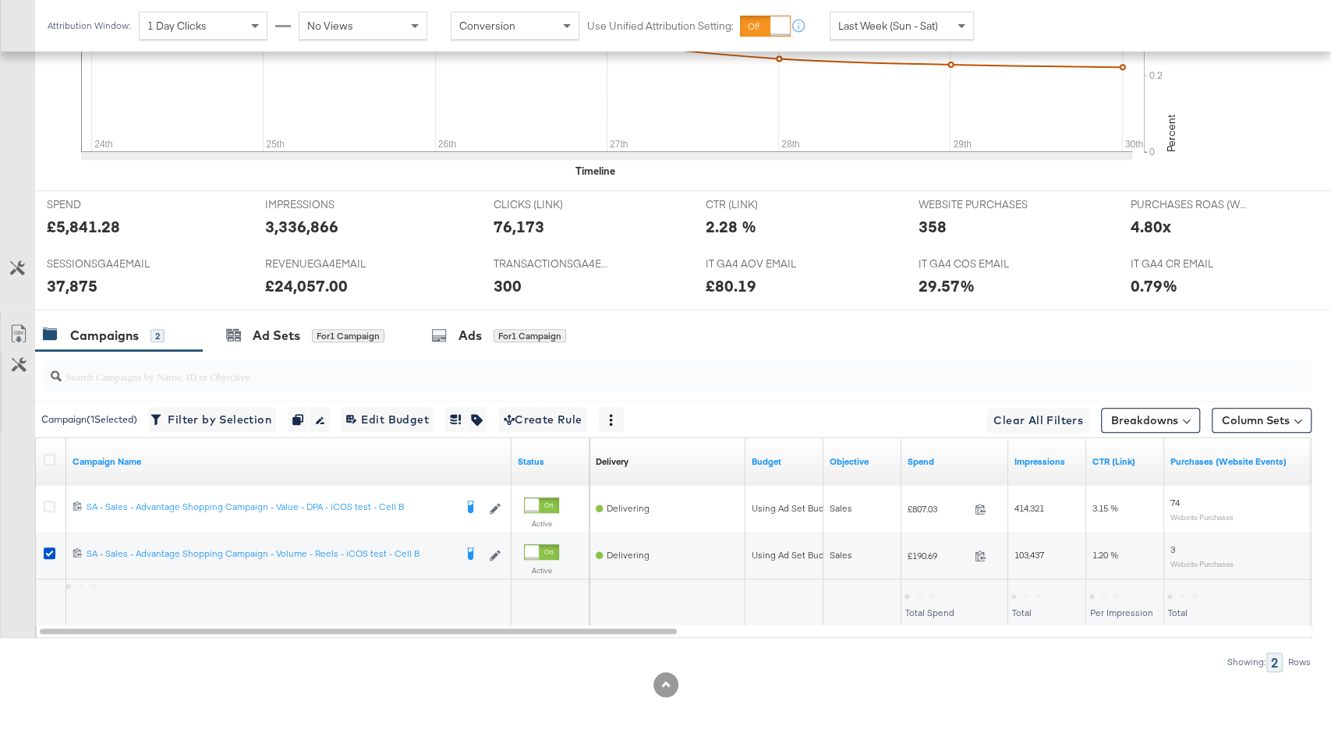
scroll to position [598, 0]
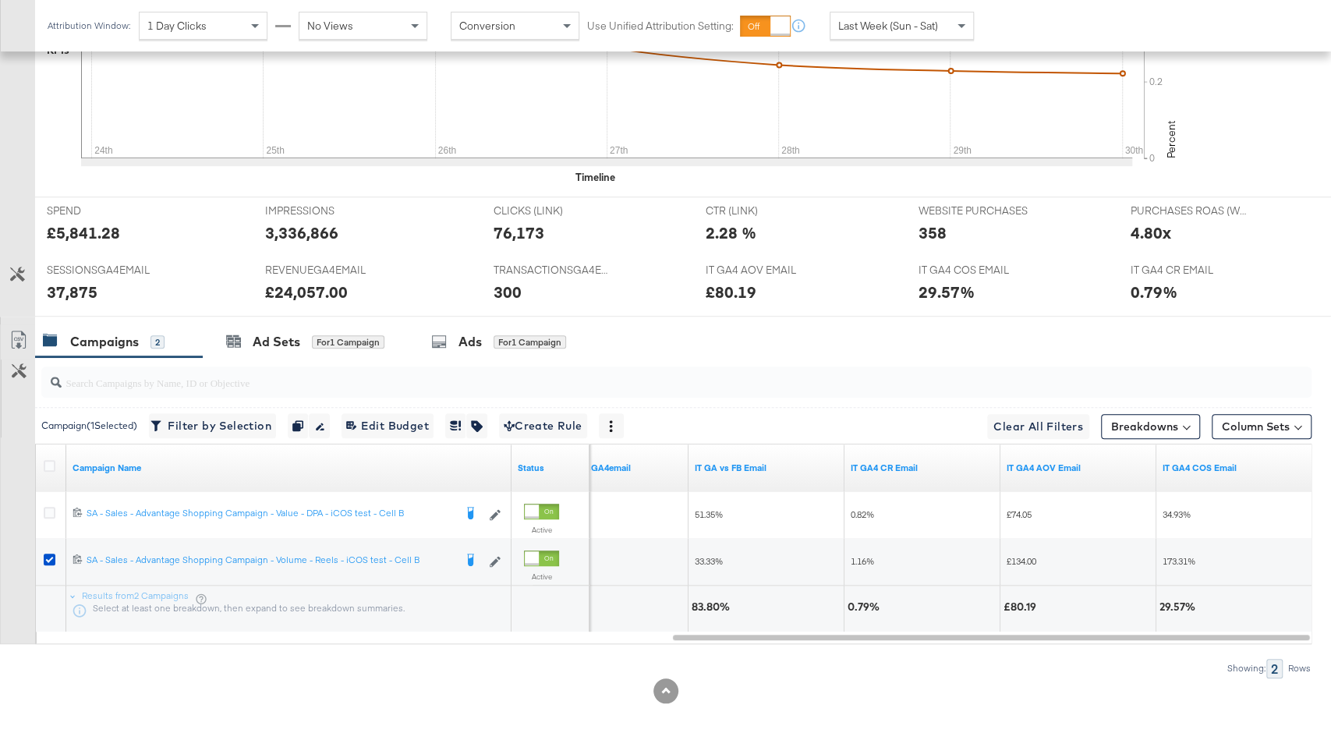
click at [874, 29] on span "Last Week (Sun - Sat)" at bounding box center [888, 26] width 100 height 14
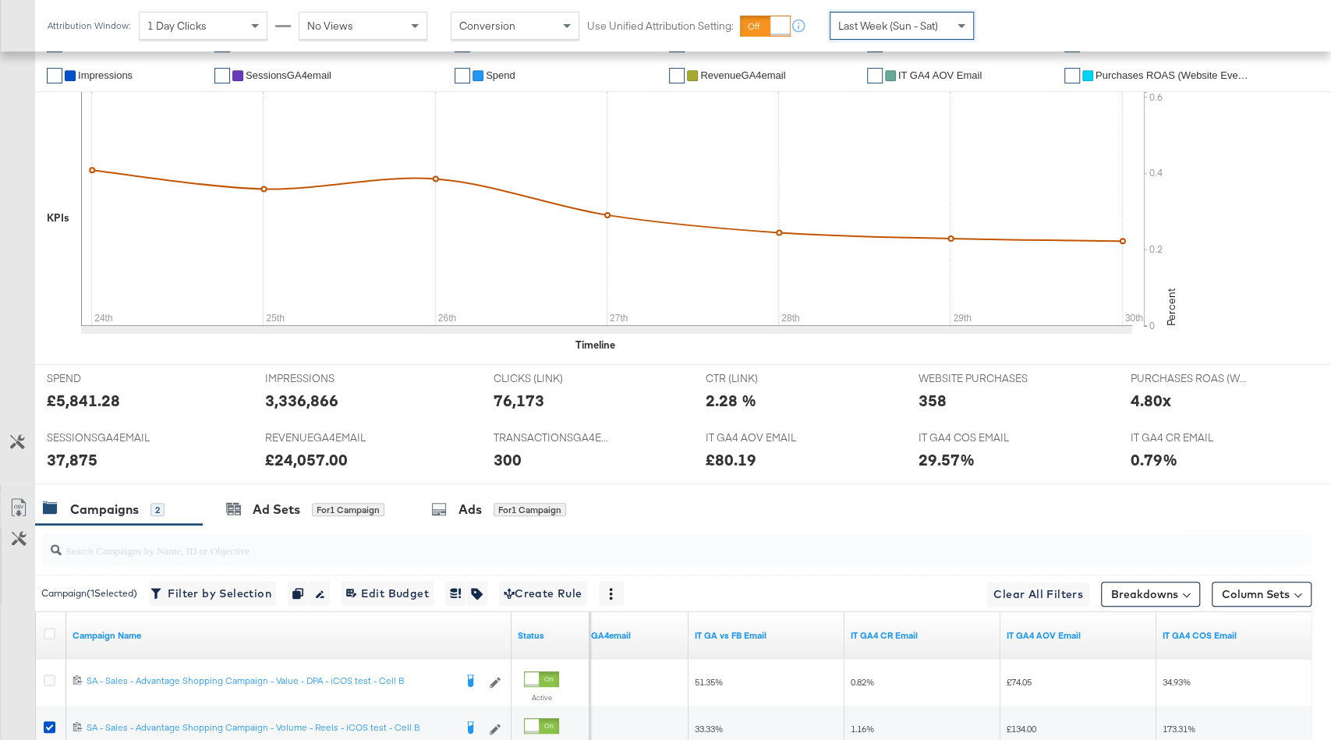
scroll to position [0, 0]
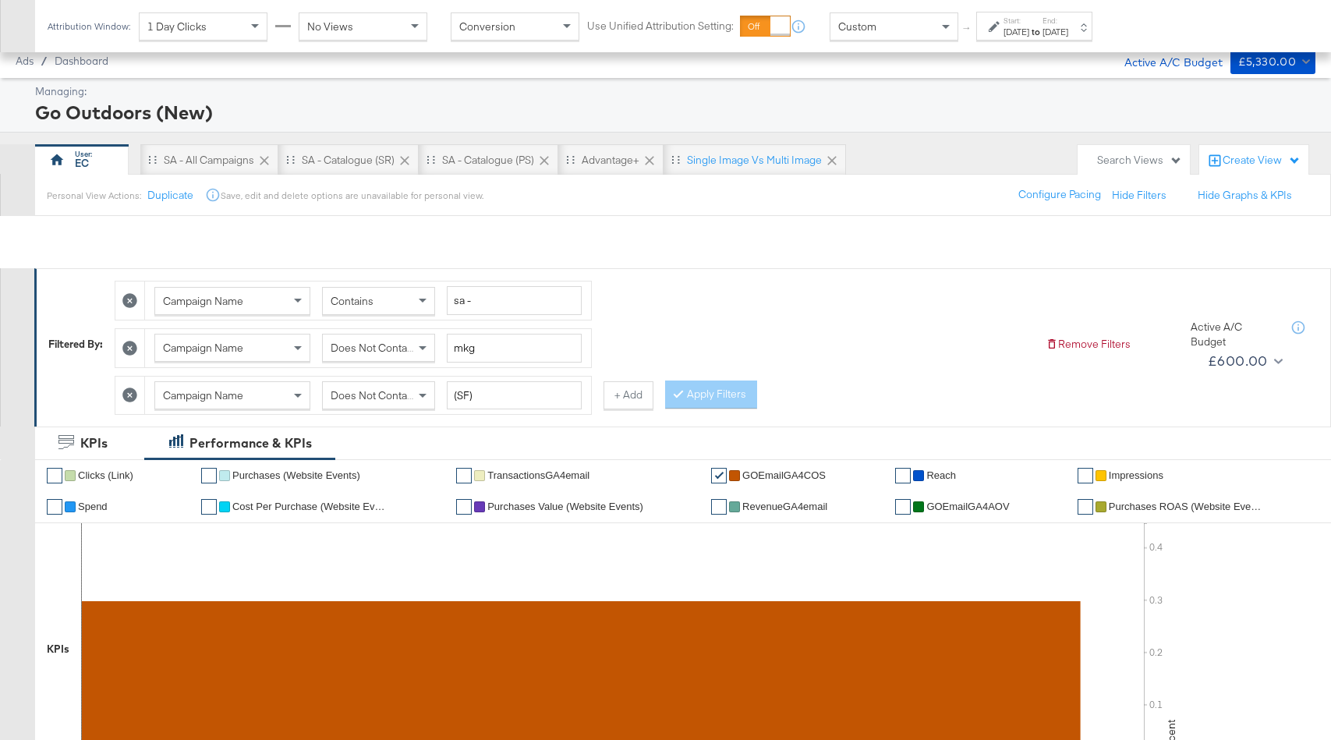
scroll to position [714, 0]
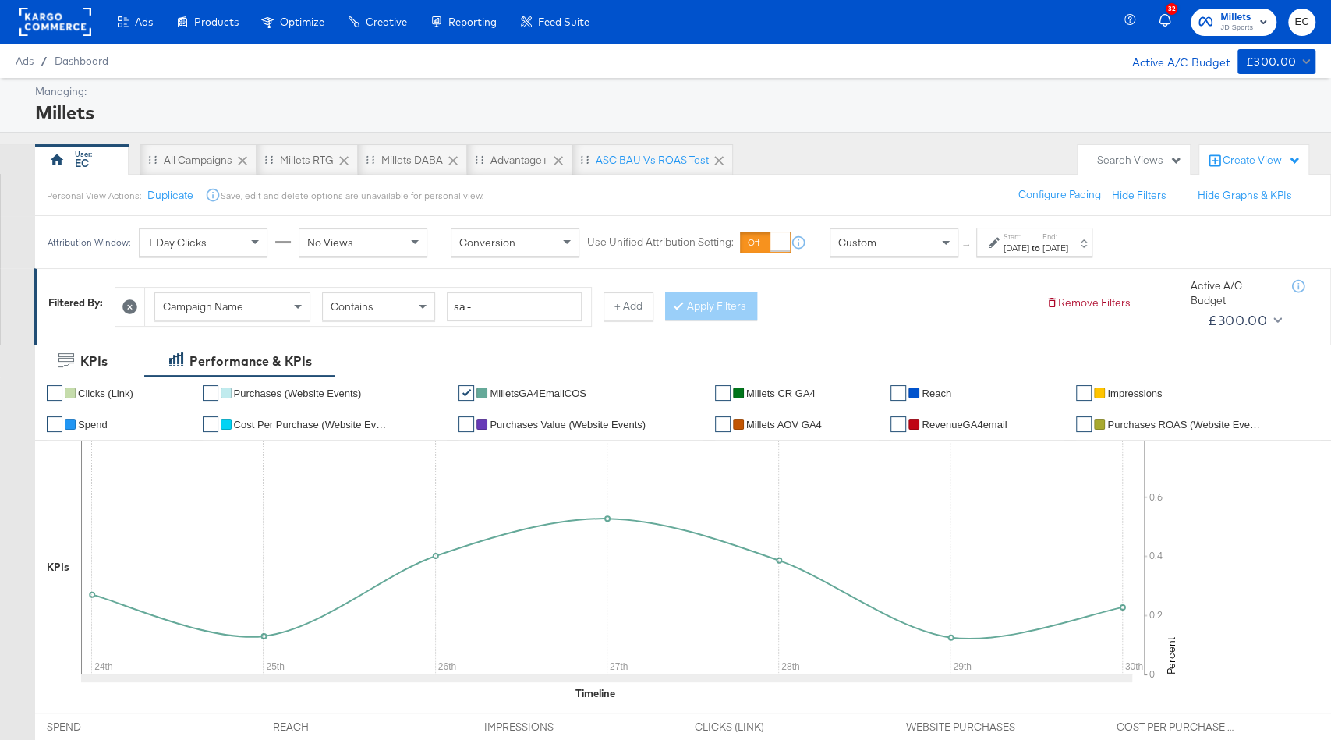
click at [1069, 237] on label "End:" at bounding box center [1056, 237] width 26 height 10
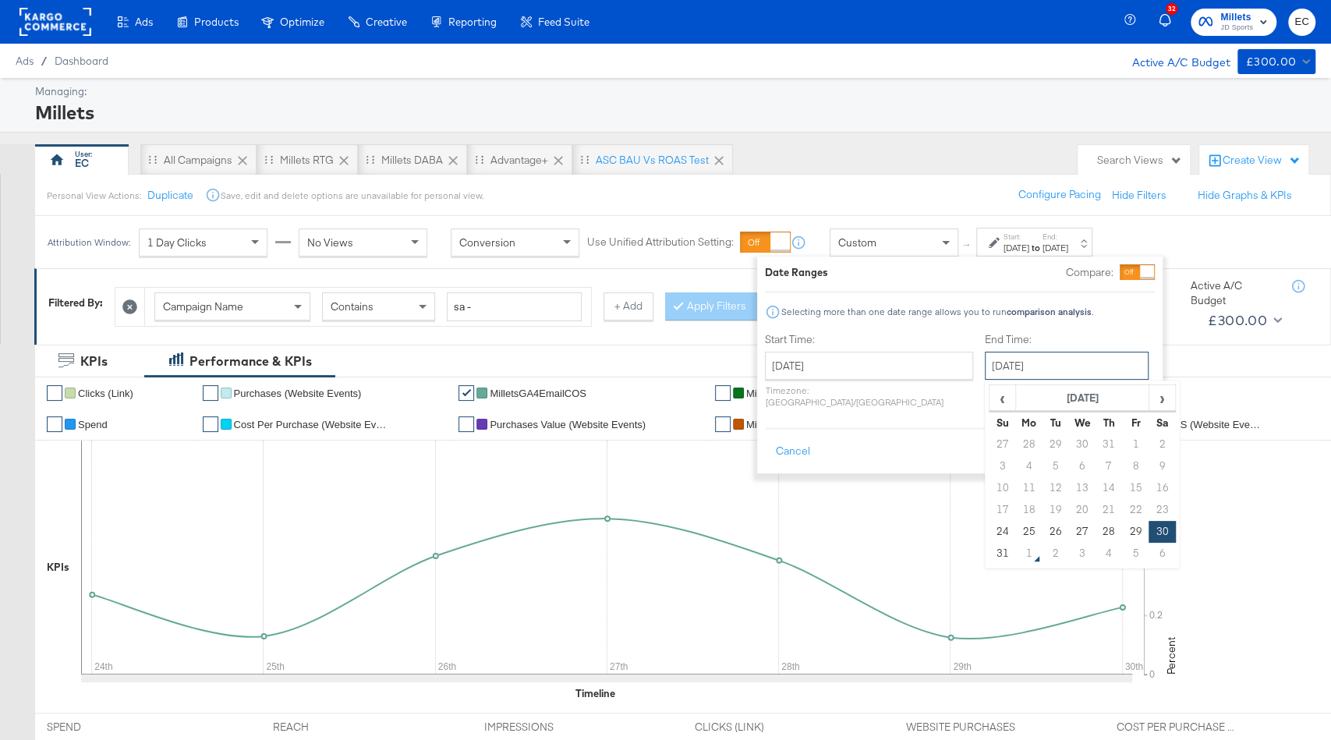
click at [1070, 363] on input "[DATE]" at bounding box center [1067, 366] width 164 height 28
click at [990, 555] on td "31" at bounding box center [1003, 554] width 27 height 22
type input "[DATE]"
click at [1113, 441] on button "Apply" at bounding box center [1129, 452] width 49 height 28
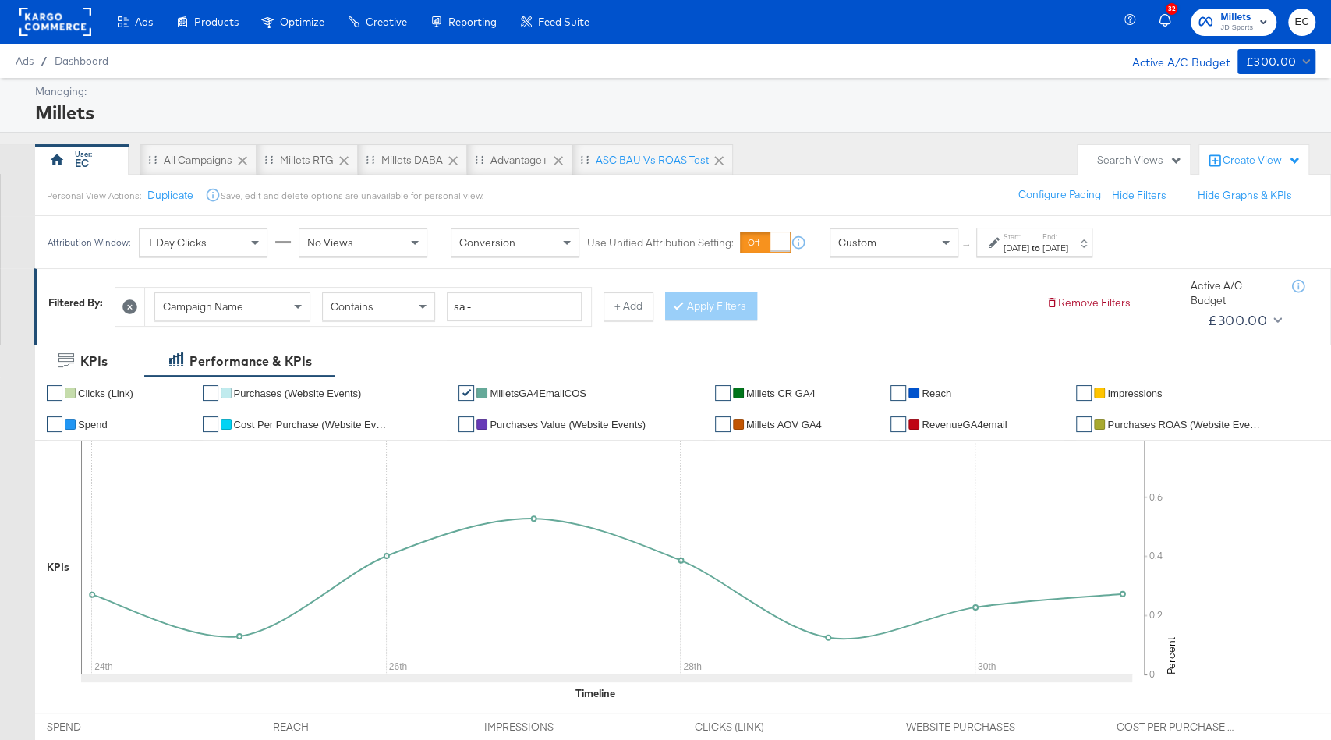
click at [1069, 237] on label "End:" at bounding box center [1056, 237] width 26 height 10
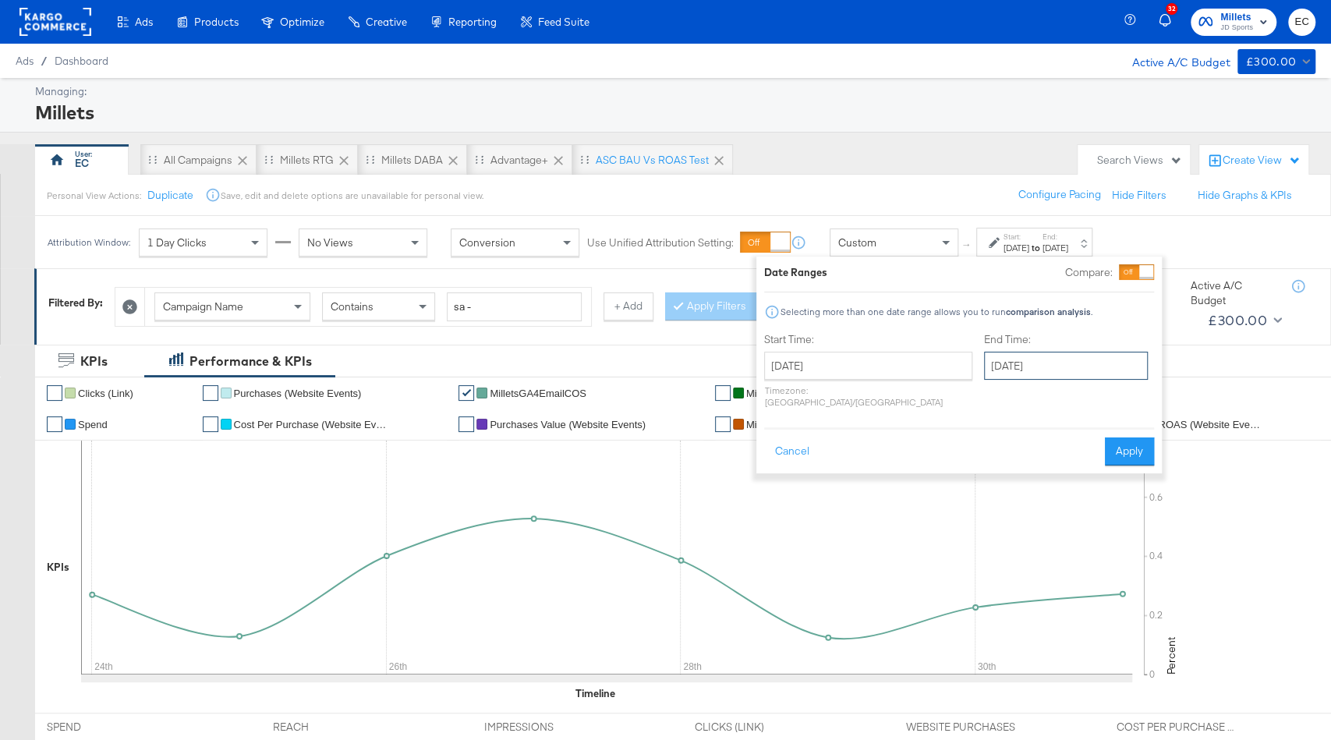
click at [991, 379] on input "[DATE]" at bounding box center [1066, 366] width 164 height 28
click at [1131, 518] on div "‹ [DATE] › Su Mo Tu We Th Fr Sa 27 28 29 30 31 1 2 3 4 5 6 7 8 9 10 11 12 13 14…" at bounding box center [1081, 475] width 195 height 188
click at [1148, 517] on td "23" at bounding box center [1161, 510] width 27 height 22
click at [1148, 523] on td "30" at bounding box center [1161, 532] width 27 height 22
type input "[DATE]"
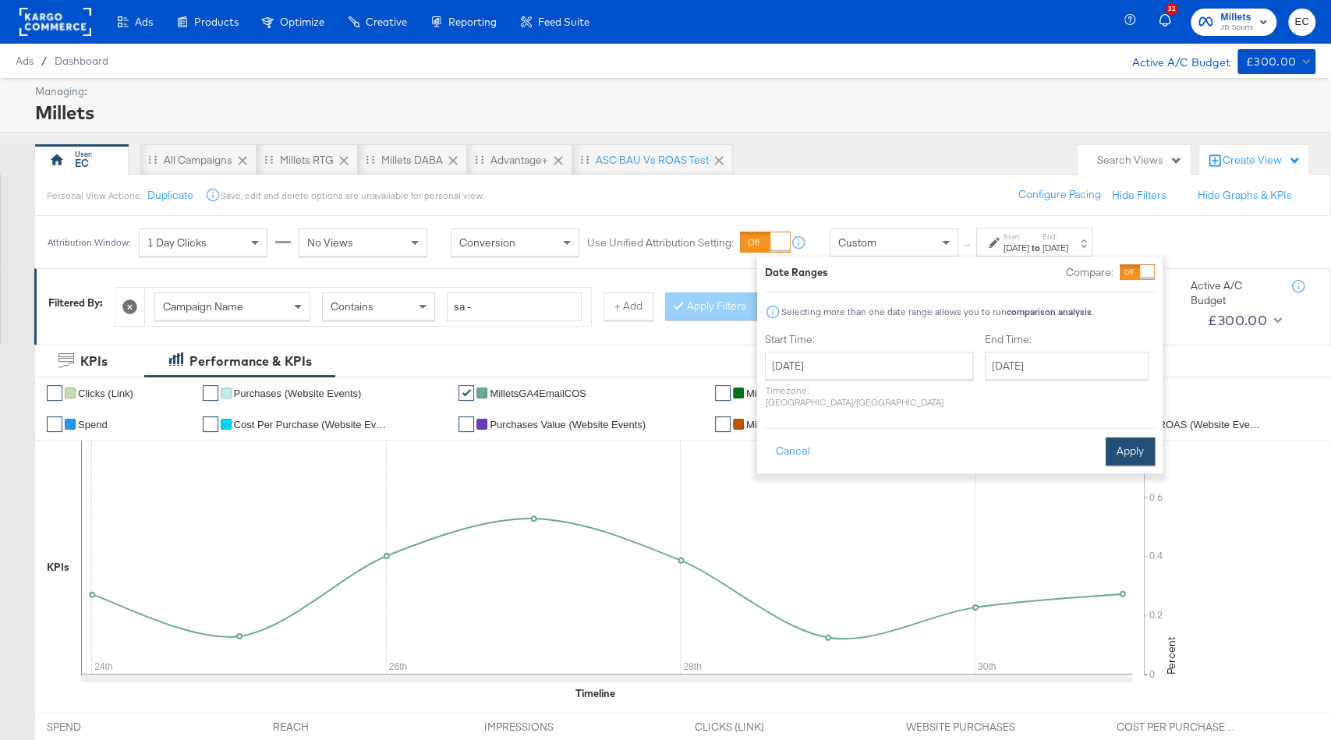
click at [1125, 438] on button "Apply" at bounding box center [1130, 452] width 49 height 28
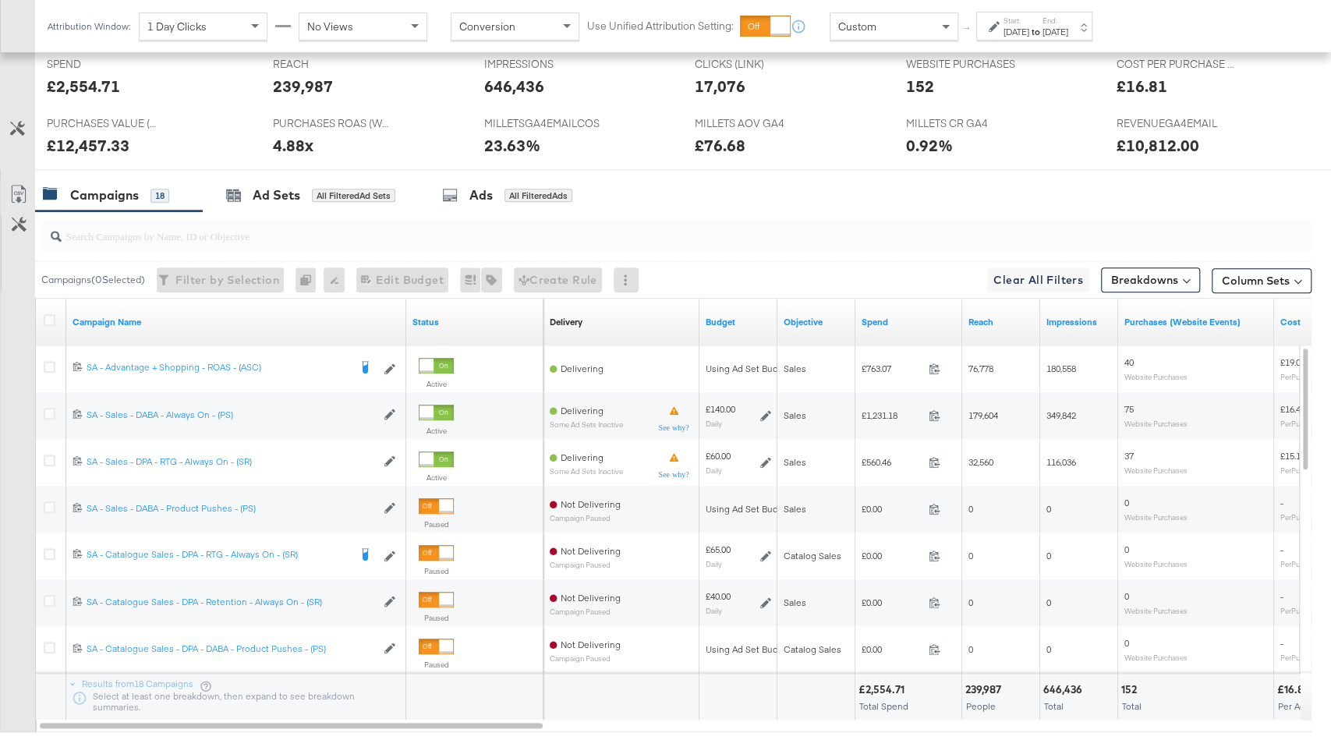
scroll to position [668, 0]
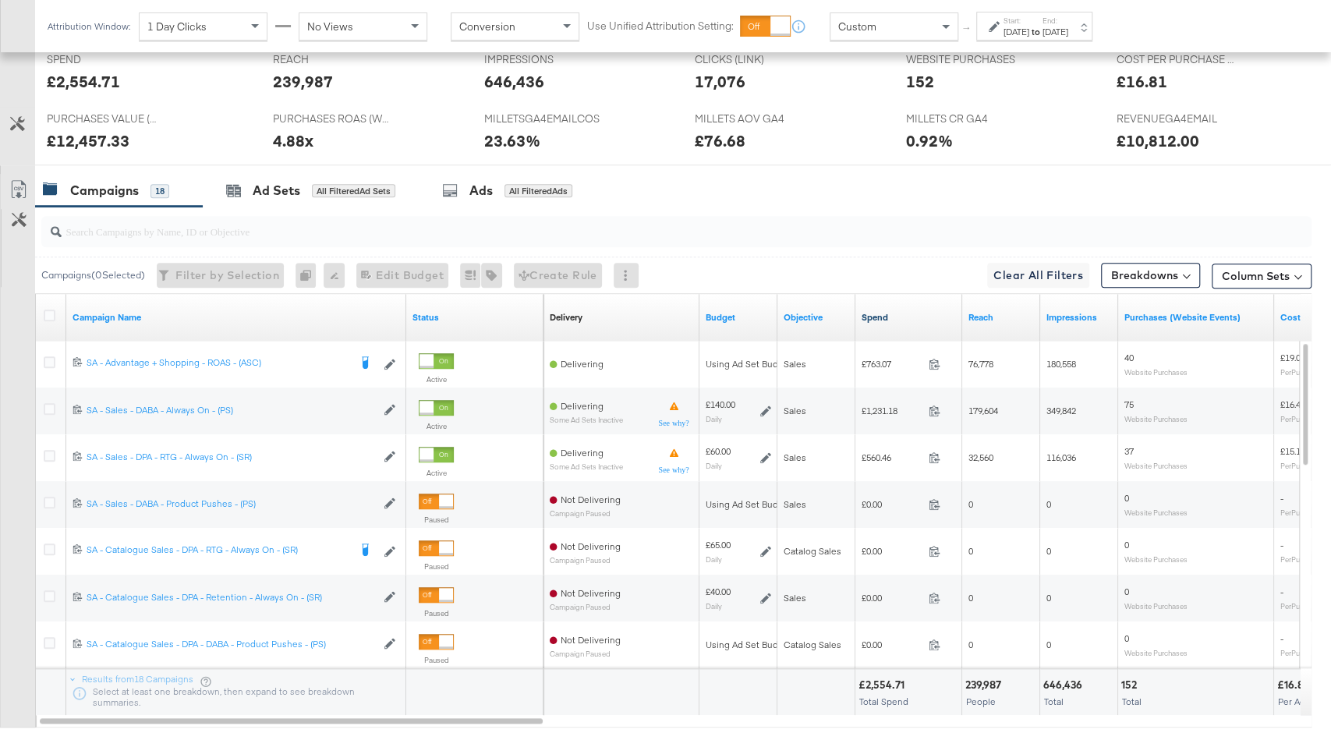
click at [895, 317] on link "Spend" at bounding box center [909, 317] width 94 height 12
click at [1269, 271] on button "Column Sets" at bounding box center [1262, 276] width 100 height 25
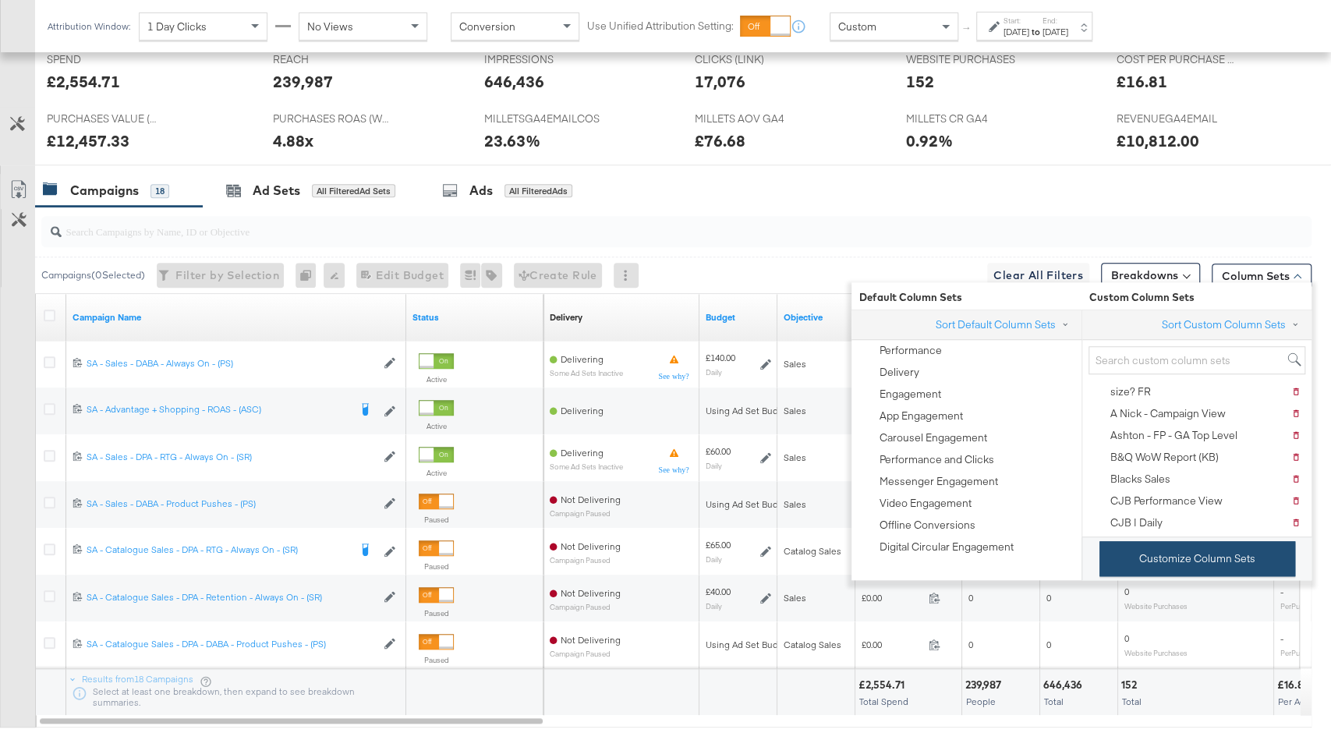
click at [1168, 567] on button "Customize Column Sets" at bounding box center [1198, 558] width 196 height 35
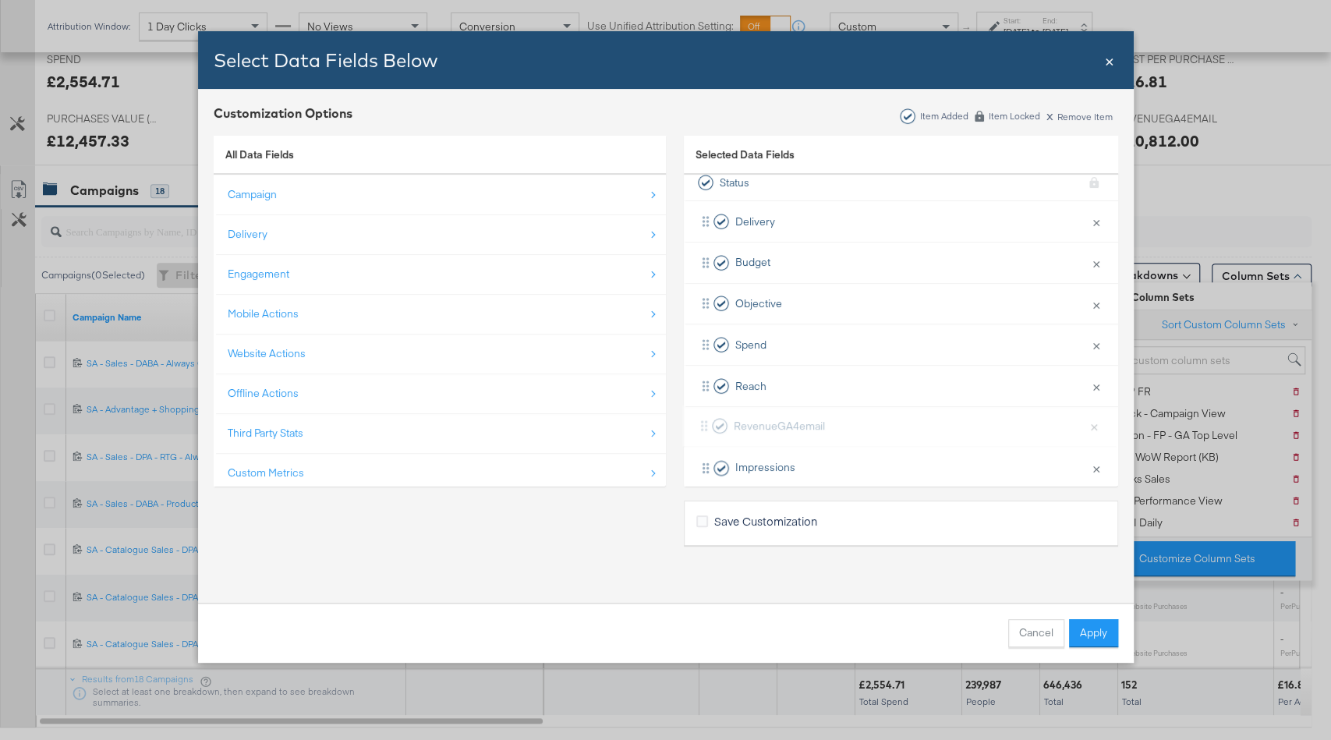
scroll to position [55, 0]
drag, startPoint x: 928, startPoint y: 441, endPoint x: 934, endPoint y: 353, distance: 88.3
click at [934, 353] on div "Delivery × Remove from KPIs Budget × Remove from KPIs Objective × Remove from K…" at bounding box center [901, 604] width 434 height 822
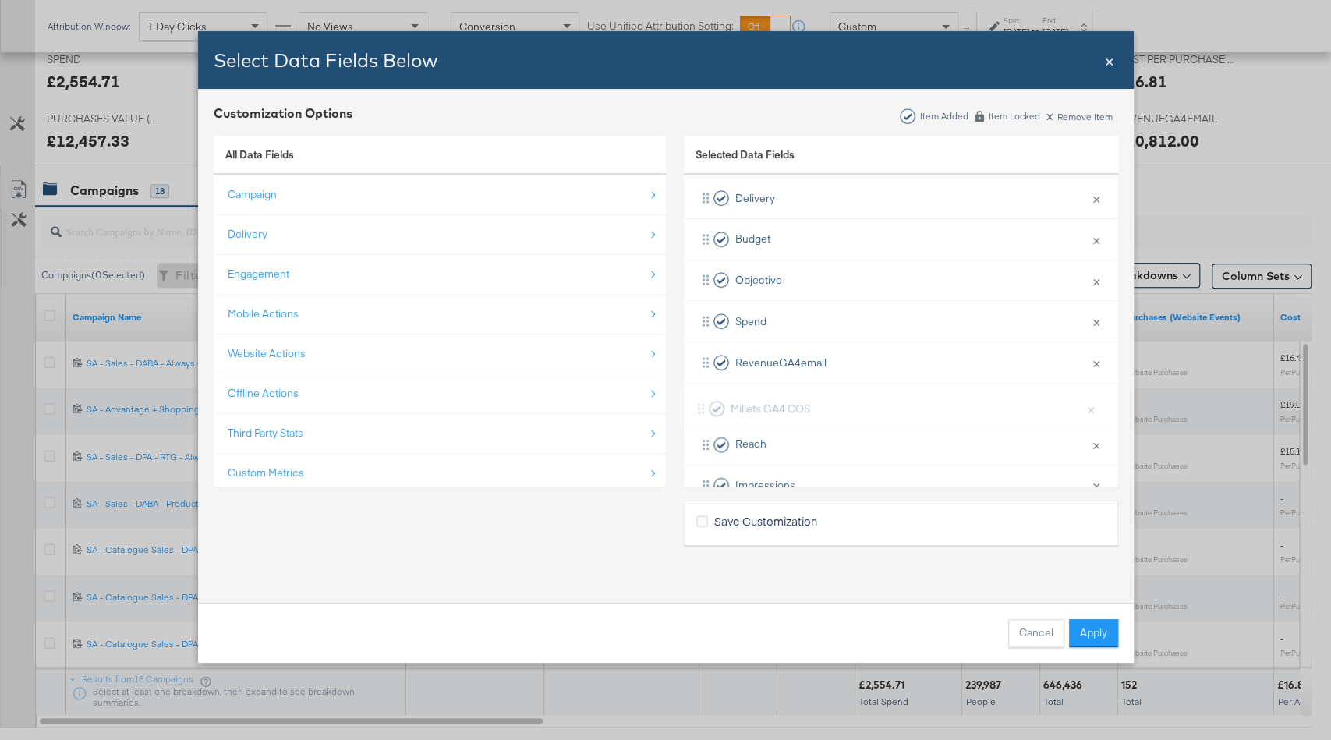
scroll to position [73, 0]
drag, startPoint x: 917, startPoint y: 406, endPoint x: 913, endPoint y: 397, distance: 9.8
click at [913, 397] on div "Delivery × Remove from KPIs Budget × Remove from KPIs Objective × Remove from K…" at bounding box center [901, 586] width 434 height 822
click at [1090, 621] on button "Apply" at bounding box center [1093, 633] width 49 height 28
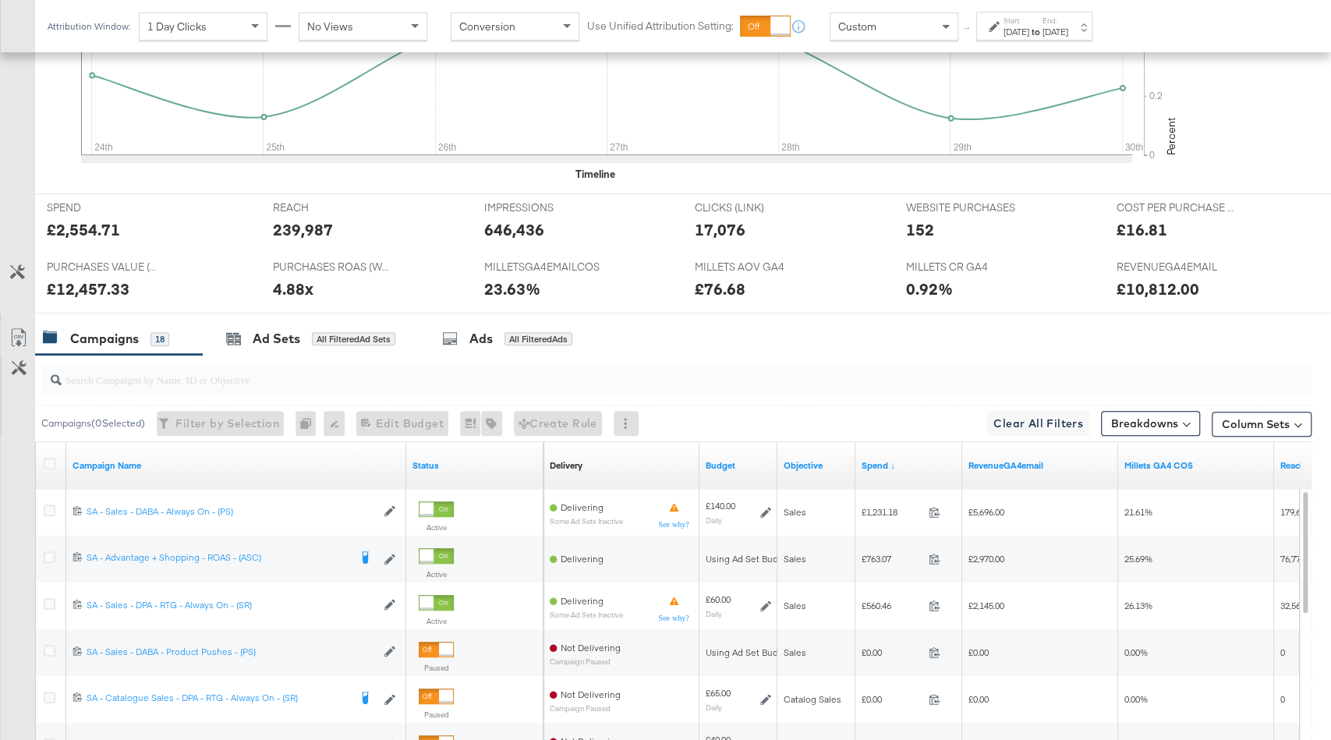
scroll to position [753, 0]
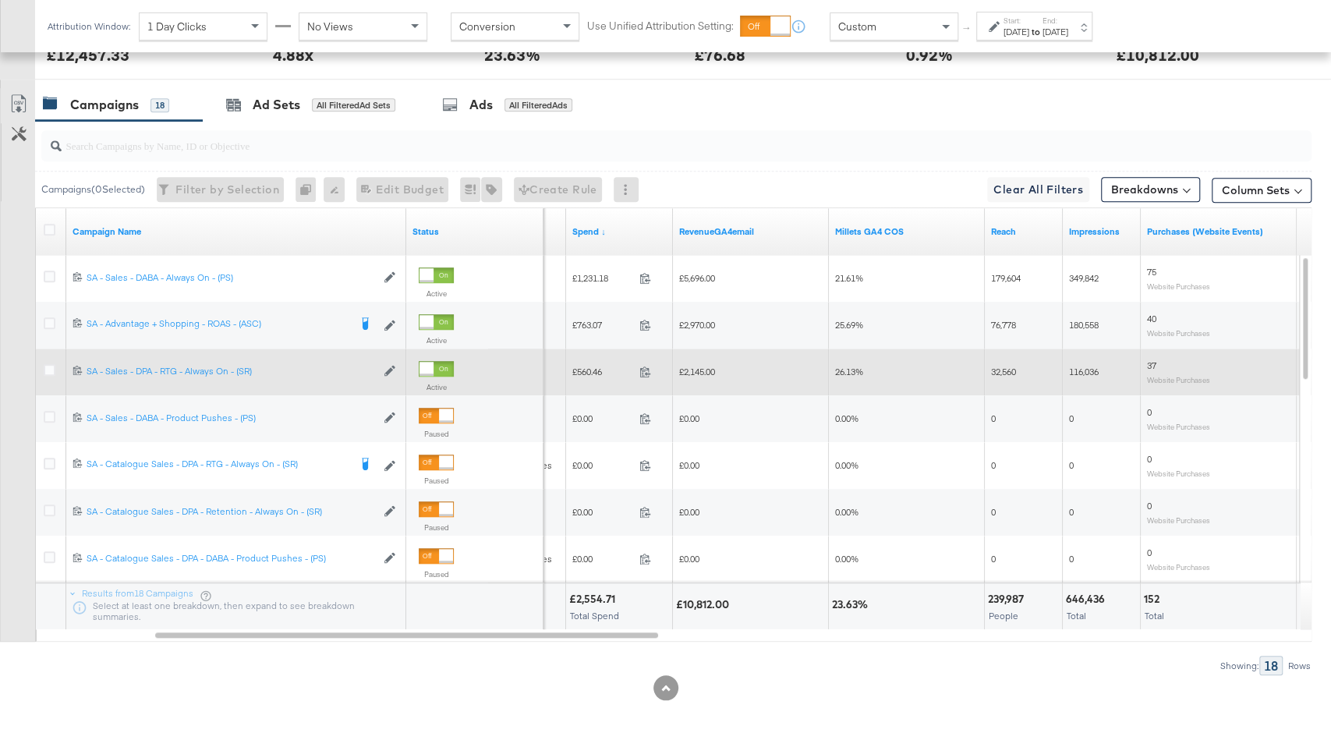
click at [711, 370] on span "£2,145.00" at bounding box center [697, 372] width 36 height 12
copy span "2,145.00"
click at [590, 371] on span "£560.46" at bounding box center [602, 372] width 61 height 12
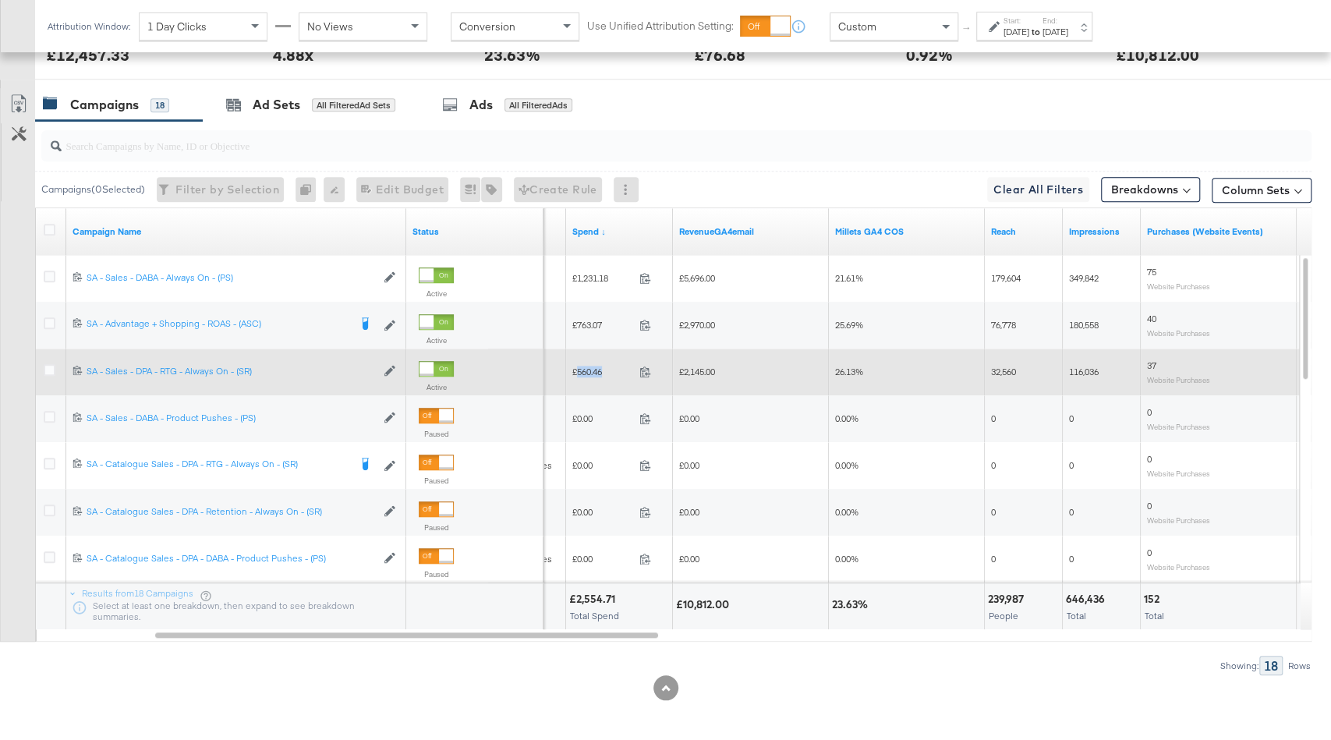
copy span "560.46"
click at [699, 366] on span "£2,145.00" at bounding box center [697, 372] width 36 height 12
copy span "2,145.00"
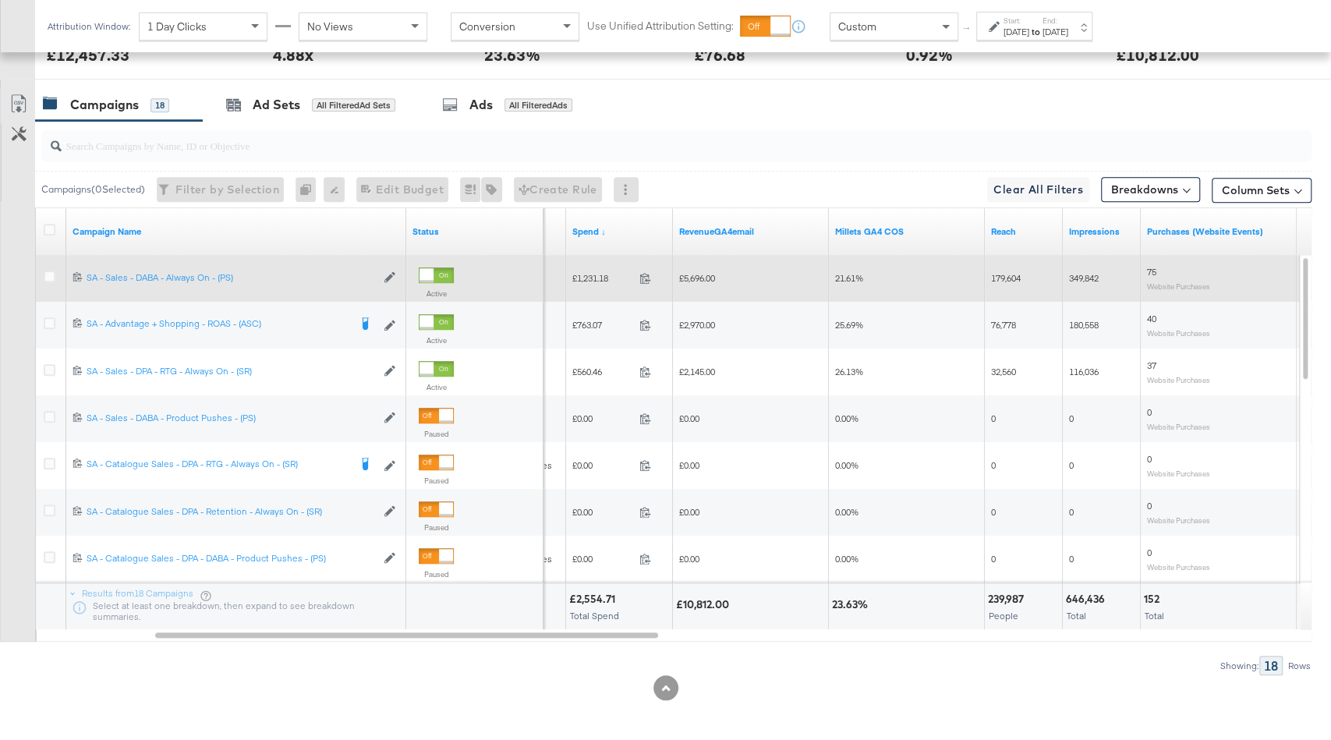
click at [595, 272] on span "£1,231.18" at bounding box center [602, 278] width 61 height 12
copy span "1,231.18"
click at [704, 278] on span "£5,696.00" at bounding box center [697, 278] width 36 height 12
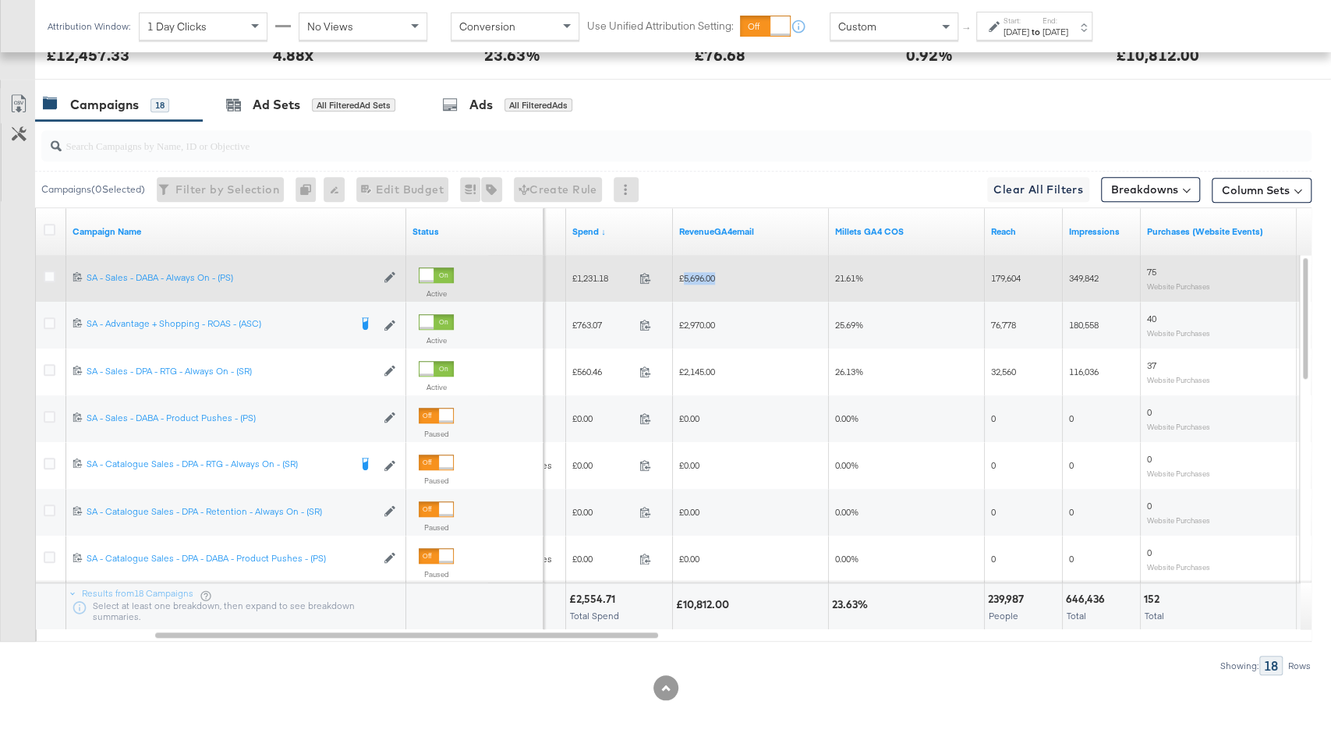
copy span "5,696.00"
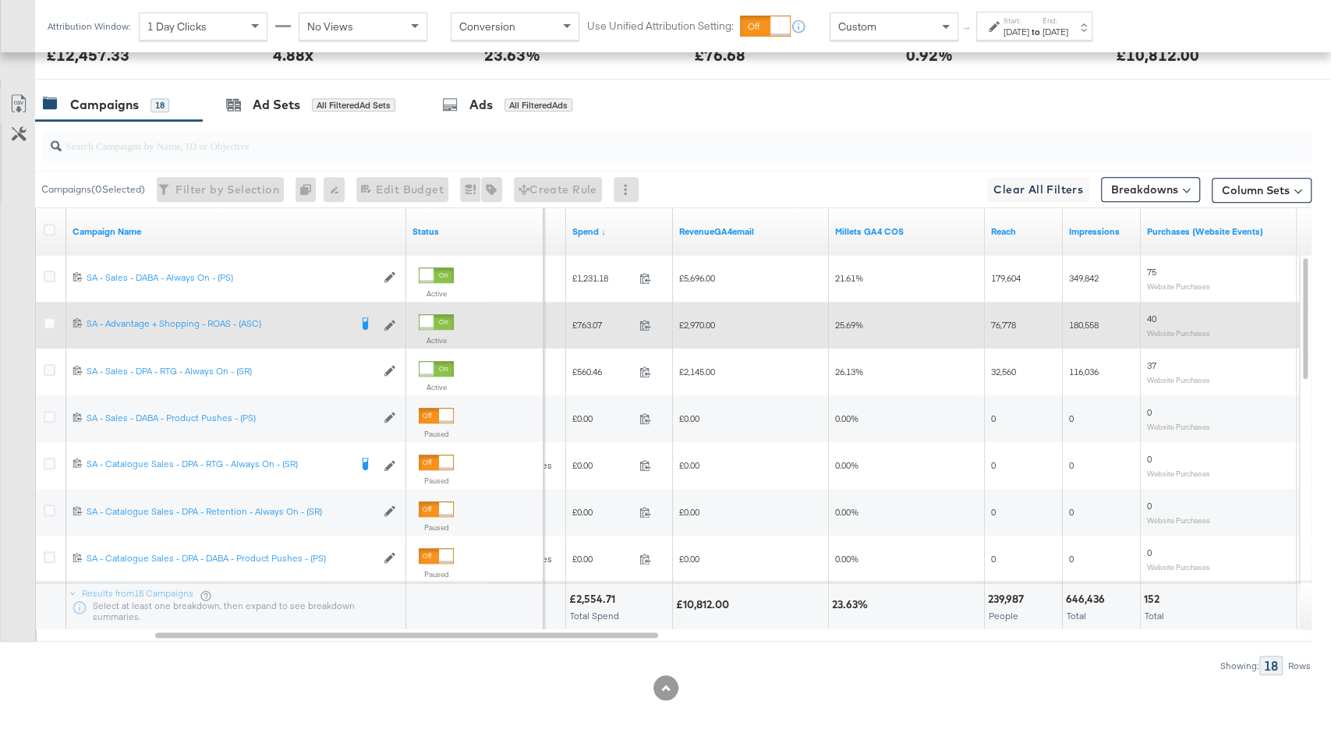
click at [692, 324] on span "£2,970.00" at bounding box center [697, 325] width 36 height 12
copy span "2,970.00"
click at [594, 328] on div "£763.07 763.07" at bounding box center [619, 325] width 107 height 24
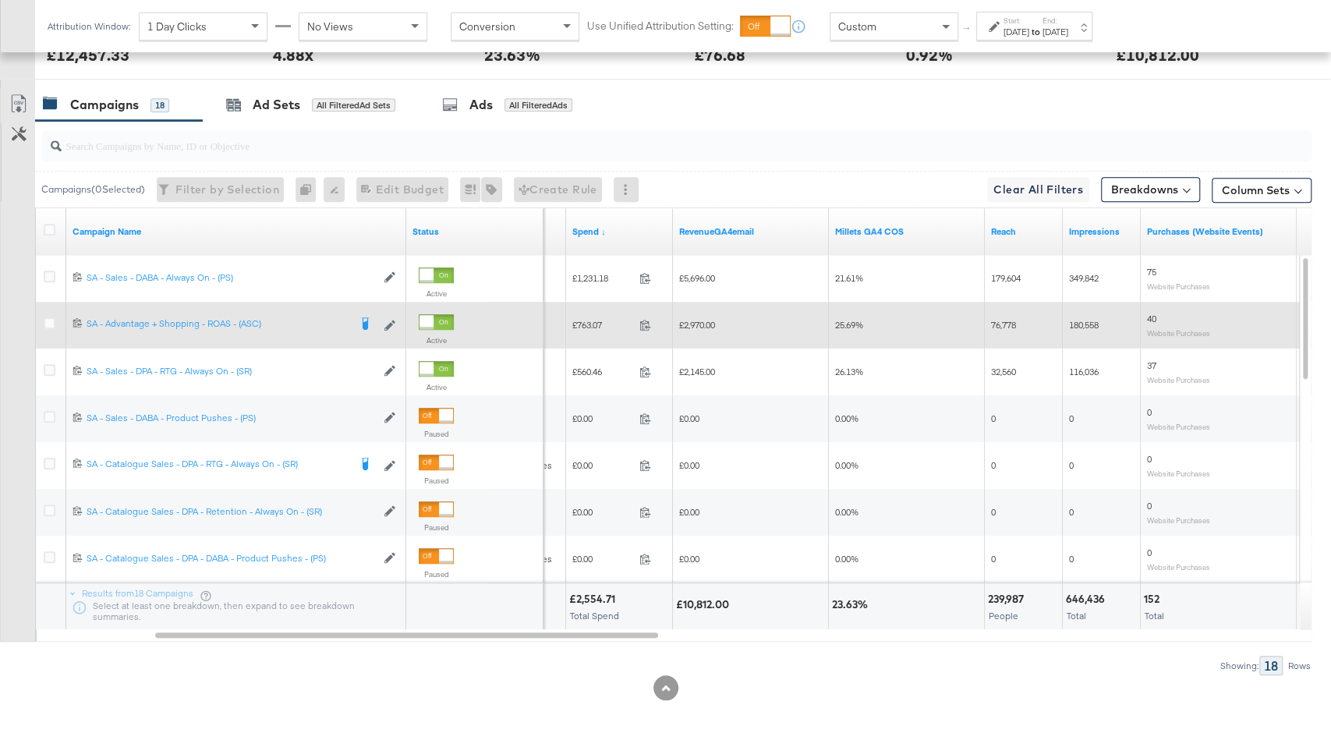
click at [590, 319] on span "£763.07" at bounding box center [602, 325] width 61 height 12
copy span "763.07"
click at [694, 319] on span "£2,970.00" at bounding box center [697, 325] width 36 height 12
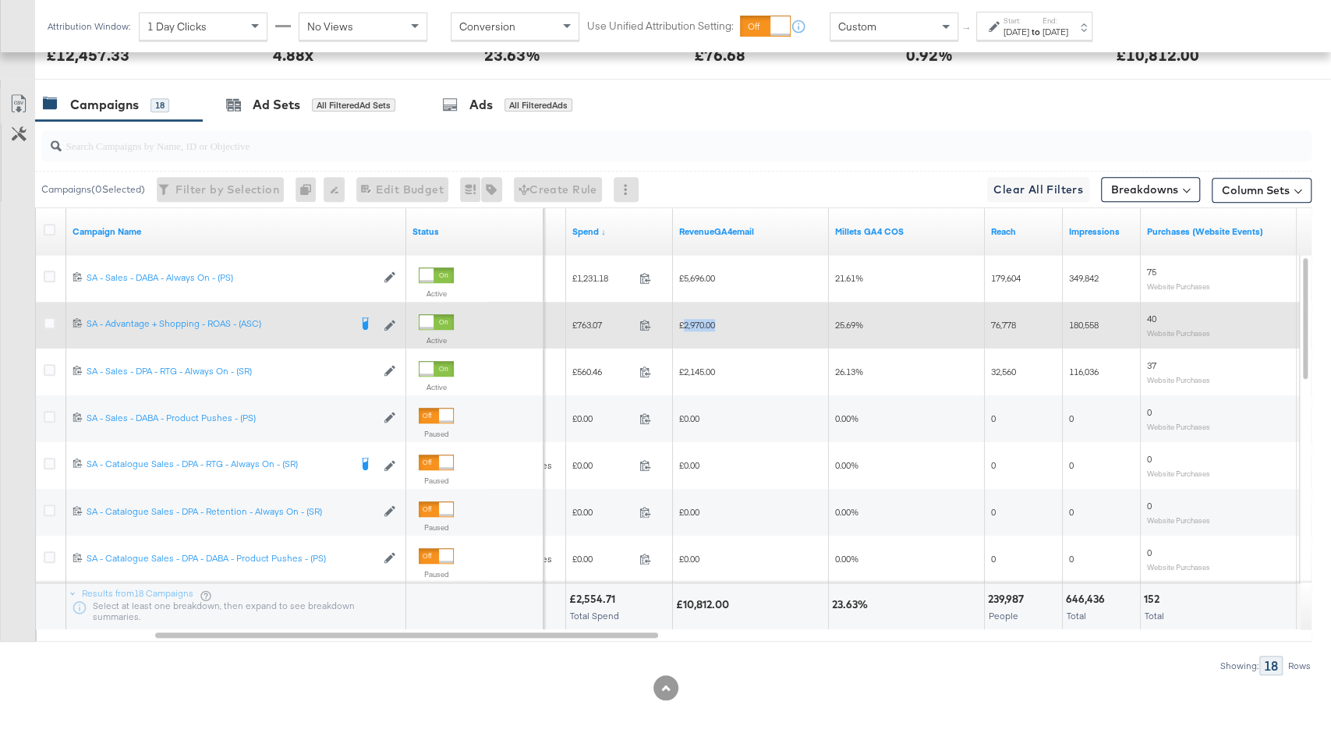
copy span "2,970.00"
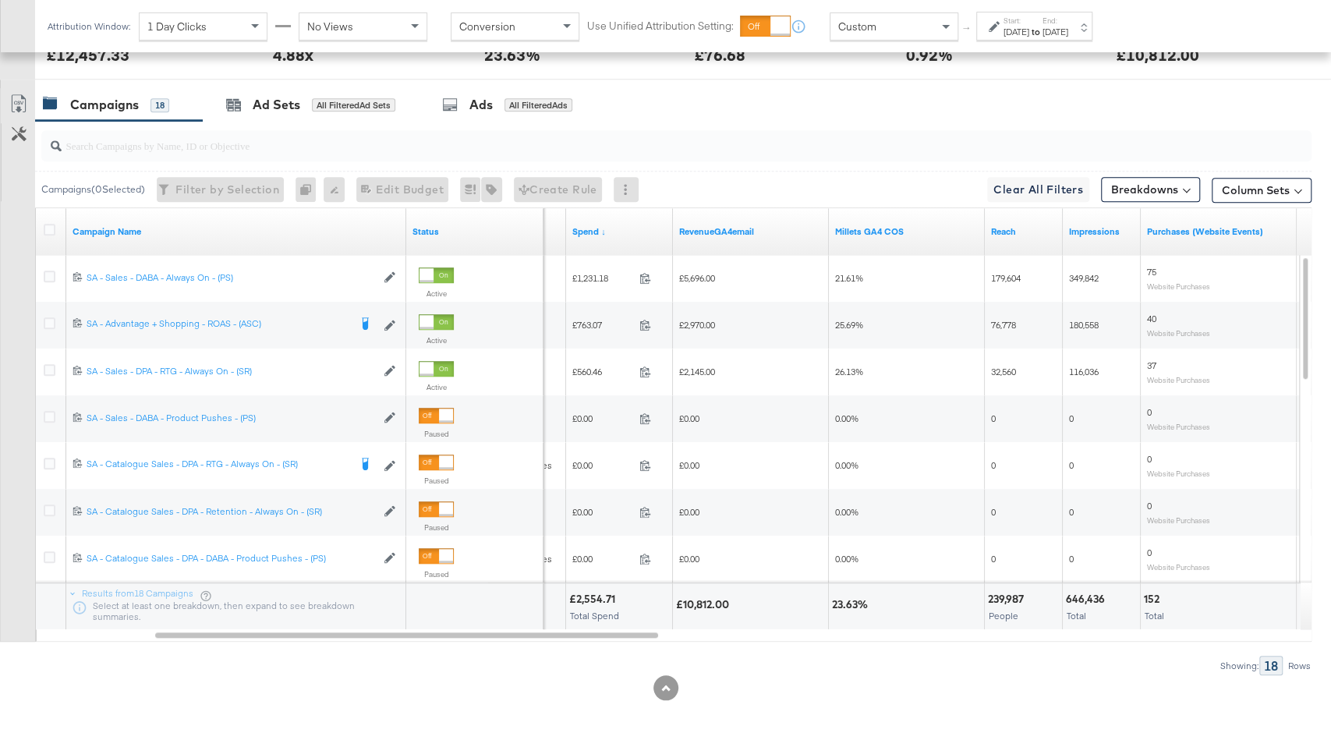
click at [1030, 22] on label "Start:" at bounding box center [1017, 21] width 26 height 10
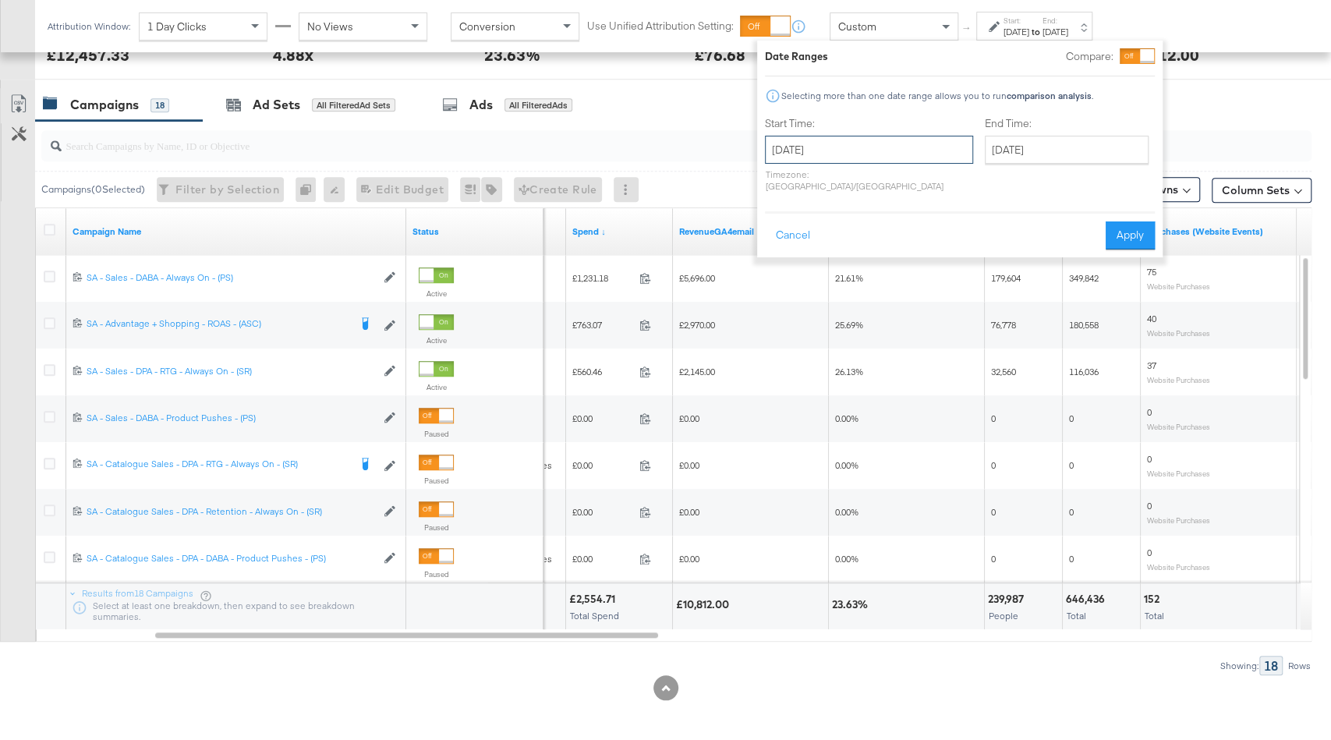
click at [869, 145] on input "August 24th 2025" at bounding box center [869, 150] width 208 height 28
click at [782, 340] on td "31" at bounding box center [783, 338] width 27 height 22
type input "August 31st 2025"
click at [1126, 227] on button "Apply" at bounding box center [1128, 236] width 49 height 28
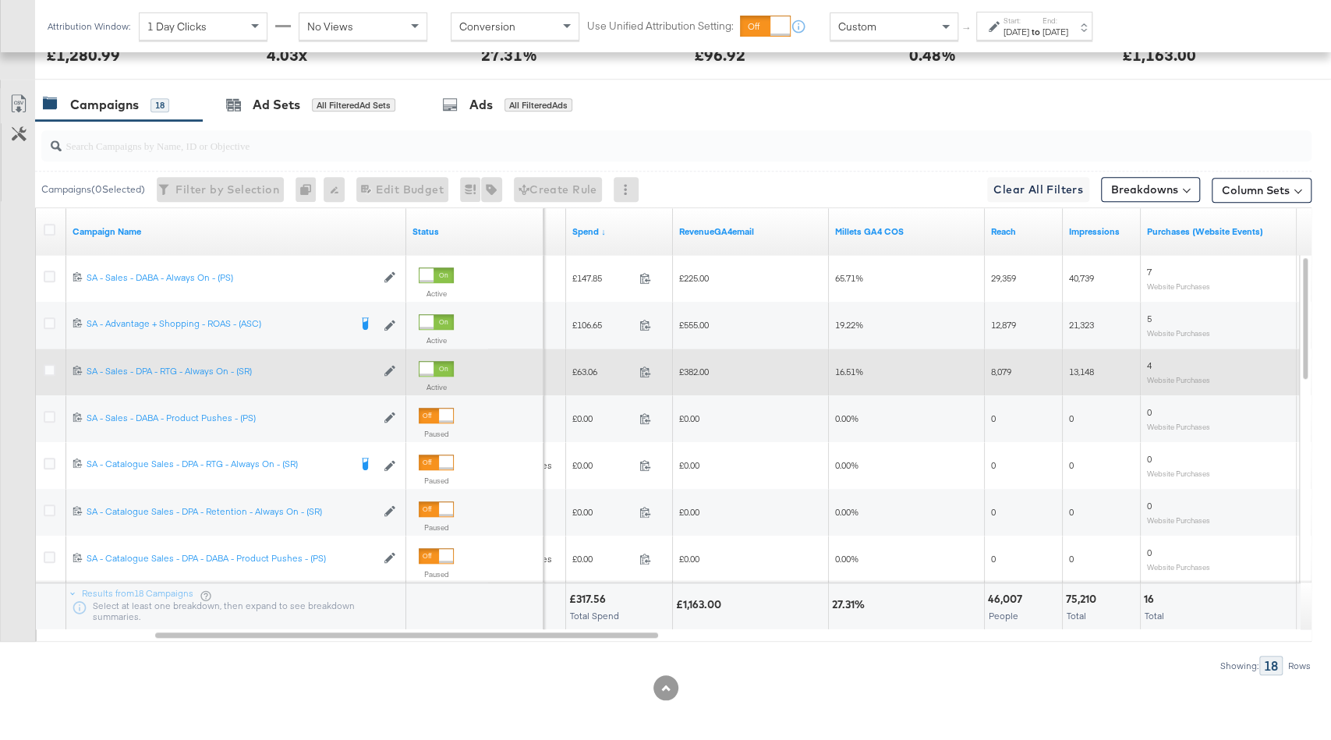
click at [581, 374] on span "£63.06" at bounding box center [602, 372] width 61 height 12
copy span "63.06"
click at [692, 369] on span "£382.00" at bounding box center [694, 372] width 30 height 12
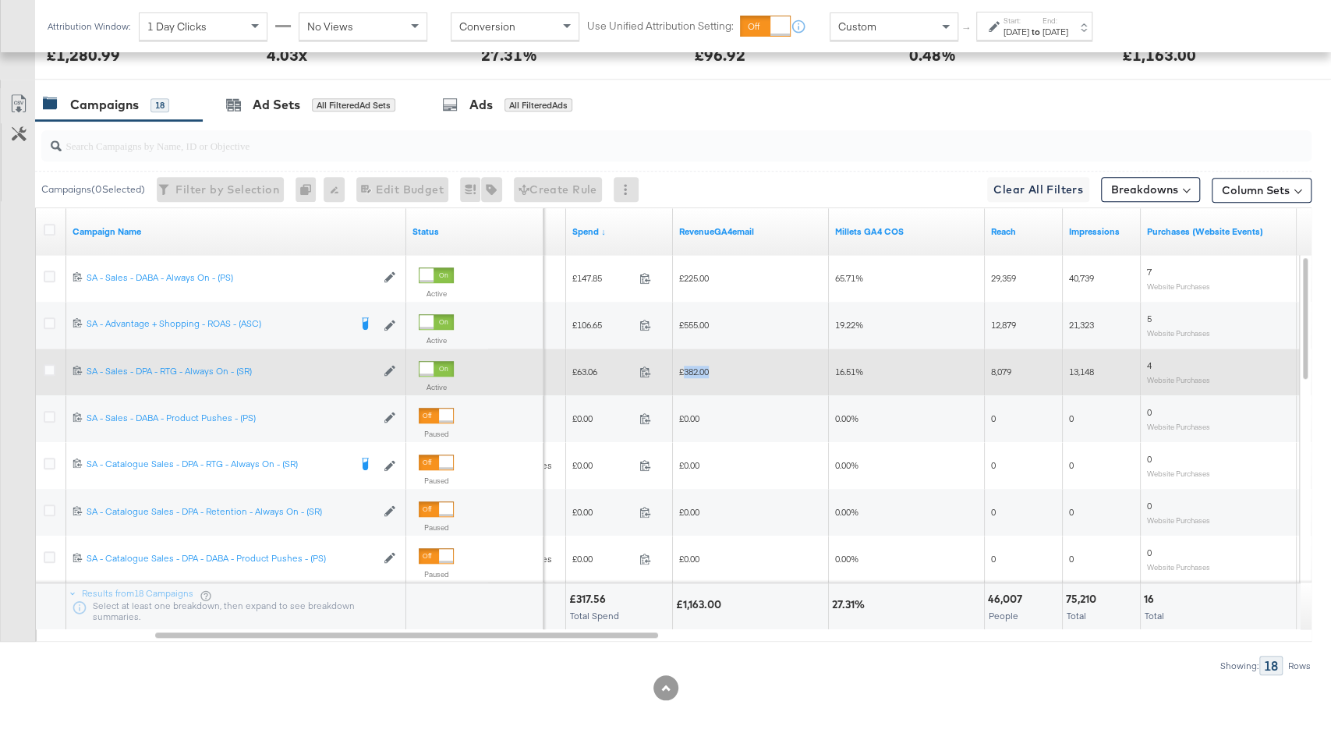
copy span "382.00"
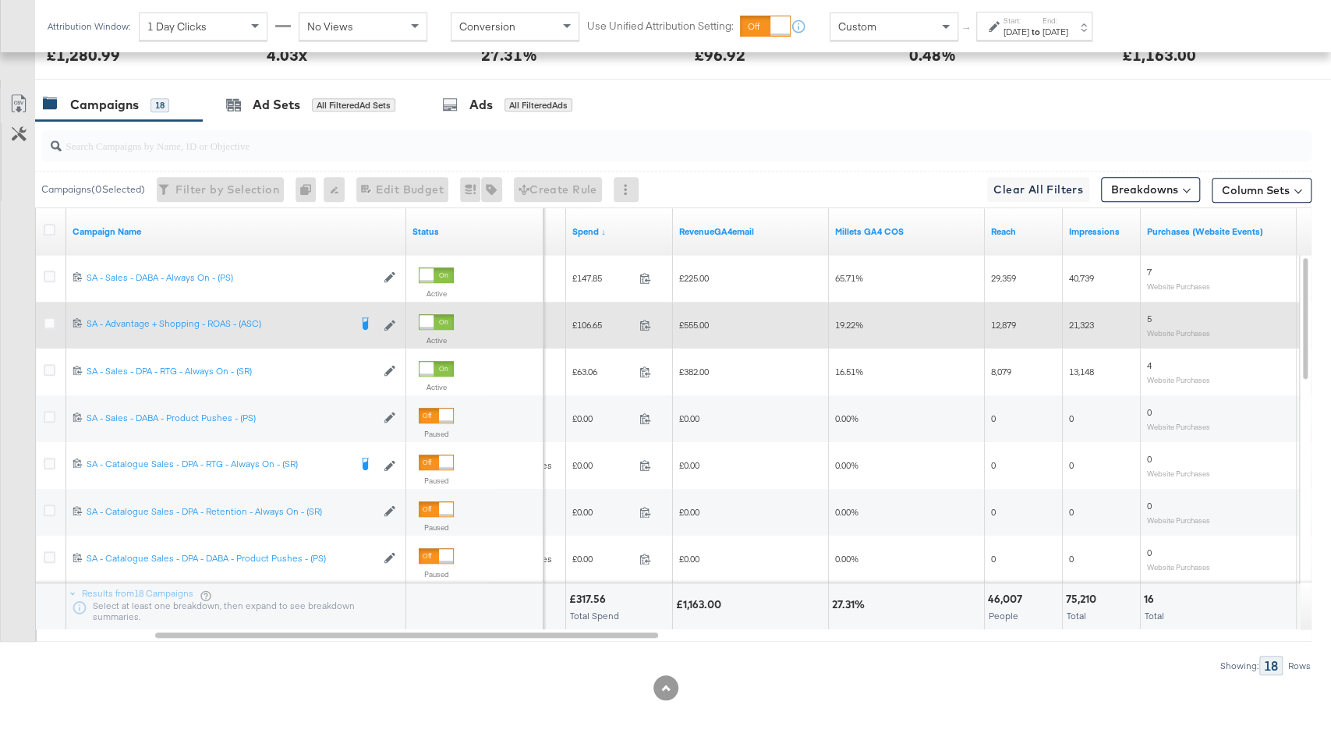
click at [587, 325] on span "£106.65" at bounding box center [602, 325] width 61 height 12
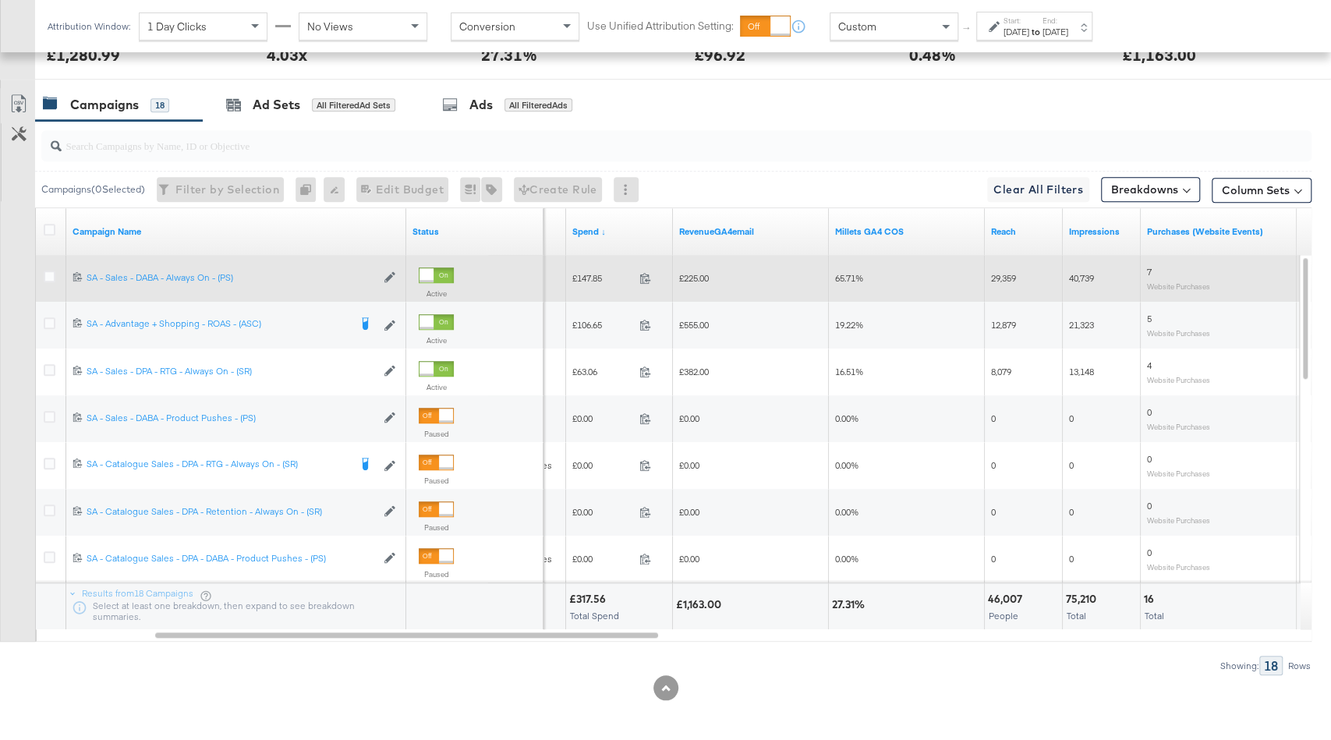
click at [583, 276] on span "£147.85" at bounding box center [602, 278] width 61 height 12
click at [696, 275] on span "£225.00" at bounding box center [694, 278] width 30 height 12
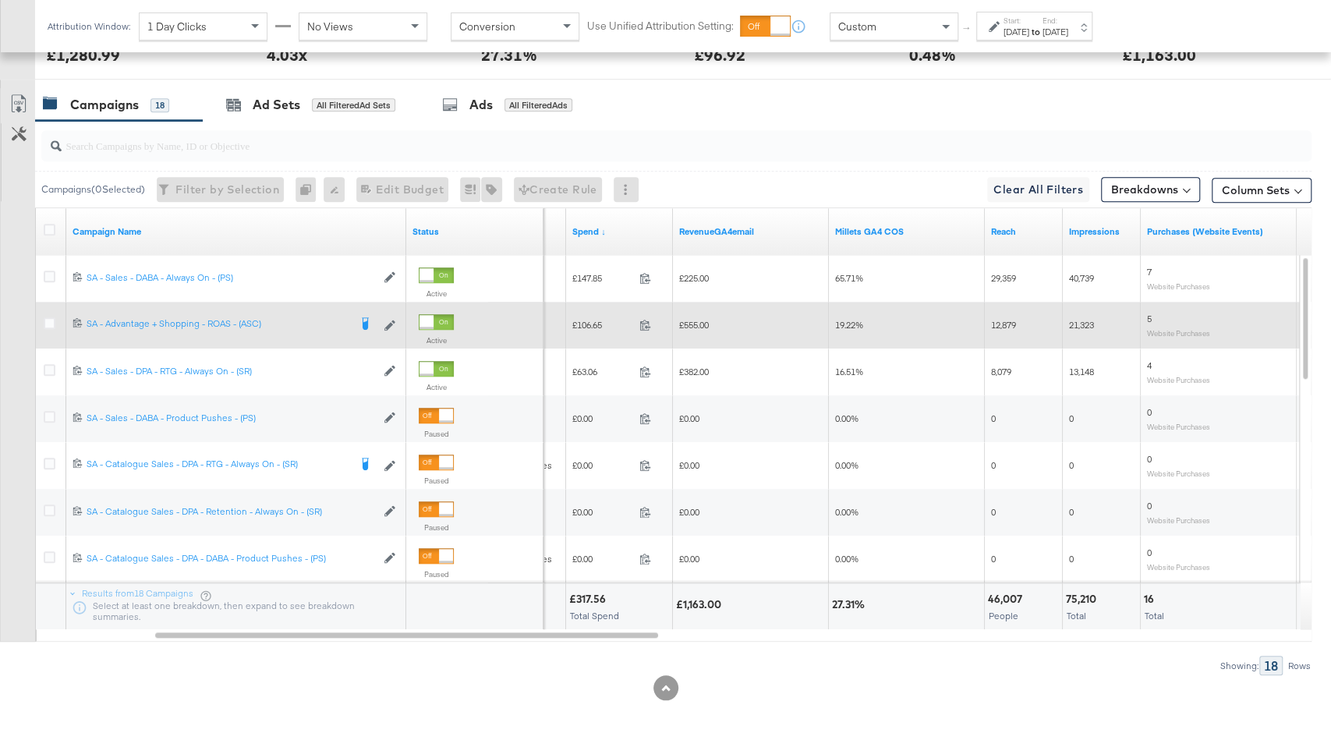
click at [597, 319] on span "£106.65" at bounding box center [602, 325] width 61 height 12
click at [689, 331] on div "£555.00" at bounding box center [751, 325] width 156 height 25
click at [699, 319] on span "£555.00" at bounding box center [694, 325] width 30 height 12
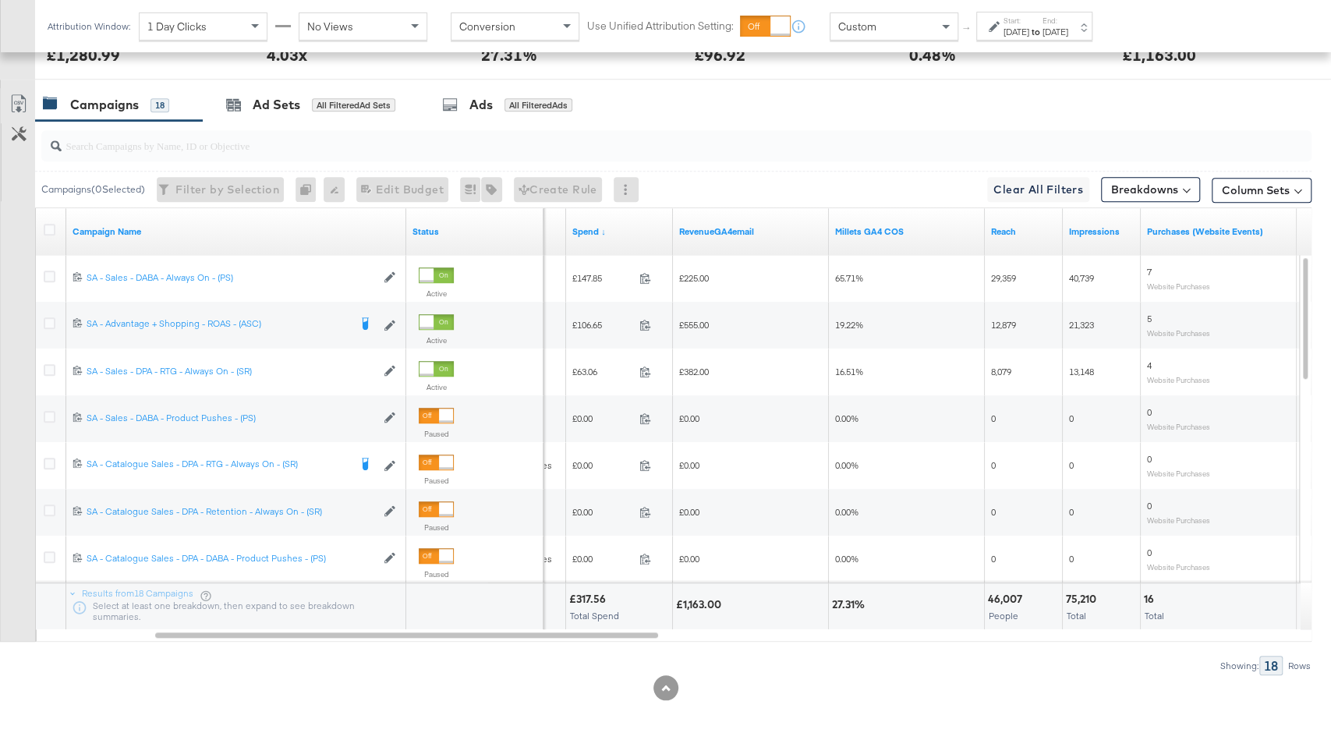
click at [1069, 34] on div "Aug 31st 2025" at bounding box center [1056, 32] width 26 height 12
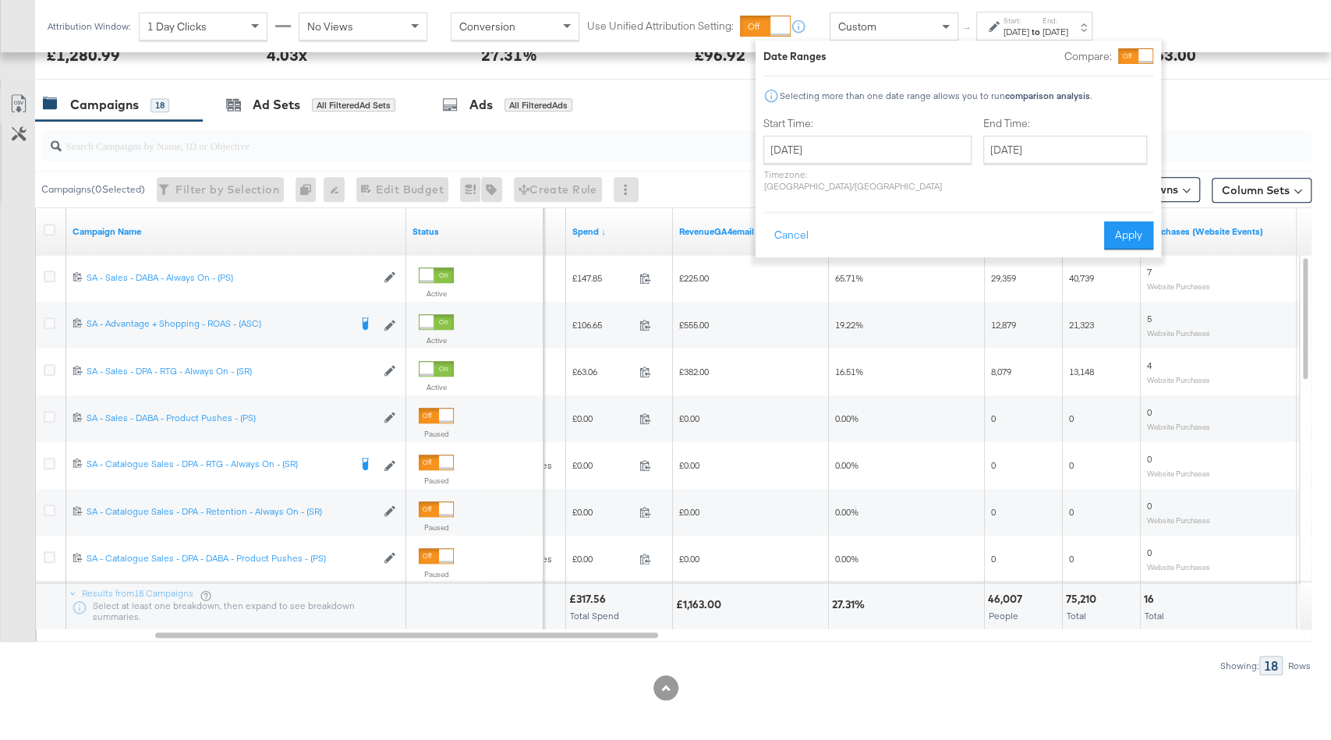
click at [1029, 133] on div "End Time: August 31st 2025 ‹ August 2025 › Su Mo Tu We Th Fr Sa 27 28 29 30 31 …" at bounding box center [1069, 157] width 170 height 83
click at [1021, 145] on input "August 31st 2025" at bounding box center [1066, 150] width 164 height 28
click at [1015, 329] on td "1" at bounding box center [1028, 338] width 27 height 22
type input "September 1st 2025"
click at [1107, 226] on button "Apply" at bounding box center [1123, 236] width 49 height 28
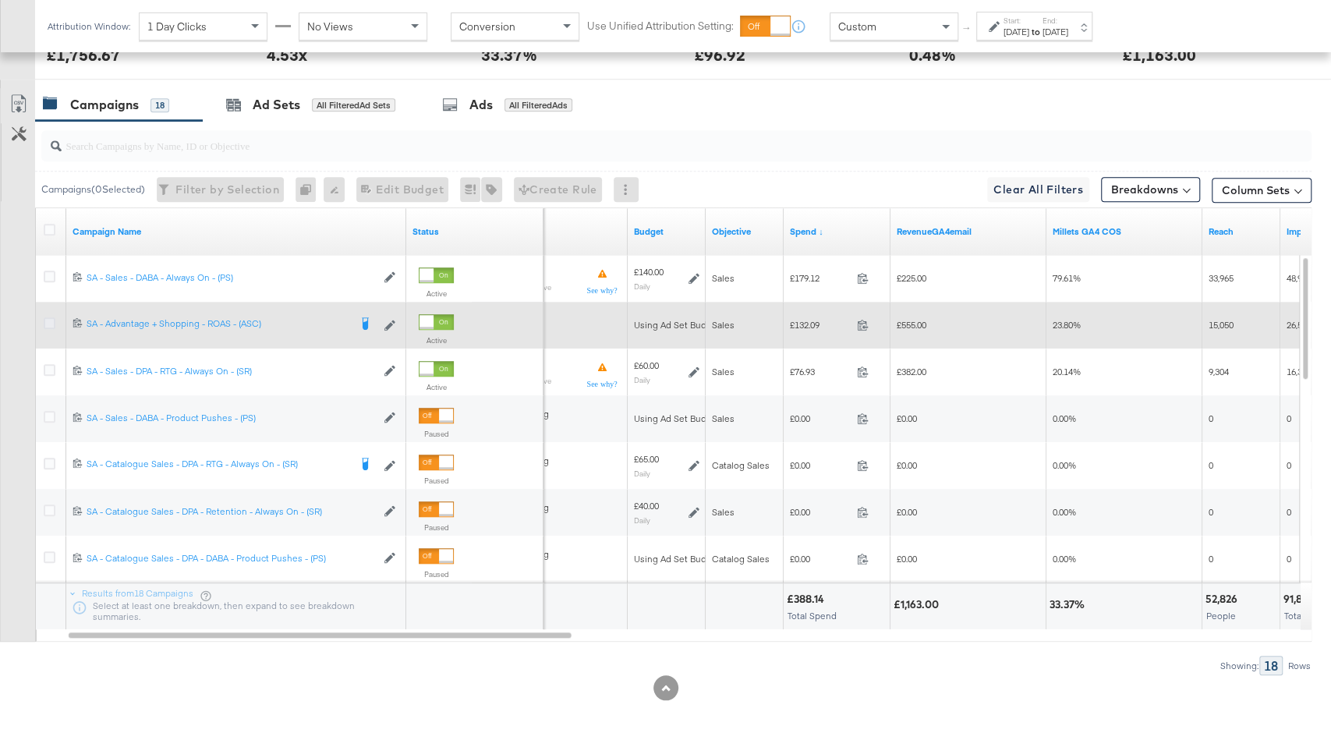
click at [44, 322] on icon at bounding box center [50, 323] width 12 height 12
click at [0, 0] on input "checkbox" at bounding box center [0, 0] width 0 height 0
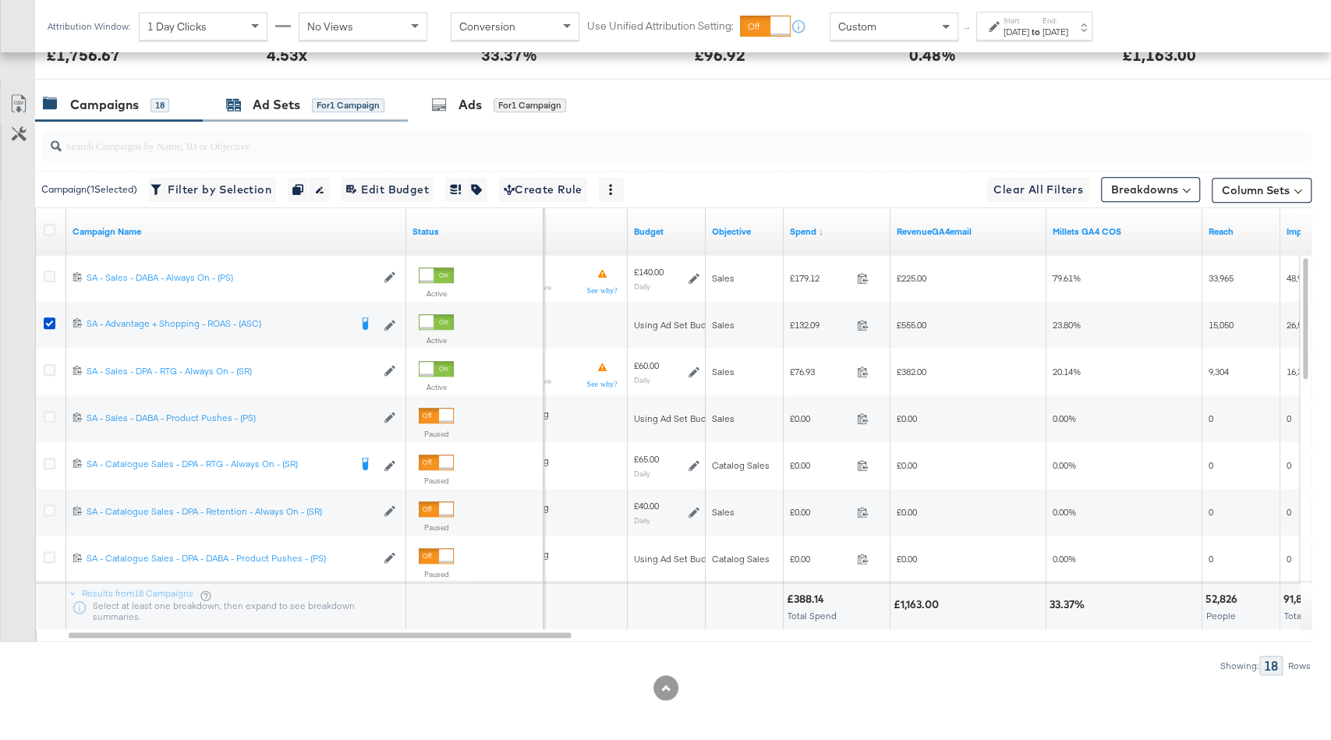
click at [273, 109] on div "Ad Sets" at bounding box center [277, 105] width 48 height 18
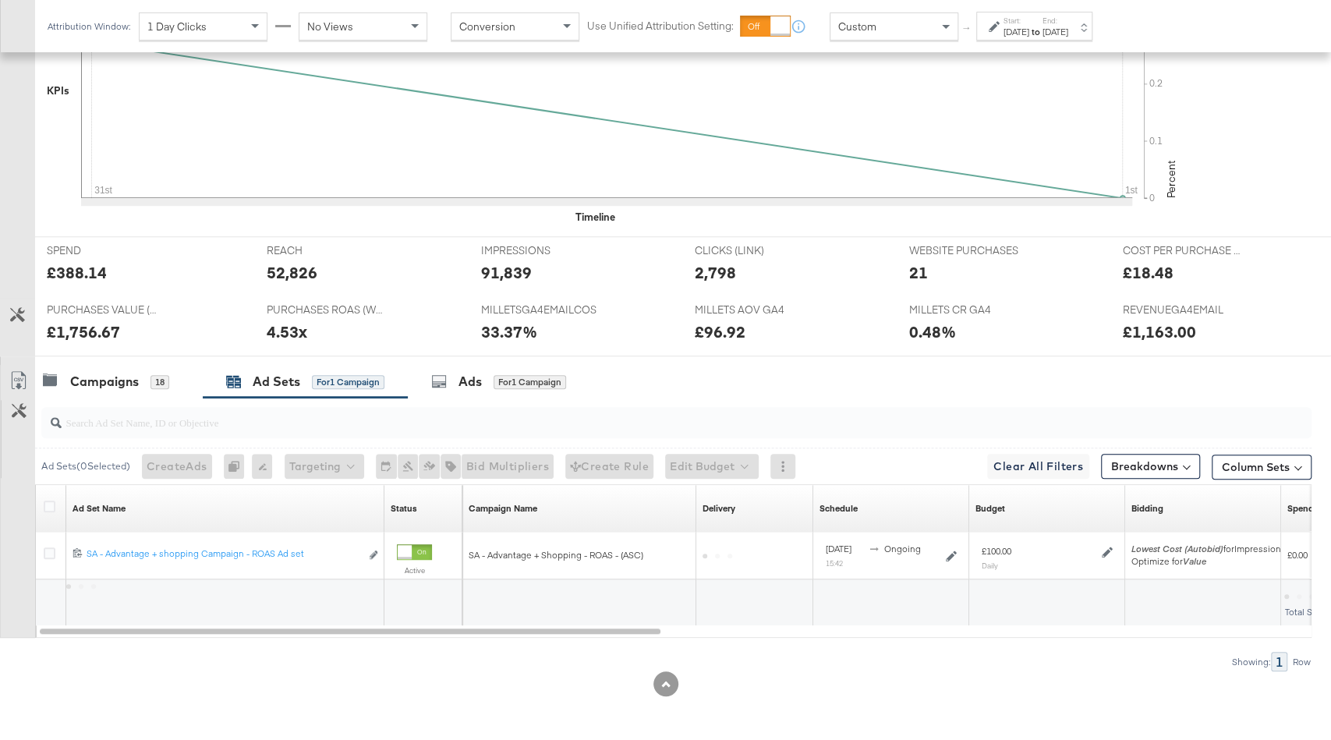
scroll to position [473, 0]
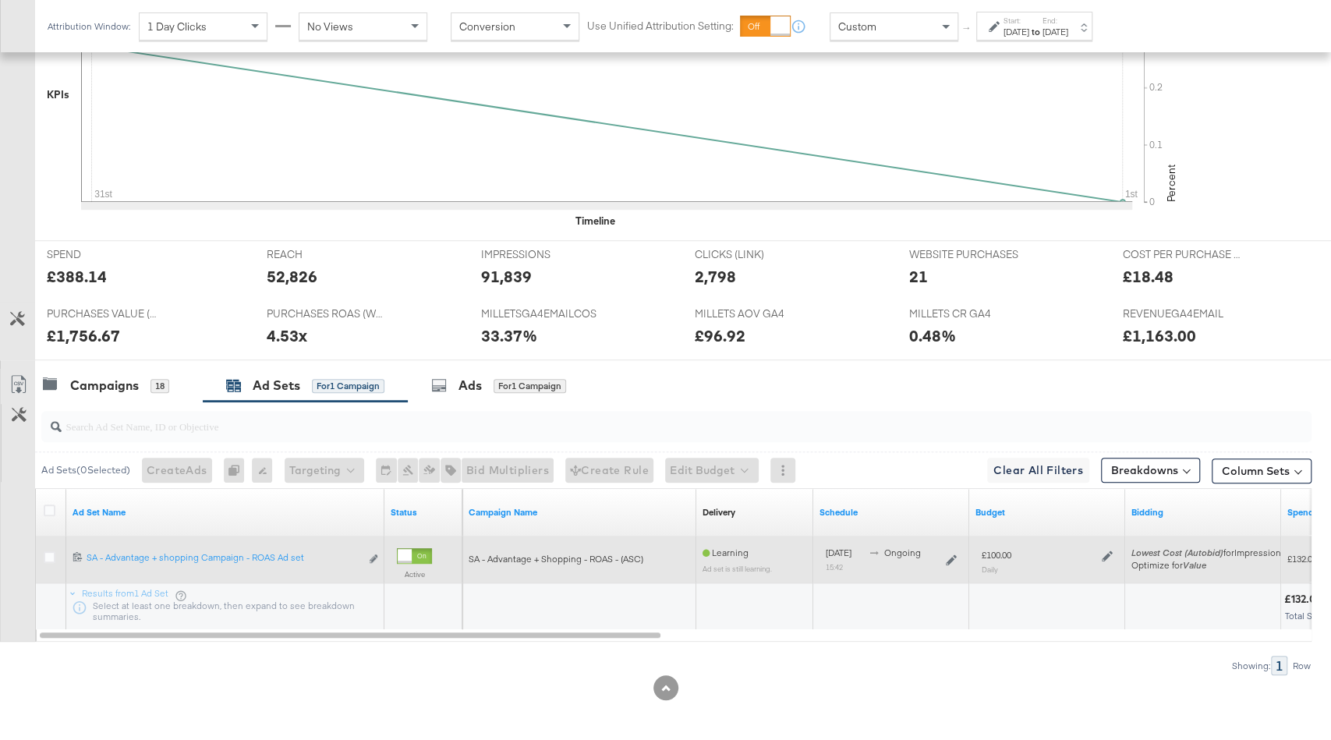
click at [1107, 553] on icon at bounding box center [1107, 556] width 11 height 11
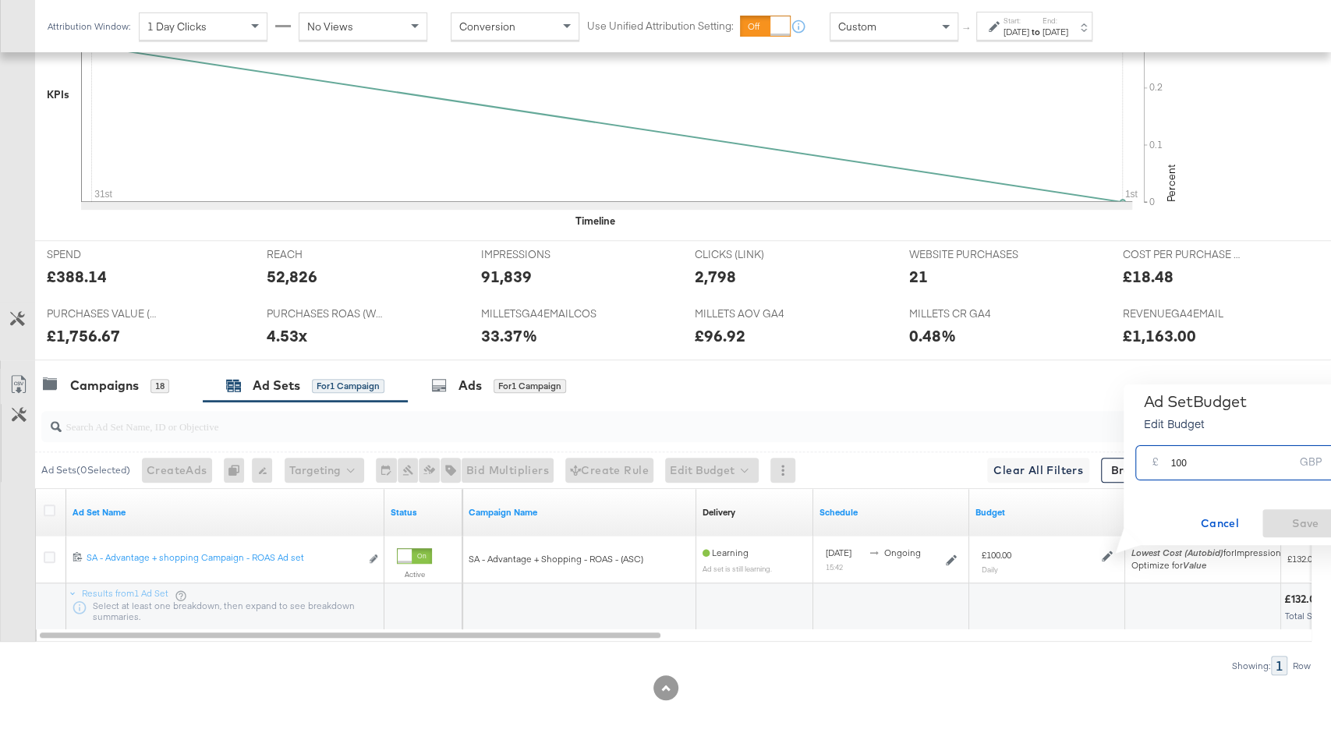
click at [1182, 455] on input "100" at bounding box center [1232, 457] width 123 height 34
type input "140"
click at [1287, 519] on span "Save" at bounding box center [1305, 523] width 73 height 19
click at [126, 395] on div "Campaigns 18" at bounding box center [119, 386] width 168 height 34
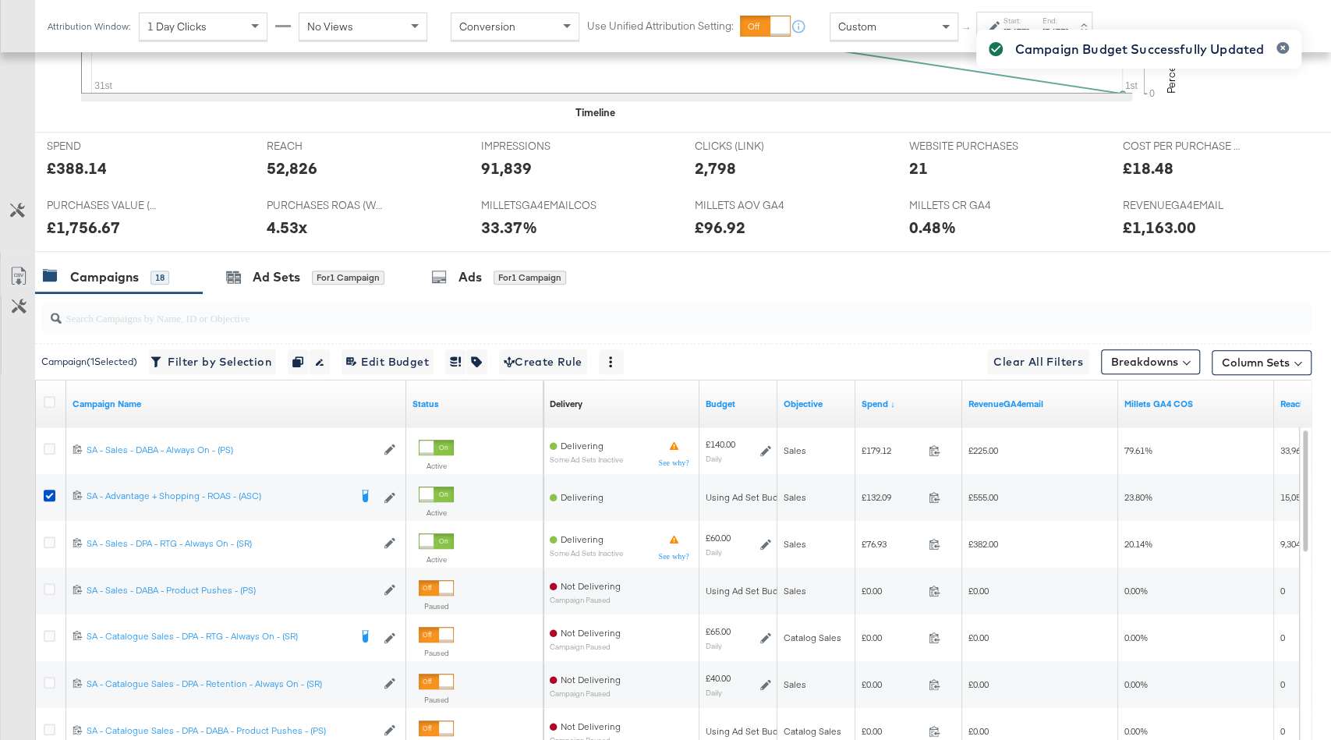
scroll to position [594, 0]
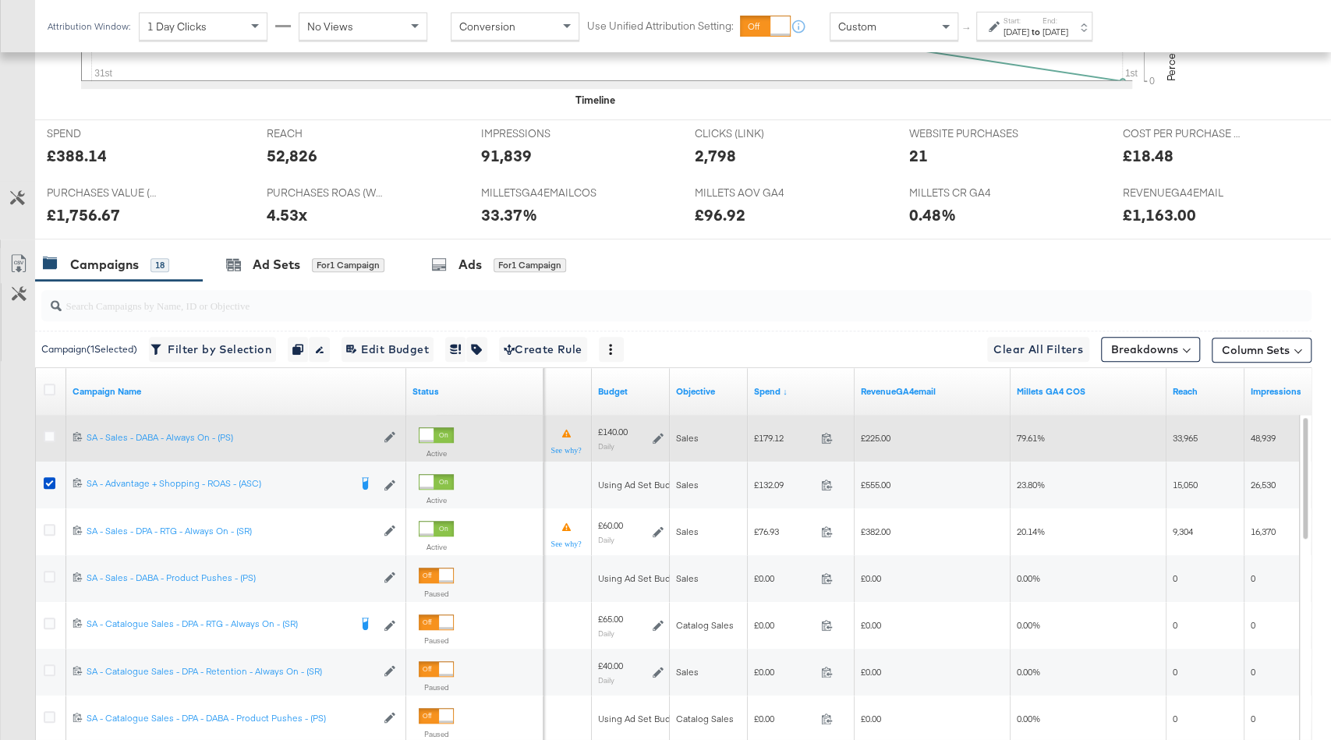
click at [658, 438] on icon at bounding box center [658, 438] width 11 height 11
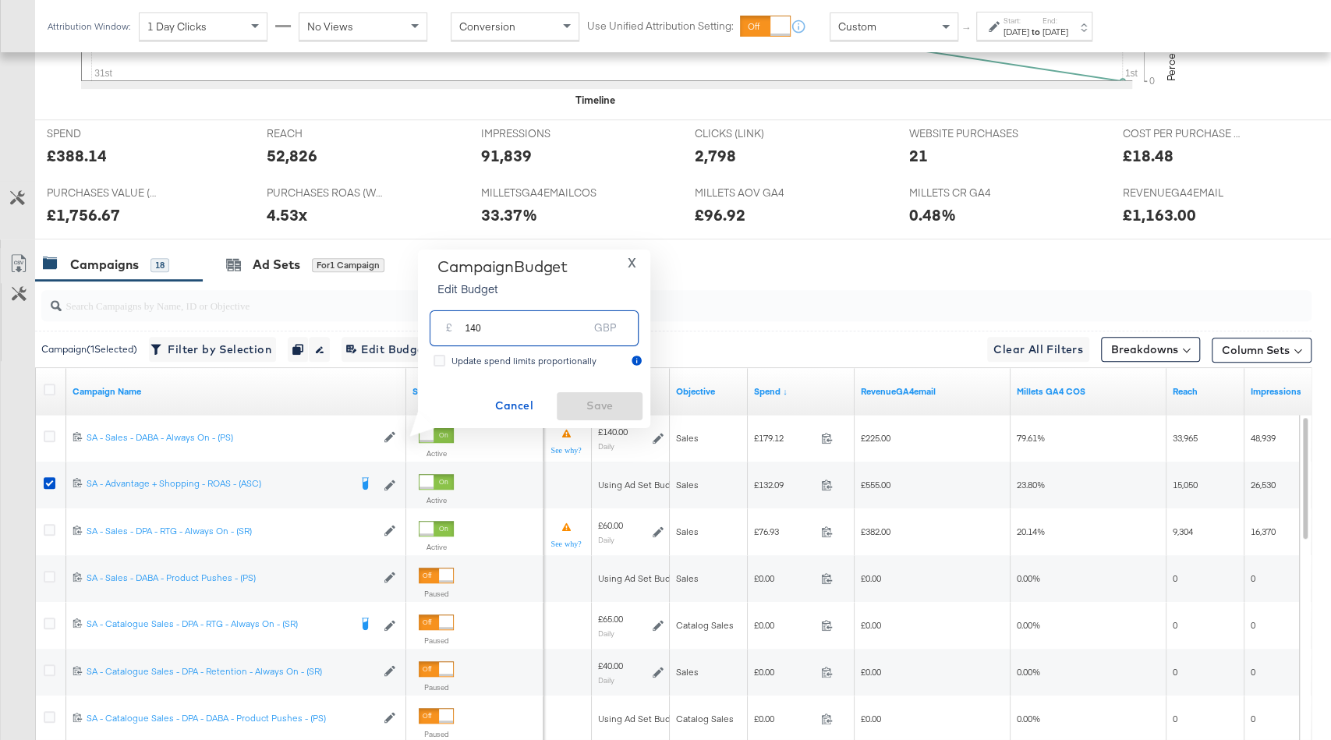
drag, startPoint x: 501, startPoint y: 330, endPoint x: 373, endPoint y: 324, distance: 128.0
click at [373, 324] on div "Managing: Millets EC All Campaigns Millets RTG Millets DABA Advantage+ ASC BAU …" at bounding box center [665, 194] width 1331 height 1420
type input "1"
type input "100"
click at [622, 404] on span "Save" at bounding box center [599, 405] width 73 height 19
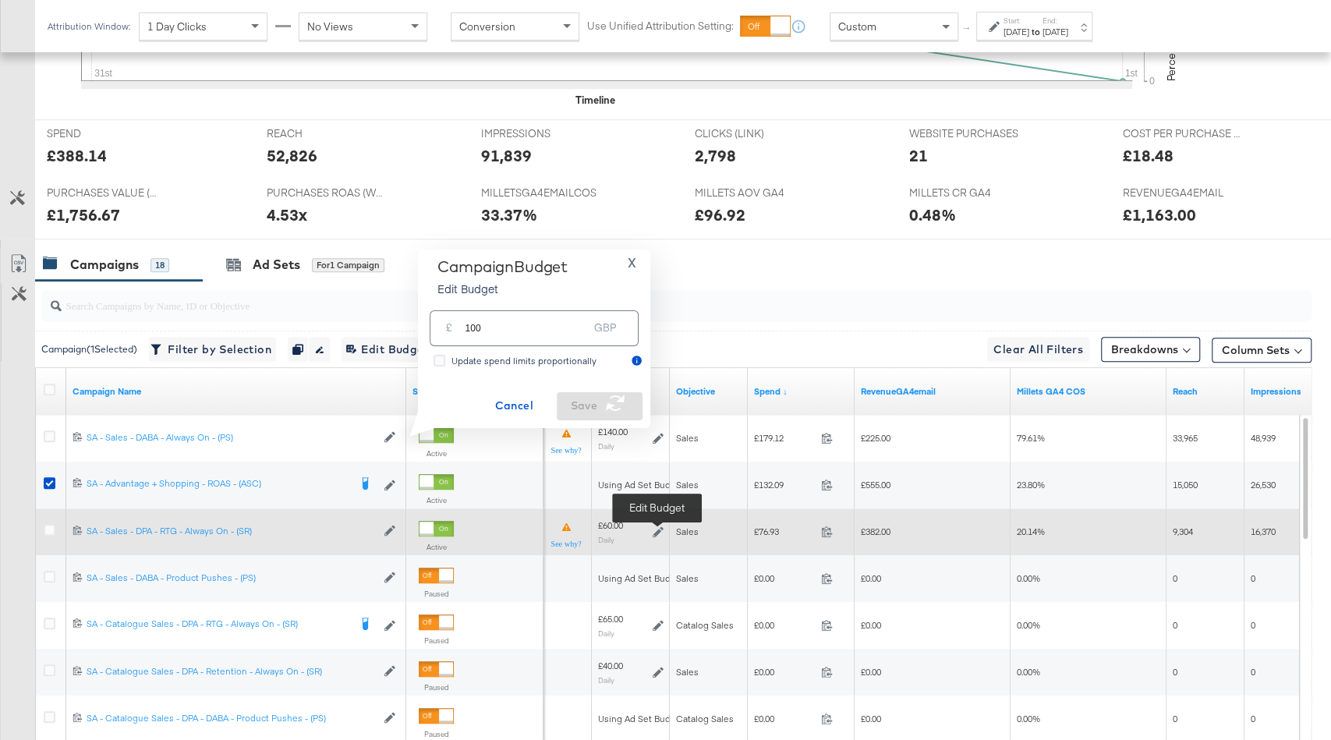
click at [661, 530] on icon at bounding box center [658, 531] width 11 height 11
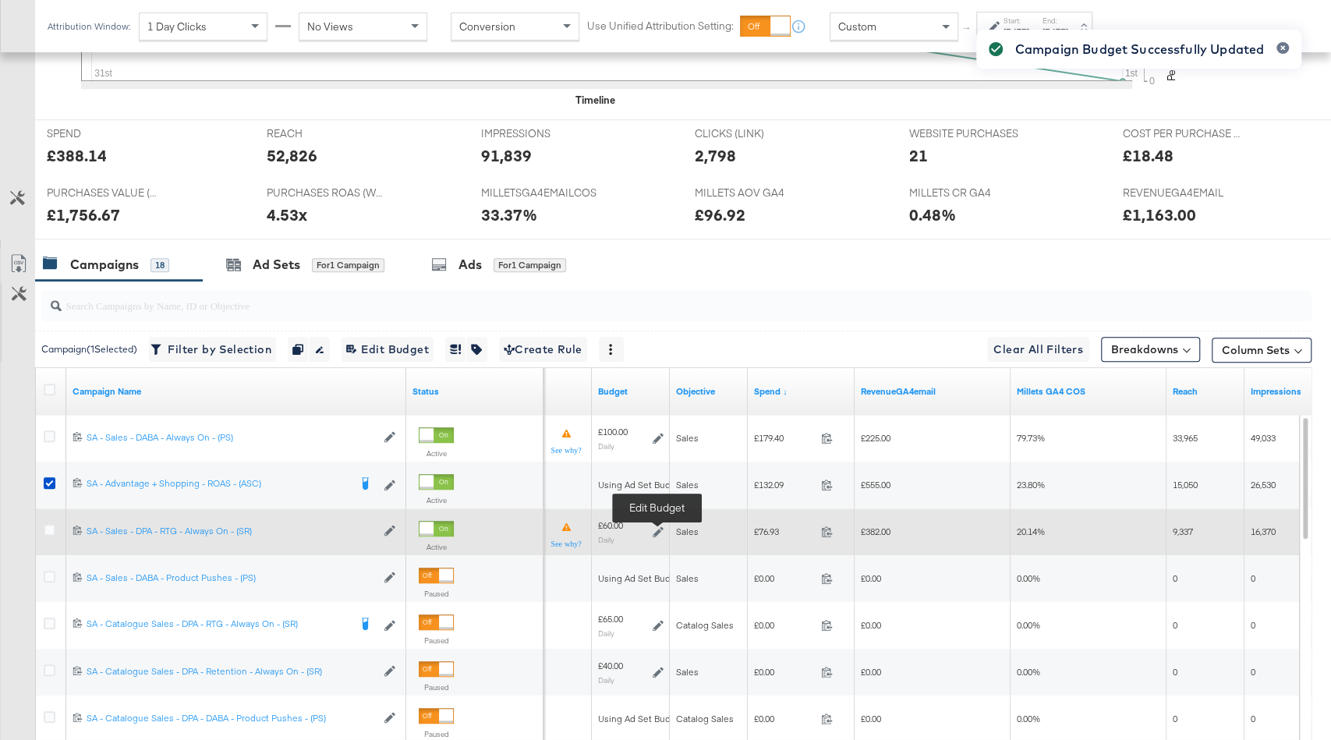
click at [656, 528] on icon at bounding box center [658, 531] width 11 height 11
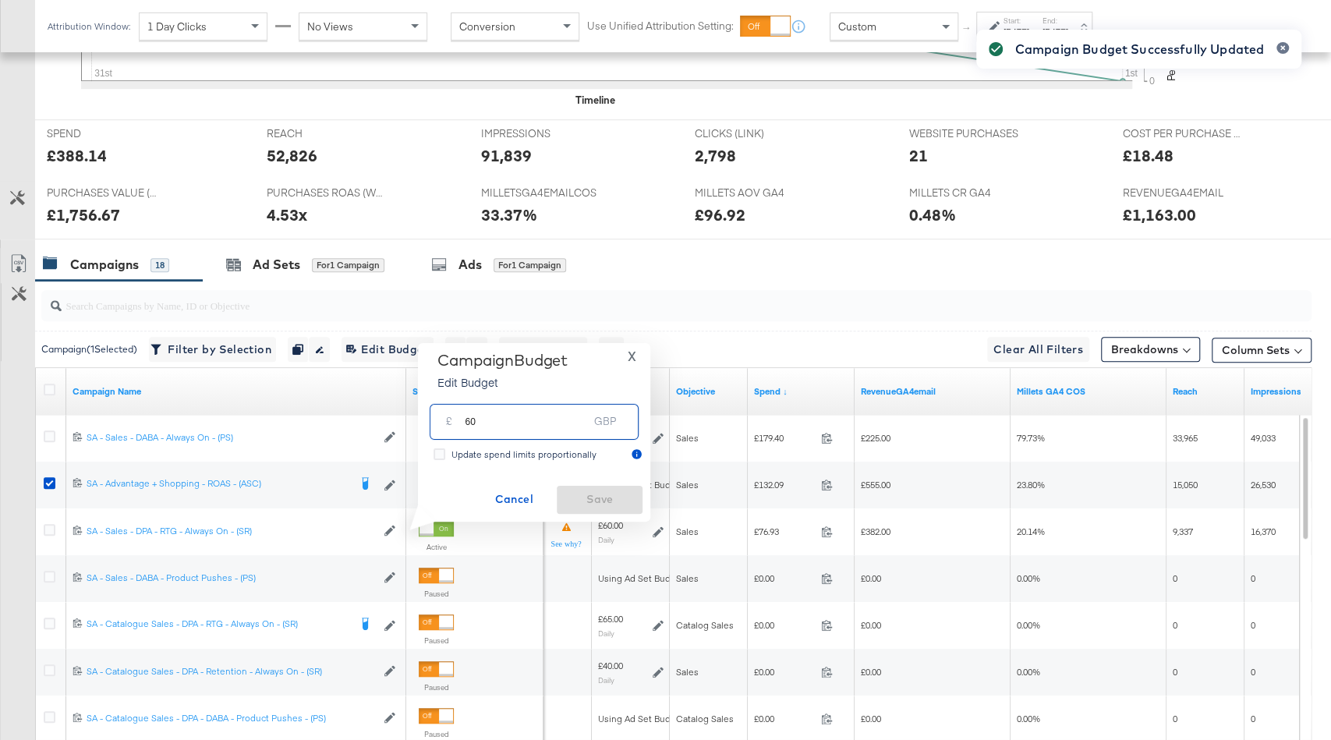
click at [526, 416] on input "60" at bounding box center [526, 416] width 123 height 34
type input "80"
click at [597, 504] on span "Save" at bounding box center [599, 499] width 73 height 19
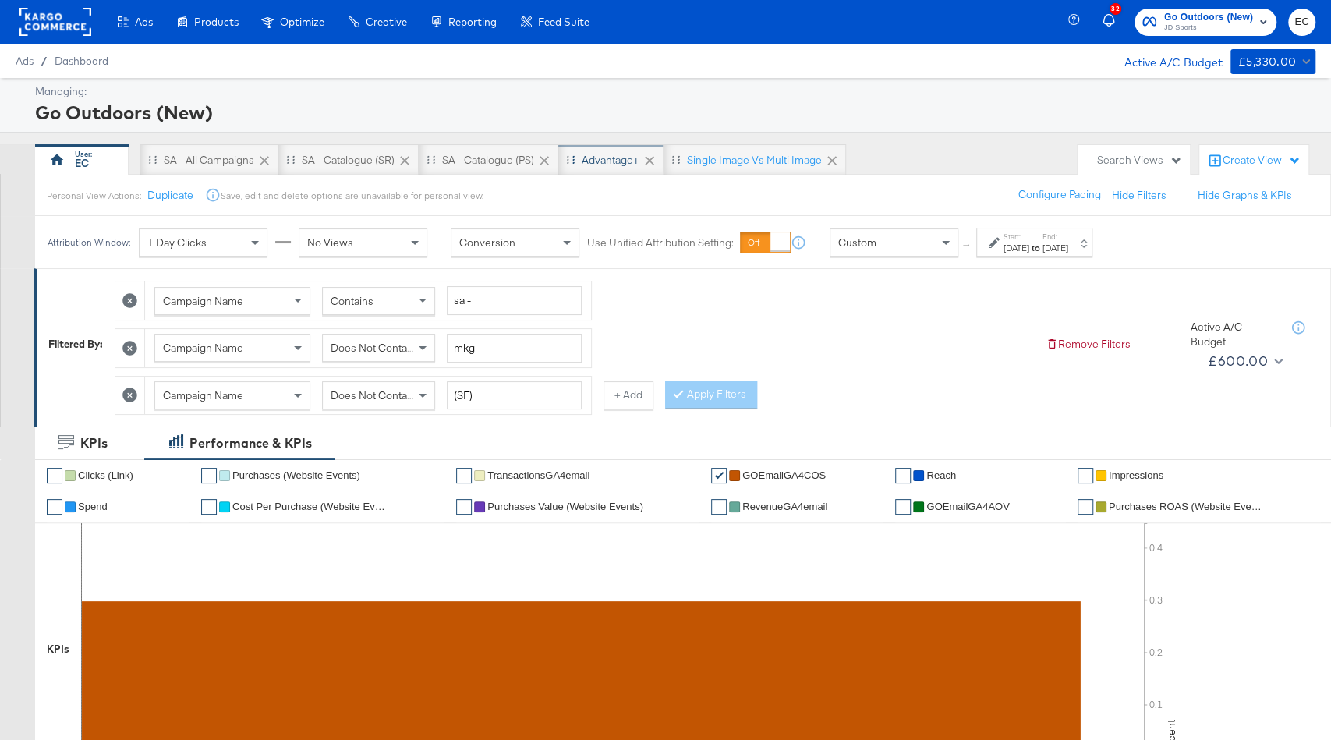
click at [618, 153] on div "Advantage+" at bounding box center [611, 160] width 58 height 15
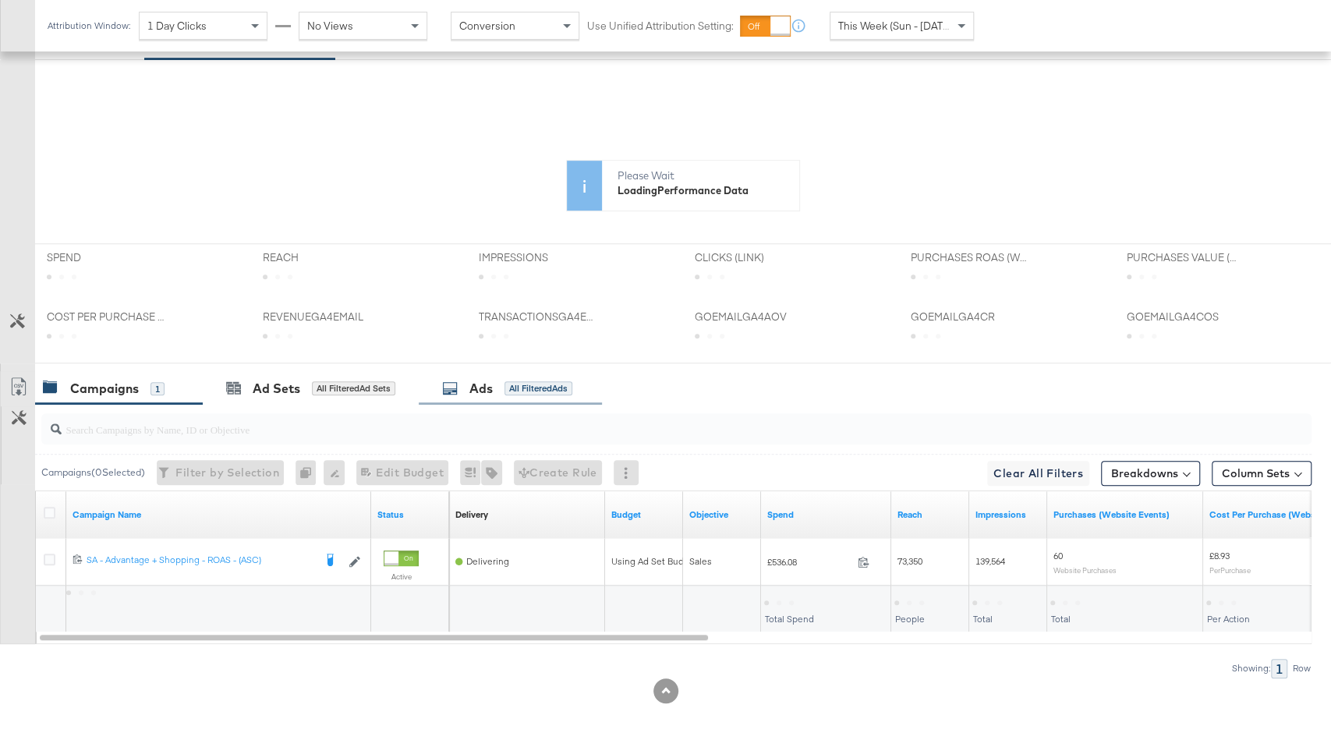
click at [508, 381] on div "All Filtered Ads" at bounding box center [539, 388] width 68 height 14
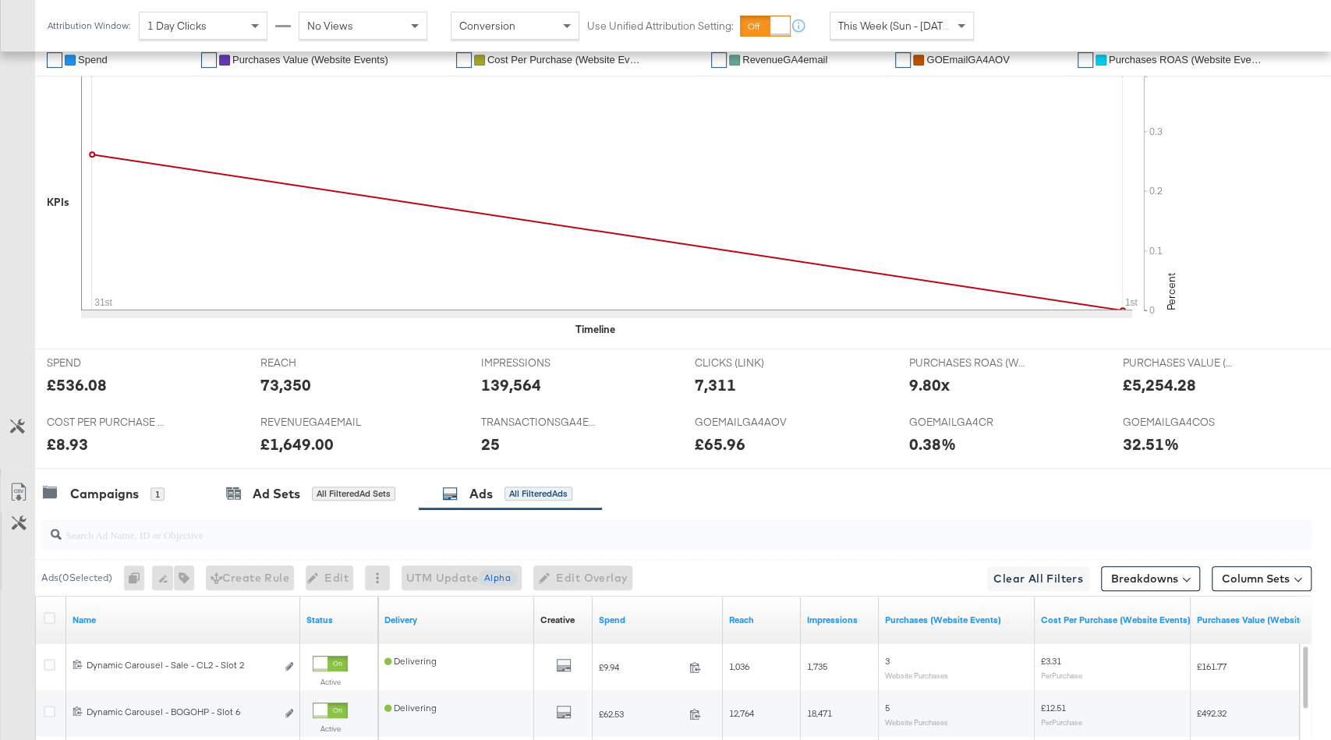
click at [637, 608] on div "Spend" at bounding box center [658, 620] width 130 height 25
click at [654, 619] on link "Spend" at bounding box center [658, 620] width 118 height 12
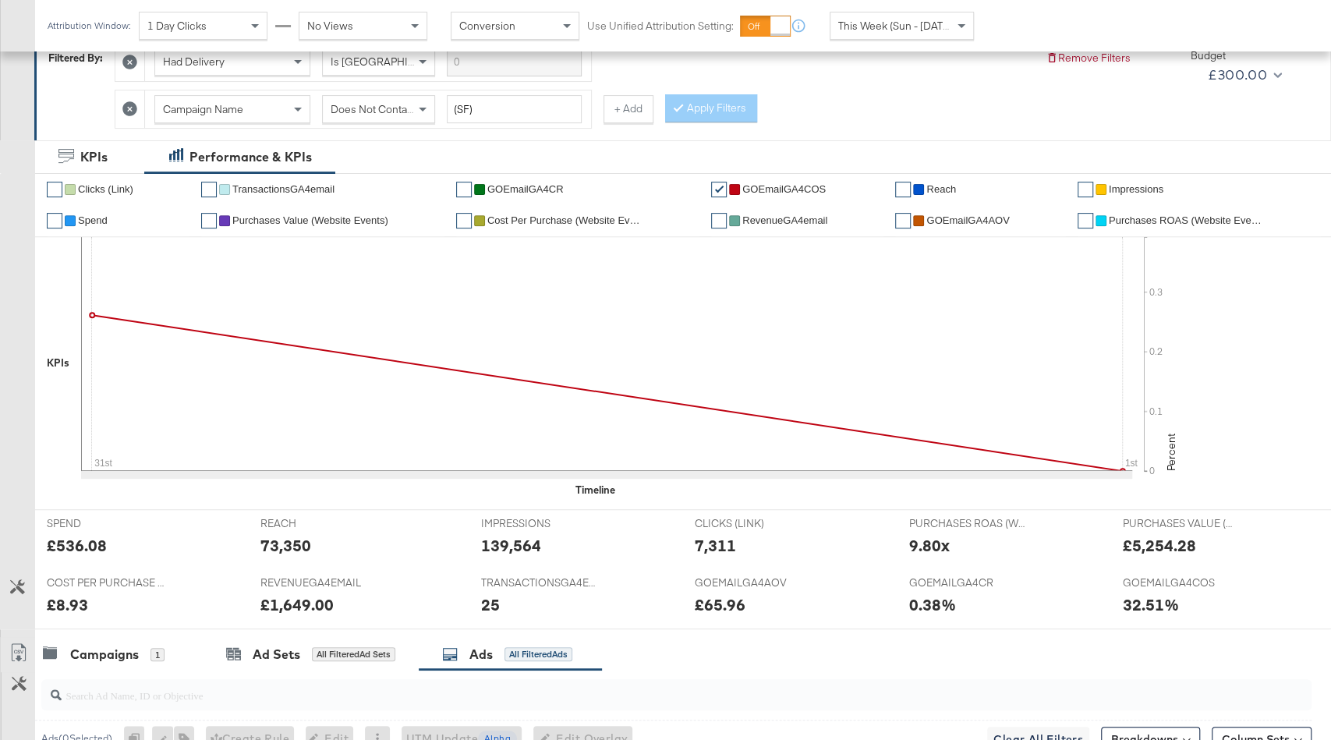
scroll to position [832, 0]
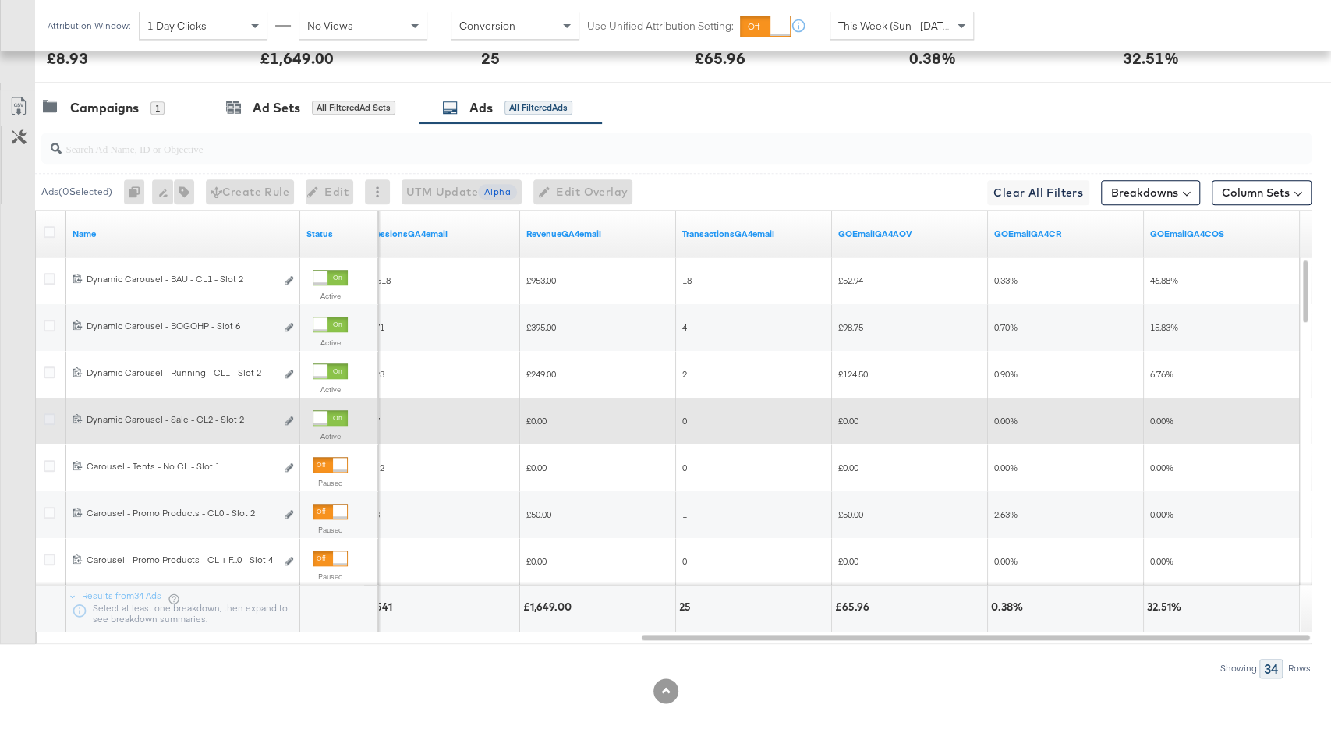
click at [48, 413] on icon at bounding box center [50, 419] width 12 height 12
click at [0, 0] on input "checkbox" at bounding box center [0, 0] width 0 height 0
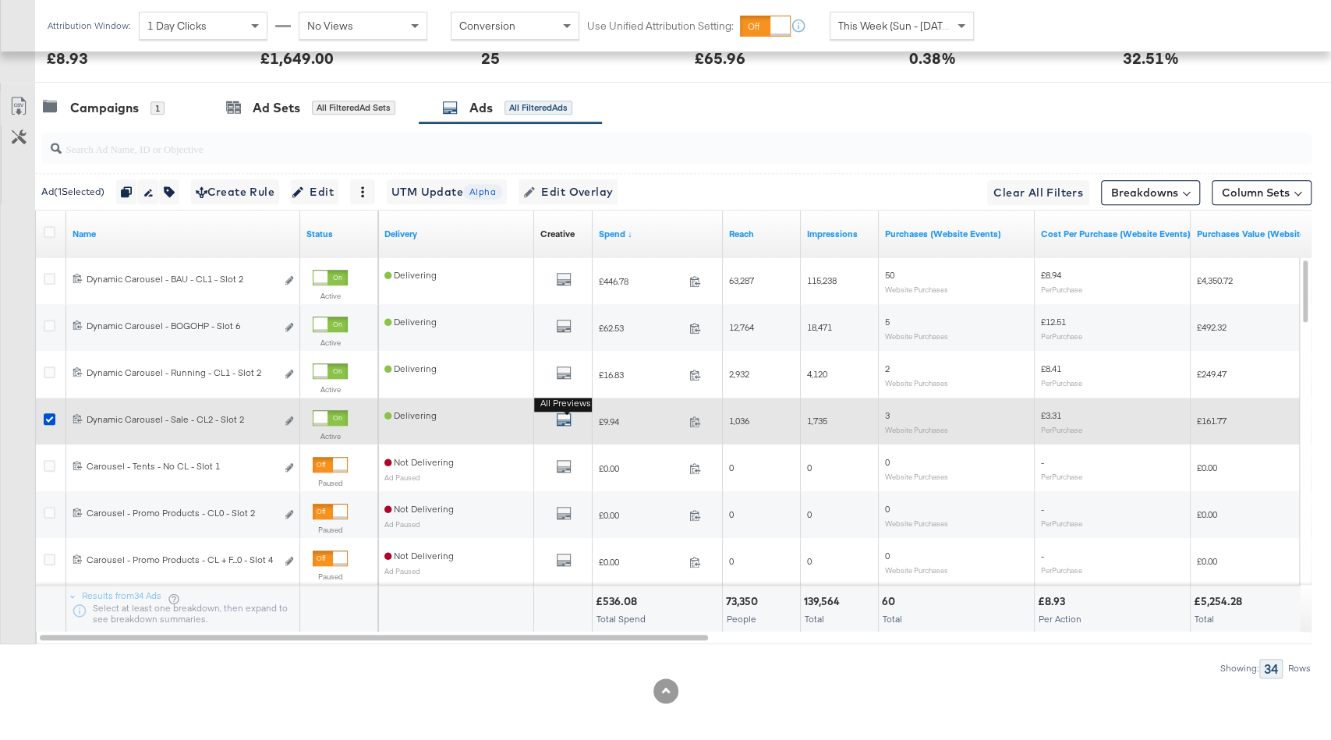
click at [564, 412] on button "All Previews" at bounding box center [564, 421] width 16 height 19
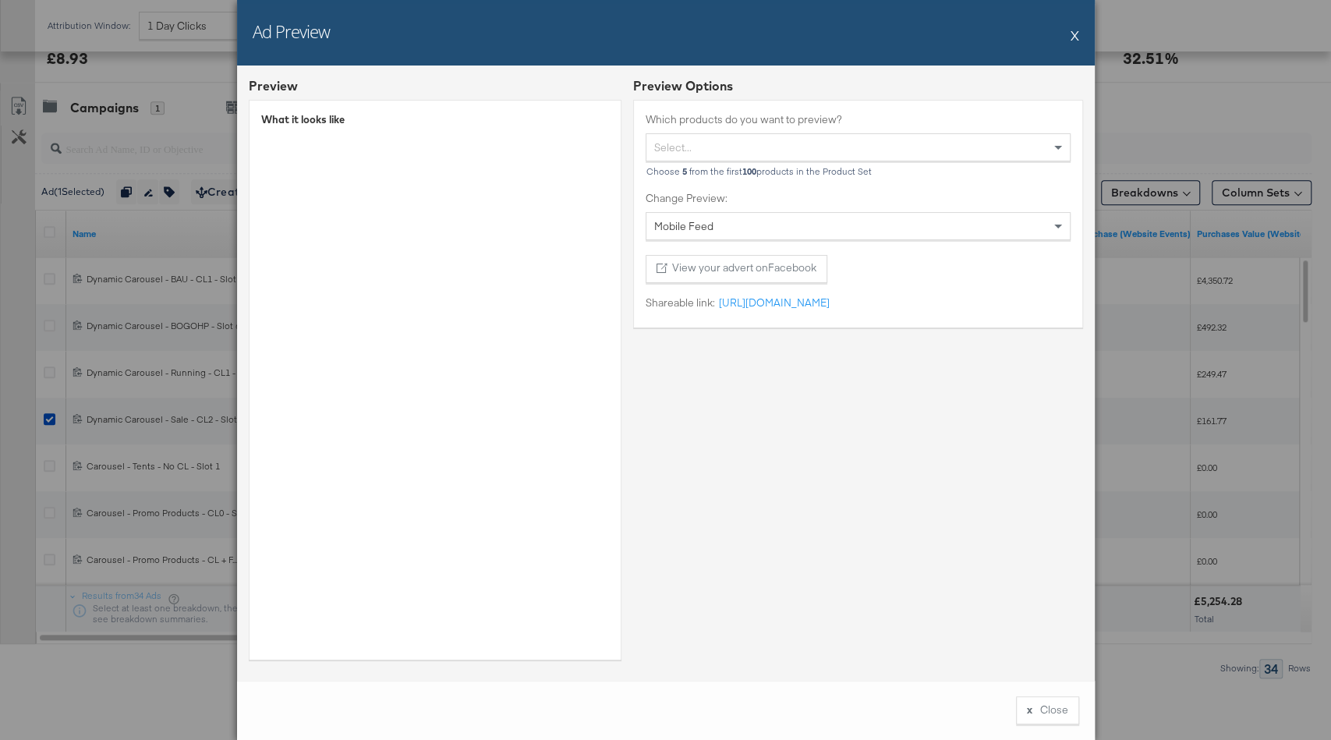
click at [1073, 36] on button "X" at bounding box center [1075, 34] width 9 height 31
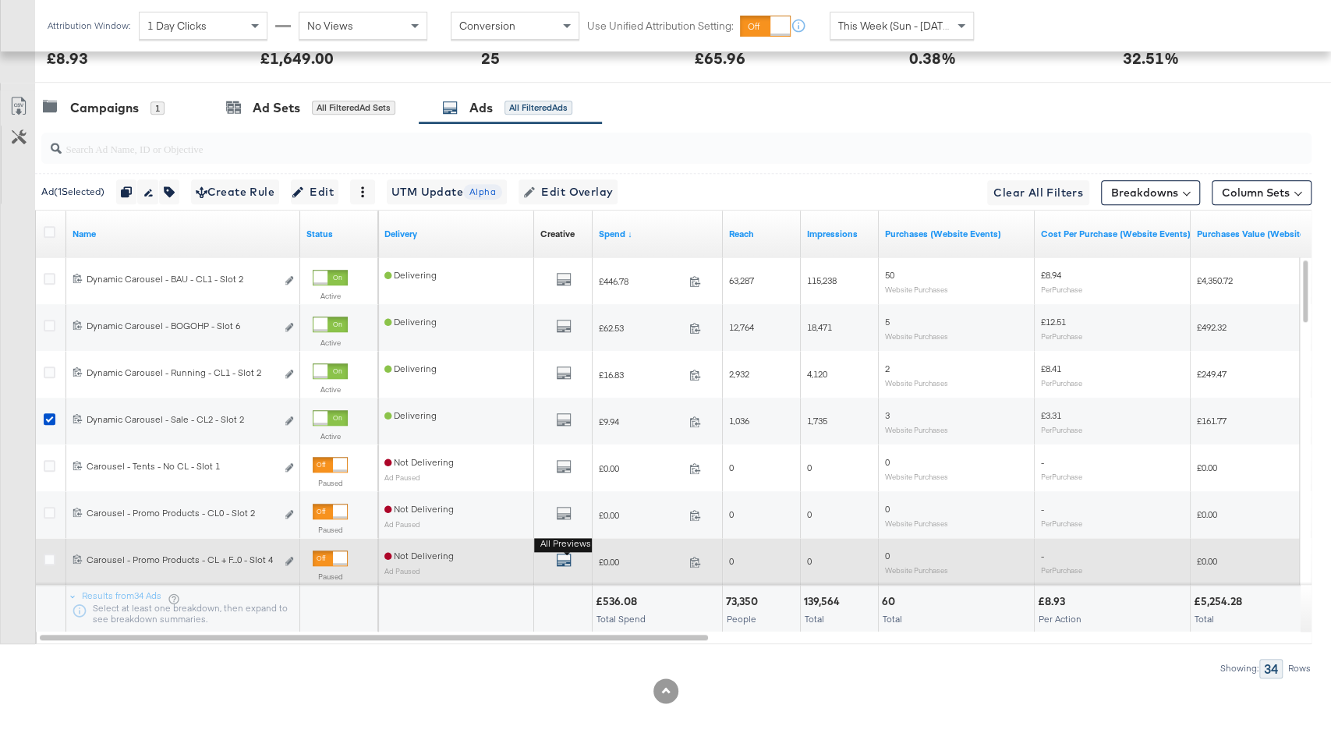
click at [558, 552] on icon "default" at bounding box center [564, 560] width 16 height 16
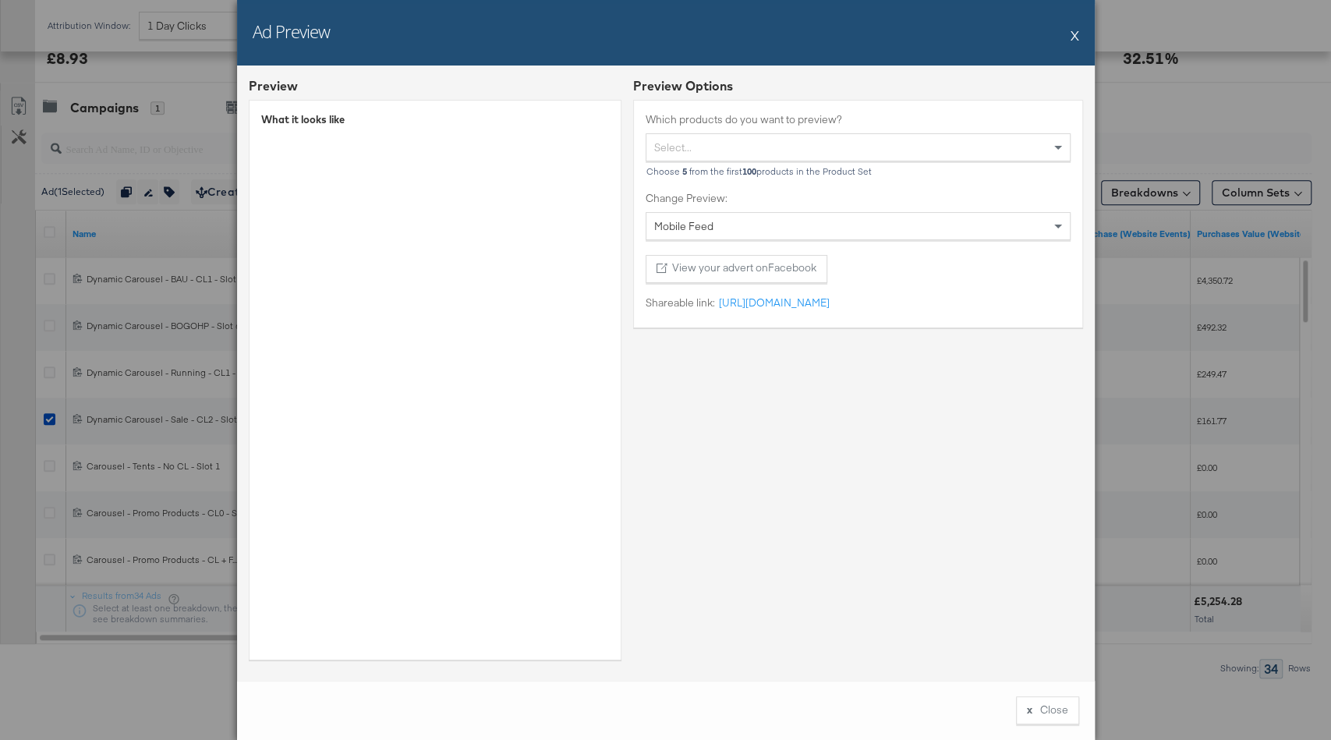
click at [1074, 36] on button "X" at bounding box center [1075, 34] width 9 height 31
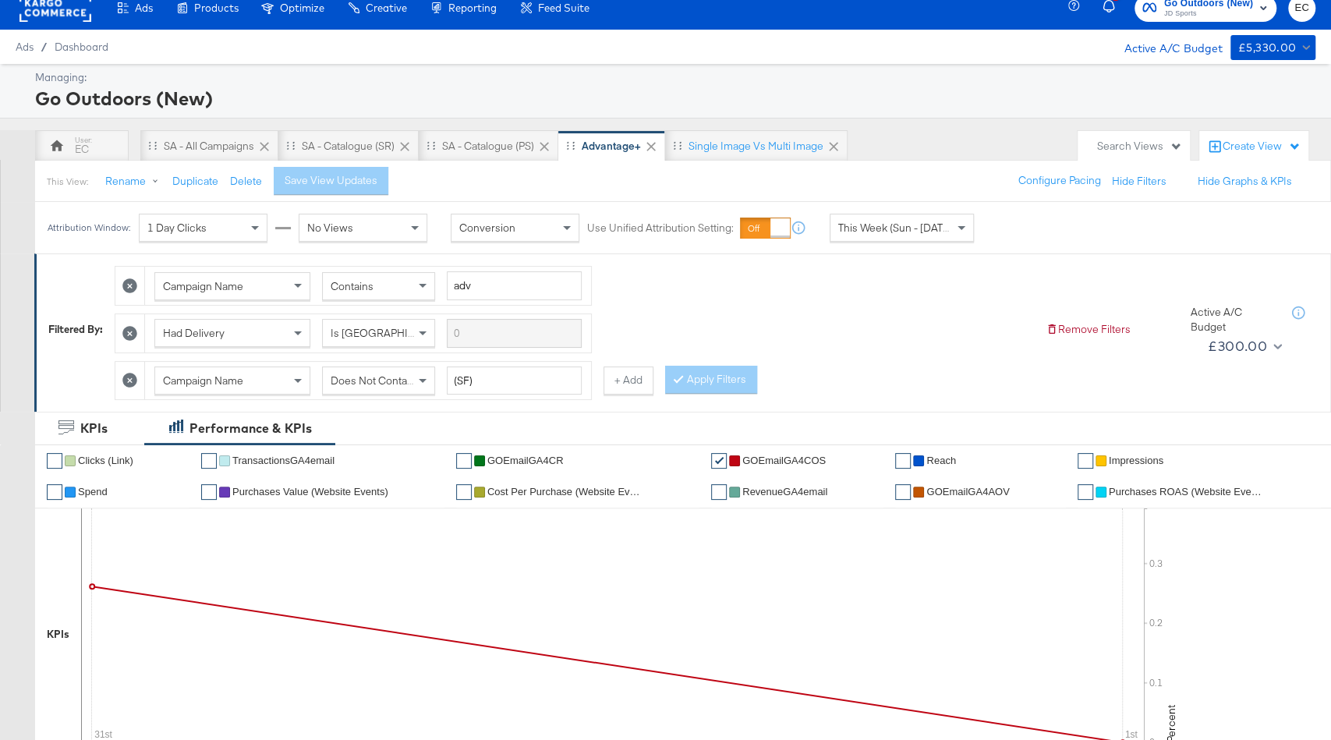
scroll to position [0, 0]
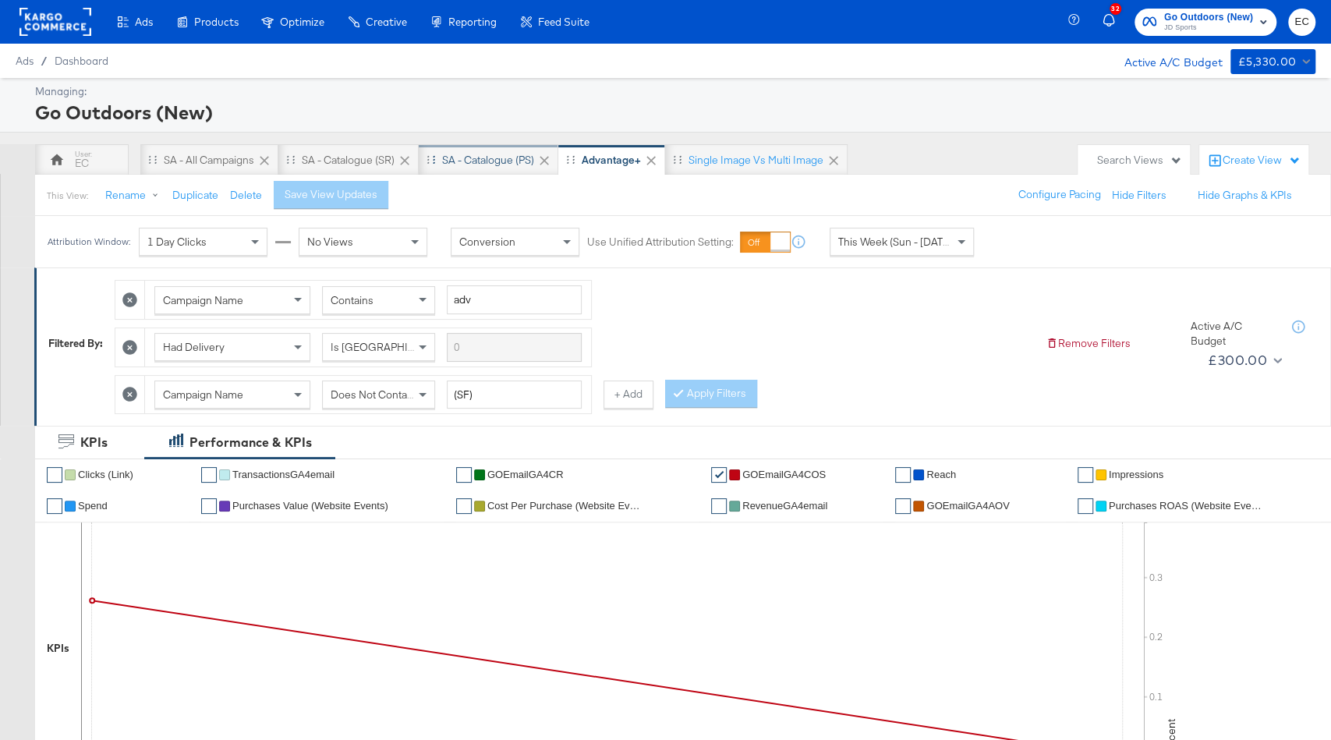
click at [479, 168] on div "SA - Catalogue (PS)" at bounding box center [489, 159] width 140 height 31
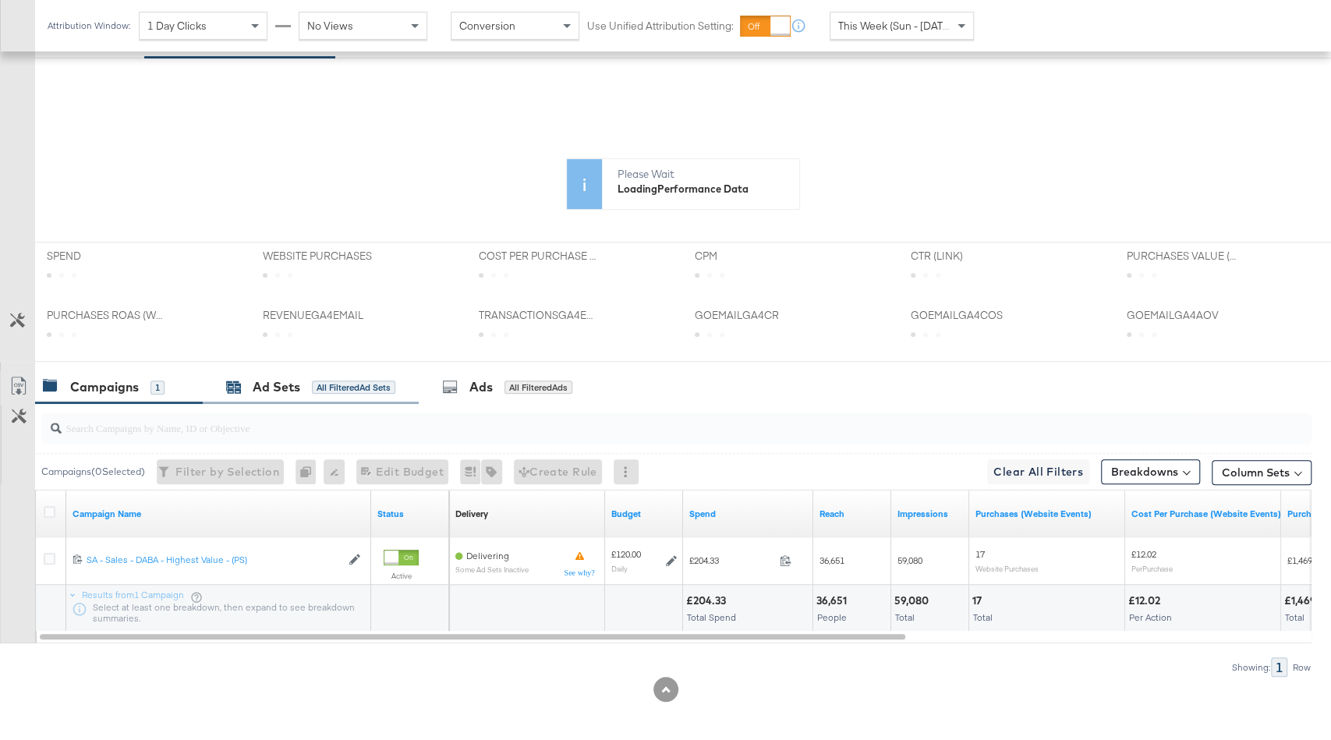
click at [356, 381] on div "All Filtered Ad Sets" at bounding box center [353, 388] width 83 height 14
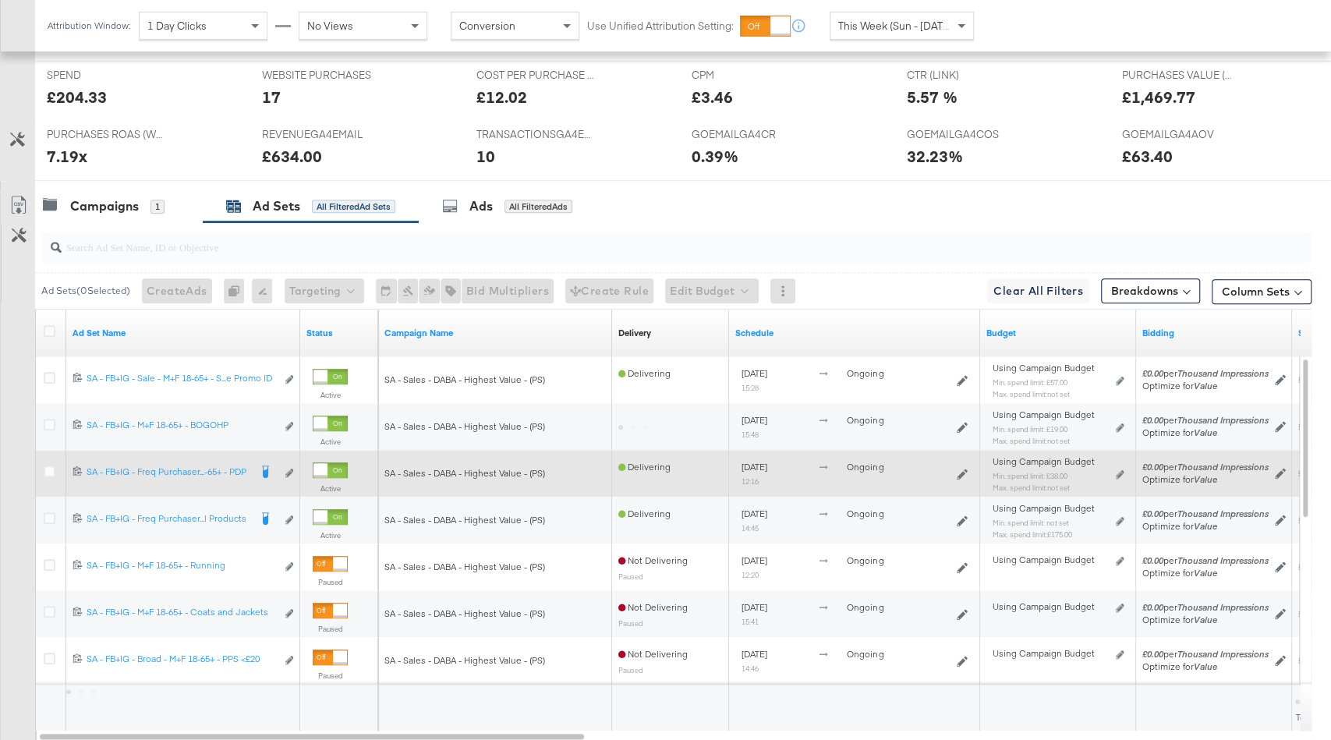
scroll to position [696, 0]
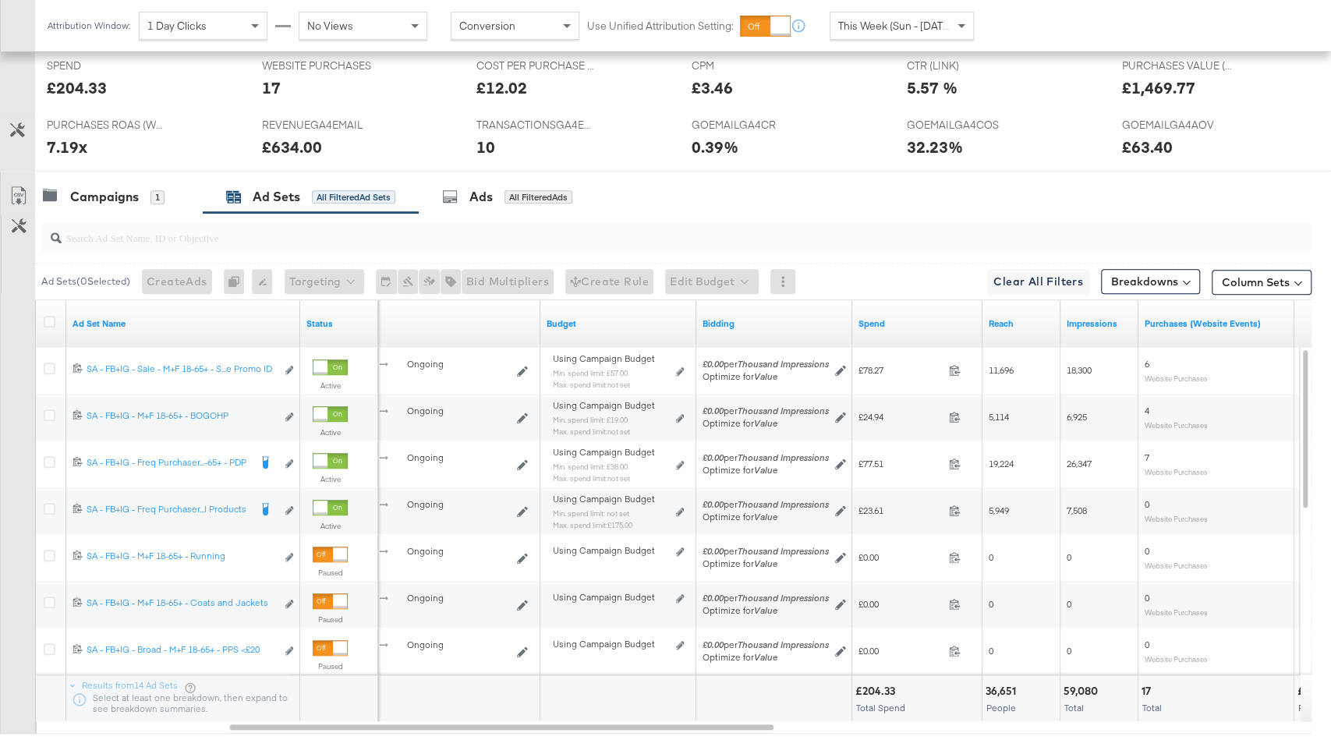
click at [931, 311] on div "Spend" at bounding box center [917, 323] width 130 height 25
click at [931, 325] on div "Spend" at bounding box center [917, 323] width 130 height 25
click at [923, 318] on link "Spend" at bounding box center [918, 323] width 118 height 12
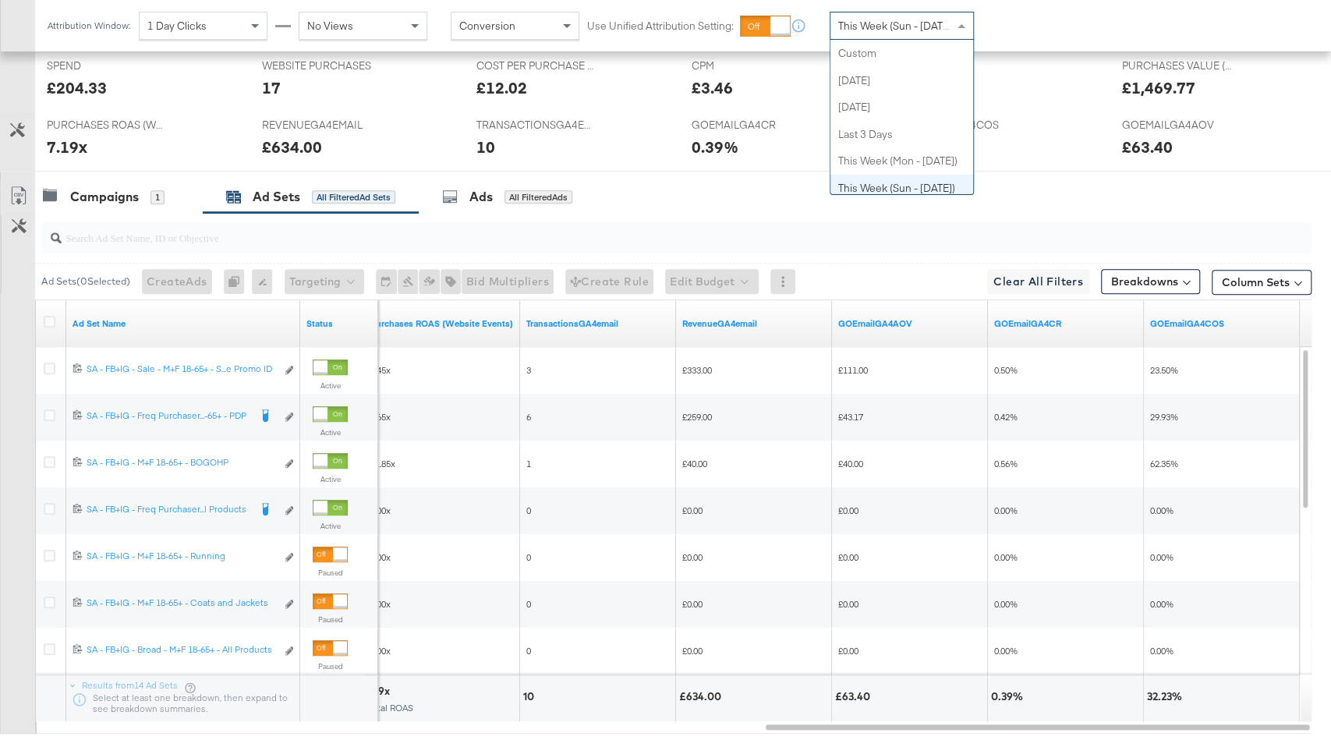
click at [920, 28] on span "This Week (Sun - [DATE])" at bounding box center [896, 26] width 117 height 14
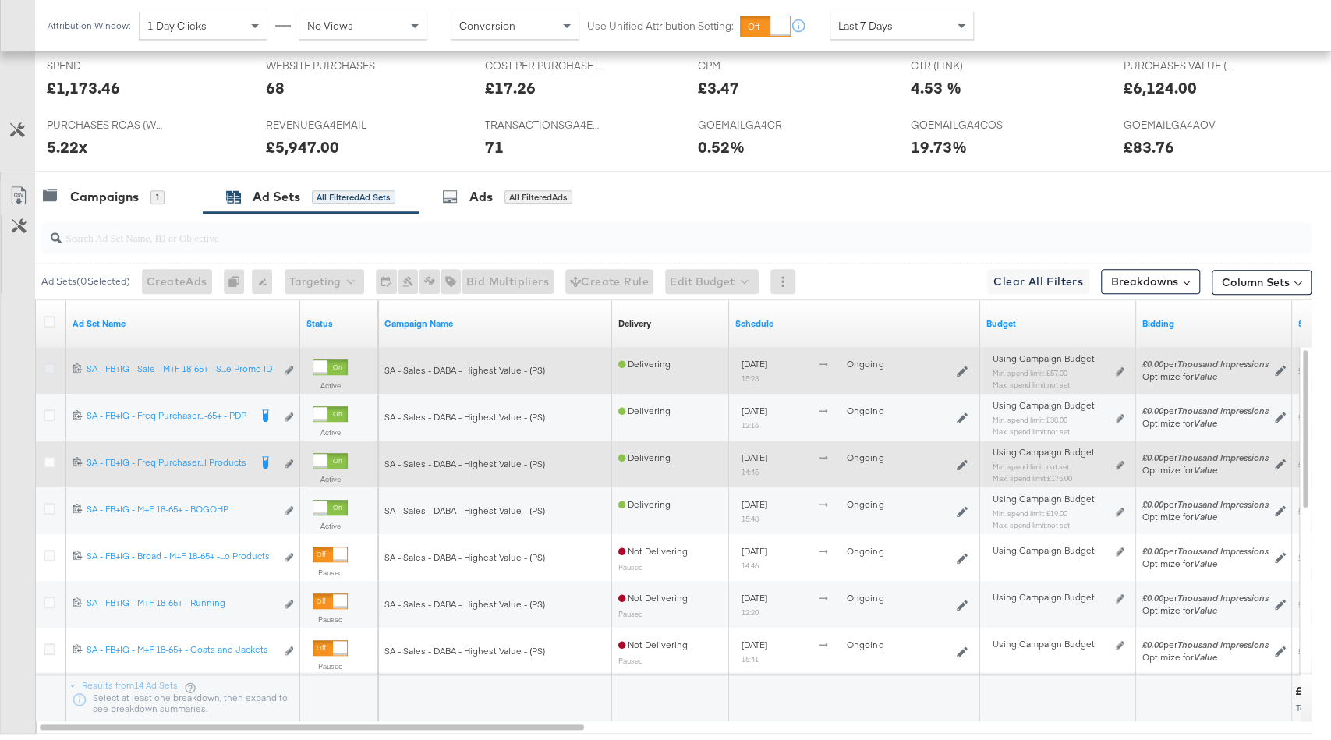
click at [48, 363] on icon at bounding box center [50, 369] width 12 height 12
click at [0, 0] on input "checkbox" at bounding box center [0, 0] width 0 height 0
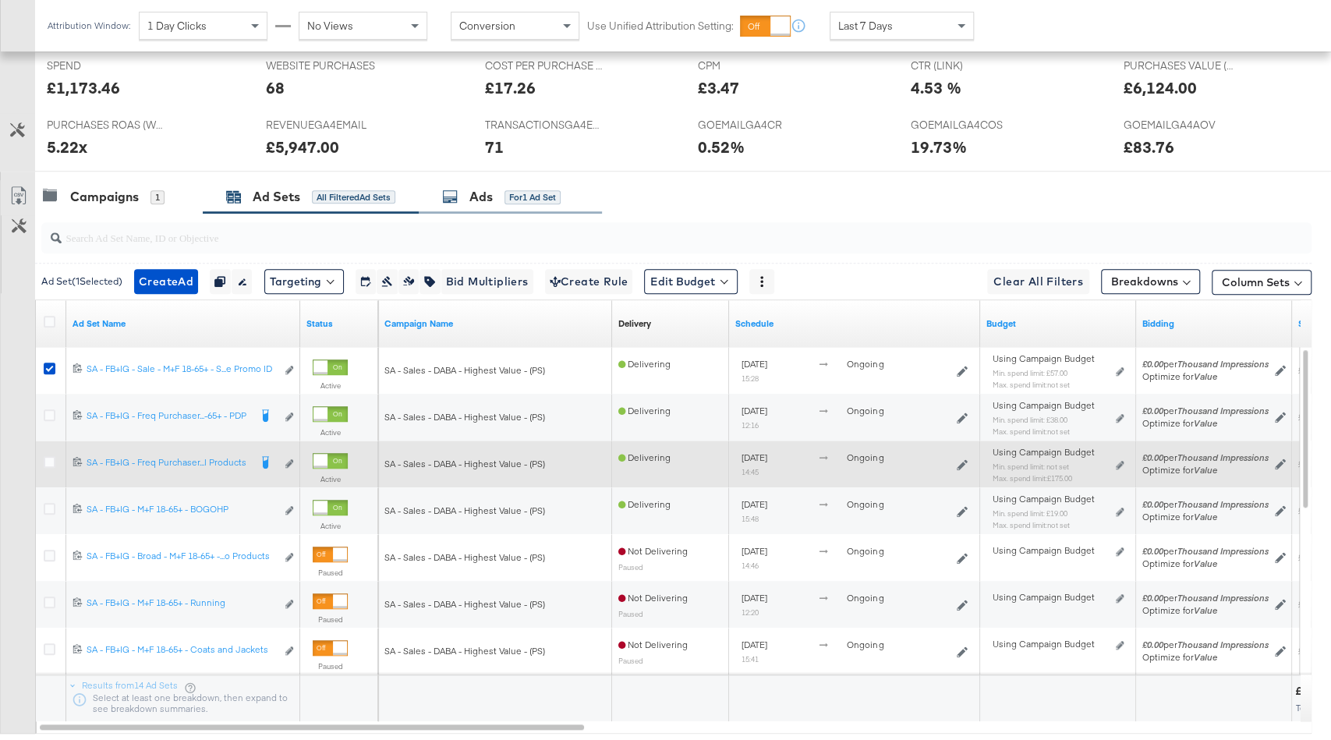
click at [487, 188] on div "Ads" at bounding box center [481, 197] width 23 height 18
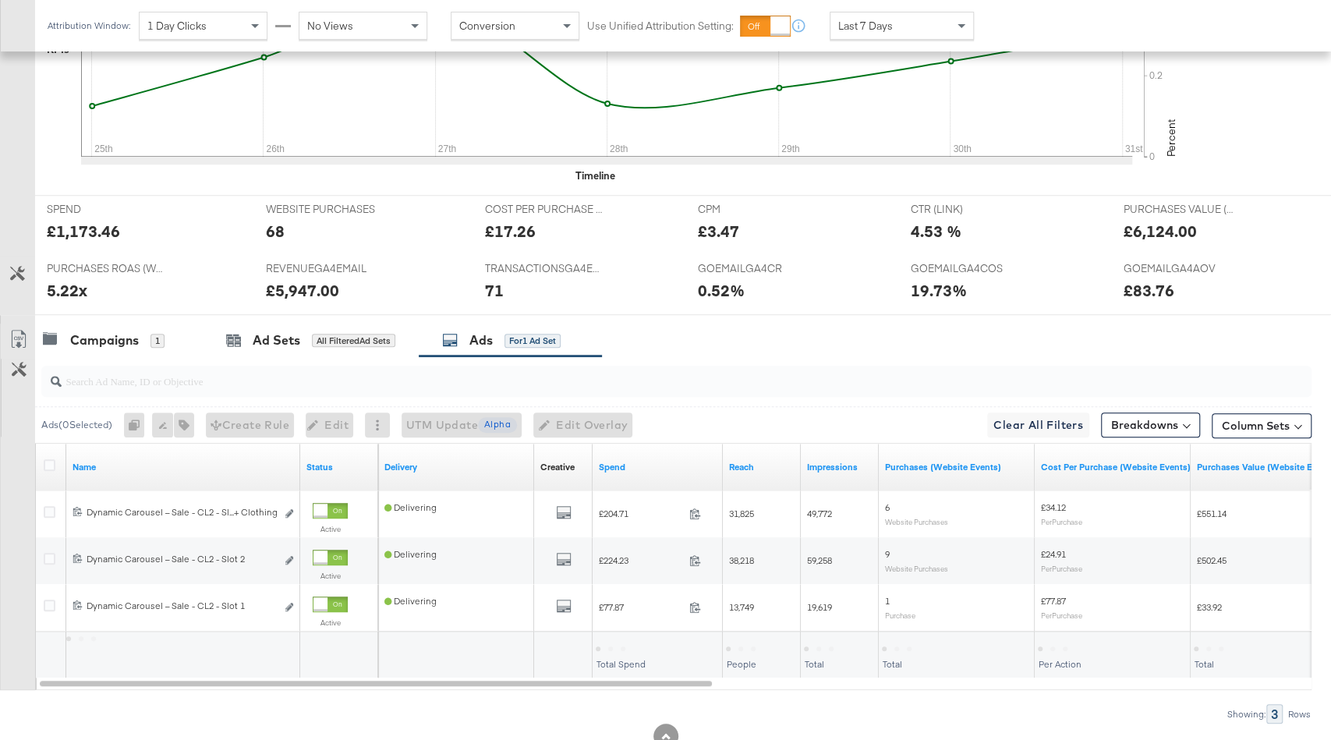
scroll to position [599, 0]
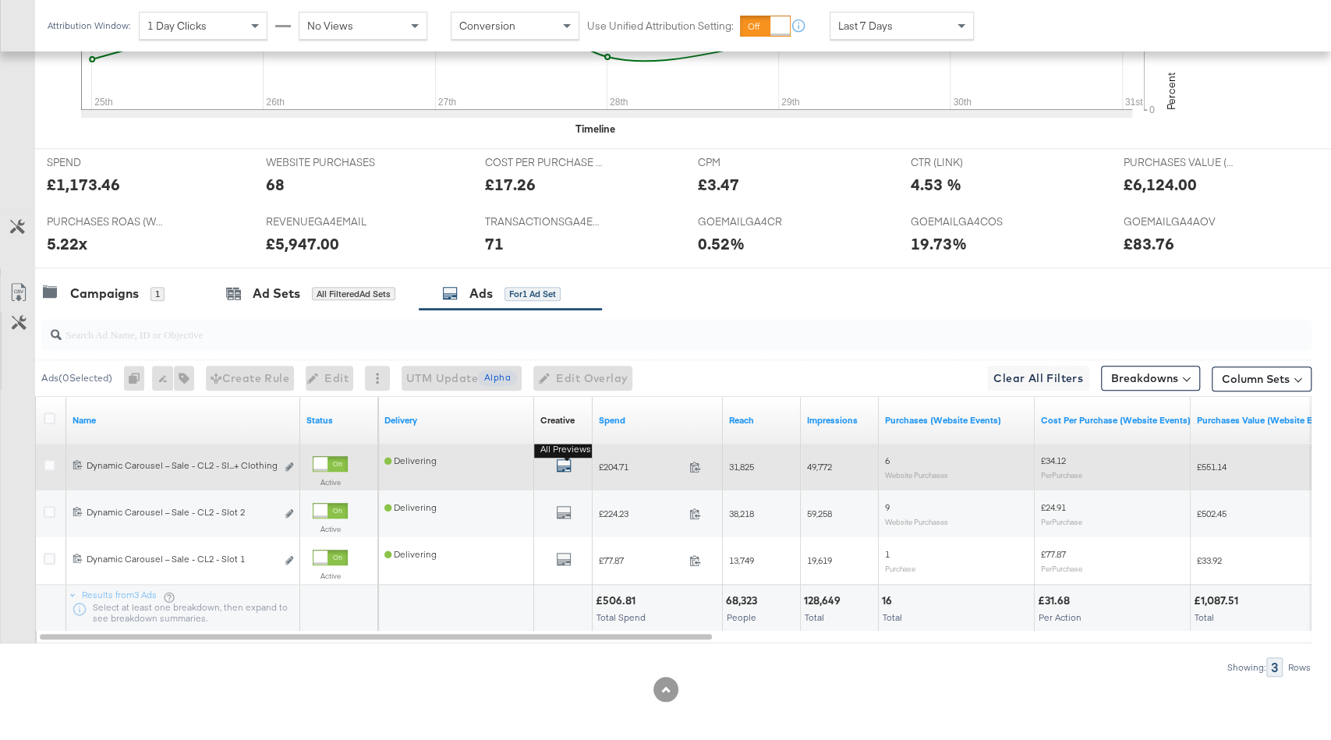
click at [565, 463] on icon "default" at bounding box center [564, 466] width 16 height 16
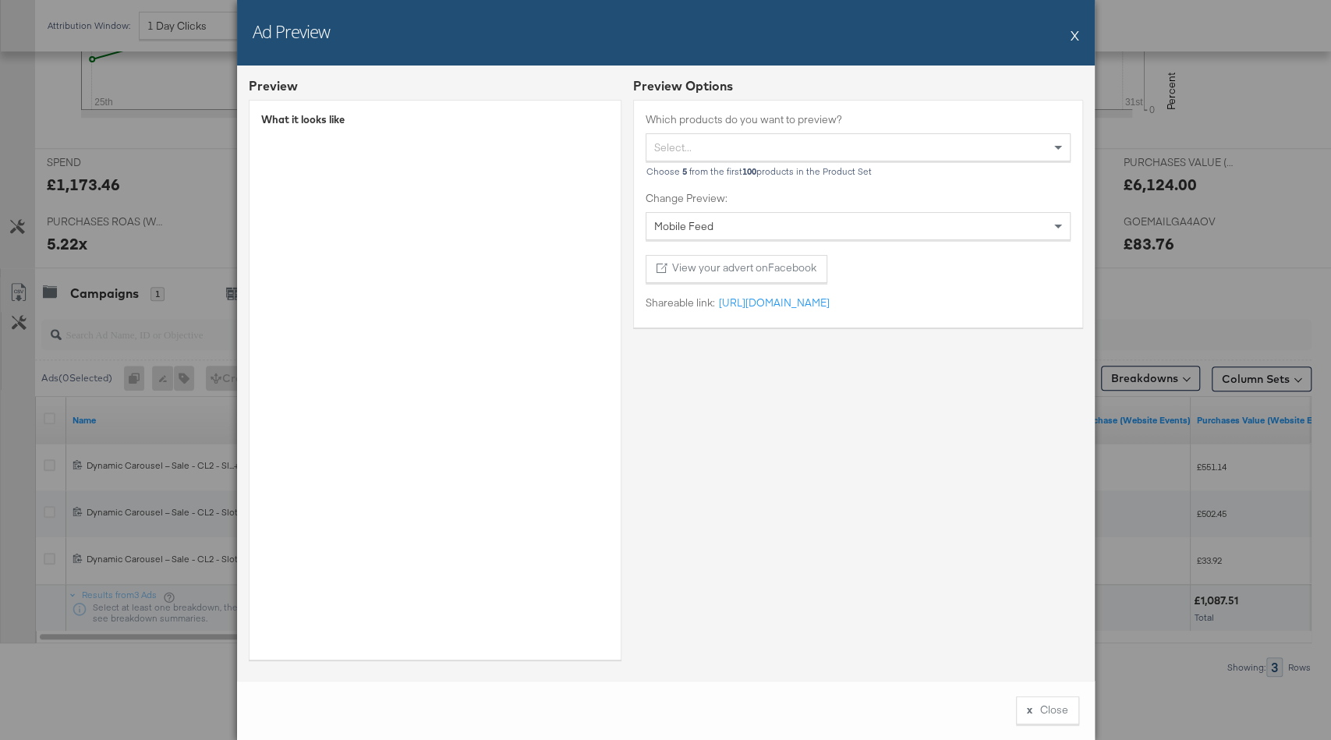
click at [1074, 37] on button "X" at bounding box center [1075, 34] width 9 height 31
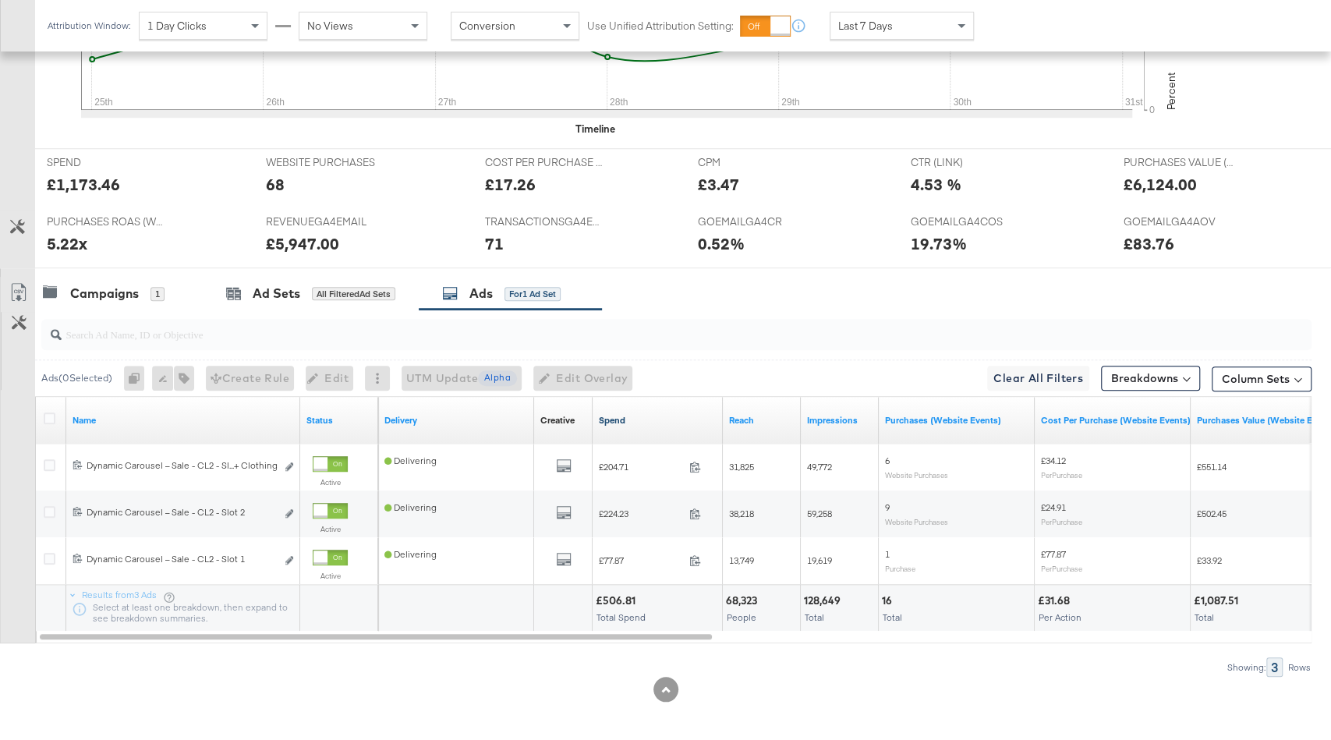
click at [678, 416] on link "Spend" at bounding box center [658, 420] width 118 height 12
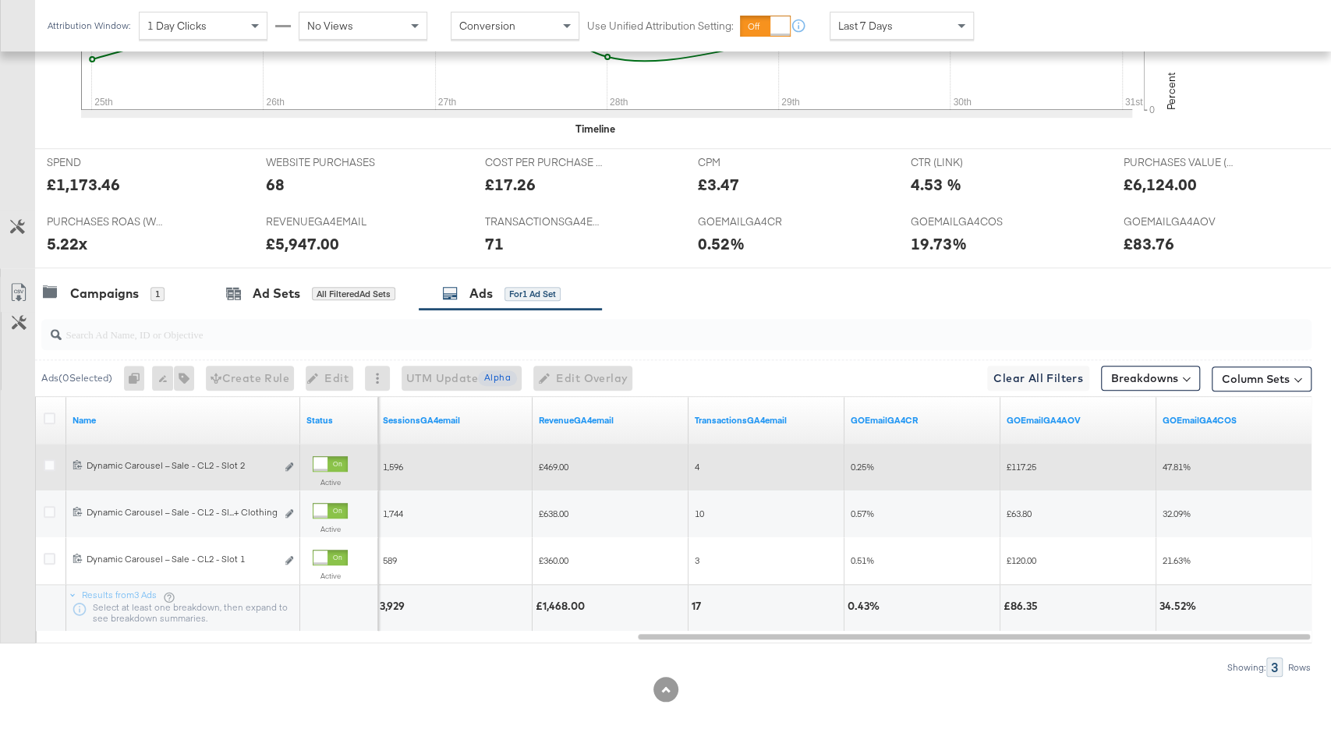
click at [331, 456] on div at bounding box center [330, 464] width 35 height 16
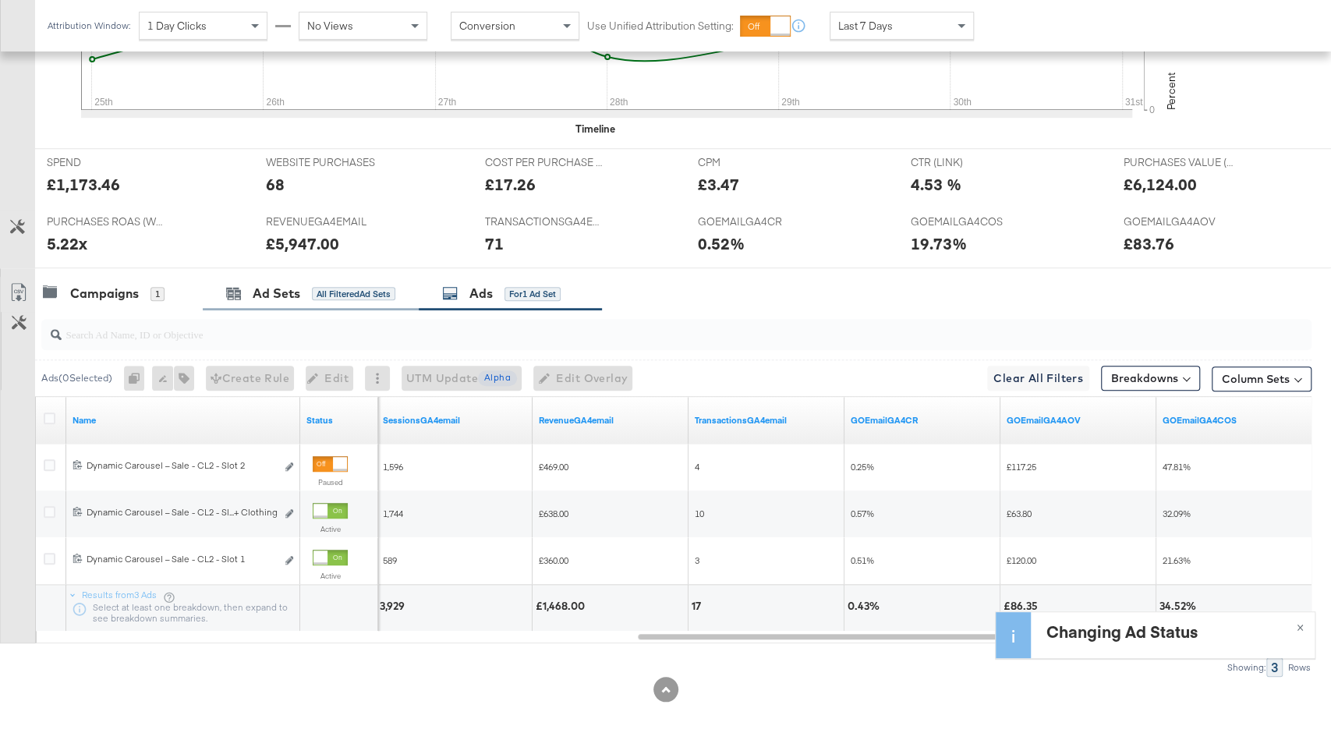
click at [309, 277] on div "Ad Sets All Filtered Ad Sets" at bounding box center [311, 294] width 216 height 34
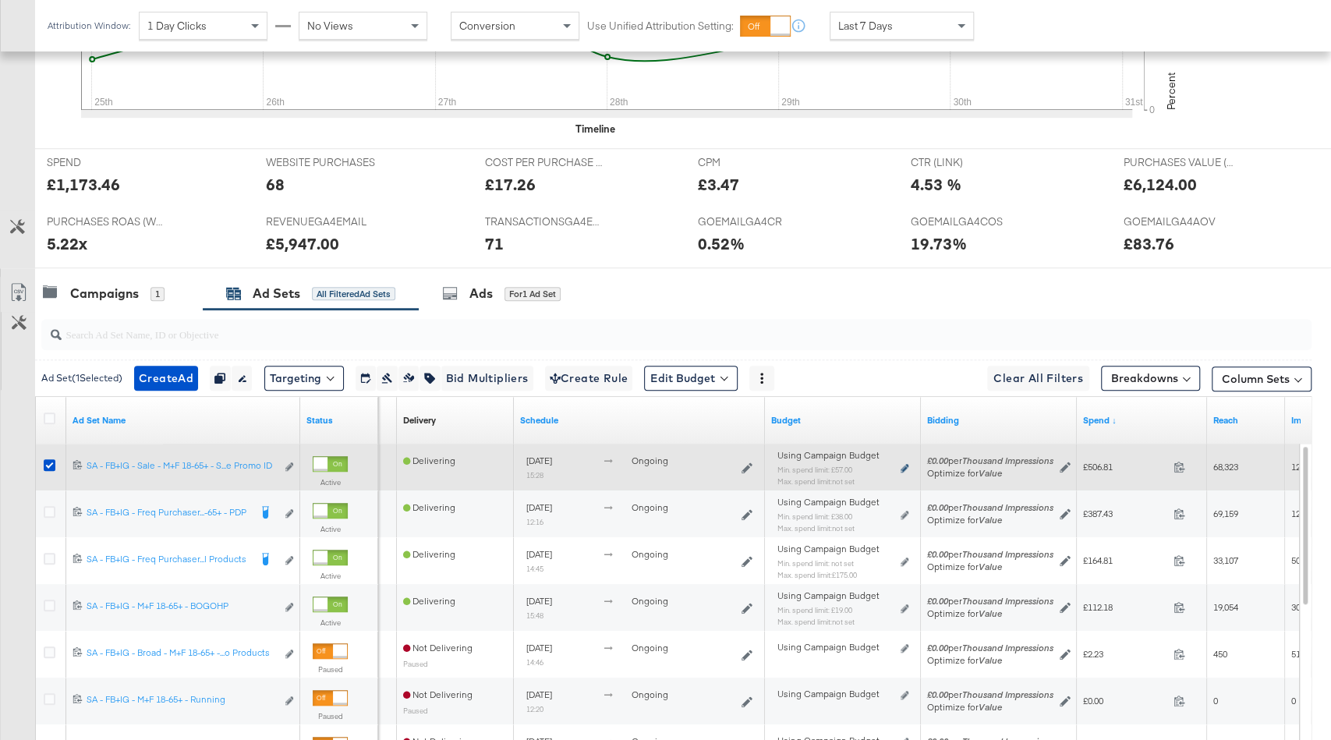
click at [902, 464] on icon at bounding box center [905, 468] width 8 height 9
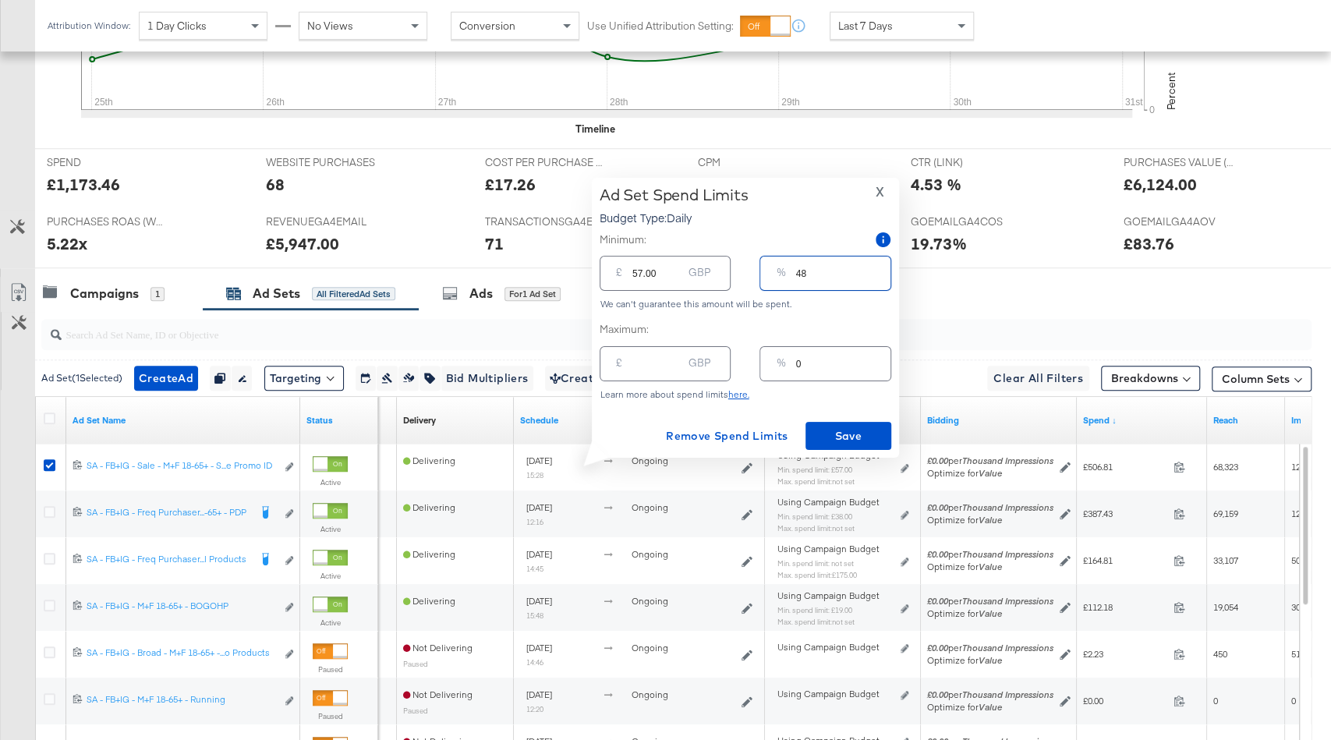
drag, startPoint x: 834, startPoint y: 275, endPoint x: 739, endPoint y: 275, distance: 95.2
click at [739, 275] on div "£ 57.00 GBP % 48" at bounding box center [746, 273] width 292 height 41
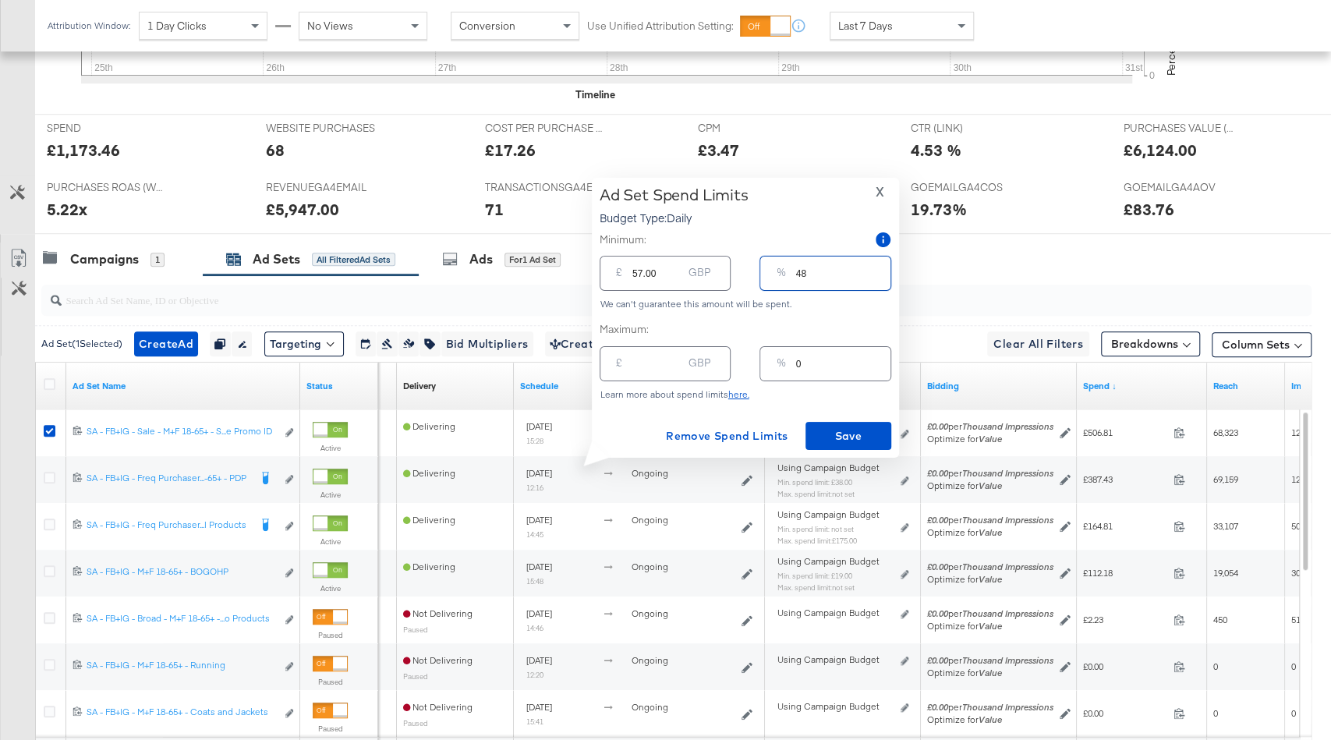
scroll to position [650, 0]
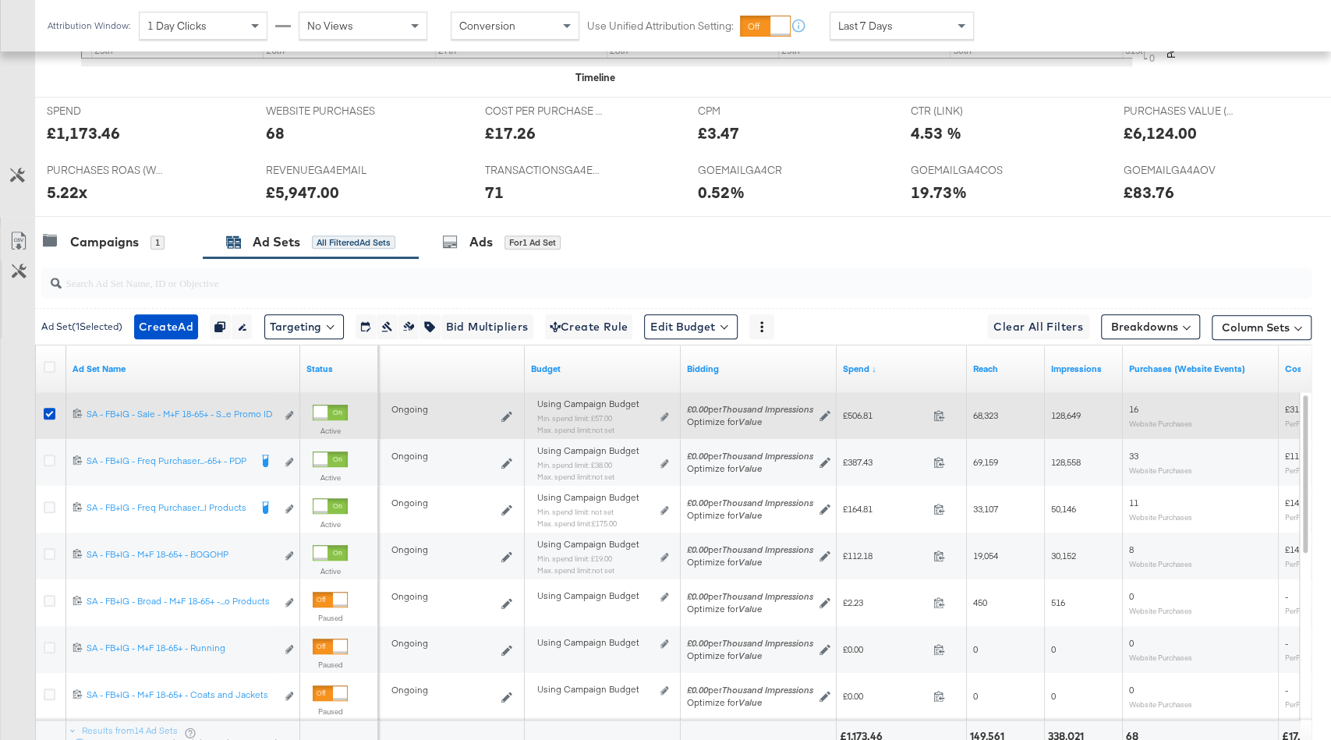
click at [663, 405] on div "Using Campaign Budget Min. spend limit: £57.00 Max. spend limit : not set Edit …" at bounding box center [602, 423] width 131 height 37
click at [664, 413] on icon at bounding box center [665, 417] width 8 height 9
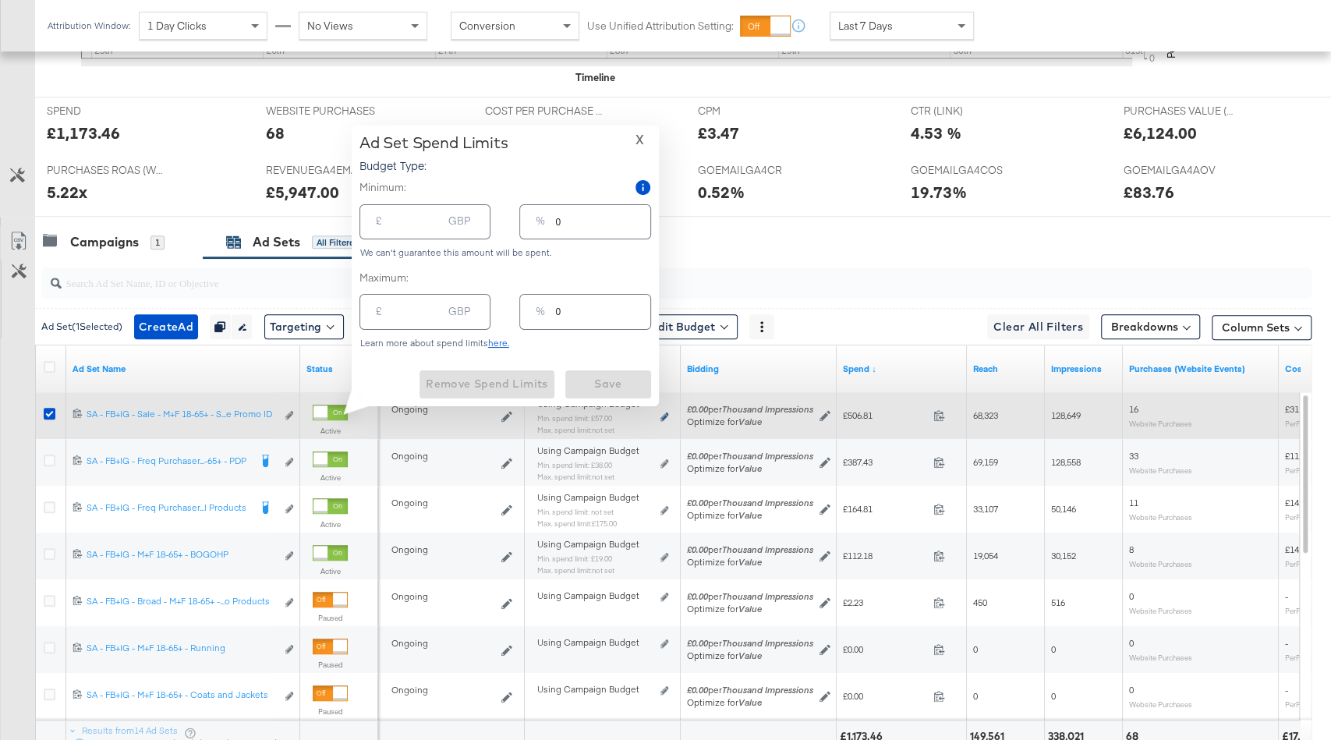
type input "57.00"
type input "48"
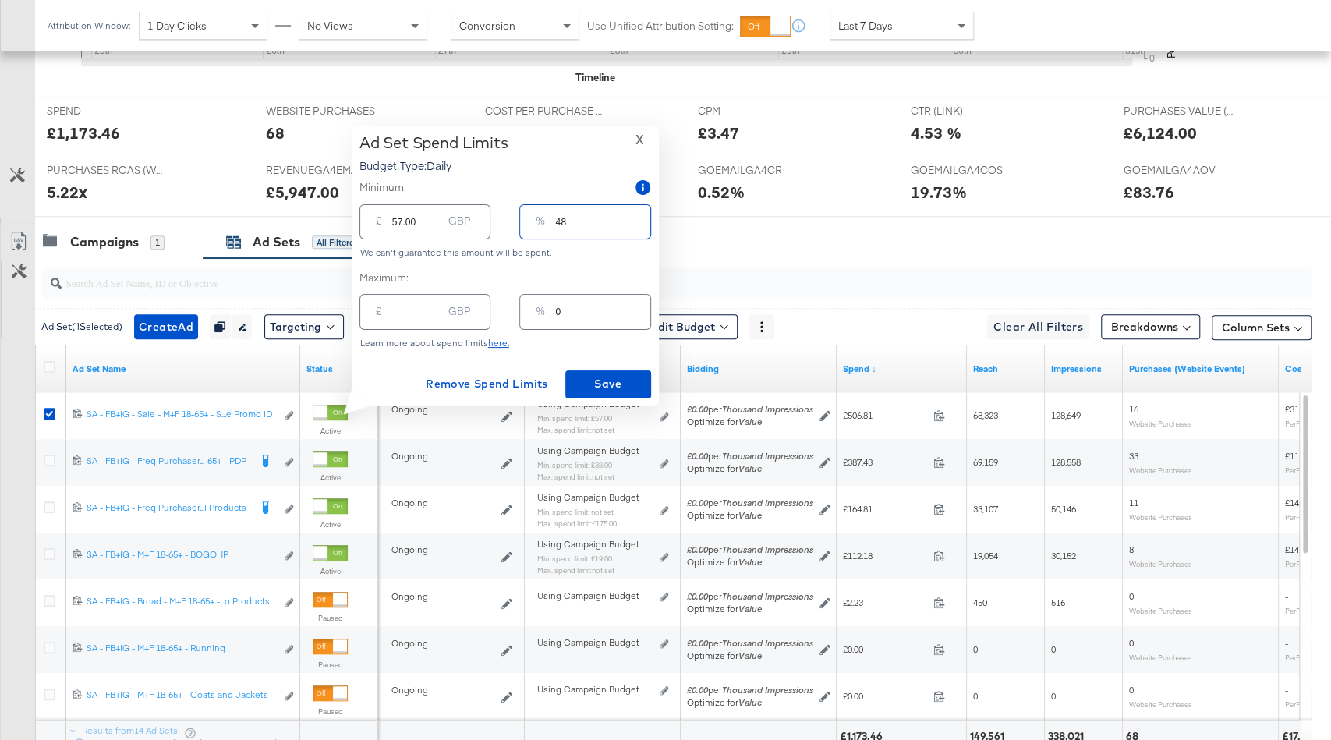
drag, startPoint x: 589, startPoint y: 224, endPoint x: 542, endPoint y: 224, distance: 46.8
click at [542, 224] on div "% 48" at bounding box center [584, 221] width 131 height 35
type input "2"
type input "2.40"
type input "20"
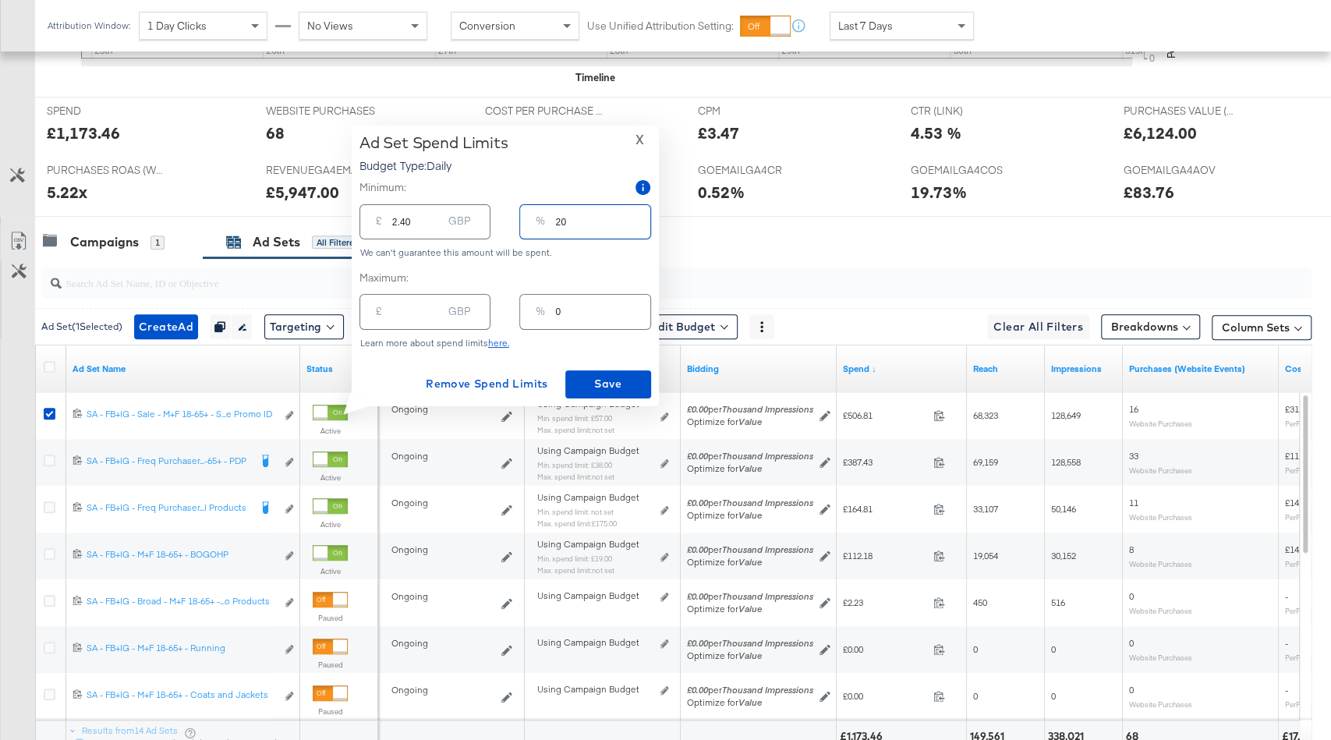
type input "24.00"
type input "20"
click at [599, 381] on span "Save" at bounding box center [608, 383] width 73 height 19
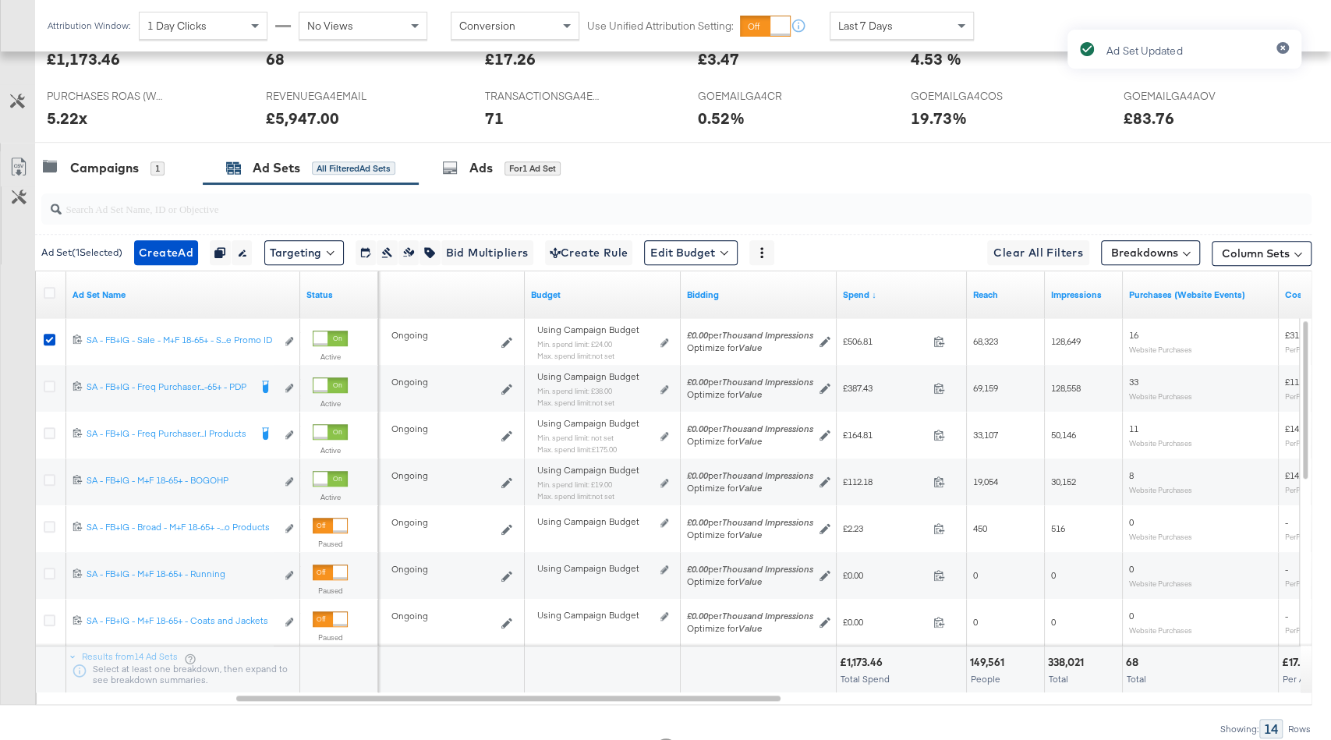
scroll to position [786, 0]
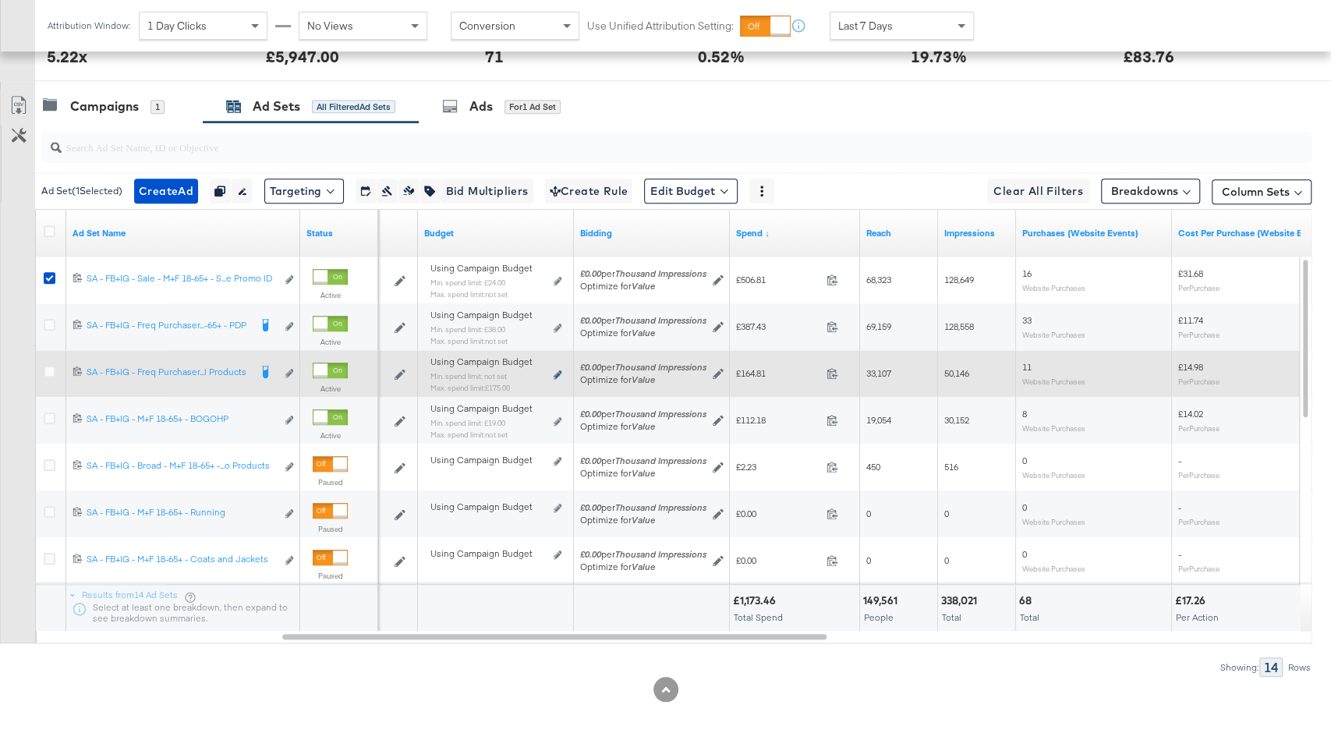
click at [558, 374] on icon at bounding box center [558, 374] width 8 height 9
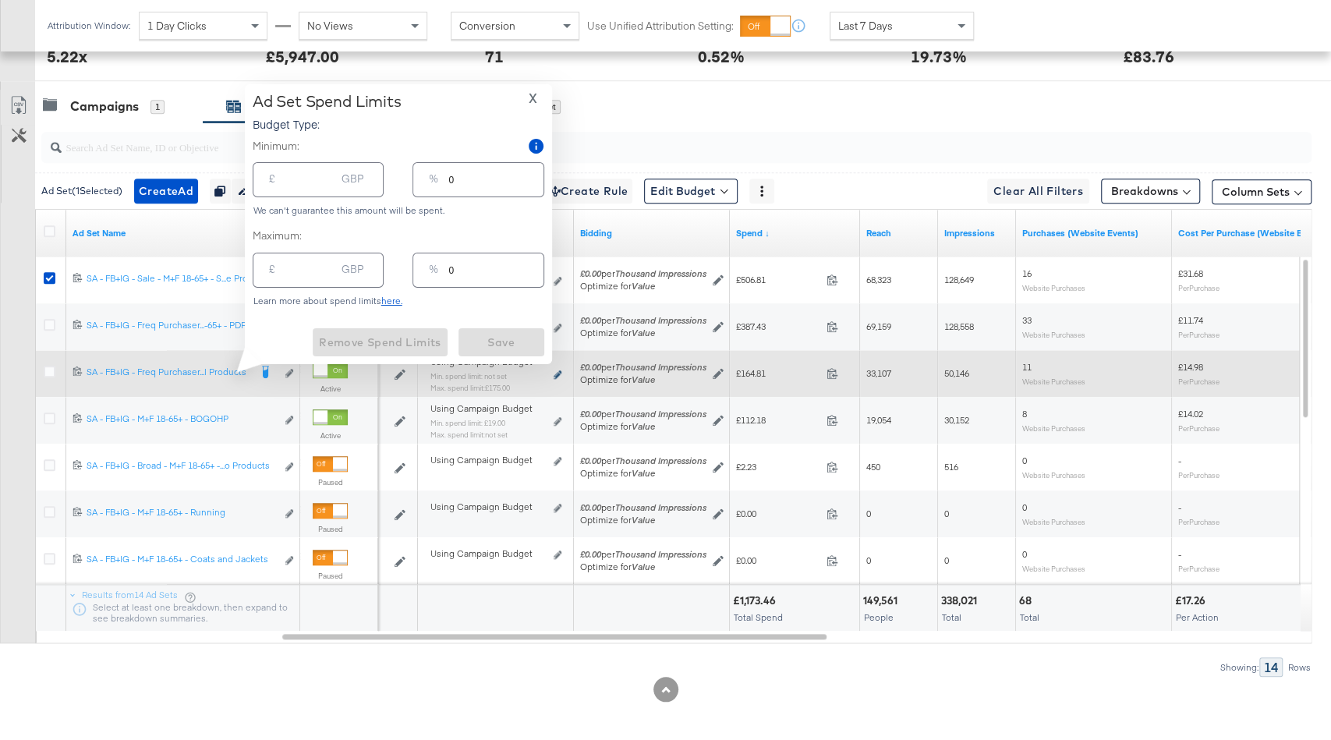
type input "175.00"
type input "146"
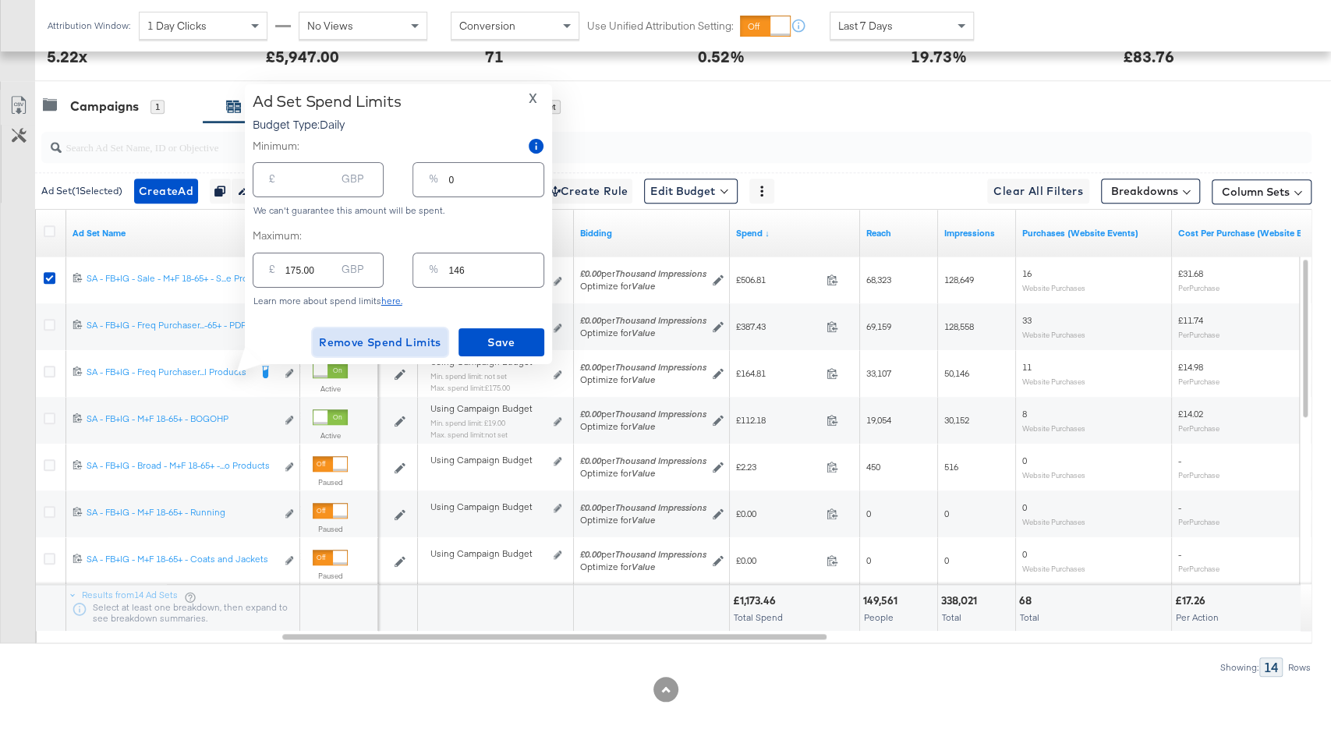
click at [405, 335] on span "Remove Spend Limits" at bounding box center [380, 342] width 122 height 19
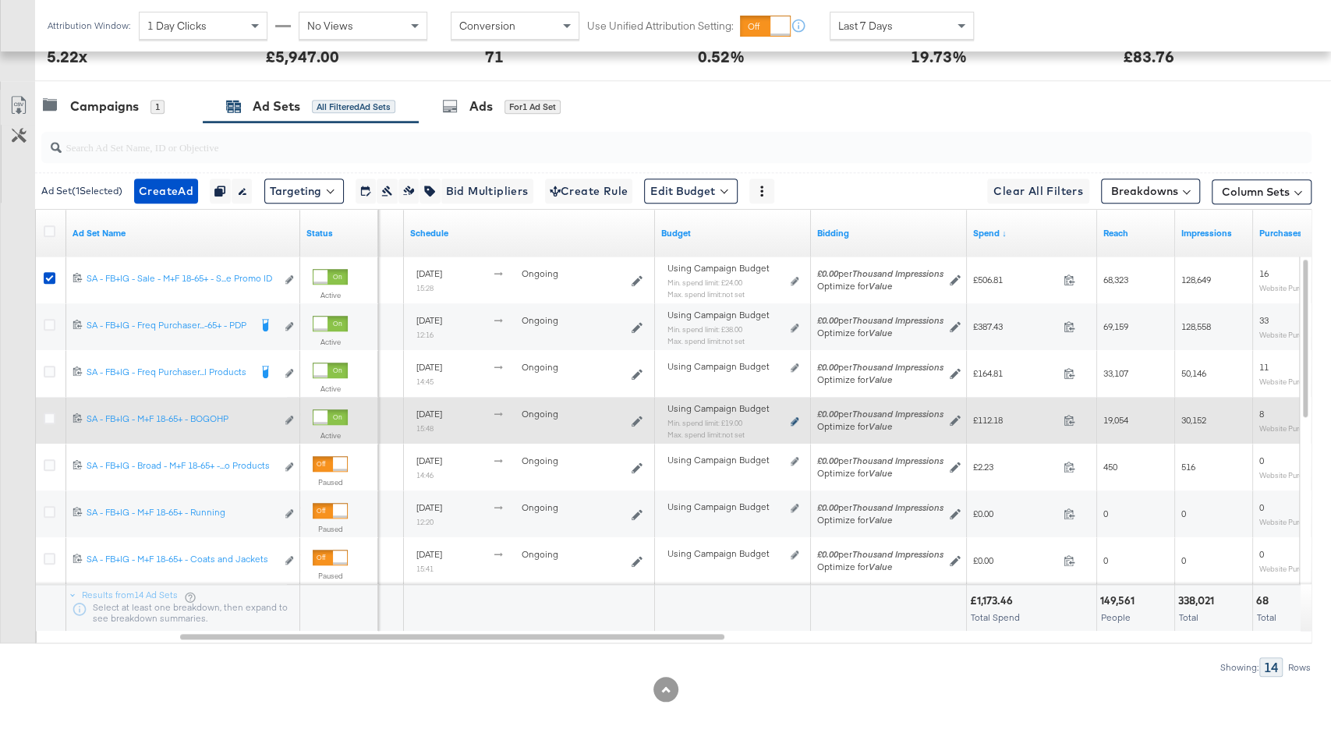
click at [795, 417] on icon at bounding box center [795, 421] width 8 height 9
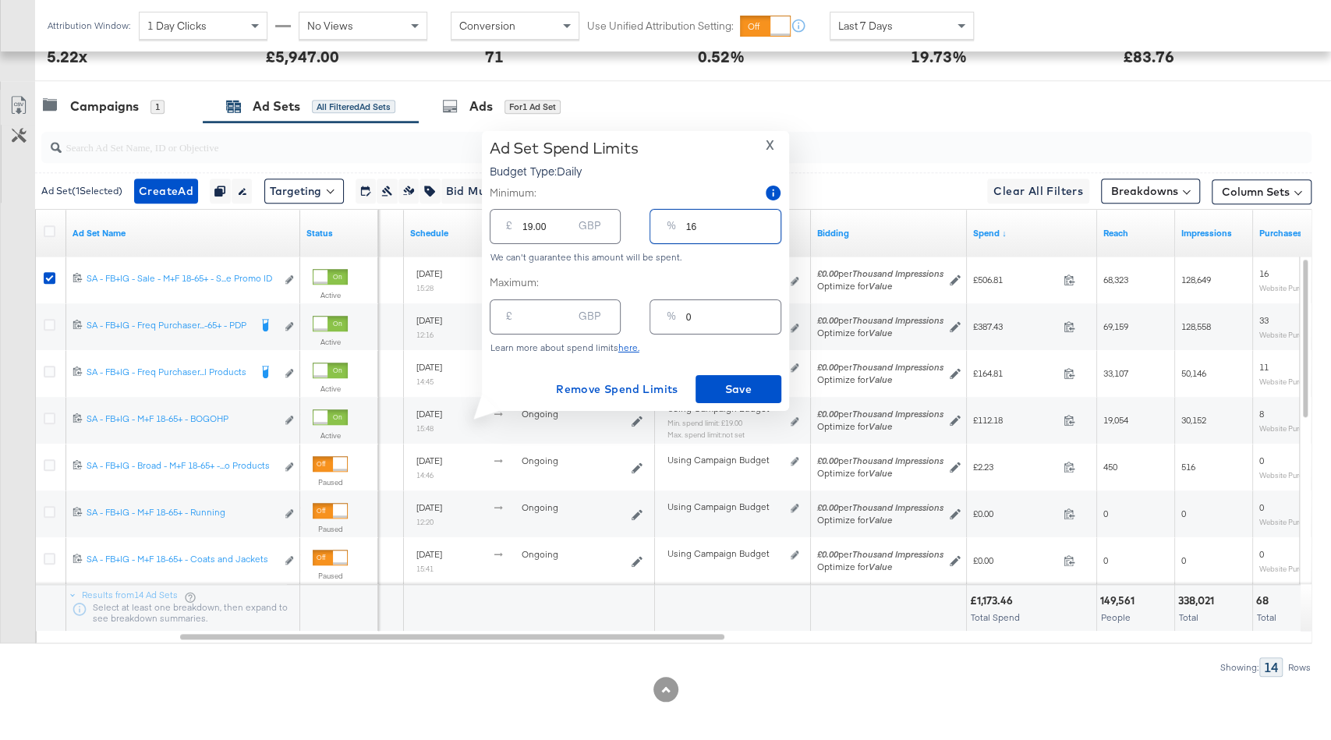
drag, startPoint x: 693, startPoint y: 232, endPoint x: 667, endPoint y: 232, distance: 26.5
click at [667, 232] on div "% 16" at bounding box center [715, 226] width 131 height 35
type input "1"
type input "1.20"
type input "10"
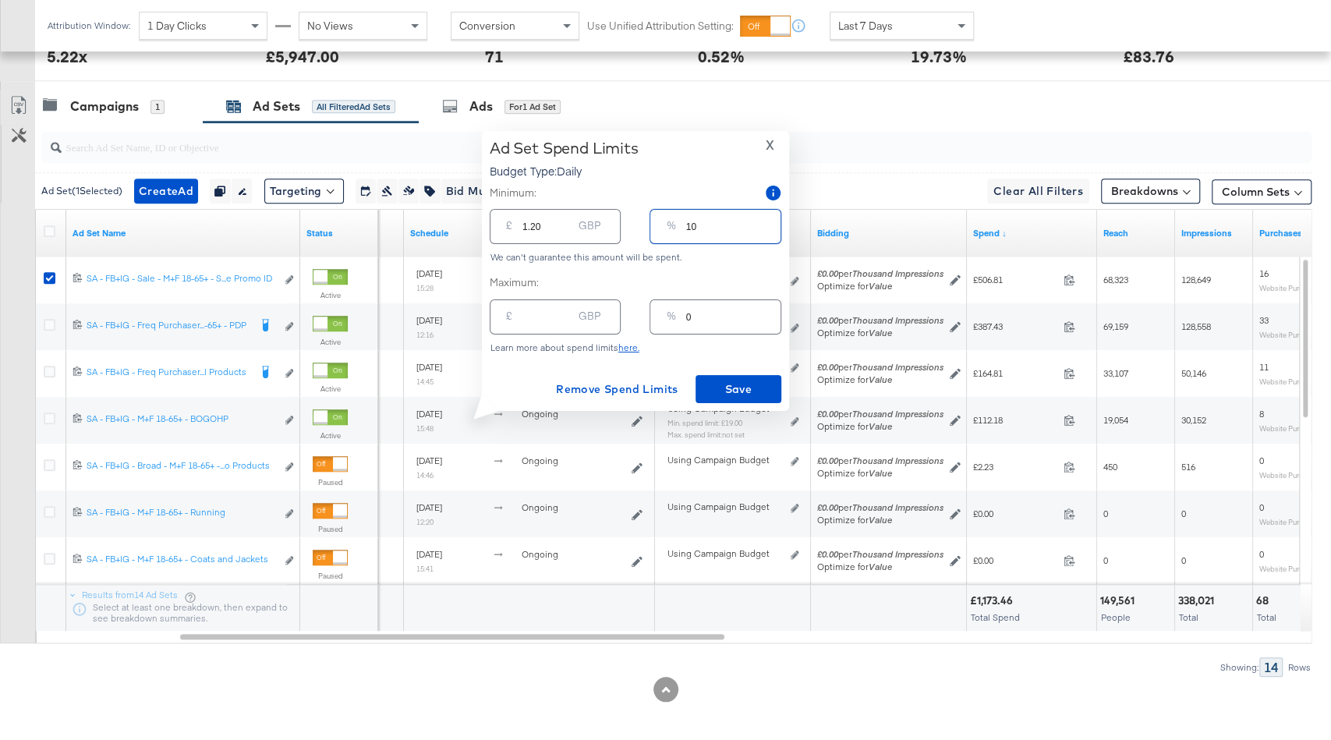
type input "12.00"
type input "10"
click at [741, 388] on span "Save" at bounding box center [738, 389] width 73 height 19
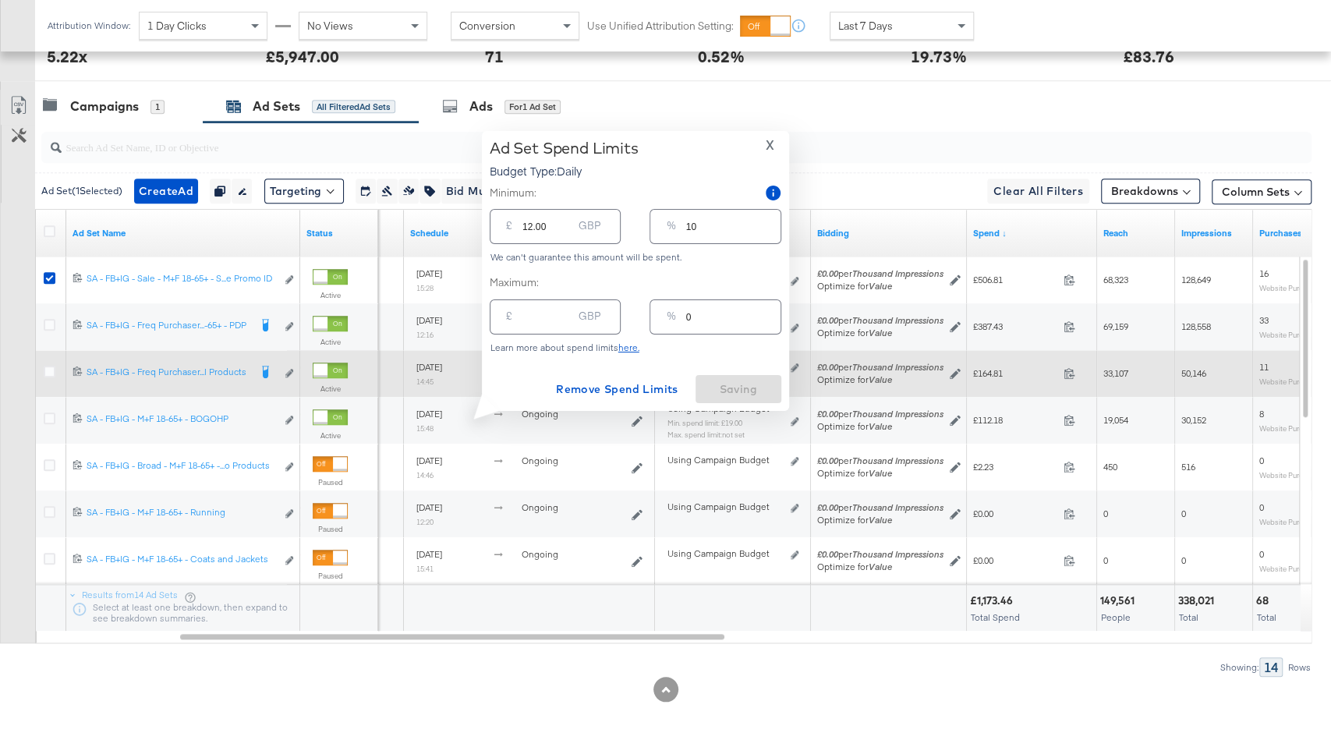
click at [801, 366] on div "Using Campaign Budget Edit spend limits" at bounding box center [733, 373] width 144 height 25
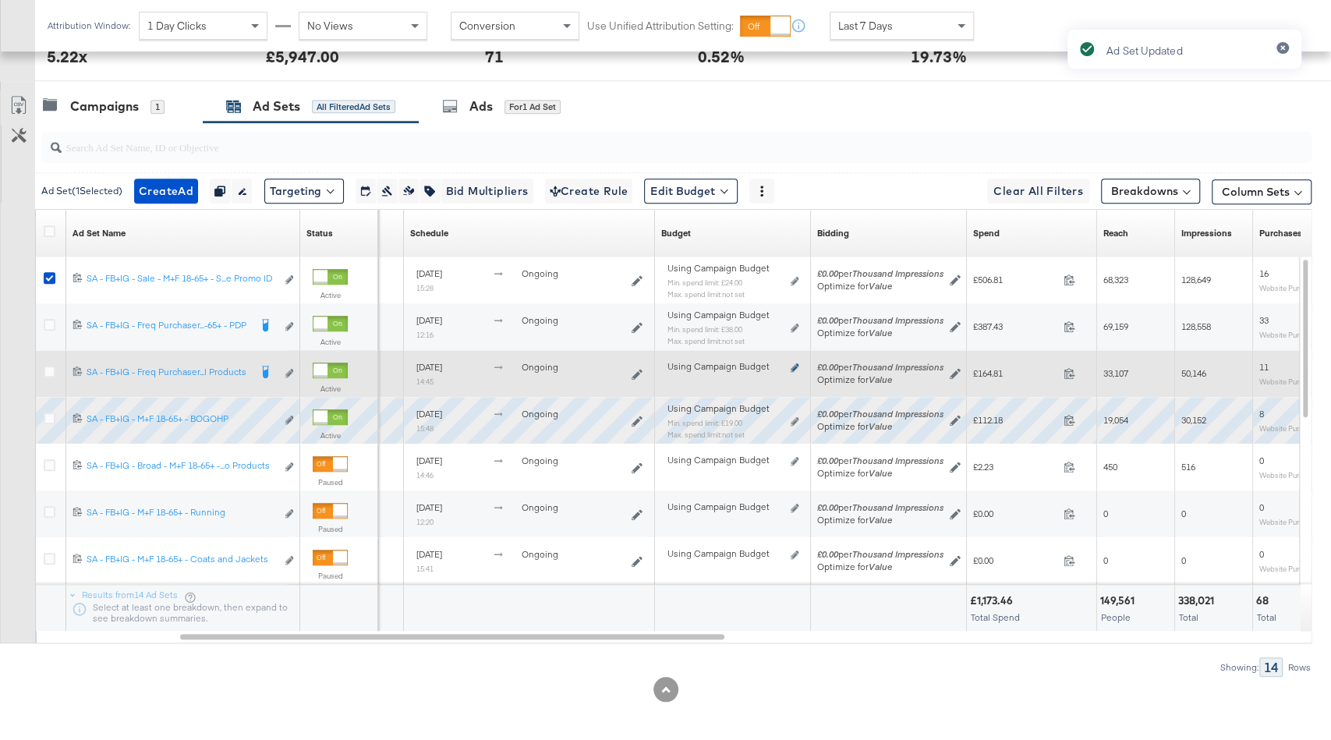
click at [797, 366] on icon at bounding box center [795, 367] width 8 height 9
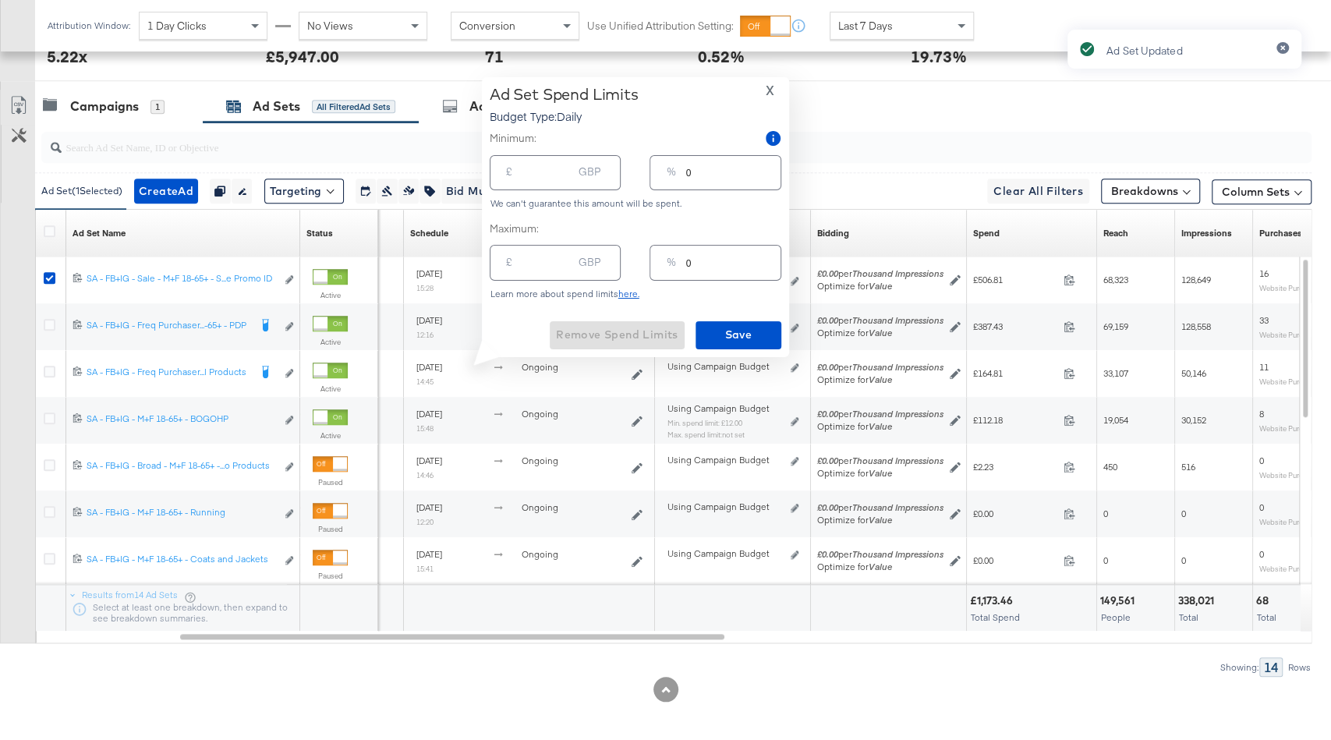
drag, startPoint x: 706, startPoint y: 171, endPoint x: 669, endPoint y: 171, distance: 36.7
click at [669, 171] on div "% 0" at bounding box center [715, 172] width 131 height 35
type input "15"
type input "18.00"
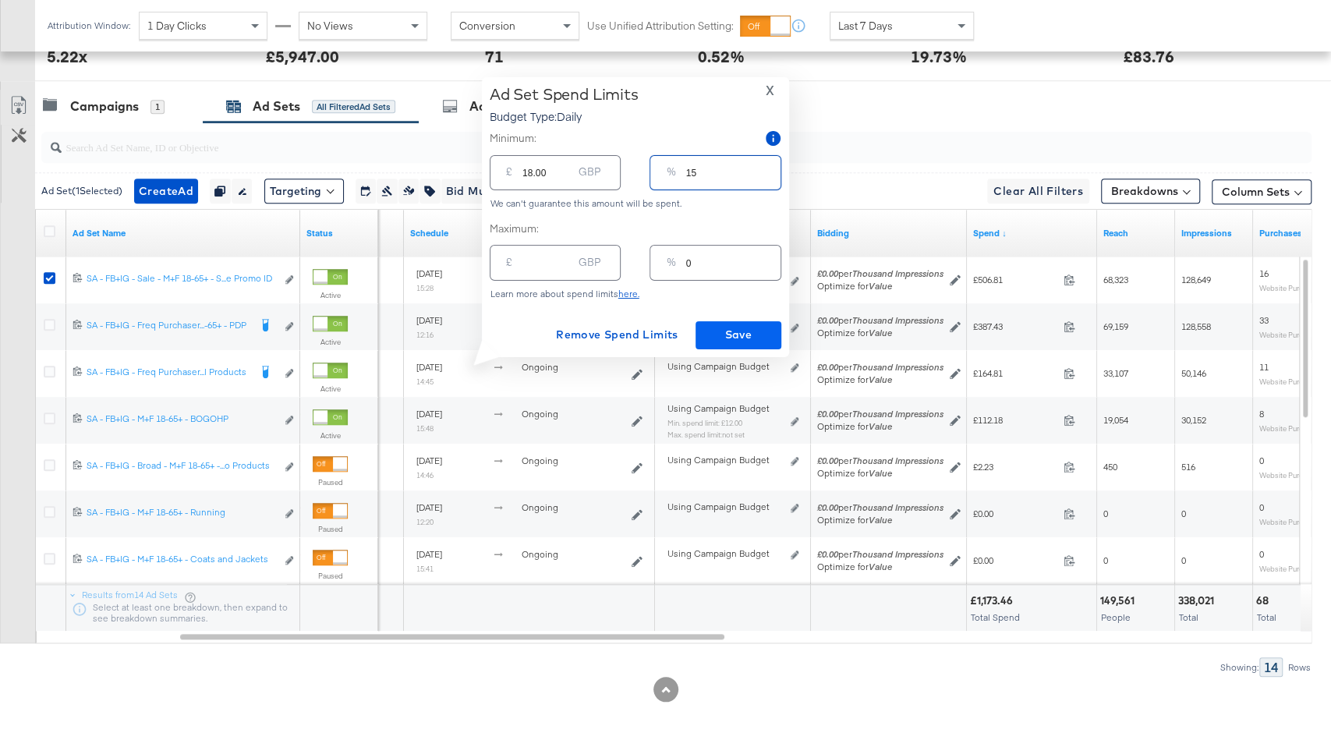
type input "15"
click at [740, 331] on span "Save" at bounding box center [738, 334] width 73 height 19
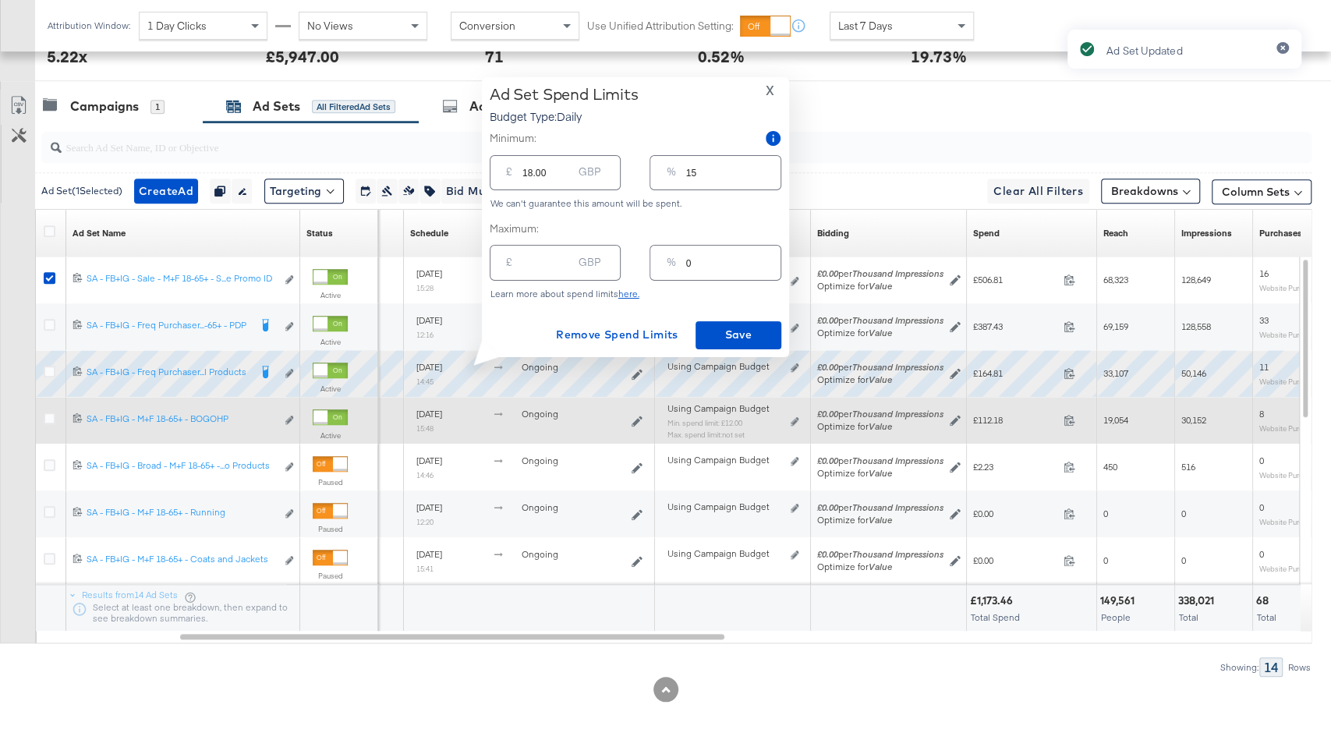
type input "0"
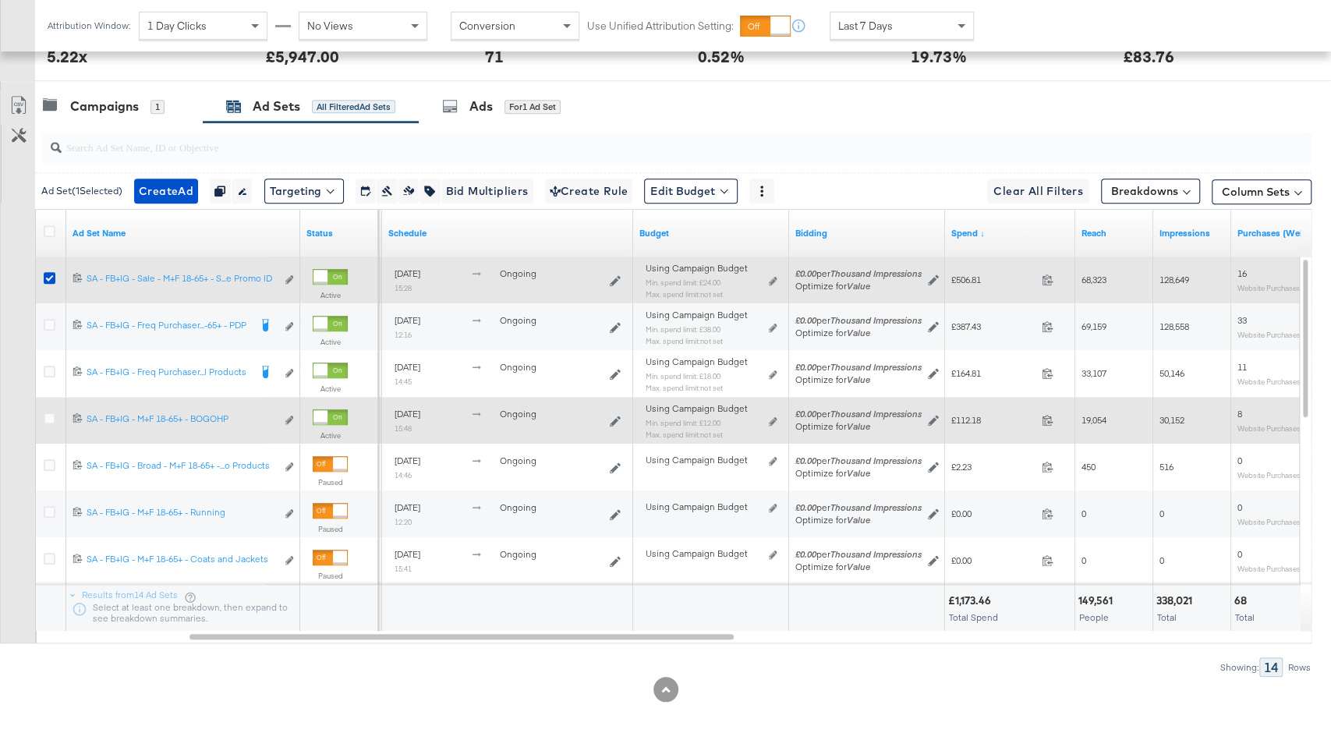
click at [777, 275] on div "Using Campaign Budget Min. spend limit: £24.00 Max. spend limit : not set Edit …" at bounding box center [712, 287] width 144 height 49
click at [774, 277] on icon at bounding box center [773, 281] width 8 height 9
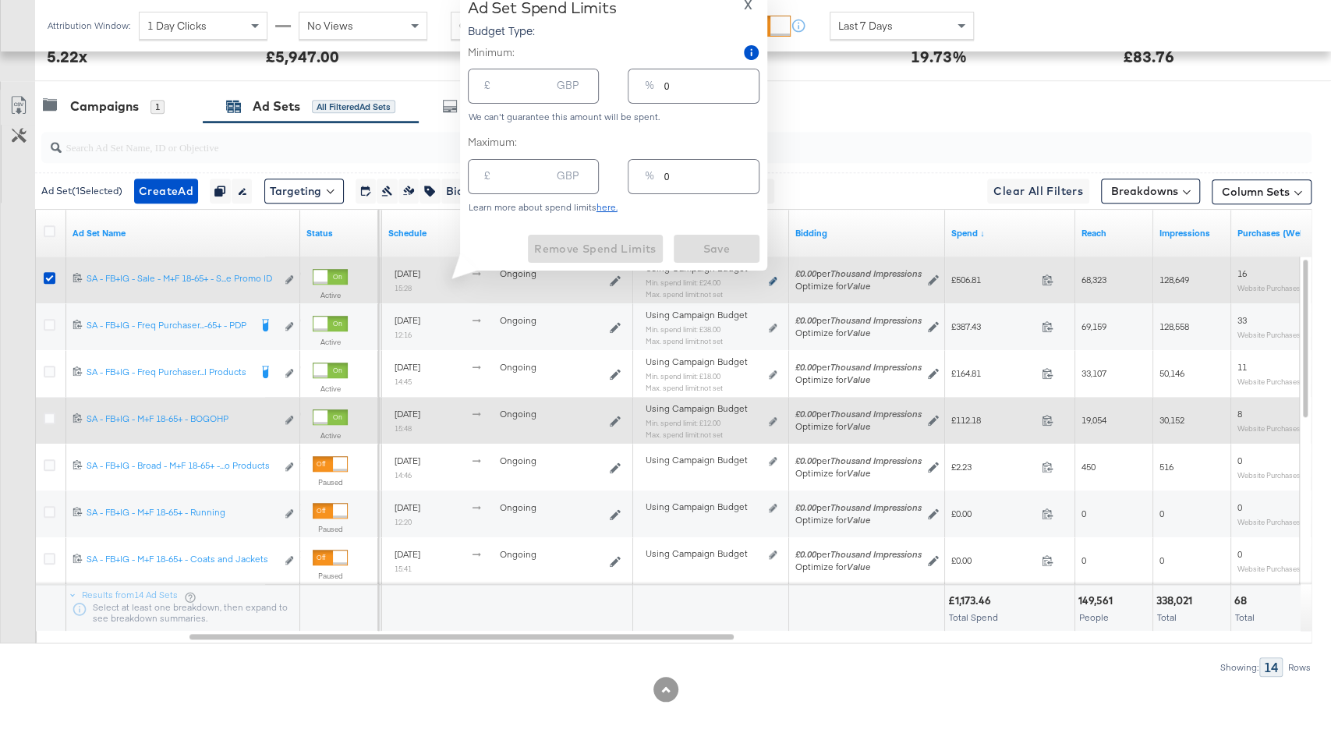
type input "24.00"
type input "20"
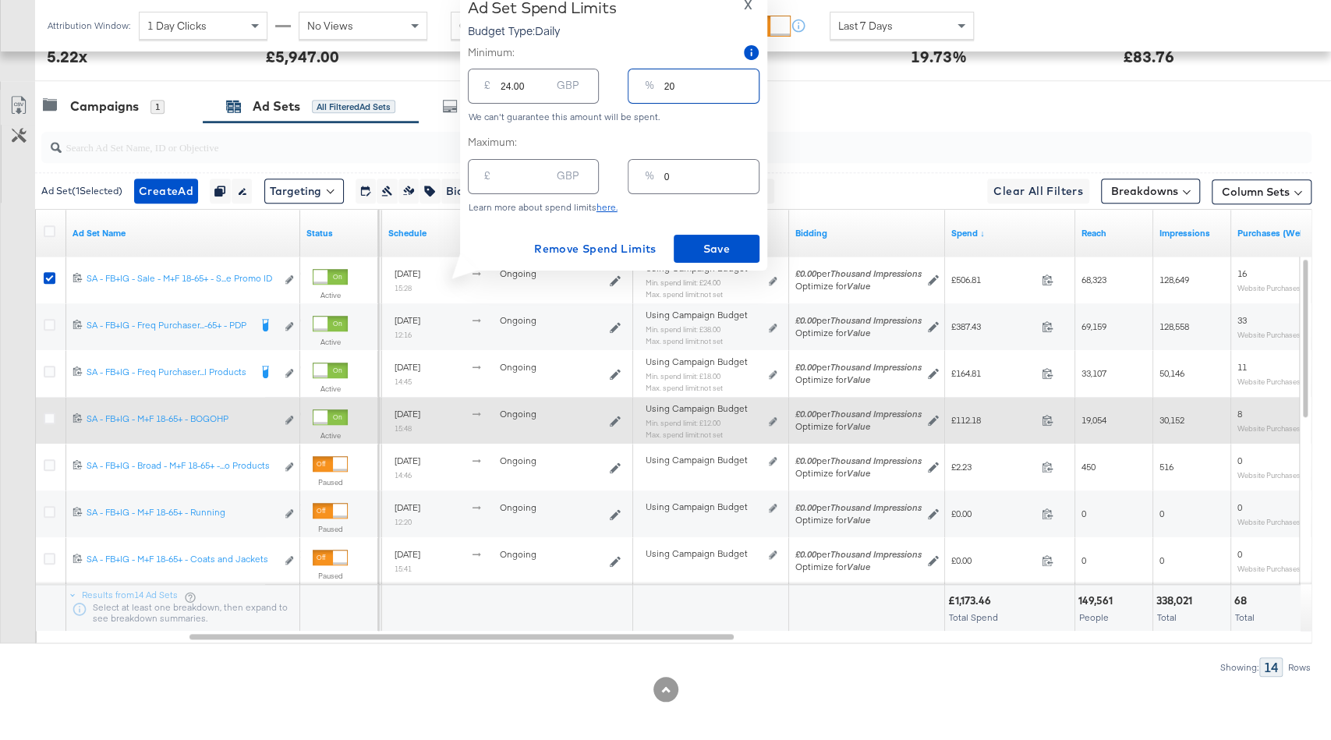
drag, startPoint x: 701, startPoint y: 94, endPoint x: 647, endPoint y: 90, distance: 53.9
click at [647, 90] on div "% 20" at bounding box center [693, 86] width 131 height 35
type input "15"
type input "18.00"
type input "15"
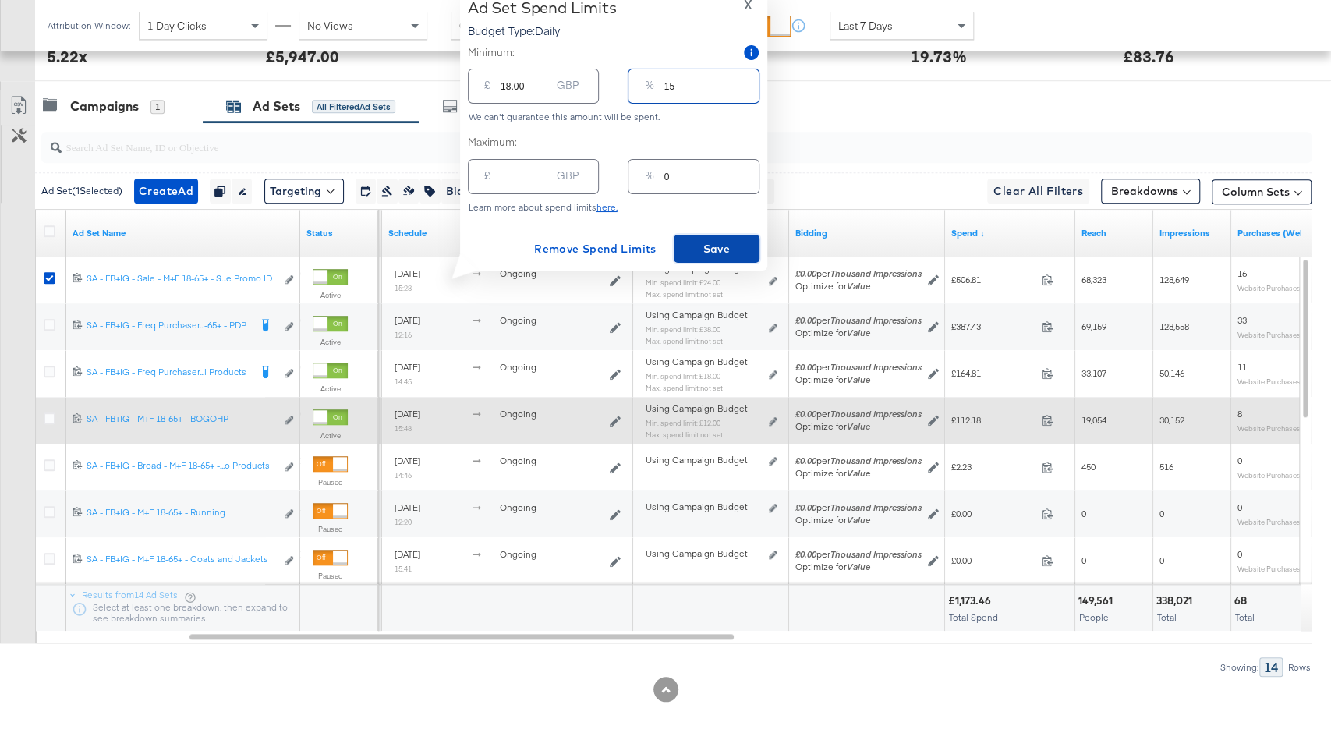
click at [707, 240] on span "Save" at bounding box center [716, 248] width 73 height 19
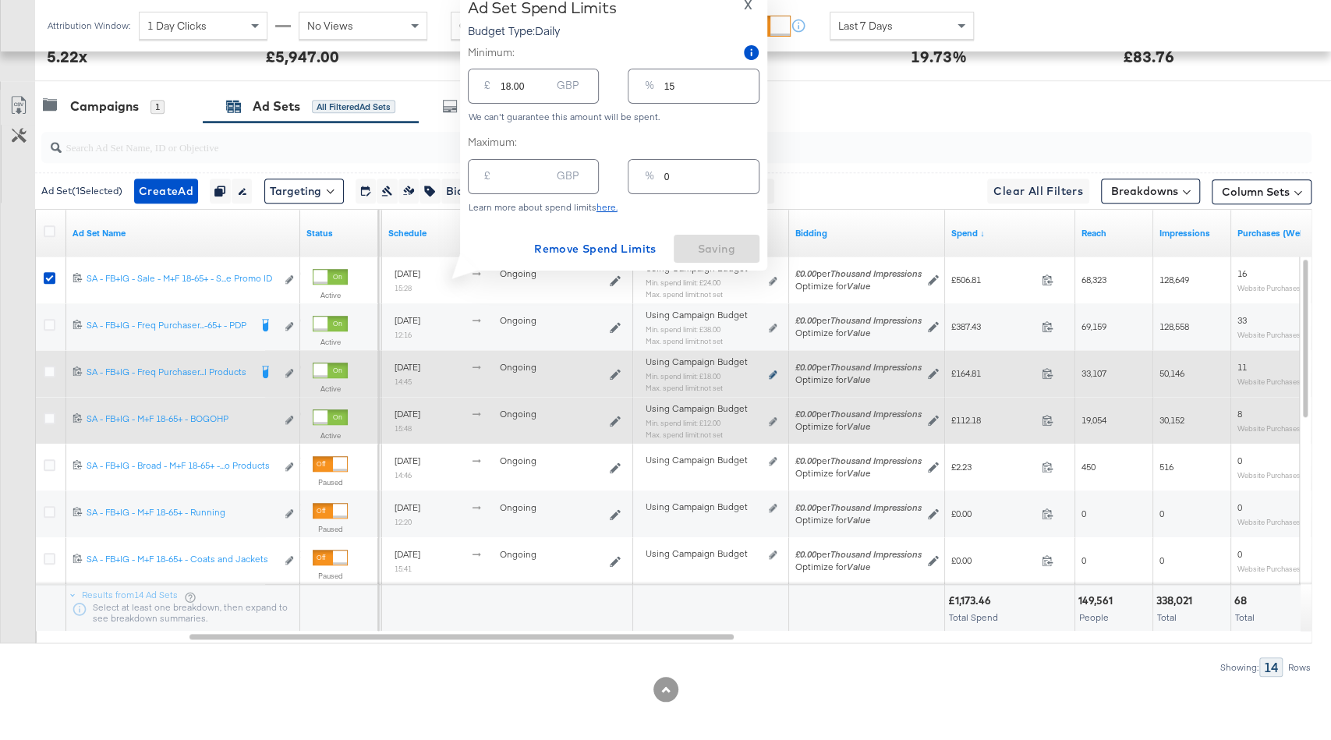
click at [772, 372] on icon at bounding box center [773, 374] width 8 height 9
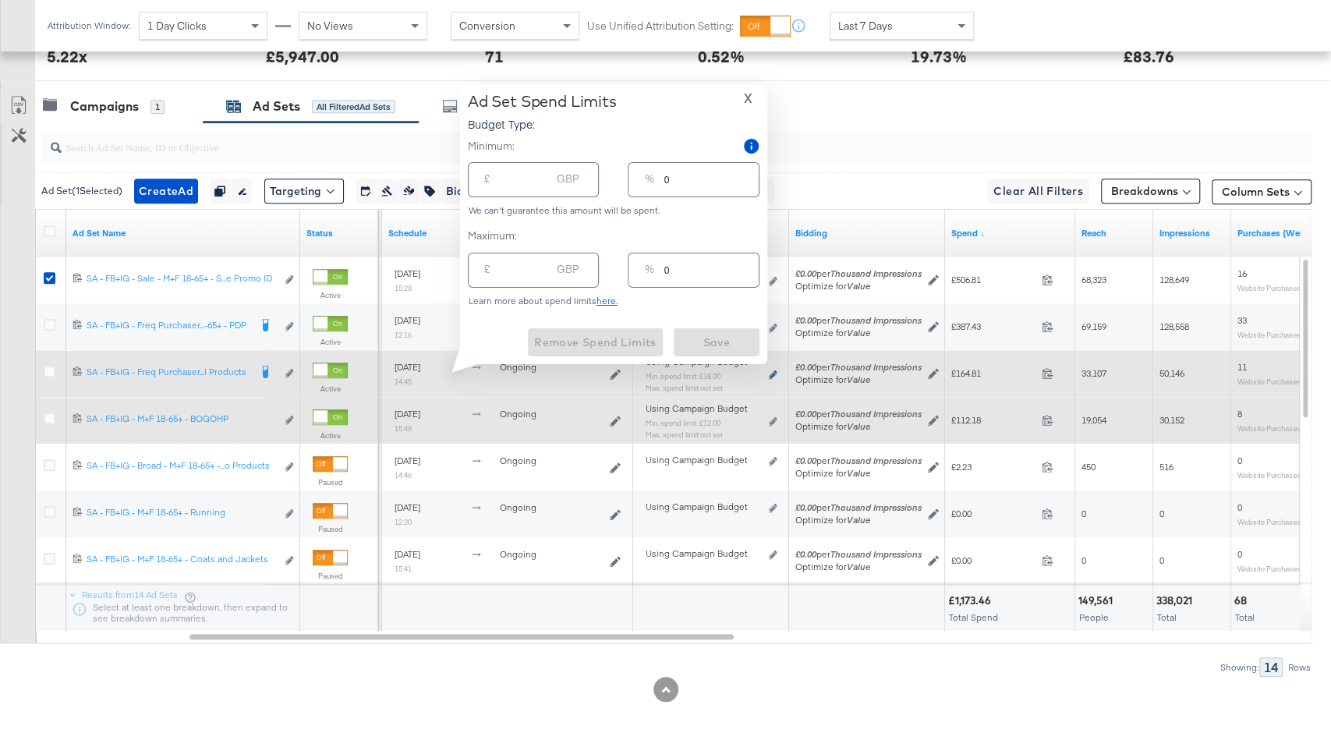
type input "18.00"
type input "15"
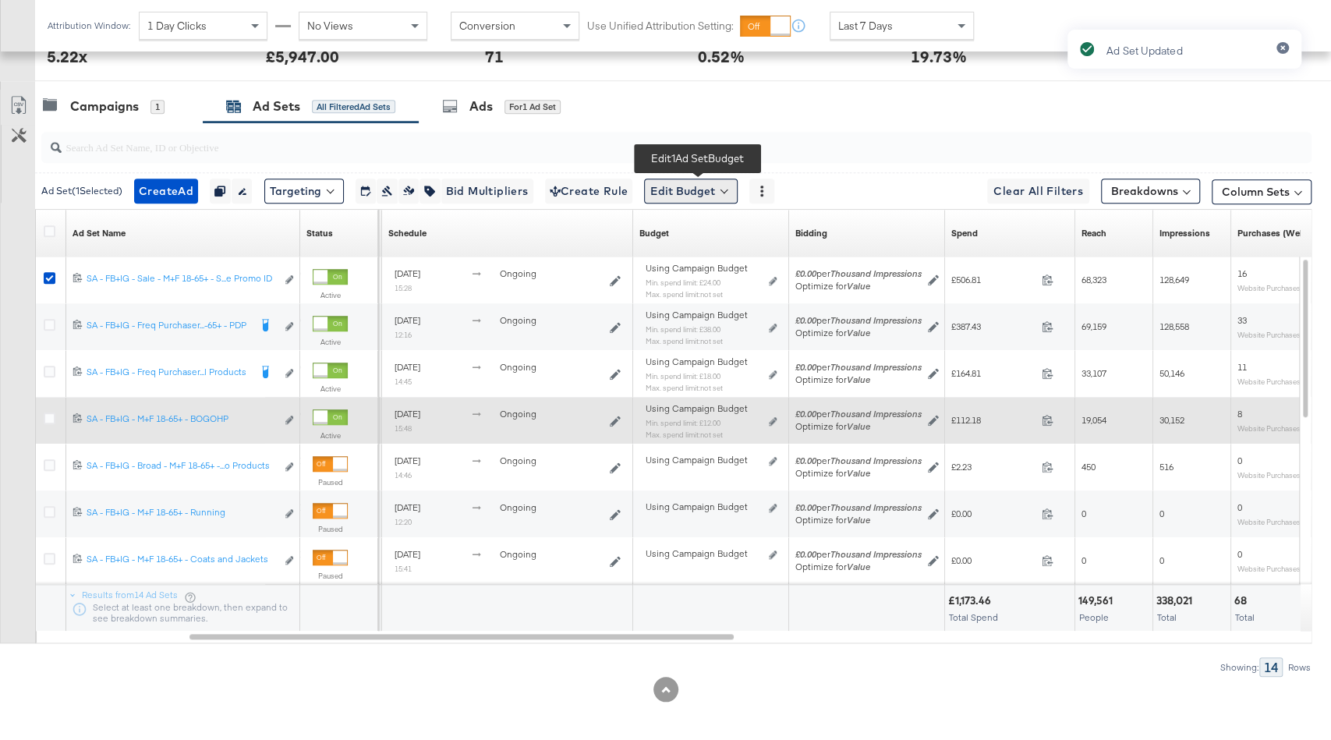
click at [711, 186] on button "Edit Budget" at bounding box center [691, 191] width 94 height 25
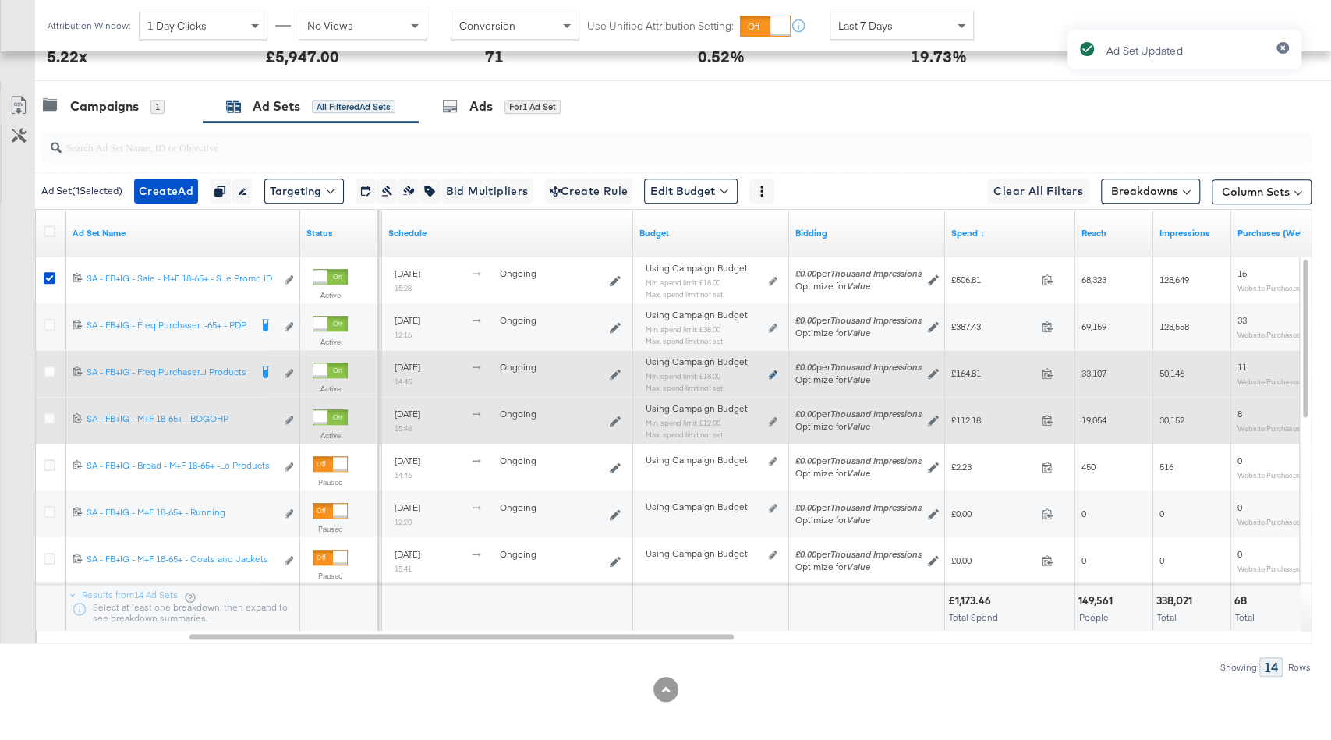
click at [771, 374] on icon at bounding box center [773, 374] width 8 height 9
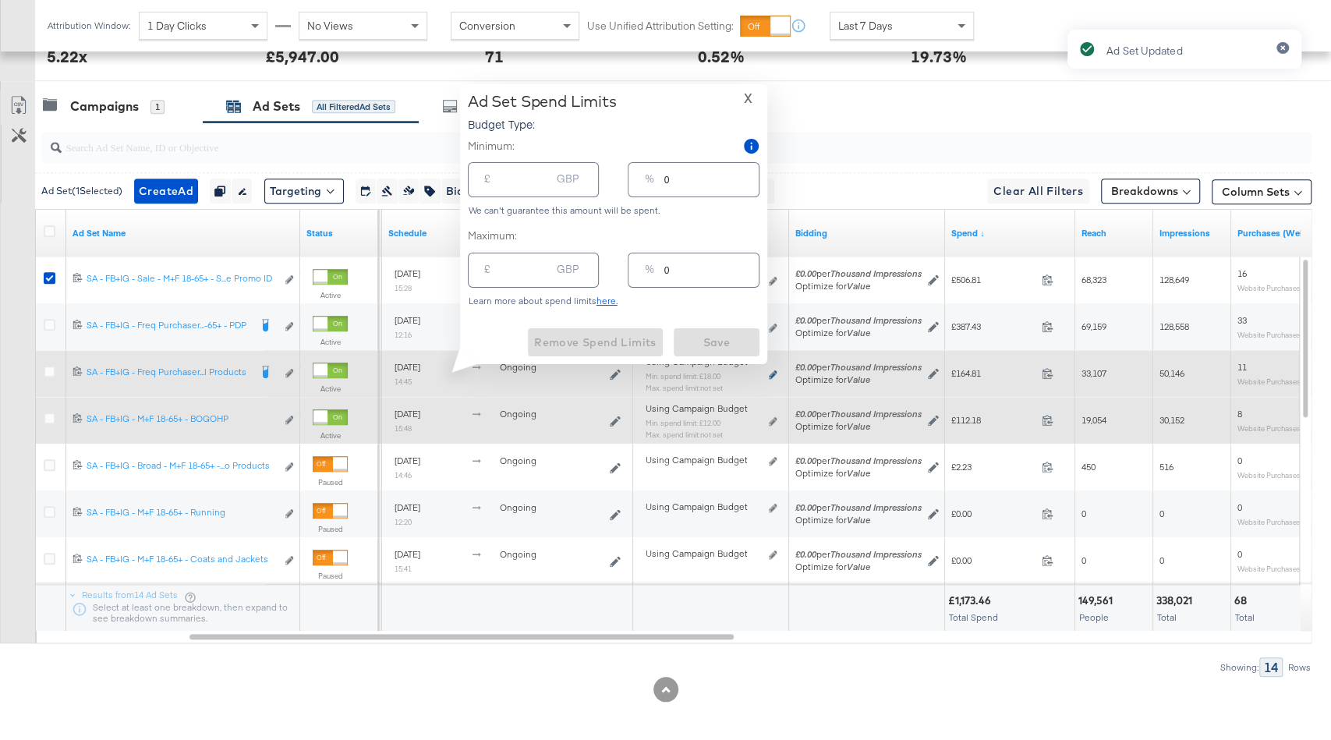
type input "18.00"
type input "15"
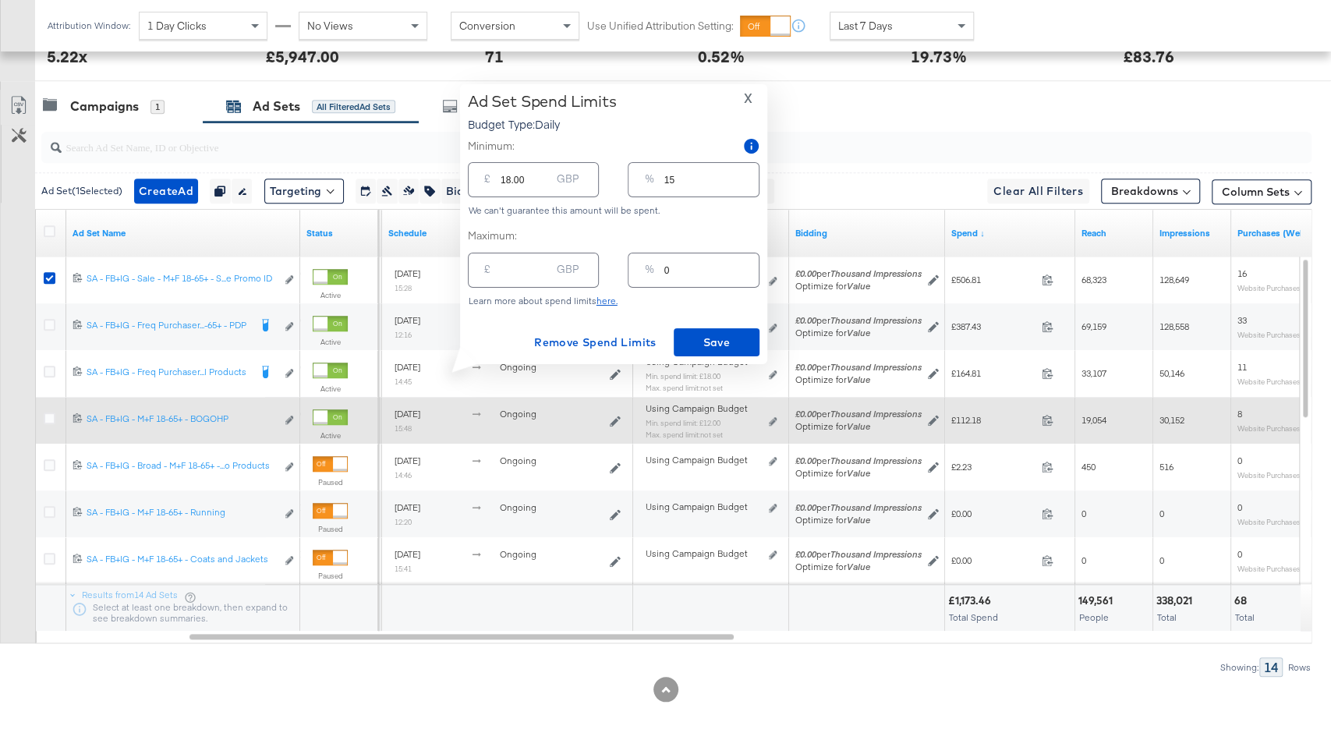
click at [684, 177] on input "15" at bounding box center [711, 174] width 94 height 34
drag, startPoint x: 684, startPoint y: 177, endPoint x: 480, endPoint y: 174, distance: 203.6
click at [485, 174] on div "£ 18.00 GBP % 15" at bounding box center [614, 179] width 292 height 41
type input "2"
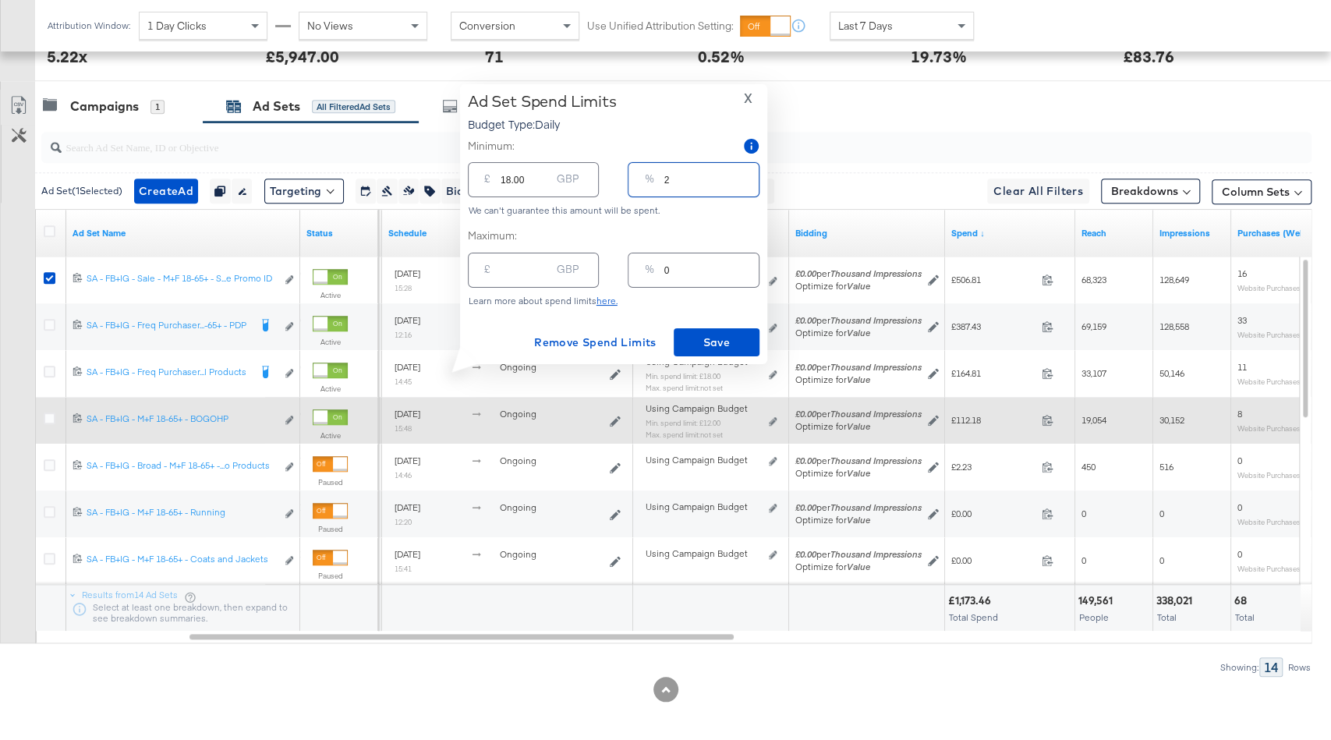
type input "2.40"
type input "20"
type input "24.00"
type input "20"
click at [751, 101] on span "X" at bounding box center [748, 98] width 9 height 22
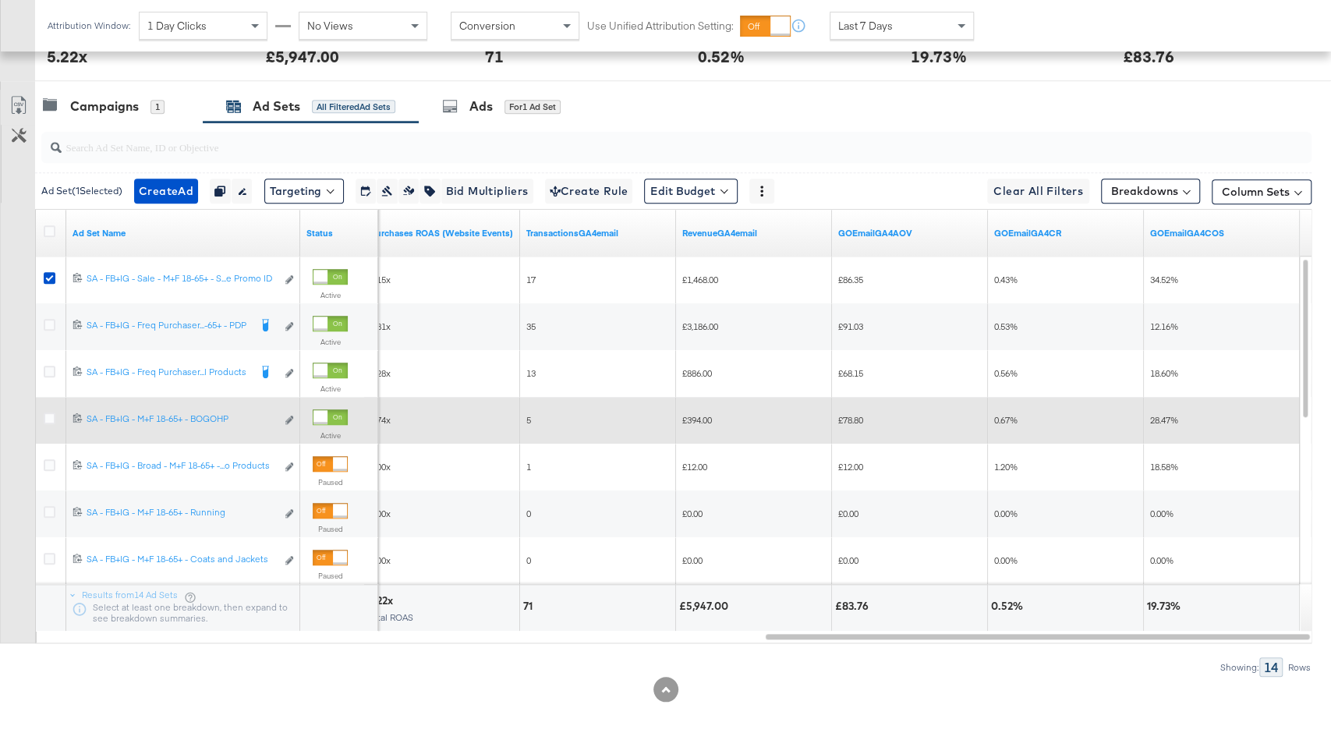
click at [928, 30] on div "Last 7 Days" at bounding box center [902, 25] width 143 height 27
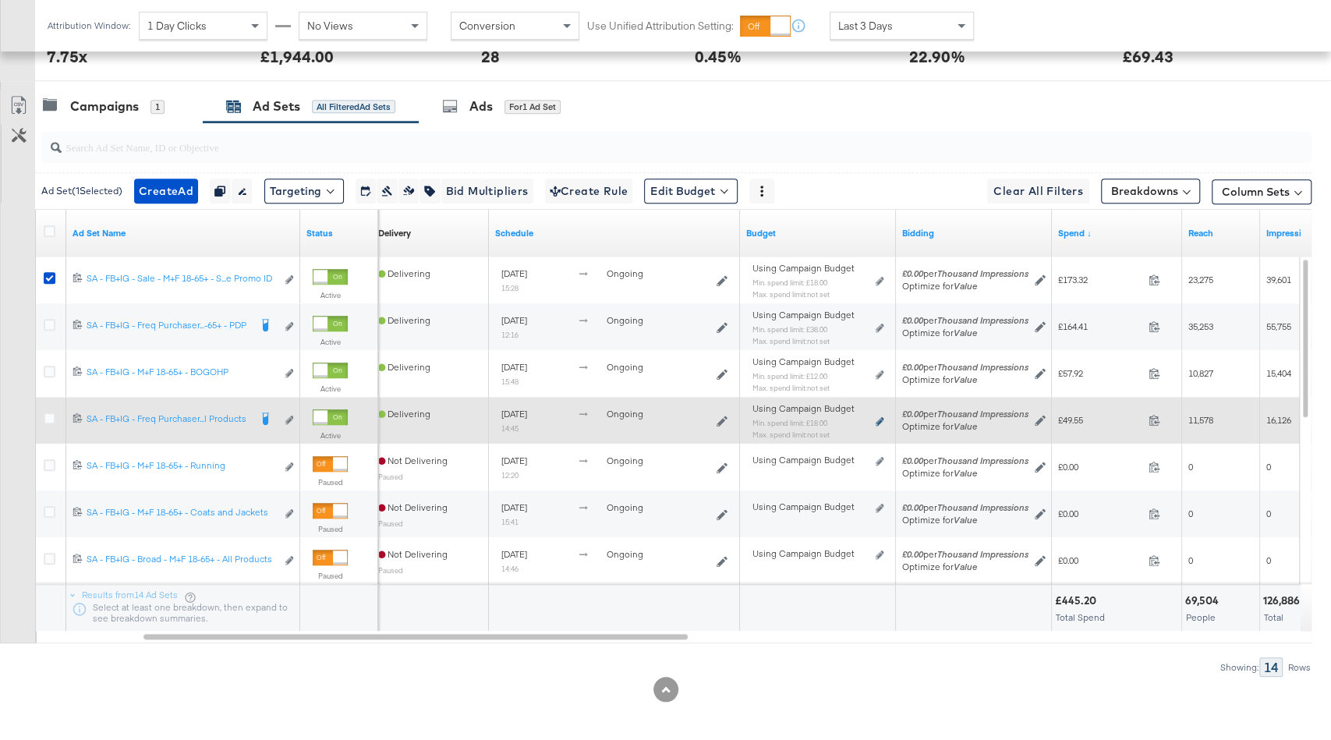
click at [879, 417] on icon at bounding box center [880, 421] width 8 height 9
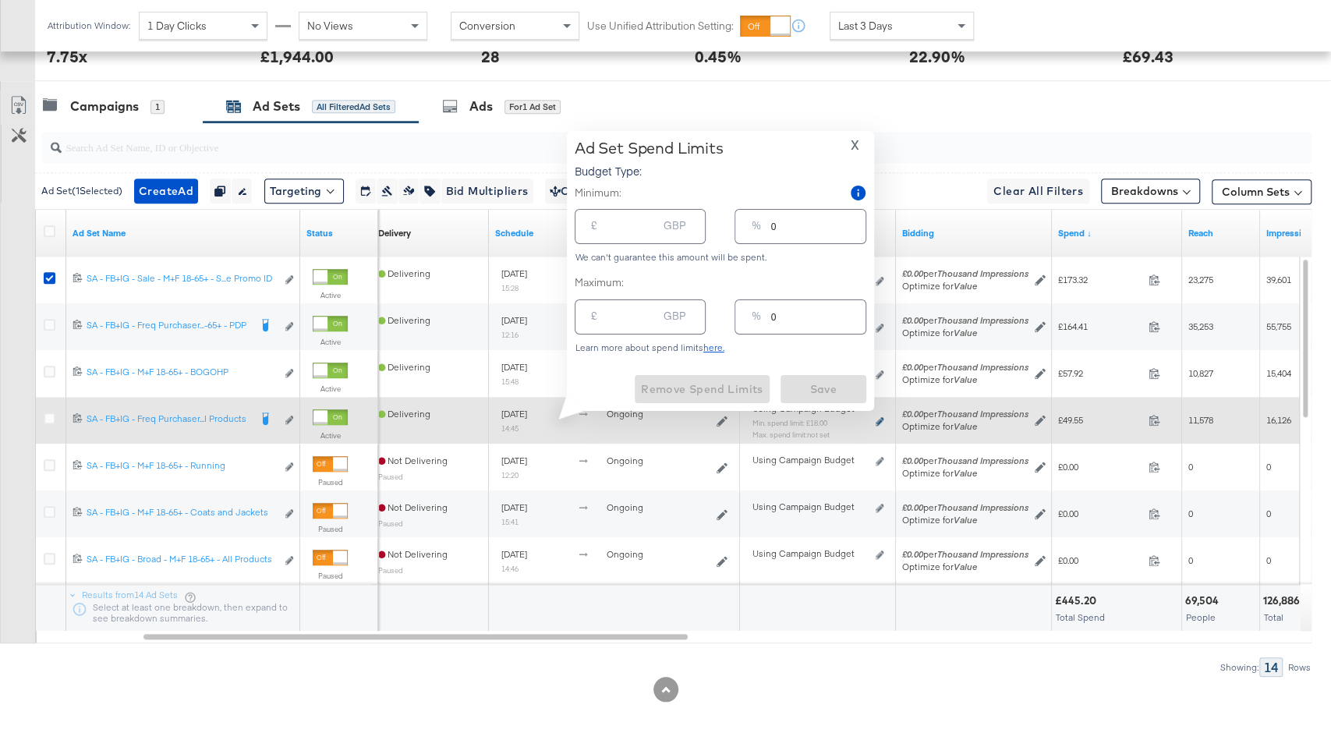
type input "18.00"
type input "15"
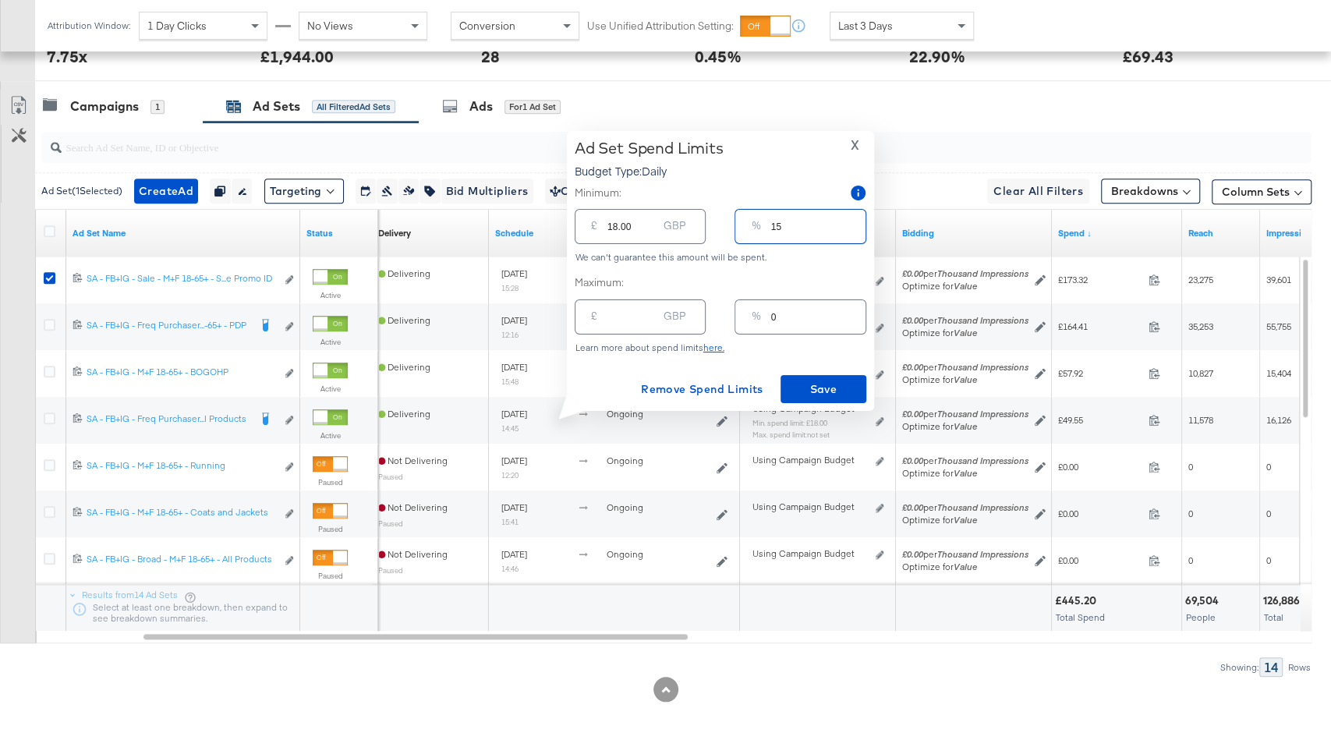
drag, startPoint x: 792, startPoint y: 228, endPoint x: 739, endPoint y: 228, distance: 53.0
click at [739, 228] on div "% 15" at bounding box center [800, 226] width 131 height 35
type input "2"
type input "2.40"
type input "20"
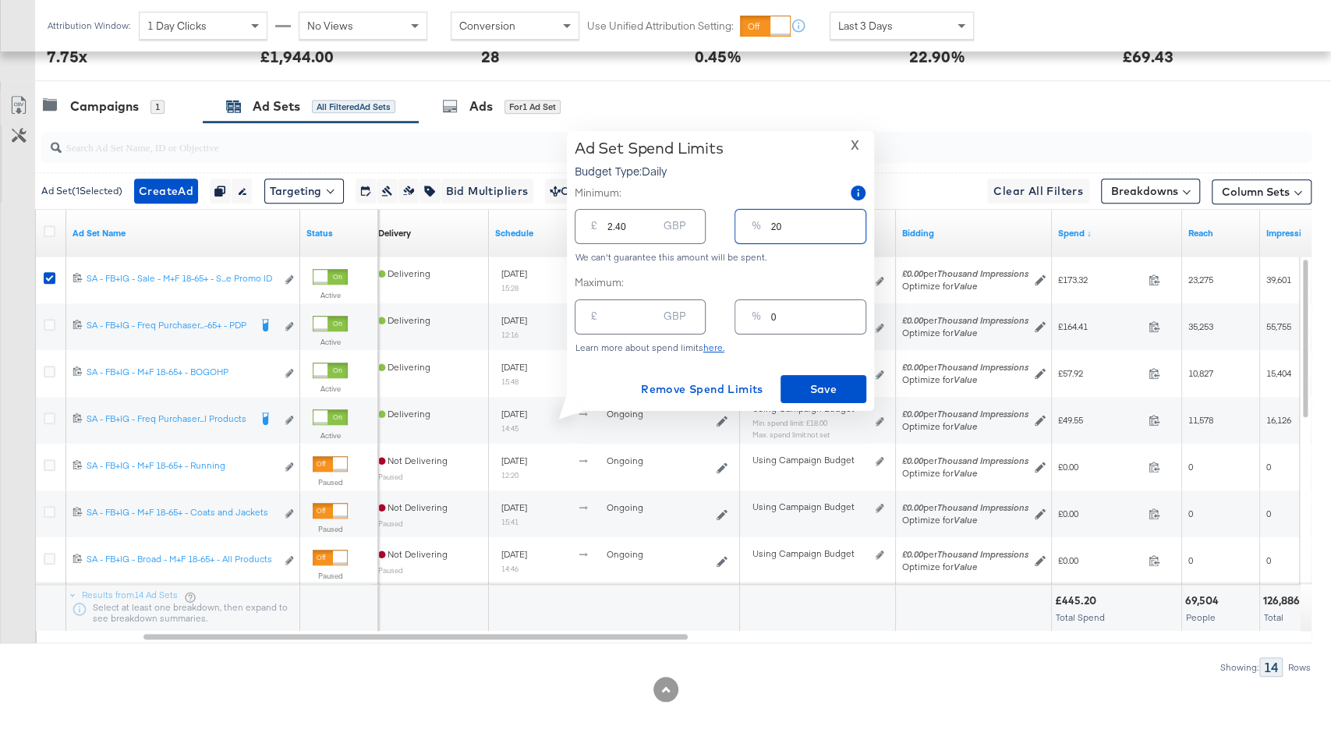
type input "24.00"
type input "20"
click at [843, 390] on span "Save" at bounding box center [823, 389] width 73 height 19
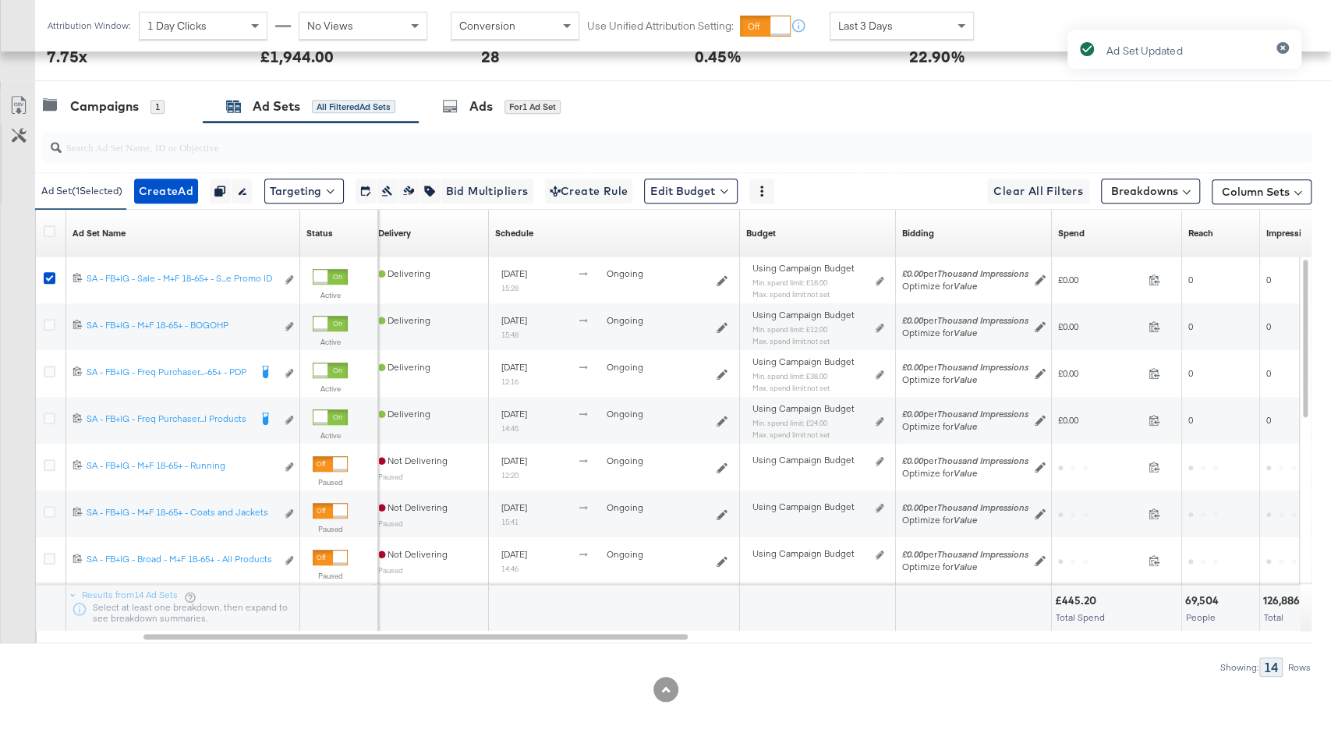
scroll to position [0, 0]
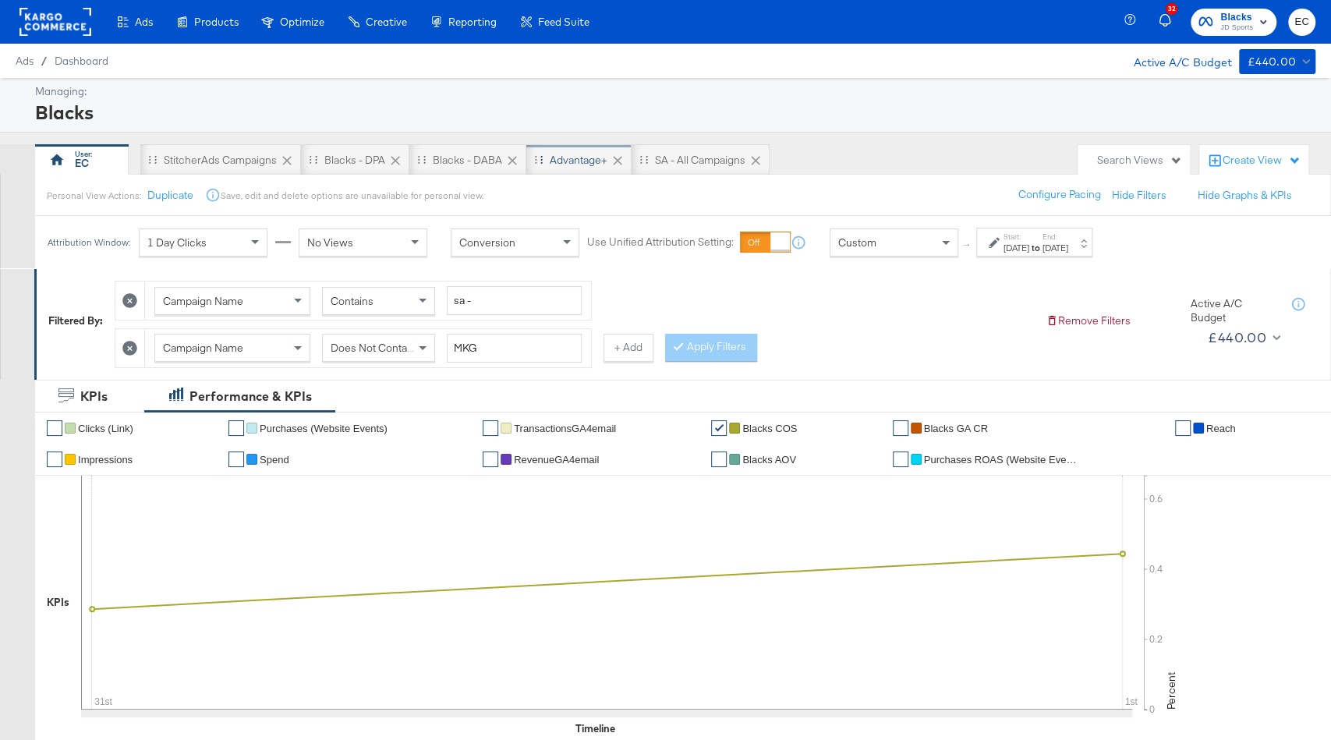
click at [584, 159] on div "Advantage+" at bounding box center [579, 160] width 58 height 15
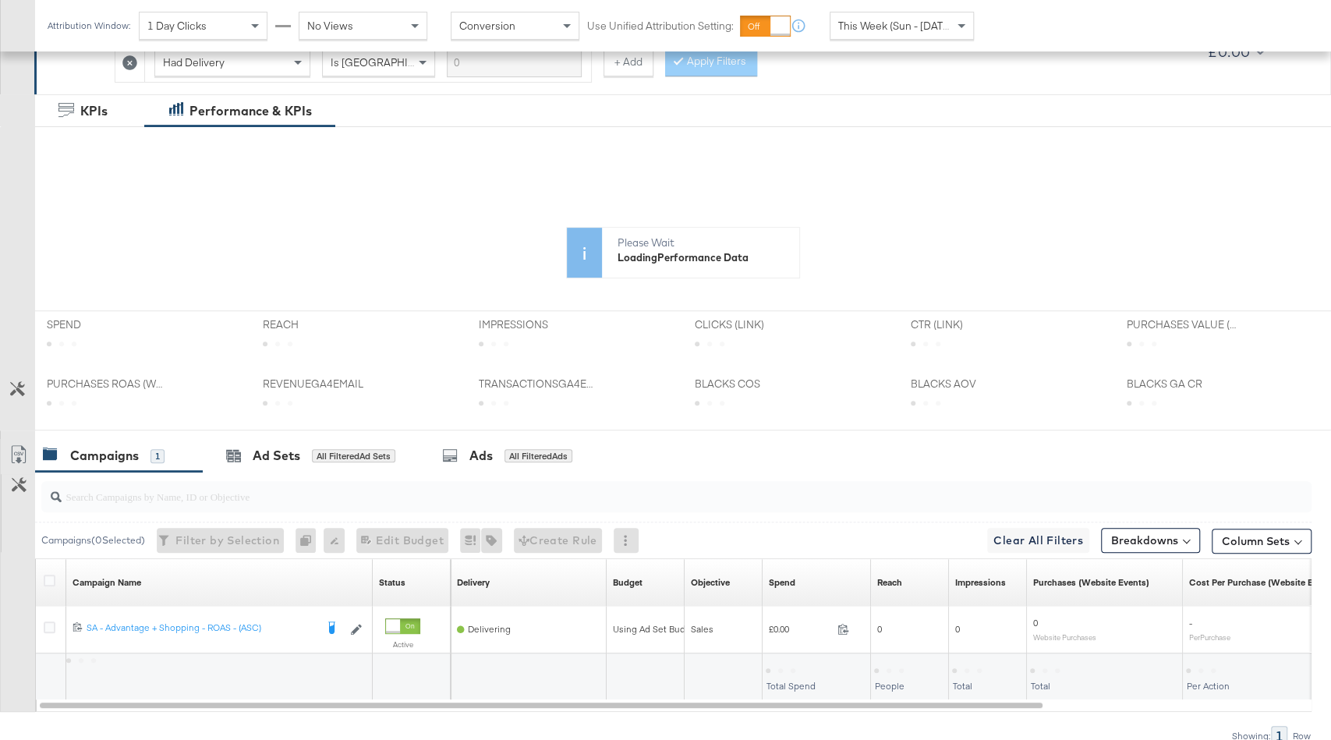
scroll to position [353, 0]
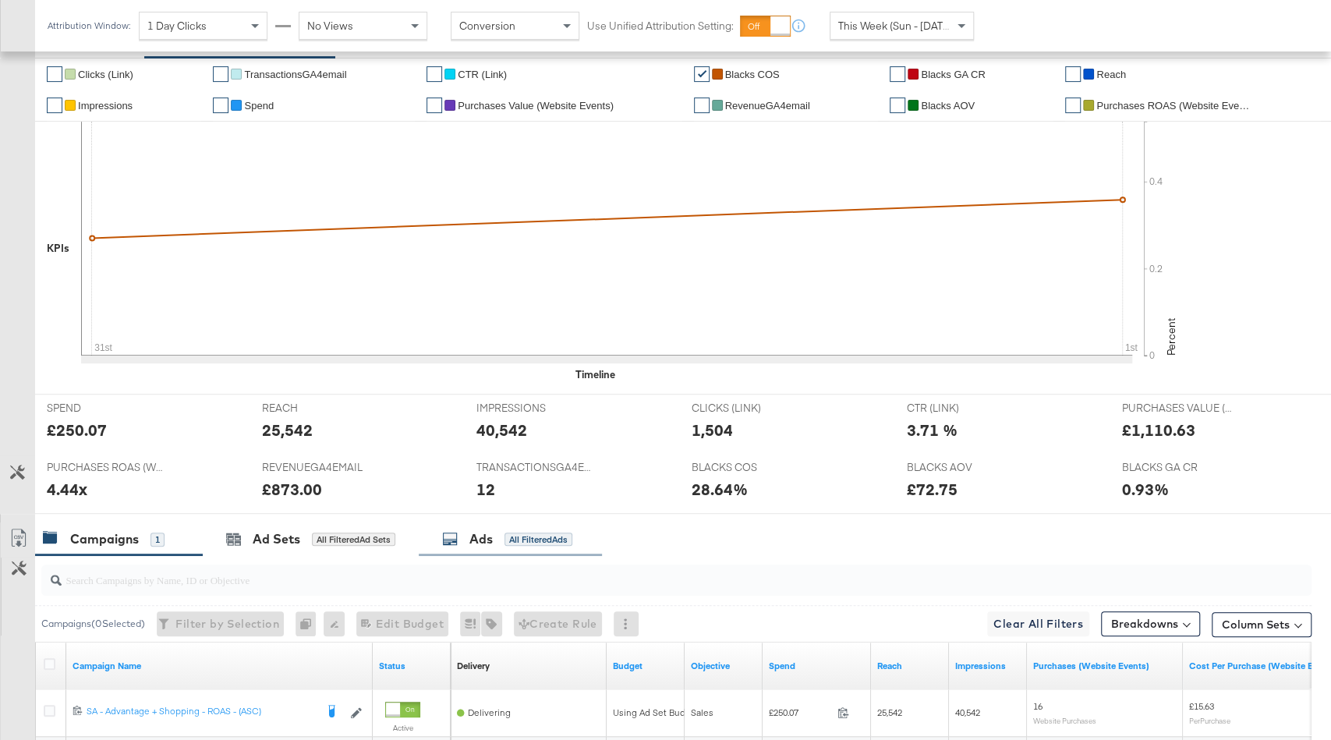
click at [482, 381] on div "✔ Clicks (Link) ✔ TransactionsGA4email ✔ CTR (Link) ✔ Blacks COS ✔ Blacks GA CR…" at bounding box center [683, 226] width 1296 height 336
click at [498, 541] on div "Ads All Filtered Ads" at bounding box center [507, 539] width 130 height 18
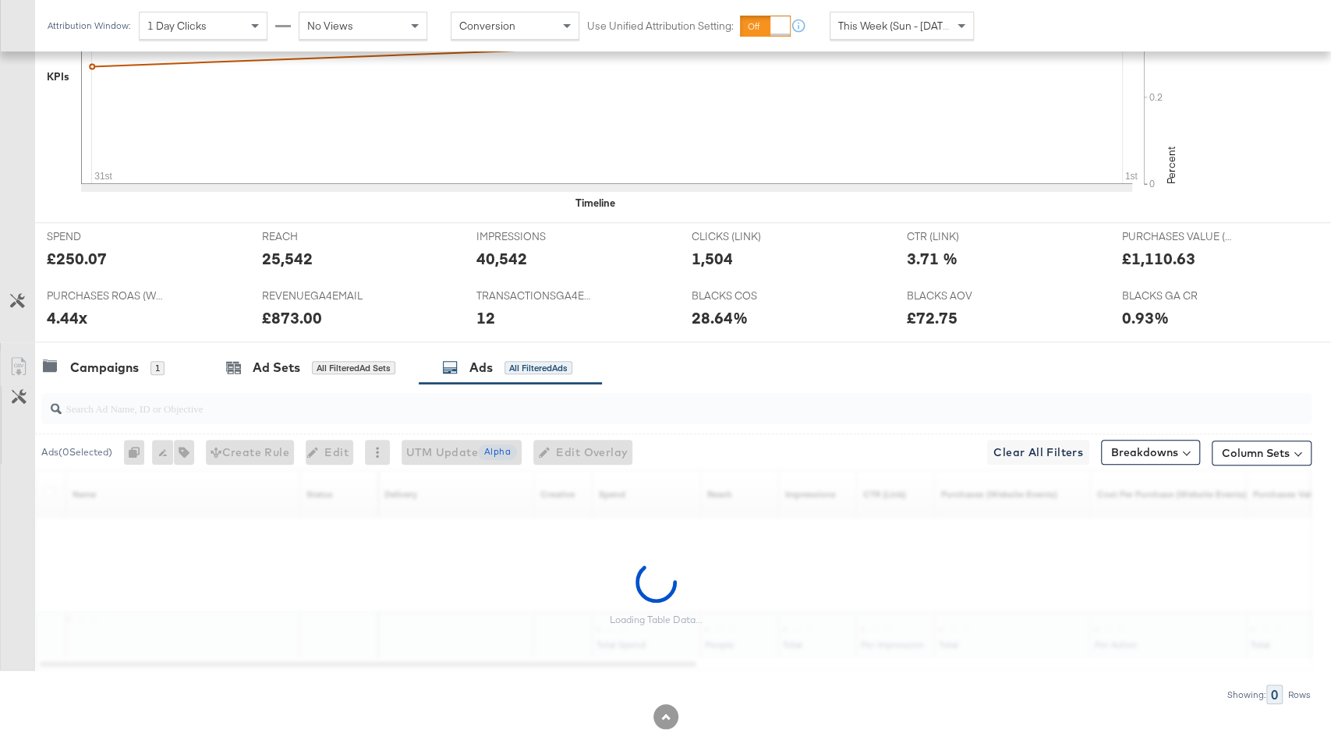
scroll to position [552, 0]
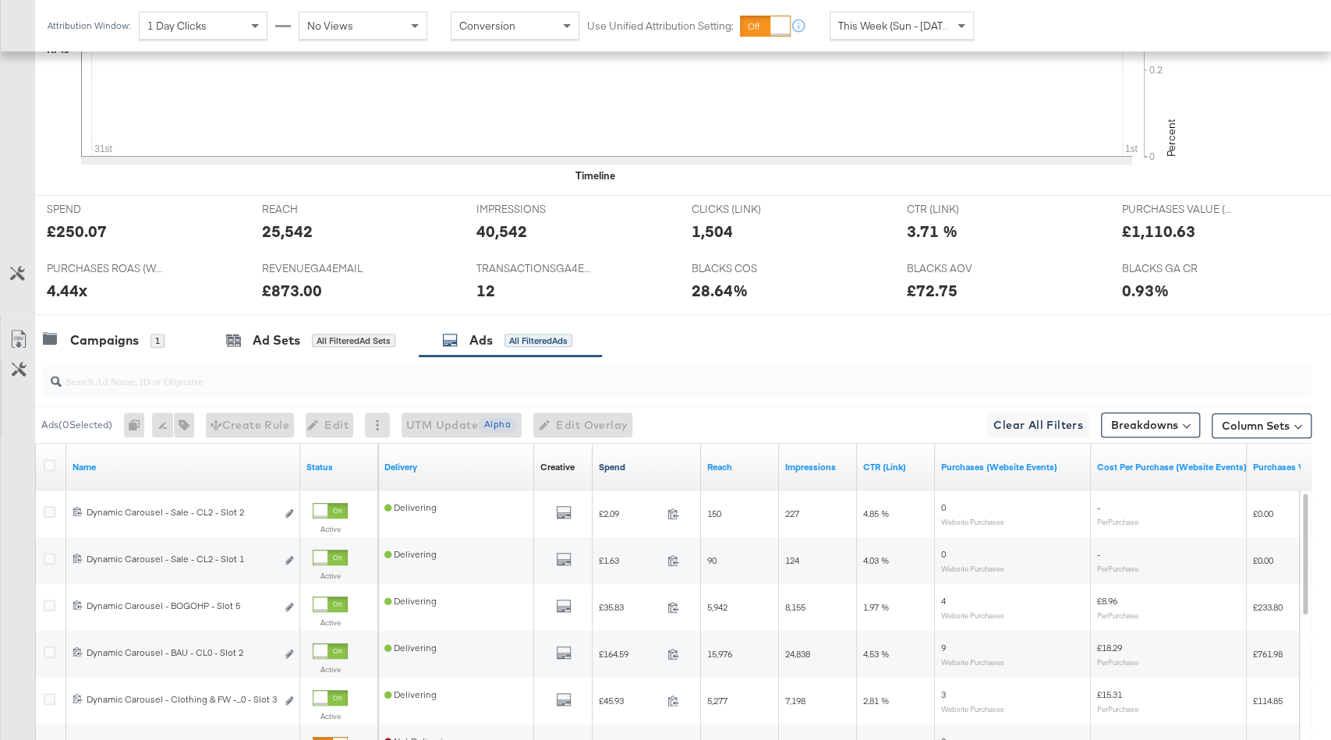
click at [626, 466] on link "Spend" at bounding box center [647, 467] width 96 height 12
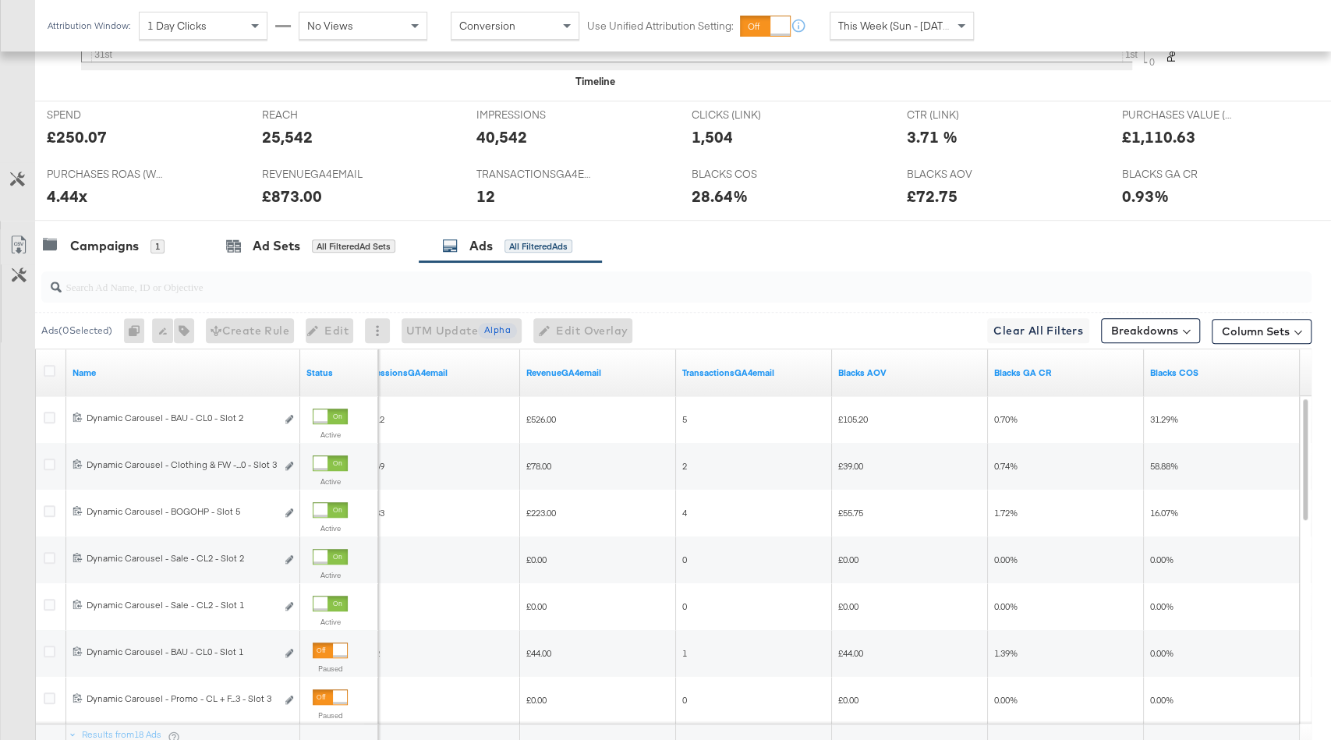
scroll to position [588, 0]
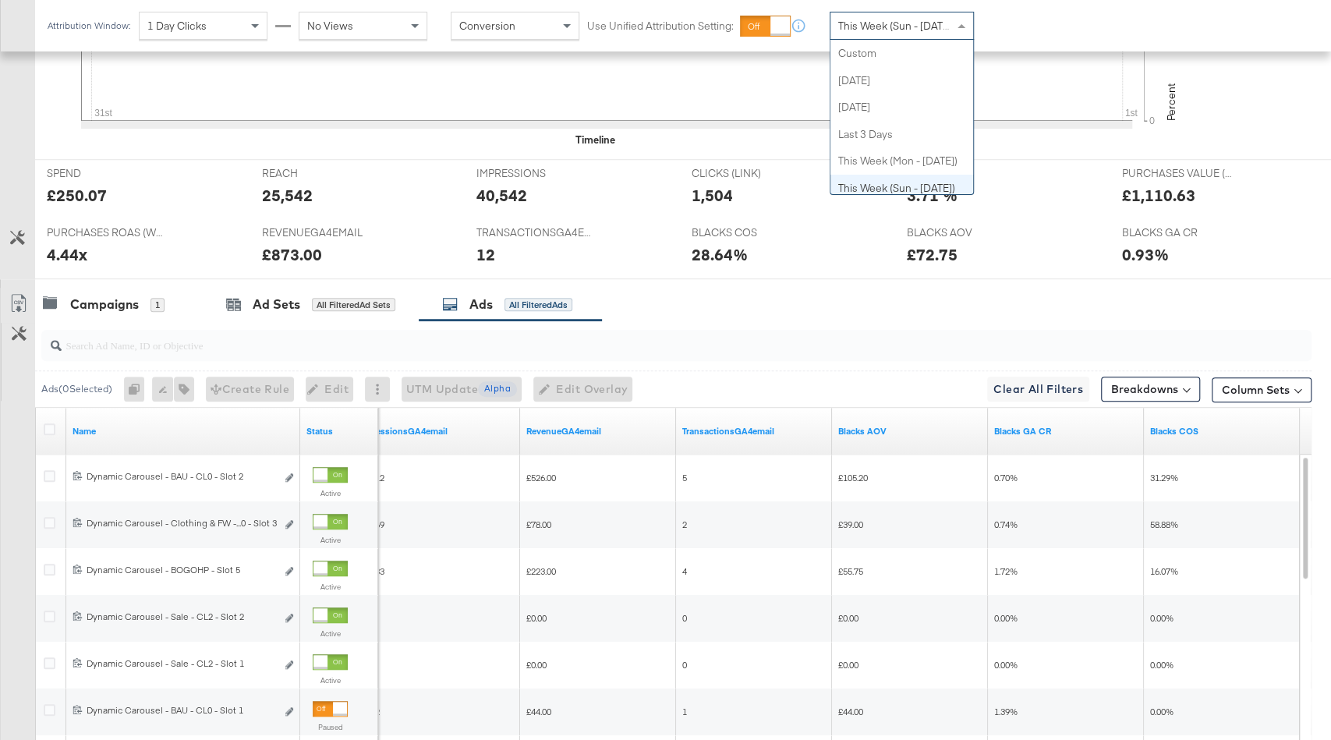
click at [858, 23] on span "This Week (Sun - [DATE])" at bounding box center [896, 26] width 117 height 14
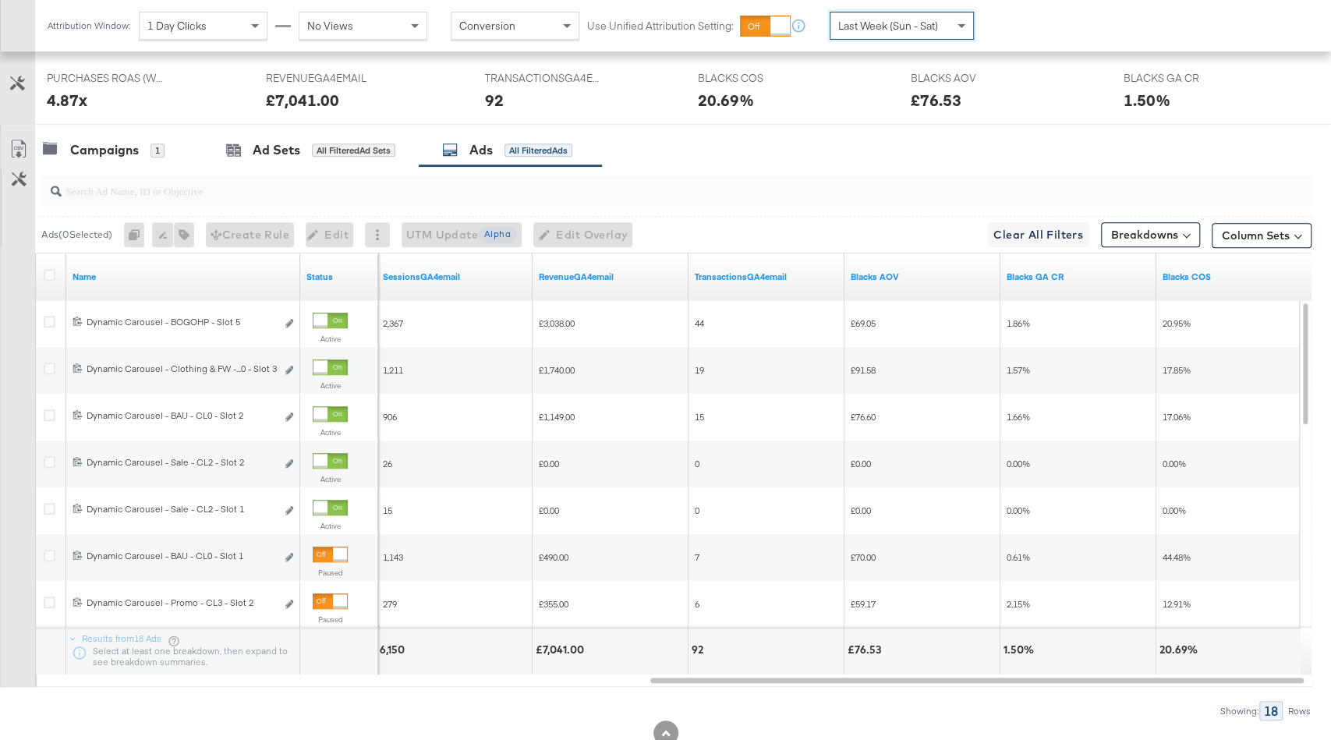
scroll to position [786, 0]
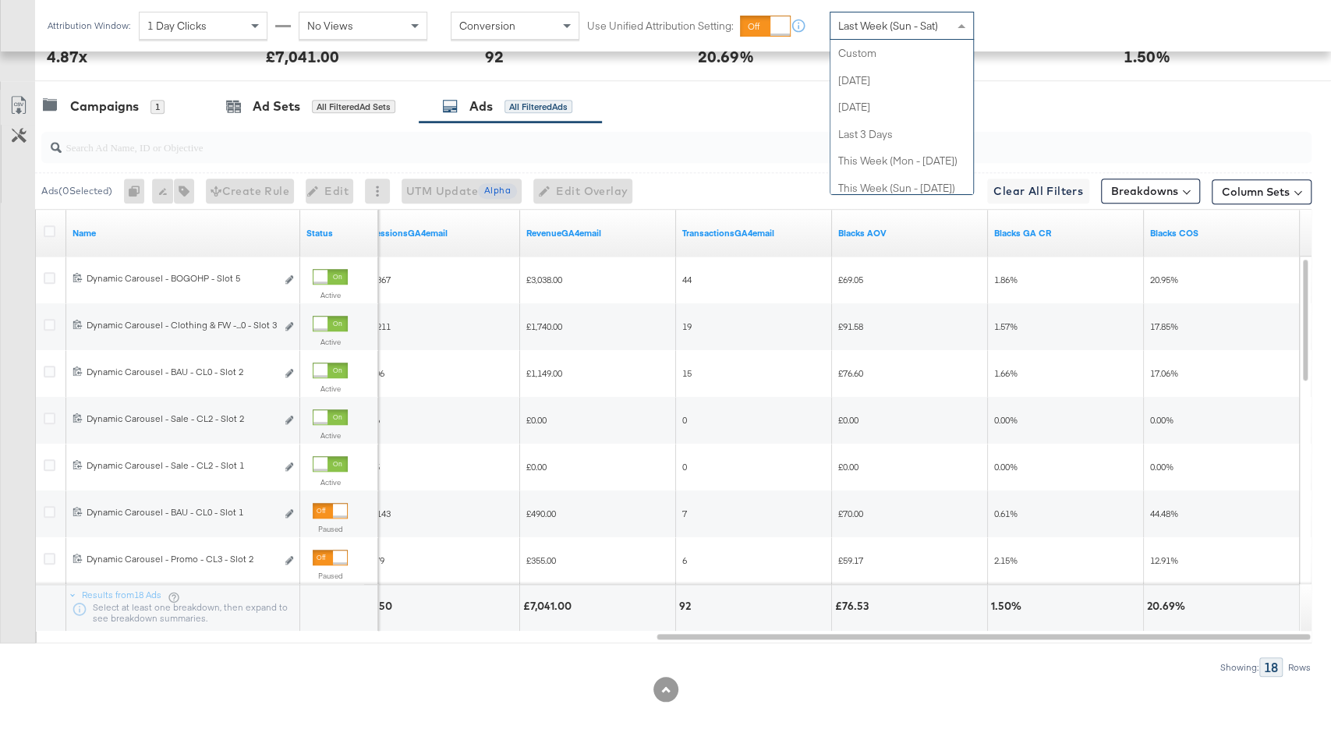
click at [909, 29] on span "Last Week (Sun - Sat)" at bounding box center [888, 26] width 100 height 14
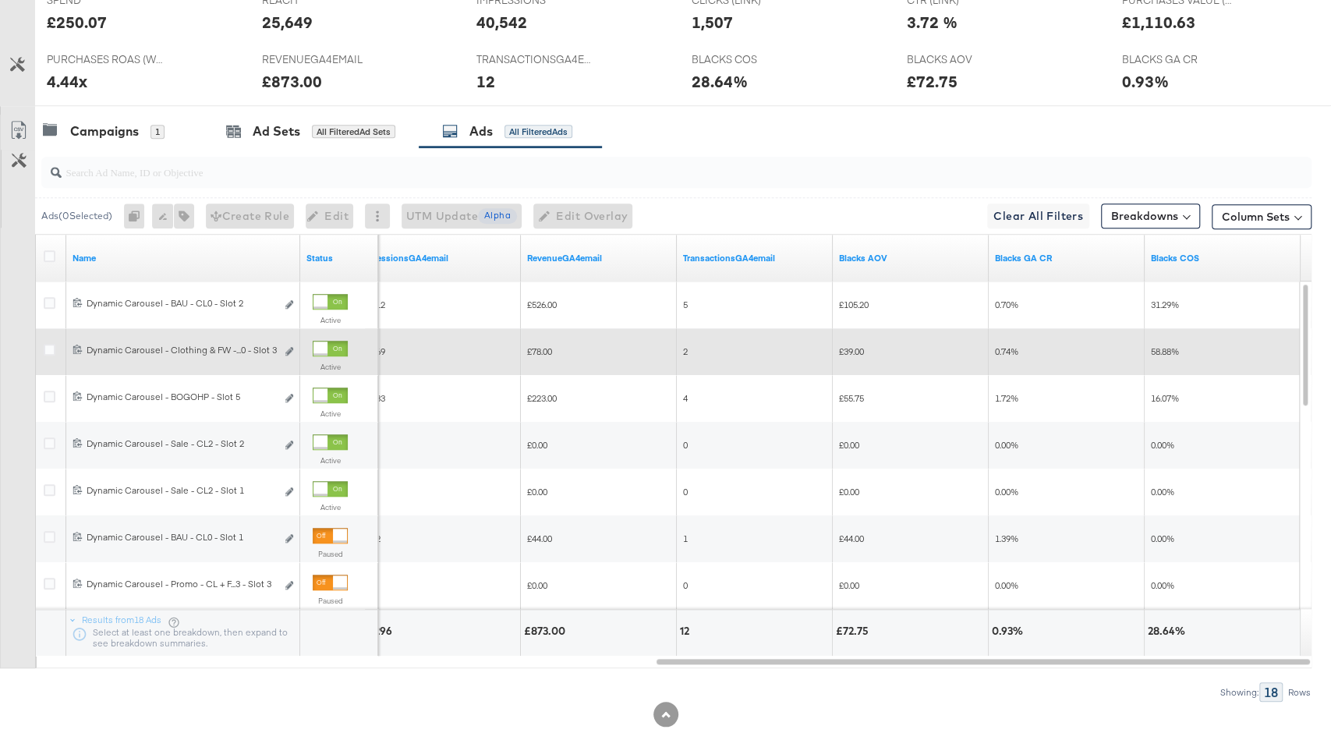
scroll to position [0, 0]
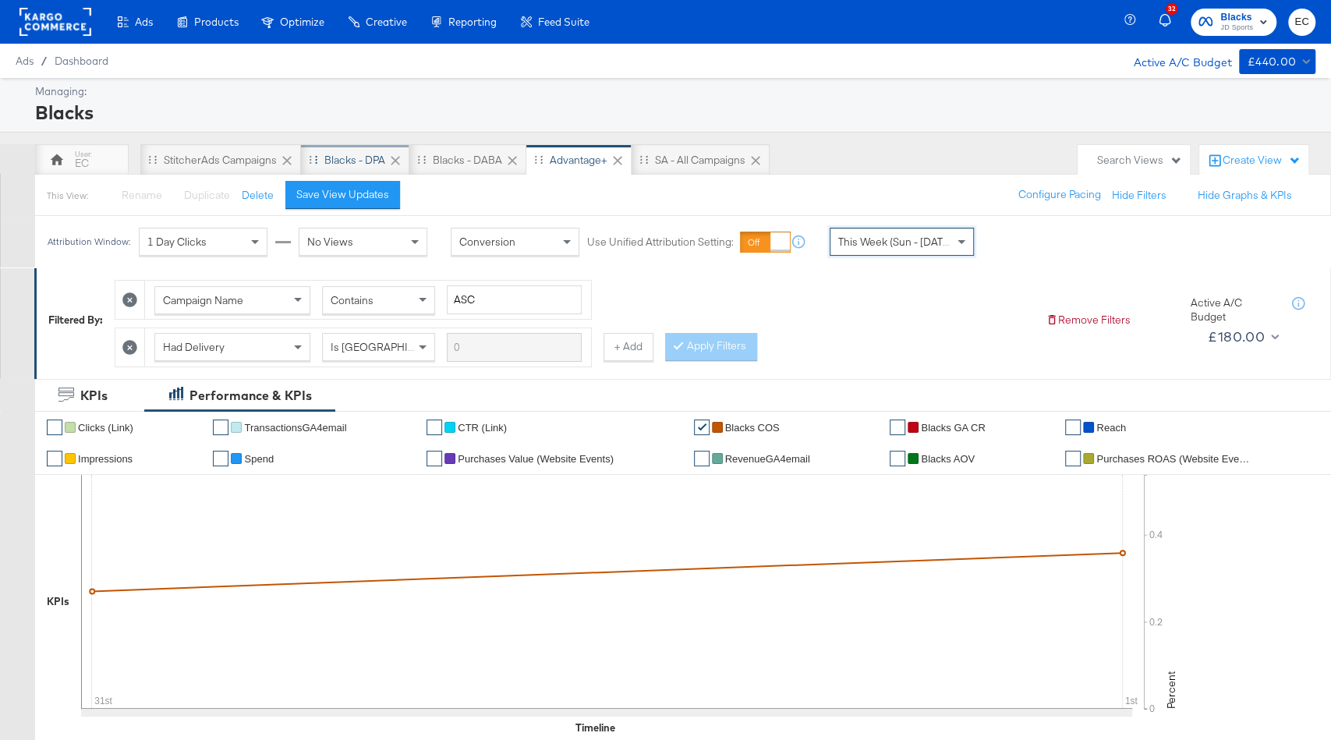
click at [356, 165] on div "Blacks - DPA" at bounding box center [354, 160] width 61 height 15
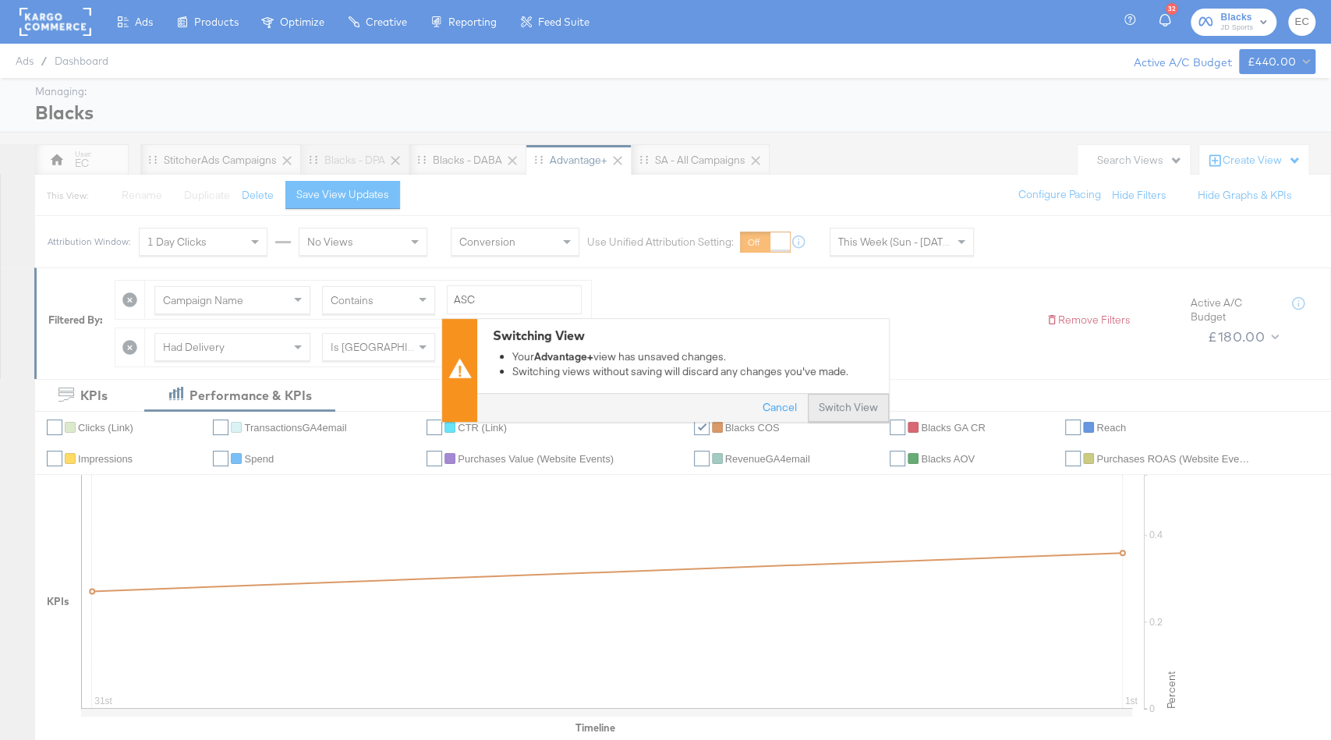
click at [859, 404] on button "Switch View" at bounding box center [848, 408] width 81 height 28
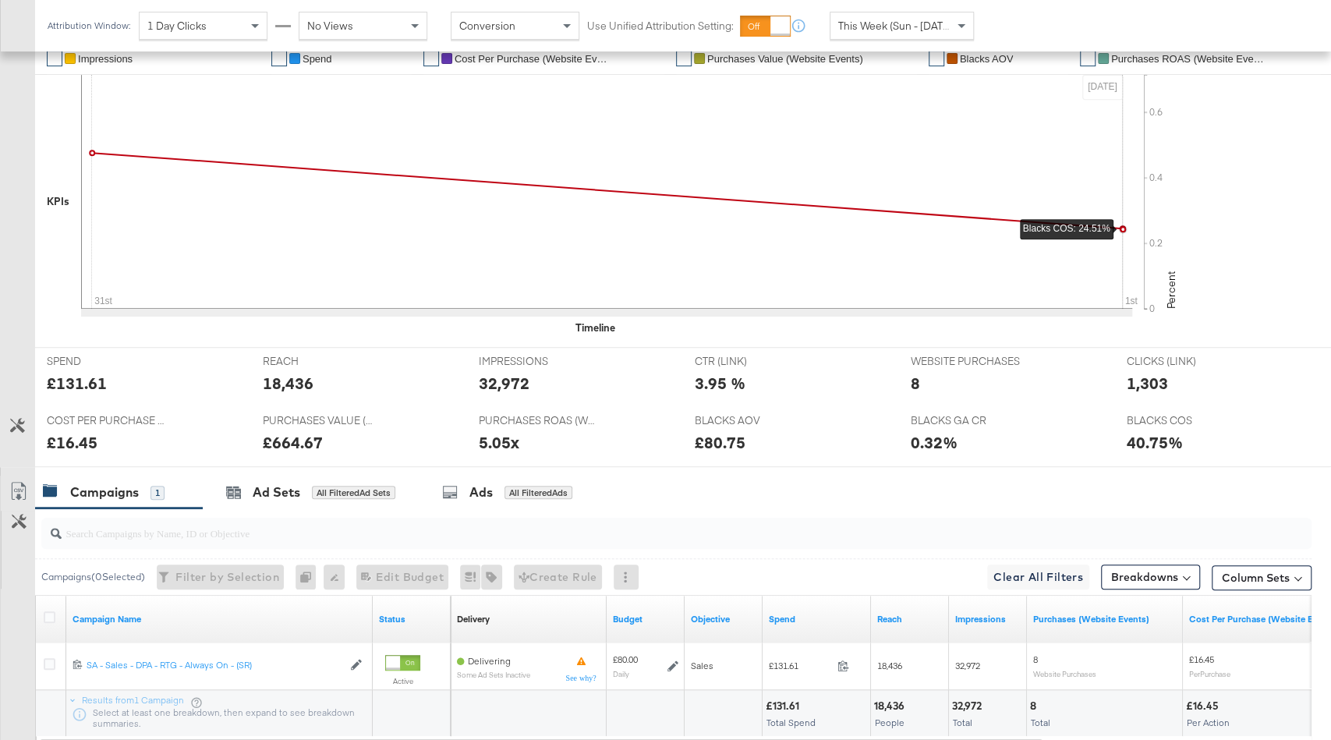
scroll to position [505, 0]
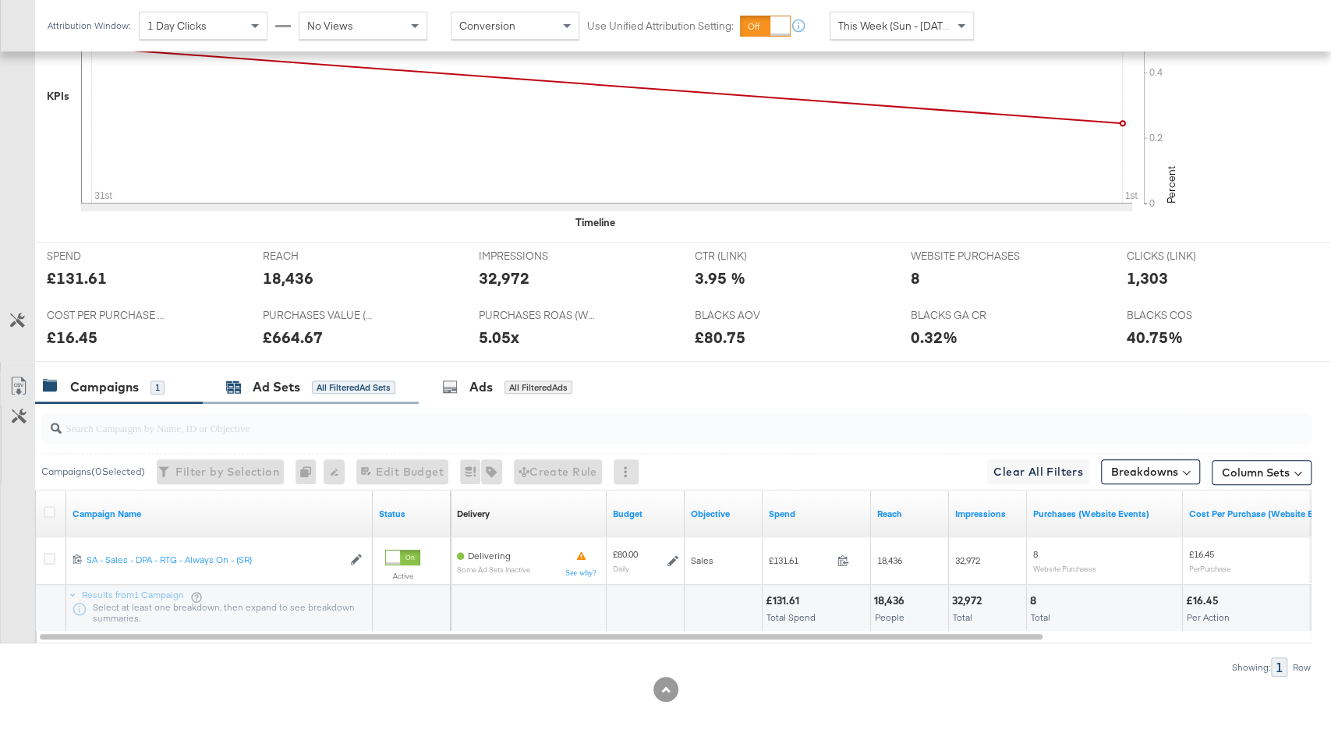
click at [290, 378] on div "Ad Sets" at bounding box center [277, 387] width 48 height 18
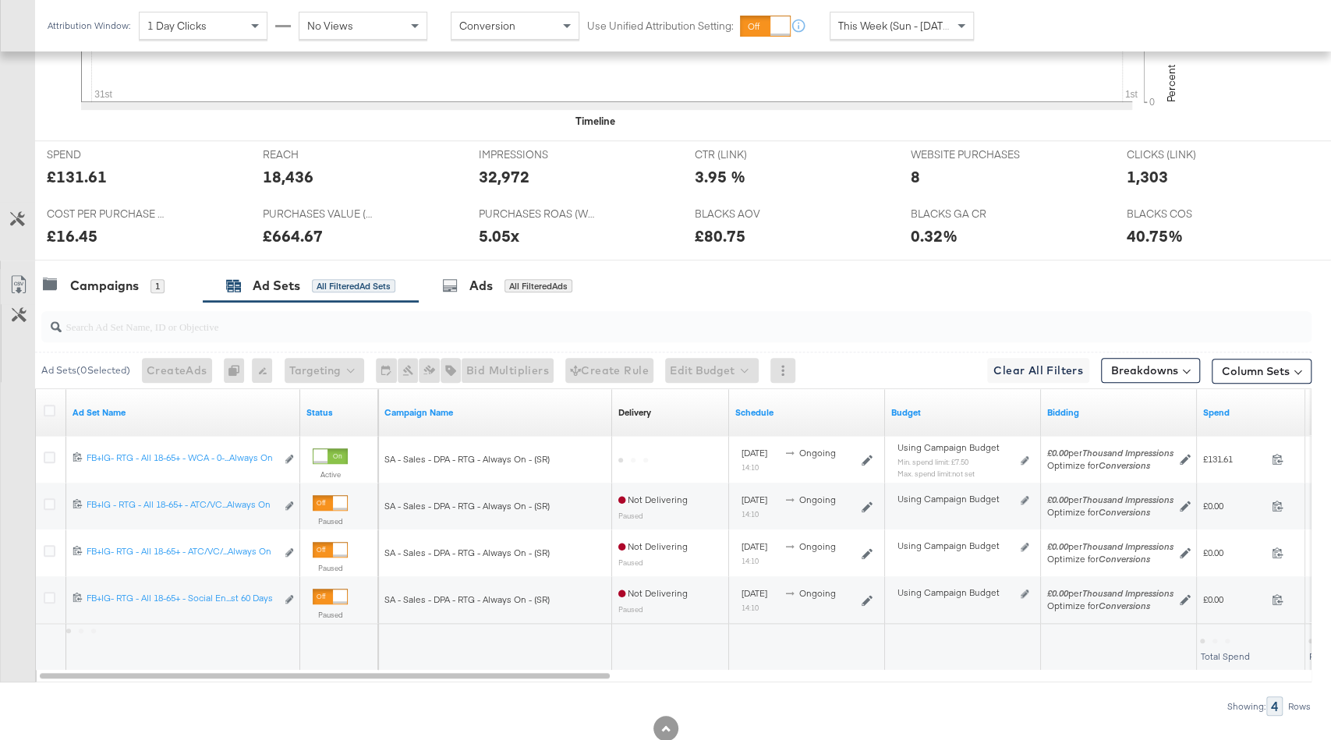
scroll to position [646, 0]
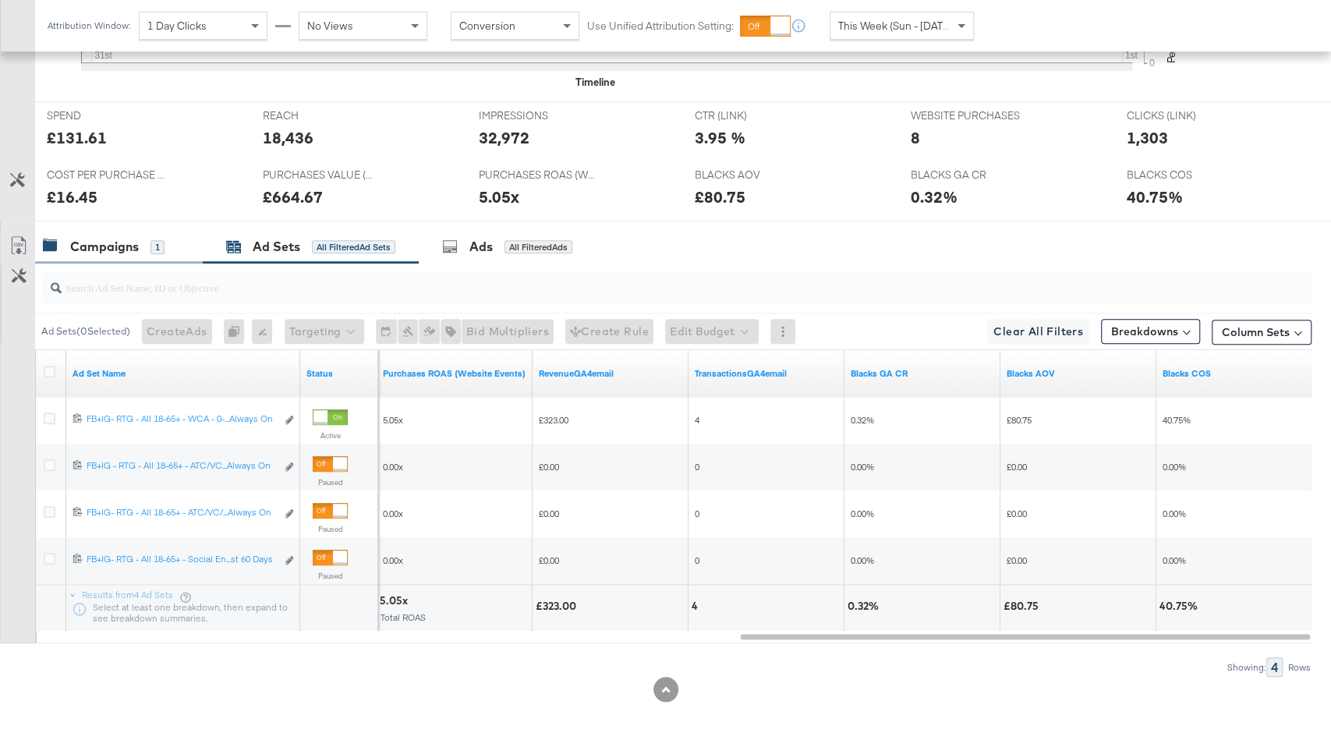
click at [121, 245] on div "Campaigns" at bounding box center [104, 247] width 69 height 18
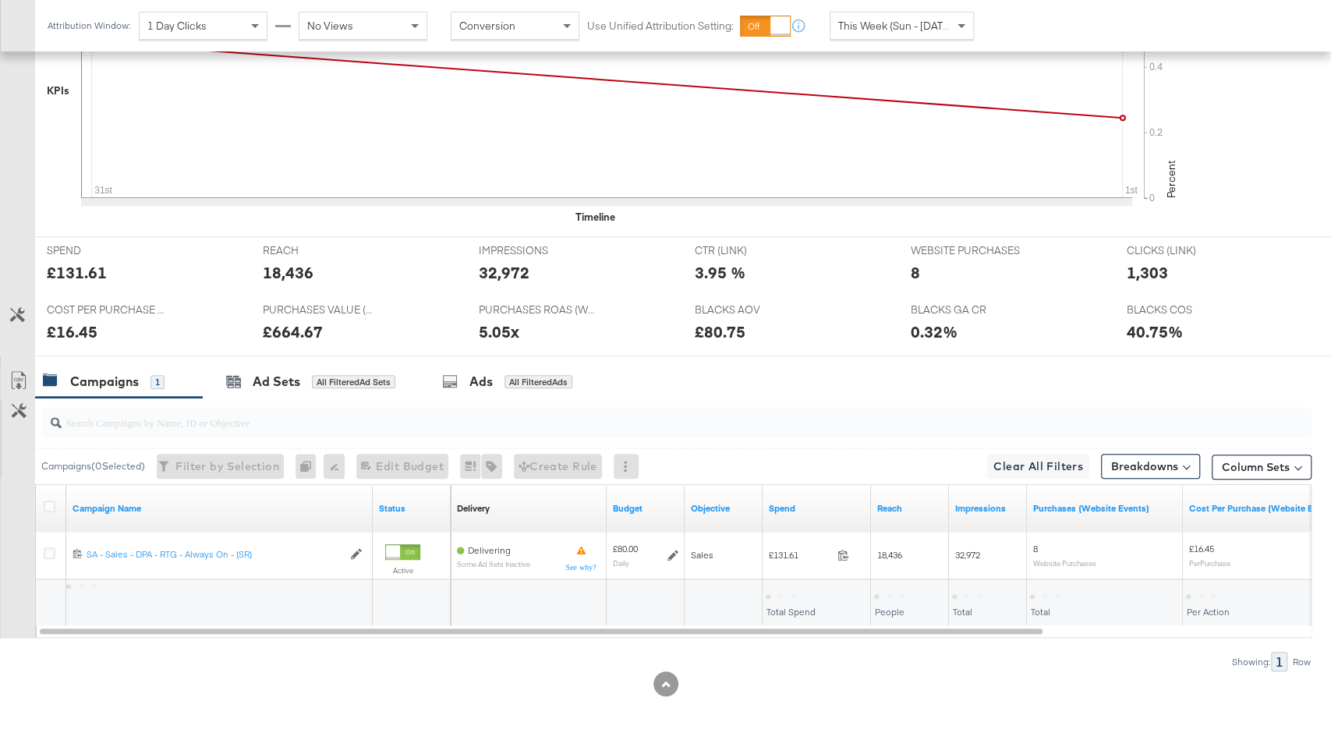
scroll to position [505, 0]
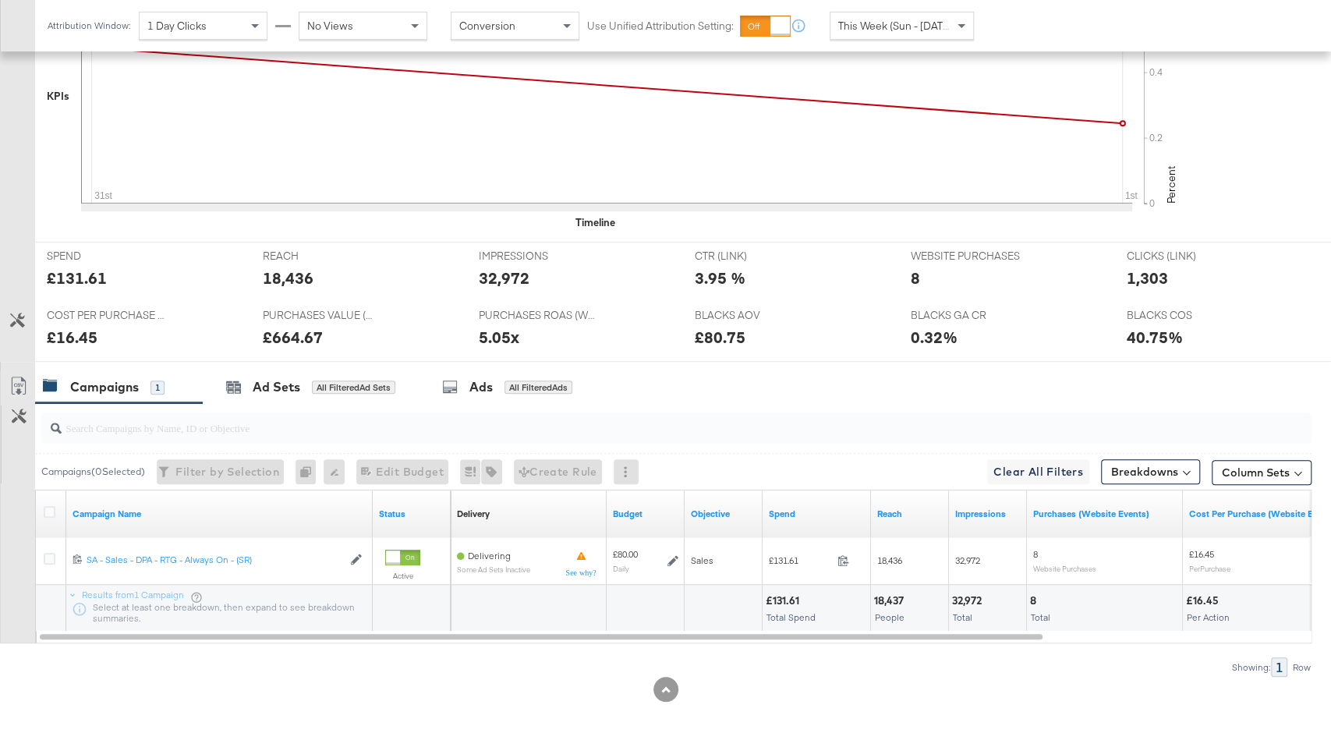
click at [290, 364] on div at bounding box center [665, 368] width 1331 height 12
click at [297, 385] on div "Ad Sets" at bounding box center [277, 387] width 48 height 18
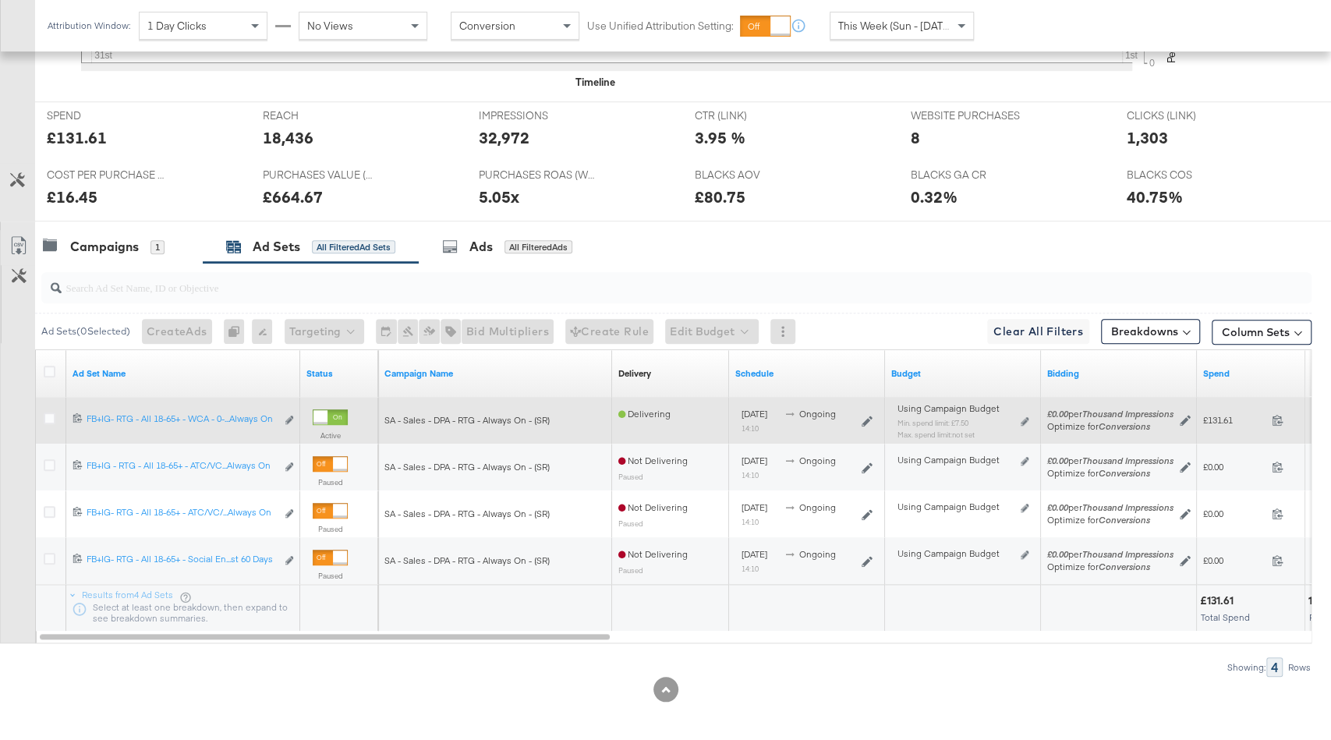
scroll to position [0, 0]
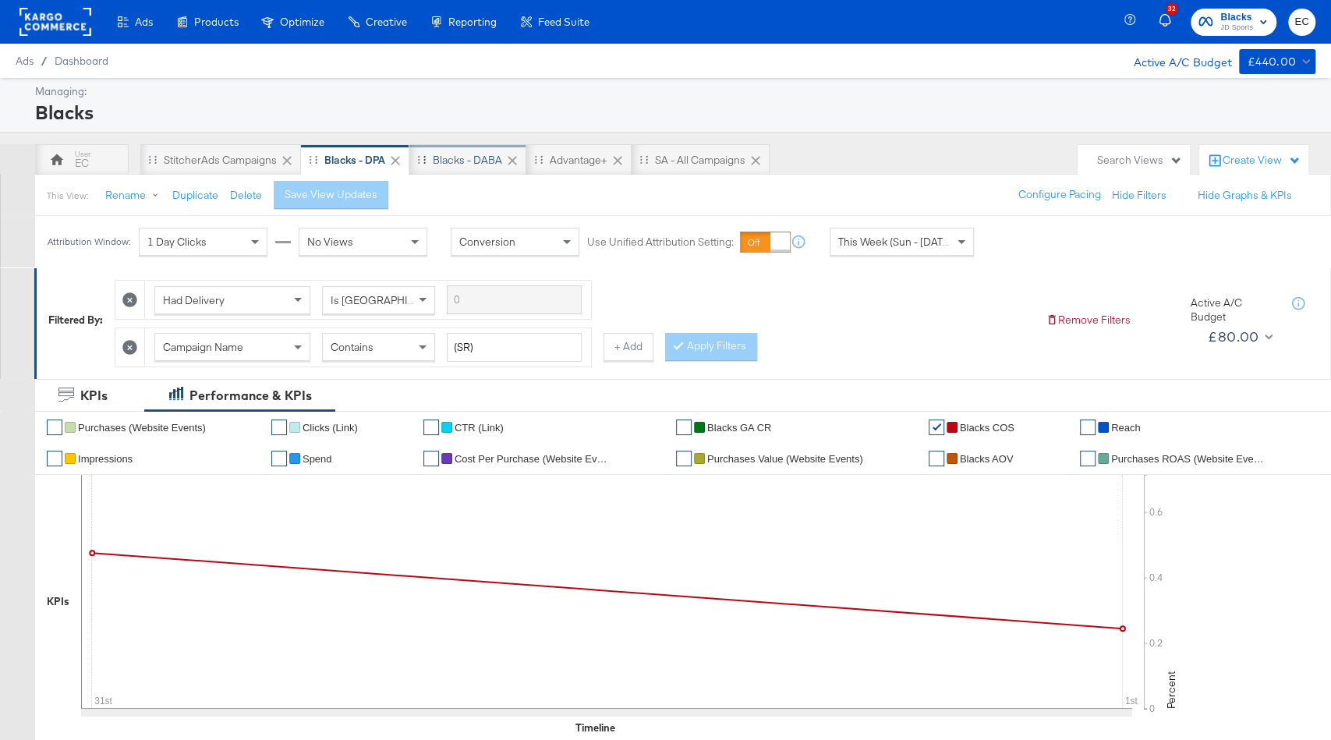
click at [467, 169] on div "Blacks - DABA" at bounding box center [467, 159] width 117 height 31
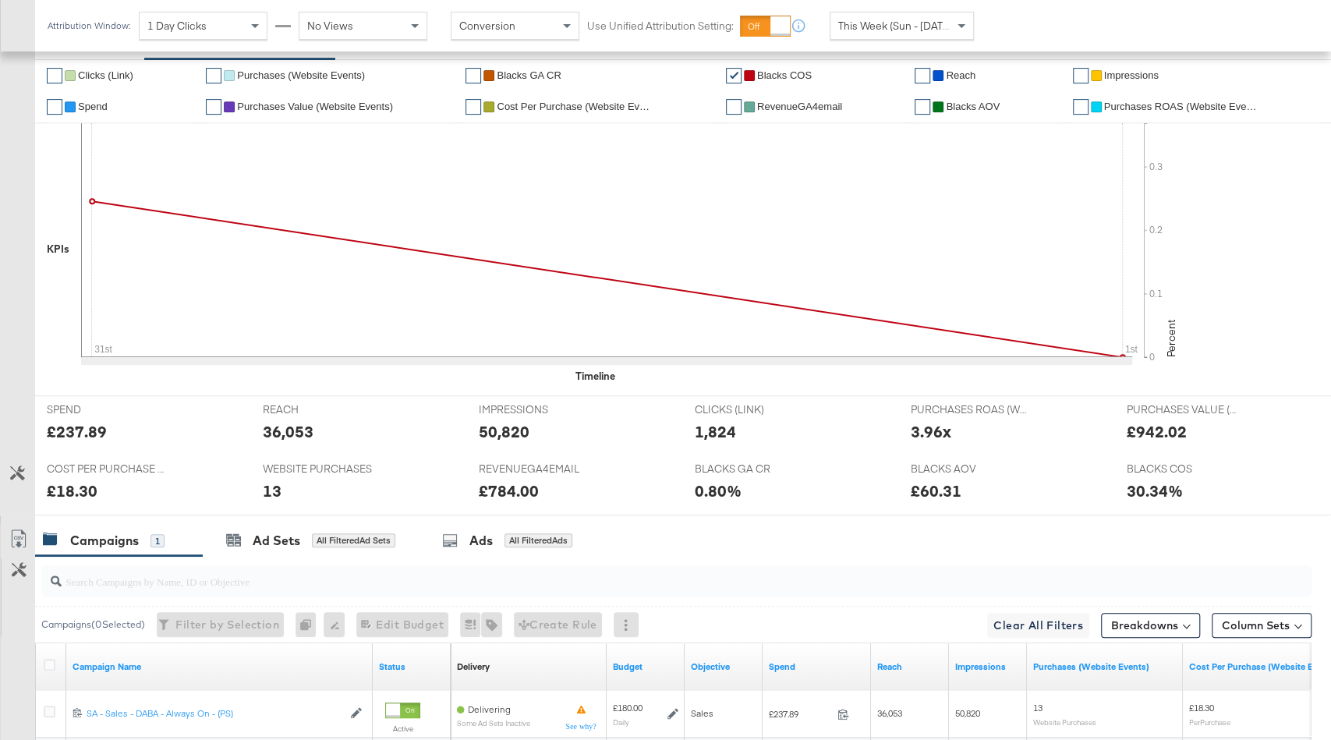
scroll to position [551, 0]
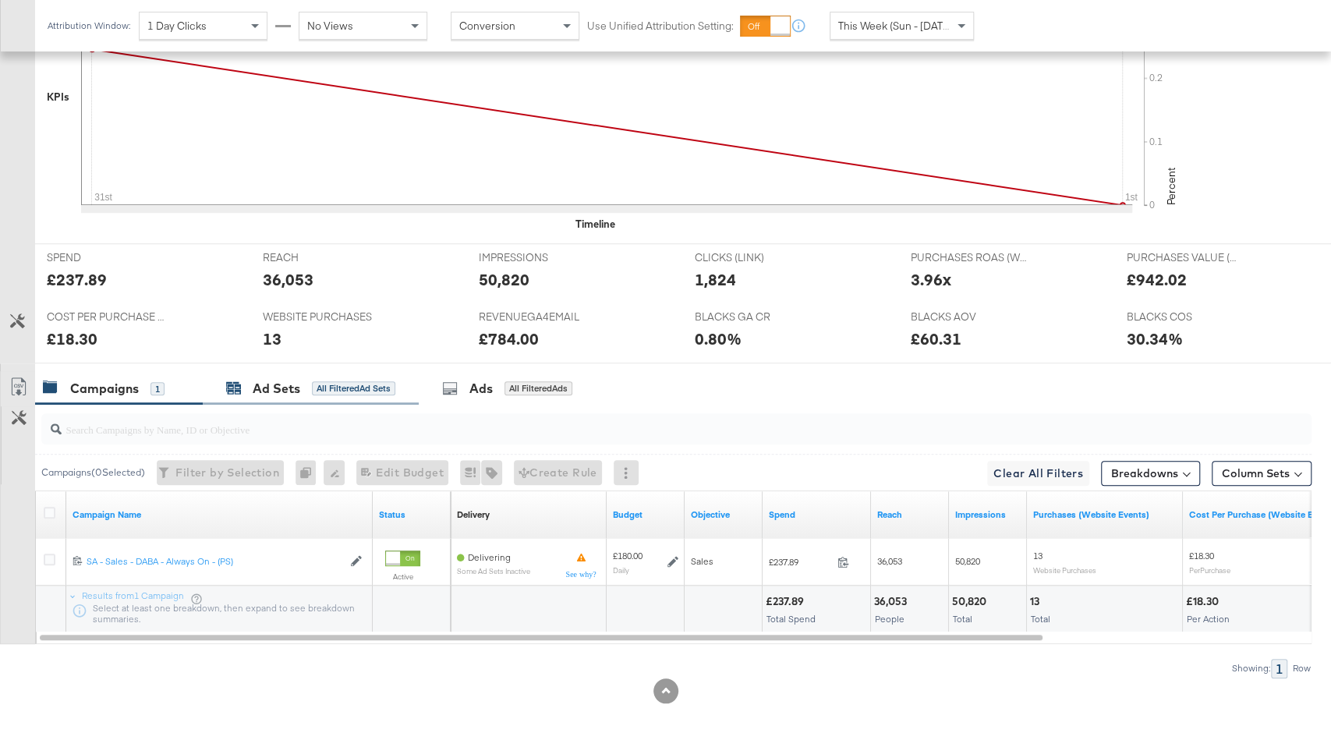
click at [335, 381] on div "All Filtered Ad Sets" at bounding box center [353, 388] width 83 height 14
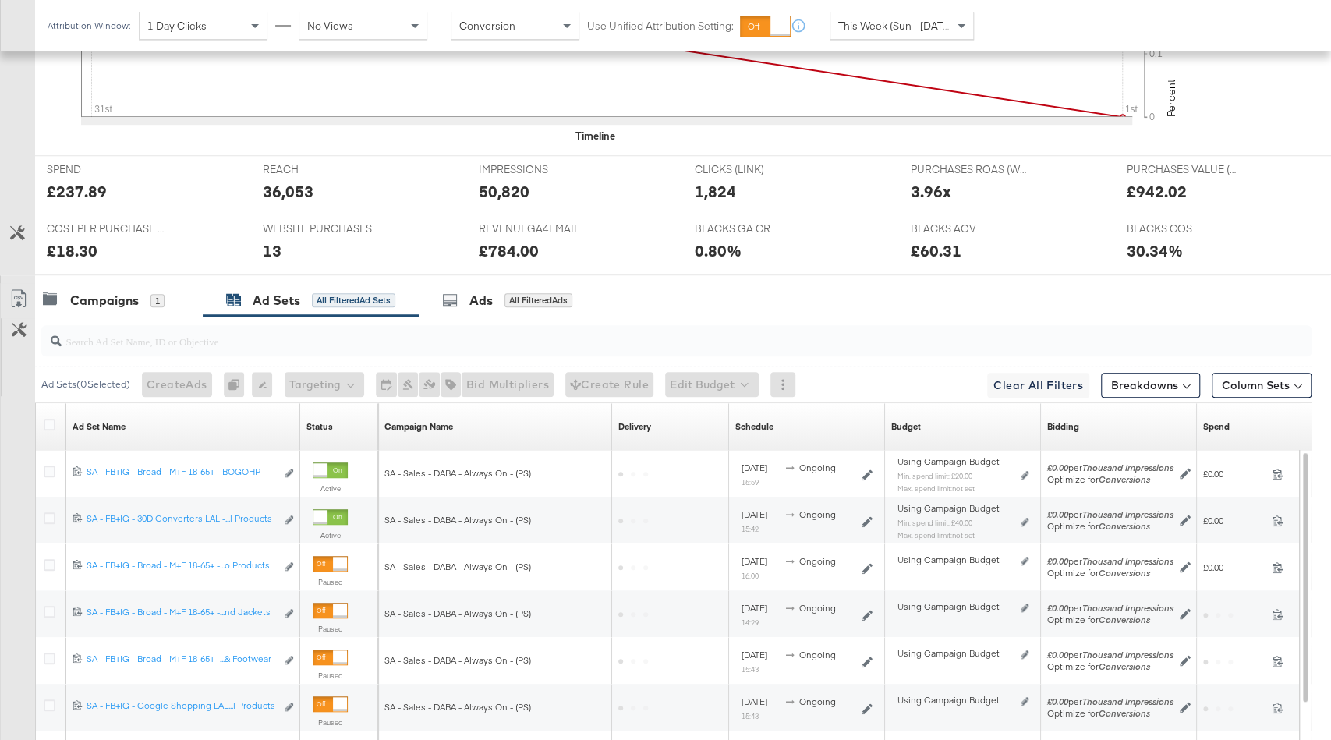
scroll to position [832, 0]
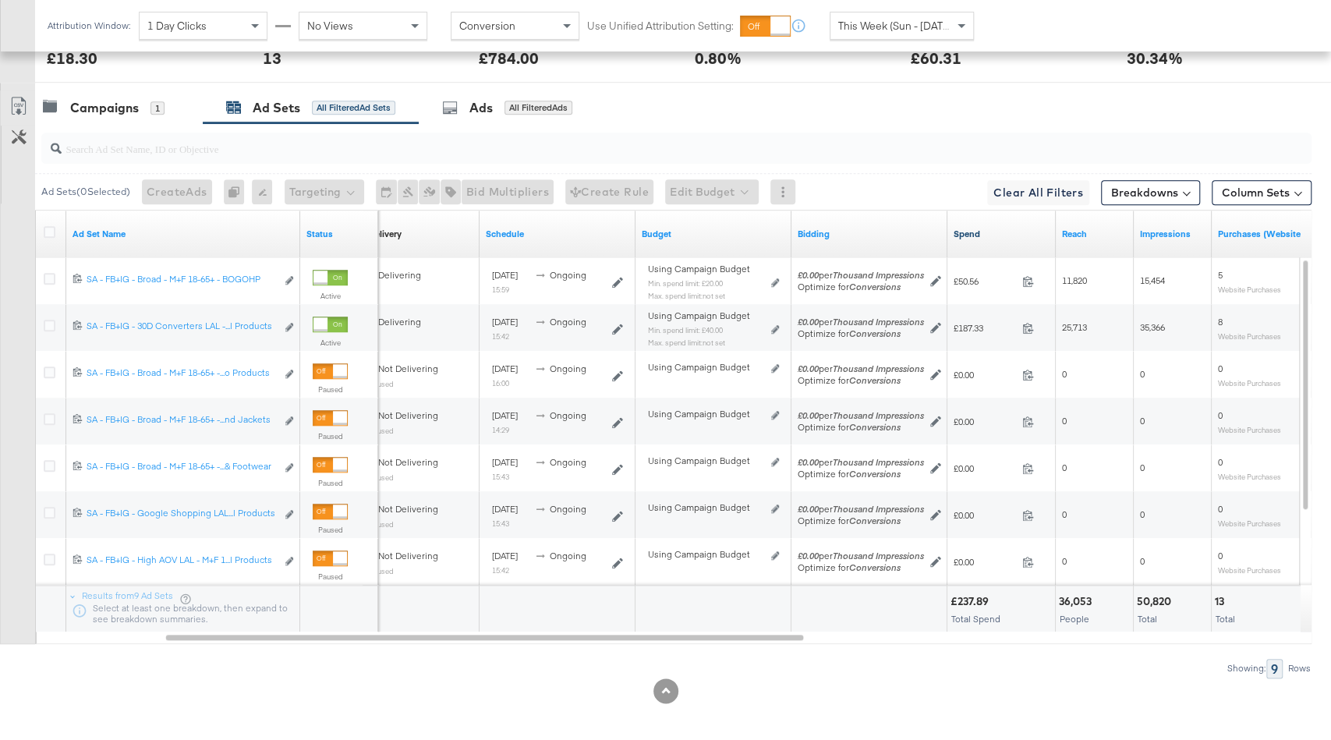
click at [1002, 228] on link "Spend" at bounding box center [1002, 234] width 96 height 12
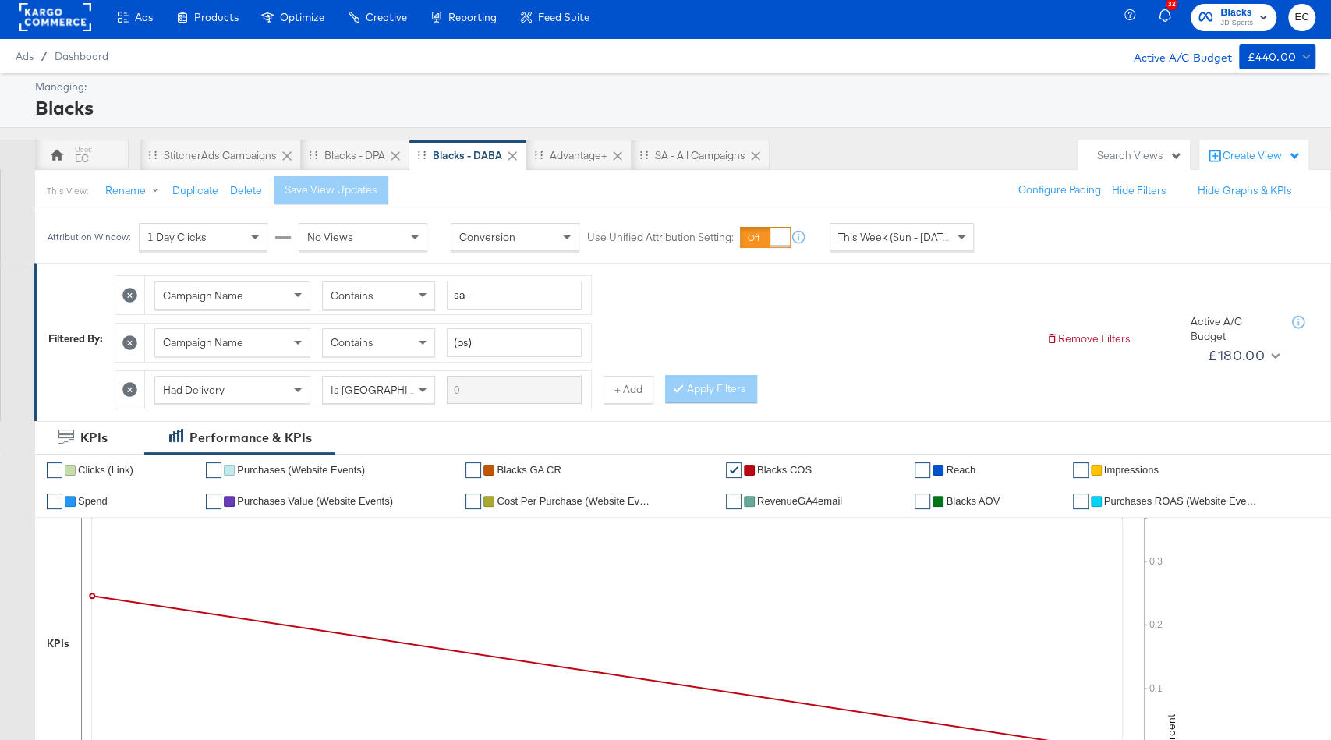
scroll to position [0, 0]
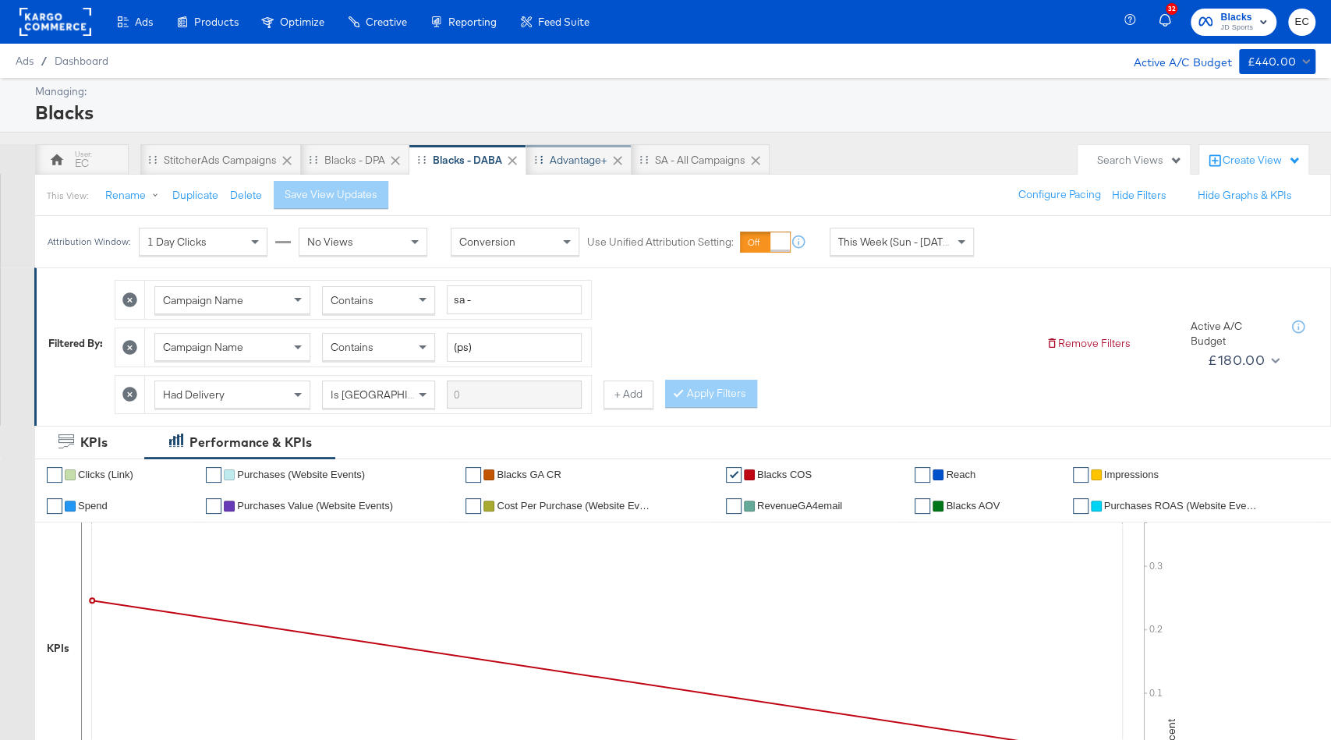
click at [588, 159] on div "Advantage+" at bounding box center [579, 160] width 58 height 15
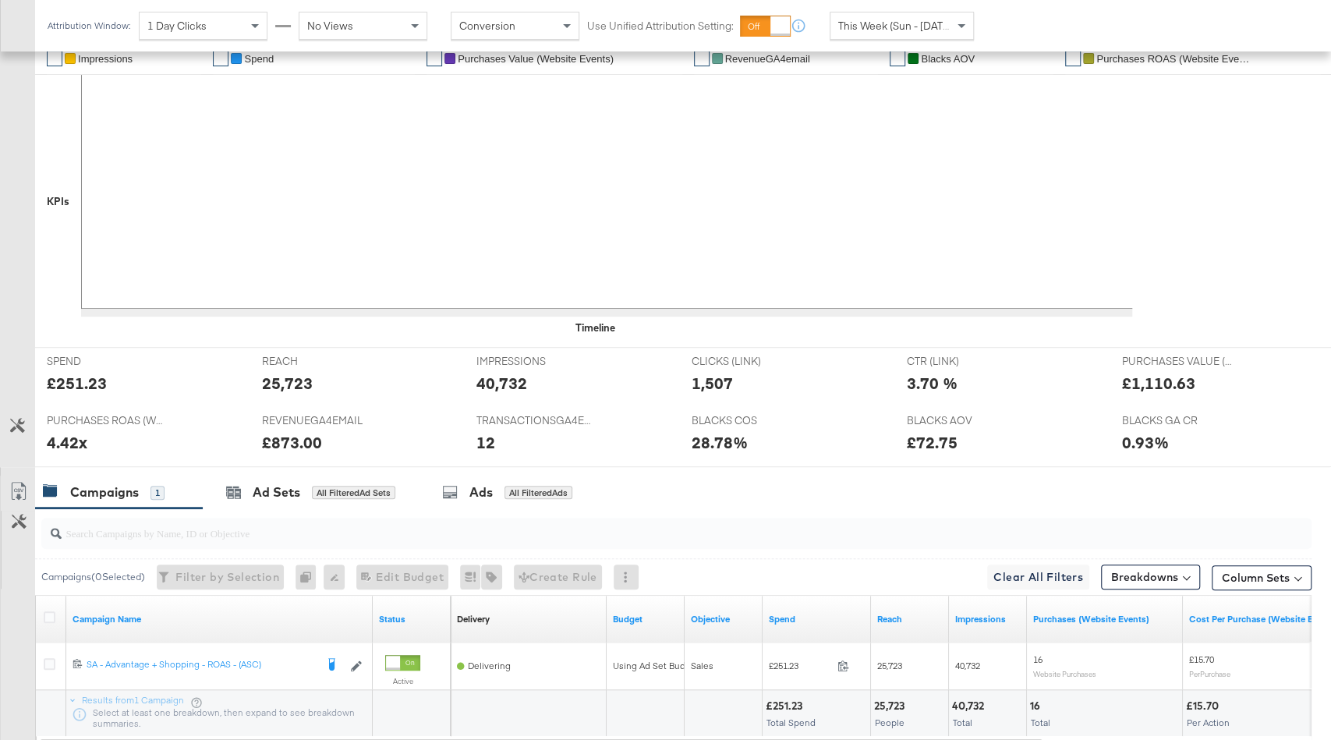
click at [542, 378] on div at bounding box center [553, 386] width 47 height 16
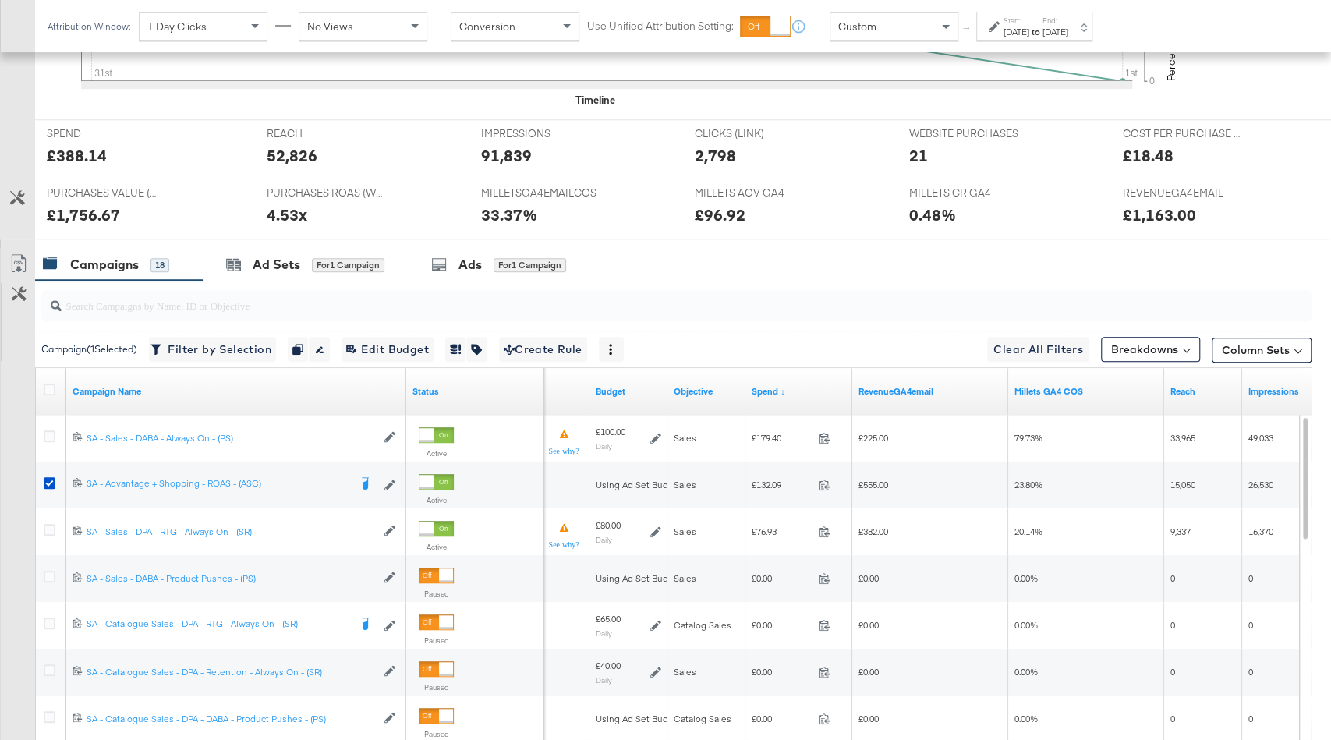
scroll to position [8, 0]
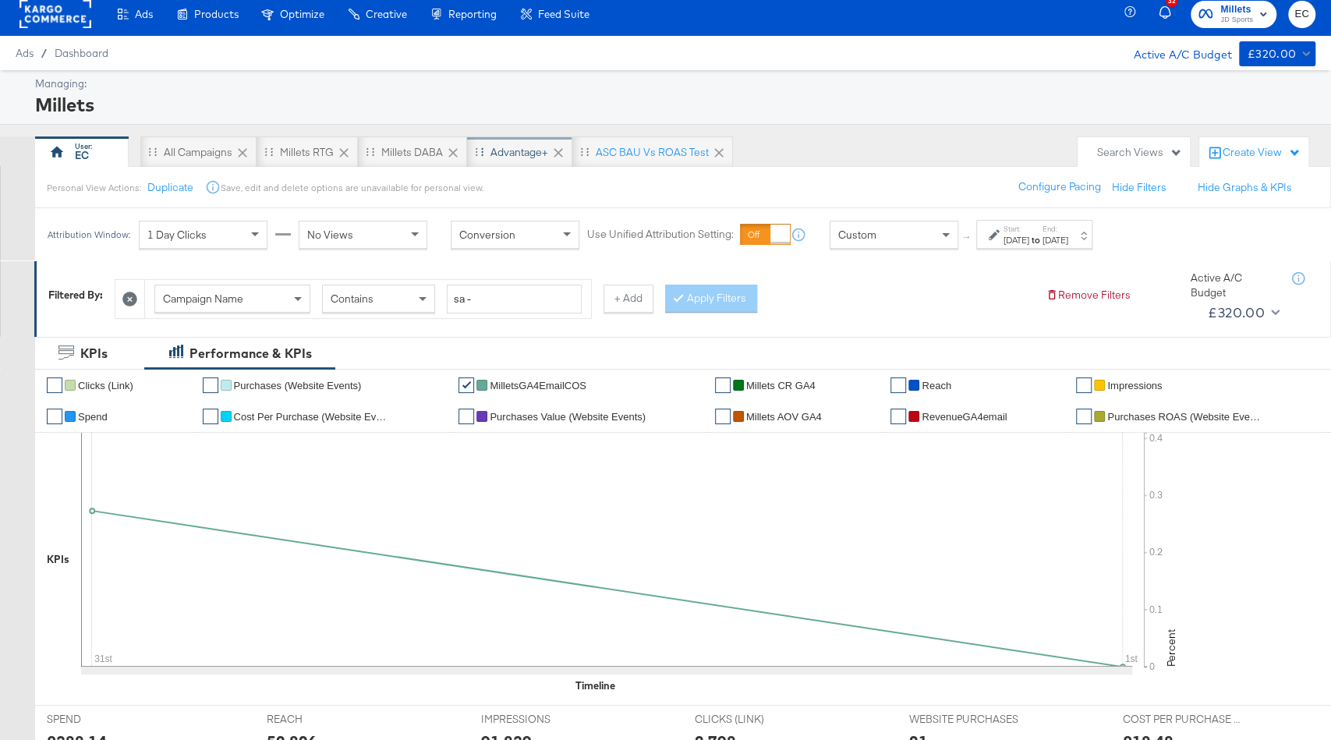
click at [520, 158] on div "Advantage+" at bounding box center [520, 152] width 58 height 15
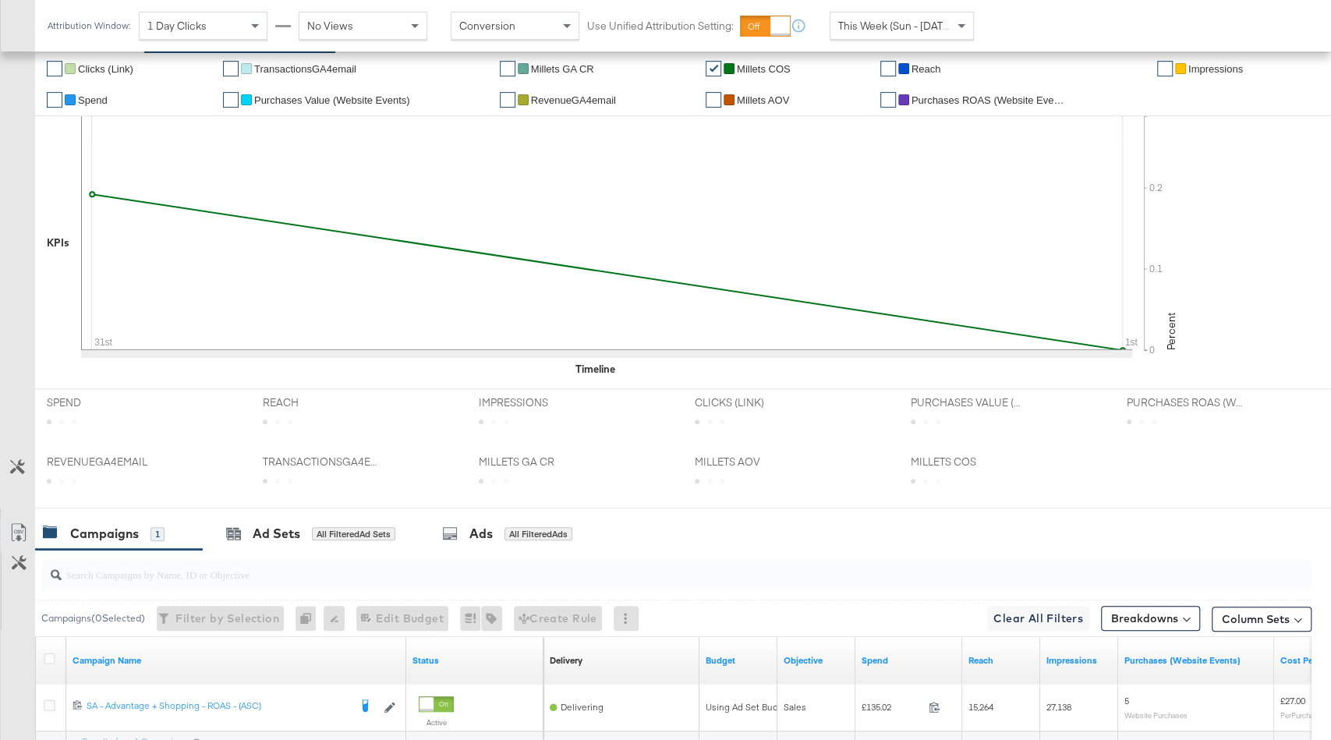
scroll to position [360, 0]
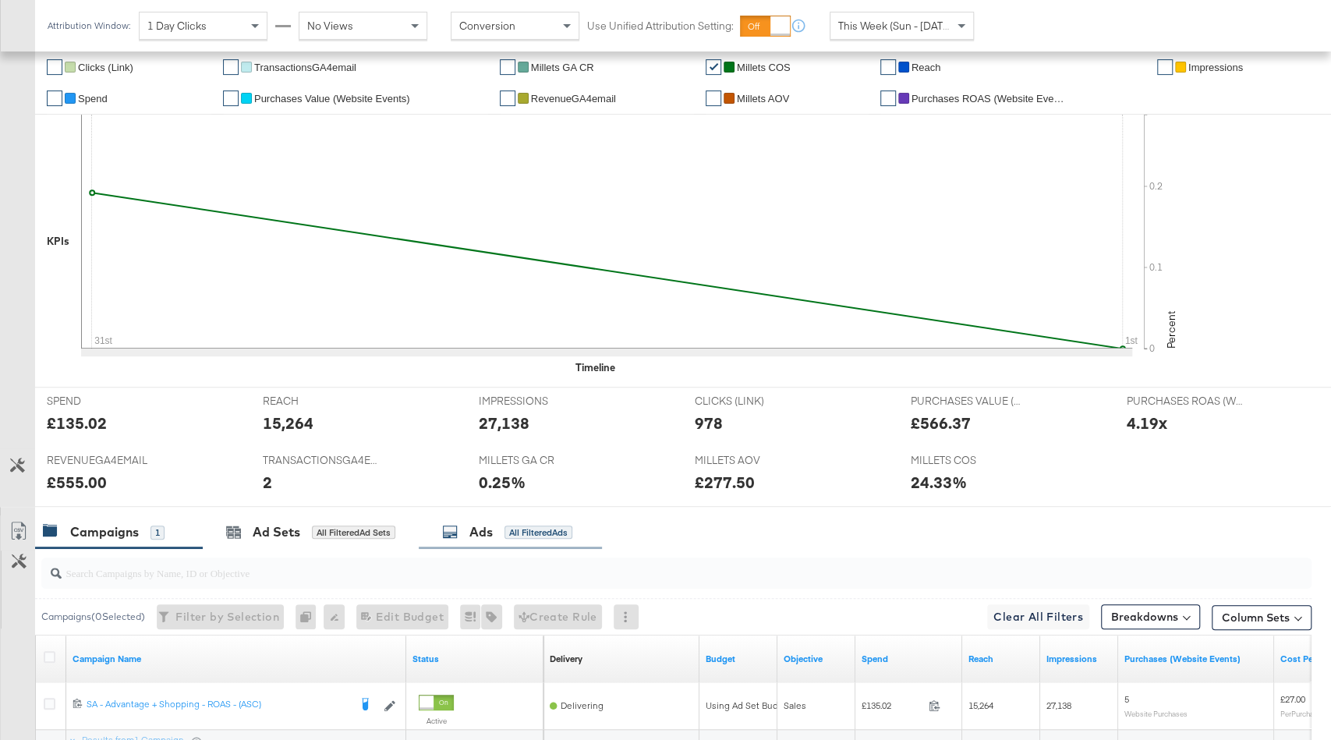
click at [513, 529] on div "All Filtered Ads" at bounding box center [539, 533] width 68 height 14
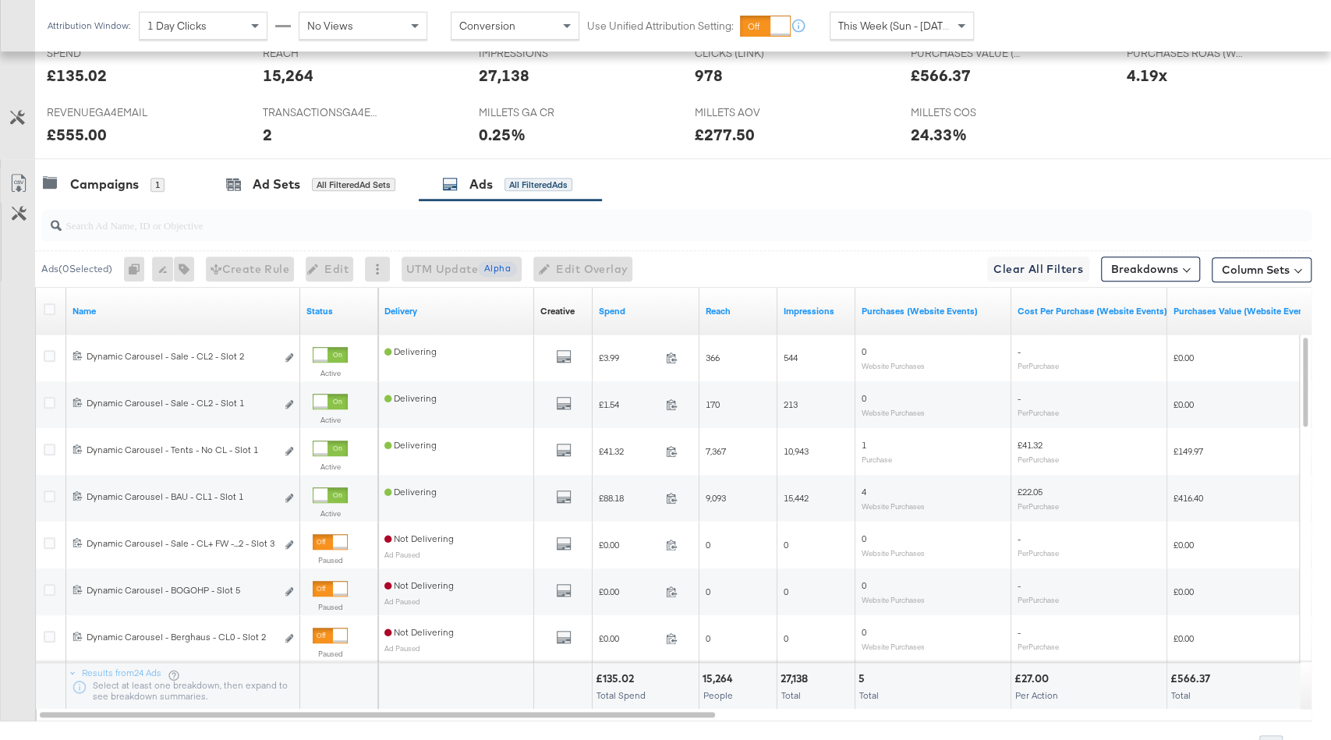
scroll to position [757, 0]
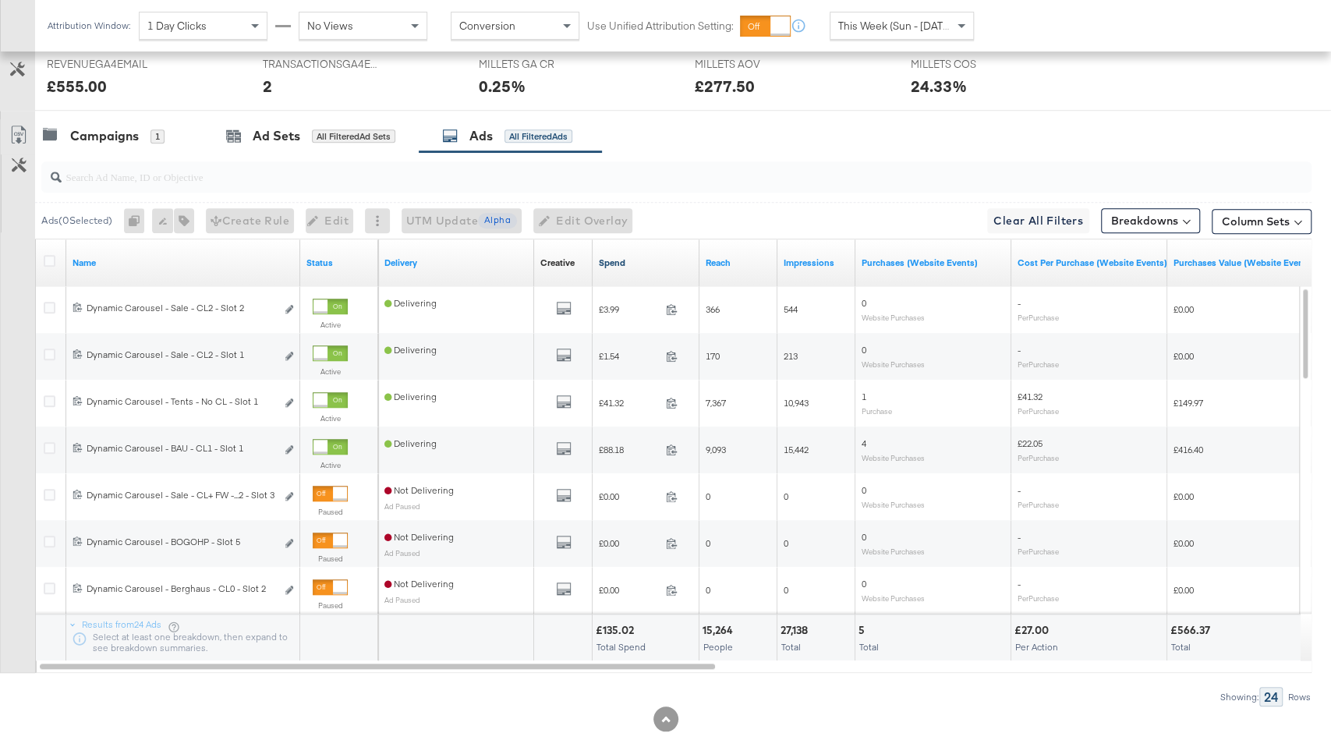
click at [649, 261] on link "Spend" at bounding box center [646, 263] width 94 height 12
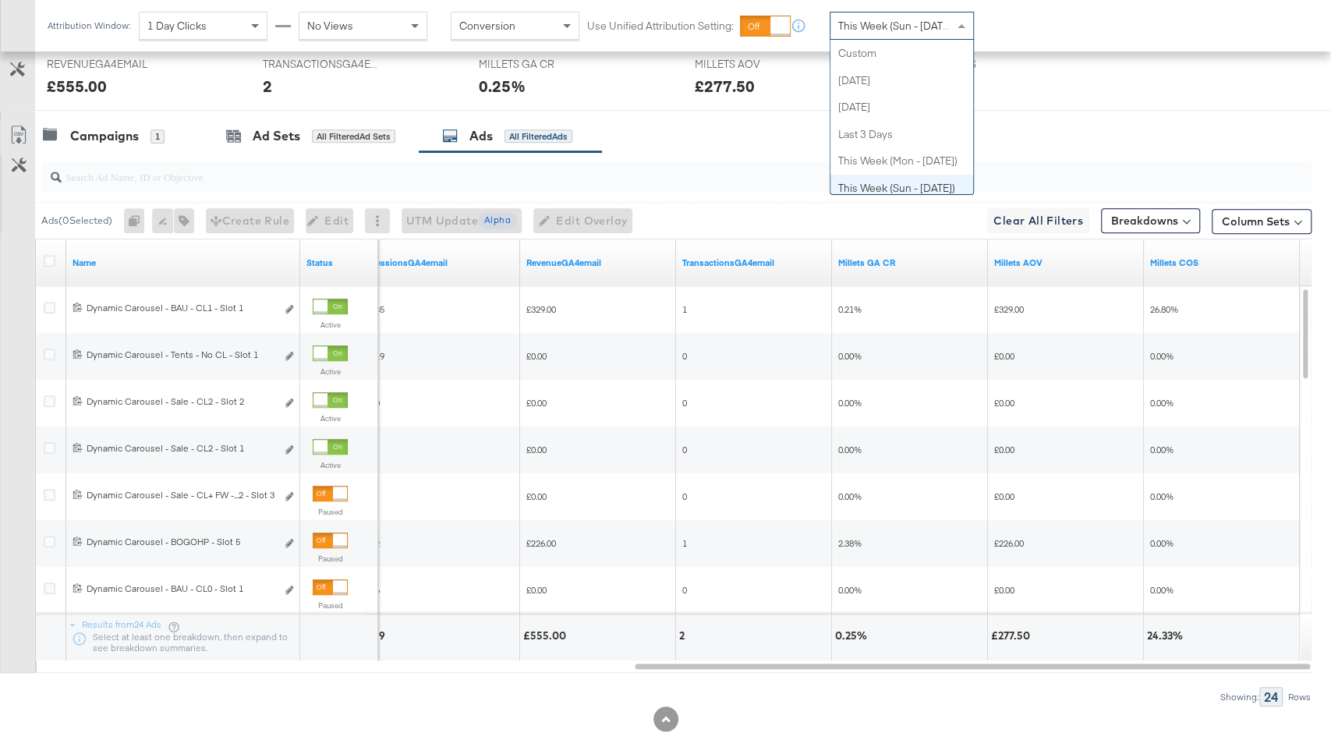
click at [909, 30] on span "This Week (Sun - [DATE])" at bounding box center [896, 26] width 117 height 14
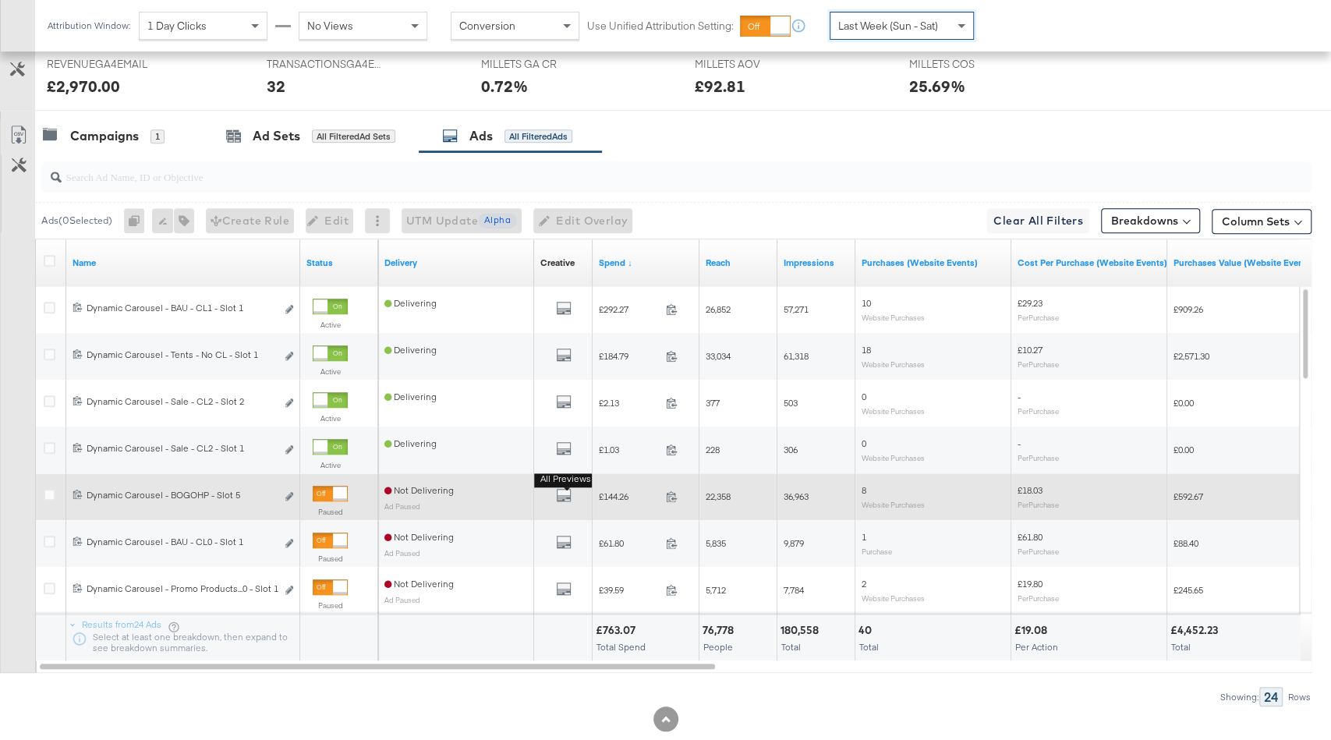
click at [561, 484] on b "All Previews" at bounding box center [565, 479] width 63 height 16
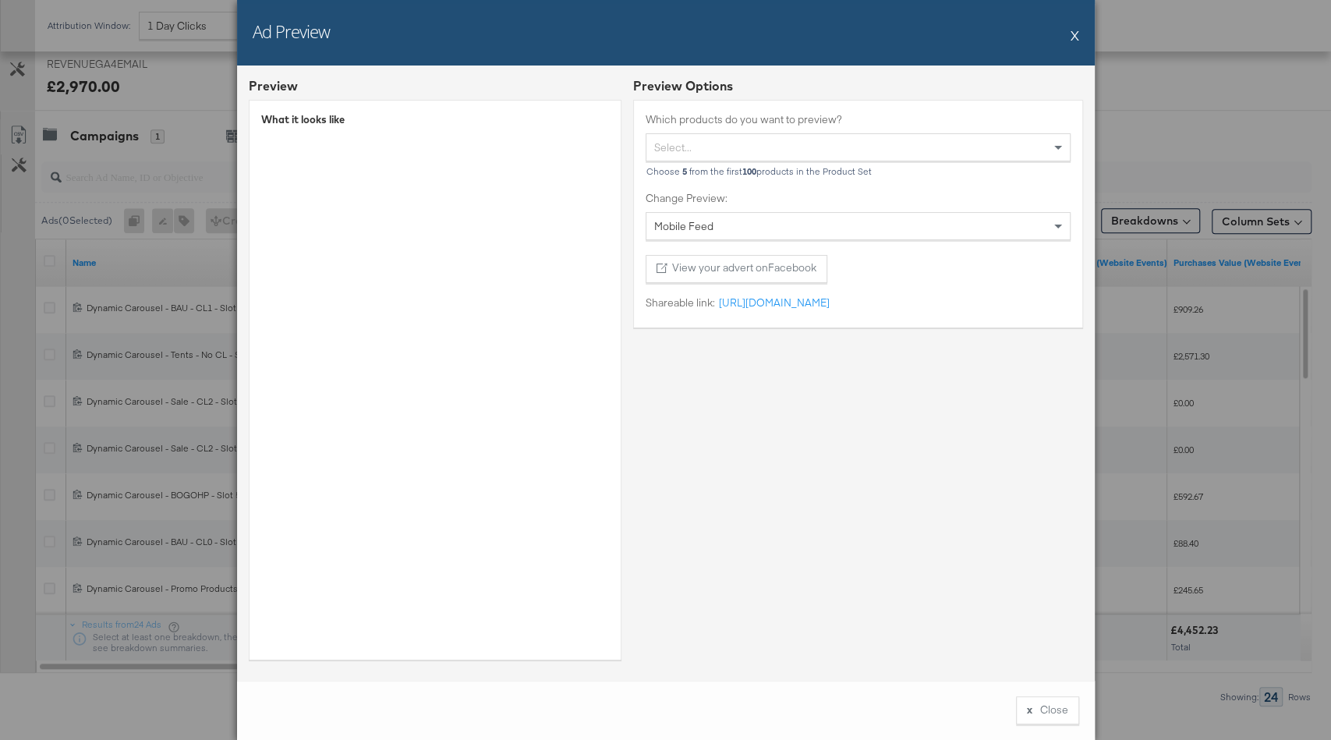
click at [1071, 33] on button "X" at bounding box center [1075, 34] width 9 height 31
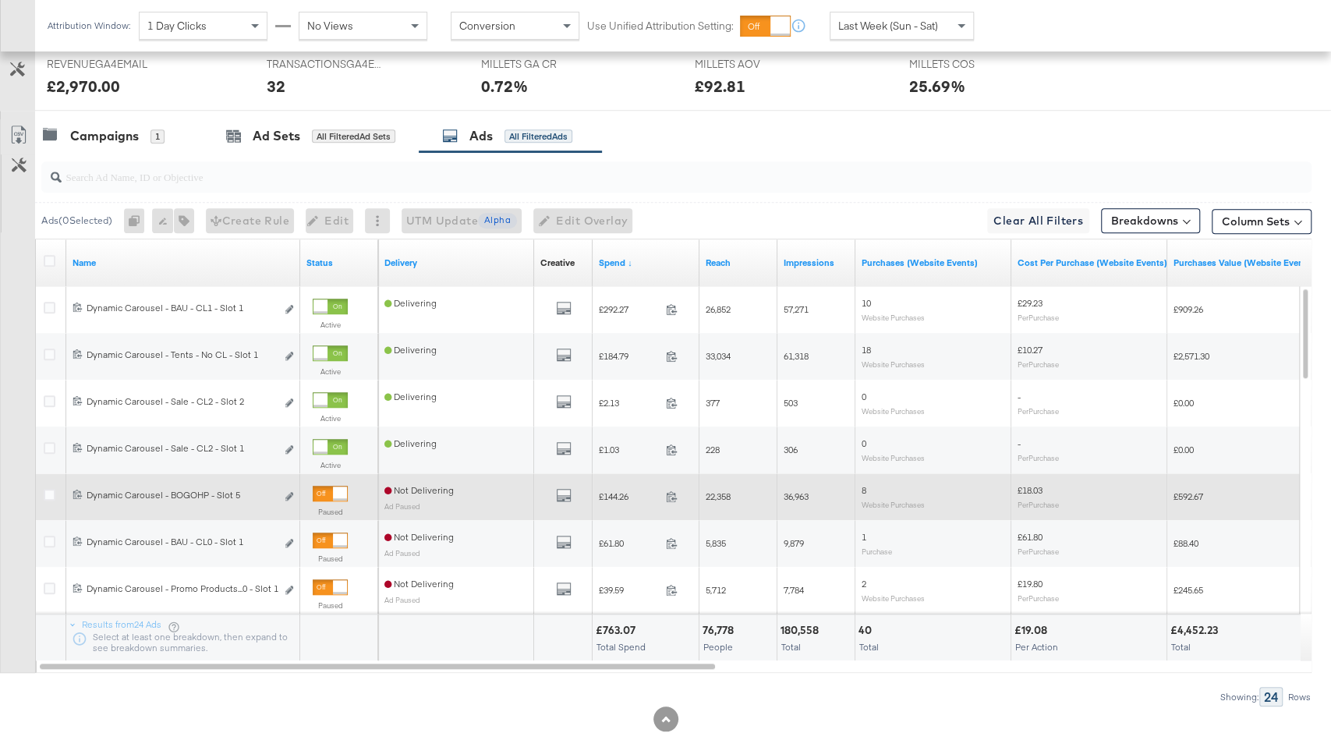
click at [333, 489] on div at bounding box center [340, 494] width 14 height 14
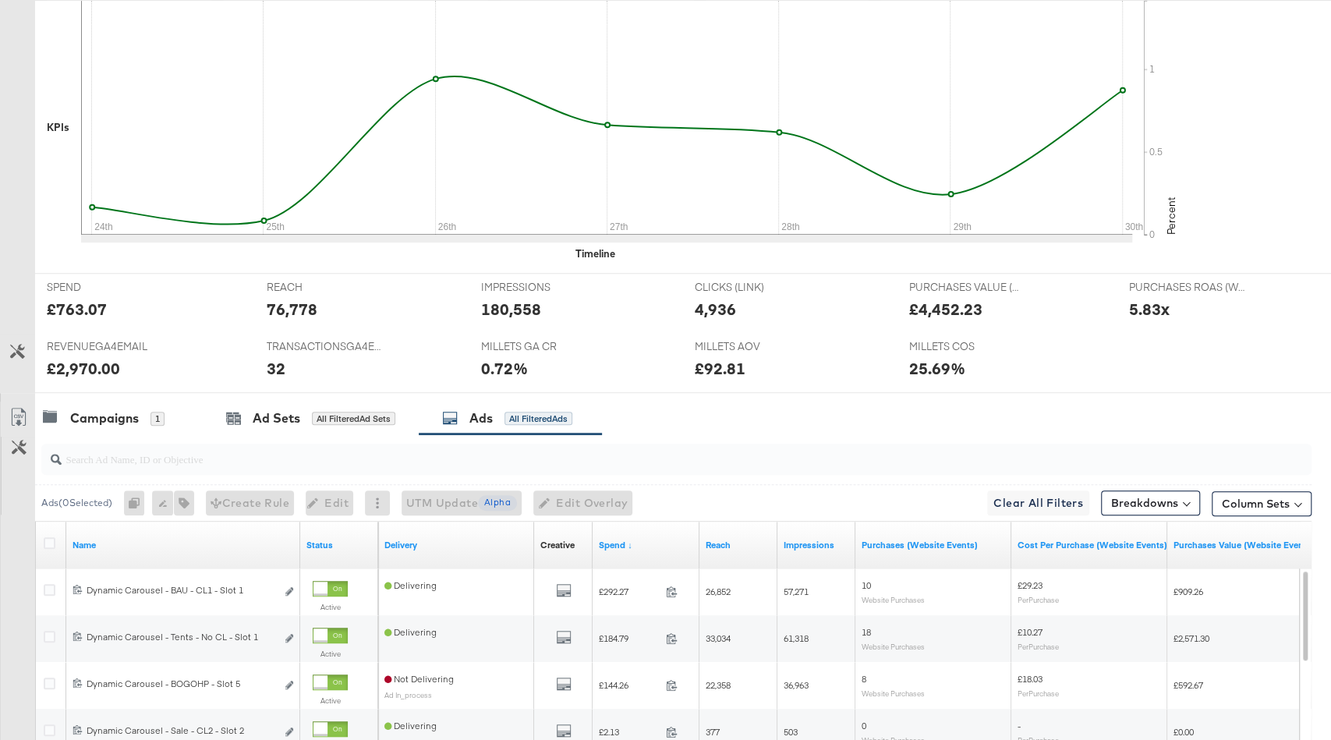
scroll to position [27, 0]
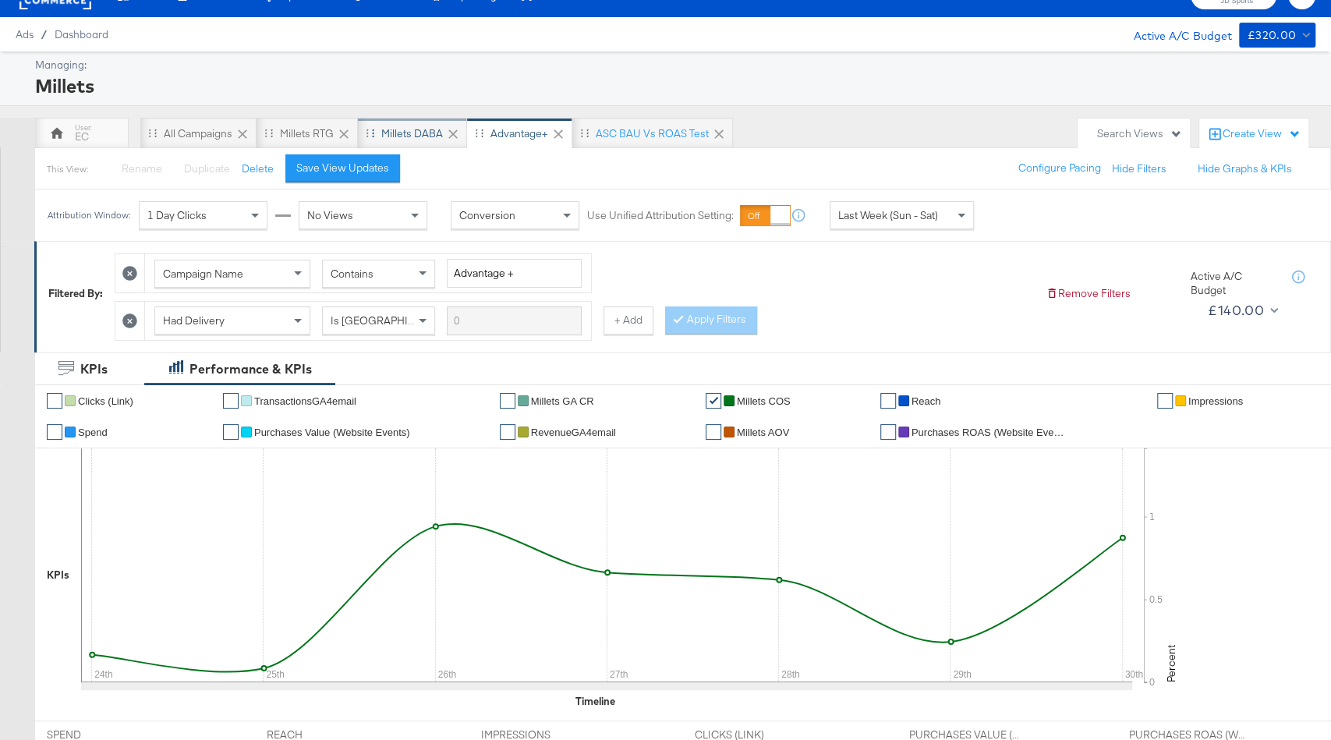
click at [431, 133] on div "Millets DABA" at bounding box center [412, 133] width 62 height 15
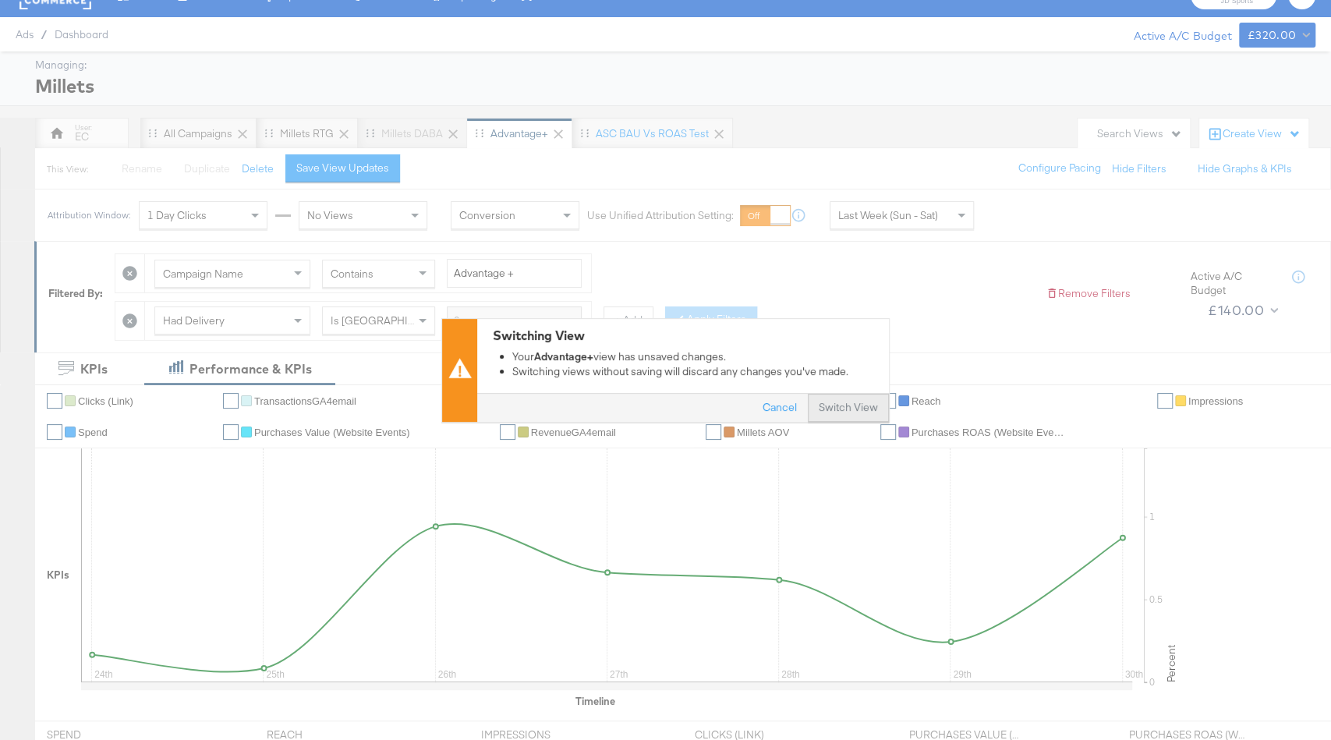
click at [850, 411] on button "Switch View" at bounding box center [848, 408] width 81 height 28
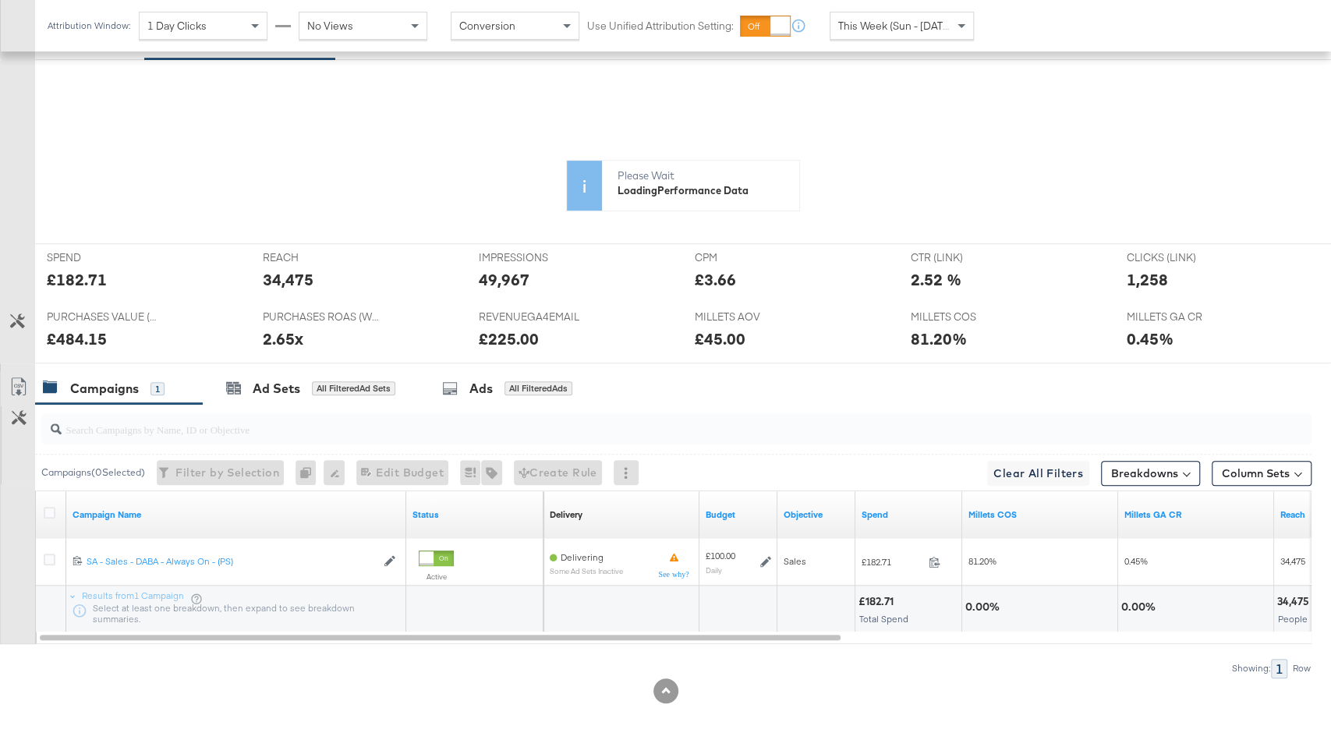
scroll to position [413, 0]
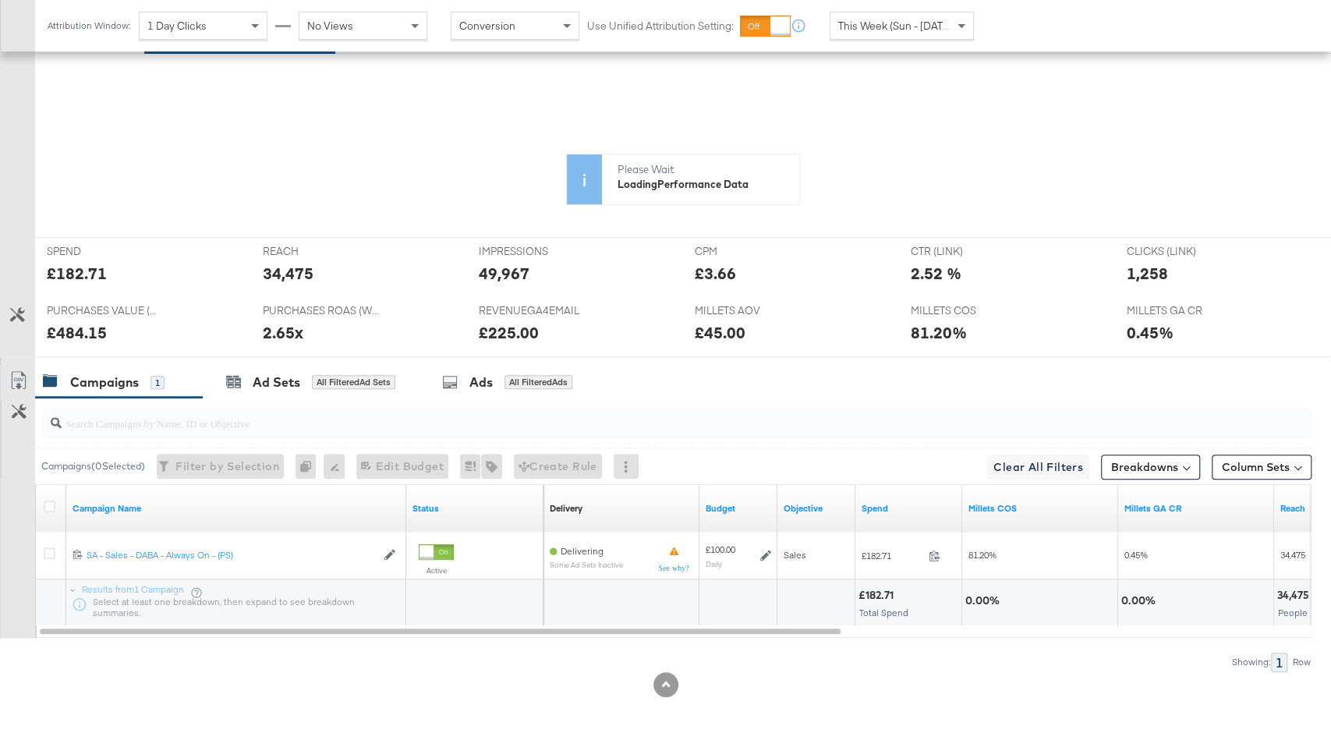
click at [357, 259] on span "REACH" at bounding box center [321, 251] width 117 height 15
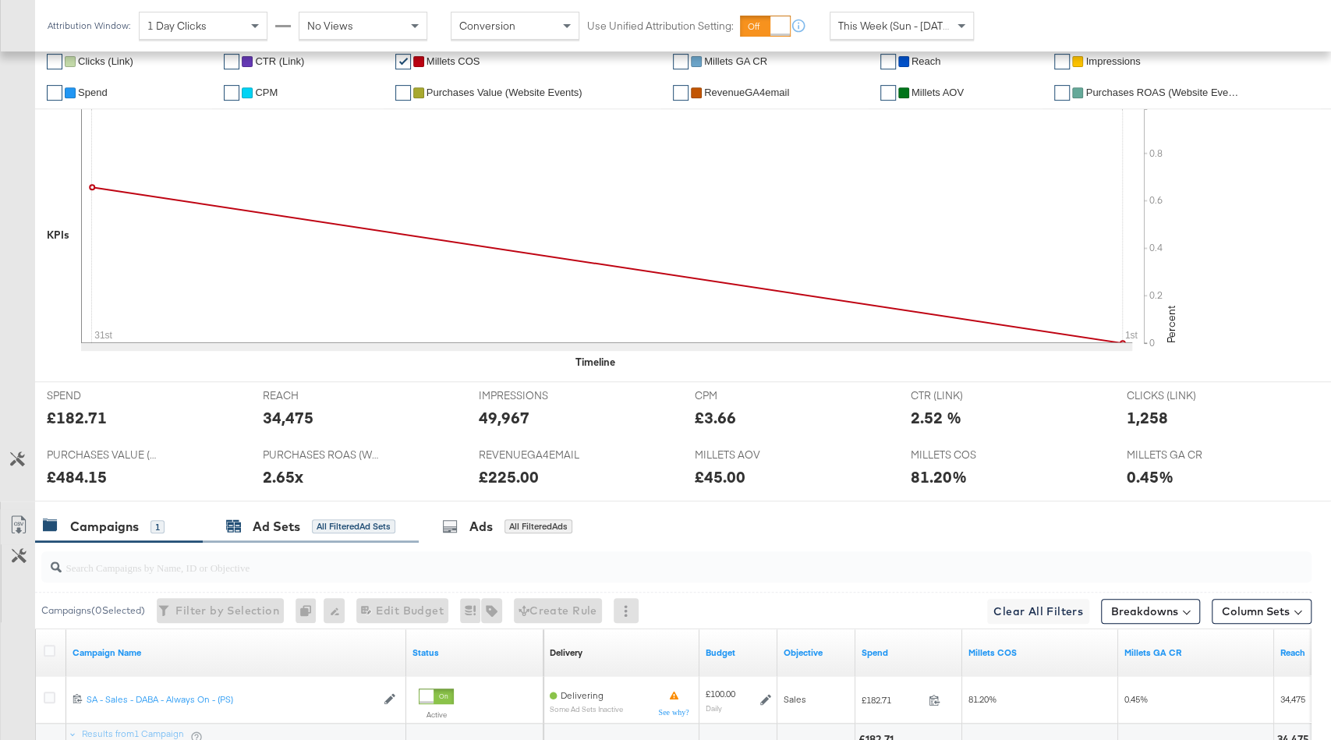
click at [323, 519] on div "All Filtered Ad Sets" at bounding box center [353, 526] width 83 height 14
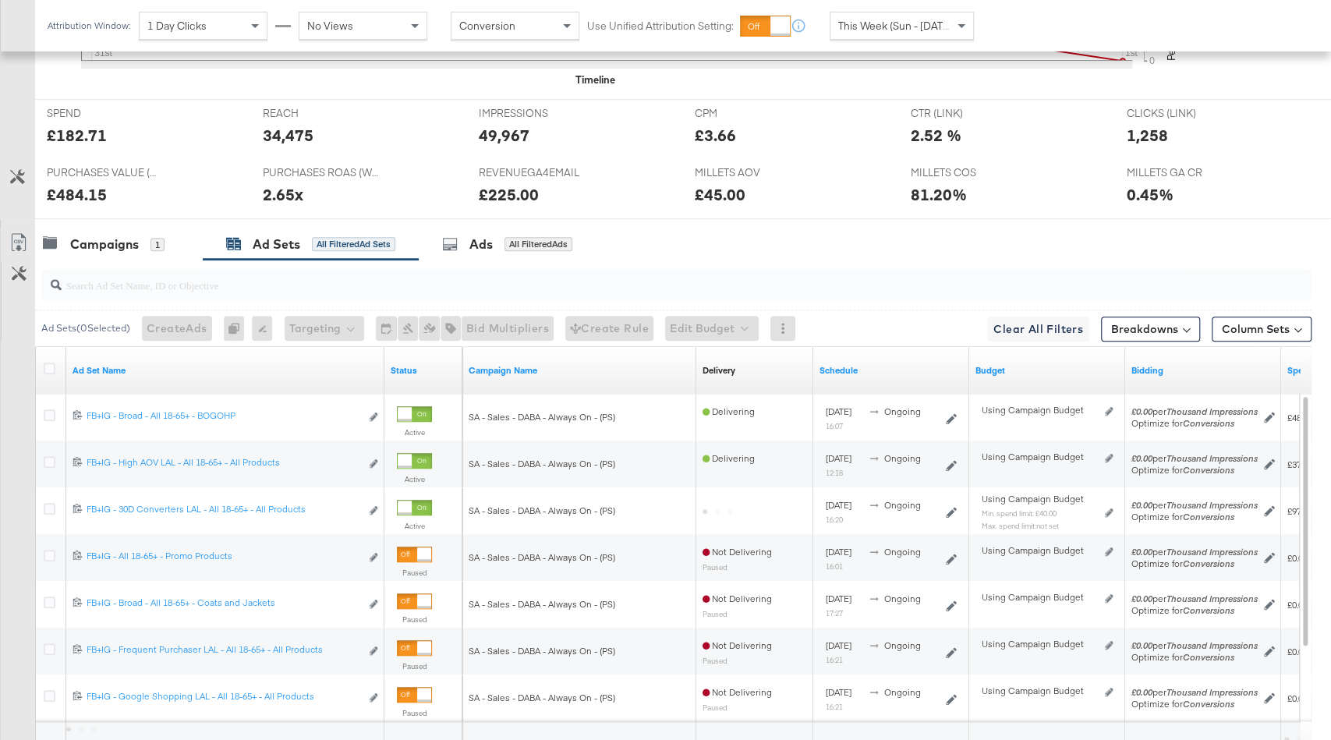
scroll to position [832, 0]
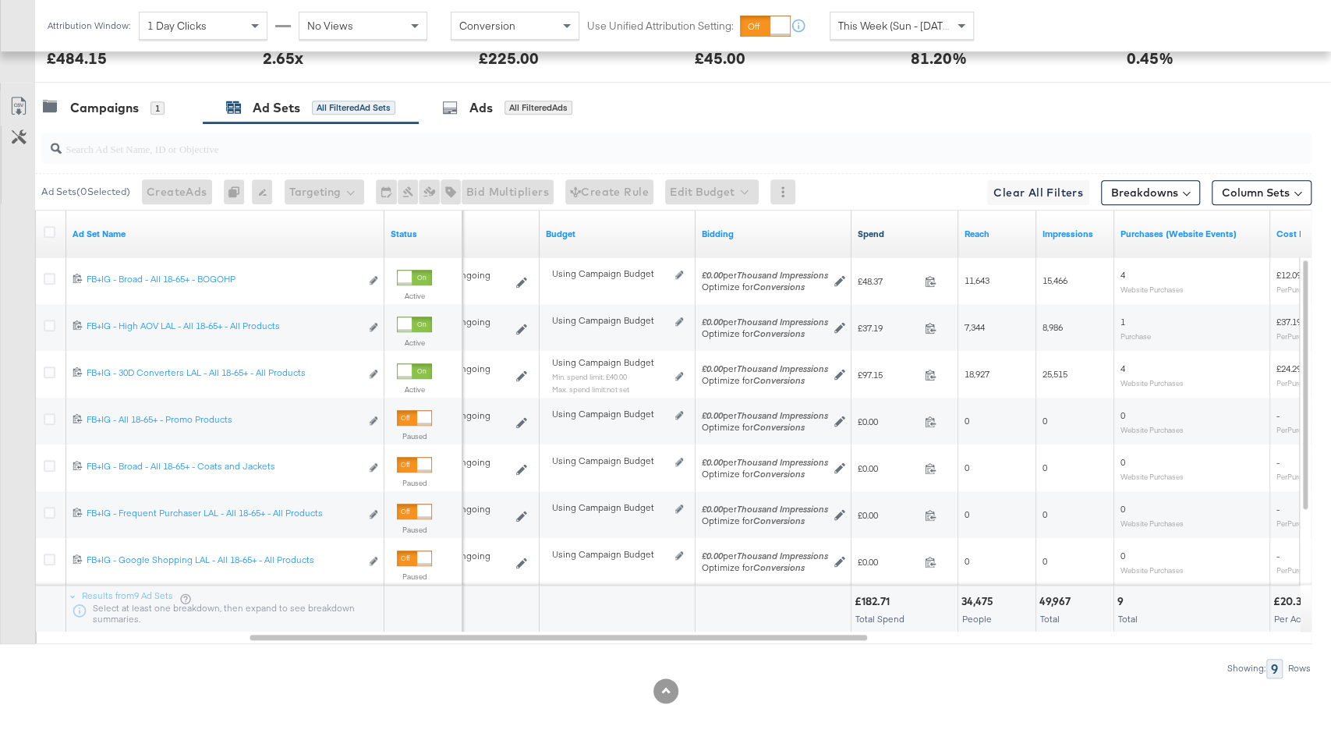
click at [910, 228] on link "Spend" at bounding box center [905, 234] width 94 height 12
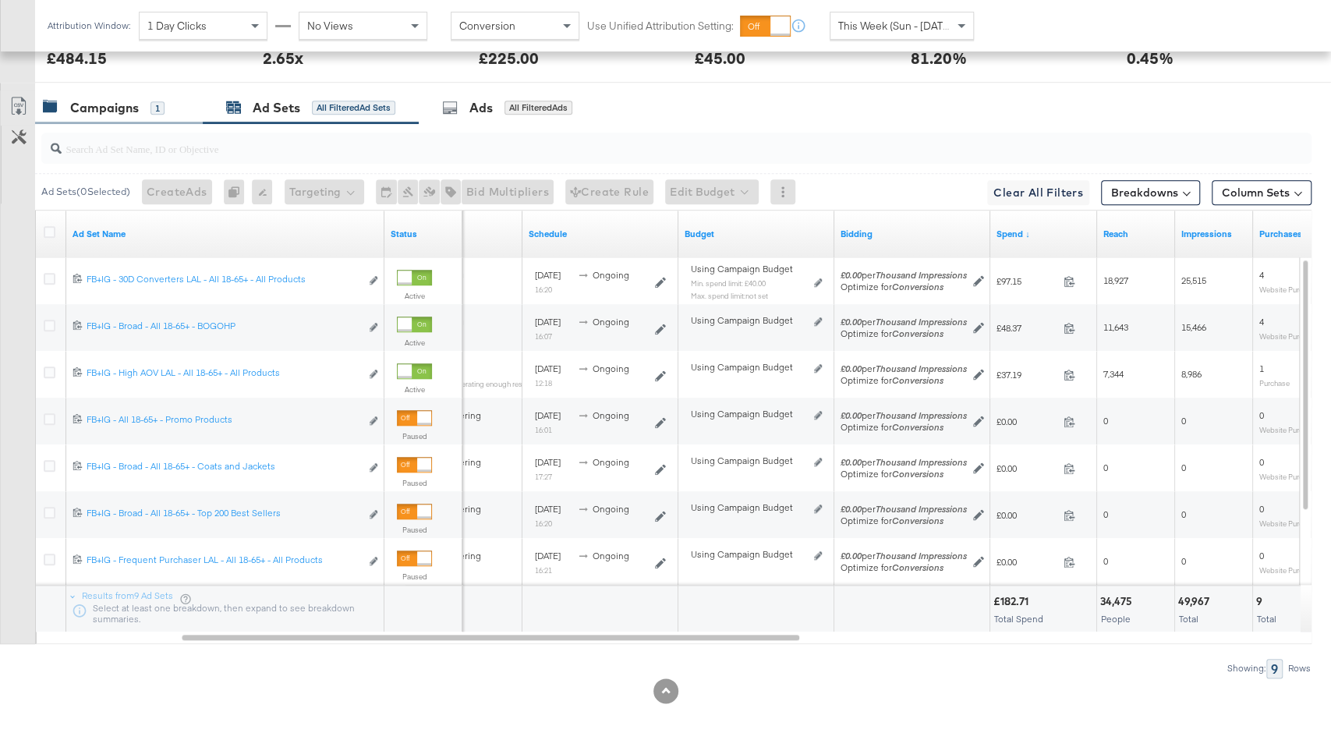
click at [151, 101] on div "1" at bounding box center [158, 108] width 14 height 15
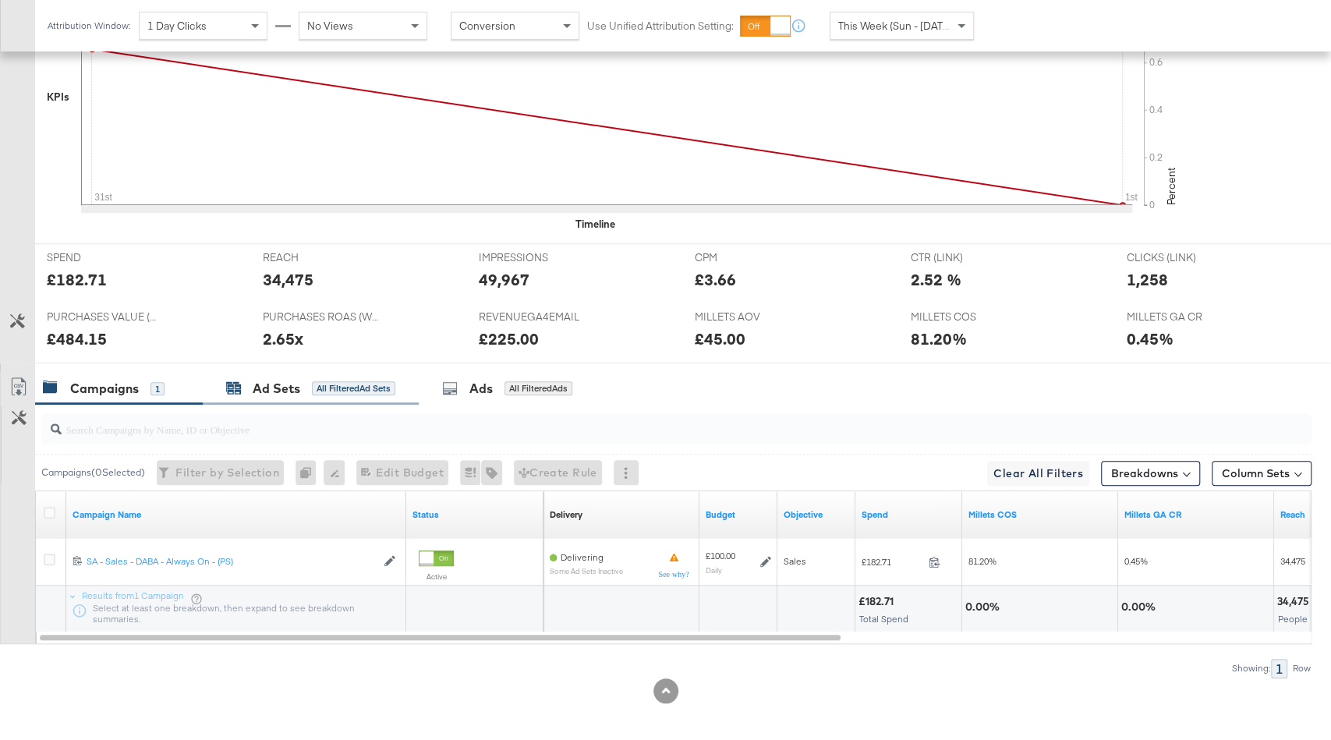
click at [349, 388] on div "All Filtered Ad Sets" at bounding box center [353, 388] width 83 height 14
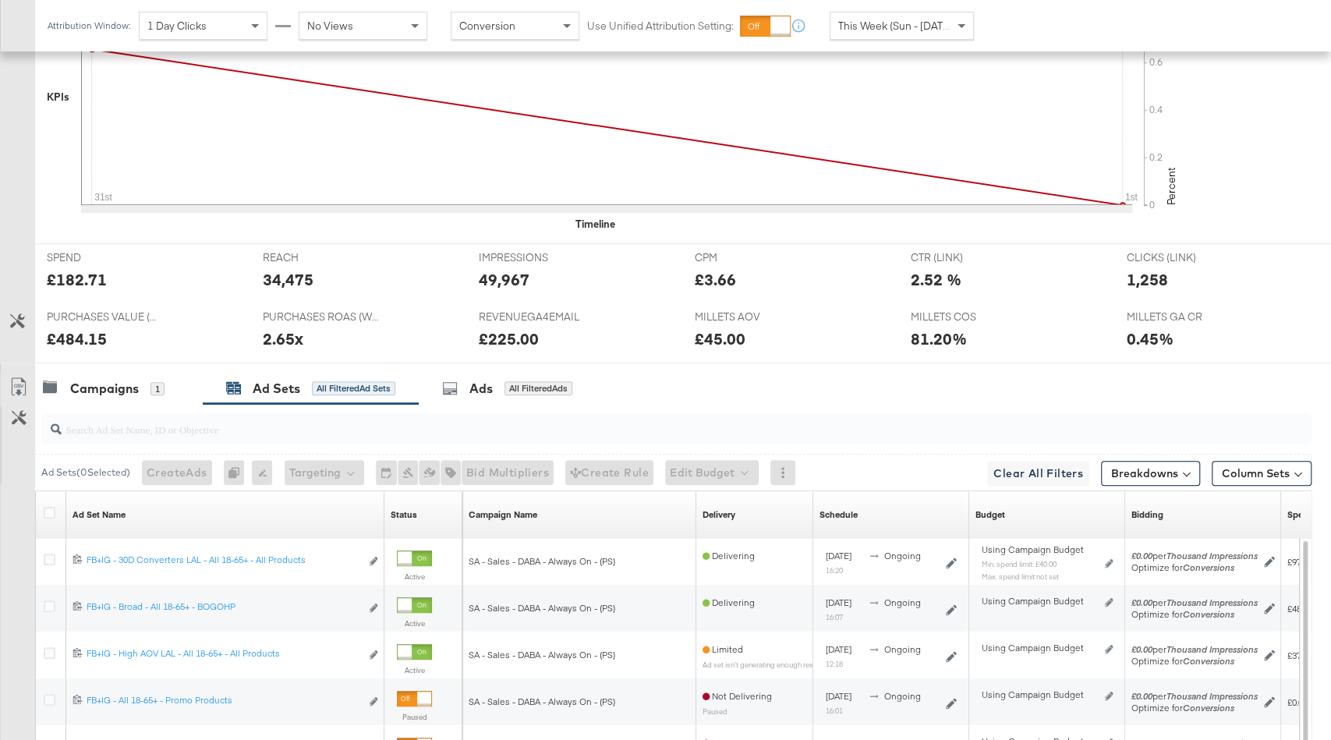
scroll to position [832, 0]
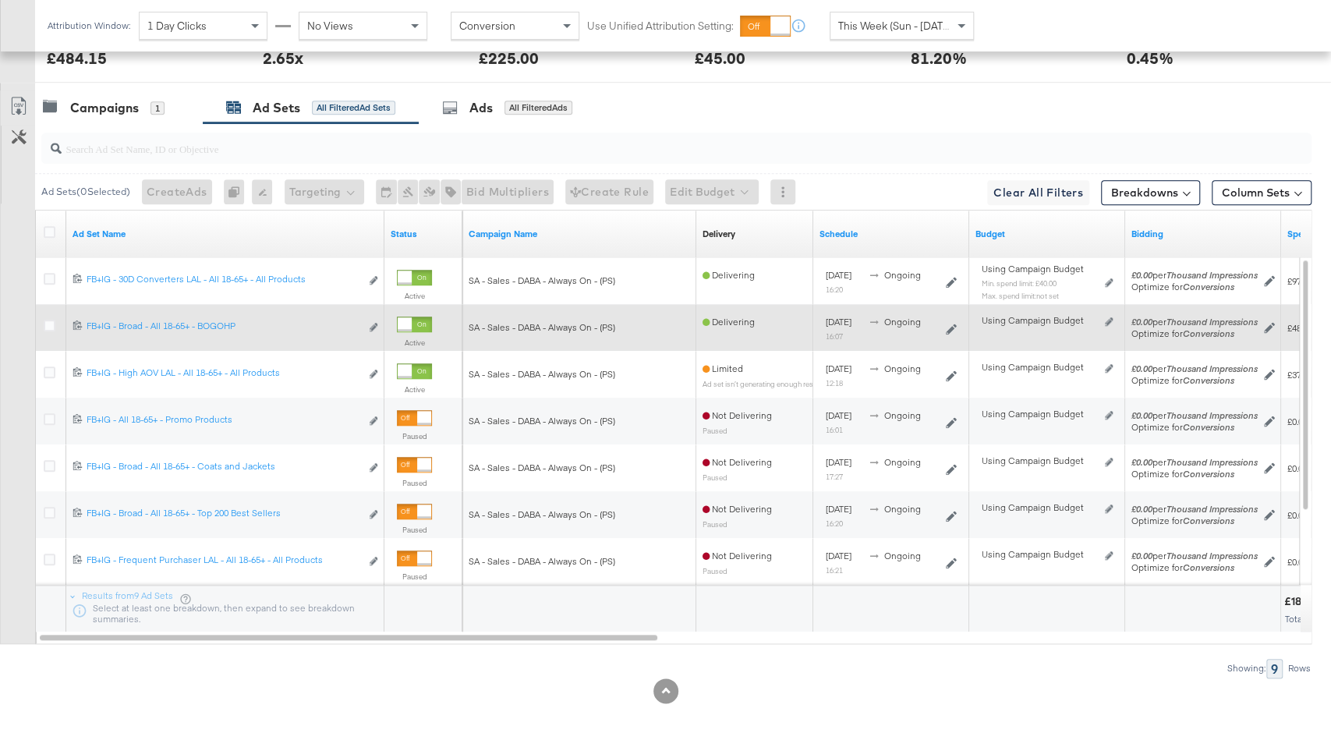
click at [413, 317] on div at bounding box center [414, 325] width 35 height 16
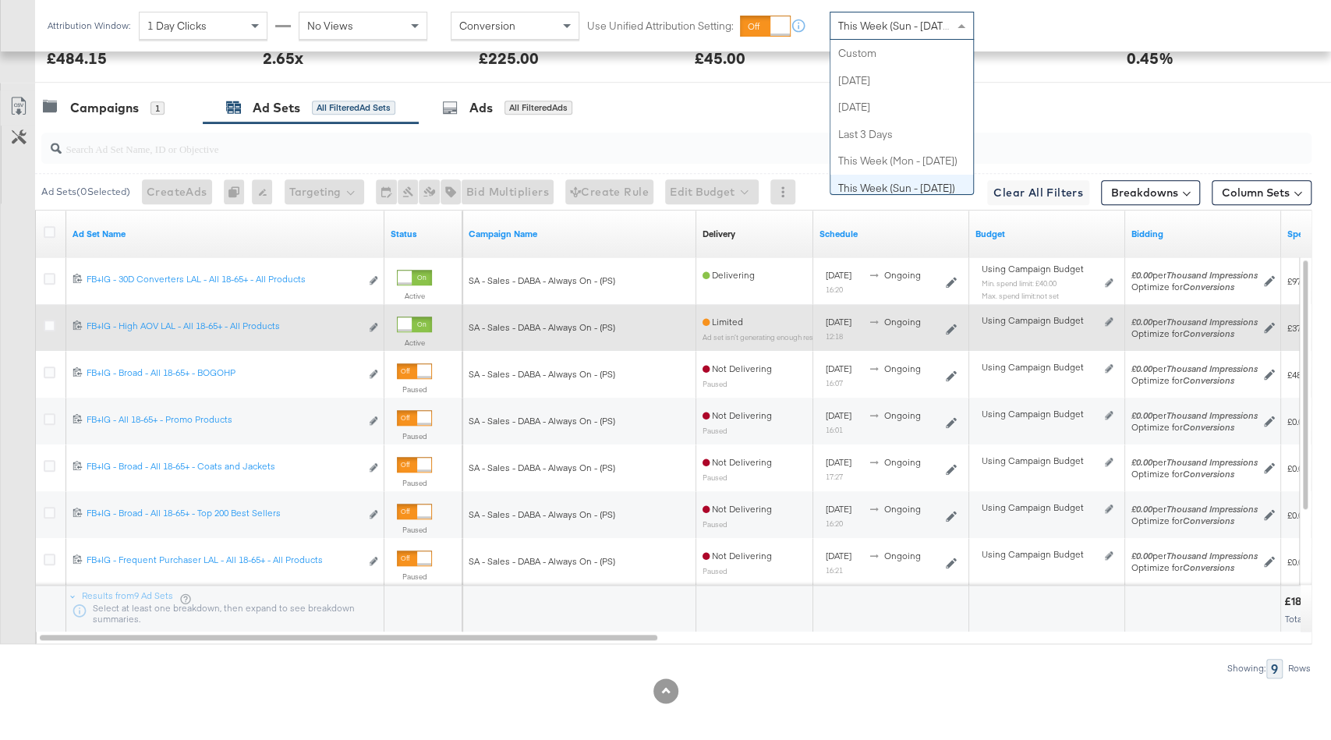
click at [899, 25] on span "This Week (Sun - [DATE])" at bounding box center [896, 26] width 117 height 14
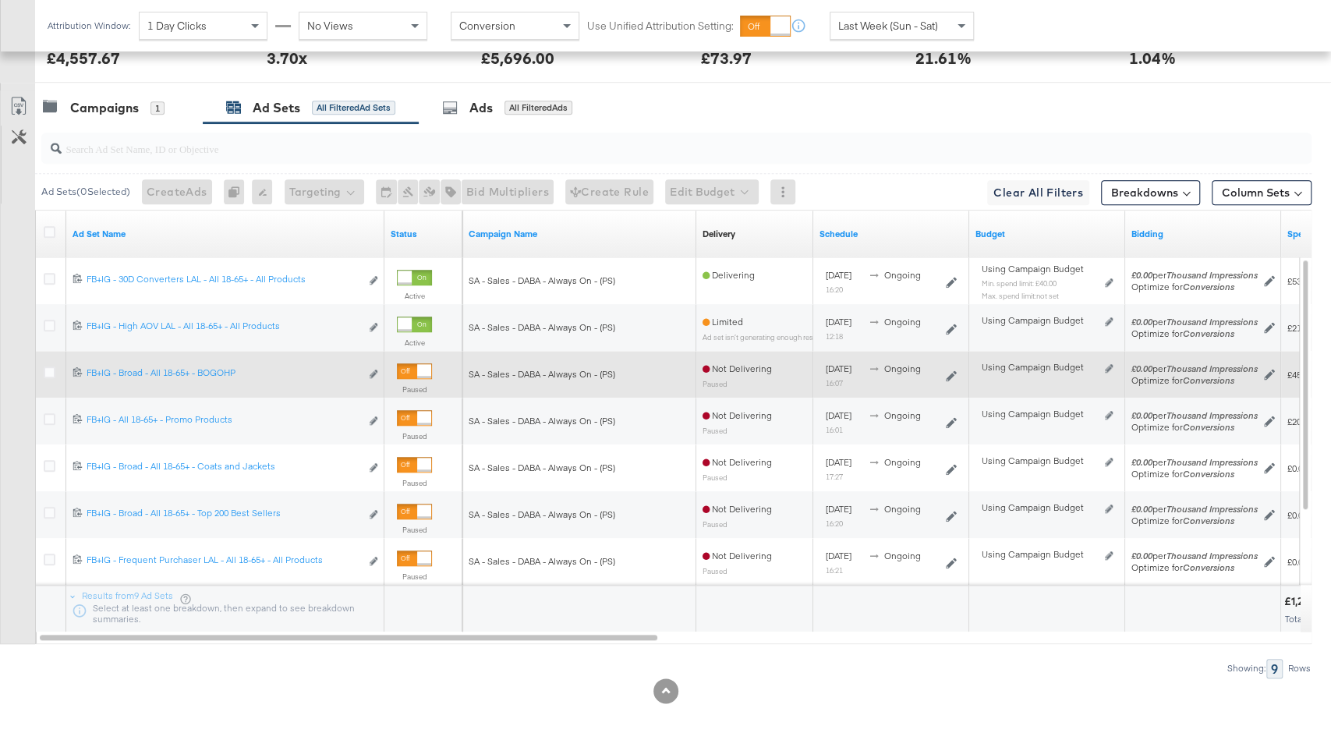
click at [416, 363] on div at bounding box center [414, 371] width 35 height 16
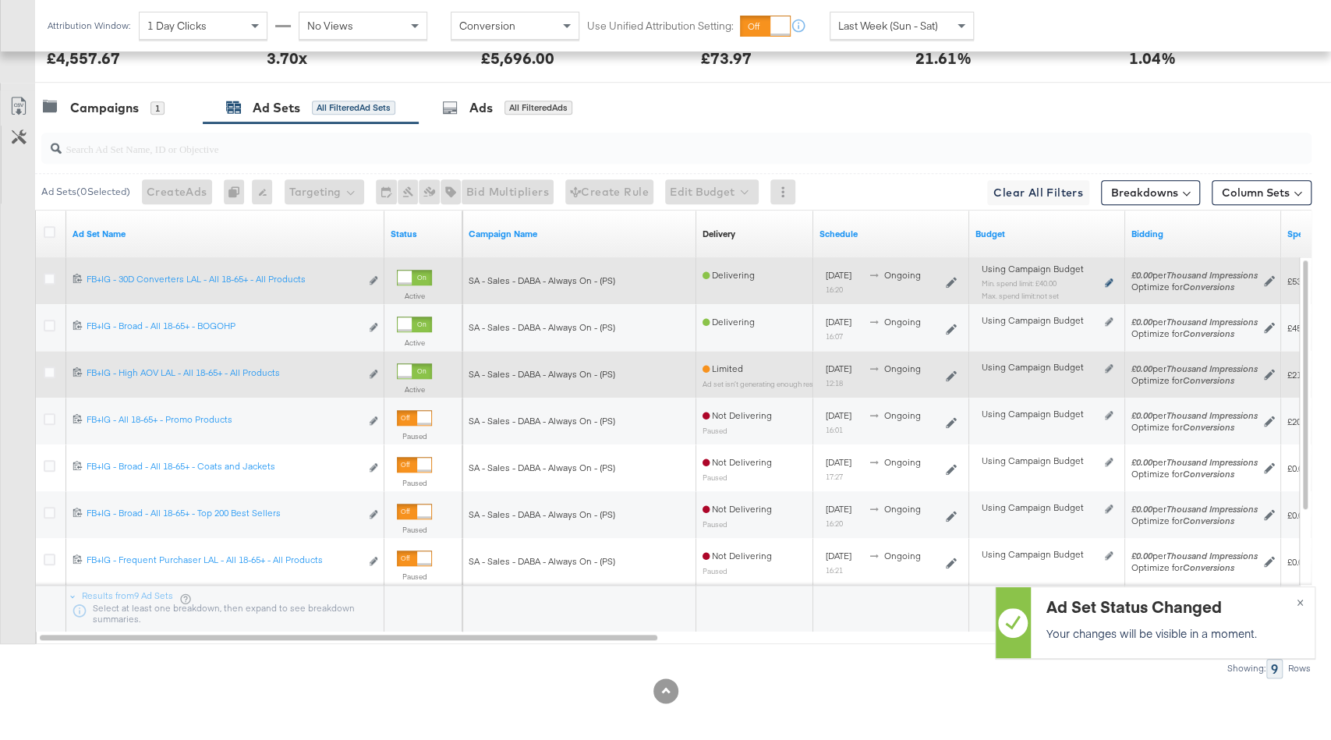
click at [1112, 278] on icon at bounding box center [1109, 282] width 8 height 9
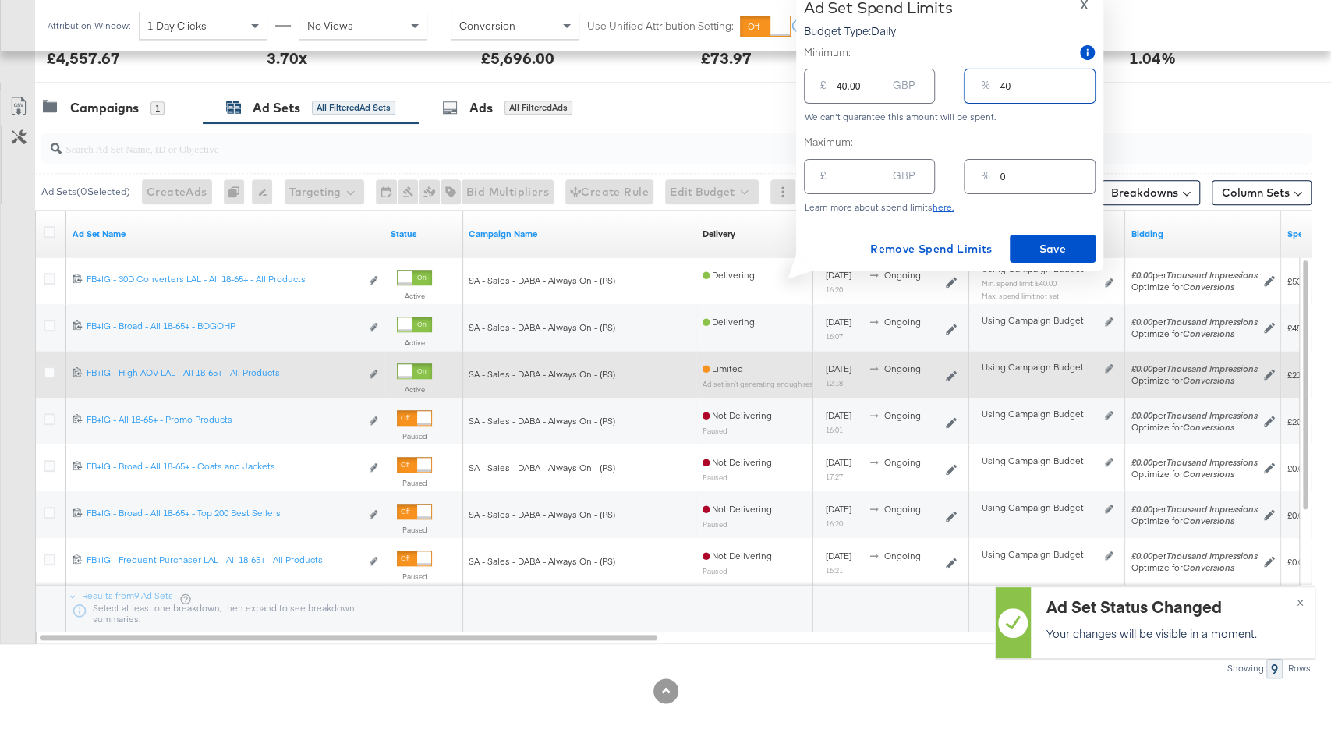
drag, startPoint x: 1017, startPoint y: 80, endPoint x: 973, endPoint y: 80, distance: 44.5
click at [973, 80] on div "% 40" at bounding box center [1029, 86] width 131 height 35
click at [1022, 93] on input "40" at bounding box center [1047, 80] width 94 height 34
drag, startPoint x: 1022, startPoint y: 93, endPoint x: 980, endPoint y: 90, distance: 42.2
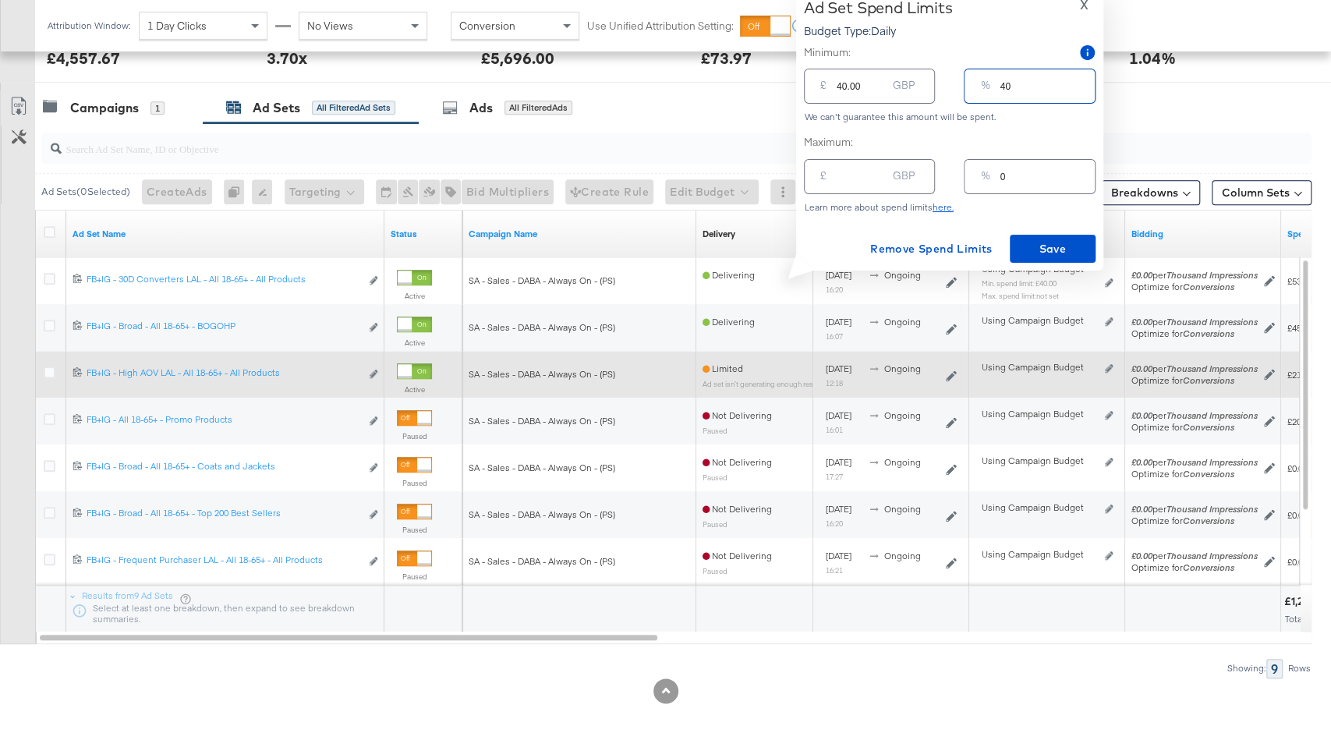
click at [980, 90] on div "% 40" at bounding box center [1029, 86] width 131 height 35
type input "30"
type input "30.00"
type input "30"
click at [1048, 249] on span "Save" at bounding box center [1052, 248] width 73 height 19
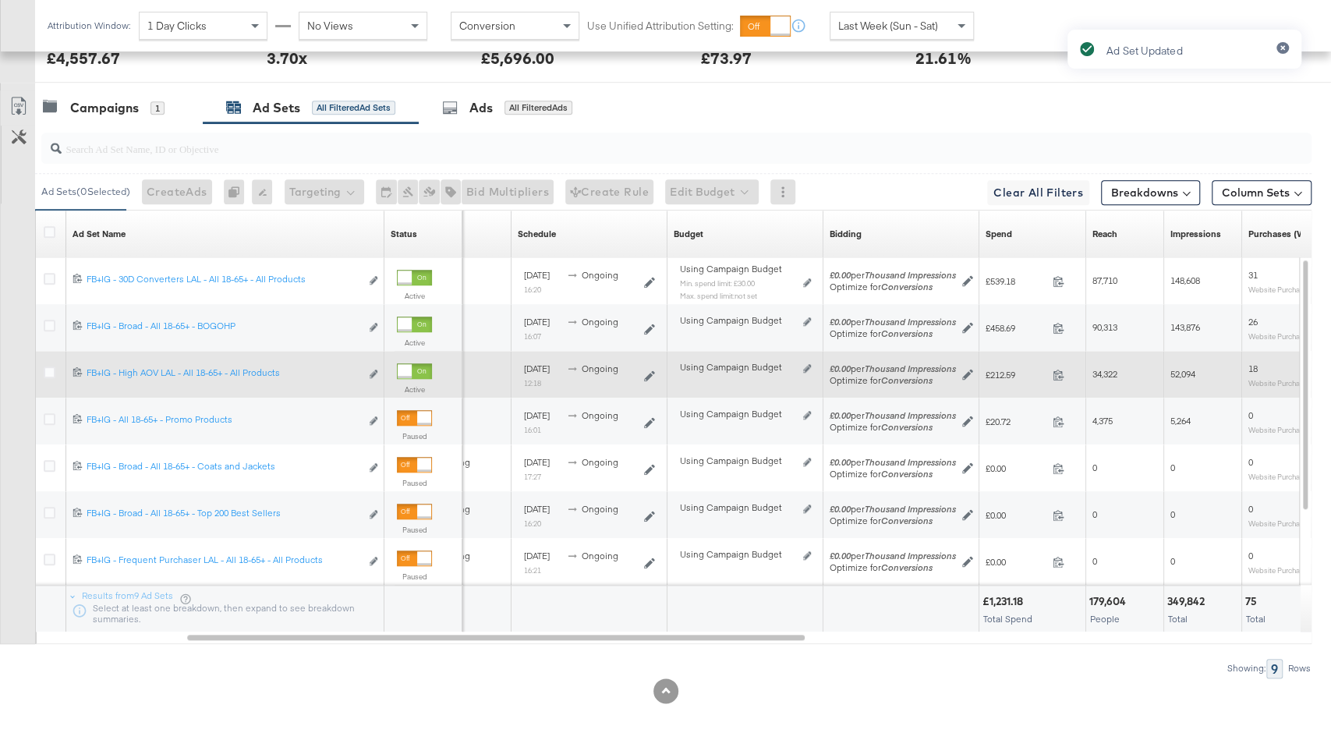
click at [921, 17] on div "Last Week (Sun - Sat)" at bounding box center [902, 25] width 143 height 27
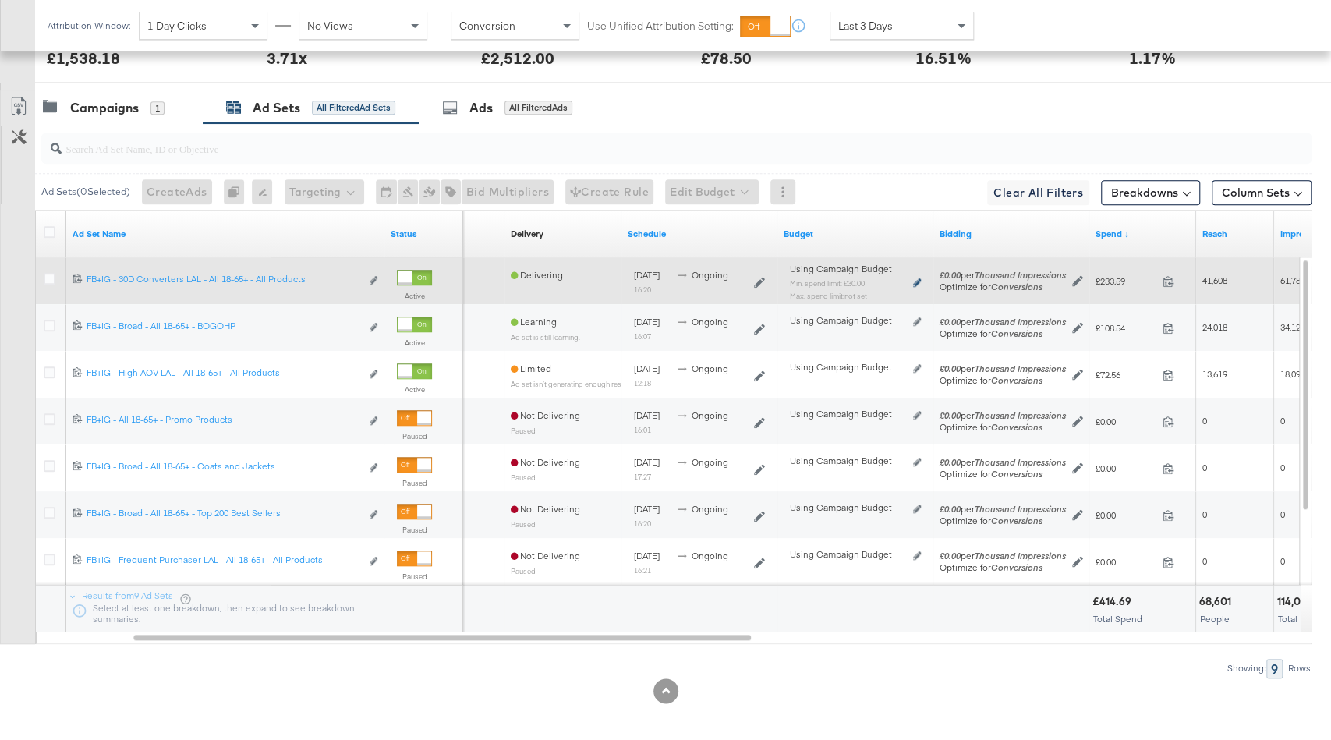
click at [913, 278] on icon at bounding box center [917, 282] width 8 height 9
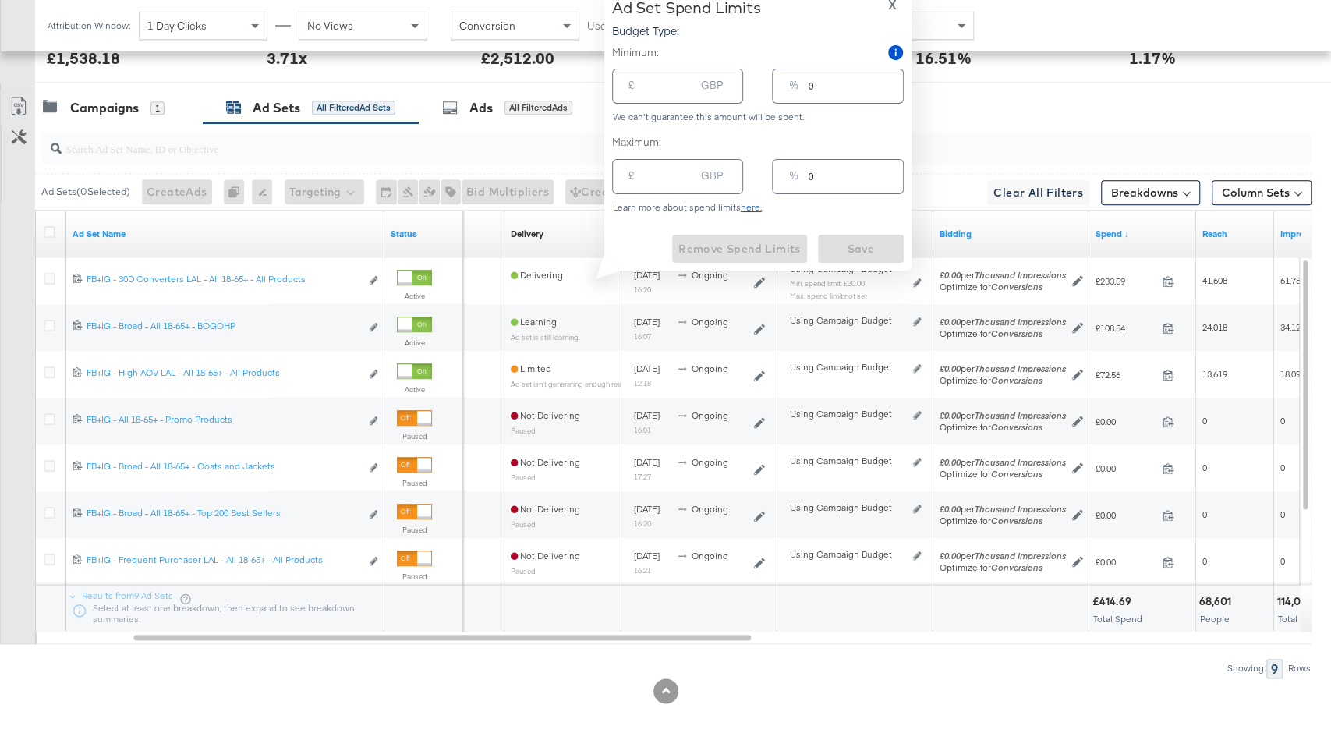
type input "30.00"
type input "30"
click at [835, 89] on input "30" at bounding box center [855, 80] width 94 height 34
drag, startPoint x: 835, startPoint y: 89, endPoint x: 786, endPoint y: 88, distance: 48.4
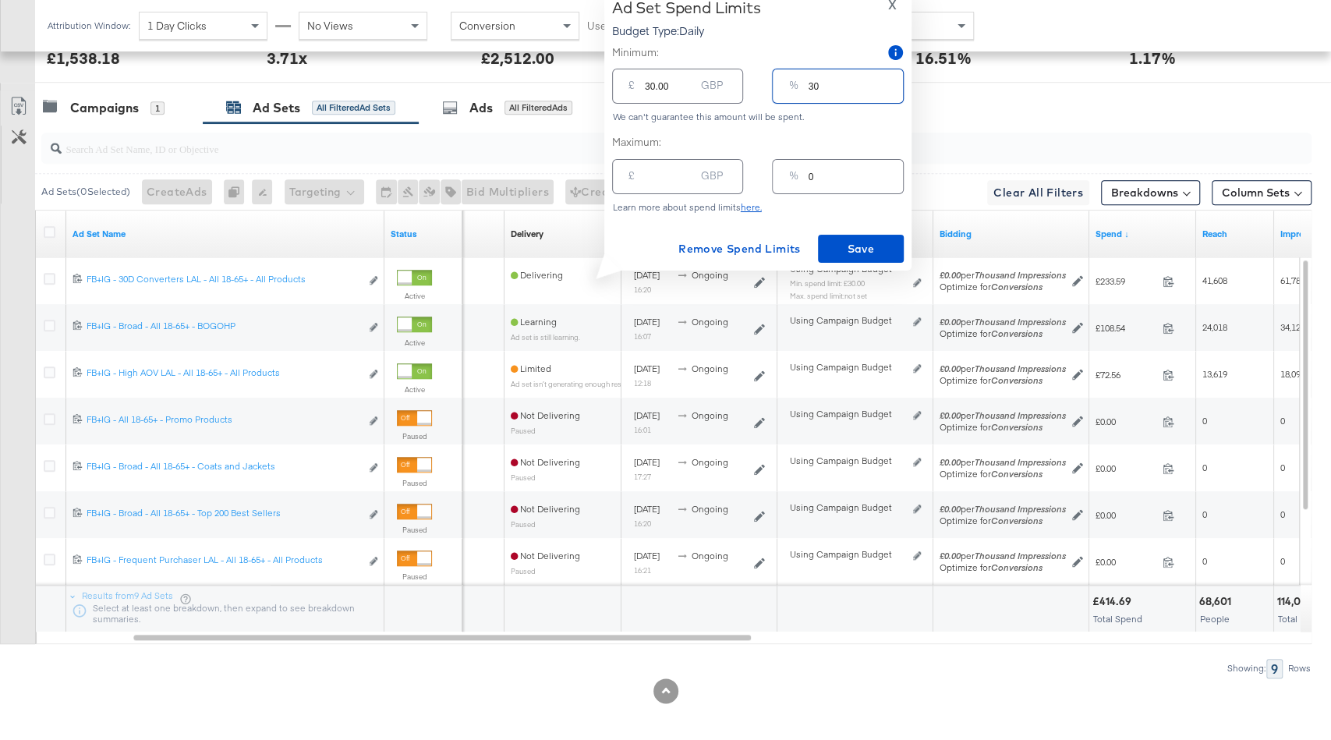
click at [786, 88] on div "% 30" at bounding box center [837, 86] width 131 height 35
type input "2"
type input "2.00"
type input "20"
type input "20.00"
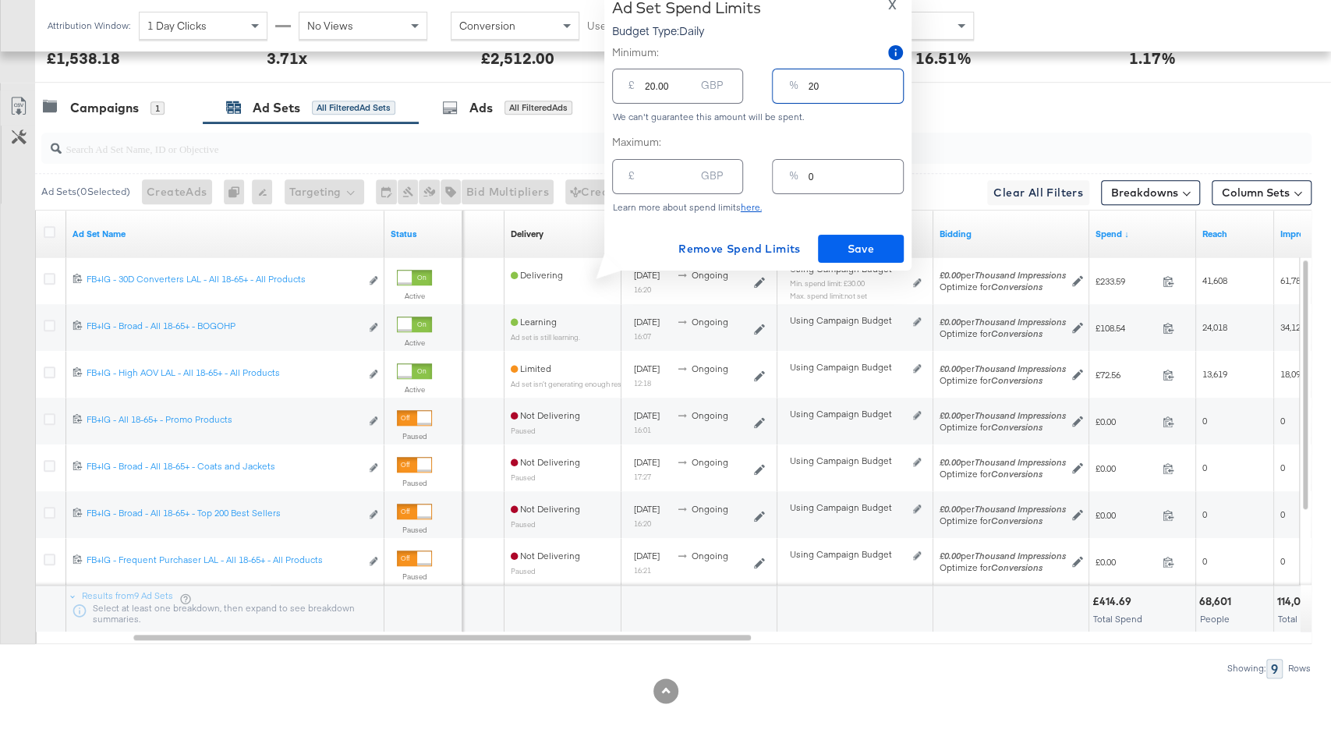
type input "20"
click at [870, 253] on span "Save" at bounding box center [860, 248] width 73 height 19
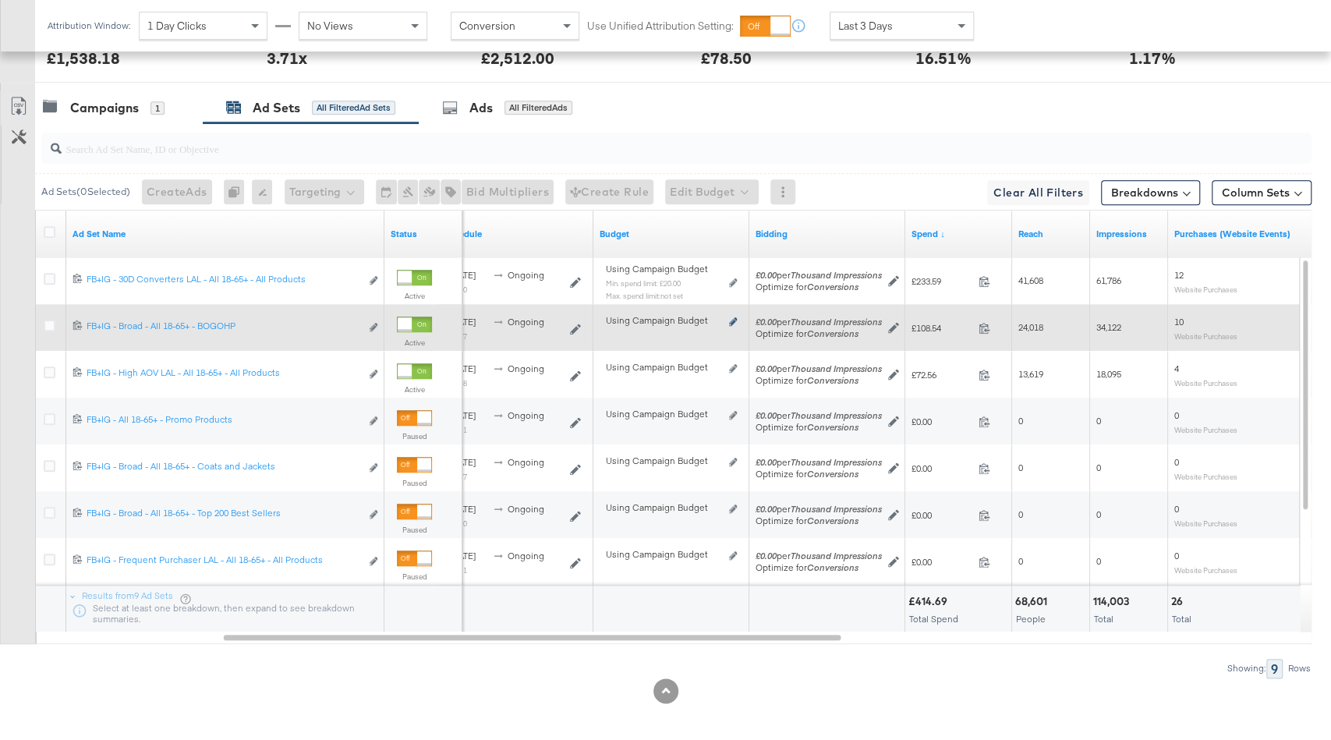
click at [735, 317] on icon at bounding box center [733, 321] width 8 height 9
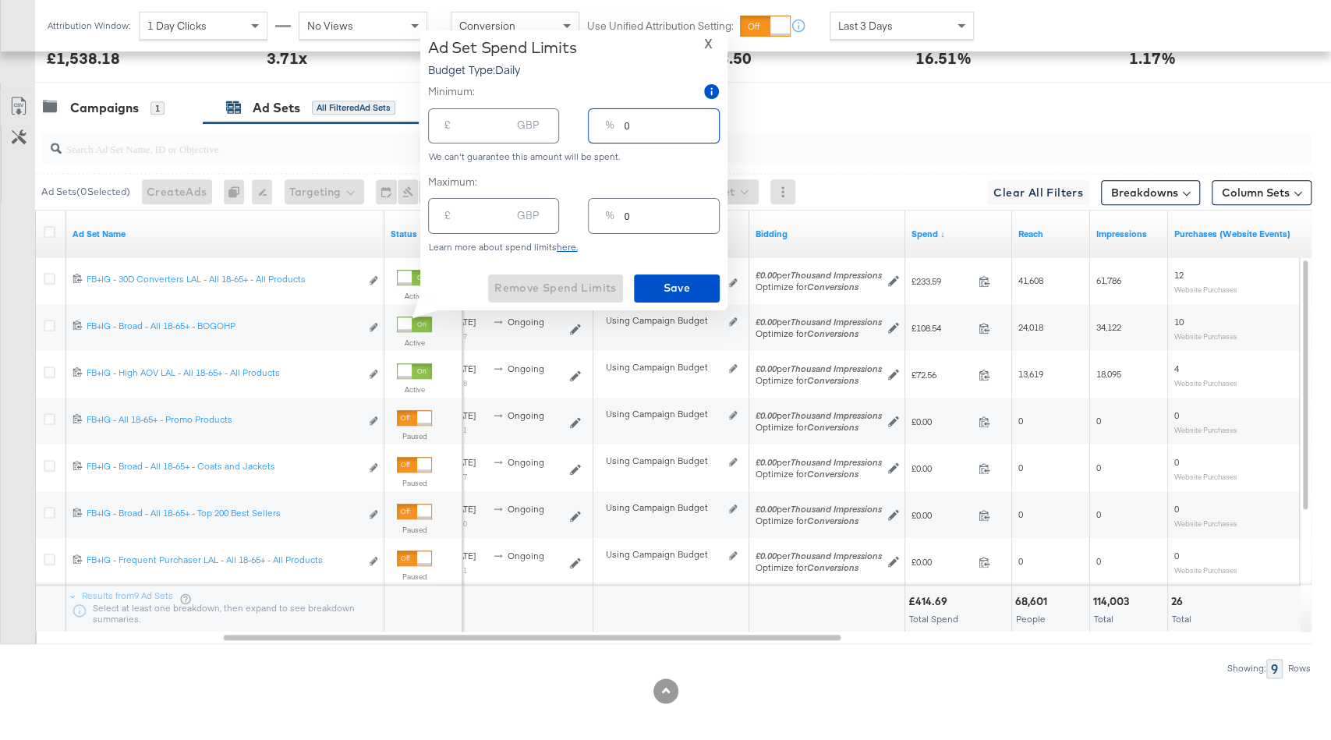
click at [645, 124] on input "0" at bounding box center [671, 120] width 94 height 34
type input "02"
type input "2.00"
type input "020"
type input "20.00"
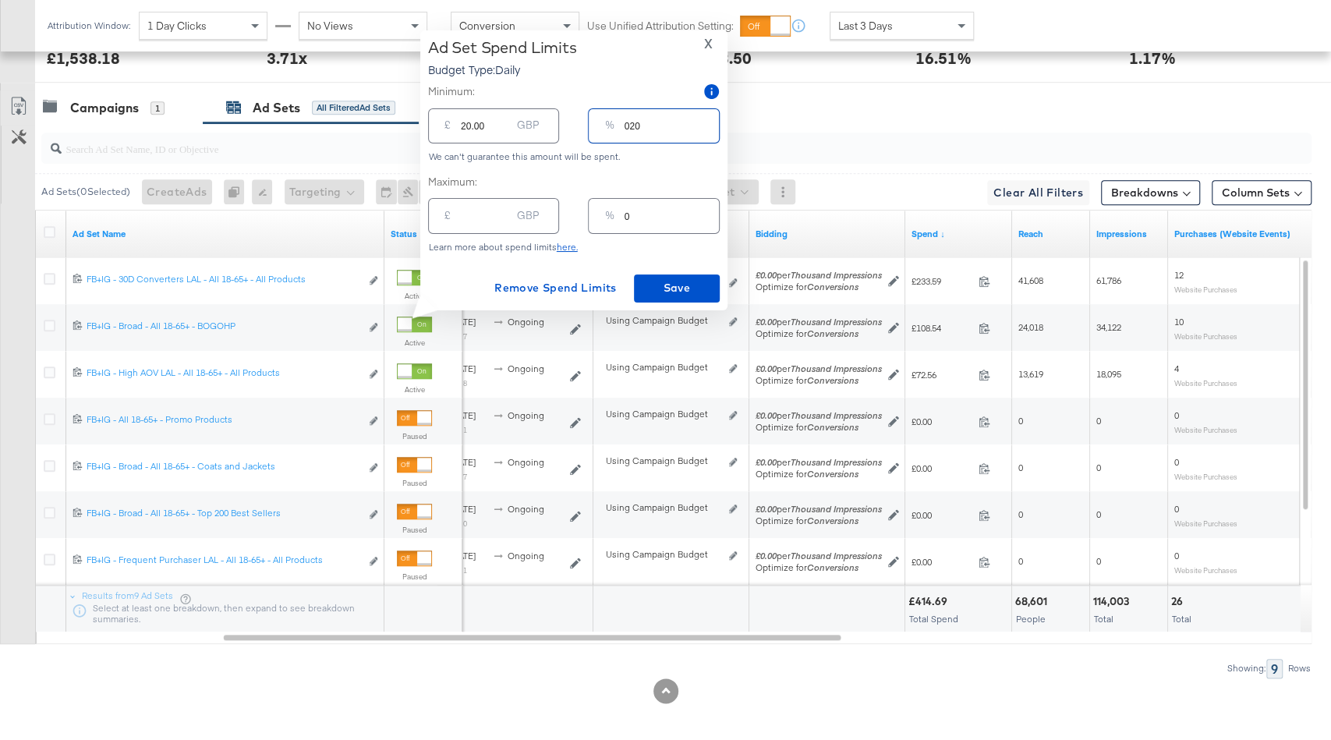
click at [621, 134] on div "% 020" at bounding box center [653, 125] width 131 height 35
type input "20"
click at [679, 291] on span "Save" at bounding box center [676, 287] width 73 height 19
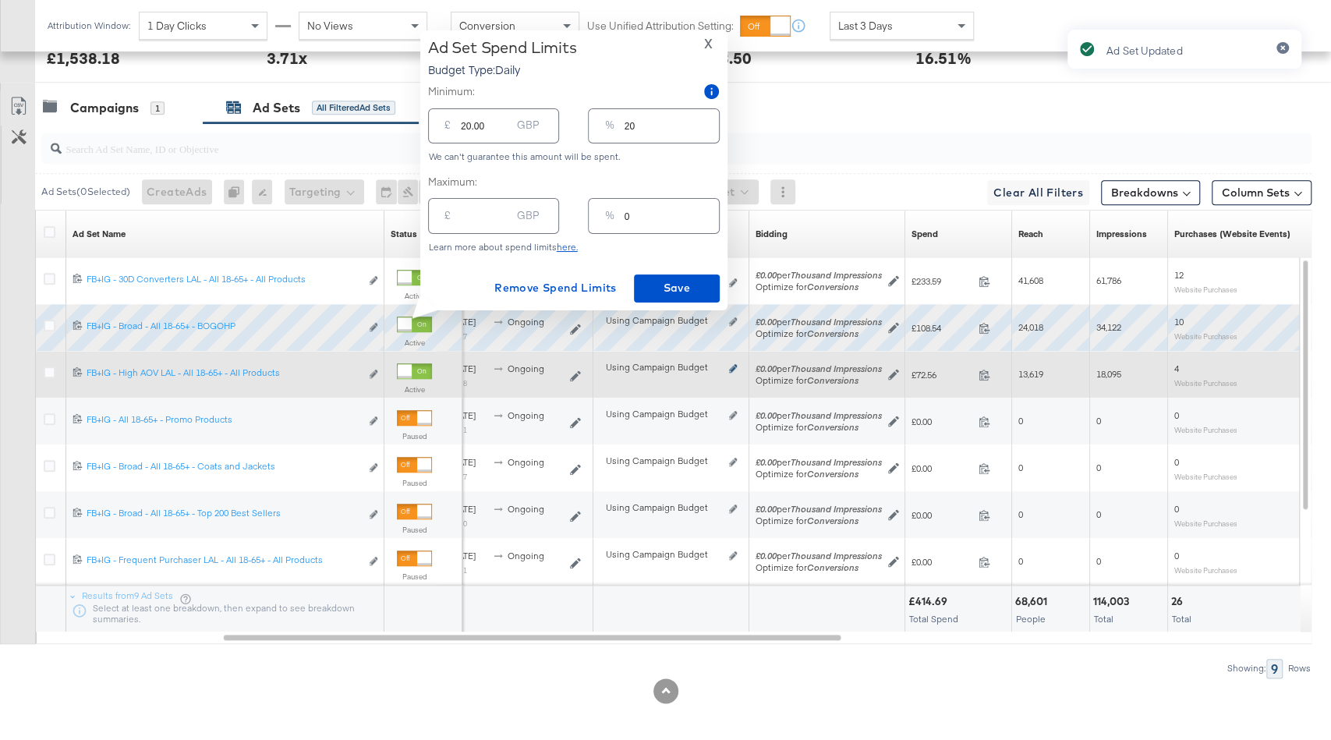
click at [731, 364] on icon at bounding box center [733, 368] width 8 height 9
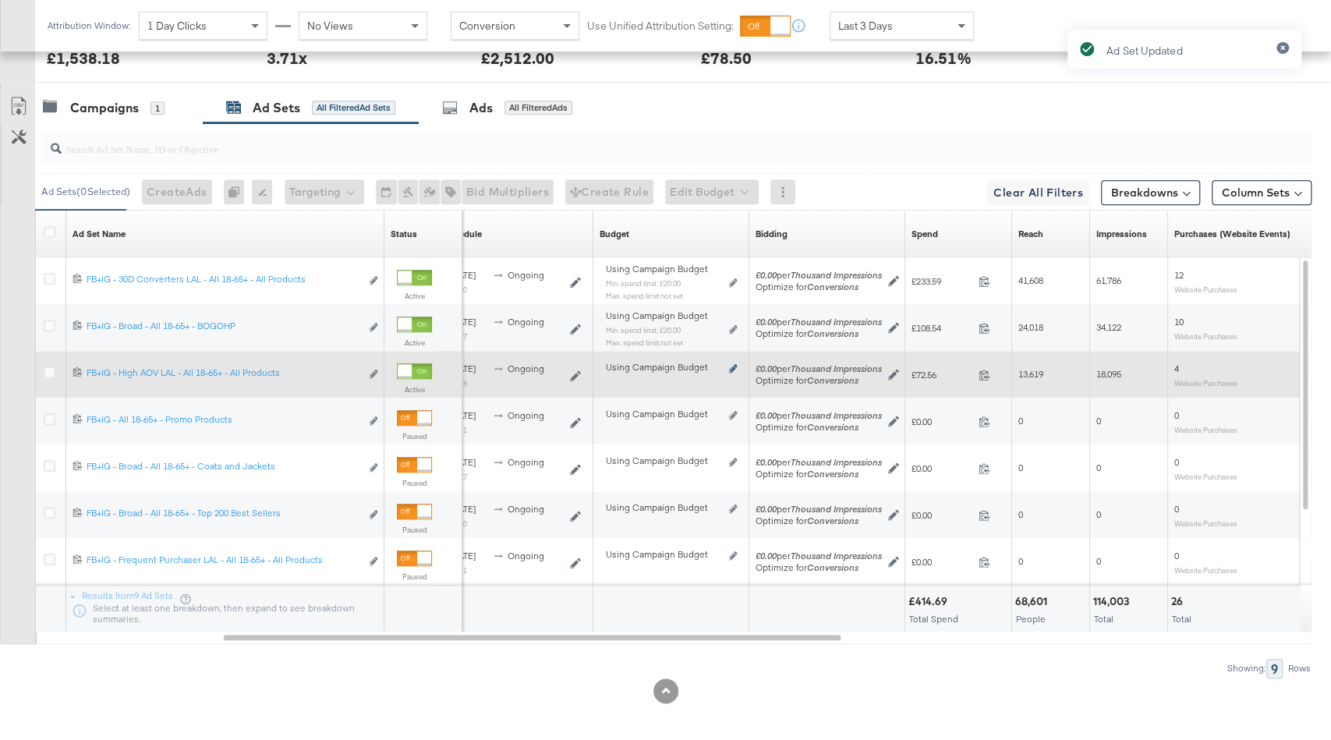
click at [734, 364] on icon at bounding box center [733, 368] width 8 height 9
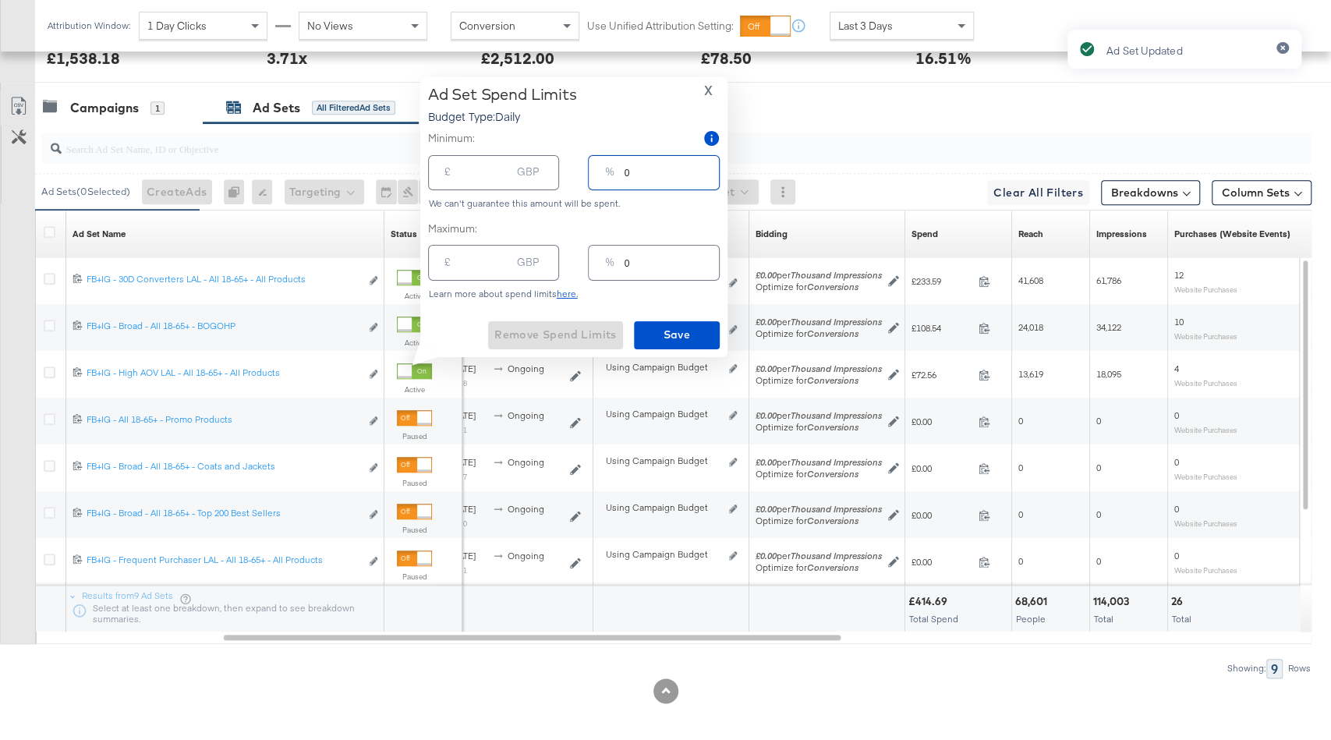
click at [653, 172] on input "0" at bounding box center [671, 167] width 94 height 34
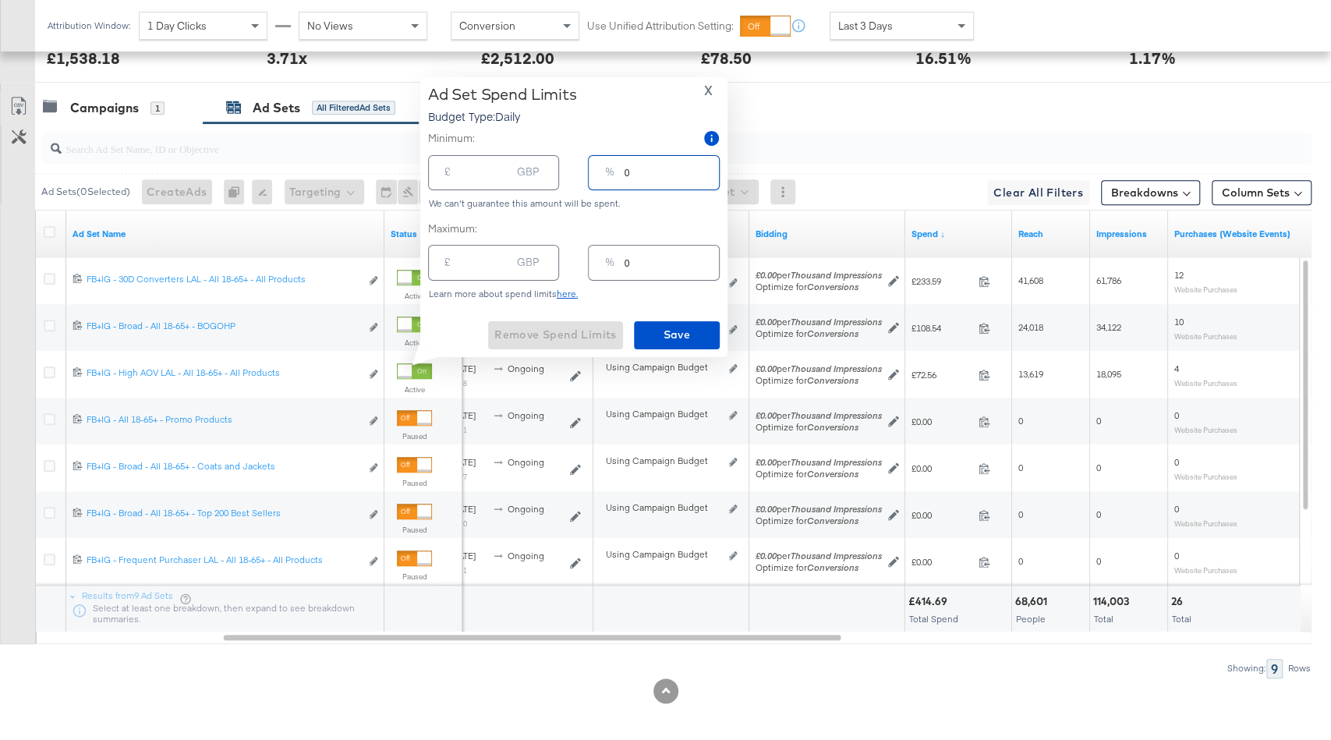
type input "10"
type input "10.00"
type input "10"
click at [677, 337] on span "Save" at bounding box center [676, 334] width 73 height 19
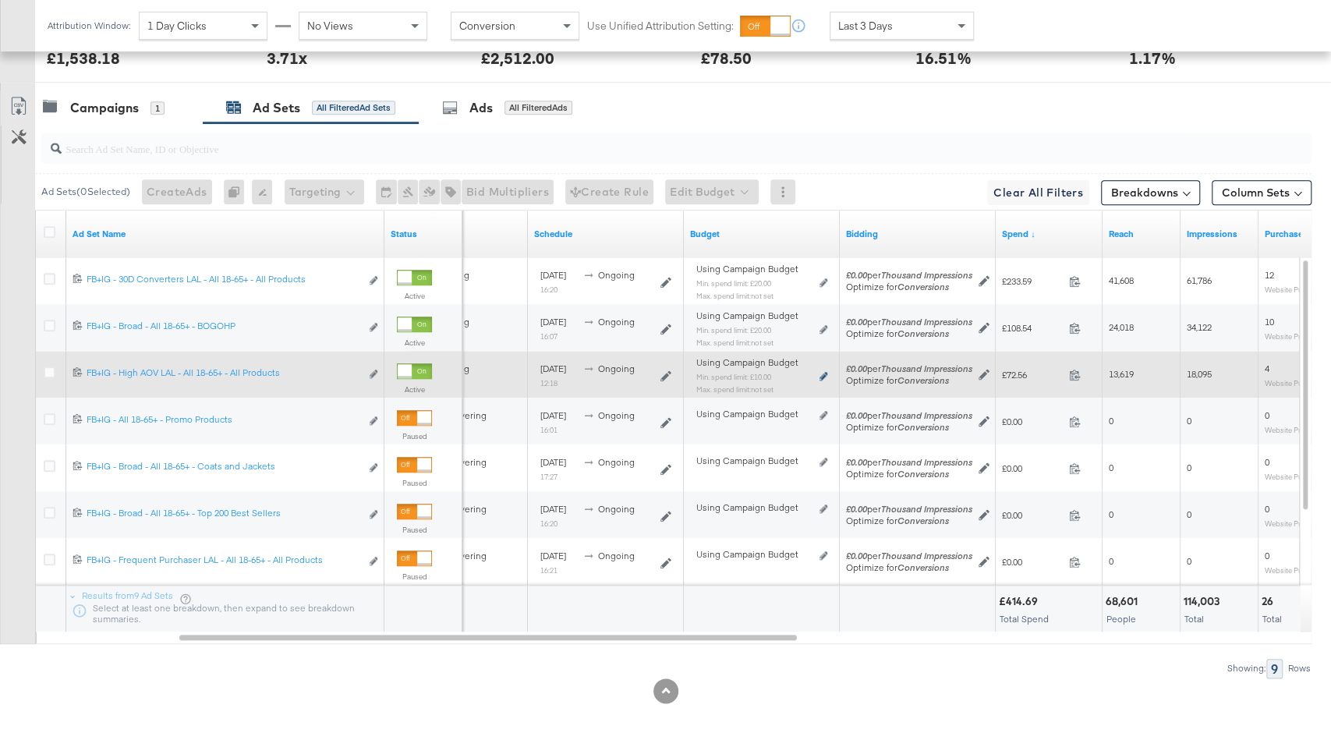
click at [821, 372] on icon at bounding box center [824, 376] width 8 height 9
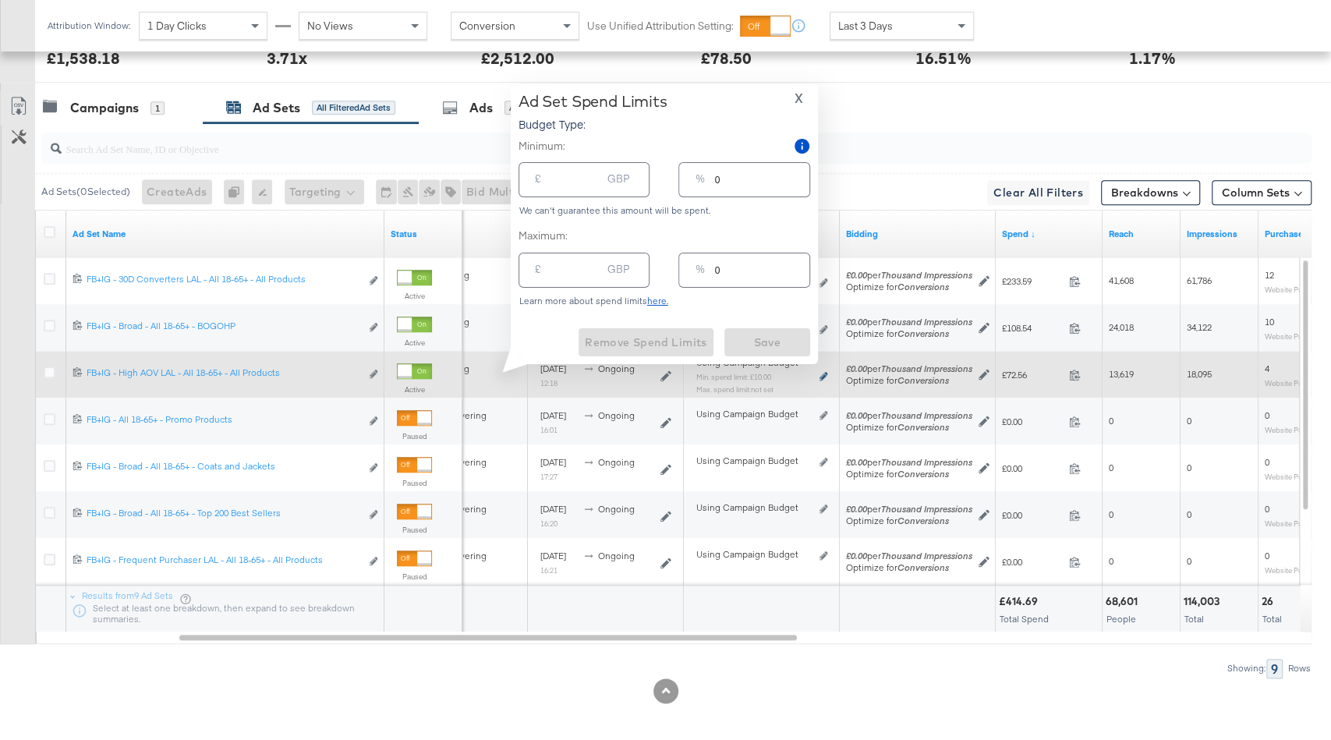
type input "10.00"
type input "10"
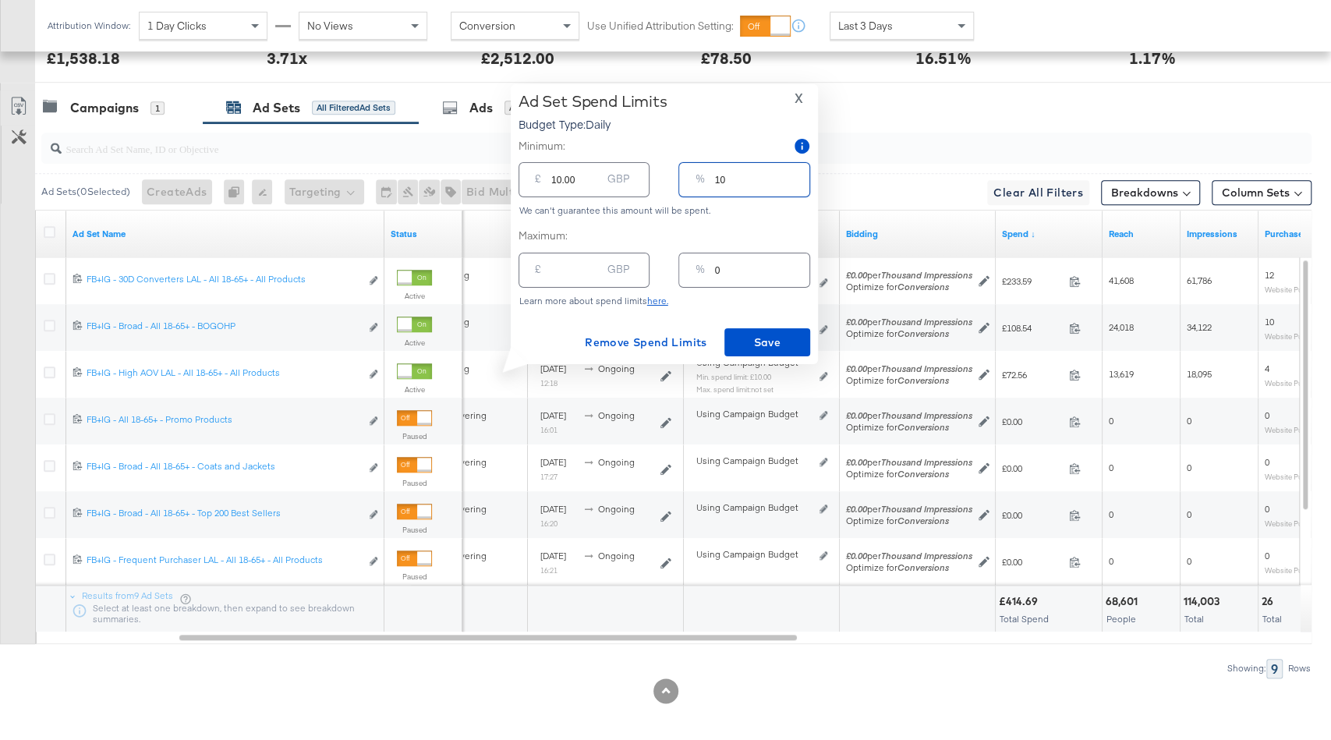
drag, startPoint x: 719, startPoint y: 184, endPoint x: 751, endPoint y: 184, distance: 32.0
click at [751, 184] on input "10" at bounding box center [761, 174] width 94 height 34
type input "15"
type input "15.00"
type input "15"
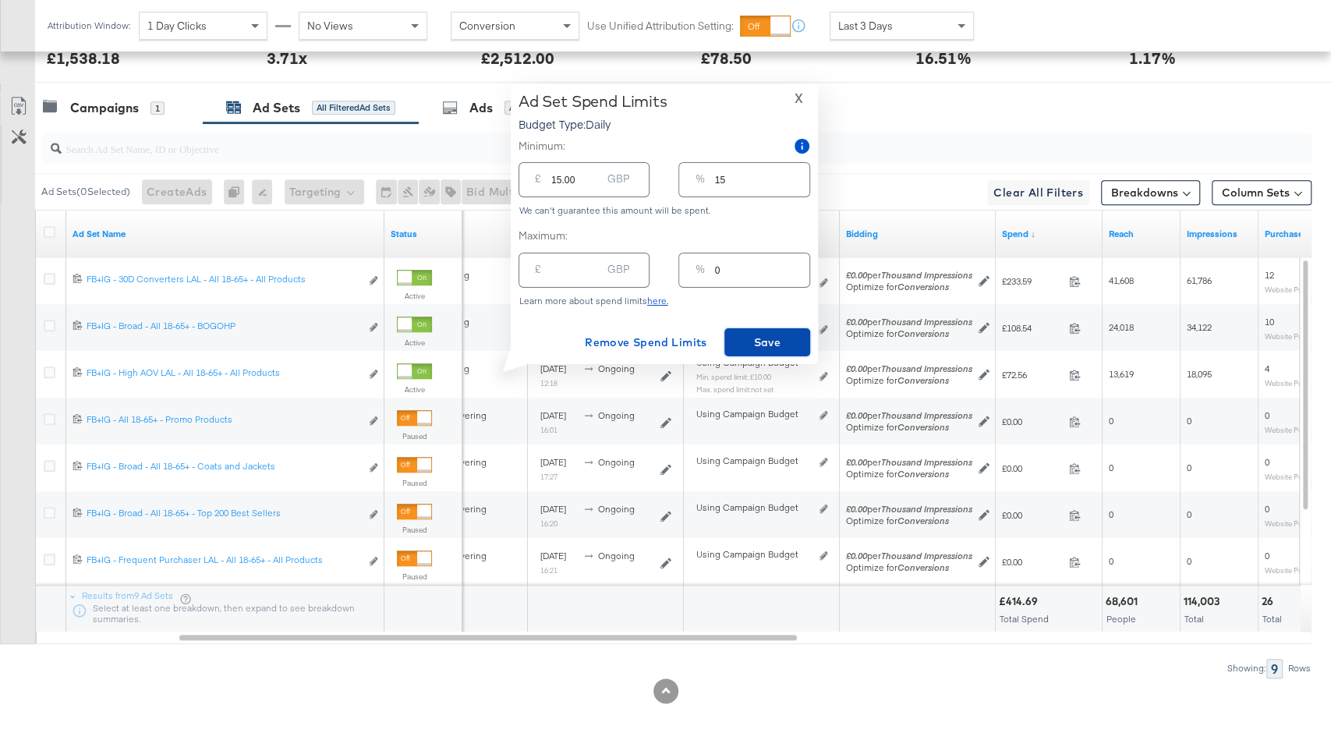
click at [758, 346] on span "Save" at bounding box center [767, 342] width 73 height 19
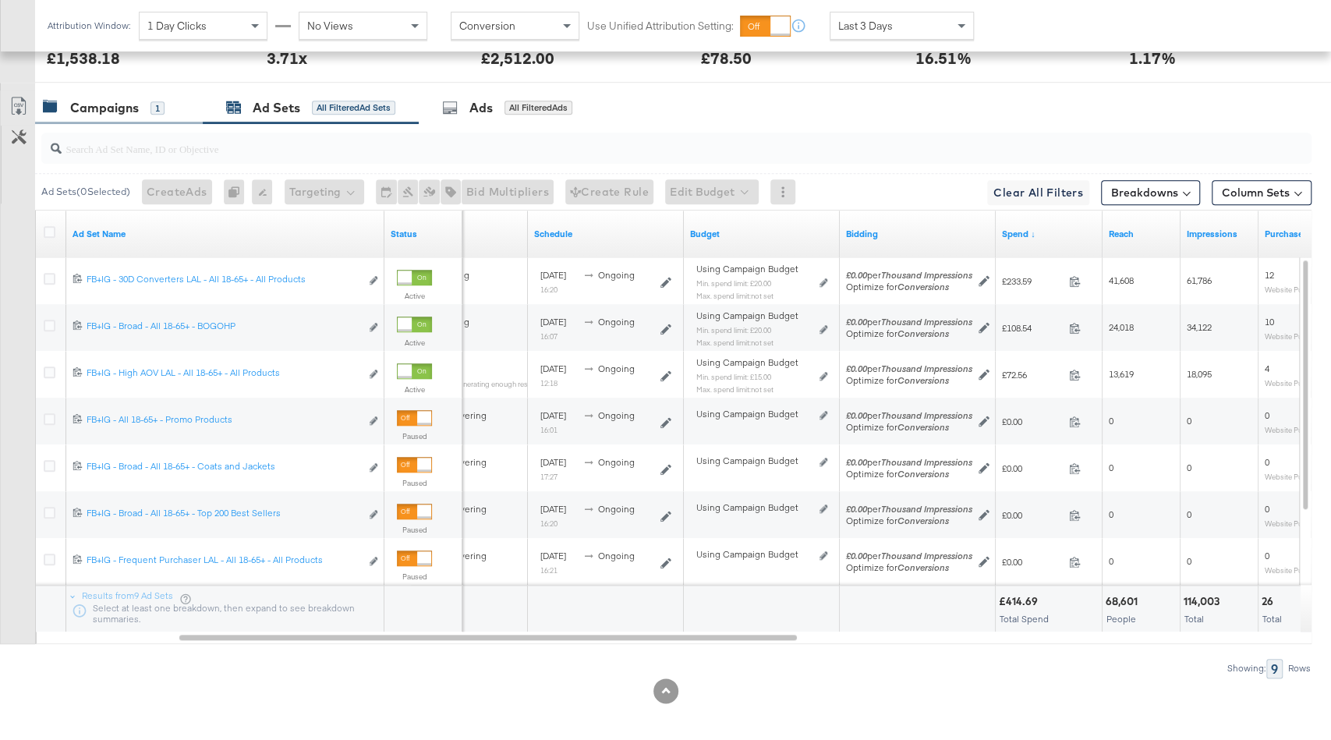
click at [129, 105] on div "Campaigns" at bounding box center [104, 108] width 69 height 18
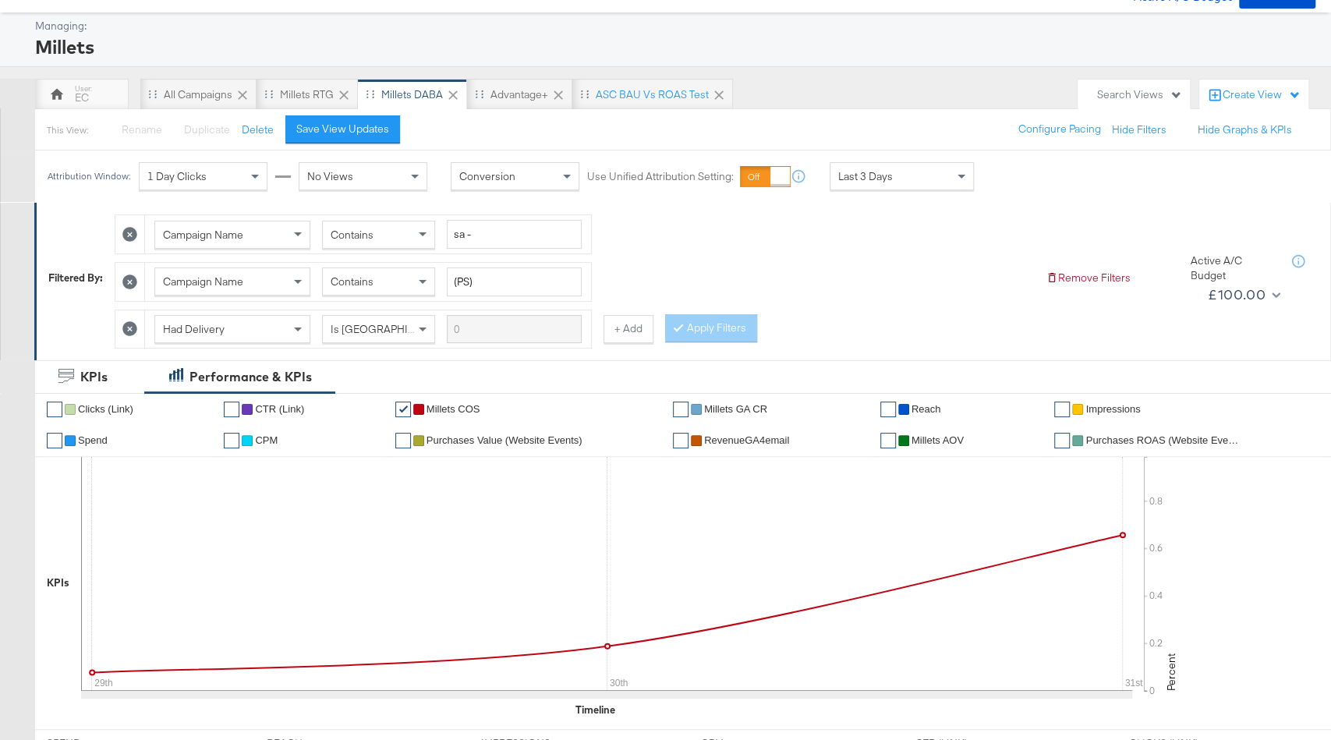
scroll to position [0, 0]
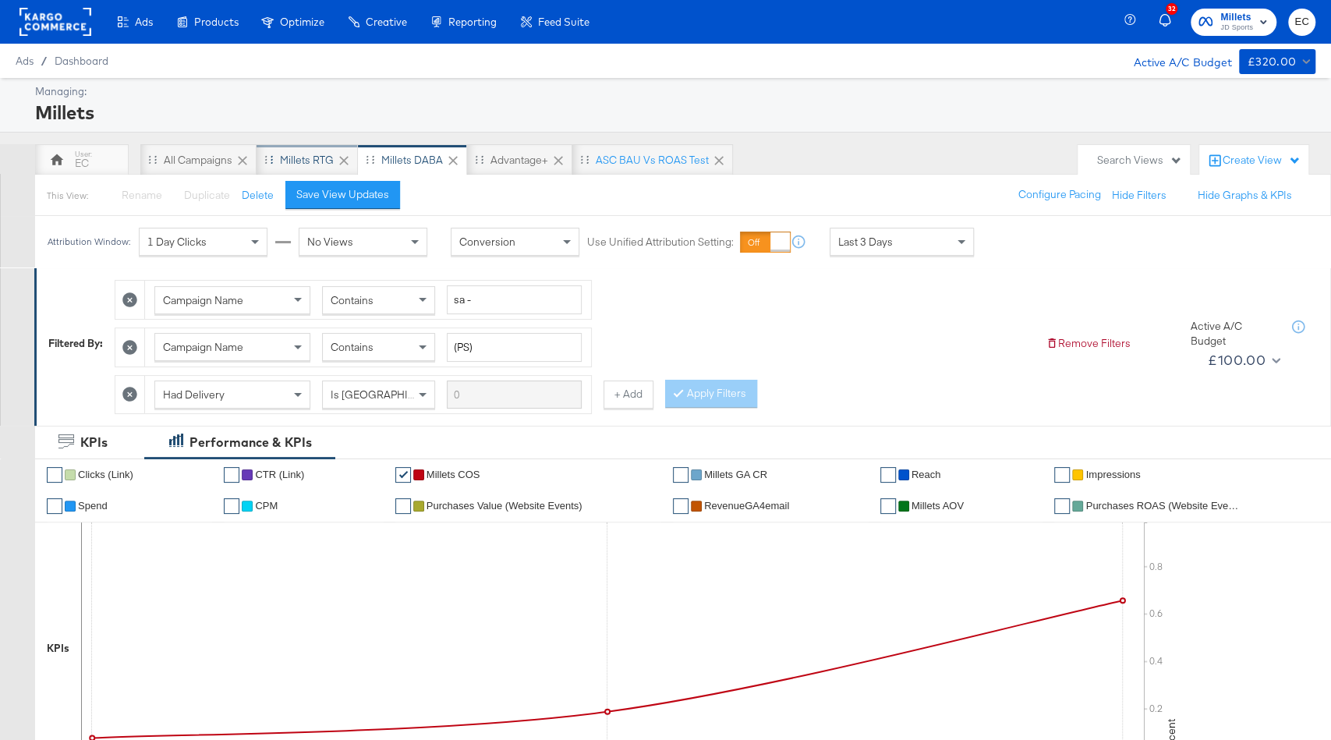
click at [310, 158] on div "Millets RTG" at bounding box center [307, 160] width 54 height 15
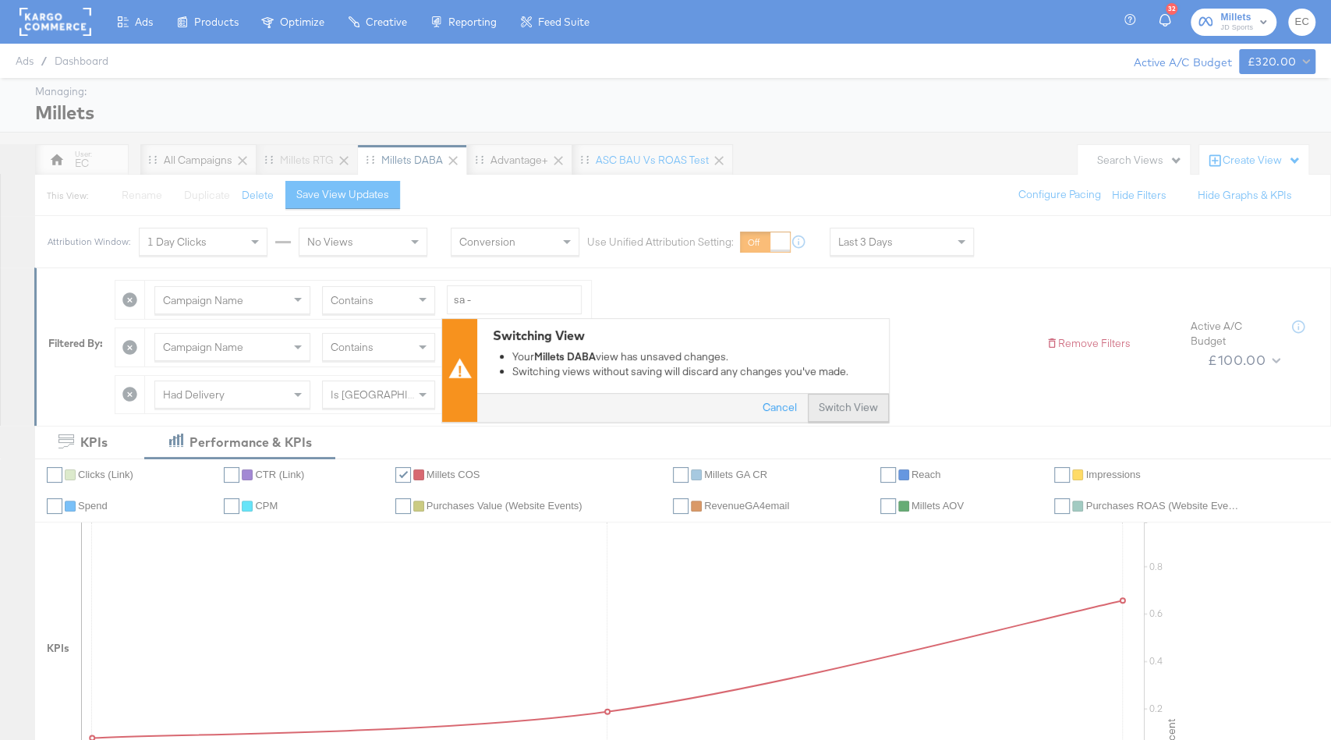
click at [860, 402] on button "Switch View" at bounding box center [848, 408] width 81 height 28
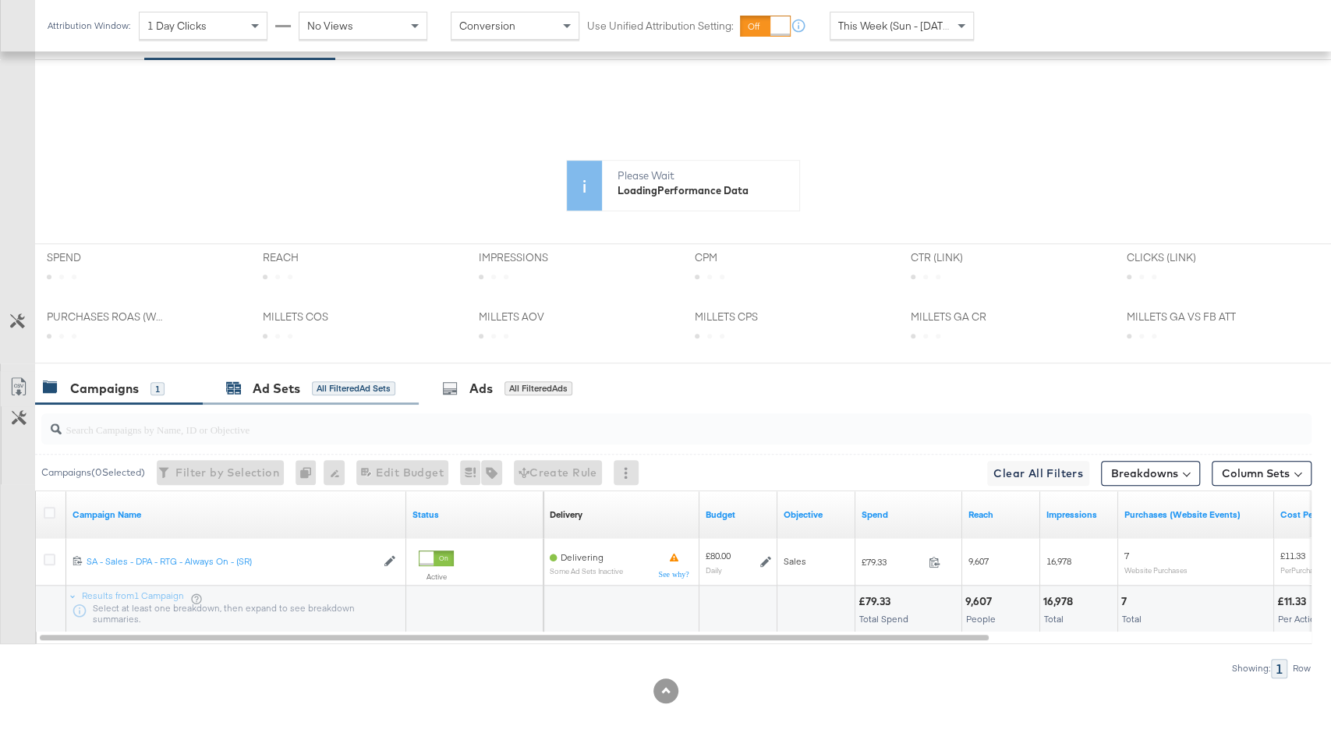
click at [353, 381] on div "All Filtered Ad Sets" at bounding box center [353, 388] width 83 height 14
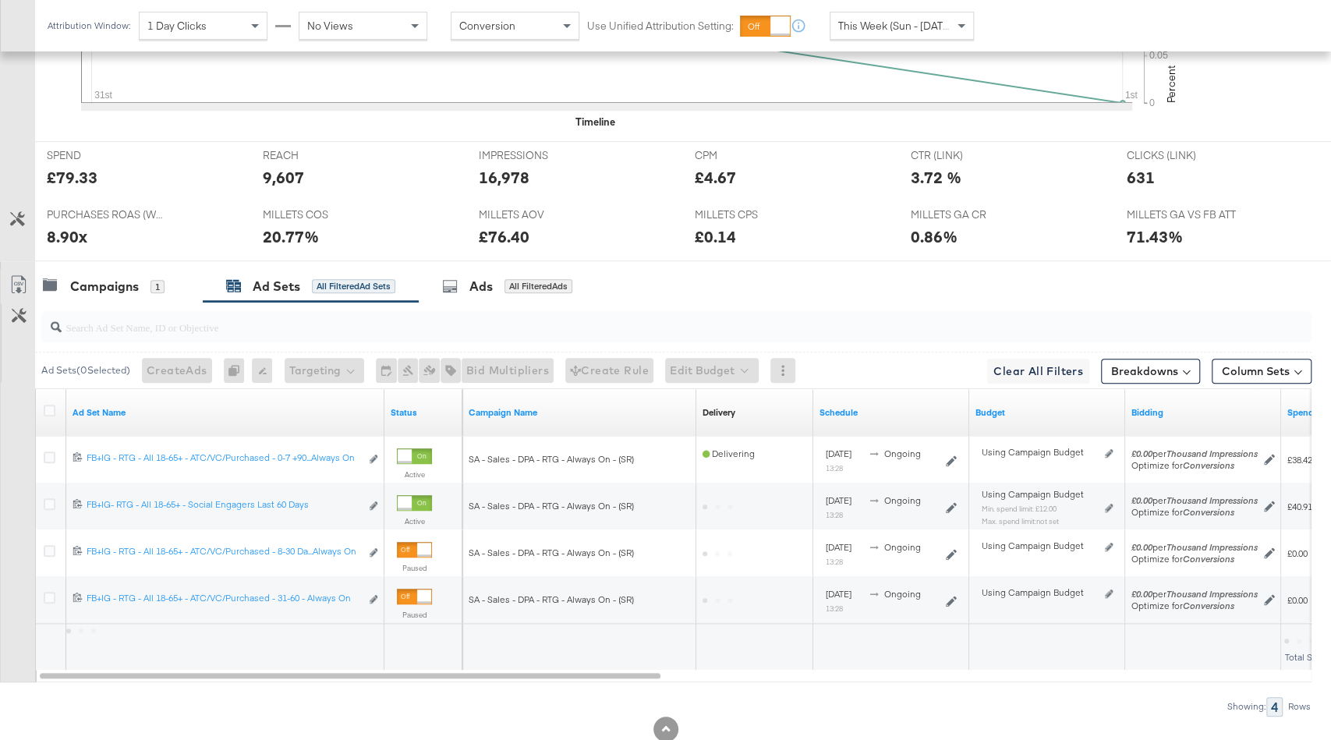
scroll to position [692, 0]
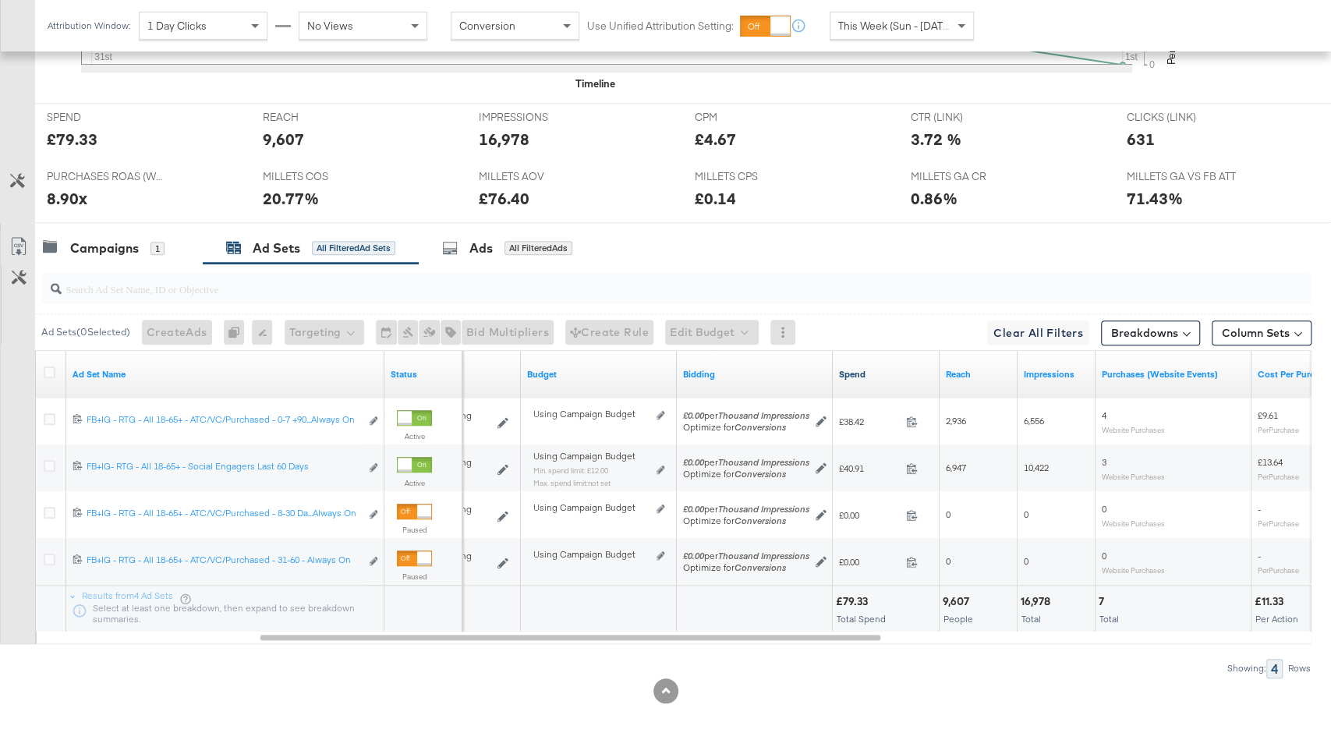
click at [888, 374] on link "Spend" at bounding box center [886, 374] width 94 height 12
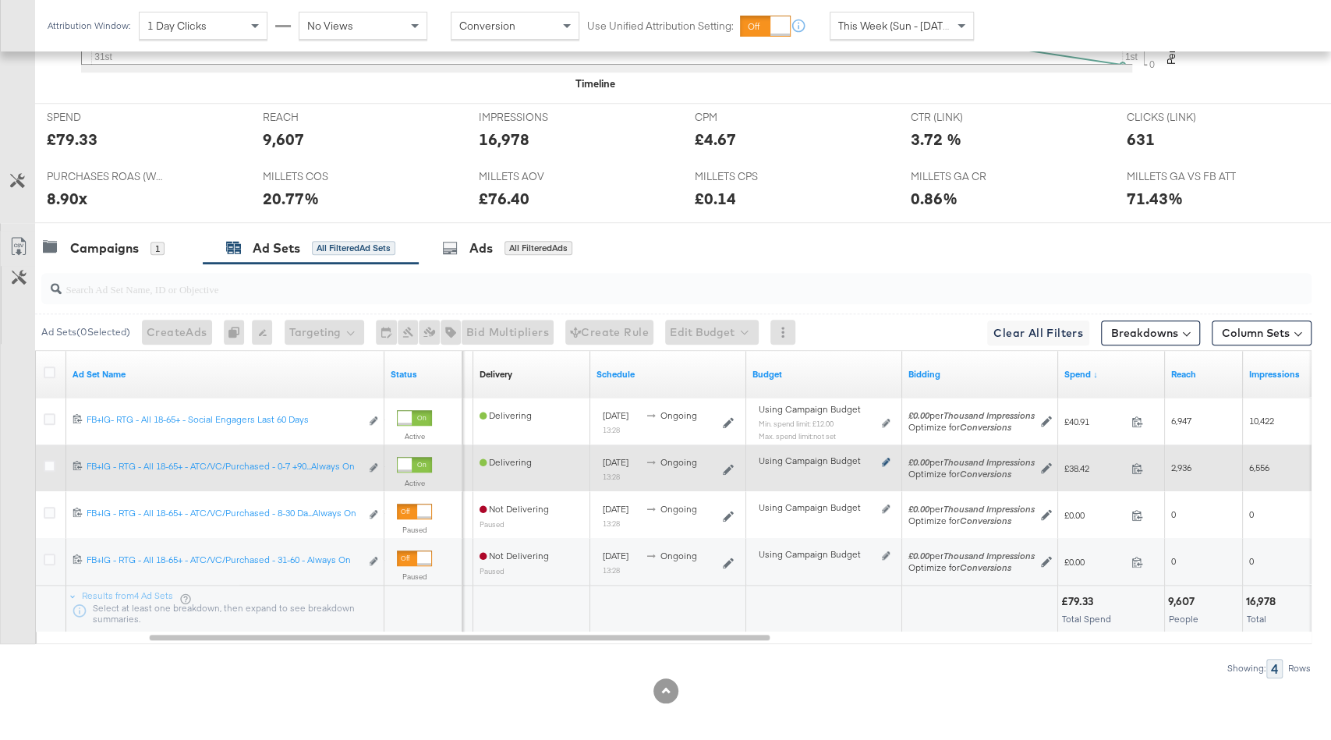
click at [885, 458] on icon at bounding box center [886, 462] width 8 height 9
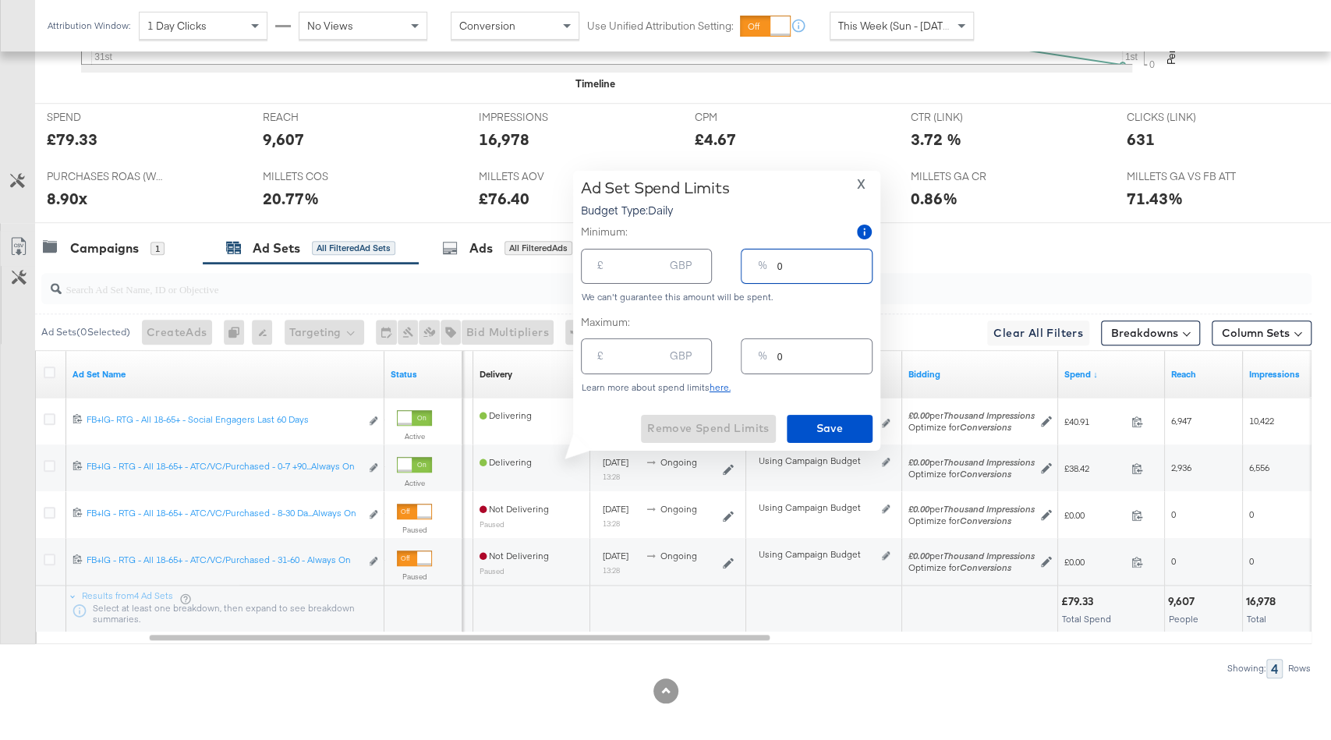
drag, startPoint x: 794, startPoint y: 270, endPoint x: 746, endPoint y: 270, distance: 47.6
click at [746, 270] on div "% 0" at bounding box center [806, 266] width 131 height 35
type input "20"
type input "16.00"
type input "2"
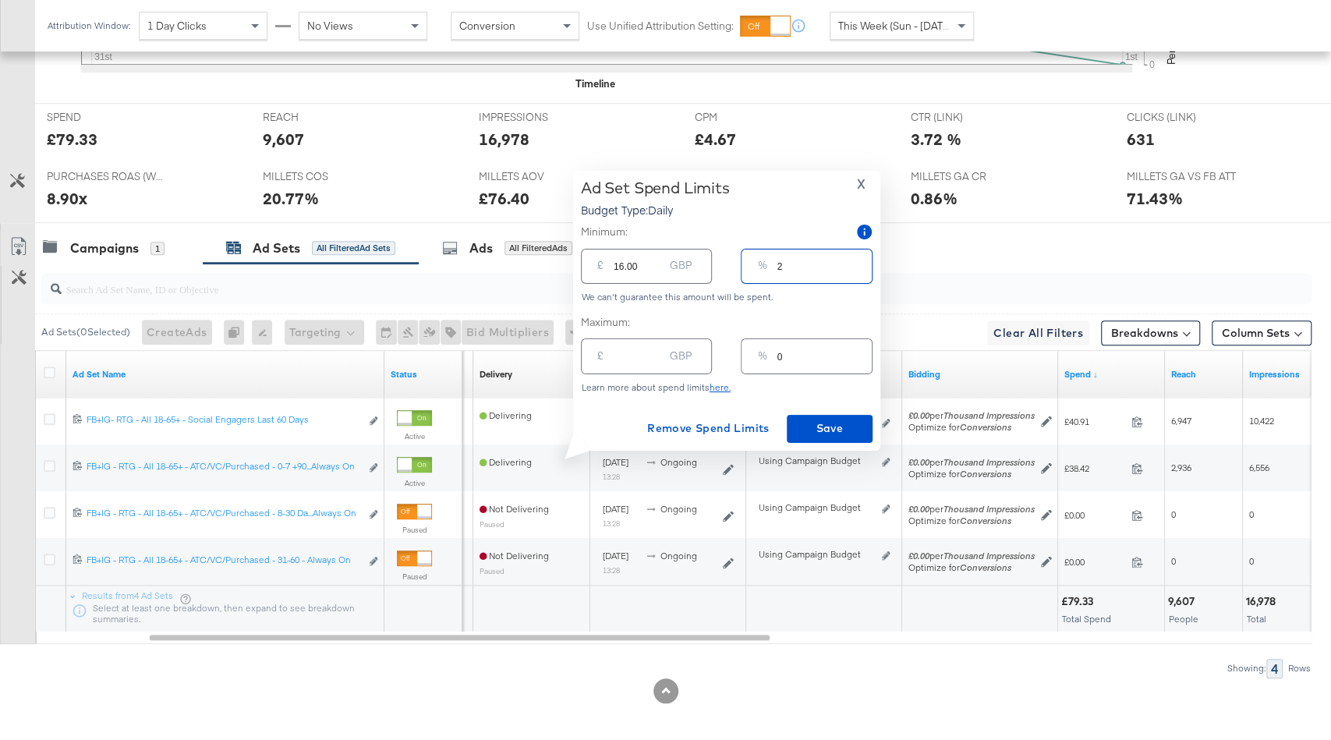
type input "1.60"
type input "25"
type input "20.00"
type input "25"
click at [837, 429] on span "Save" at bounding box center [829, 428] width 73 height 19
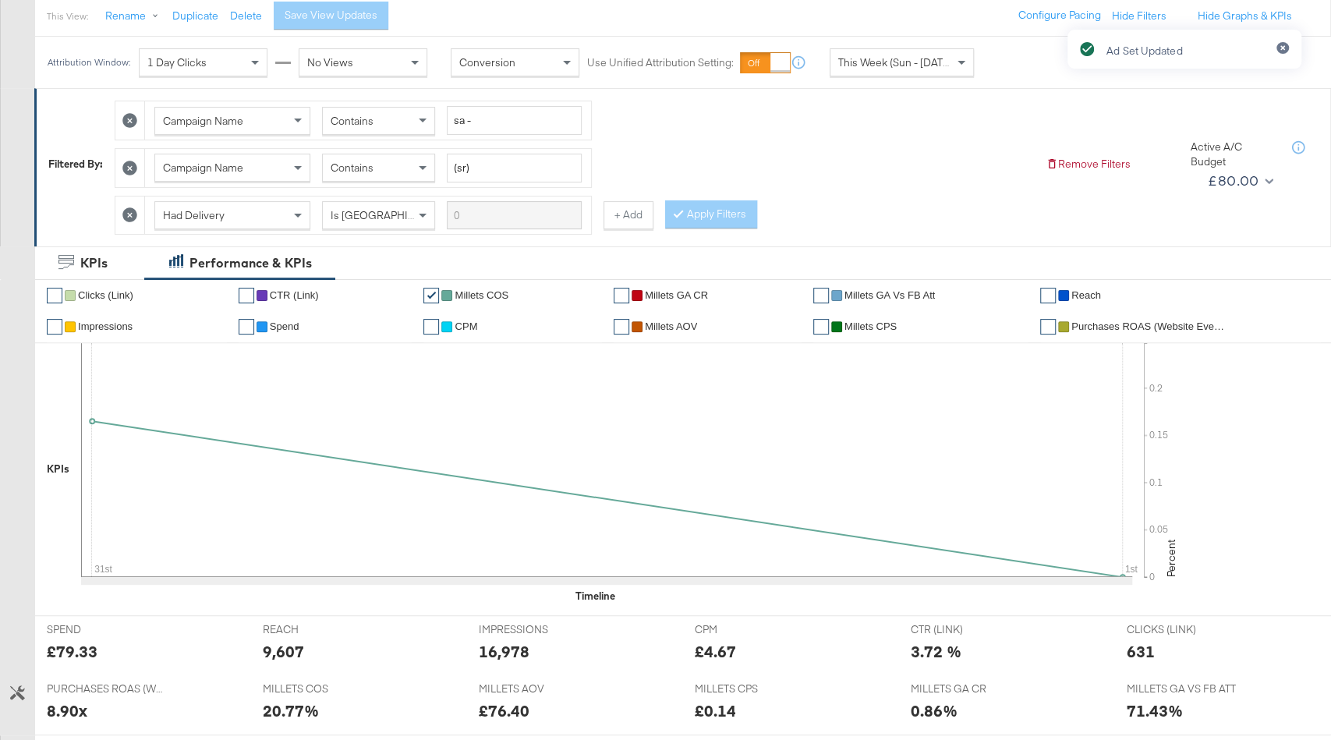
scroll to position [46, 0]
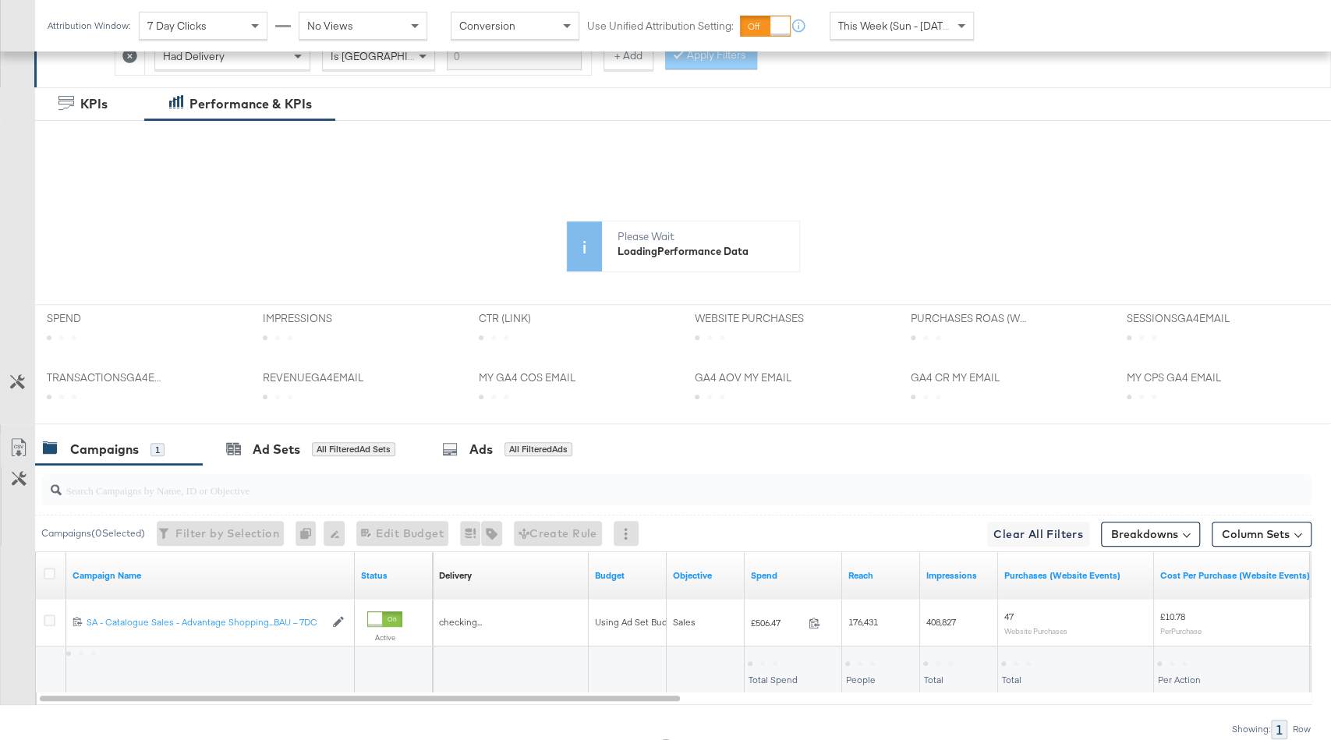
scroll to position [360, 0]
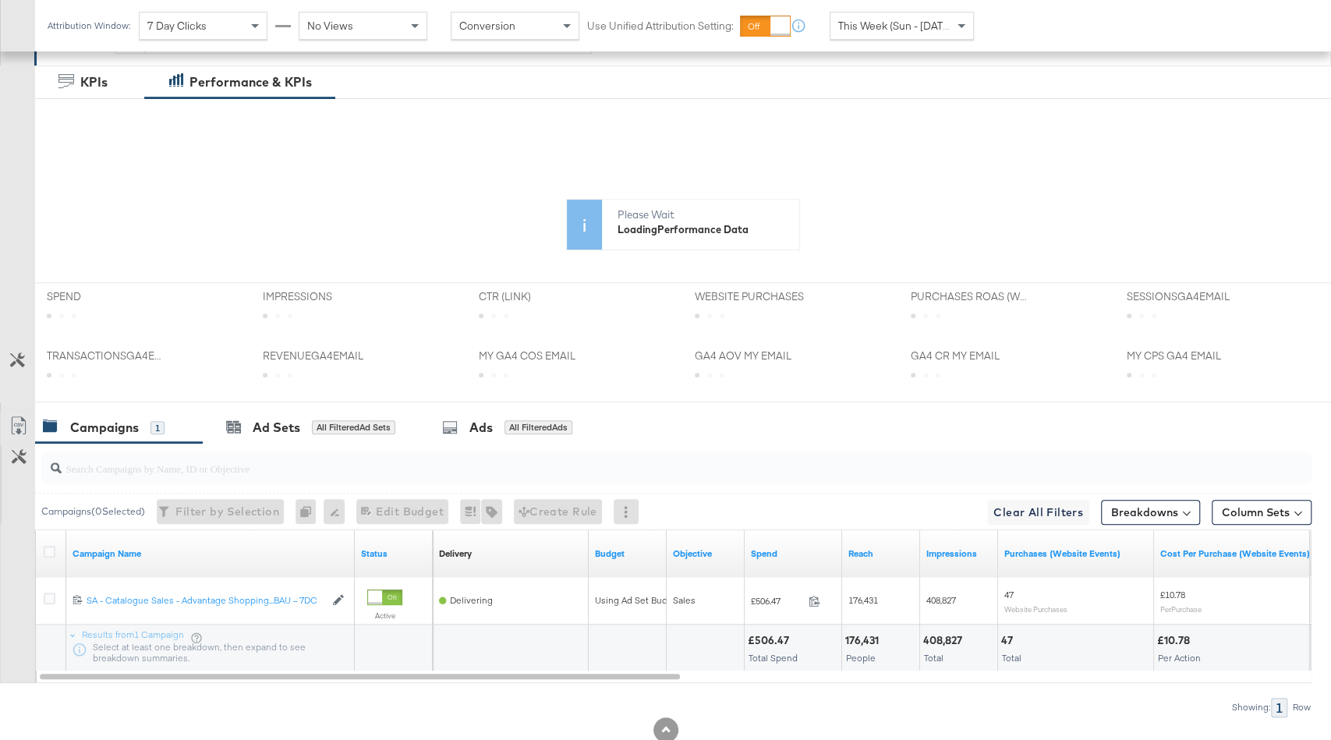
click at [339, 282] on div "✔ Purchases (Website Events) ✔ SessionsGA4email ✔ TransactionsGA4email ✔ CTR (L…" at bounding box center [683, 190] width 1296 height 184
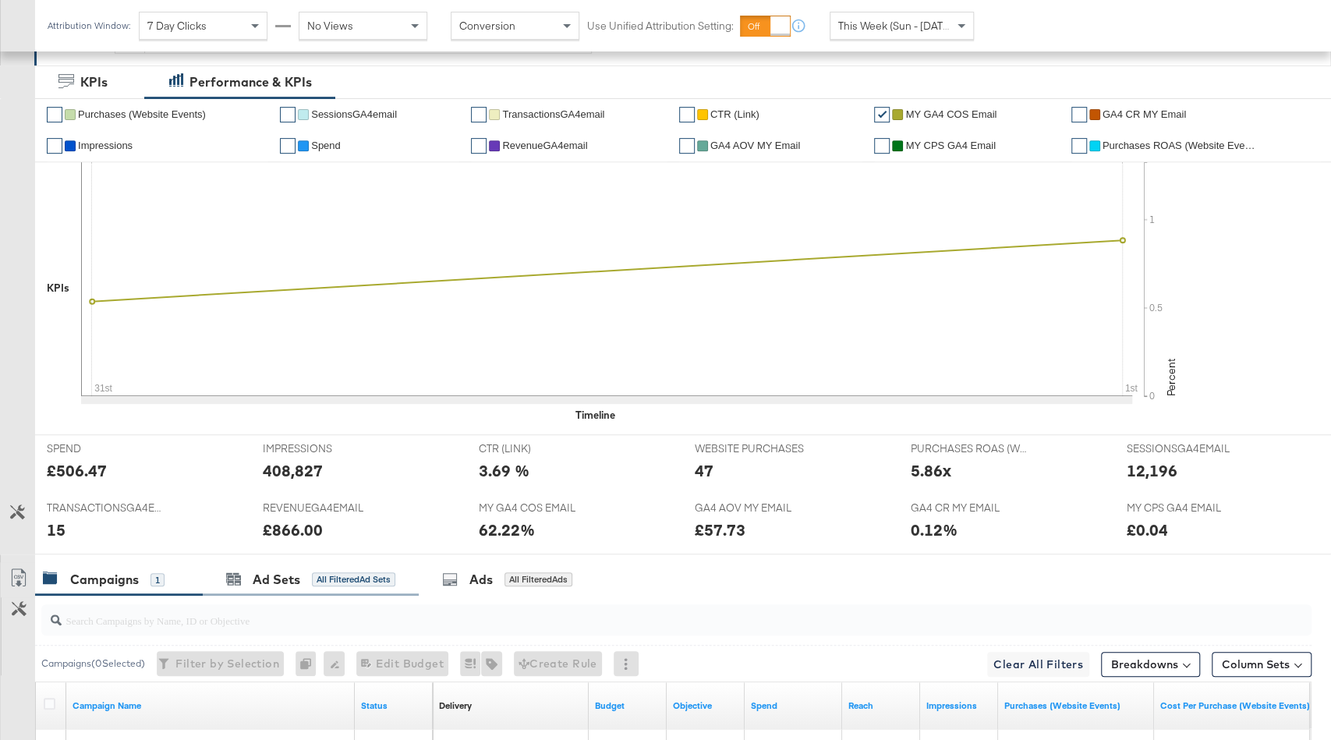
click at [327, 563] on div "Ad Sets All Filtered Ad Sets" at bounding box center [311, 580] width 216 height 34
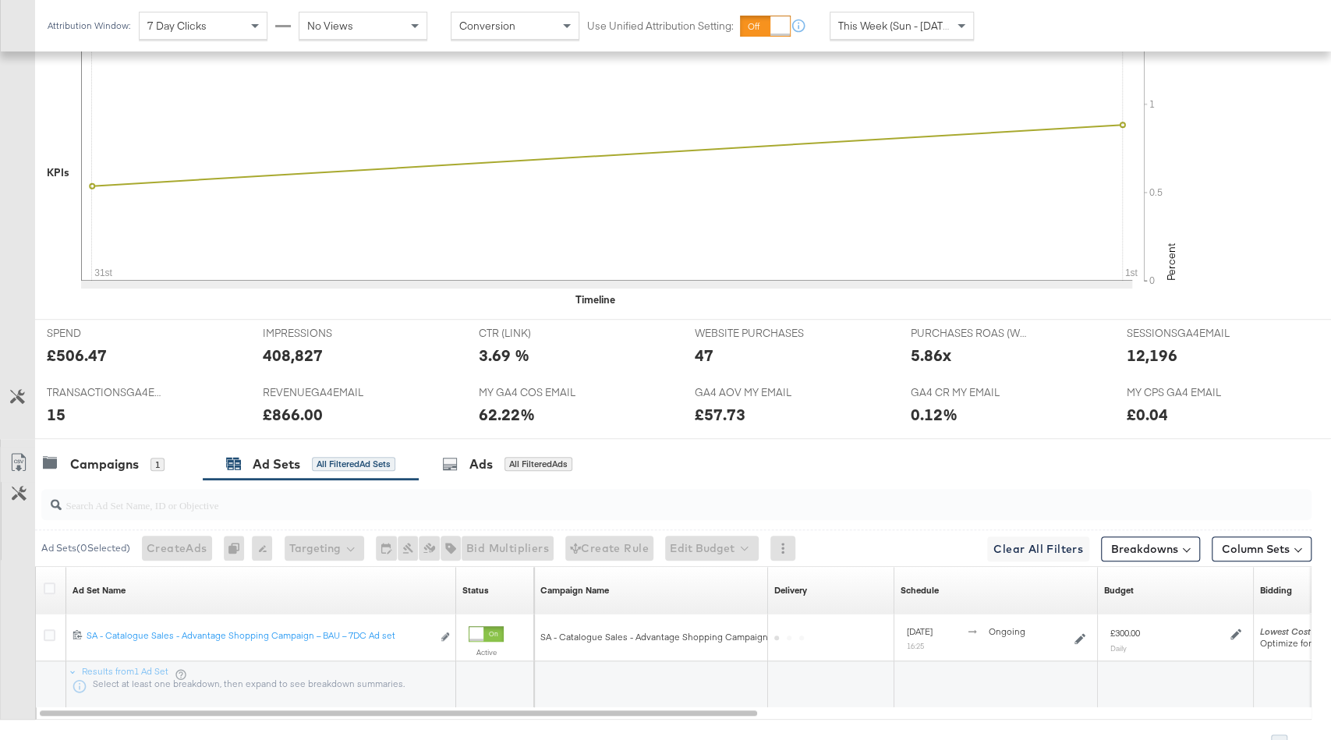
scroll to position [551, 0]
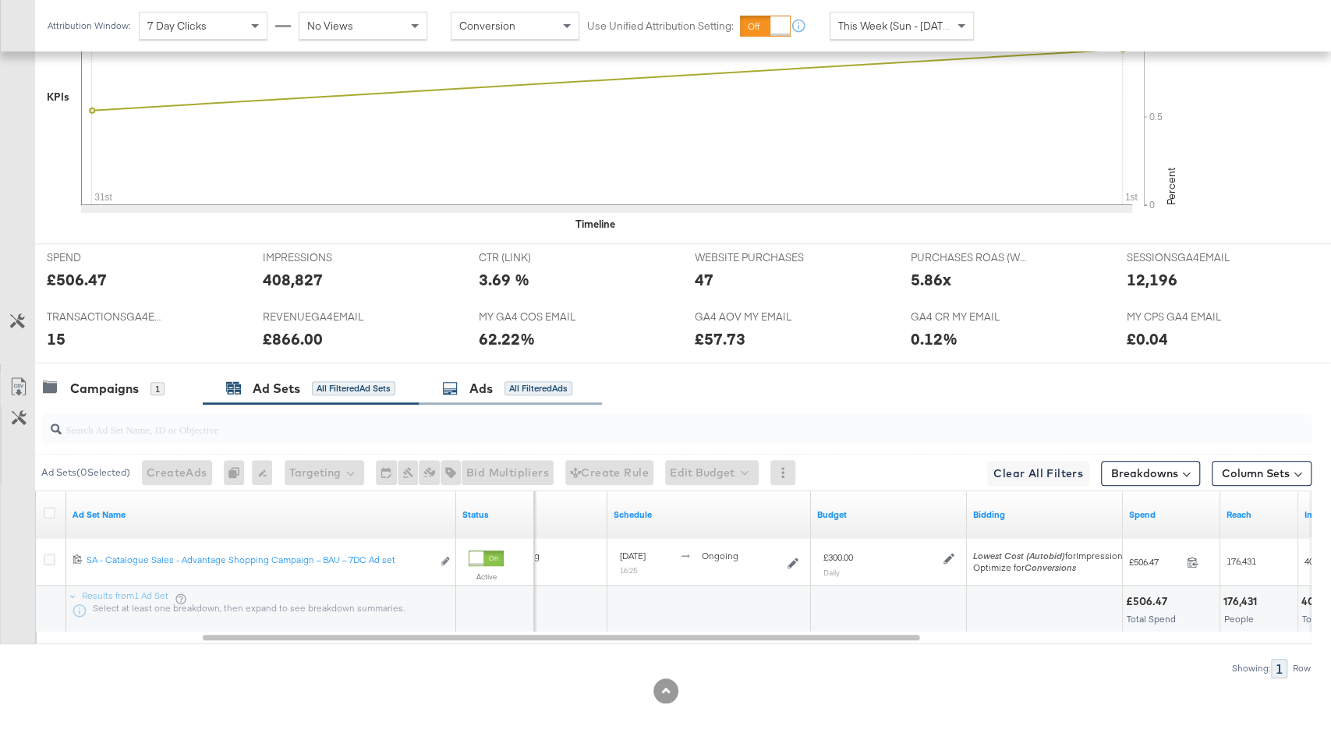
click at [531, 386] on div "All Filtered Ads" at bounding box center [539, 388] width 68 height 14
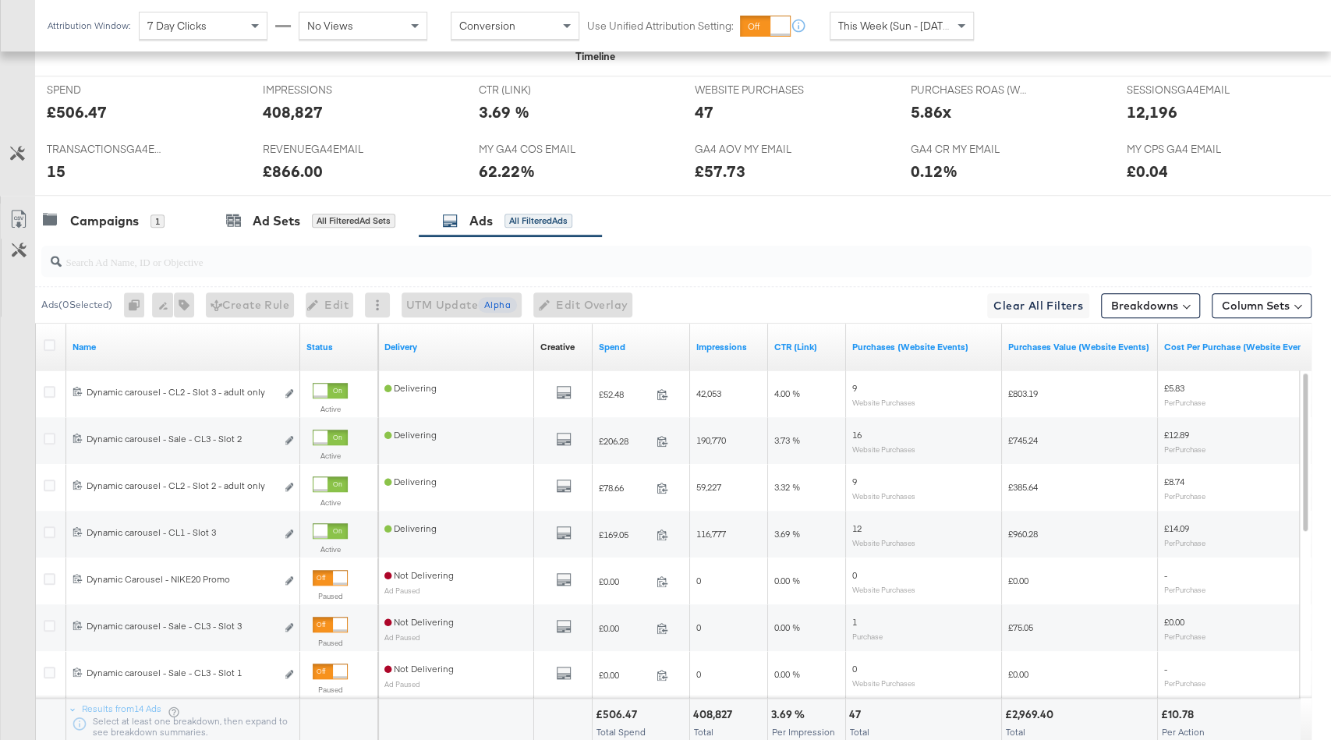
scroll to position [820, 0]
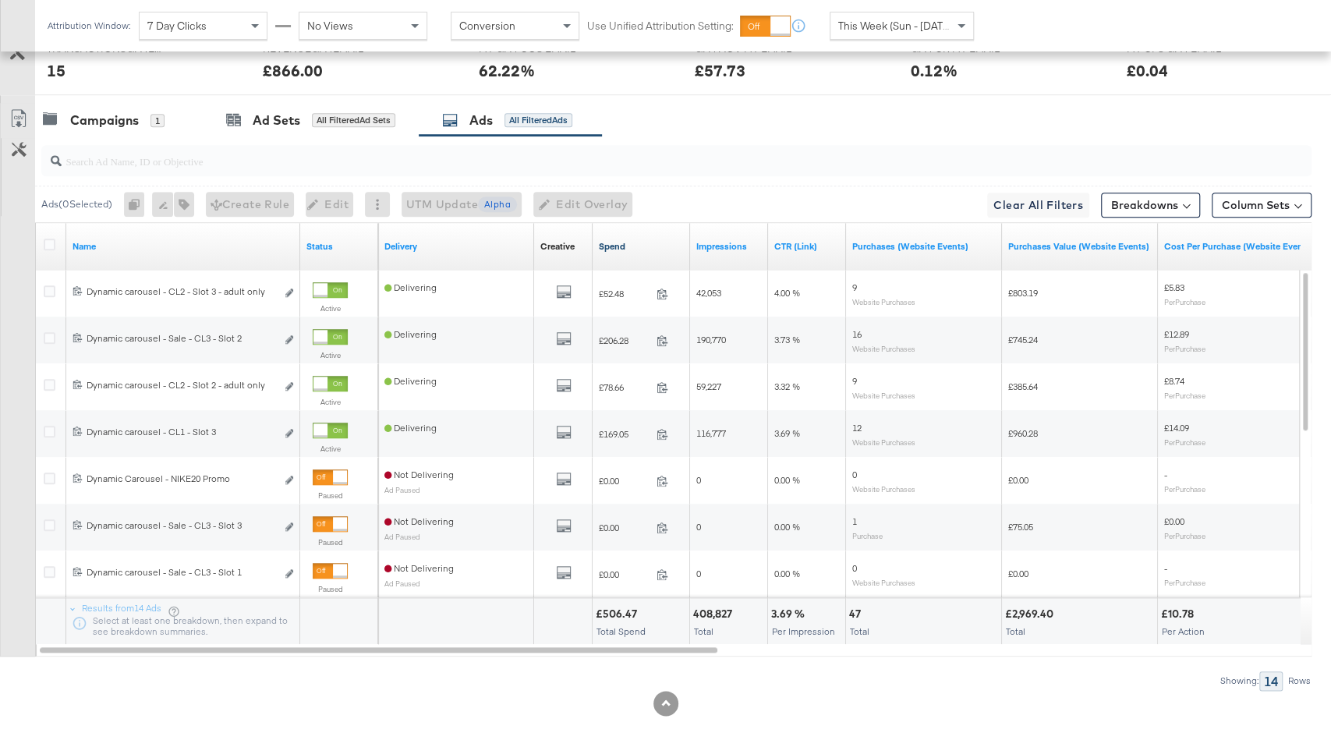
click at [638, 242] on link "Spend" at bounding box center [641, 246] width 85 height 12
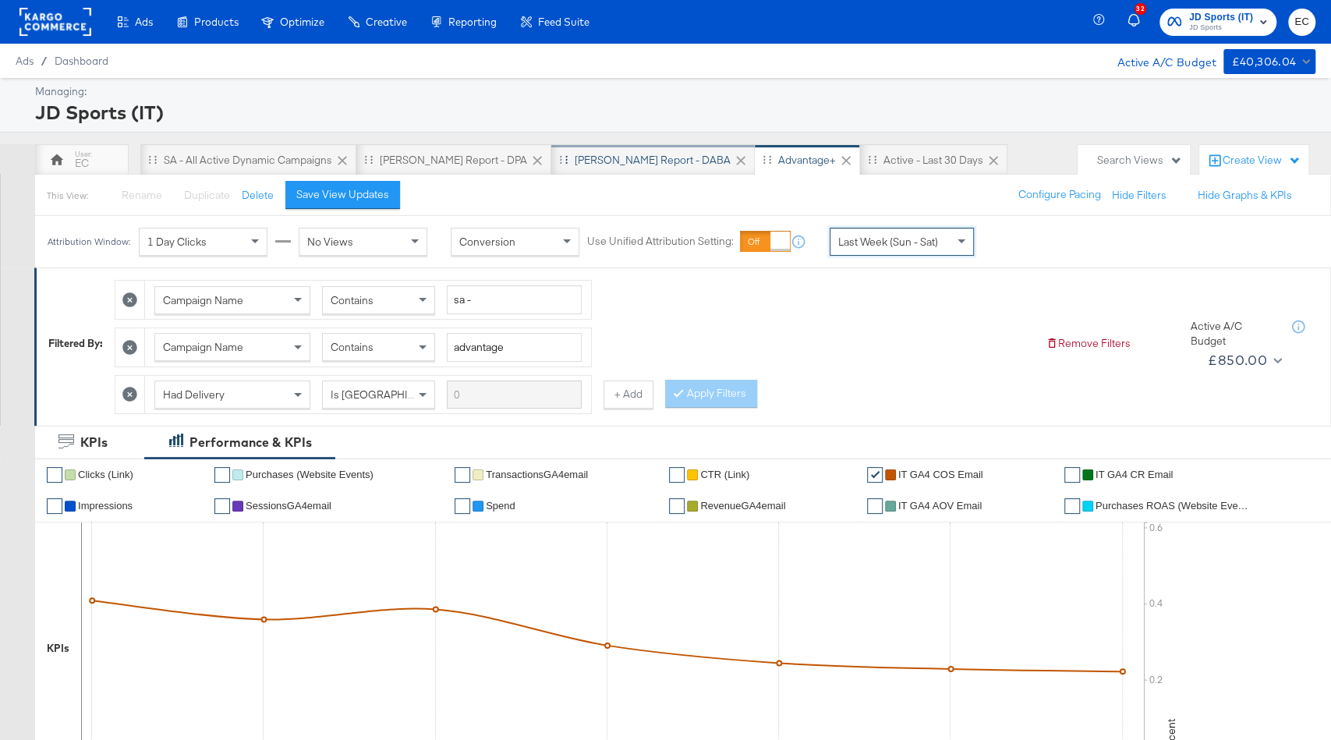
click at [587, 157] on div "[PERSON_NAME] Report - DABA" at bounding box center [653, 160] width 156 height 15
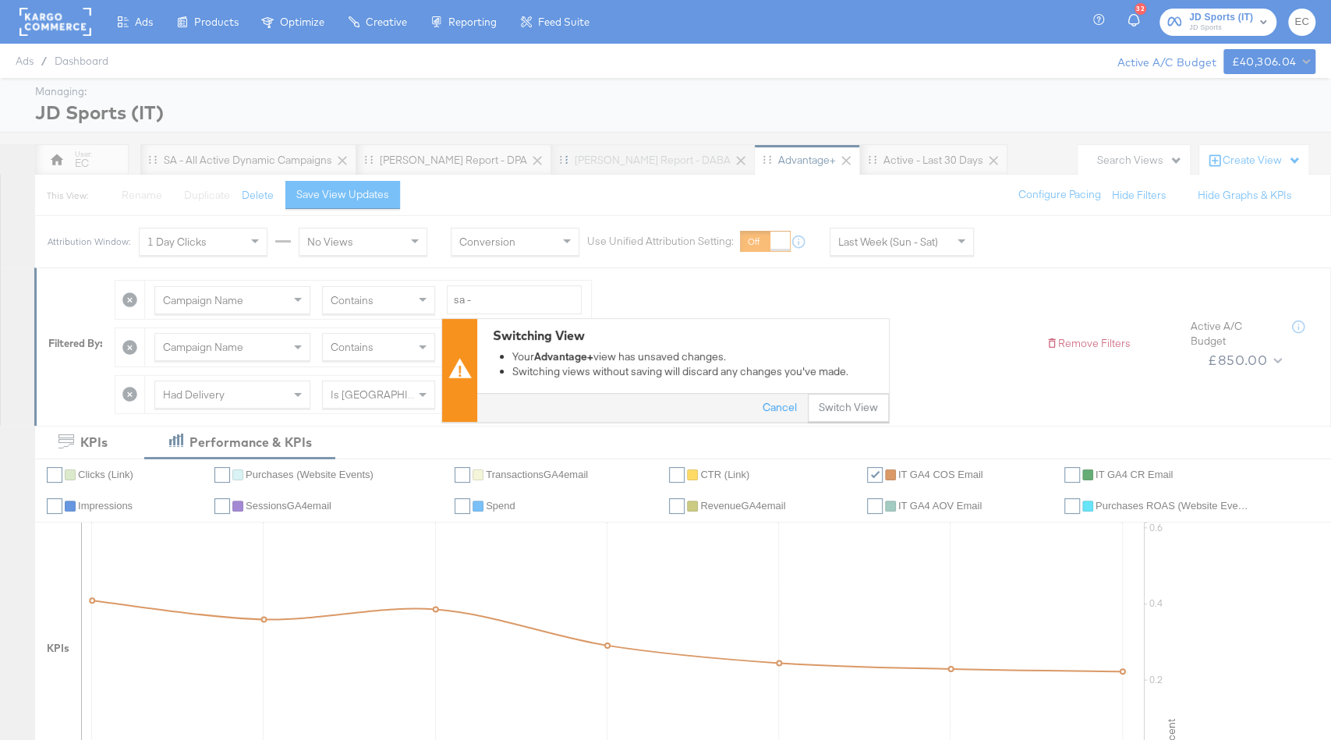
scroll to position [27, 0]
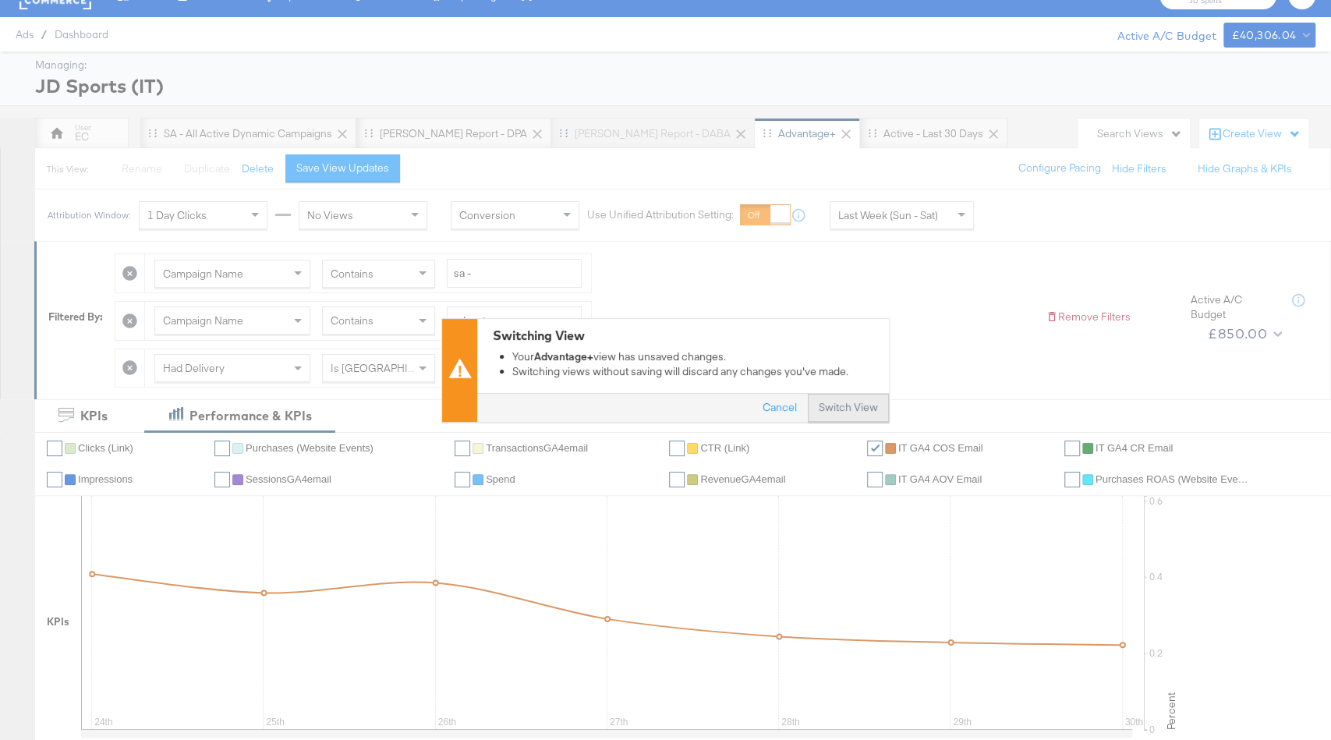
click at [853, 406] on button "Switch View" at bounding box center [848, 408] width 81 height 28
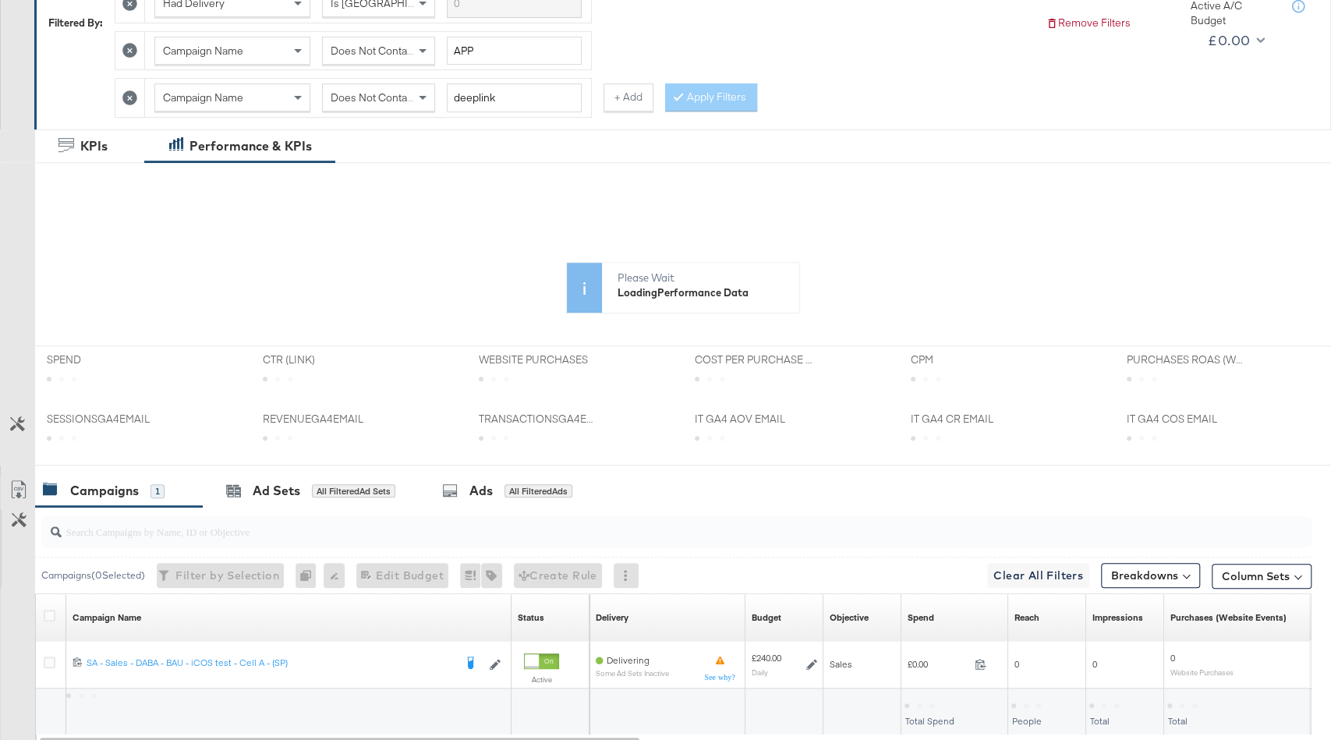
scroll to position [446, 0]
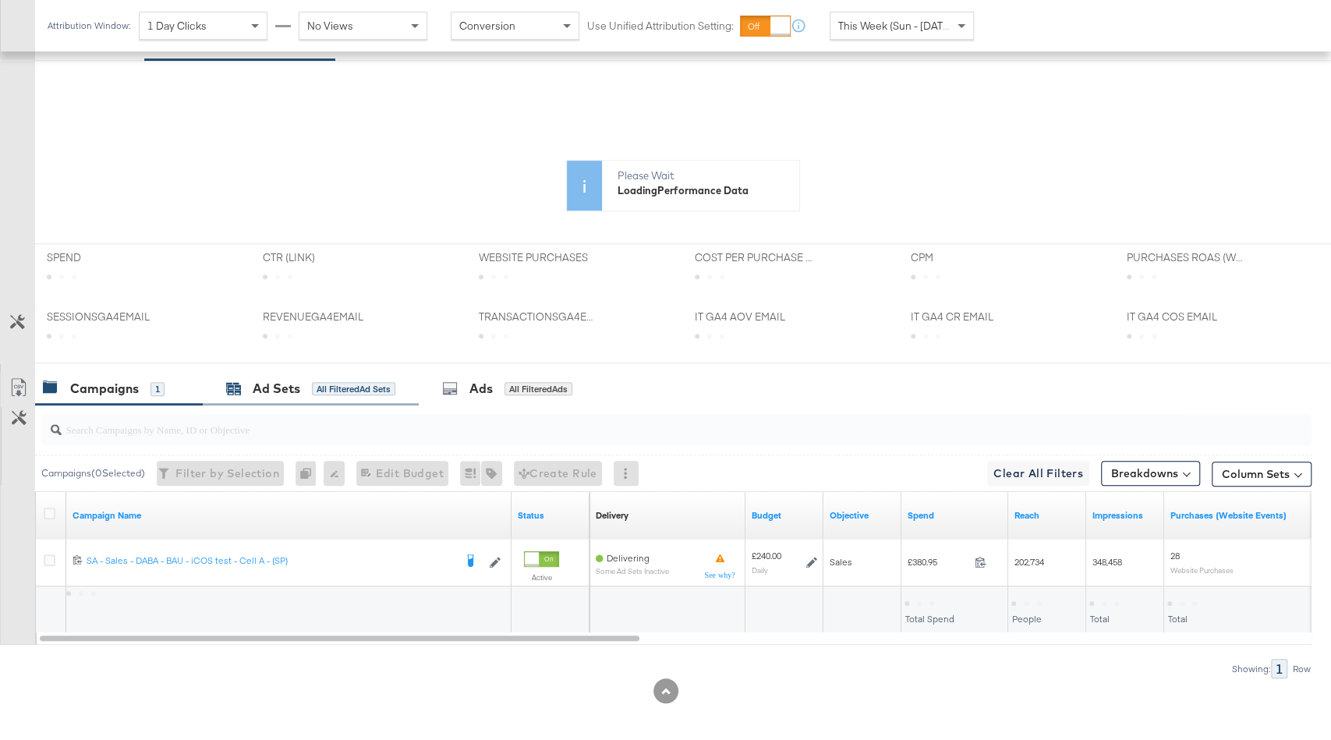
click at [355, 382] on div "All Filtered Ad Sets" at bounding box center [353, 389] width 83 height 14
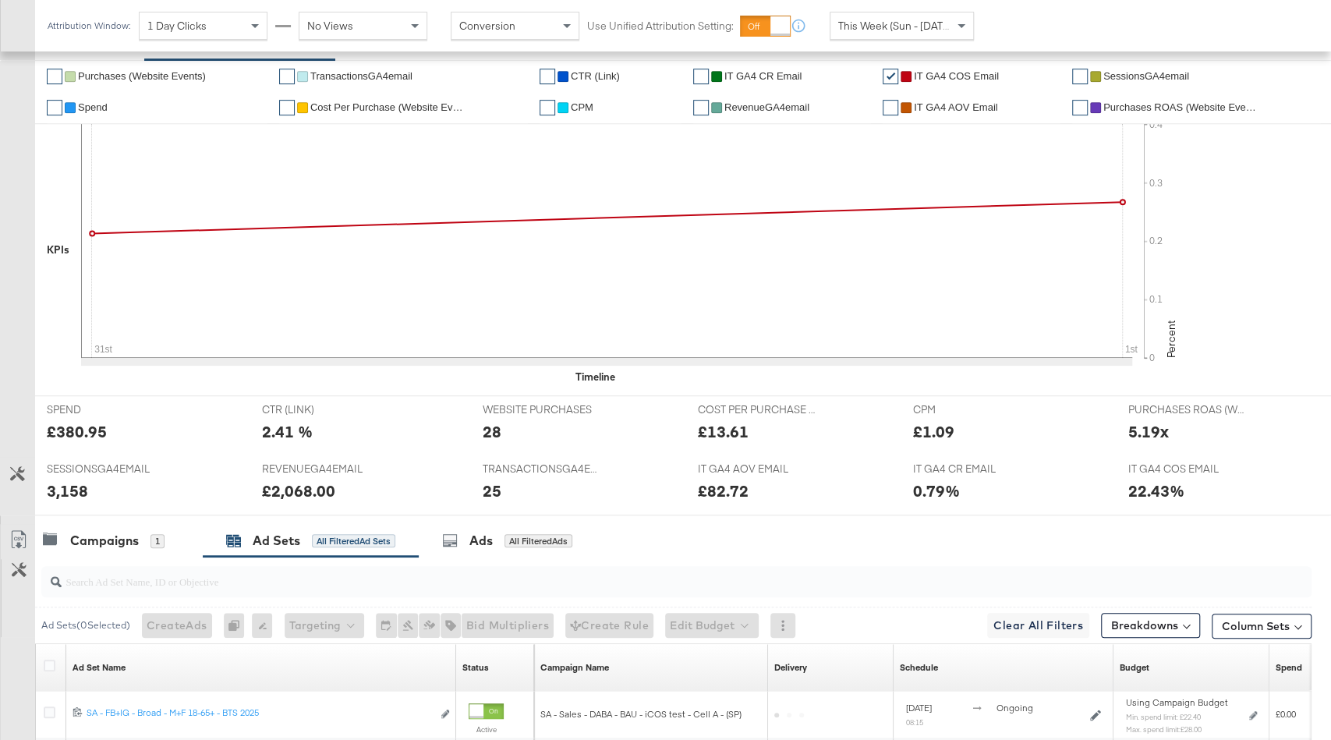
scroll to position [785, 0]
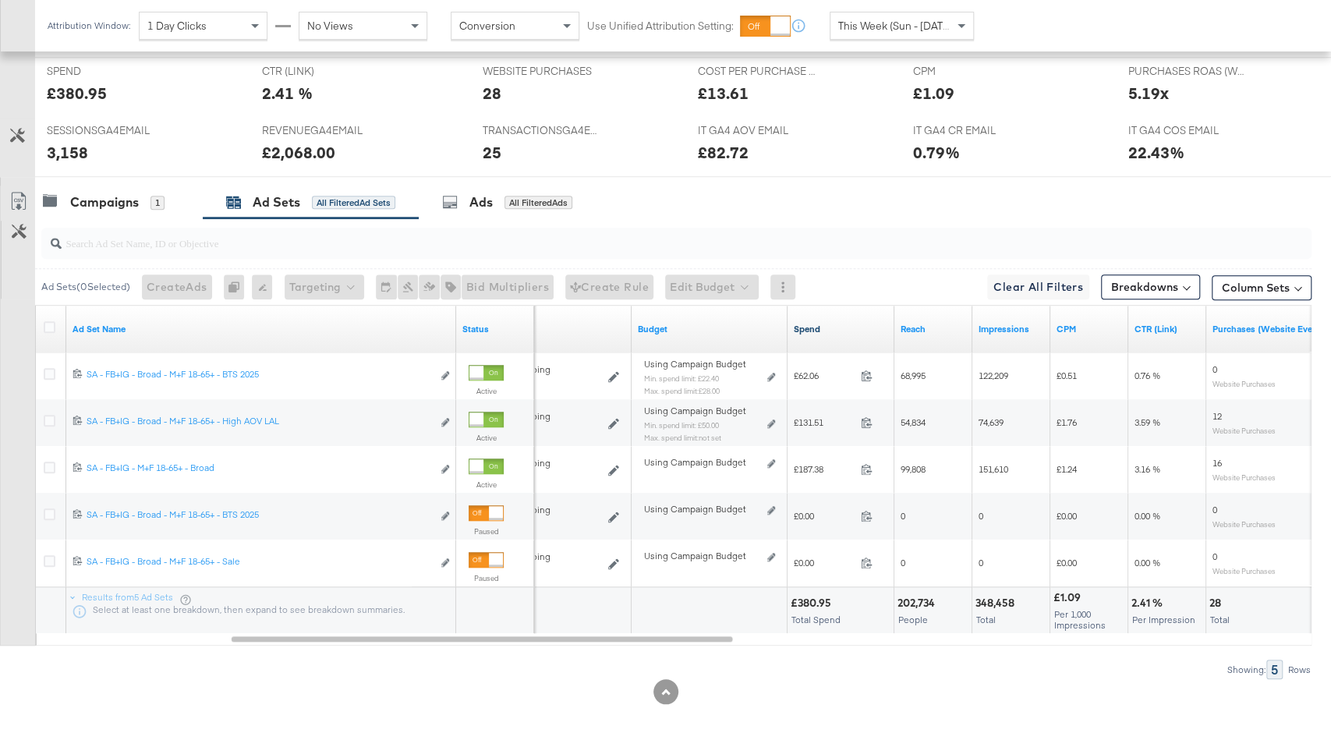
click at [843, 323] on link "Spend" at bounding box center [841, 329] width 94 height 12
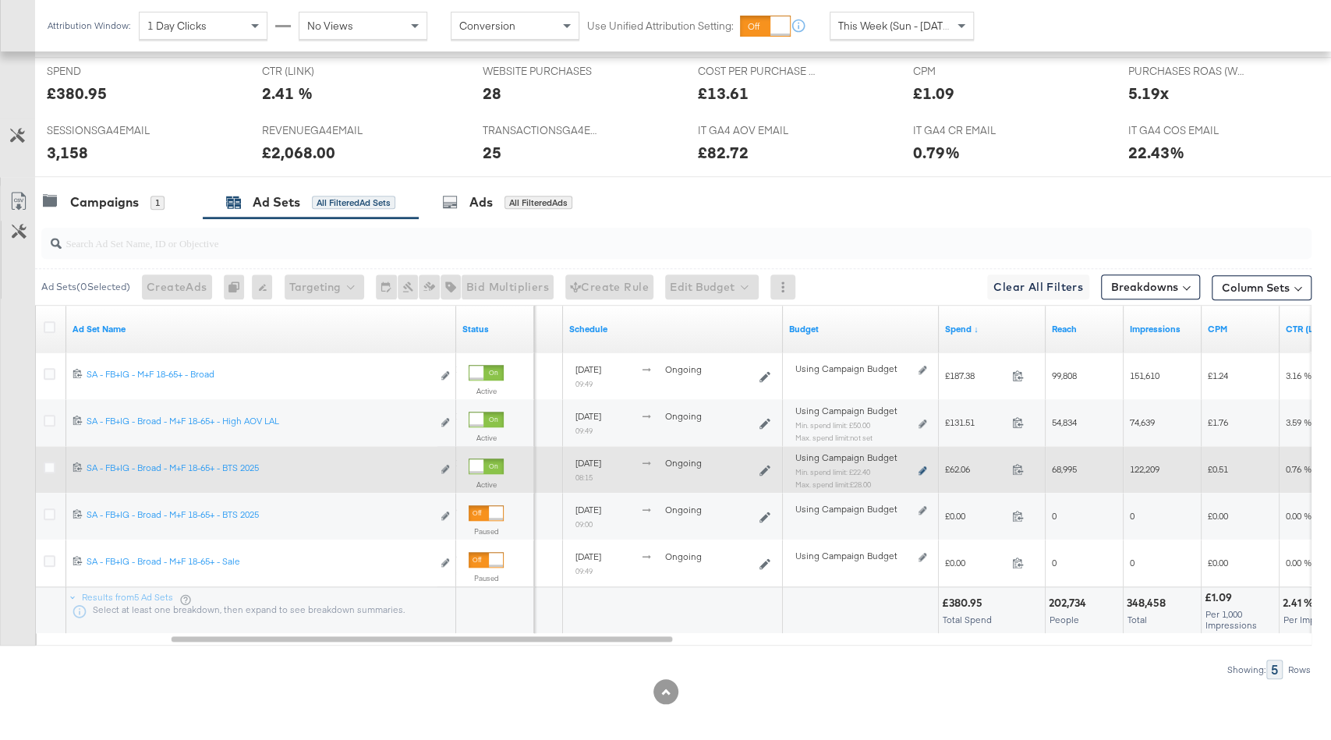
click at [922, 466] on icon at bounding box center [923, 470] width 8 height 9
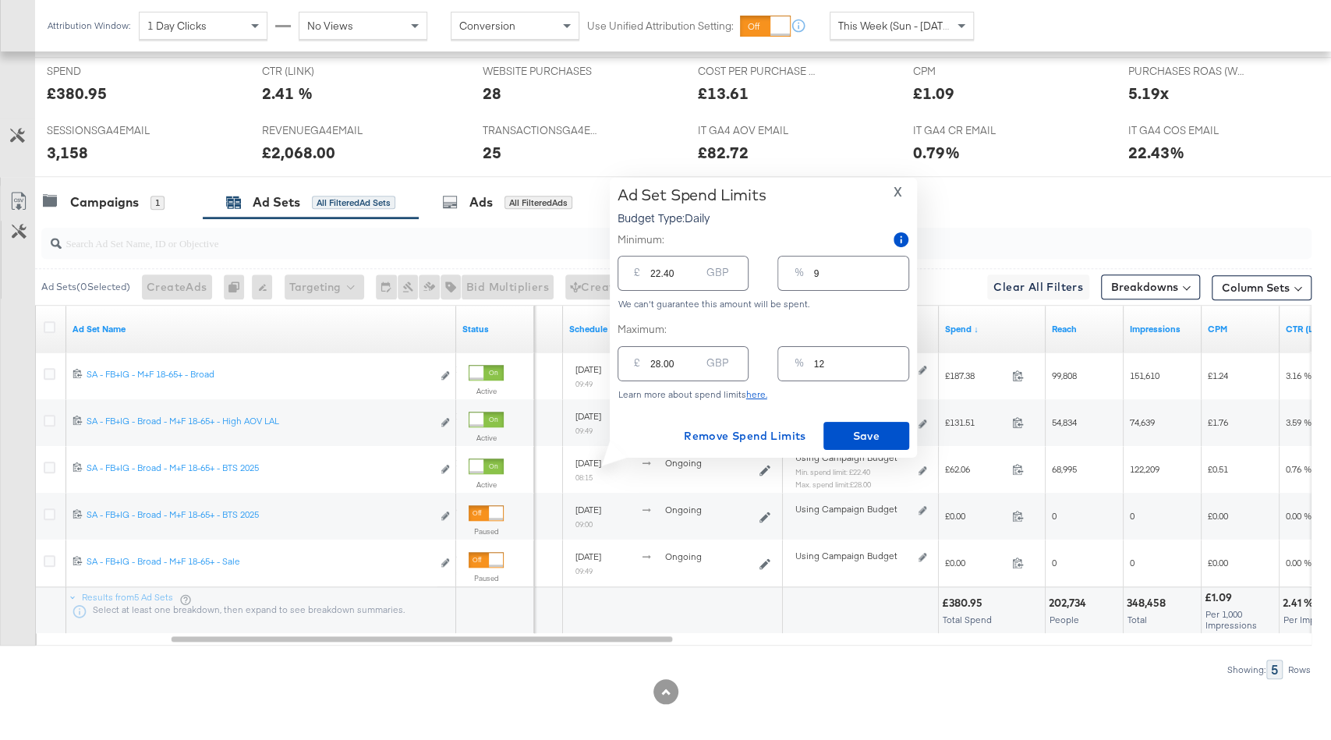
drag, startPoint x: 829, startPoint y: 367, endPoint x: 743, endPoint y: 363, distance: 85.9
click at [745, 364] on div "£ 28.00 GBP % 12" at bounding box center [764, 363] width 292 height 41
type input "2"
type input "4.80"
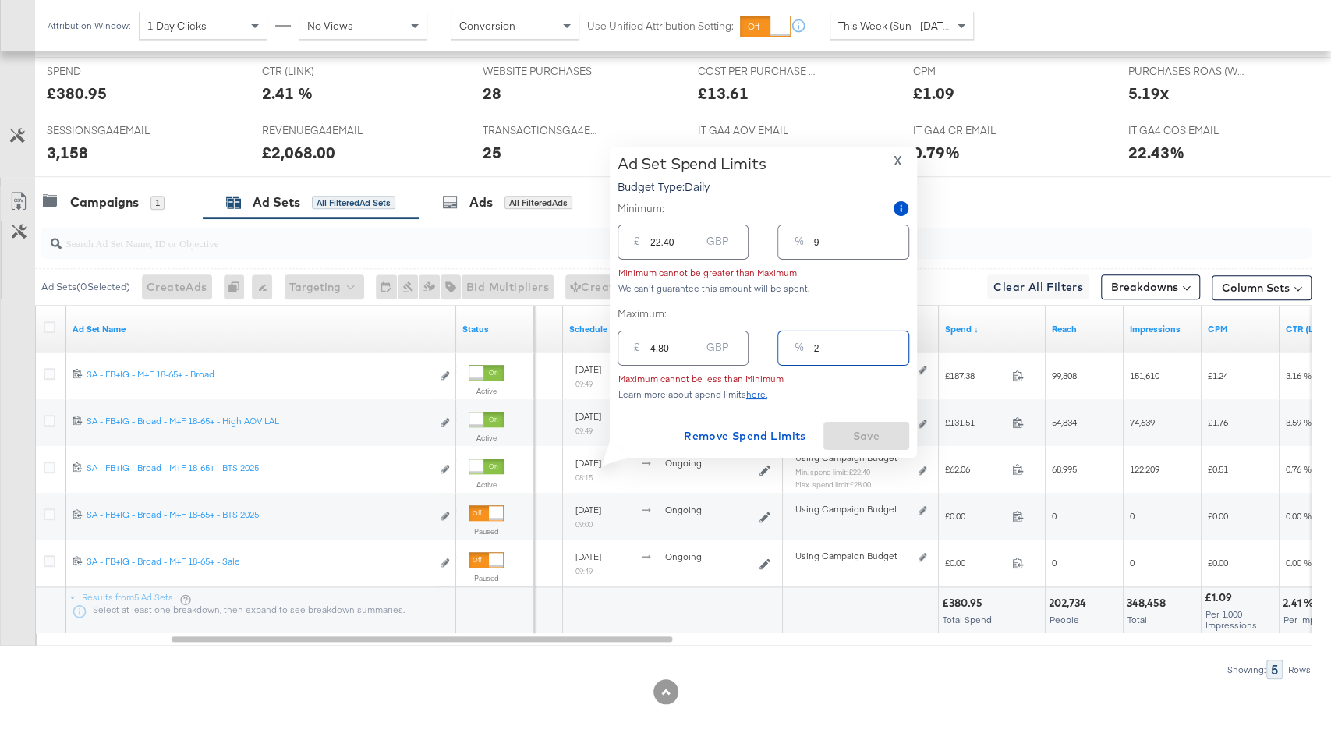
type input "20"
type input "48.00"
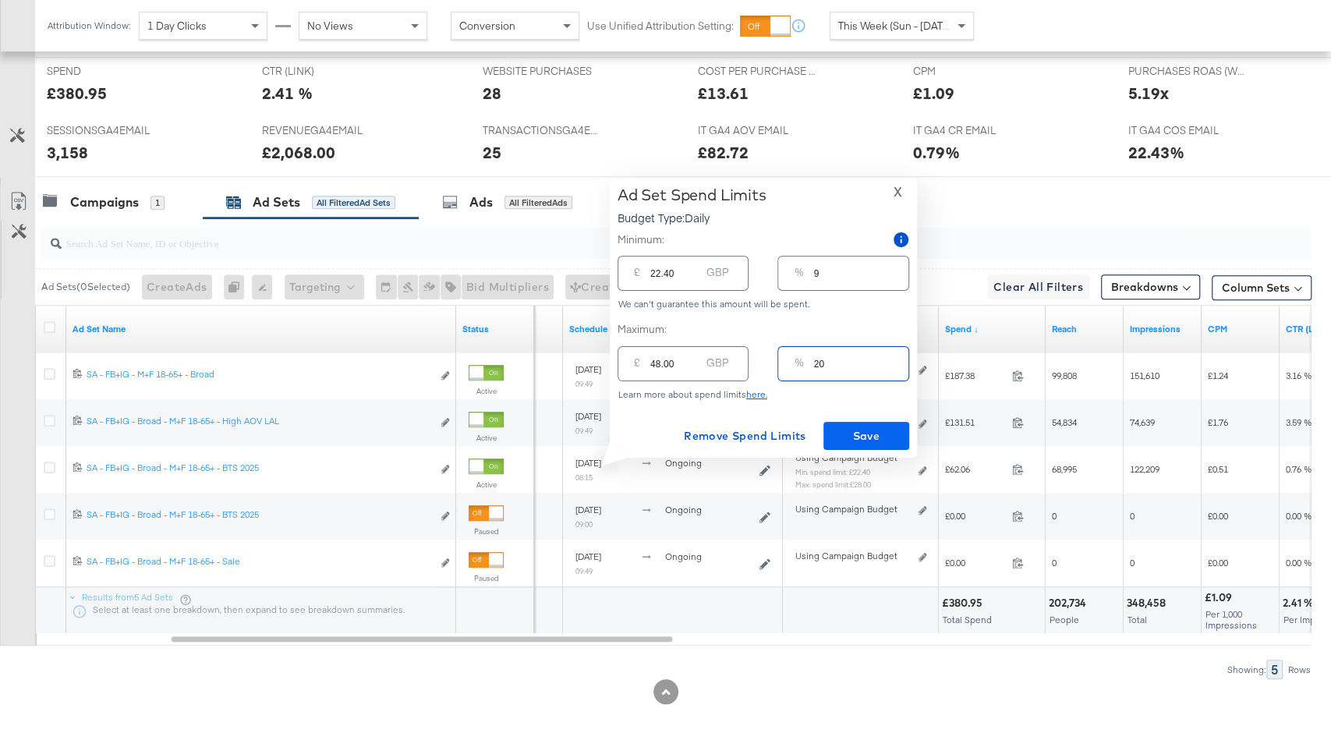
type input "20"
click at [867, 441] on span "Save" at bounding box center [866, 436] width 73 height 19
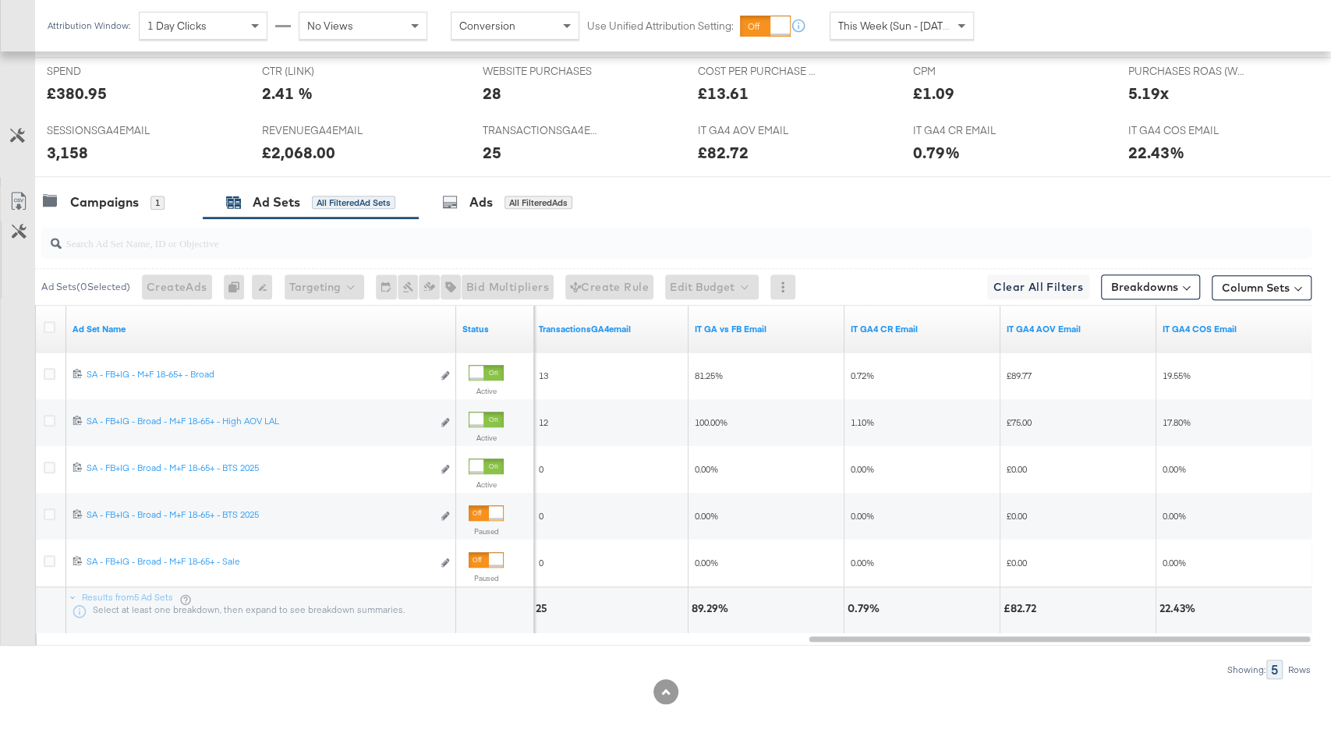
scroll to position [151, 0]
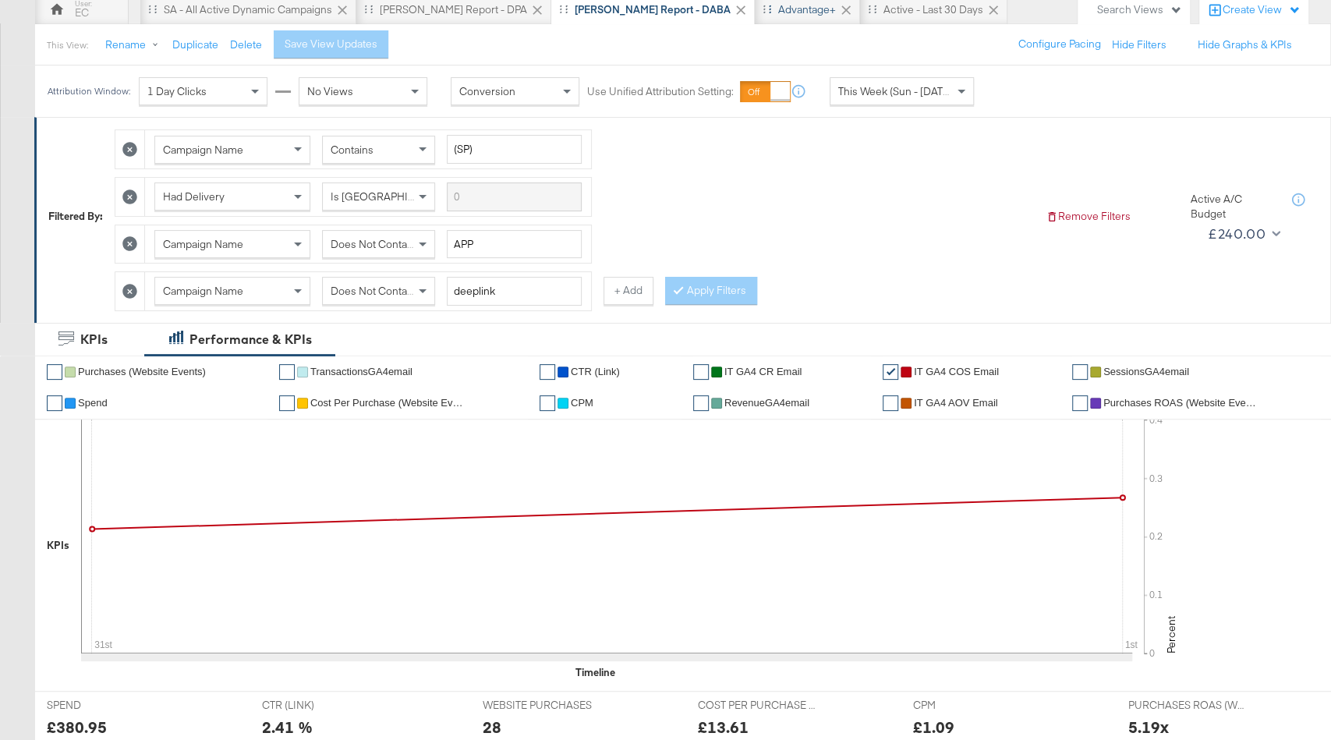
click at [778, 14] on div "Advantage+" at bounding box center [807, 9] width 58 height 15
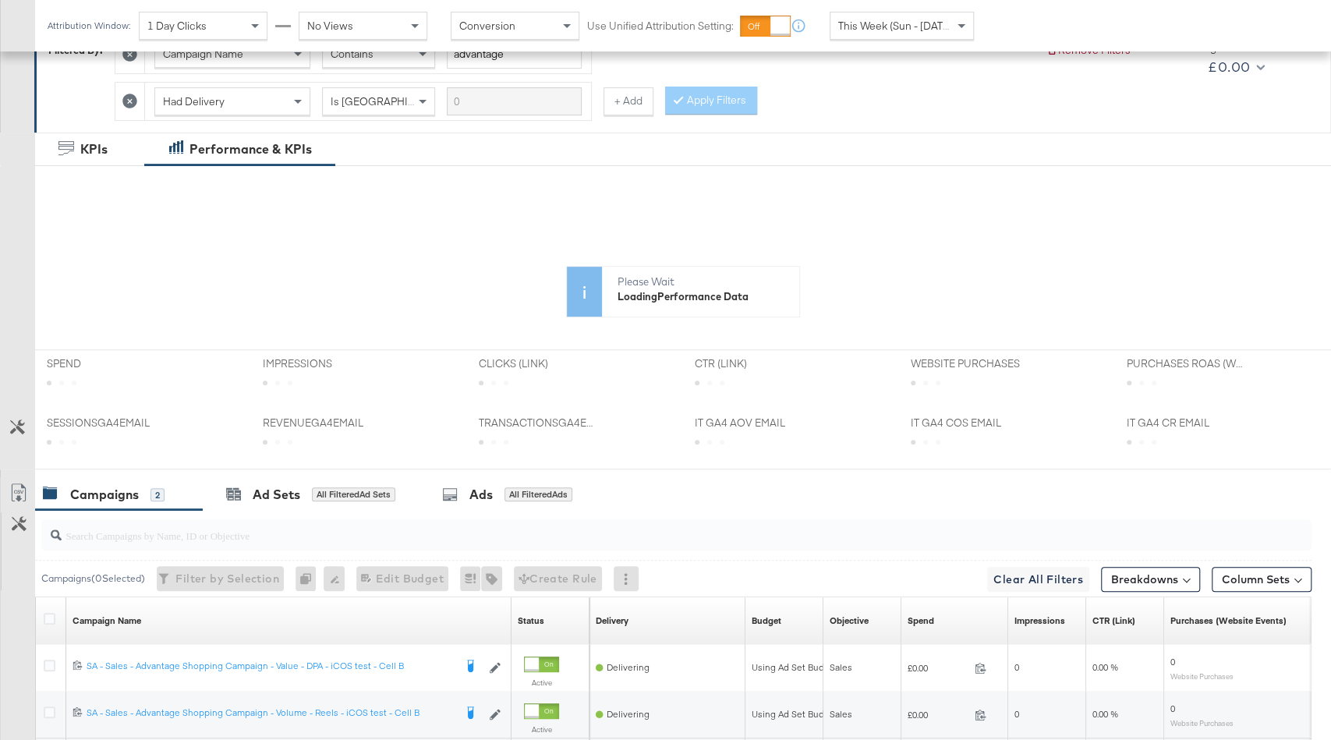
scroll to position [446, 0]
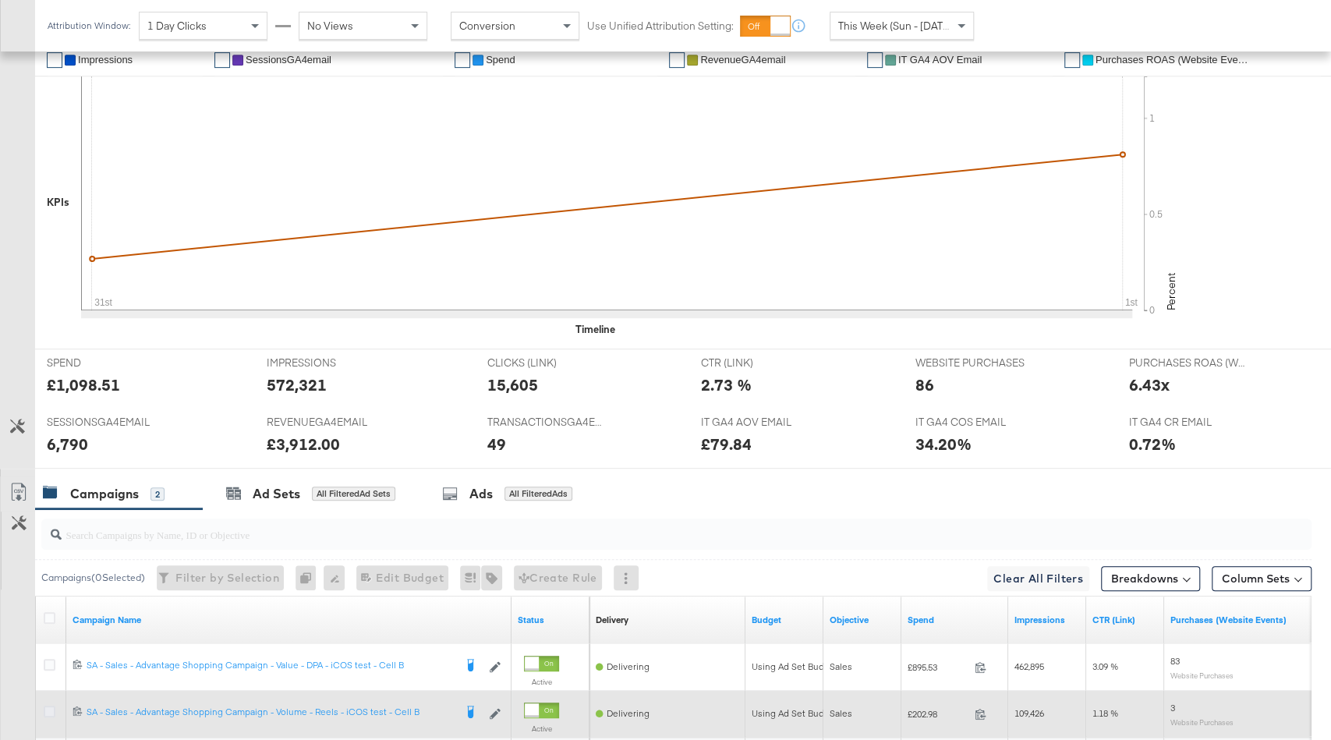
click at [52, 706] on icon at bounding box center [50, 712] width 12 height 12
click at [0, 0] on input "checkbox" at bounding box center [0, 0] width 0 height 0
click at [53, 700] on div at bounding box center [51, 714] width 29 height 28
click at [53, 706] on icon at bounding box center [50, 712] width 12 height 12
click at [0, 0] on input "checkbox" at bounding box center [0, 0] width 0 height 0
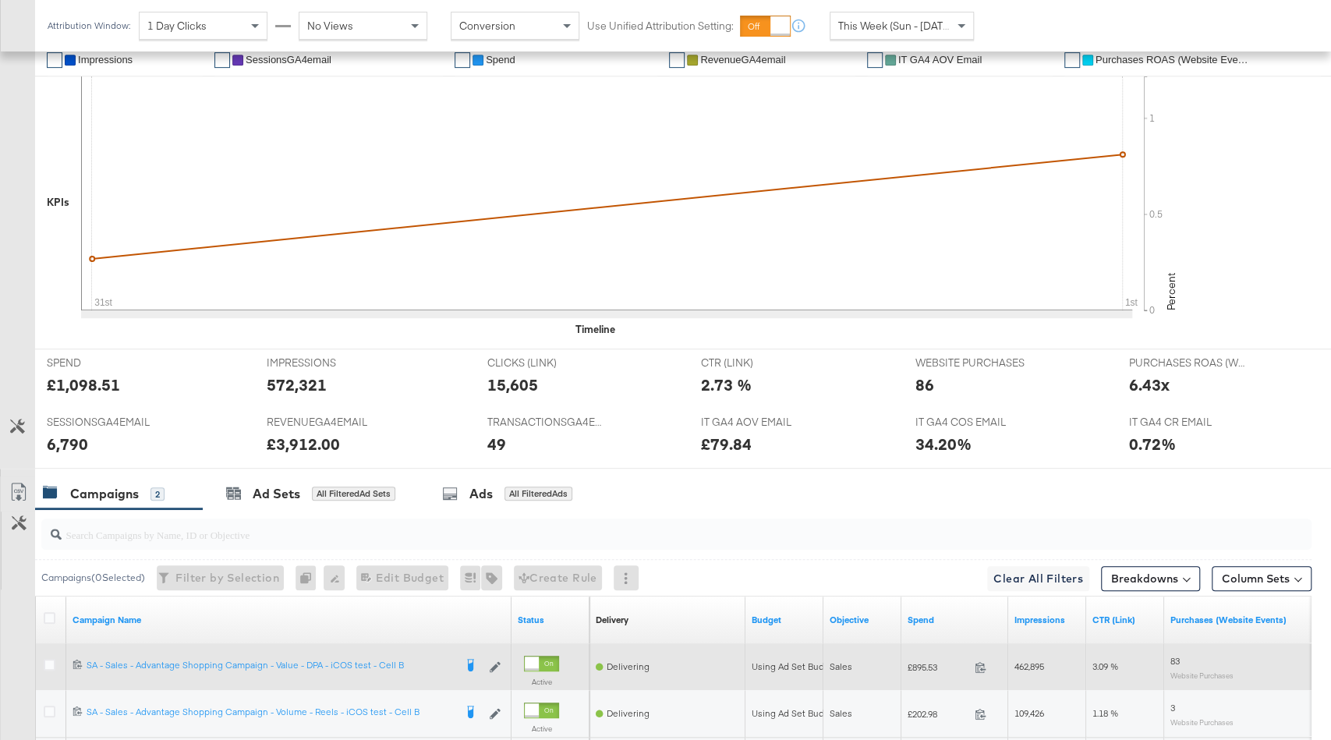
click at [50, 665] on div at bounding box center [52, 667] width 16 height 16
click at [49, 661] on icon at bounding box center [50, 665] width 12 height 12
click at [0, 0] on input "checkbox" at bounding box center [0, 0] width 0 height 0
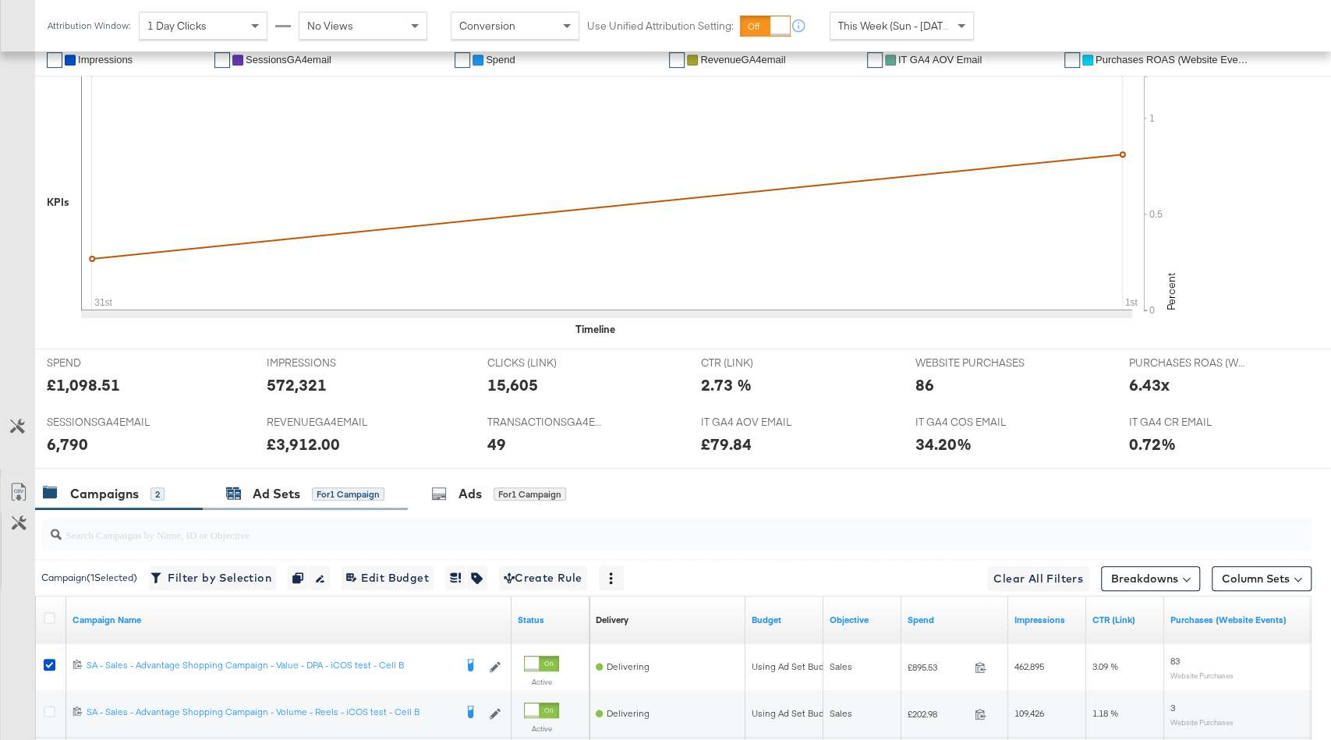
click at [321, 485] on div "Ad Sets for 1 Campaign" at bounding box center [305, 494] width 158 height 18
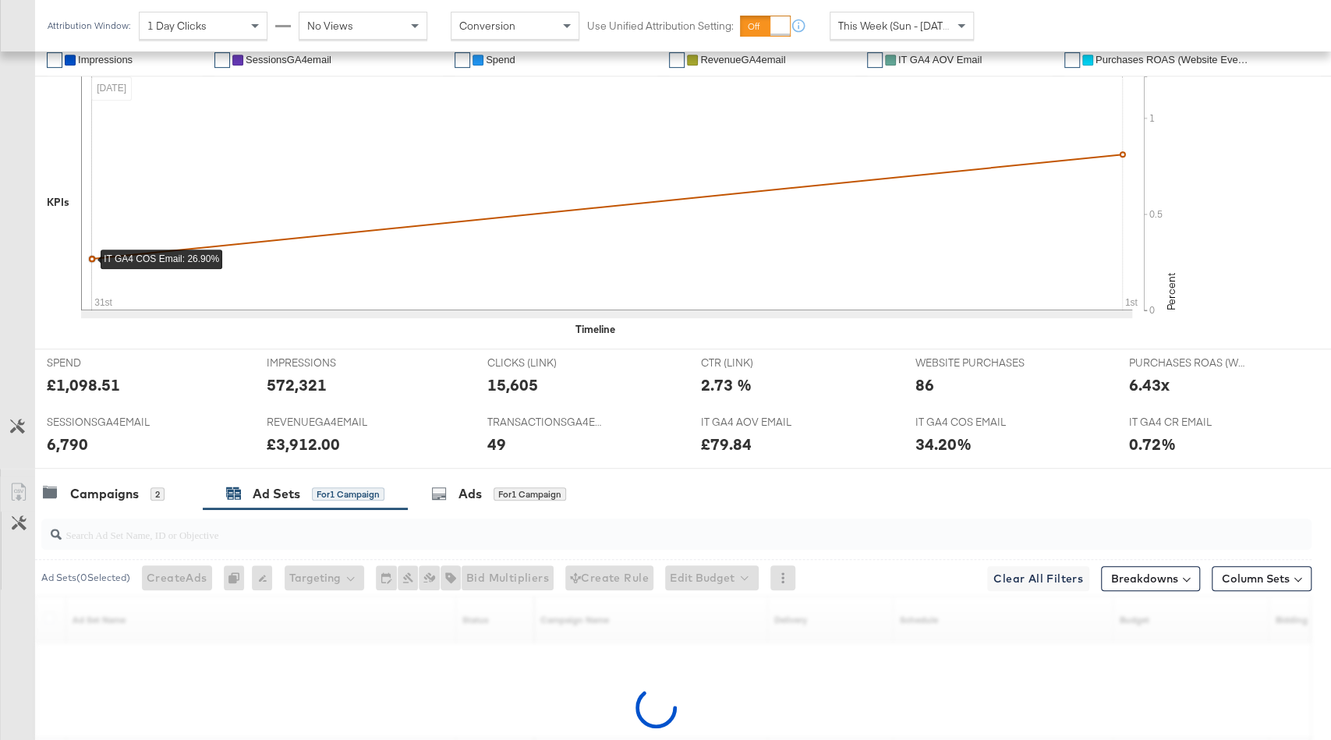
scroll to position [551, 0]
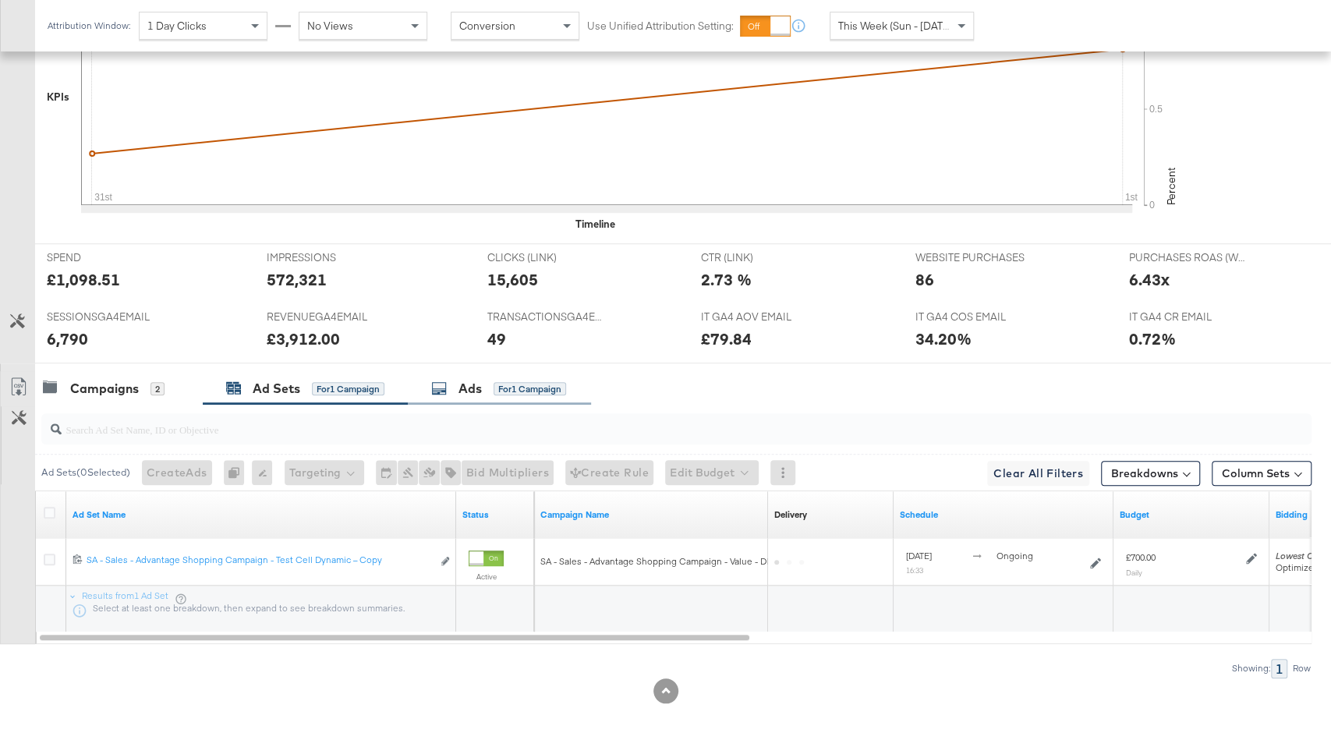
click at [498, 388] on div "for 1 Campaign" at bounding box center [530, 389] width 73 height 14
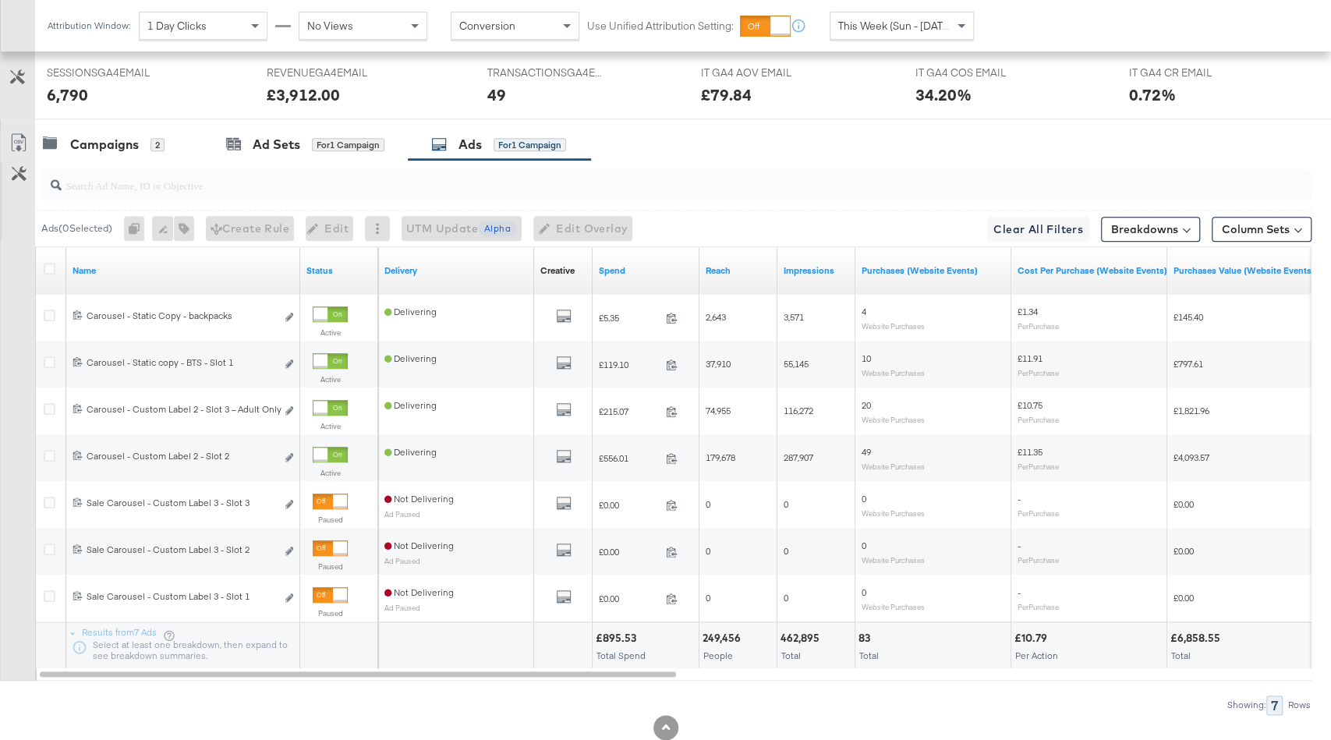
scroll to position [829, 0]
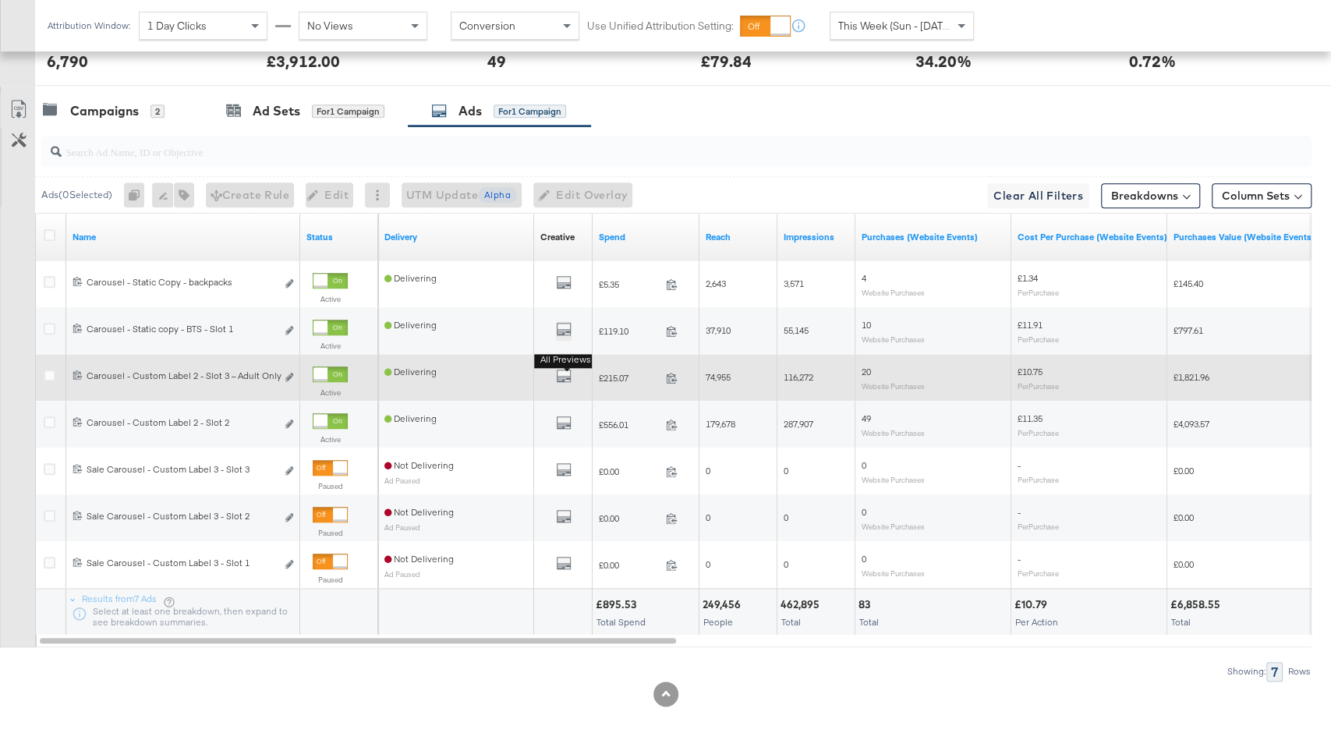
drag, startPoint x: 562, startPoint y: 325, endPoint x: 555, endPoint y: 379, distance: 54.3
click at [555, 214] on div "6909473649861 Carousel - Static Copy - backpacks Carousel - Static Copy - backp…" at bounding box center [674, 214] width 1277 height 0
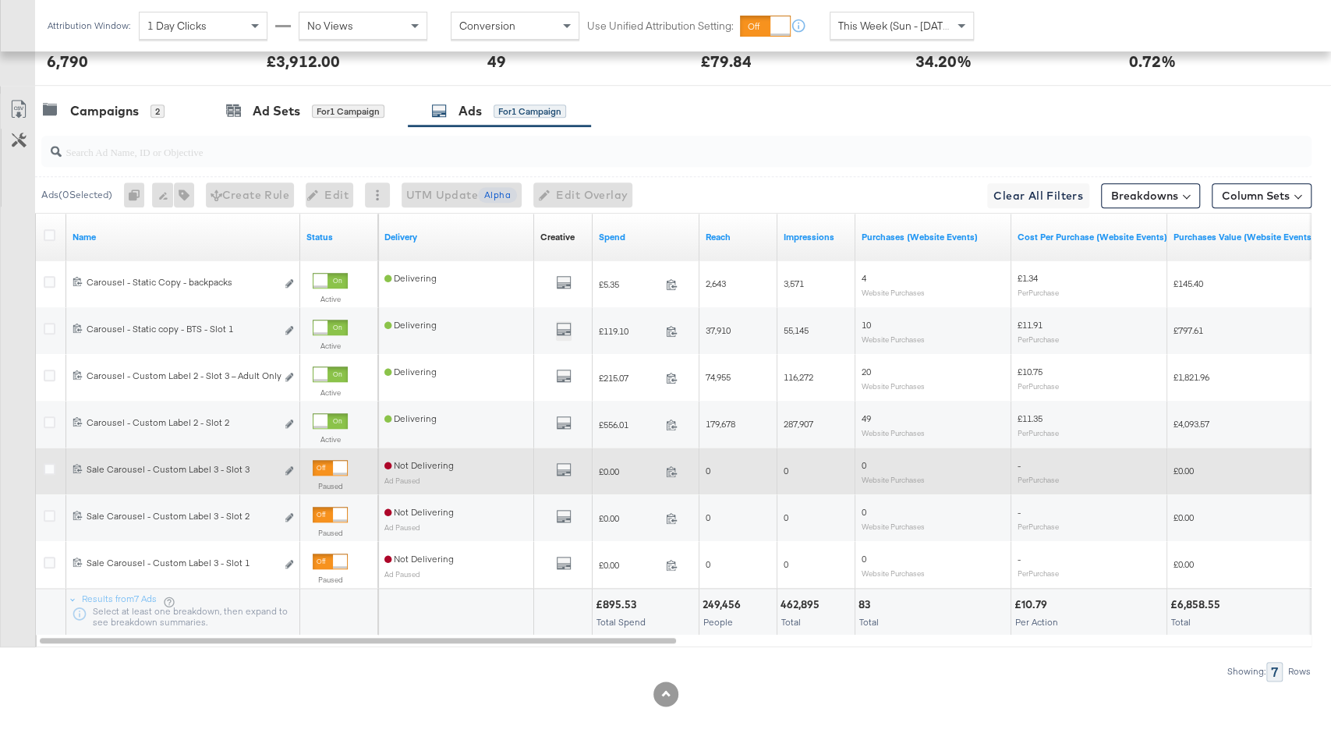
scroll to position [832, 0]
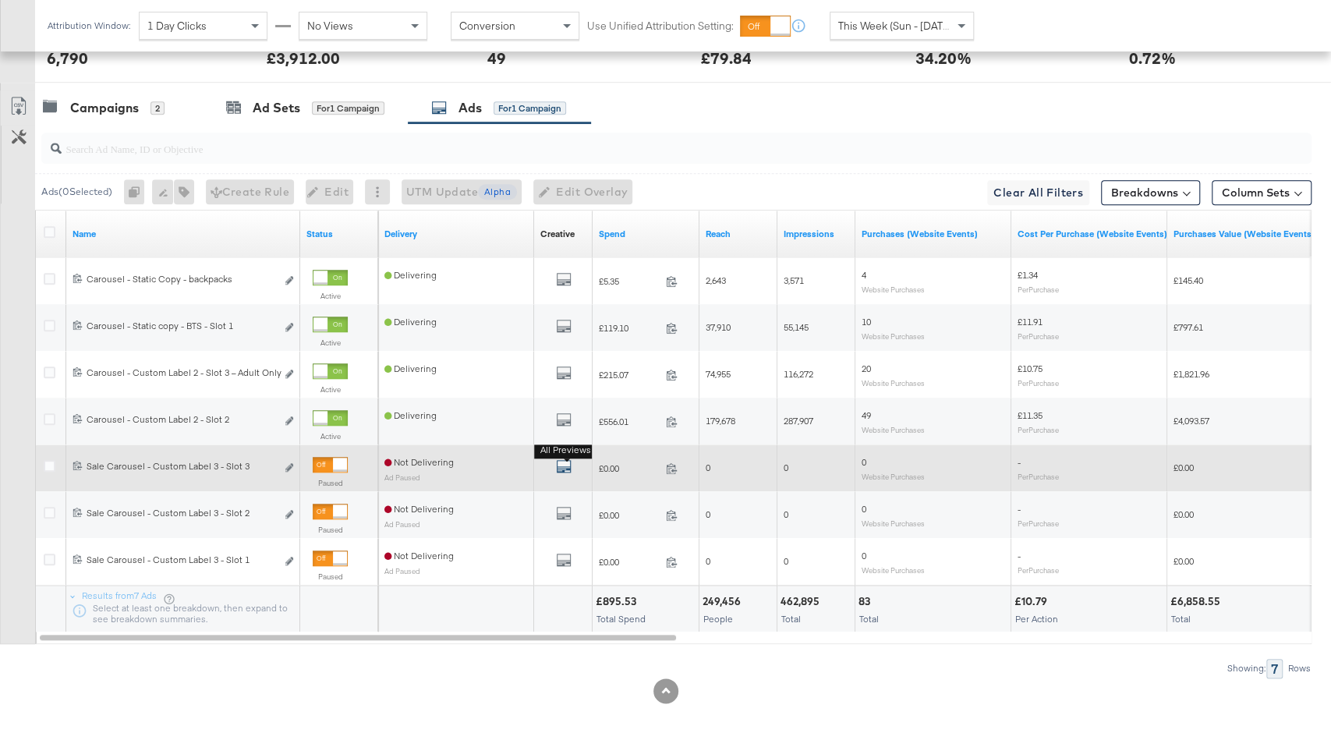
click at [563, 459] on icon "default" at bounding box center [564, 467] width 16 height 16
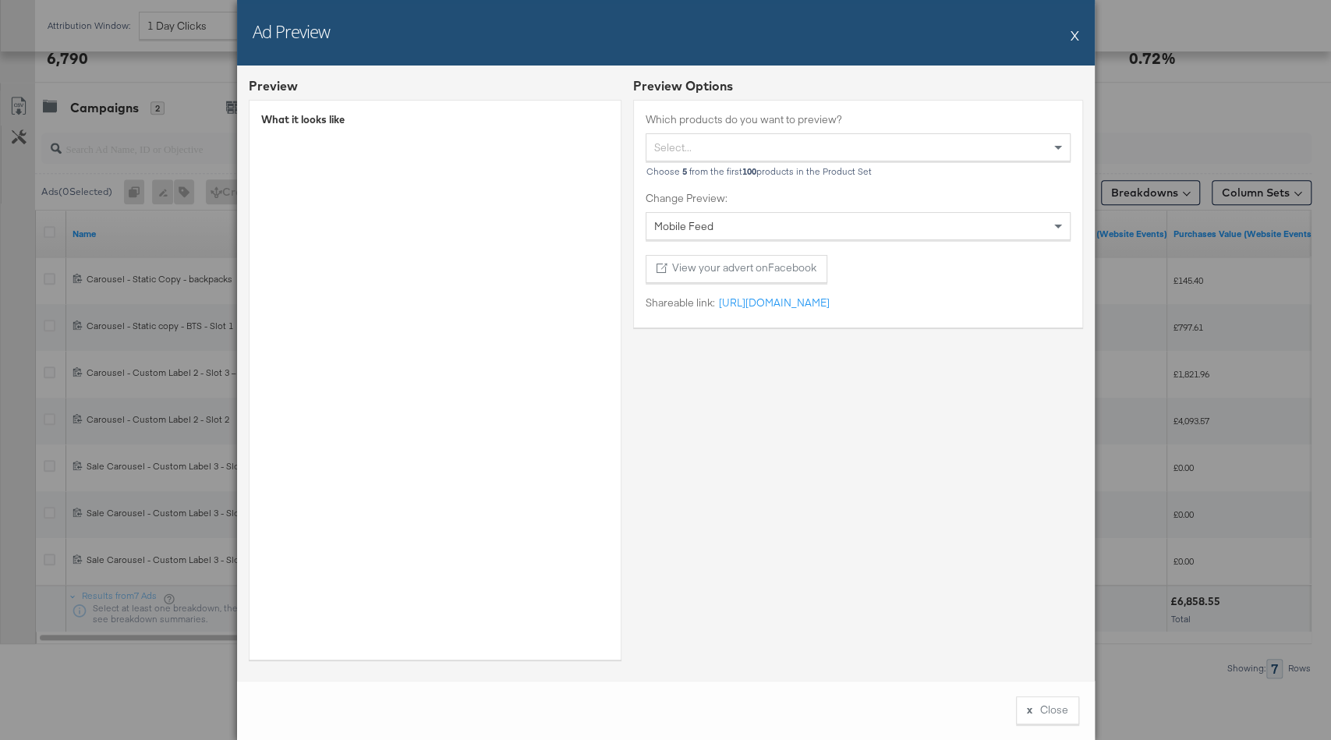
click at [1076, 33] on button "X" at bounding box center [1075, 34] width 9 height 31
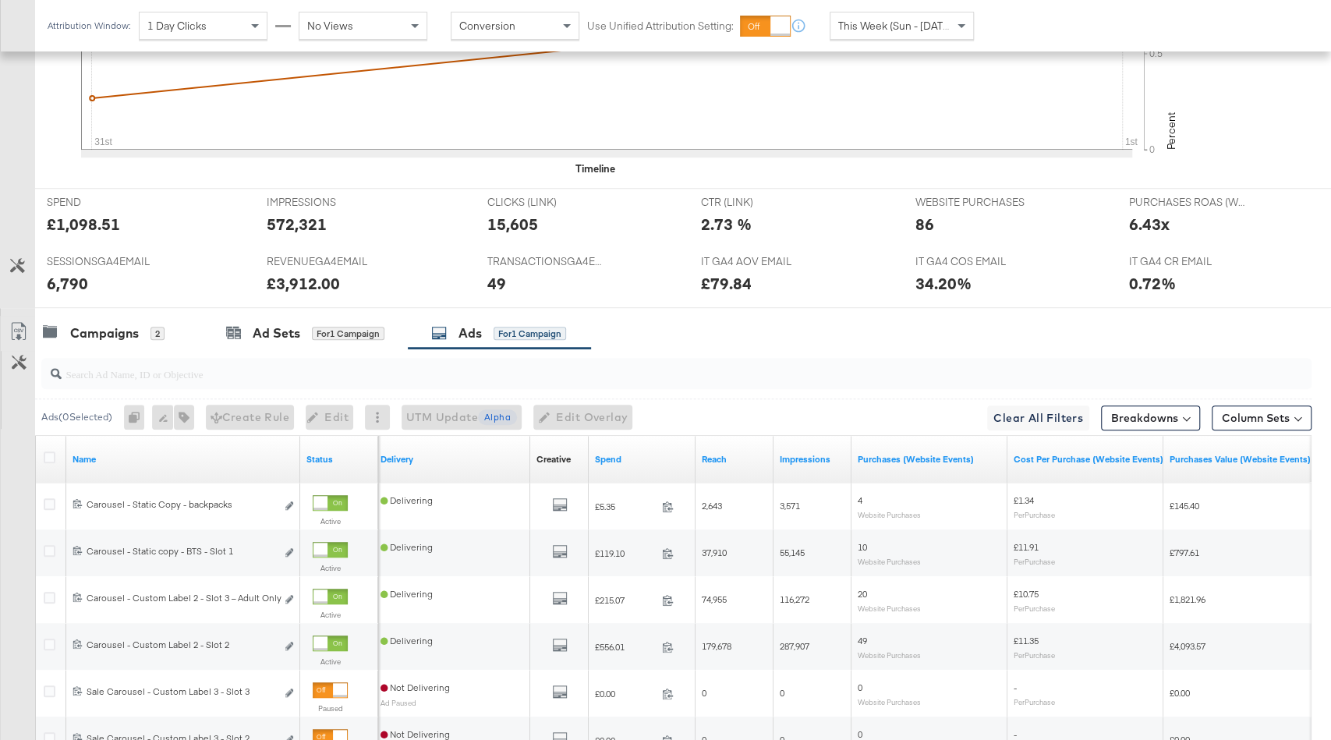
scroll to position [0, 0]
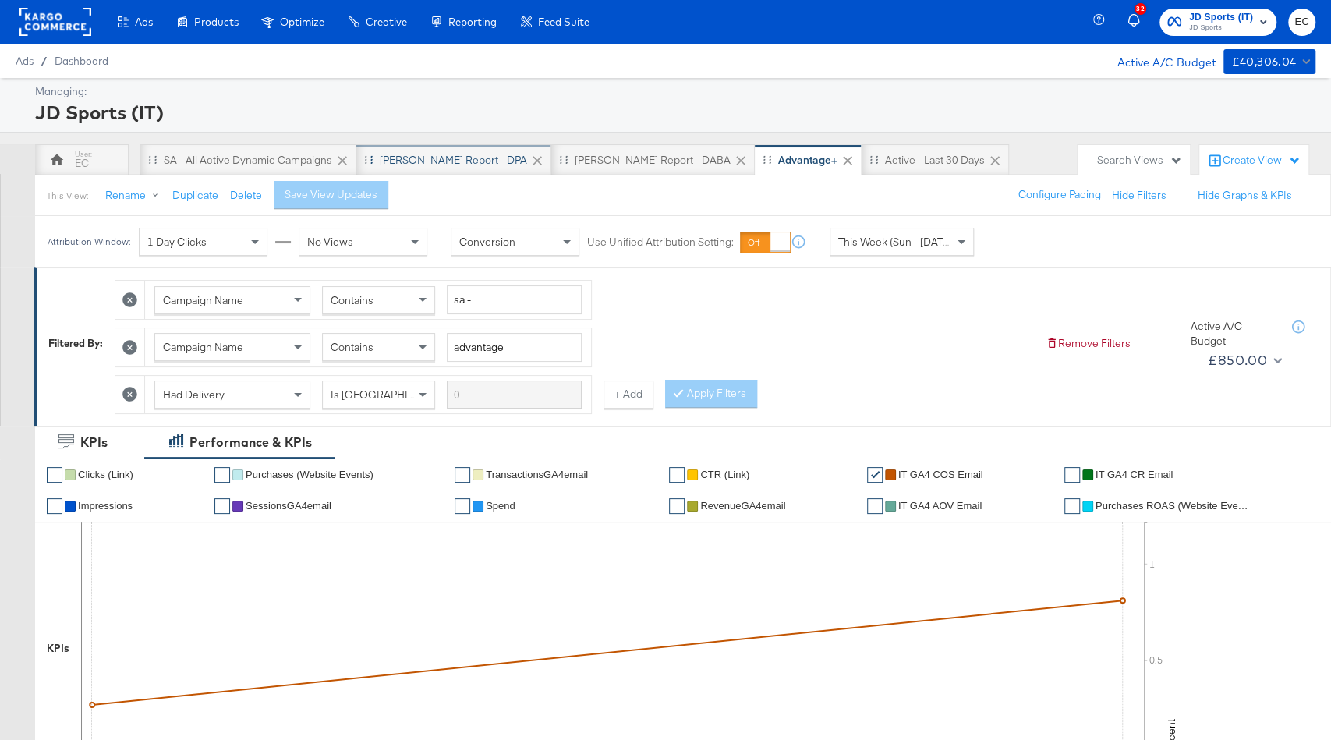
click at [431, 149] on div "SA - JD Report - DPA" at bounding box center [453, 159] width 195 height 31
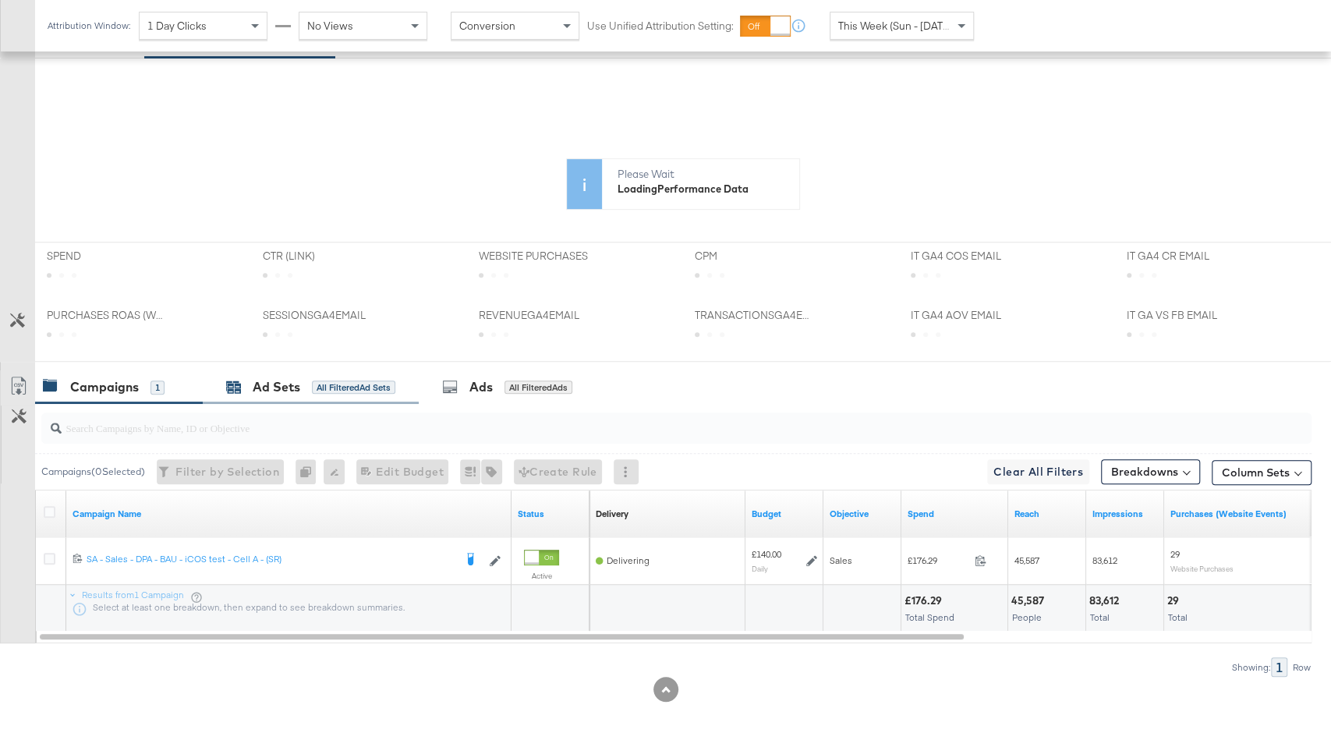
click at [346, 382] on div "All Filtered Ad Sets" at bounding box center [353, 388] width 83 height 14
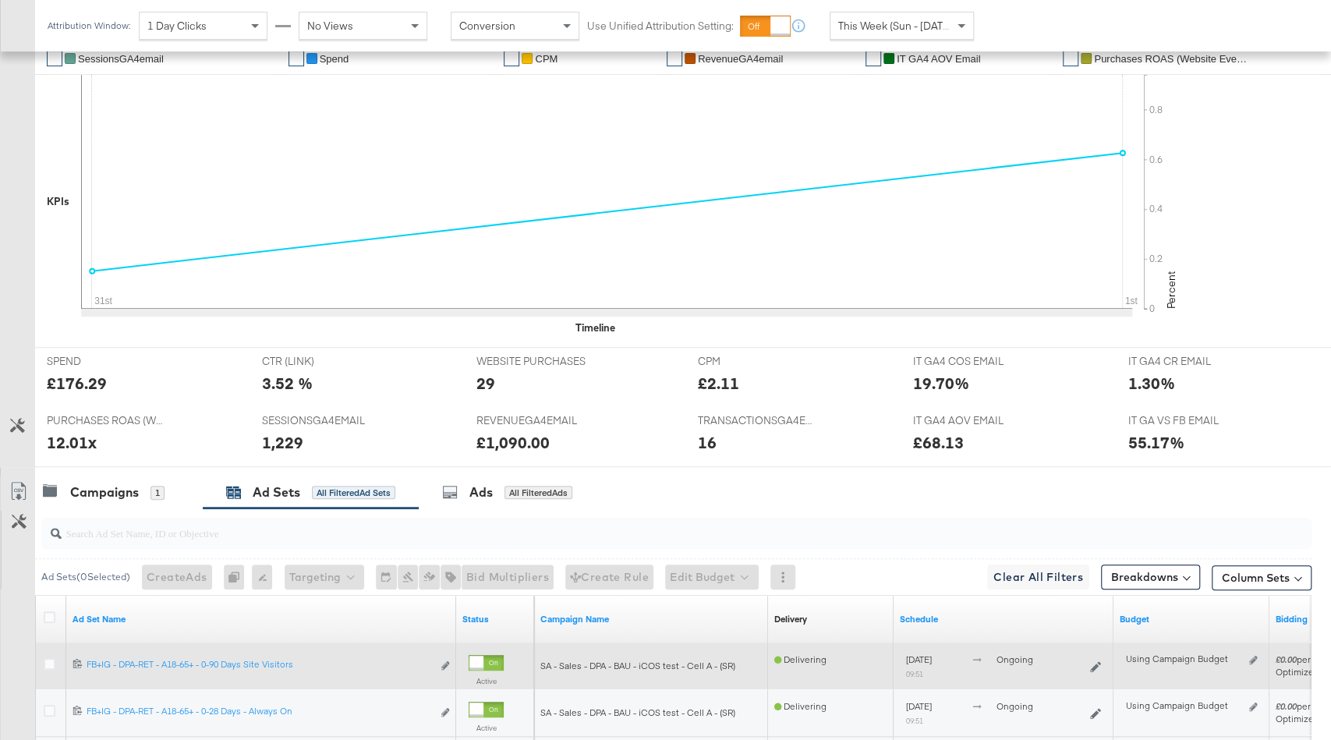
click at [51, 652] on div at bounding box center [51, 666] width 29 height 28
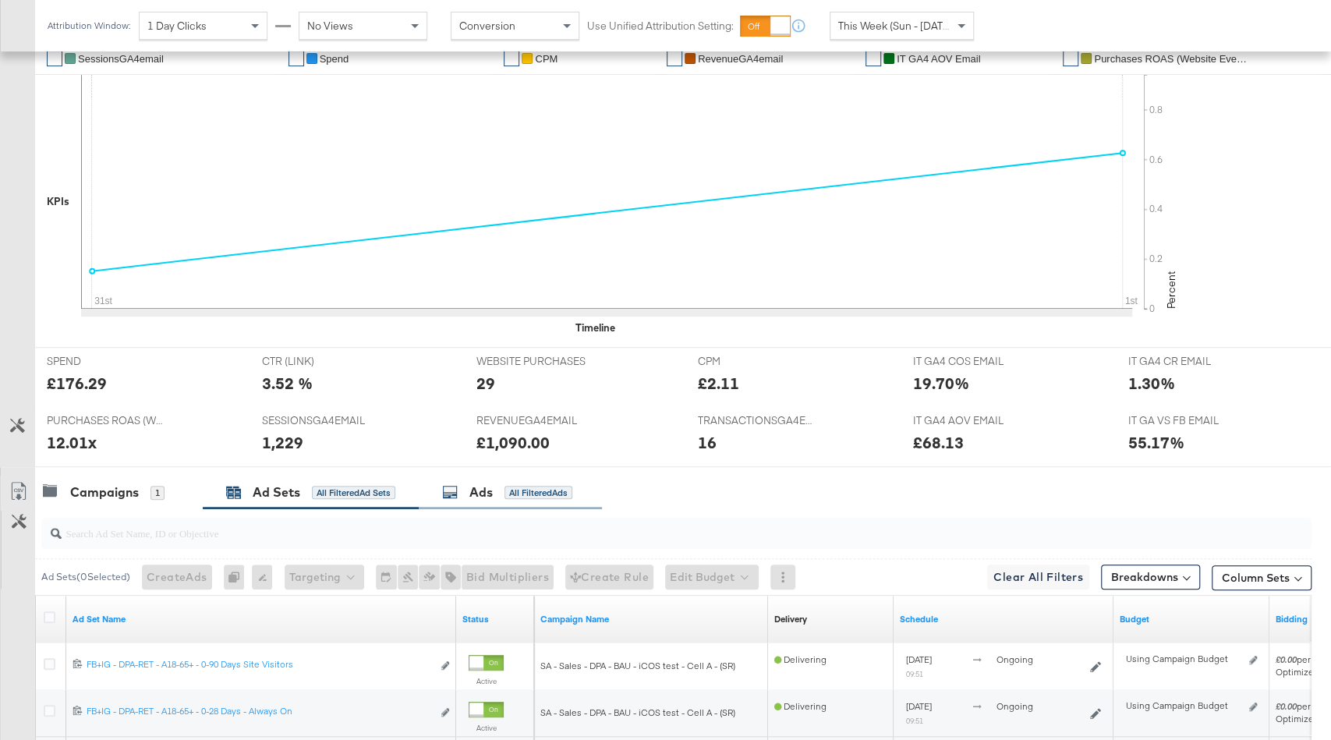
click at [523, 486] on div "All Filtered Ads" at bounding box center [539, 493] width 68 height 14
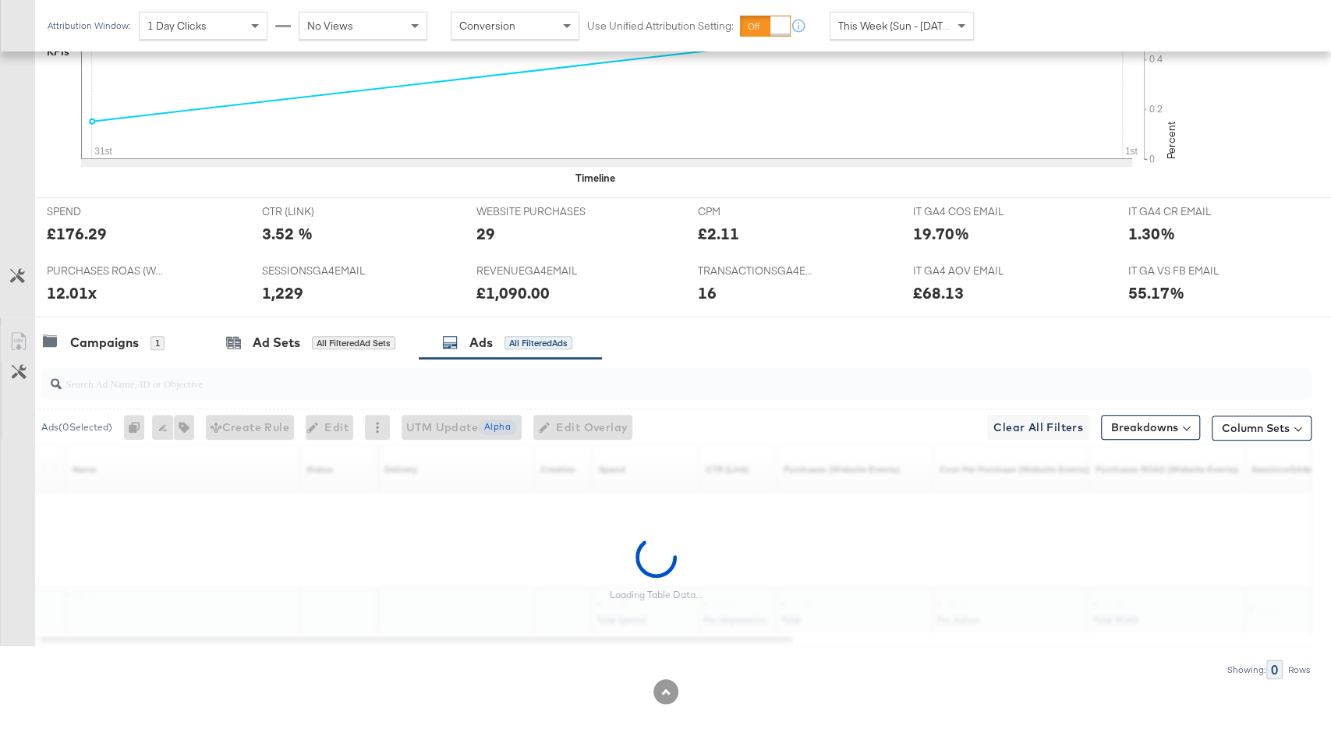
scroll to position [552, 0]
click at [524, 383] on input "search" at bounding box center [629, 375] width 1135 height 30
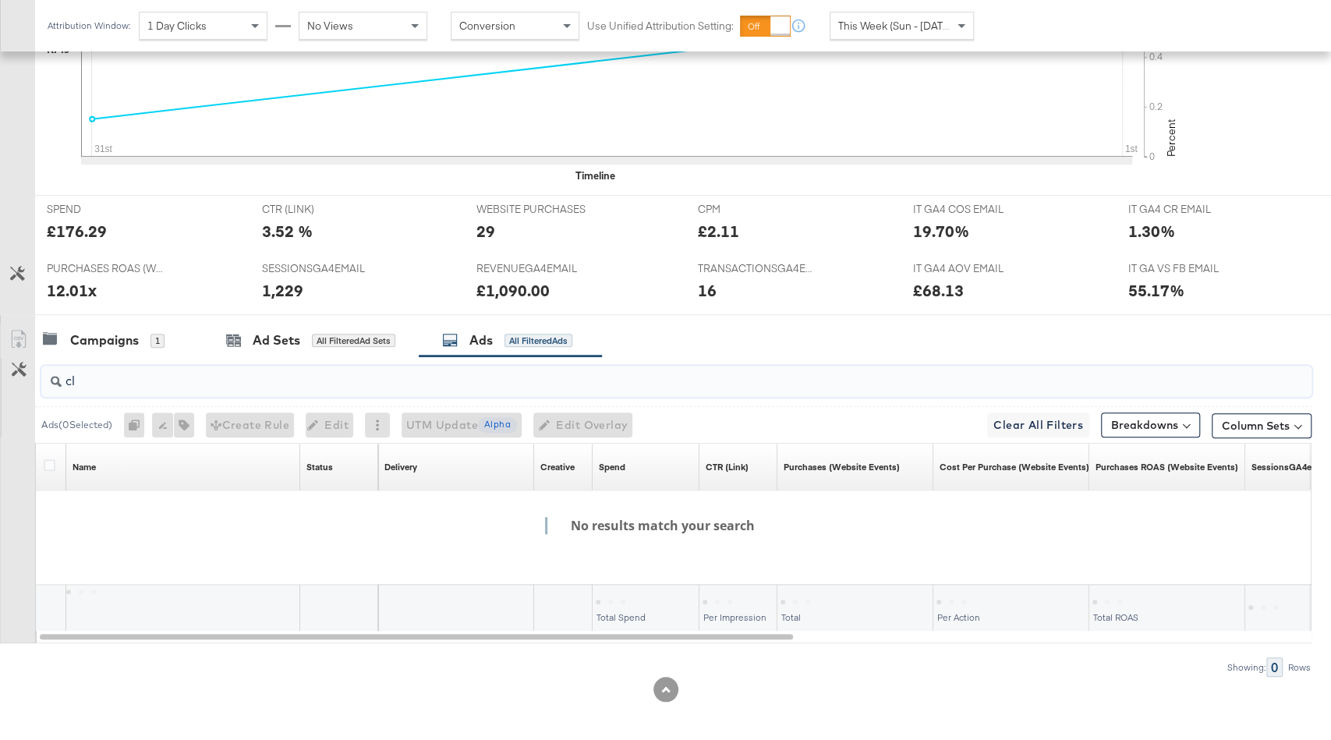
type input "c"
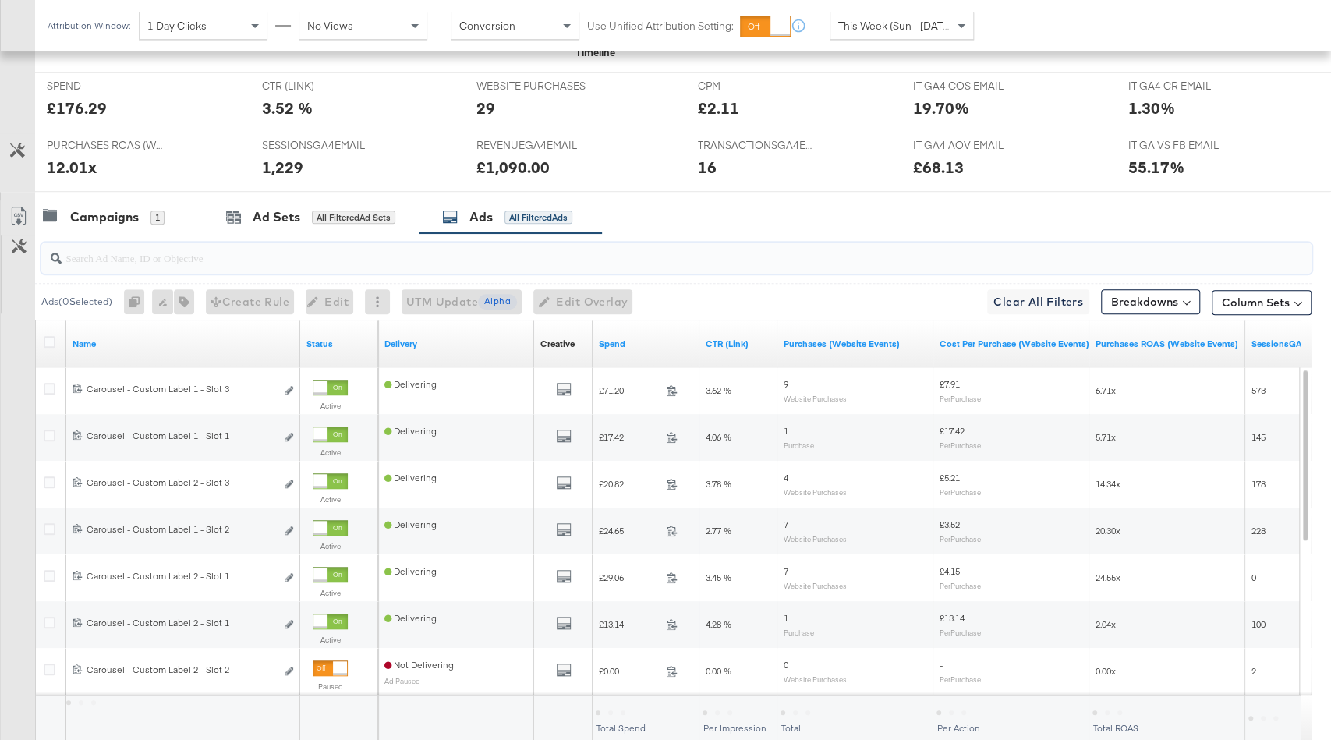
scroll to position [721, 0]
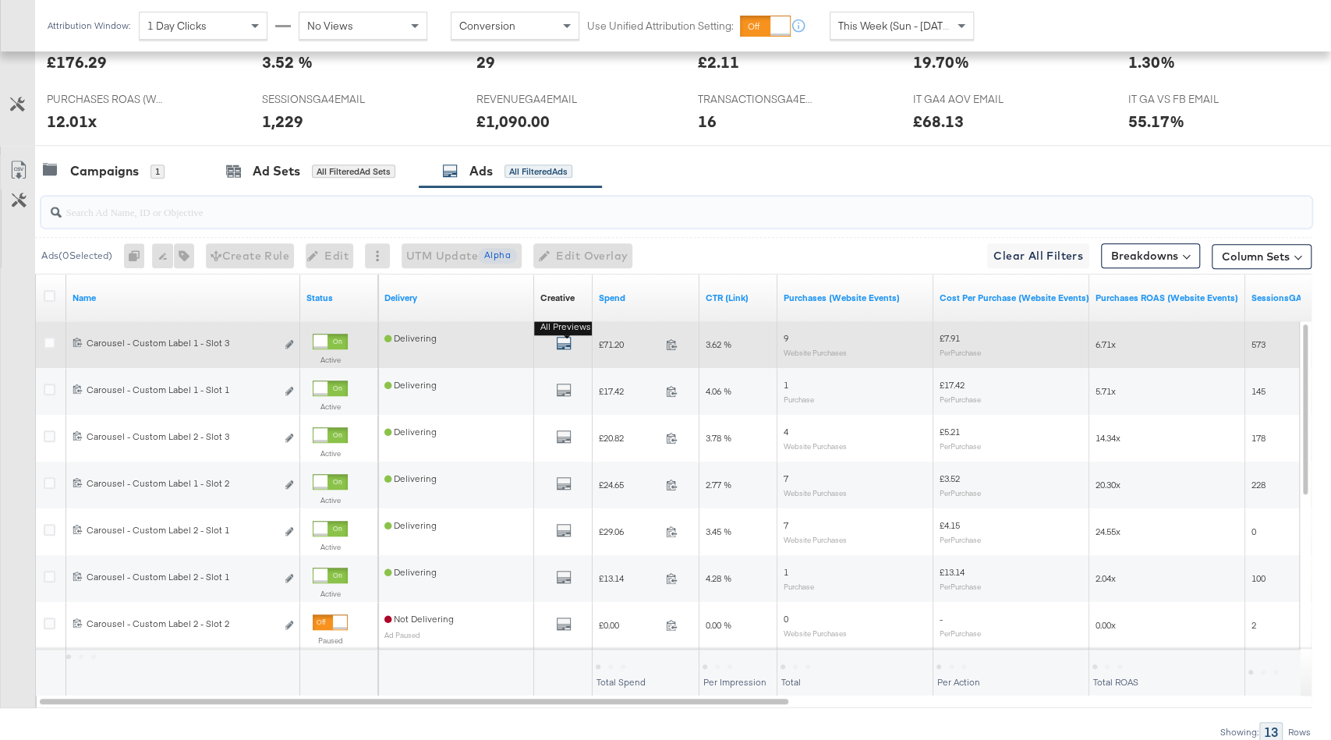
click at [556, 342] on icon "default" at bounding box center [564, 343] width 16 height 16
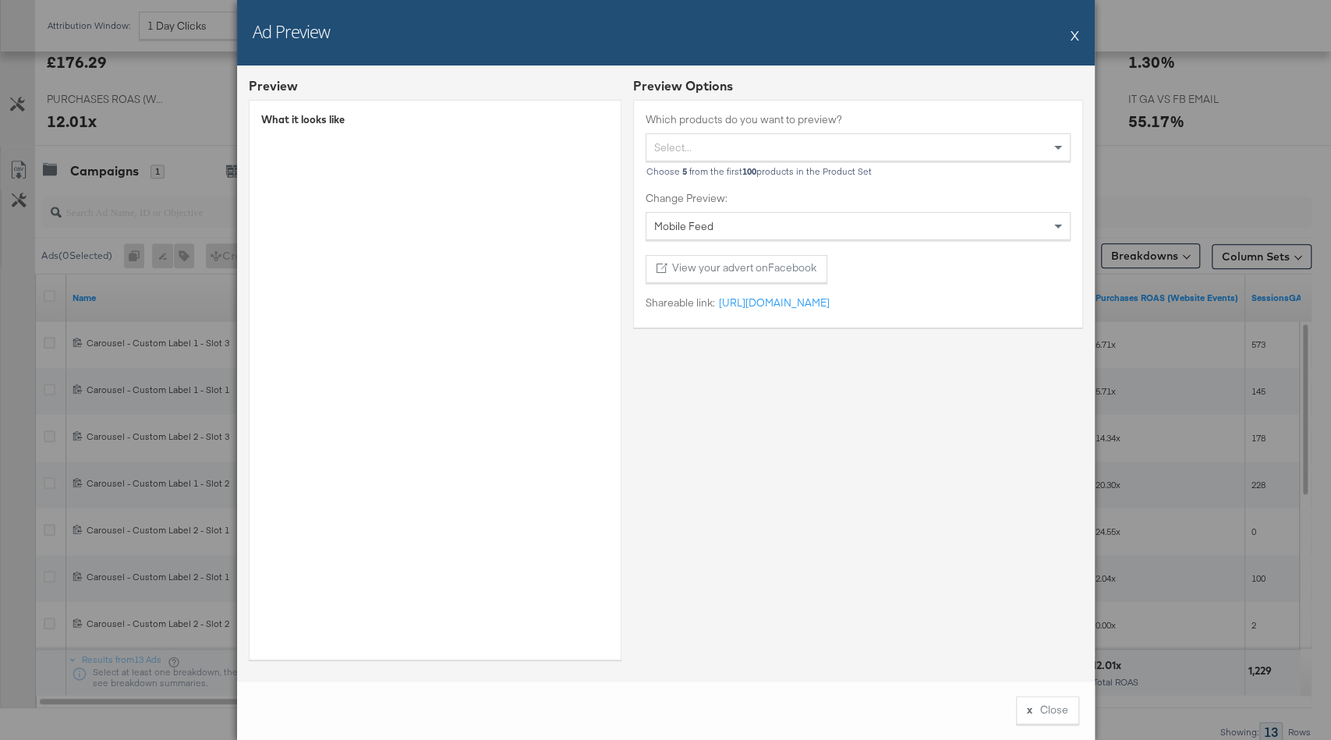
click at [1070, 35] on div "Ad Preview X" at bounding box center [666, 33] width 858 height 66
click at [1075, 34] on button "X" at bounding box center [1075, 34] width 9 height 31
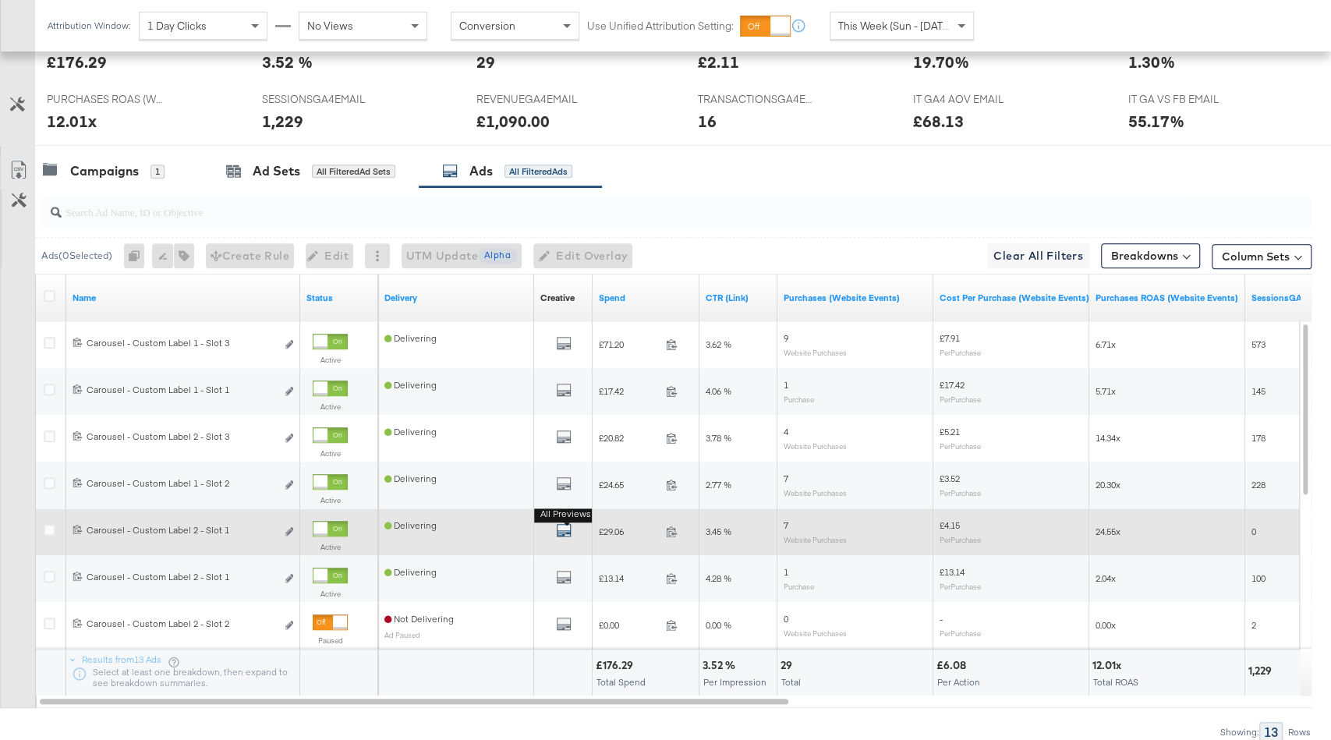
click at [555, 525] on div "All Previews" at bounding box center [564, 532] width 46 height 19
click at [558, 526] on icon "default" at bounding box center [564, 531] width 16 height 16
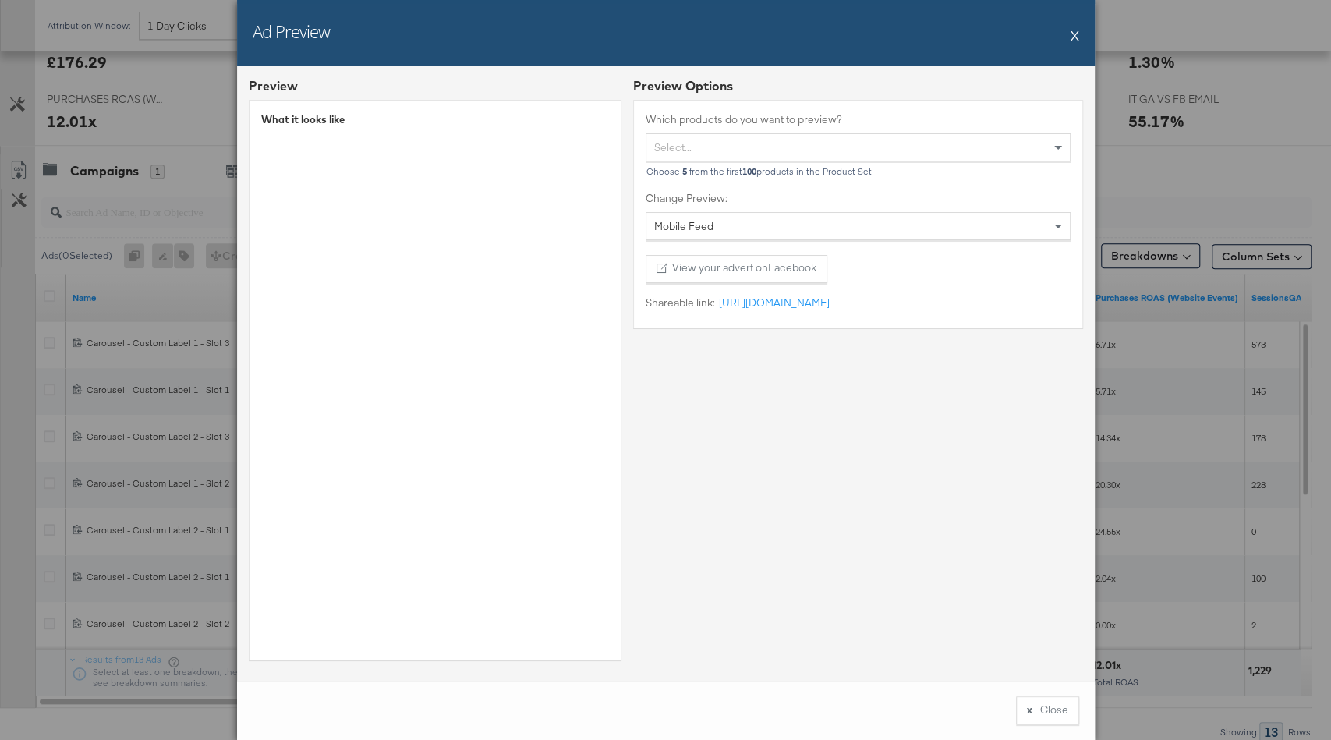
click at [1075, 37] on button "X" at bounding box center [1075, 34] width 9 height 31
